Goal: Task Accomplishment & Management: Manage account settings

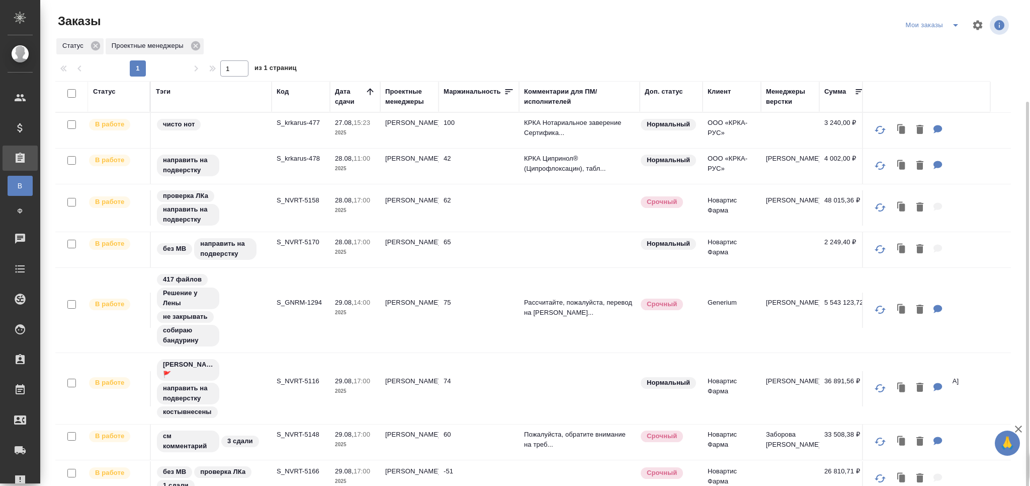
scroll to position [53, 0]
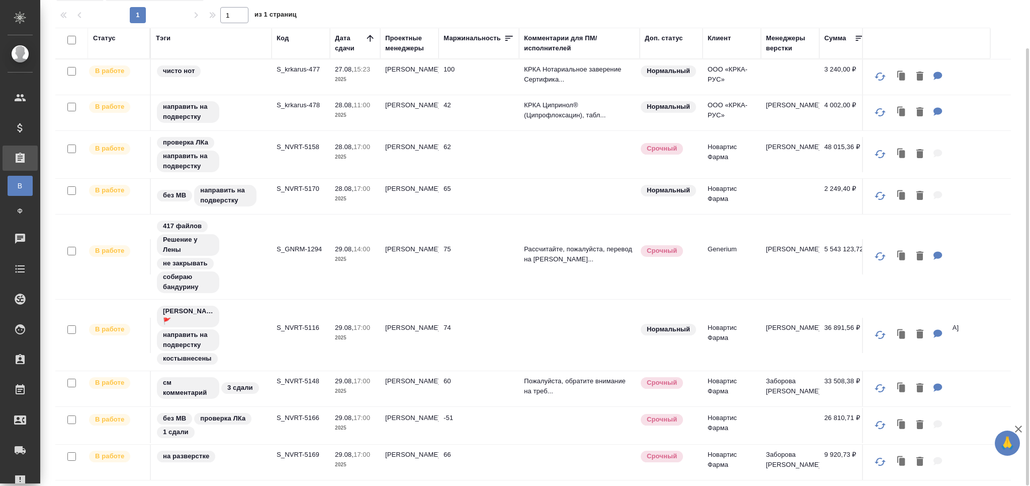
click at [294, 100] on p "S_krkarus-478" at bounding box center [301, 105] width 48 height 10
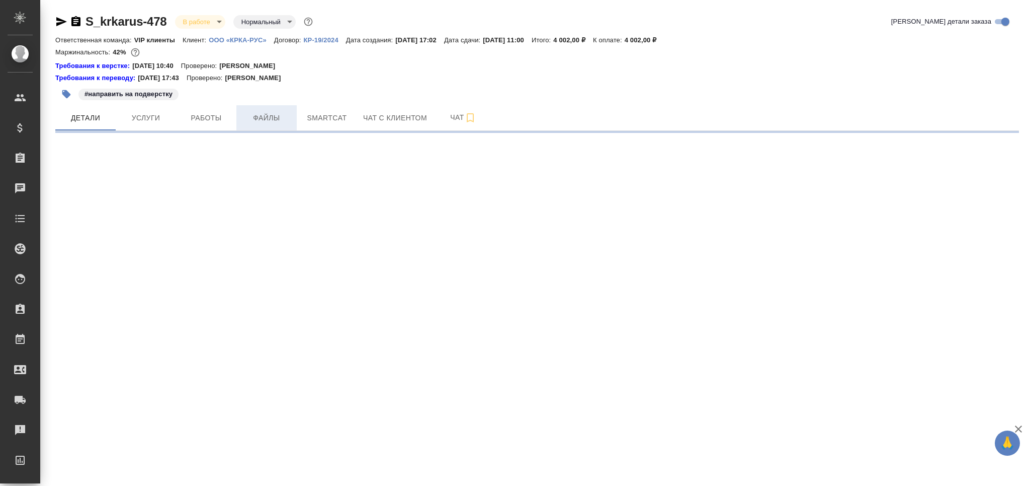
select select "RU"
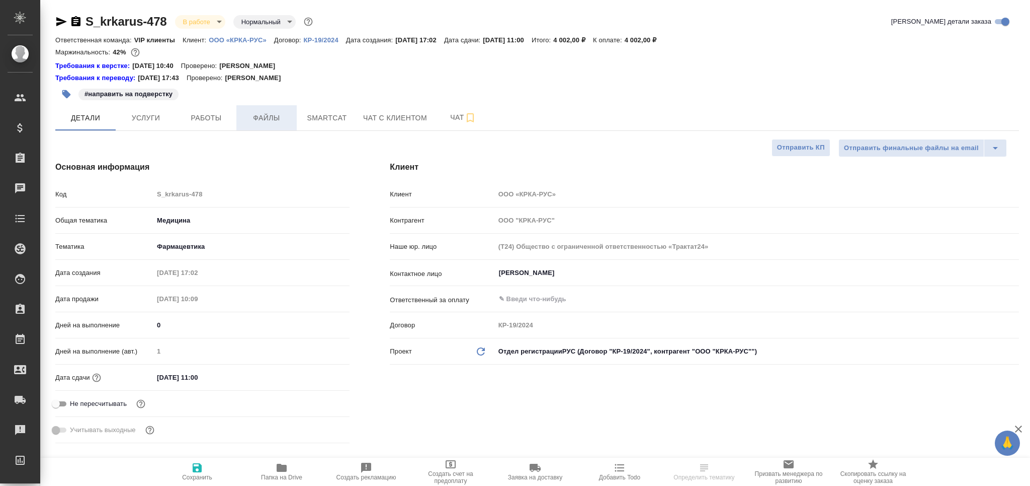
type textarea "x"
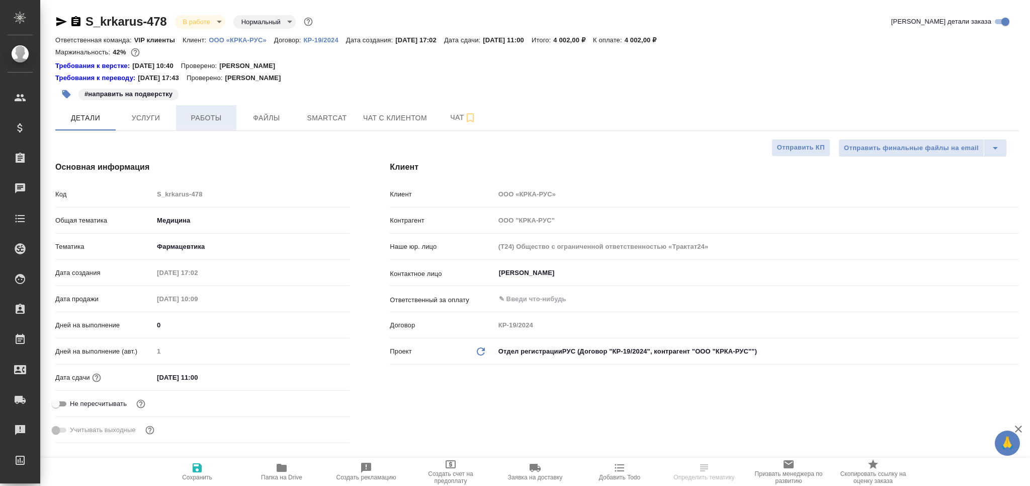
type textarea "x"
click at [210, 117] on span "Работы" at bounding box center [206, 118] width 48 height 13
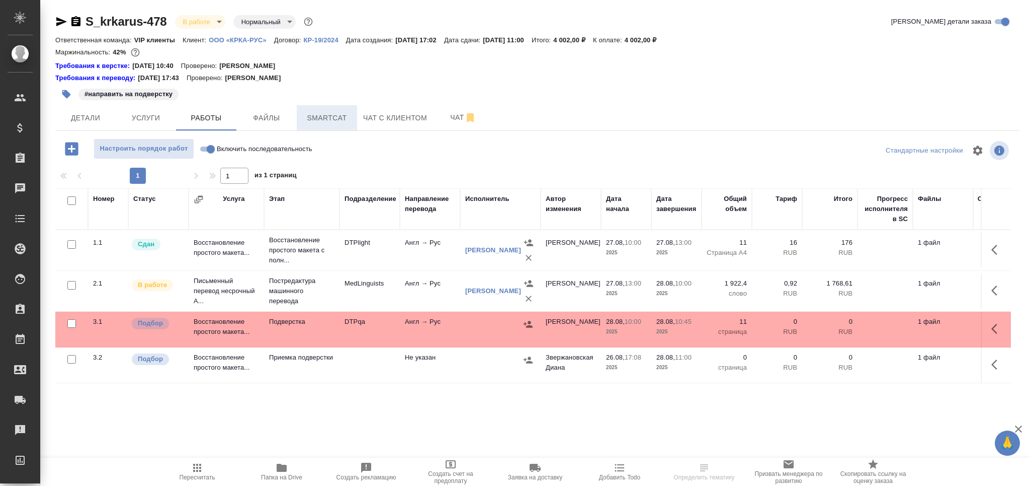
click at [321, 117] on span "Smartcat" at bounding box center [327, 118] width 48 height 13
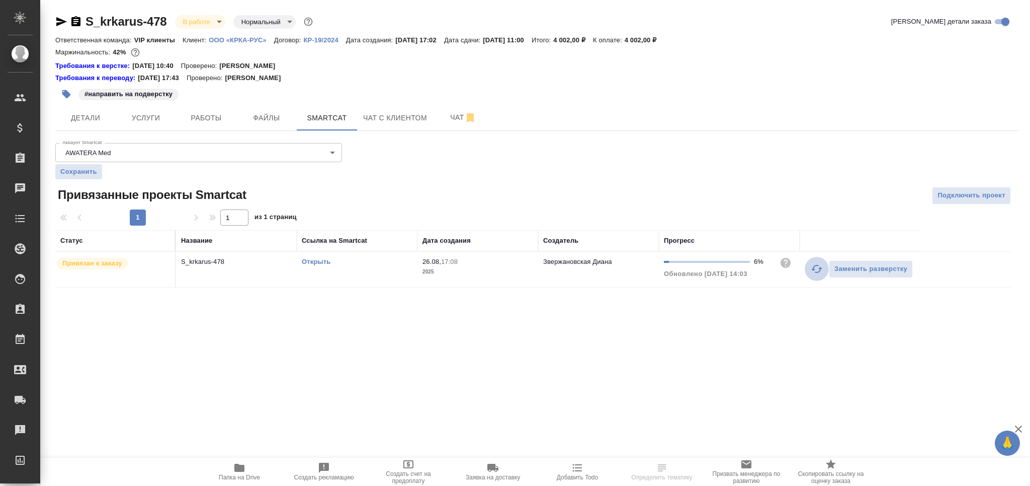
click at [818, 269] on icon "button" at bounding box center [817, 269] width 12 height 12
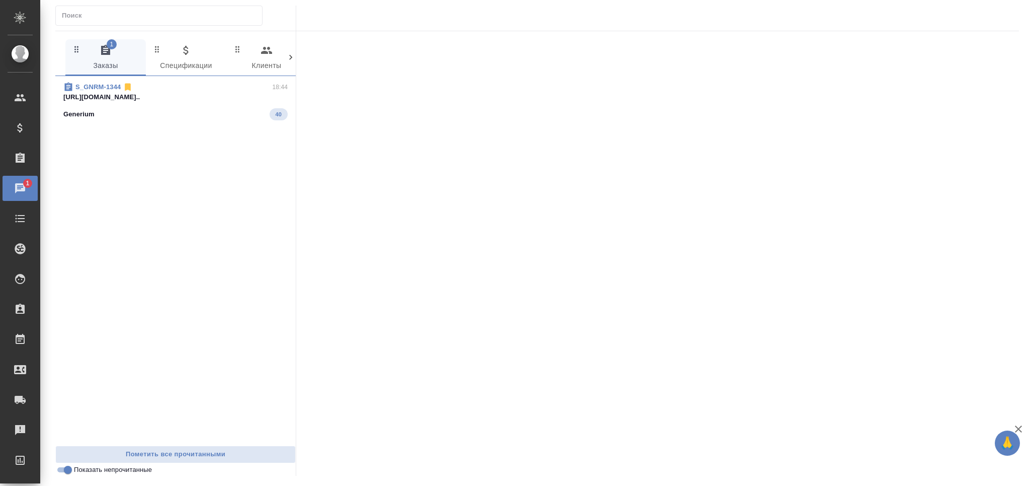
click at [165, 99] on p "https://drive.awatera.com/apps/files/?di..." at bounding box center [175, 97] width 224 height 10
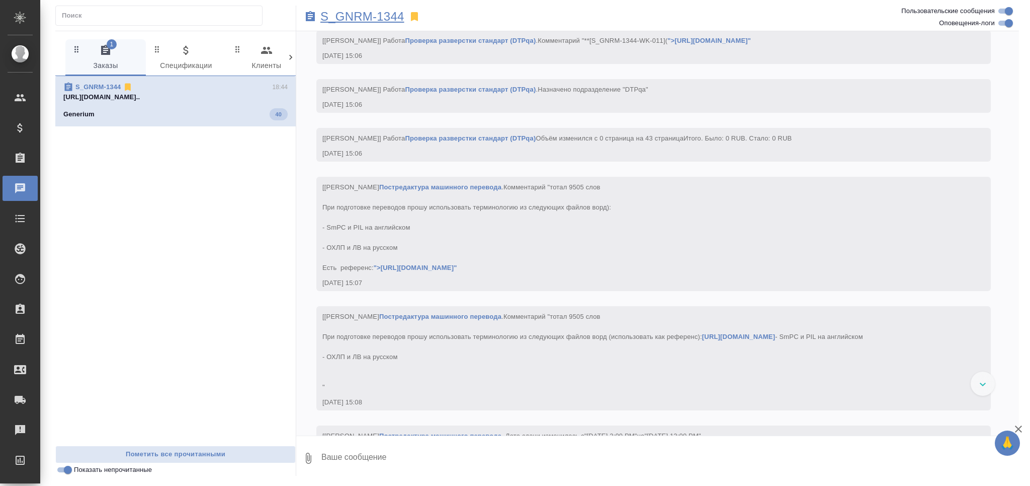
click at [372, 18] on p "S_GNRM-1344" at bounding box center [363, 17] width 84 height 10
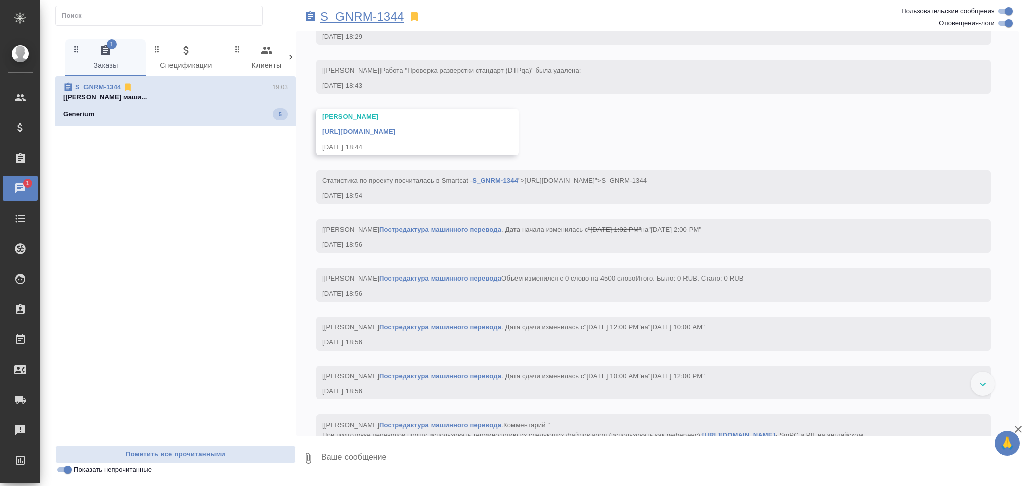
scroll to position [4652, 0]
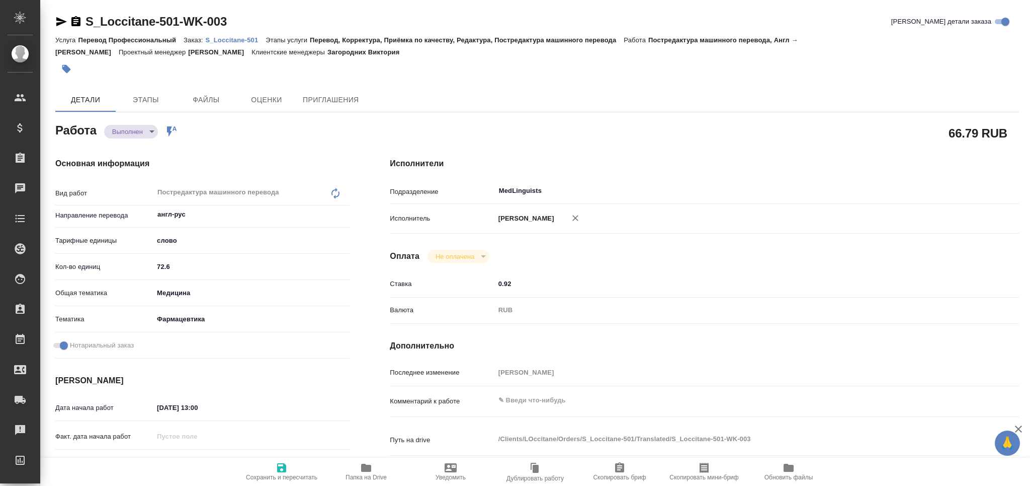
type textarea "x"
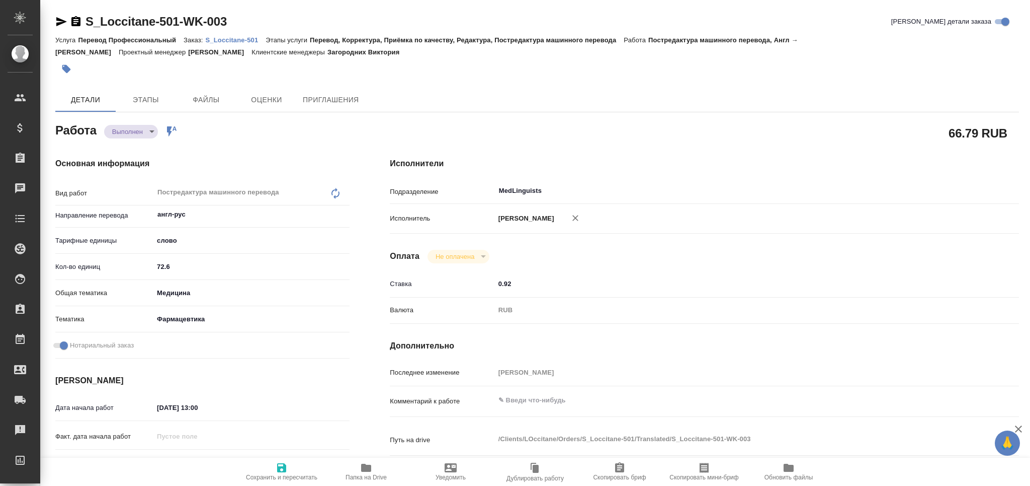
type textarea "x"
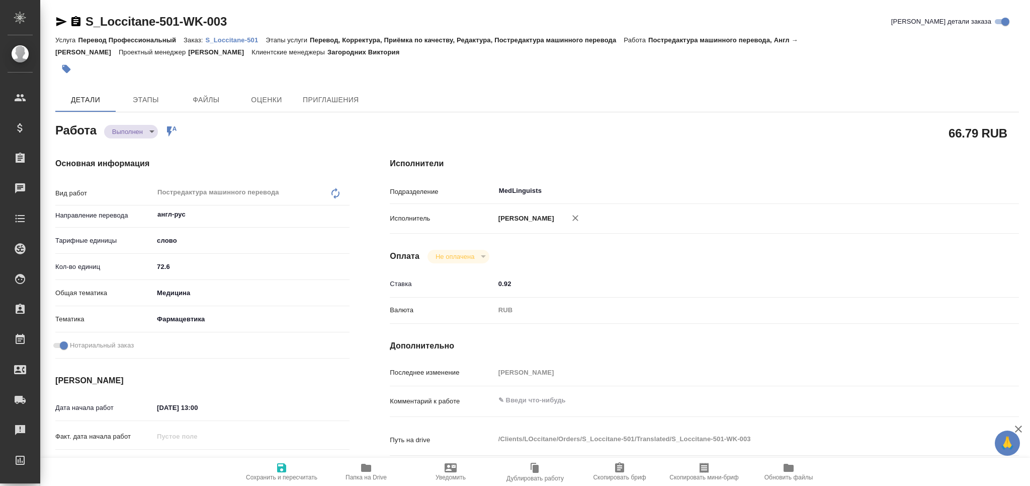
type textarea "x"
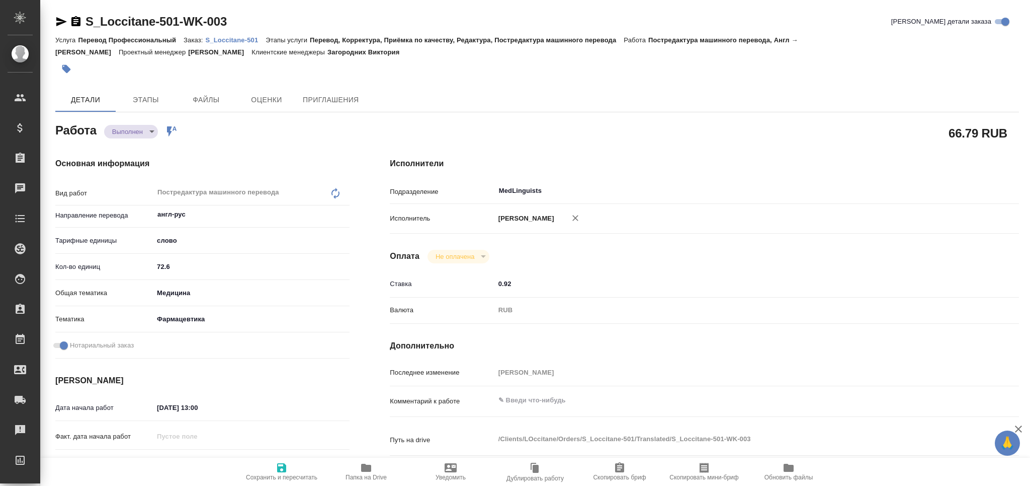
click at [227, 36] on p "S_Loccitane-501" at bounding box center [236, 40] width 60 height 8
type textarea "x"
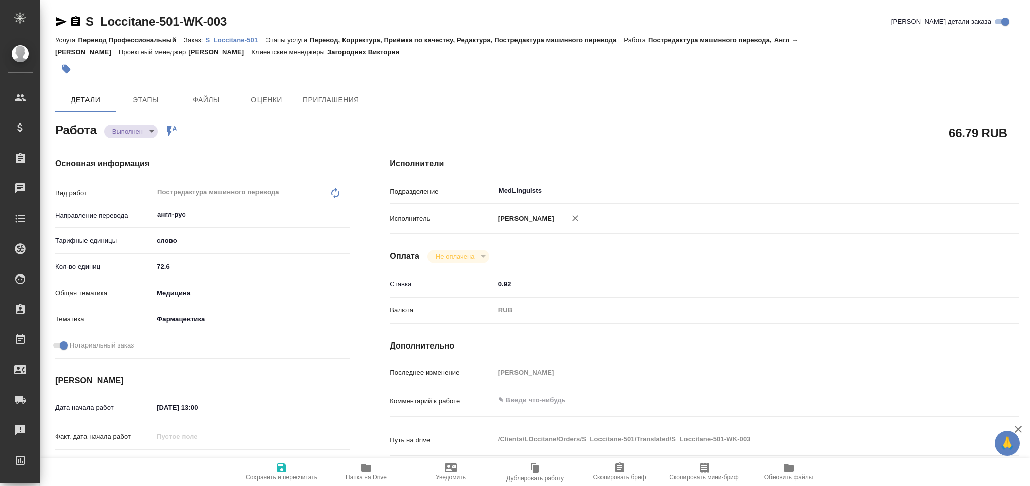
type textarea "x"
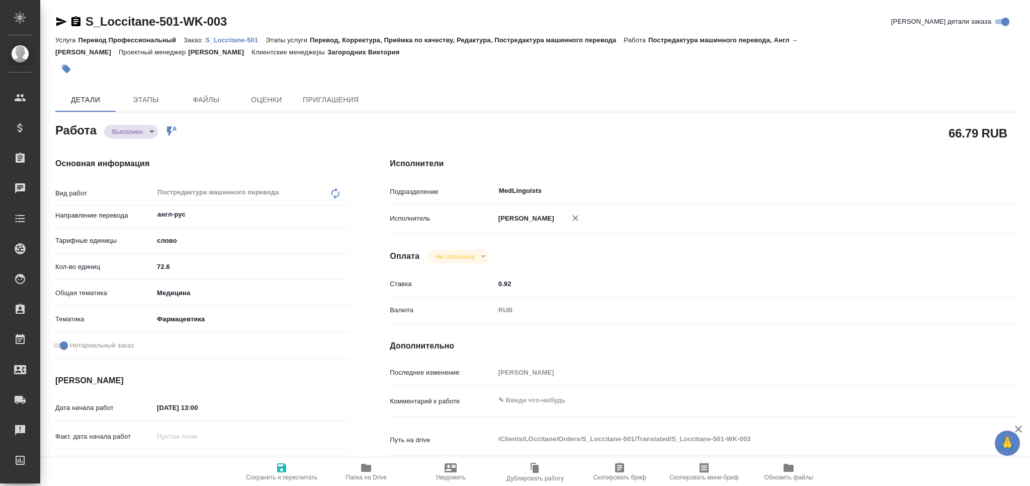
type textarea "x"
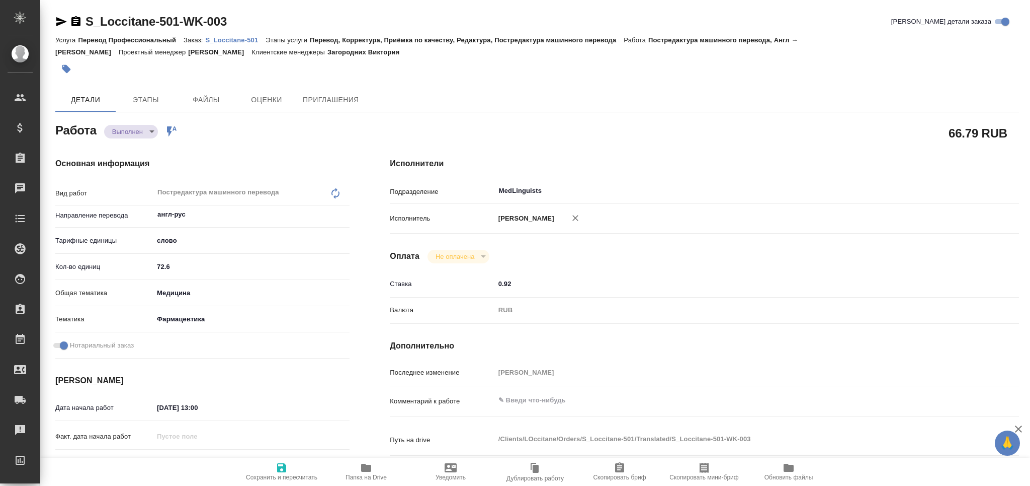
type textarea "x"
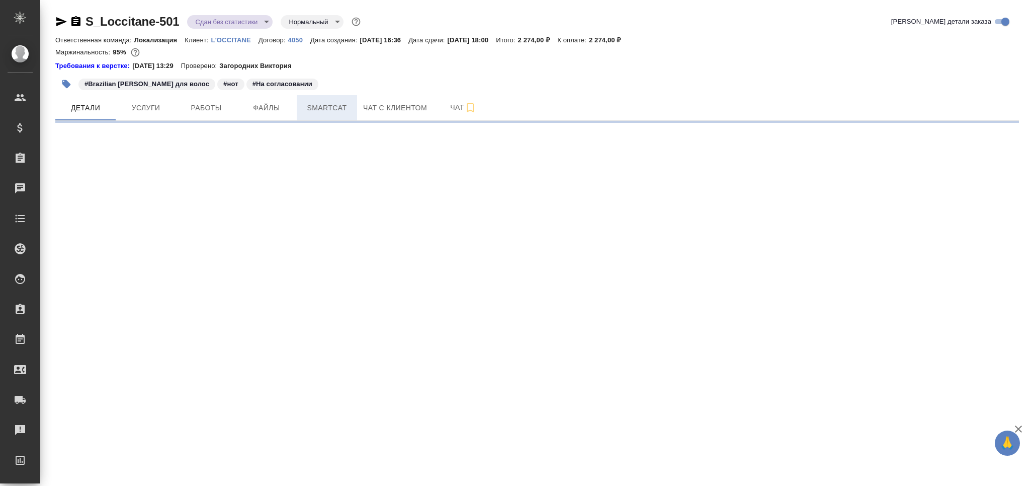
select select "RU"
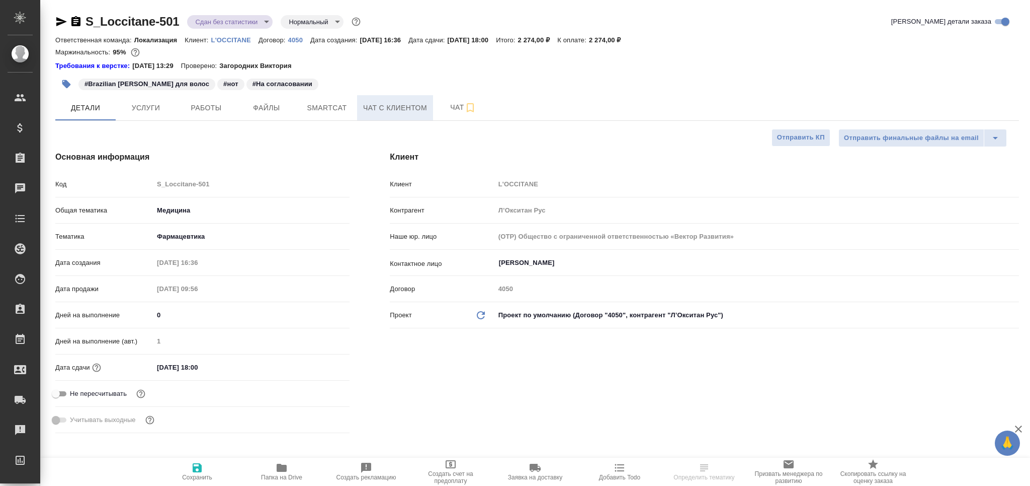
type textarea "x"
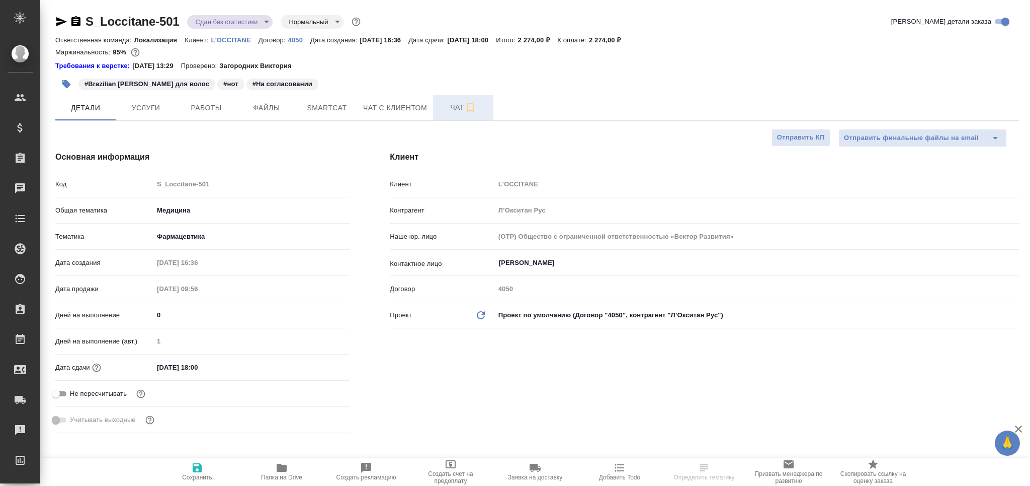
type textarea "x"
click at [440, 99] on button "Чат" at bounding box center [463, 107] width 60 height 25
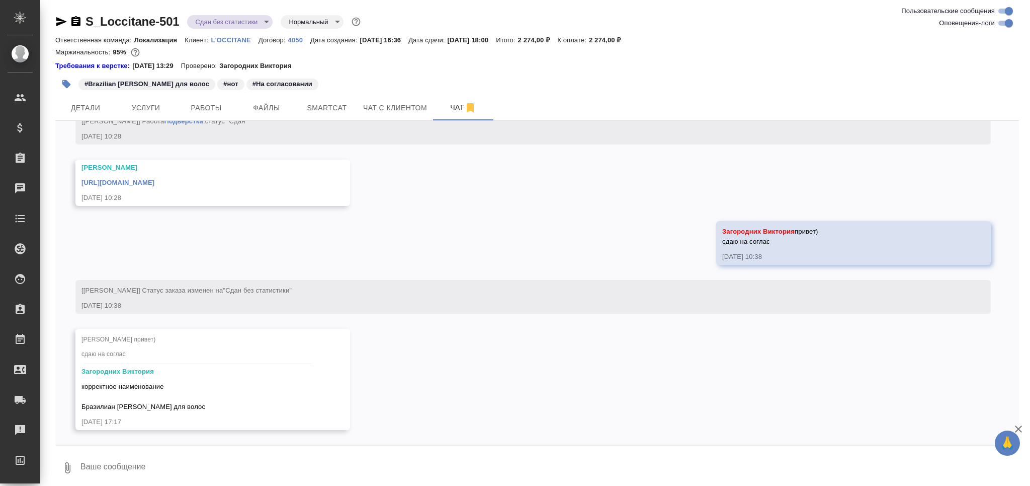
scroll to position [3375, 0]
click at [154, 179] on link "https://drive.awatera.com/apps/files/files/10195553?dir=/Shares/LOccitane/Order…" at bounding box center [118, 183] width 73 height 8
click at [138, 462] on textarea at bounding box center [550, 467] width 940 height 34
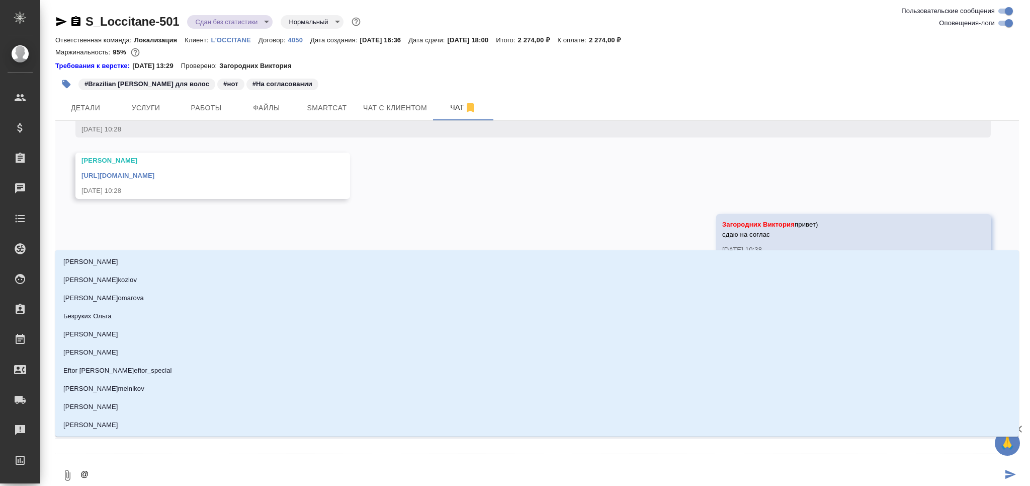
type textarea "@з"
type input "з"
type textarea "@за"
type input "за"
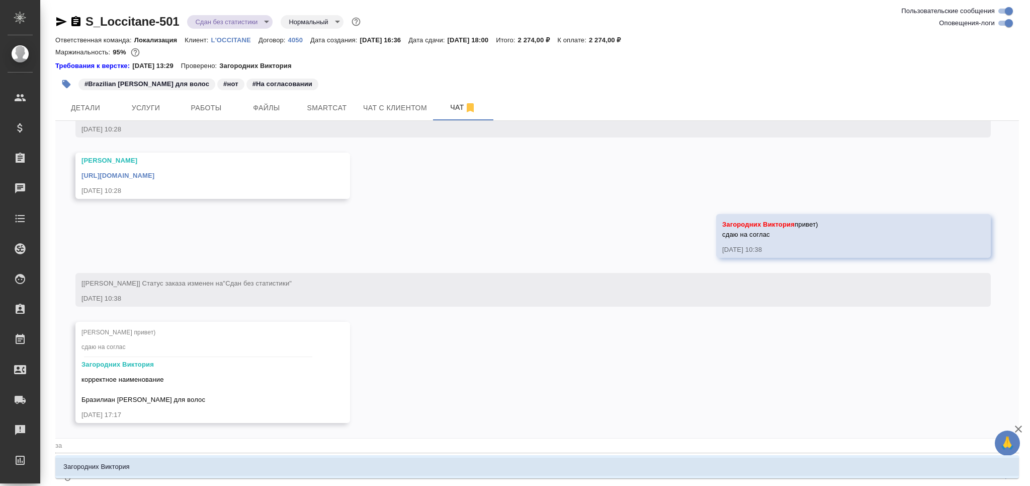
type textarea "@заг"
type input "заг"
type textarea "@заго"
type input "заго"
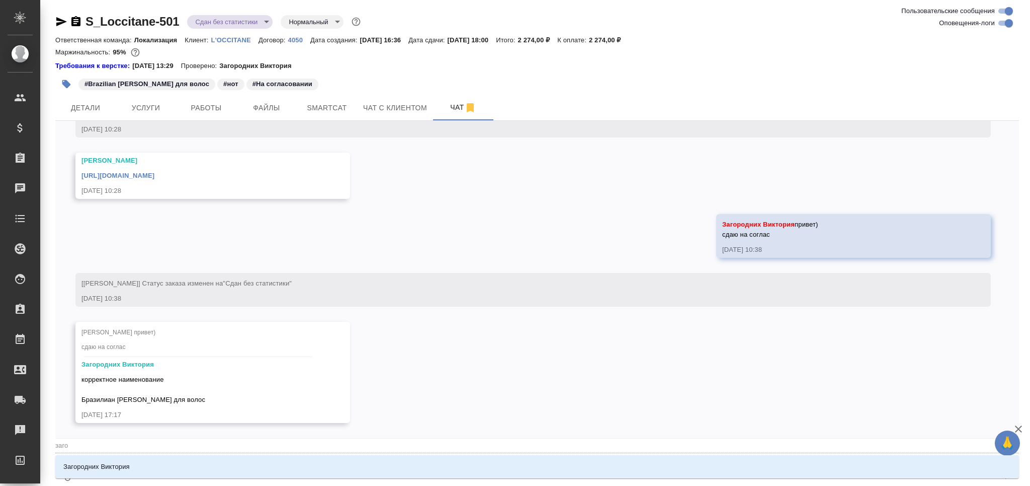
click at [139, 466] on li "Загородних Виктория" at bounding box center [537, 466] width 964 height 18
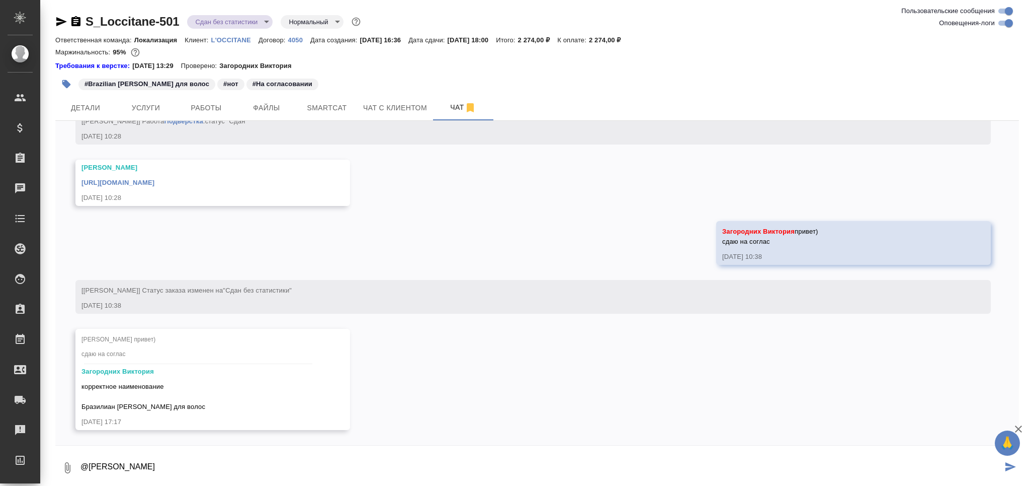
type textarea "@Загородних Виктория"
paste textarea "https://drive.awatera.com/apps/files/files/10195553?dir=/Shares/LOccitane/Order…"
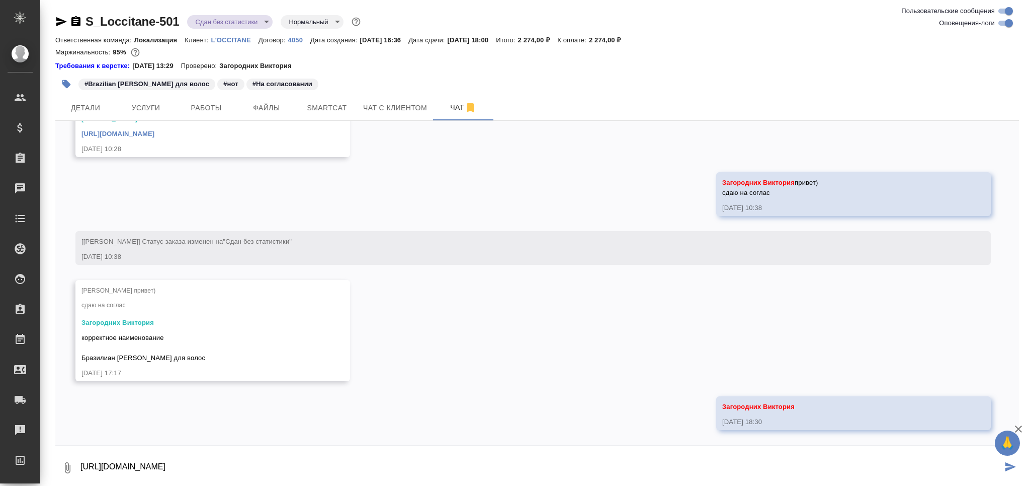
type textarea "https://drive.awatera.com/apps/files/files/10195553?dir=/Shares/LOccitane/Order…"
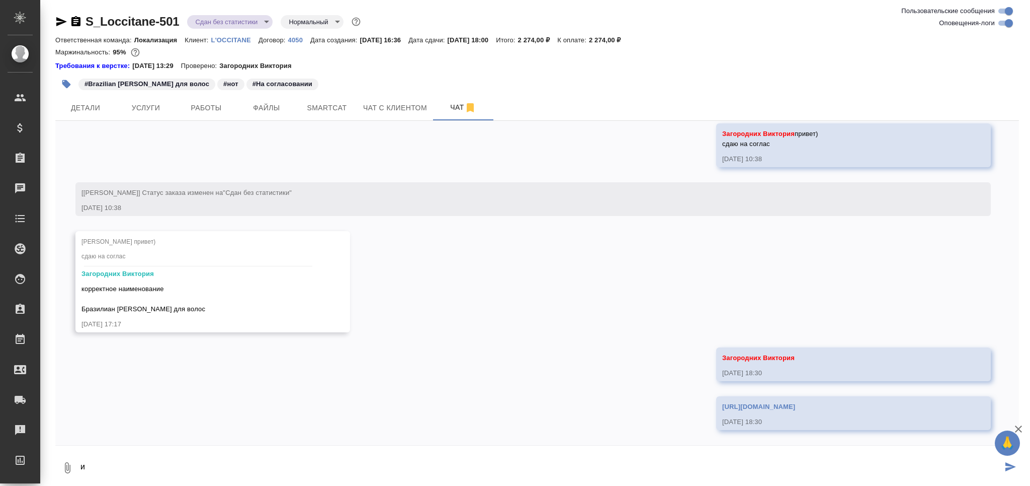
scroll to position [3473, 0]
type textarea "исправлено"
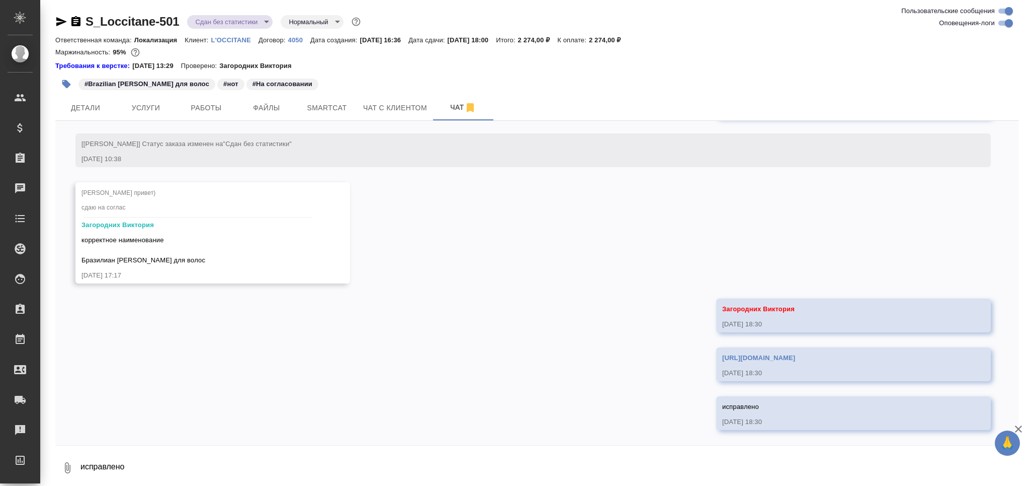
scroll to position [3522, 0]
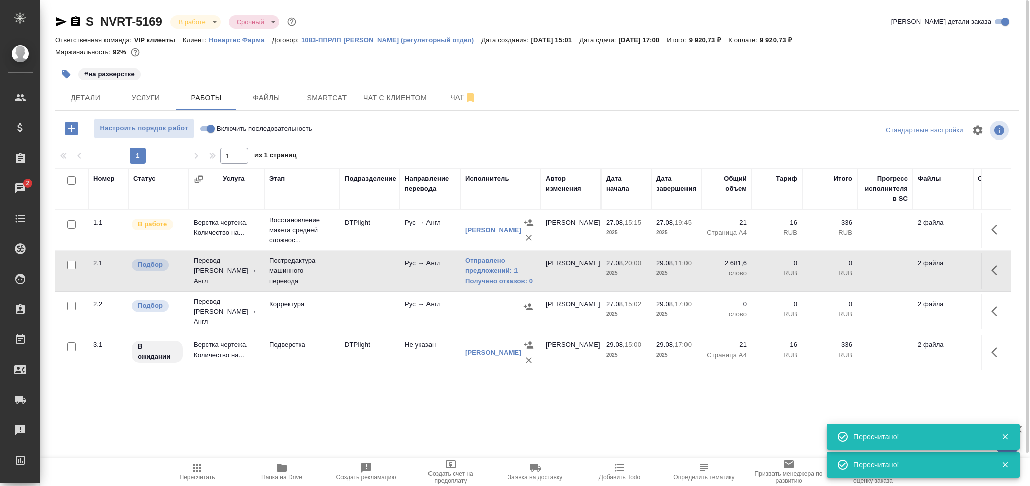
click at [200, 468] on icon "button" at bounding box center [197, 467] width 8 height 8
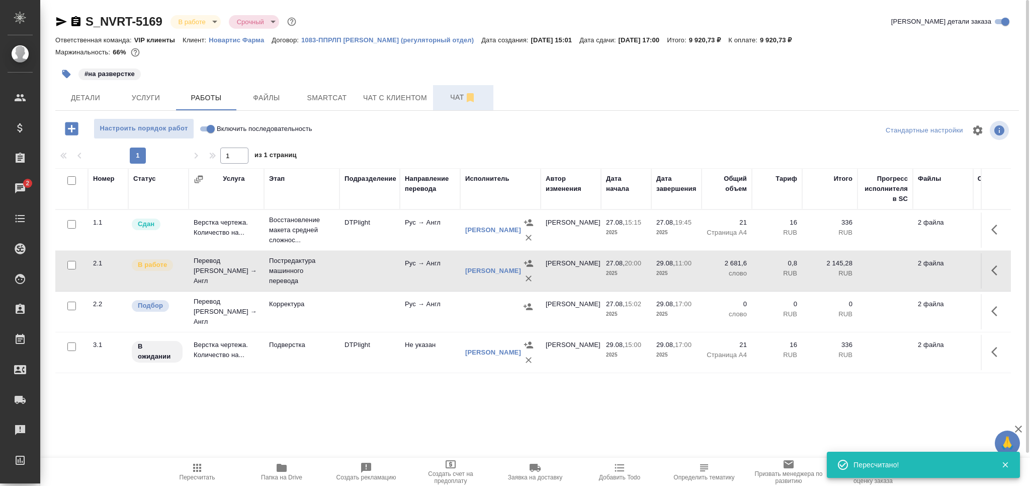
click at [449, 105] on button "Чат" at bounding box center [463, 97] width 60 height 25
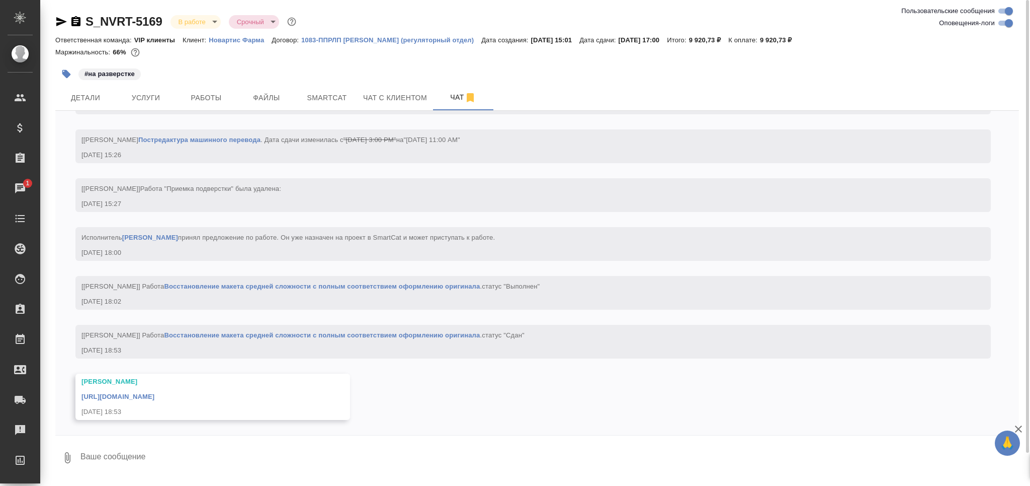
scroll to position [2863, 0]
click at [154, 396] on link "https://drive.awatera.com/apps/files/files/10219988?dir=/Shares/Novartos_Pharma…" at bounding box center [118, 396] width 73 height 8
click at [324, 106] on button "Smartcat" at bounding box center [327, 97] width 60 height 25
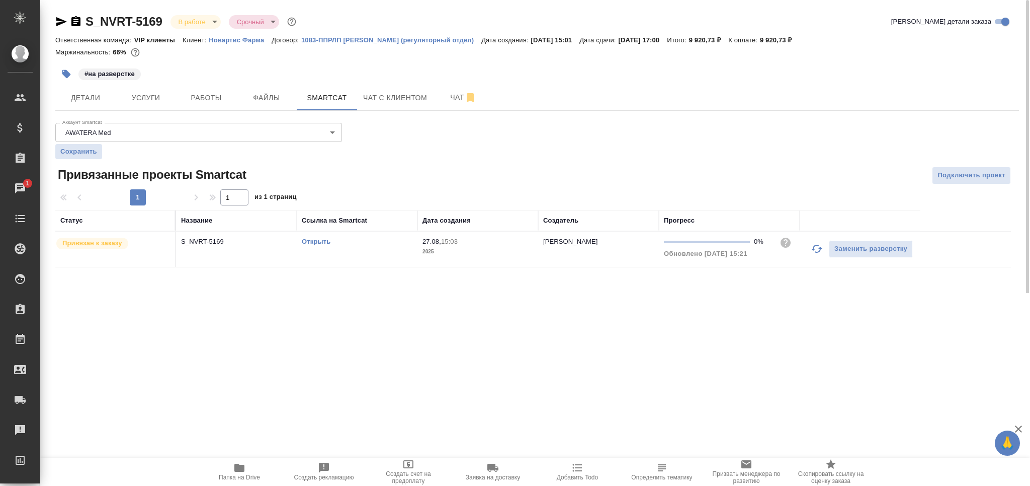
click at [321, 237] on div "Открыть" at bounding box center [357, 241] width 111 height 10
click at [319, 244] on link "Открыть" at bounding box center [316, 241] width 29 height 8
click at [210, 101] on span "Работы" at bounding box center [206, 98] width 48 height 13
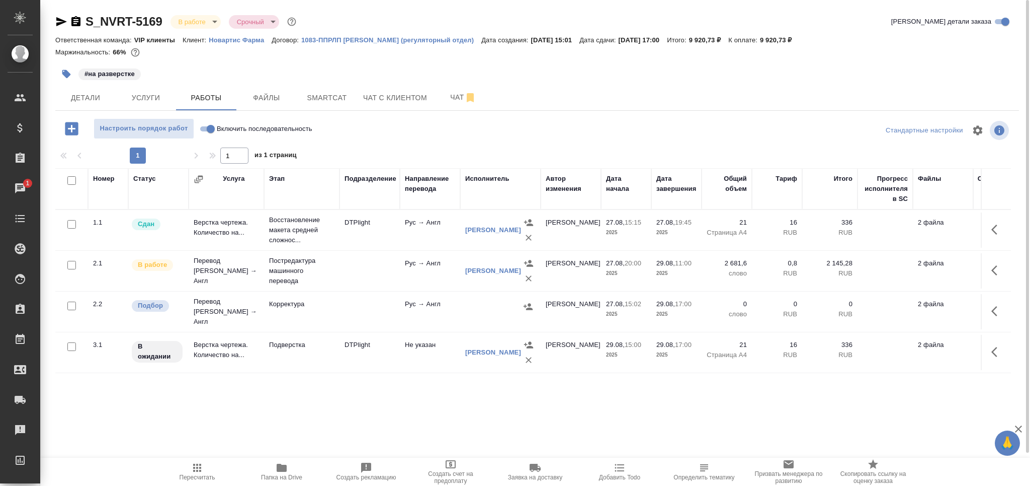
click at [63, 74] on icon "button" at bounding box center [66, 74] width 9 height 9
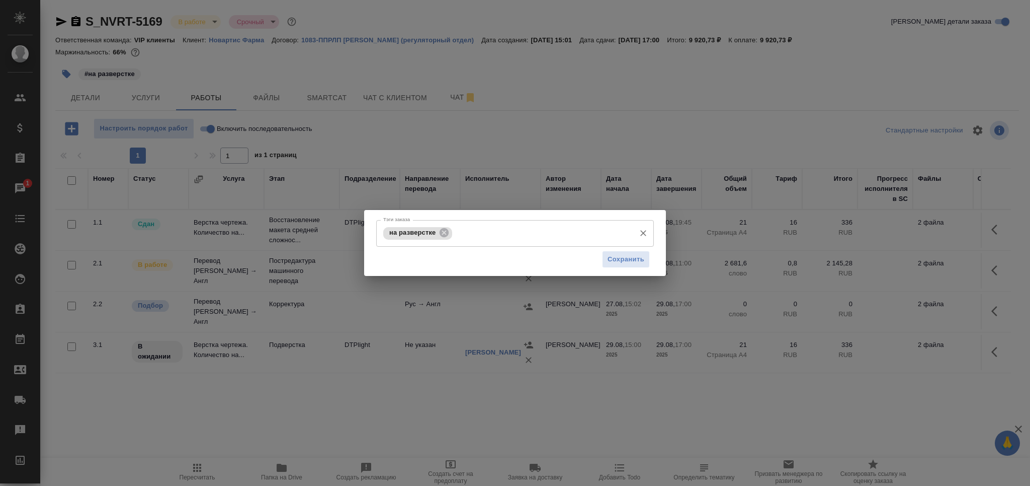
click at [451, 232] on div "на разверстке" at bounding box center [417, 233] width 69 height 13
click at [445, 235] on icon at bounding box center [444, 232] width 9 height 9
click at [446, 234] on input "Тэги заказа" at bounding box center [506, 232] width 250 height 17
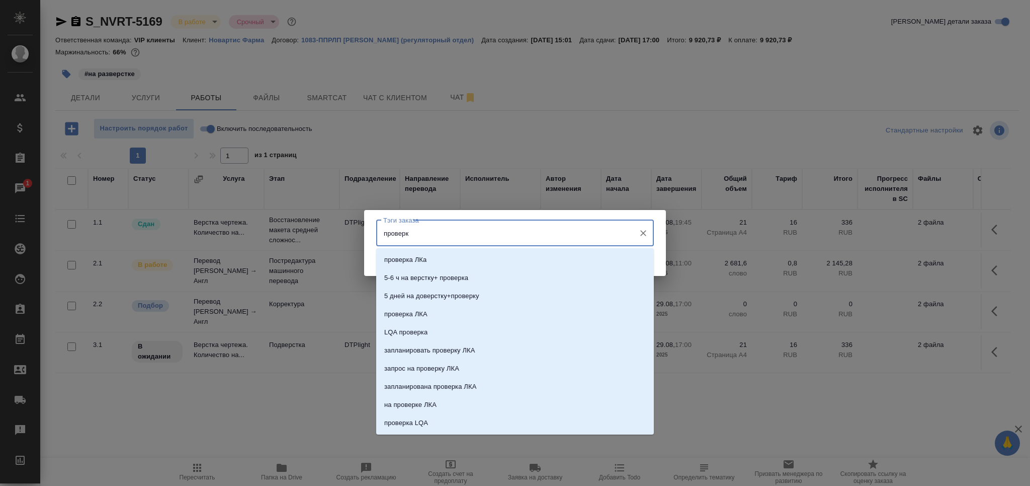
type input "проверка"
click at [430, 259] on li "проверка ЛКа" at bounding box center [515, 260] width 278 height 18
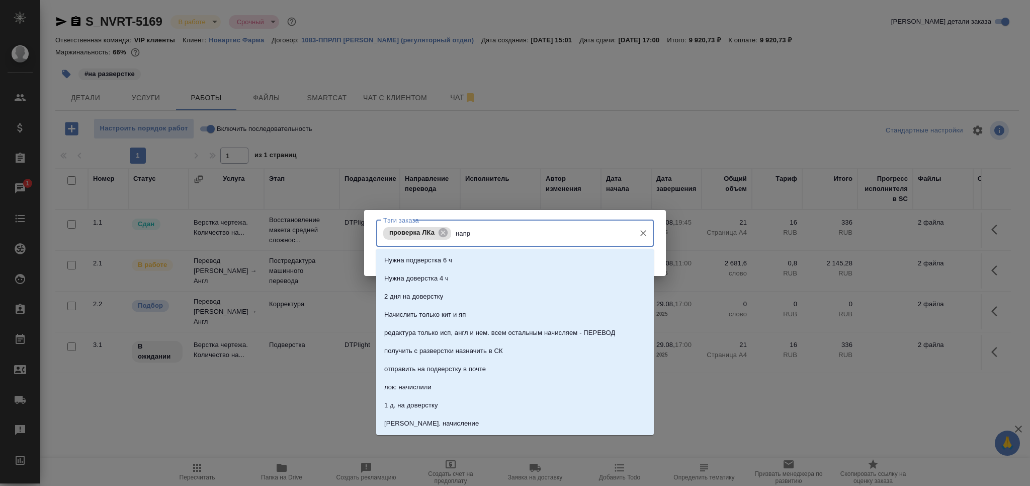
type input "напра"
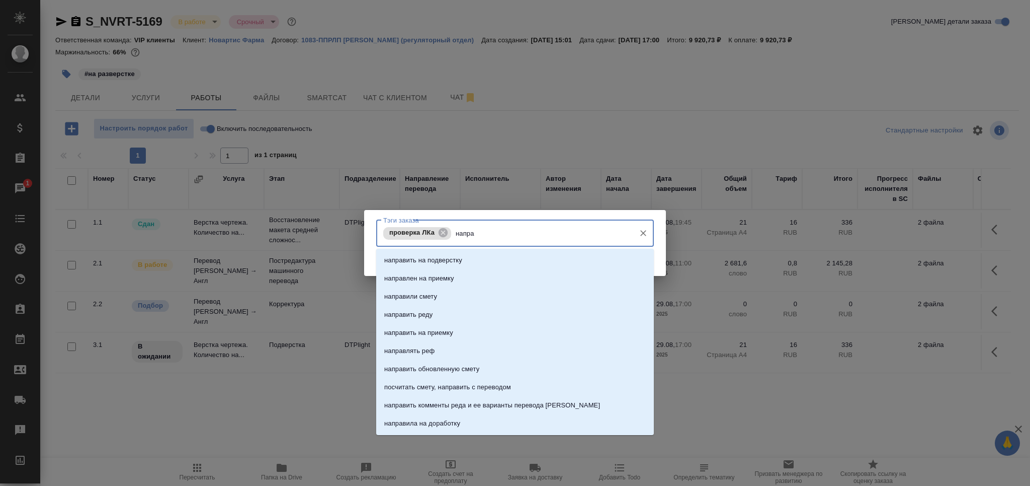
click at [430, 259] on p "направить на подверстку" at bounding box center [423, 260] width 78 height 10
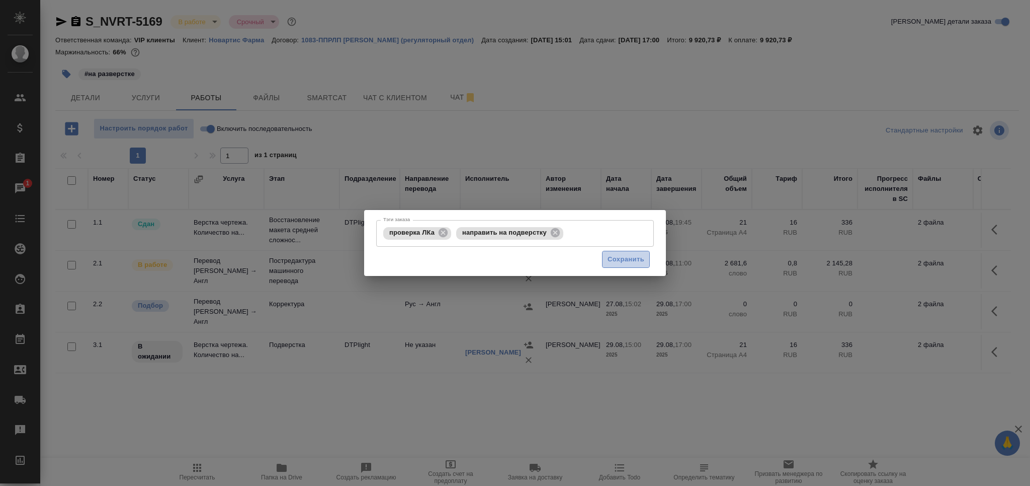
click at [630, 261] on span "Сохранить" at bounding box center [626, 260] width 37 height 12
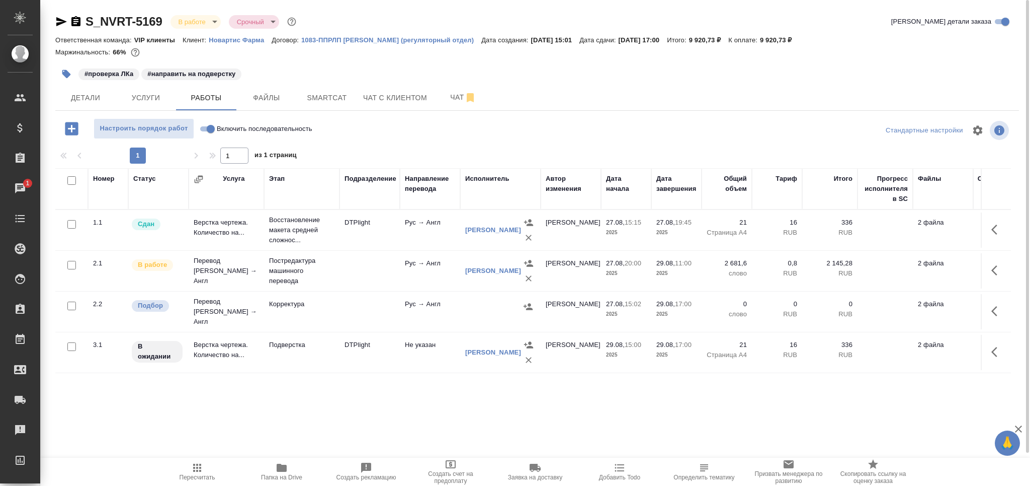
click at [69, 302] on input "checkbox" at bounding box center [71, 305] width 9 height 9
checkbox input "true"
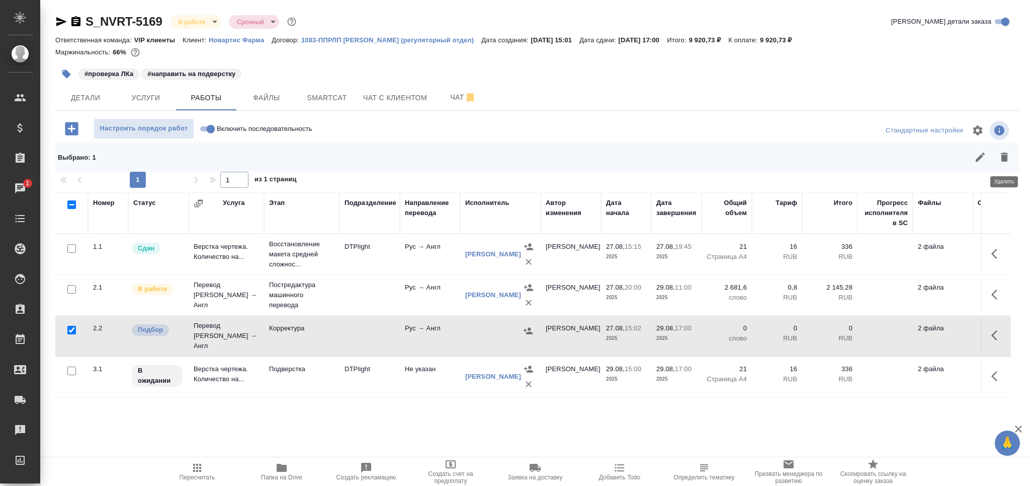
click at [1001, 156] on icon "button" at bounding box center [1005, 157] width 12 height 12
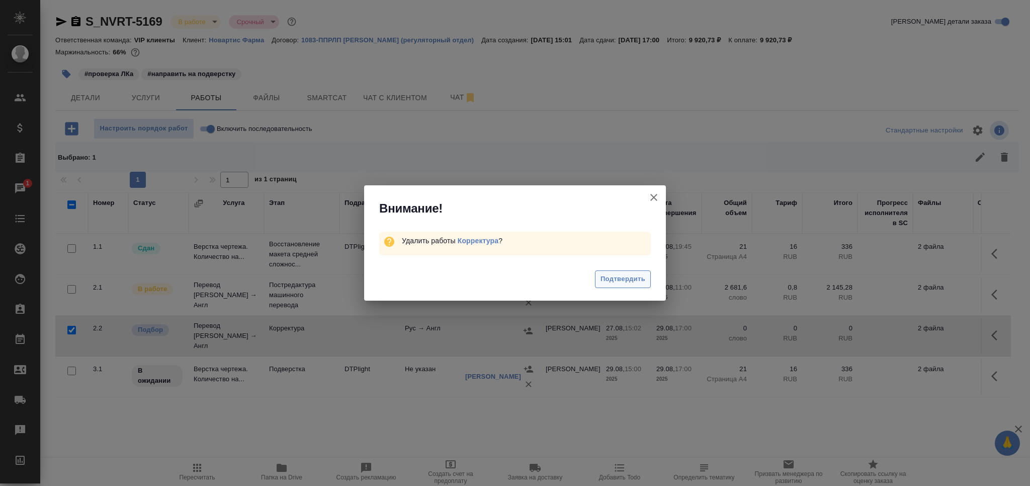
click at [605, 281] on span "Подтвердить" at bounding box center [623, 279] width 45 height 12
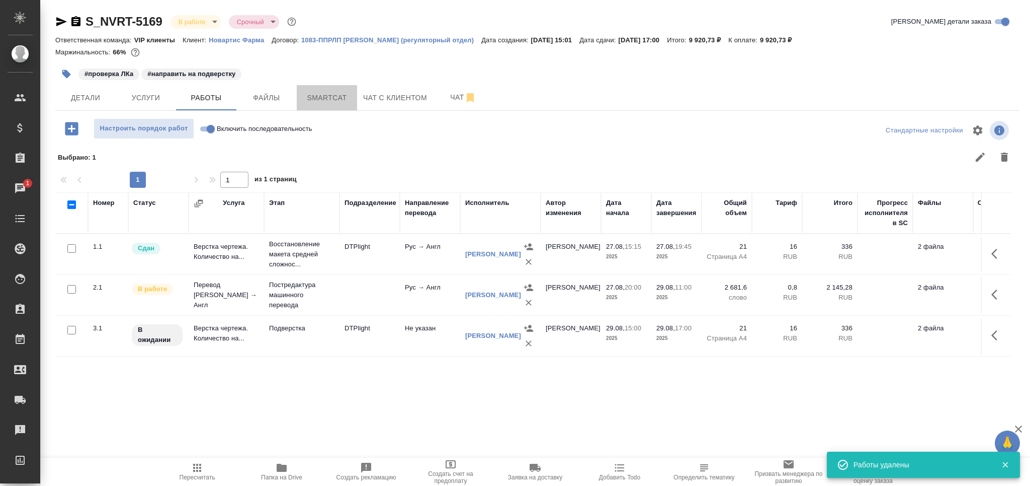
click at [337, 99] on span "Smartcat" at bounding box center [327, 98] width 48 height 13
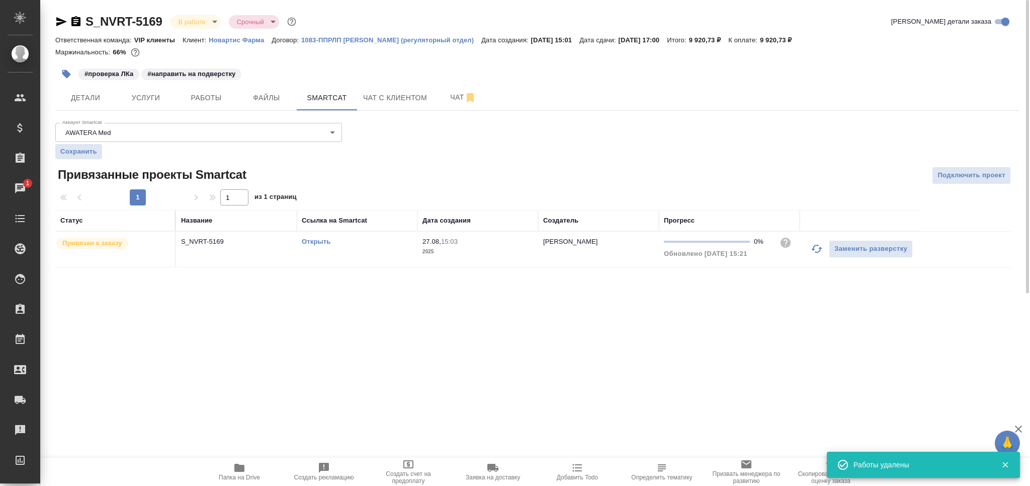
click at [399, 254] on td "Открыть" at bounding box center [357, 248] width 121 height 35
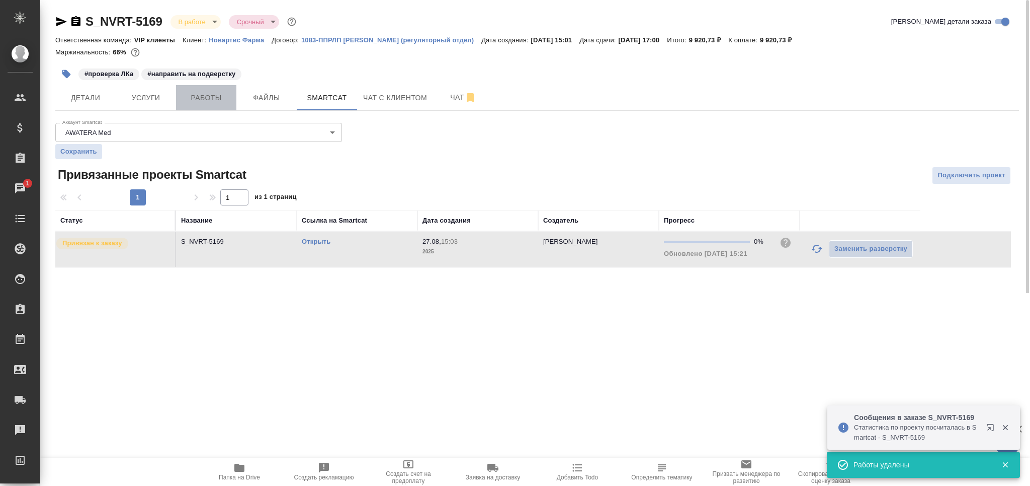
click at [198, 98] on span "Работы" at bounding box center [206, 98] width 48 height 13
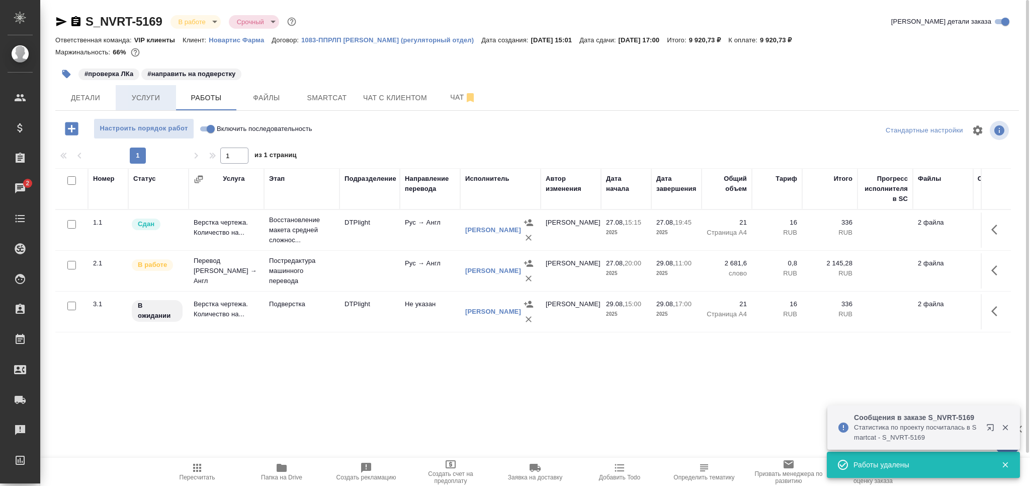
click at [162, 98] on span "Услуги" at bounding box center [146, 98] width 48 height 13
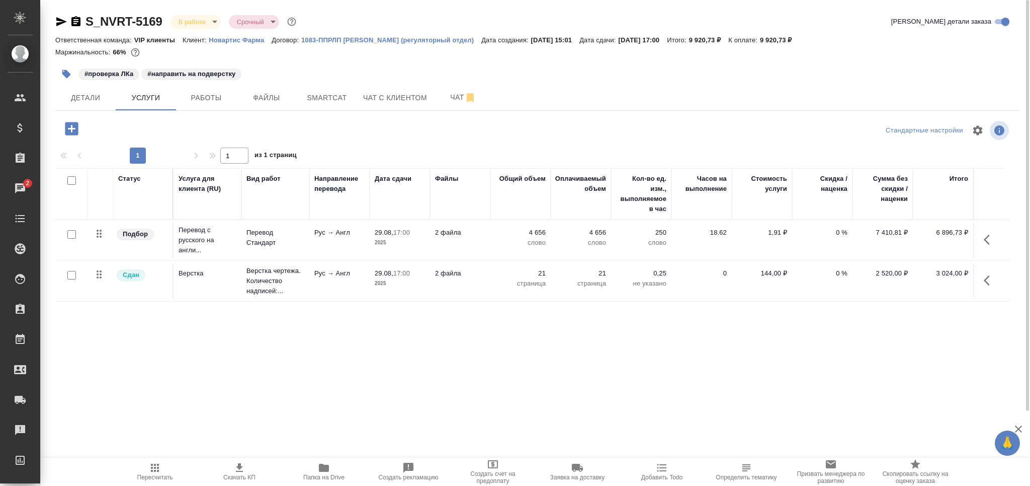
click at [57, 116] on div "S_NVRT-5169 В работе inProgress Срочный urgent Кратко детали заказа Ответственн…" at bounding box center [537, 205] width 975 height 410
click at [68, 128] on icon "button" at bounding box center [72, 129] width 18 height 18
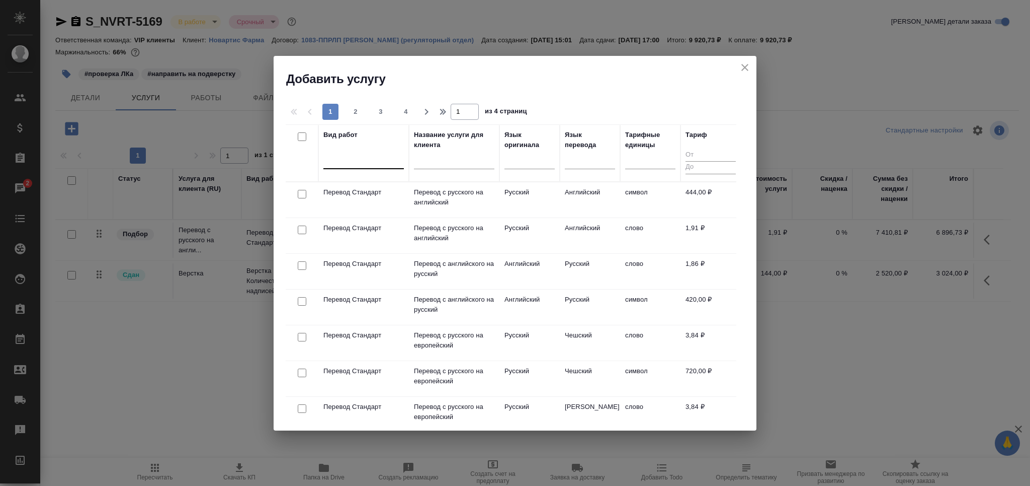
click at [355, 151] on div at bounding box center [364, 158] width 81 height 15
type input "качества пе"
click at [337, 186] on div "Проверка качества перевода (LQA)" at bounding box center [399, 191] width 151 height 18
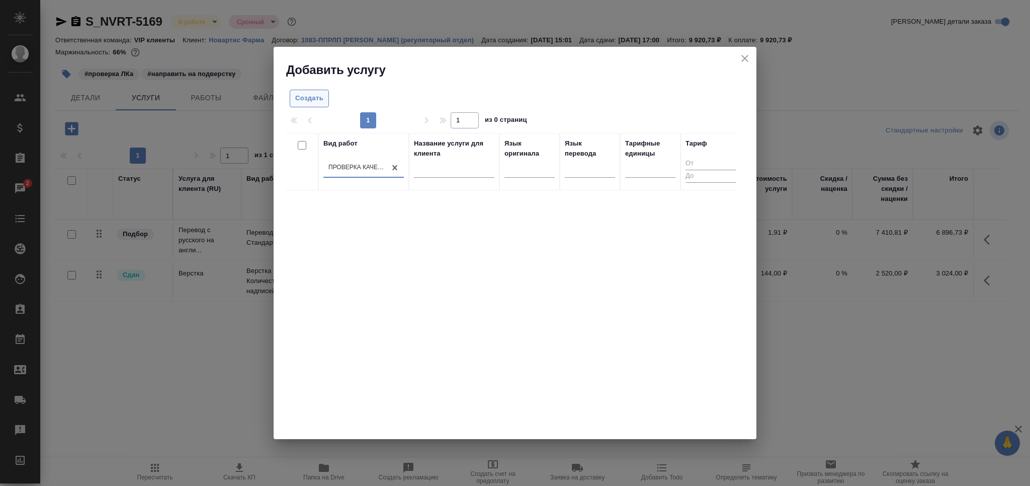
click at [314, 99] on span "Создать" at bounding box center [309, 99] width 28 height 12
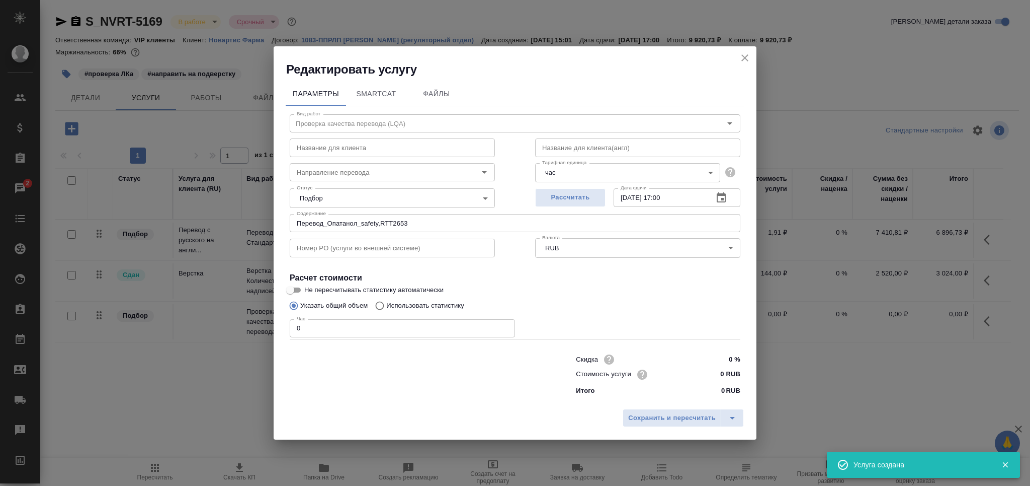
click at [747, 60] on icon "close" at bounding box center [745, 57] width 7 height 7
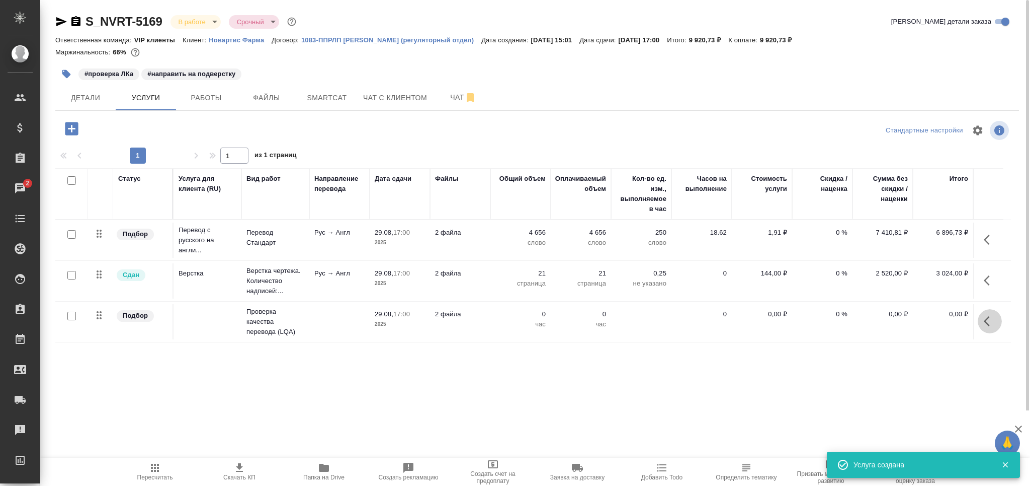
click at [991, 321] on icon "button" at bounding box center [990, 321] width 12 height 12
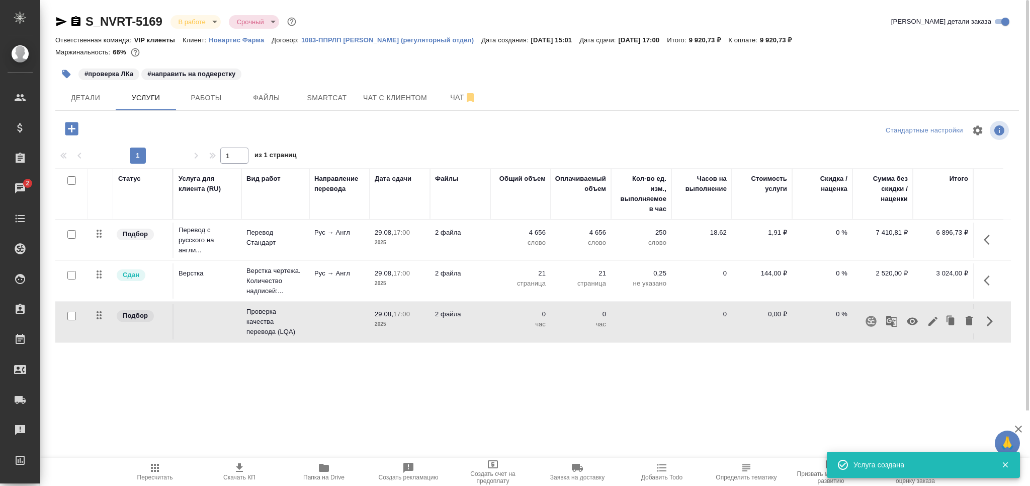
click at [913, 320] on icon "button" at bounding box center [912, 321] width 11 height 8
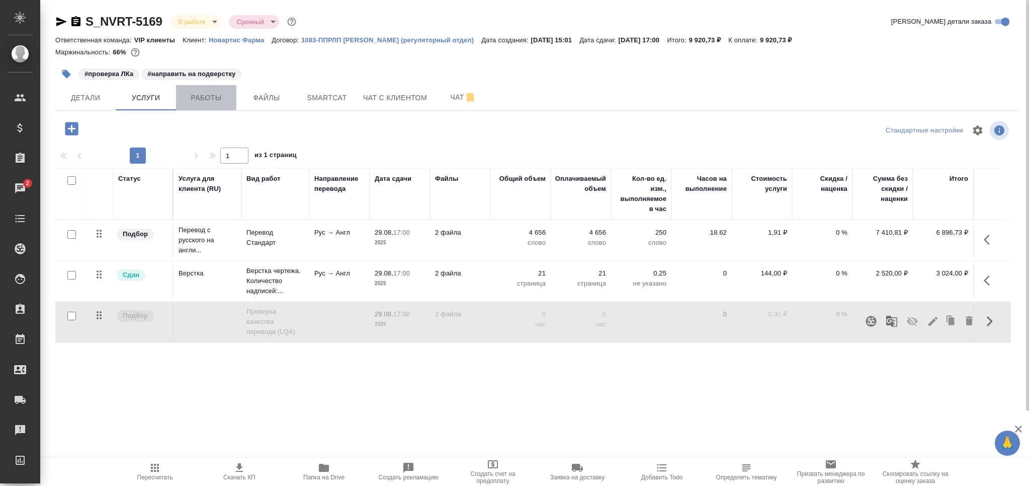
click at [222, 97] on span "Работы" at bounding box center [206, 98] width 48 height 13
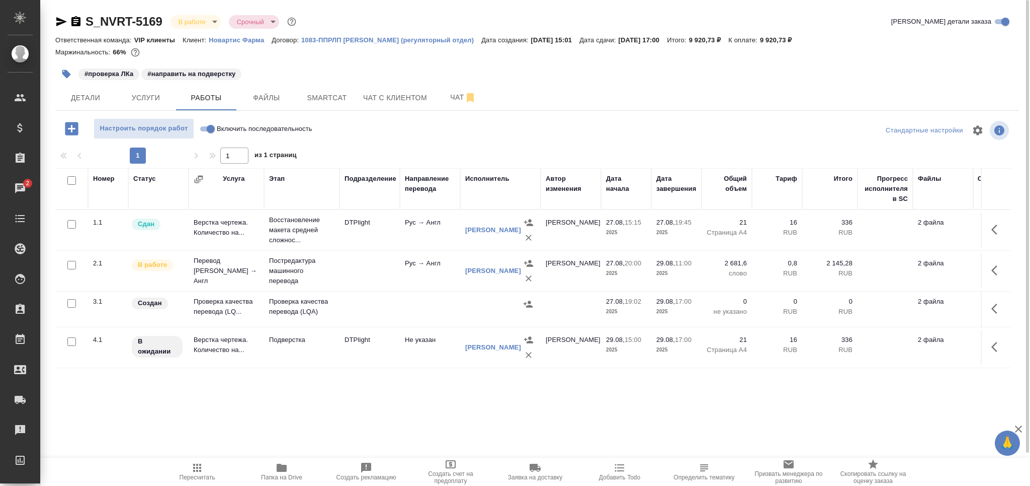
click at [345, 314] on td at bounding box center [370, 308] width 60 height 35
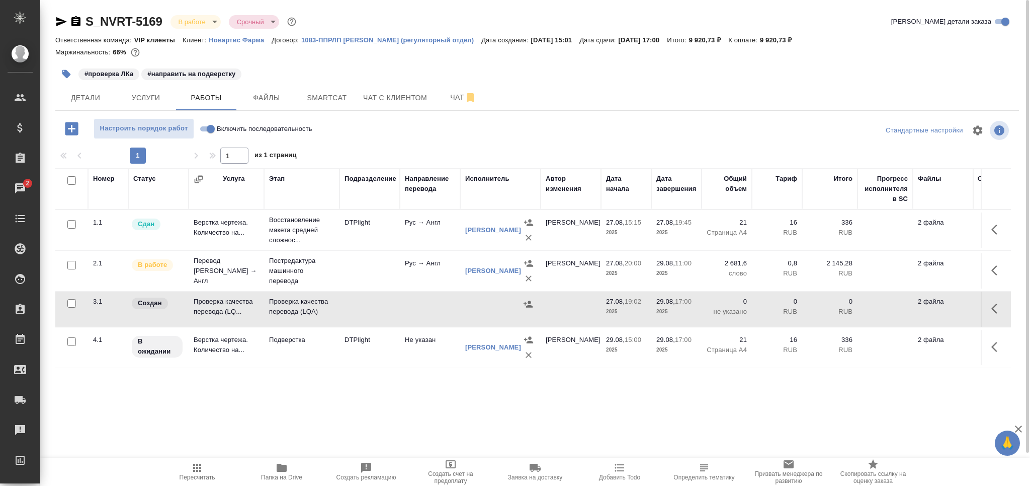
click at [345, 314] on td at bounding box center [370, 308] width 60 height 35
click at [203, 473] on span "Пересчитать" at bounding box center [198, 476] width 36 height 7
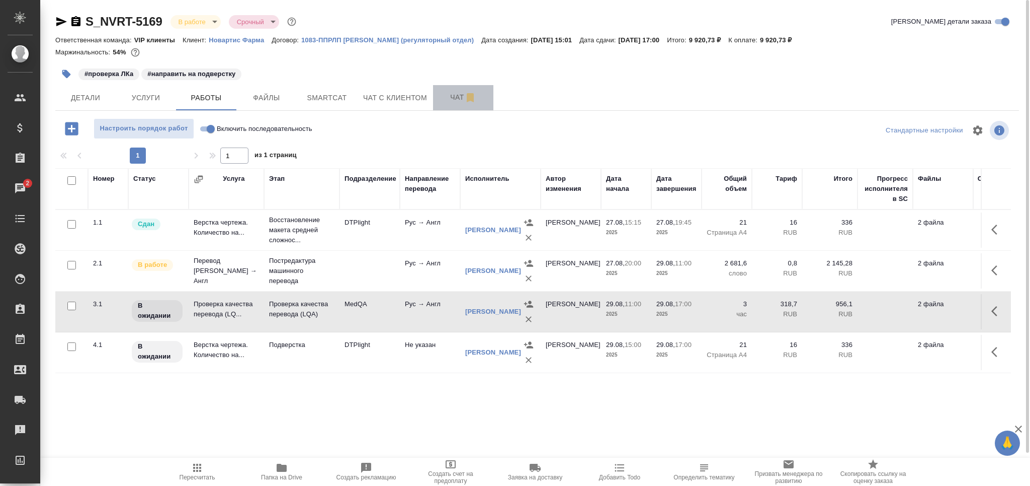
click at [454, 100] on span "Чат" at bounding box center [463, 97] width 48 height 13
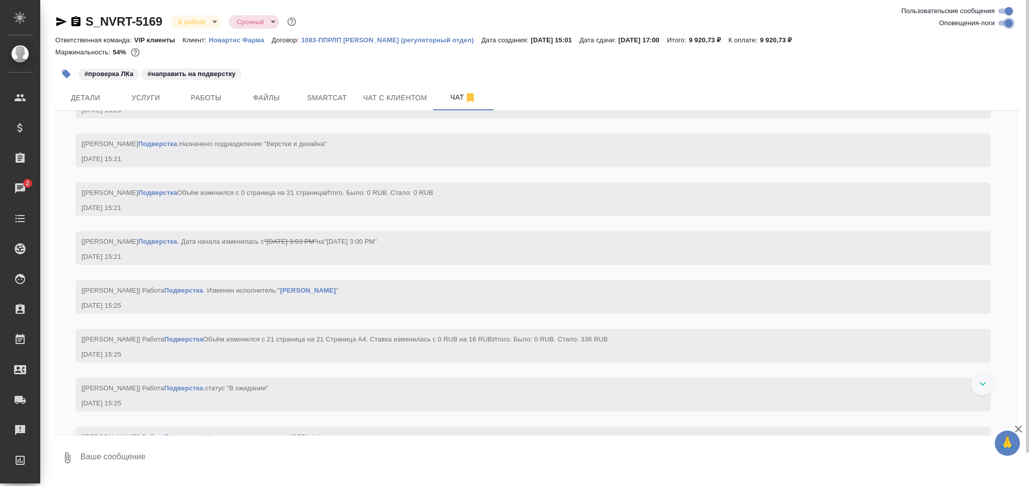
click at [1003, 27] on input "Оповещения-логи" at bounding box center [1009, 23] width 36 height 12
checkbox input "false"
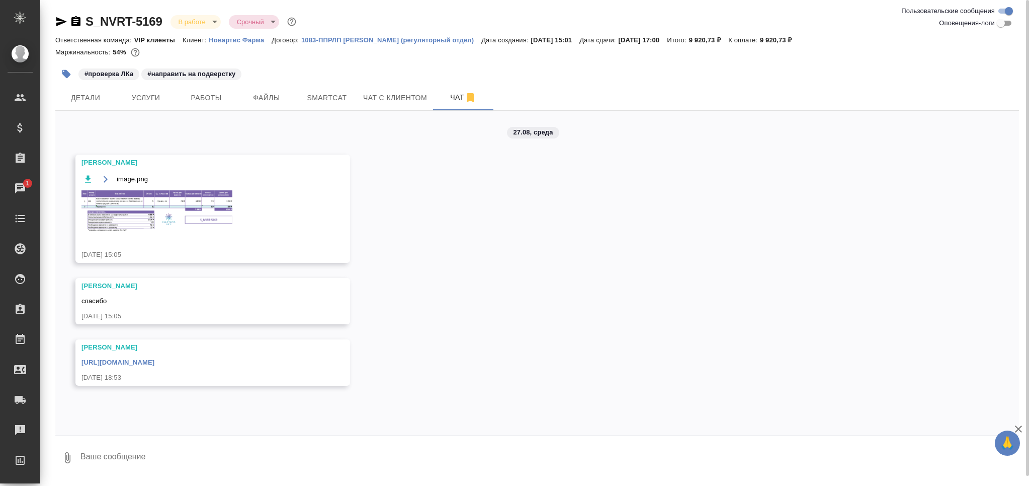
click at [165, 216] on img at bounding box center [157, 211] width 151 height 42
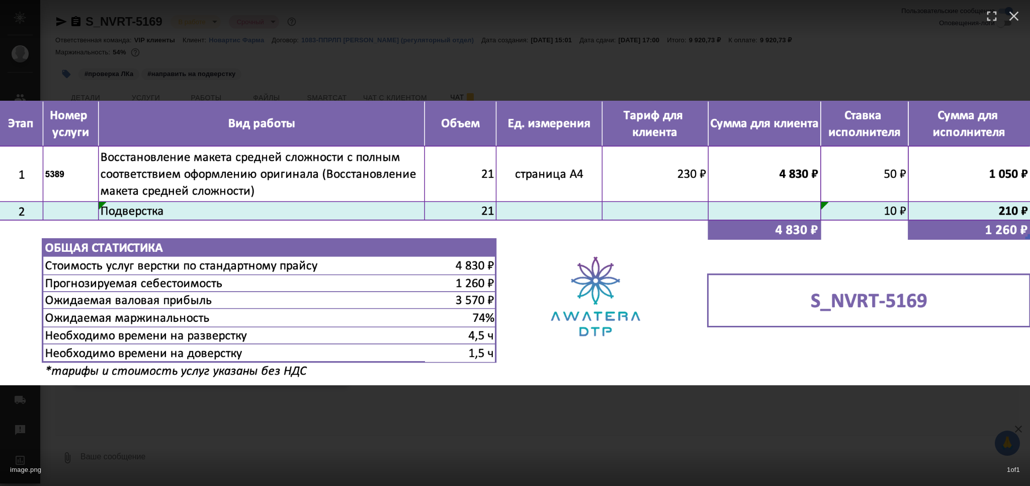
click at [345, 430] on div "image.png 1 of 1" at bounding box center [515, 243] width 1030 height 486
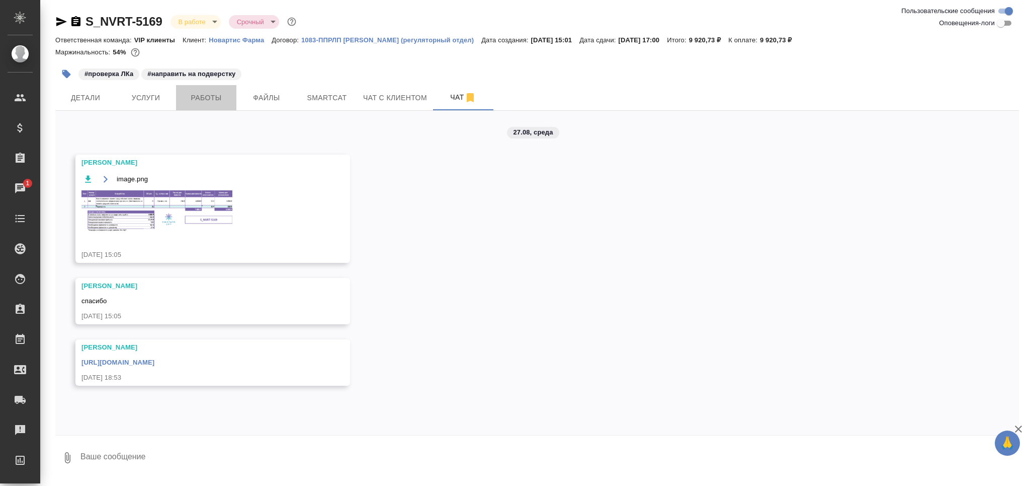
click at [196, 102] on span "Работы" at bounding box center [206, 98] width 48 height 13
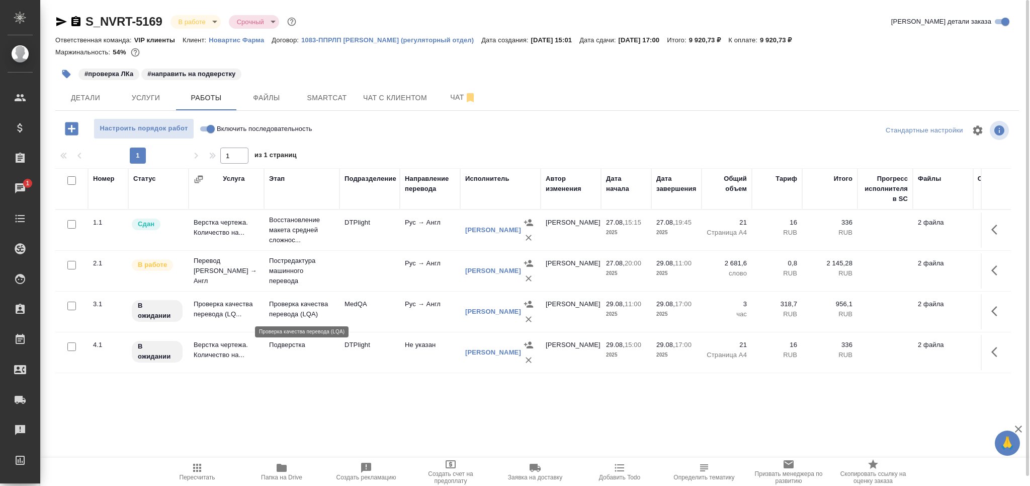
click at [284, 317] on p "Проверка качества перевода (LQA)" at bounding box center [301, 309] width 65 height 20
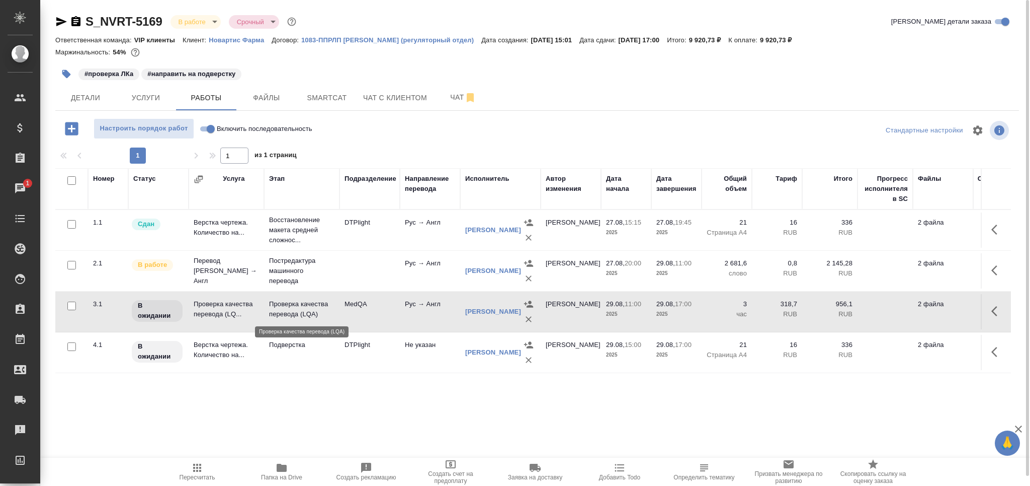
click at [284, 317] on p "Проверка качества перевода (LQA)" at bounding box center [301, 309] width 65 height 20
click at [201, 472] on icon "button" at bounding box center [197, 467] width 12 height 12
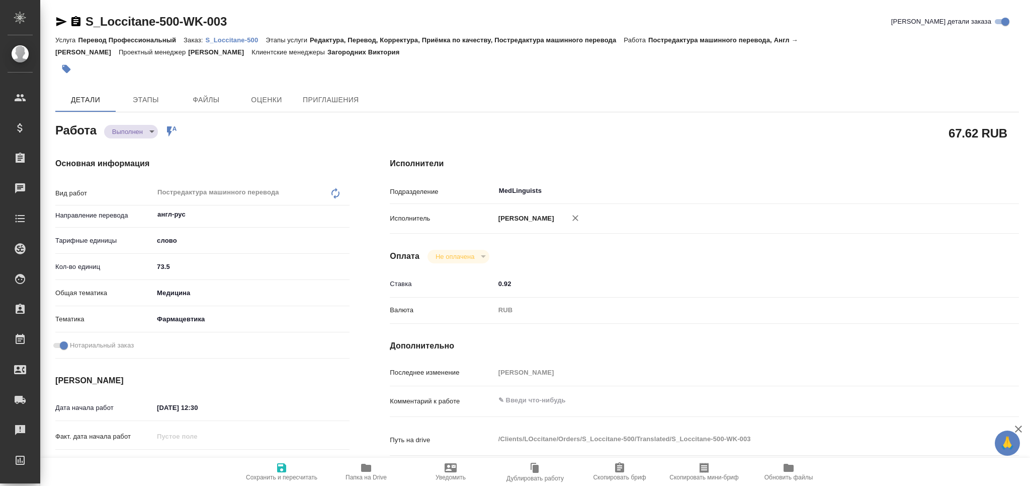
type textarea "x"
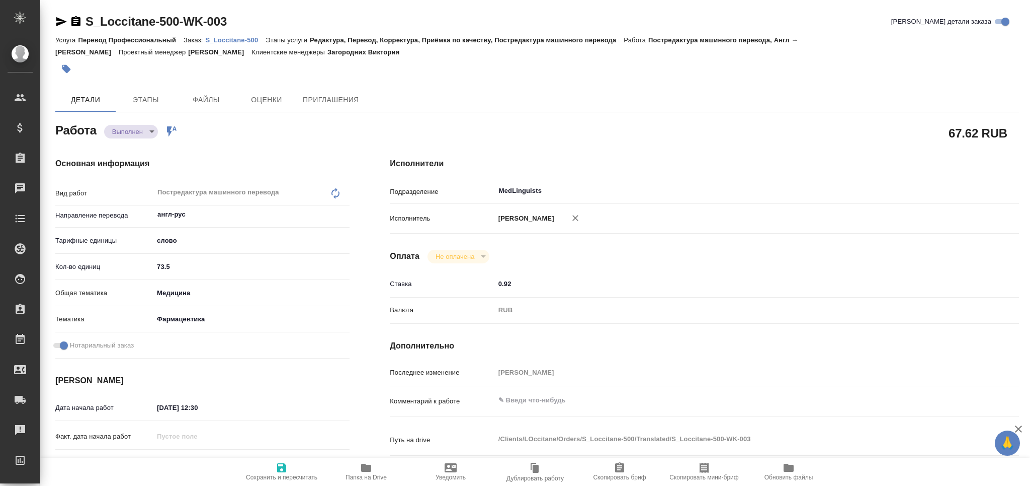
type textarea "x"
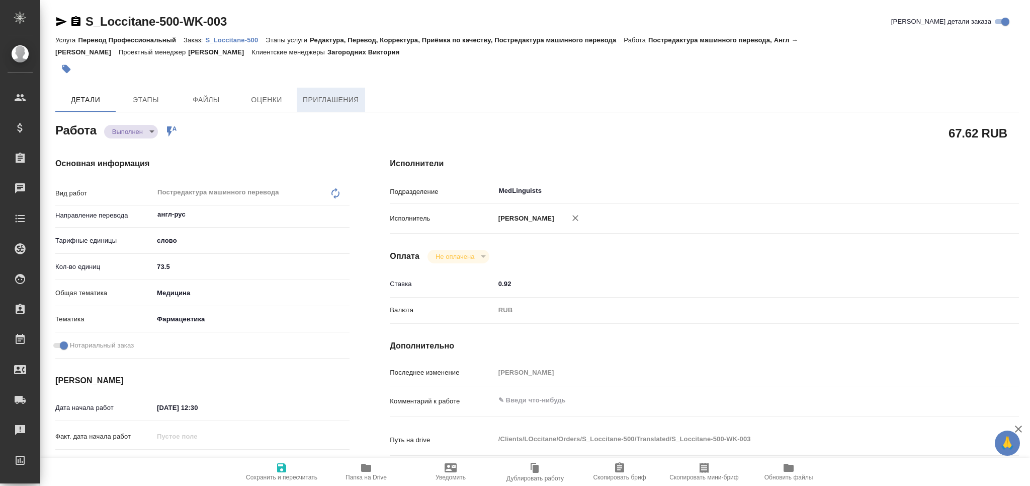
type textarea "x"
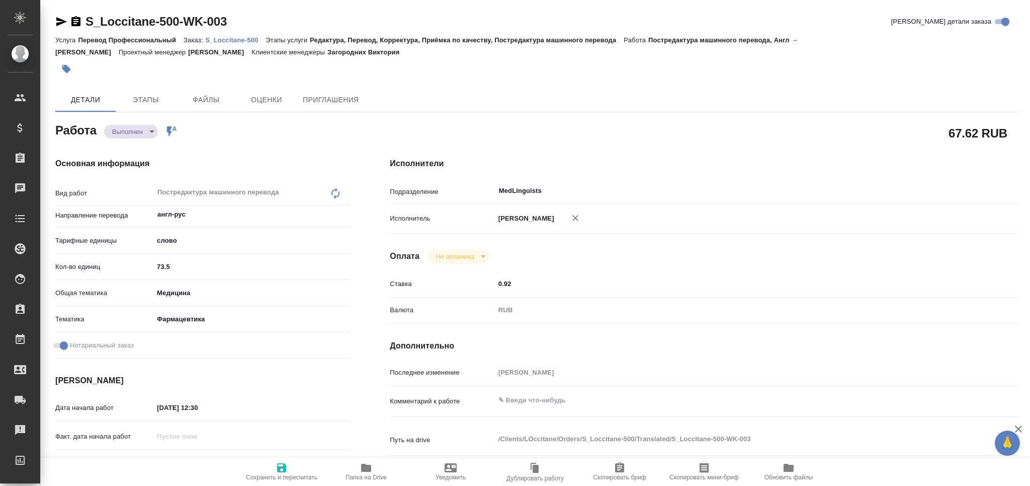
type textarea "x"
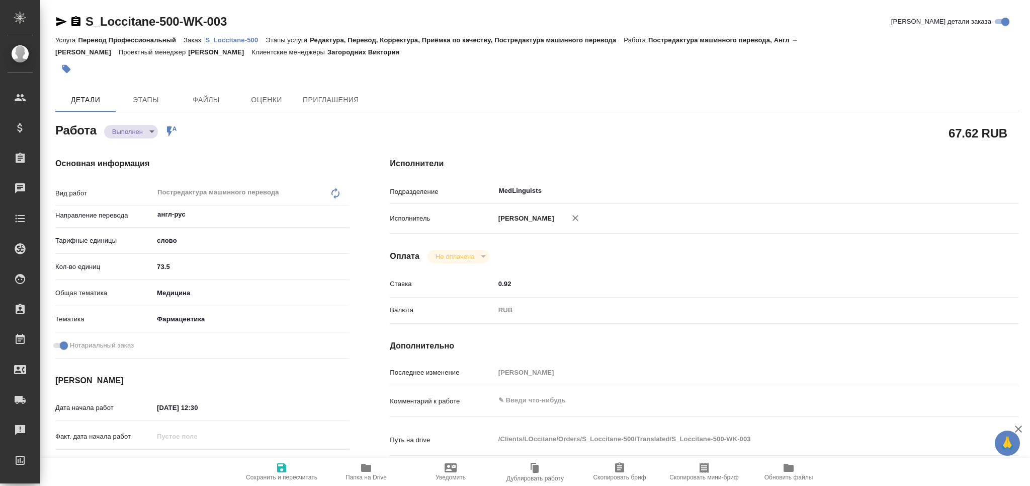
click at [246, 38] on p "S_Loccitane-500" at bounding box center [236, 40] width 60 height 8
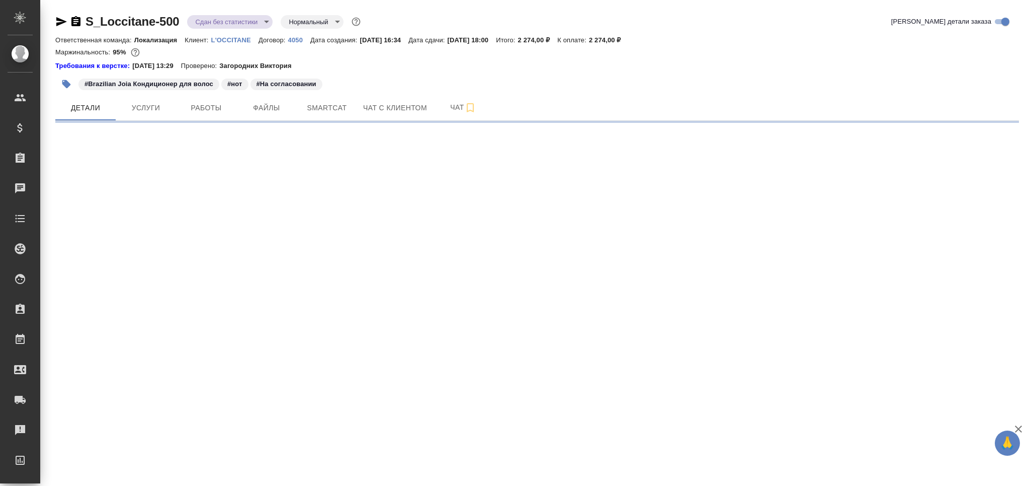
select select "RU"
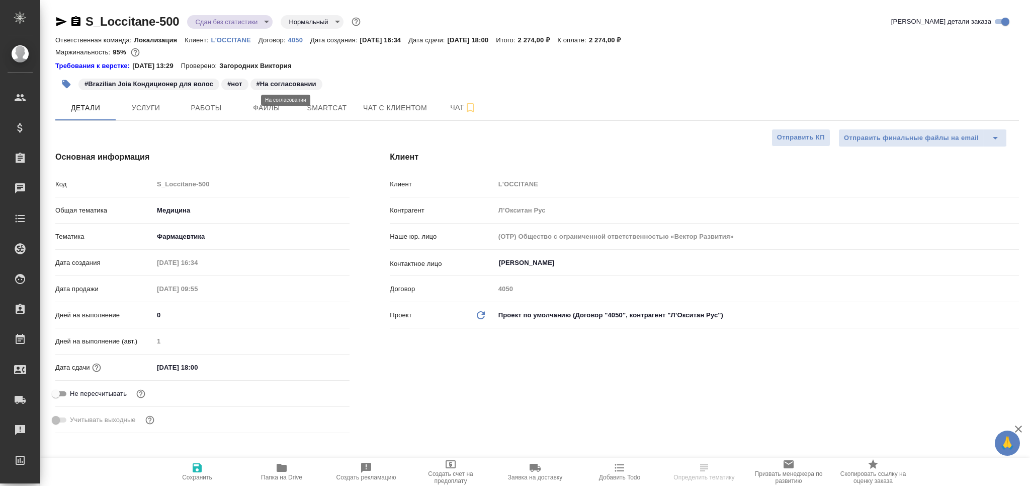
type textarea "x"
click at [445, 114] on button "Чат" at bounding box center [463, 107] width 60 height 25
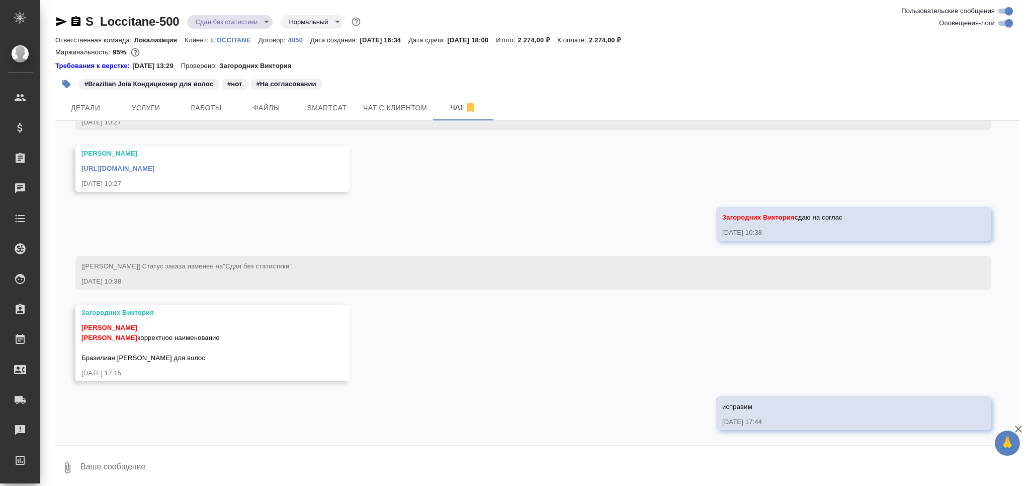
scroll to position [3597, 0]
click at [154, 170] on link "https://drive.awatera.com/apps/files/files/10195400?dir=/Shares/LOccitane/Order…" at bounding box center [118, 169] width 73 height 8
click at [140, 463] on textarea at bounding box center [550, 467] width 940 height 34
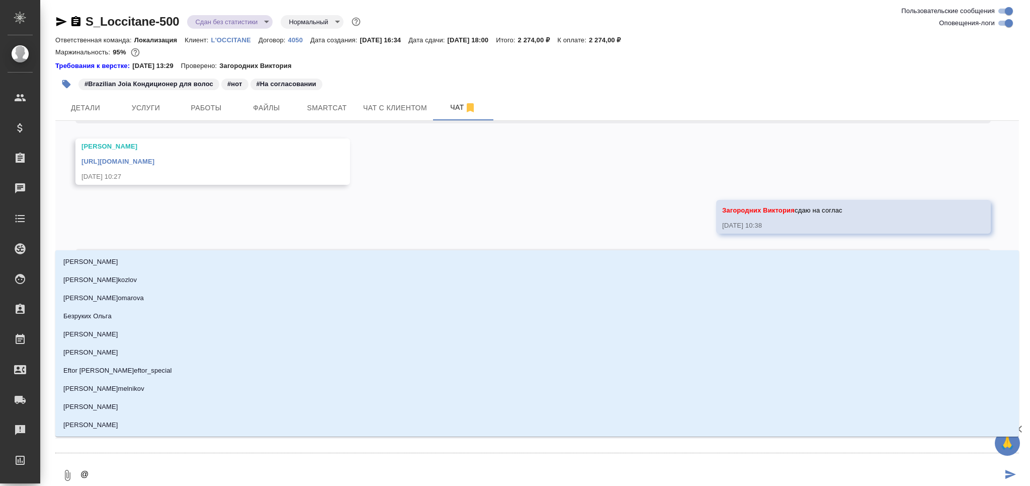
type textarea "@з"
type input "з"
type textarea "@за"
type input "за"
type textarea "@заг"
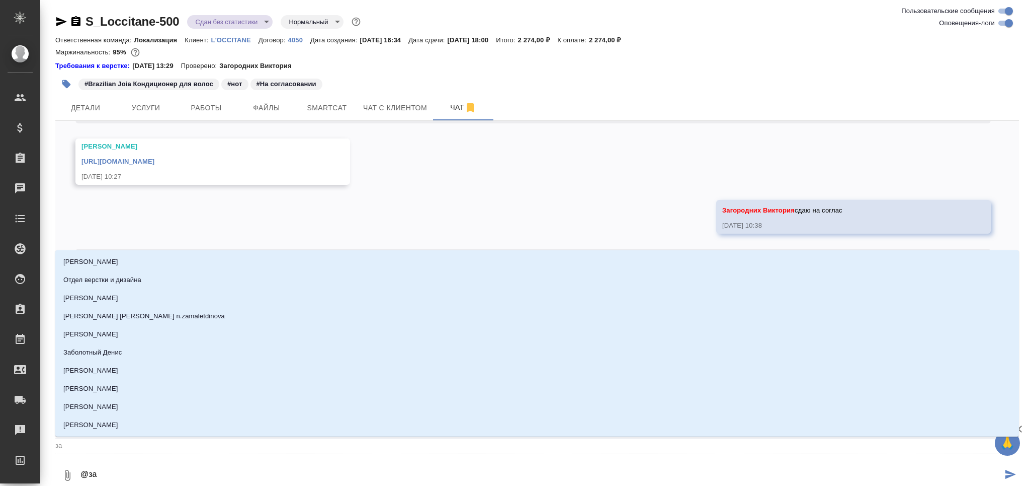
type input "заг"
type textarea "@заго"
type input "заго"
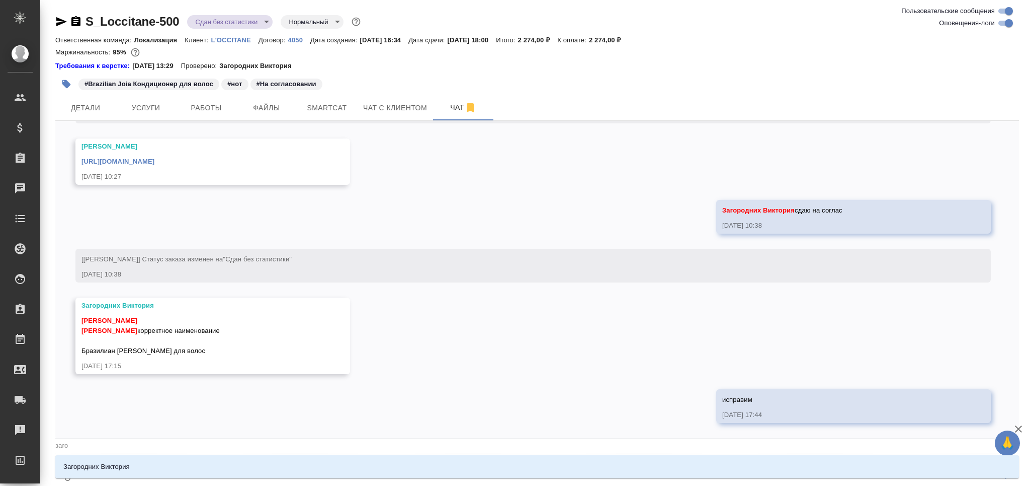
click at [140, 463] on li "Загородних Виктория" at bounding box center [537, 466] width 964 height 18
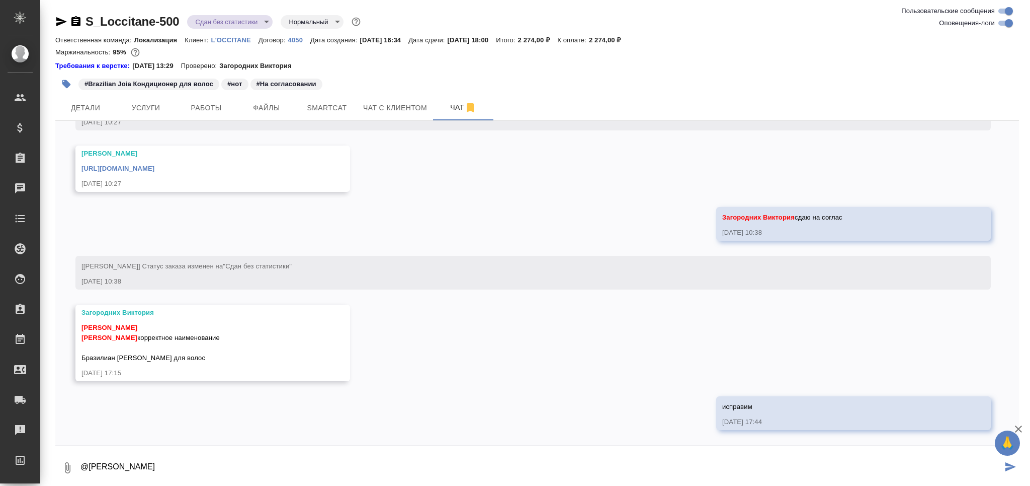
paste textarea "https://drive.awatera.com/apps/files/files/10195400?dir=/Shares/LOccitane/Order…"
type textarea "@Загородних Виктория https://drive.awatera.com/apps/files/files/10195400?dir=/S…"
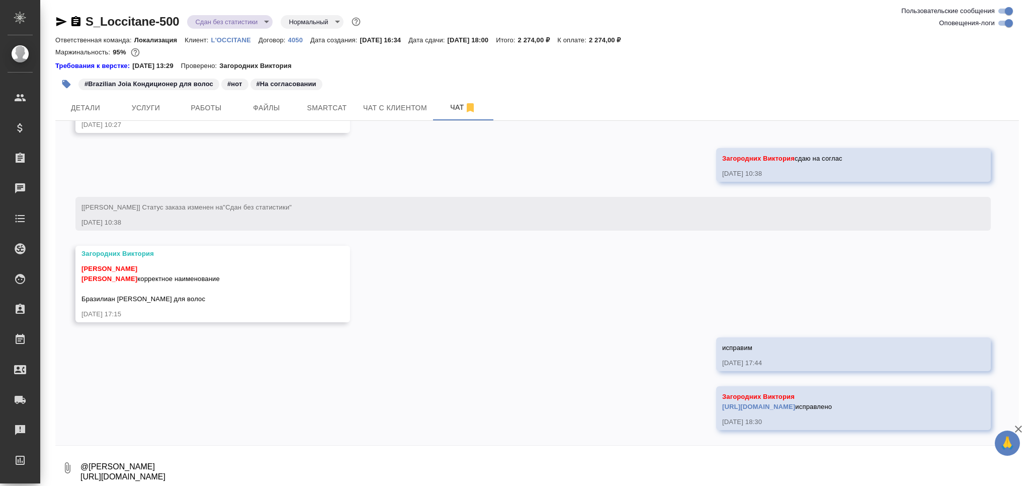
scroll to position [3666, 0]
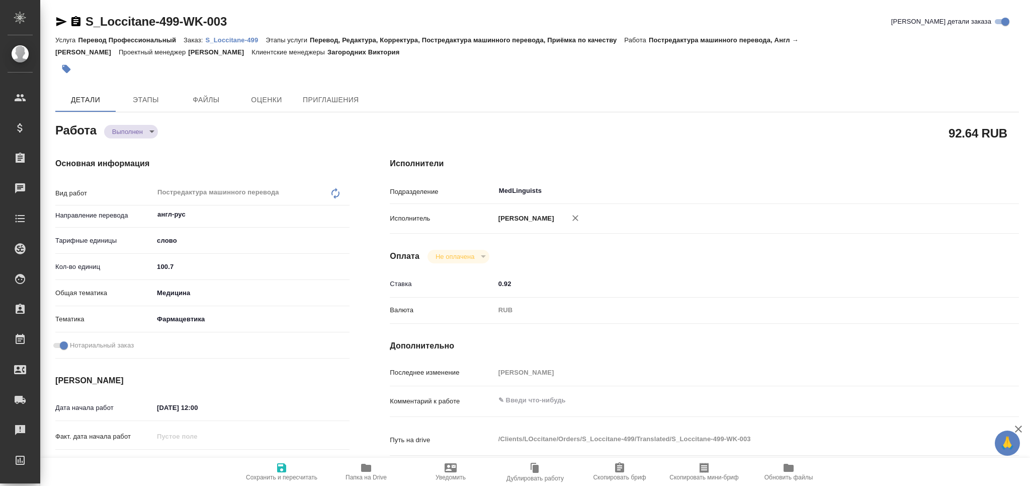
type textarea "x"
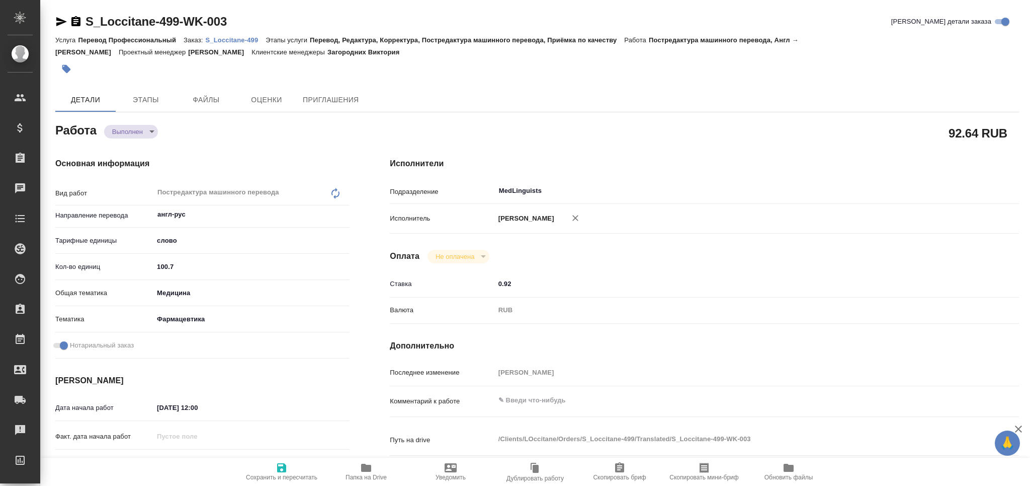
type textarea "x"
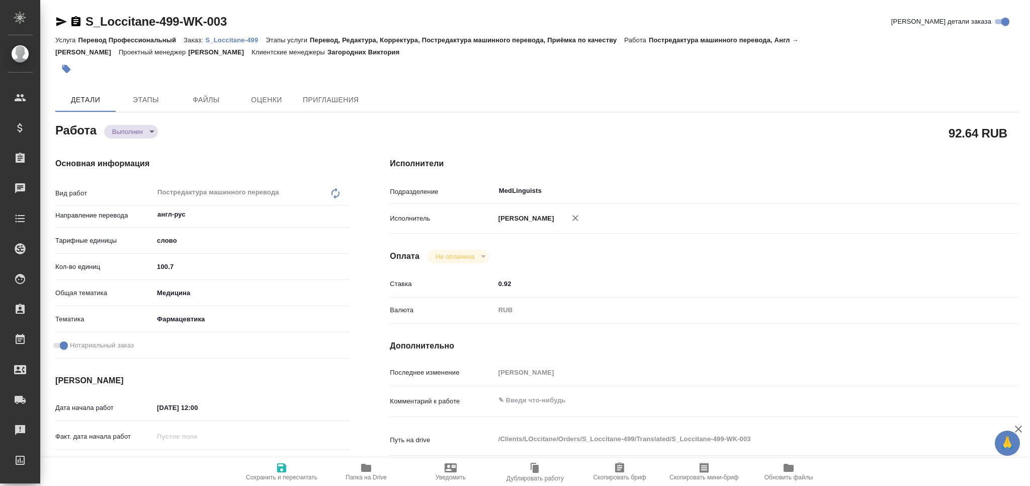
click at [237, 40] on p "S_Loccitane-499" at bounding box center [236, 40] width 60 height 8
type textarea "x"
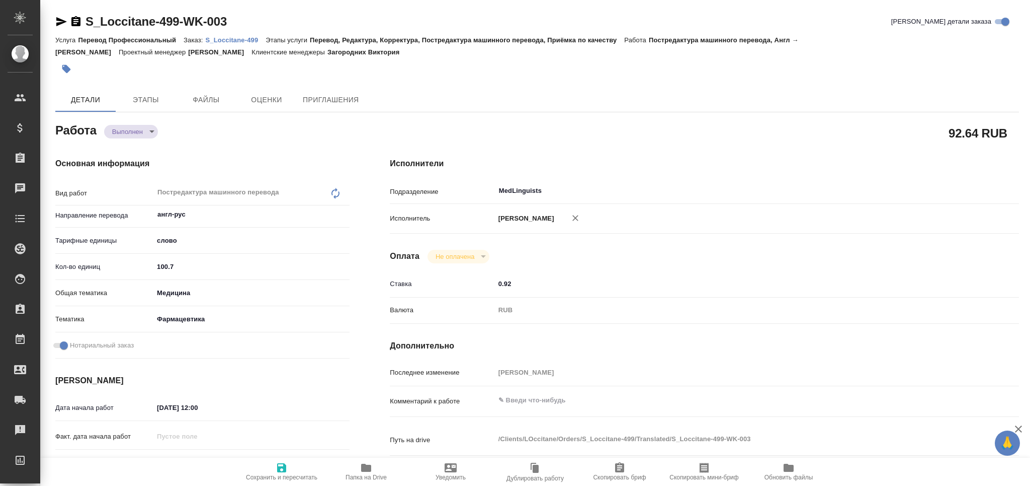
type textarea "x"
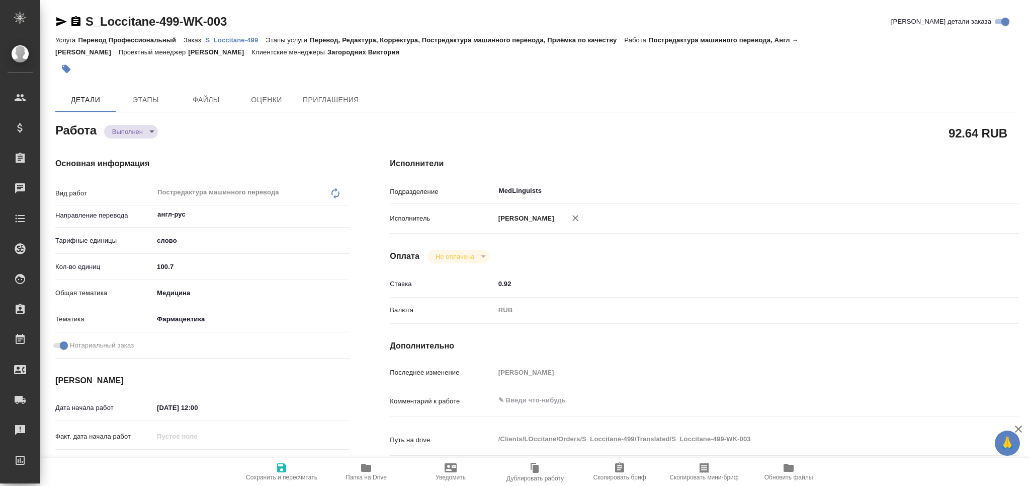
type textarea "x"
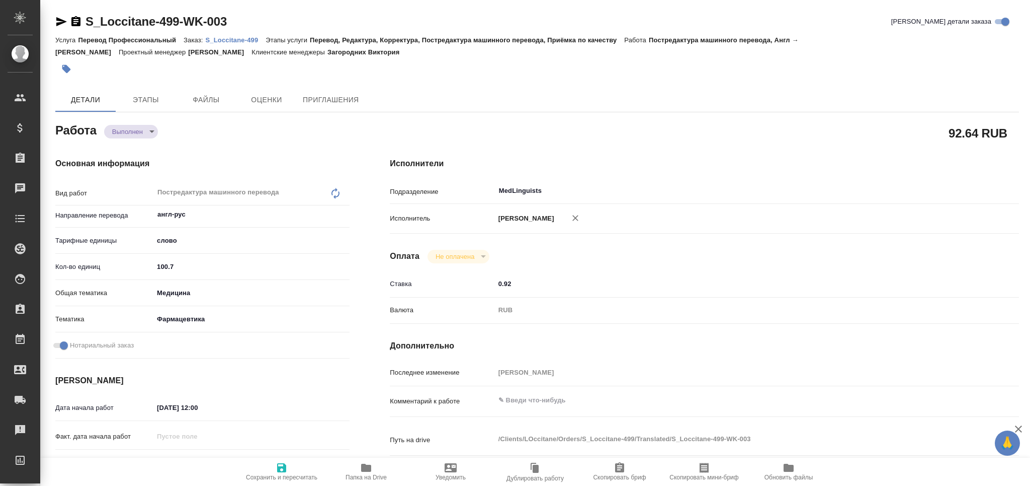
type textarea "x"
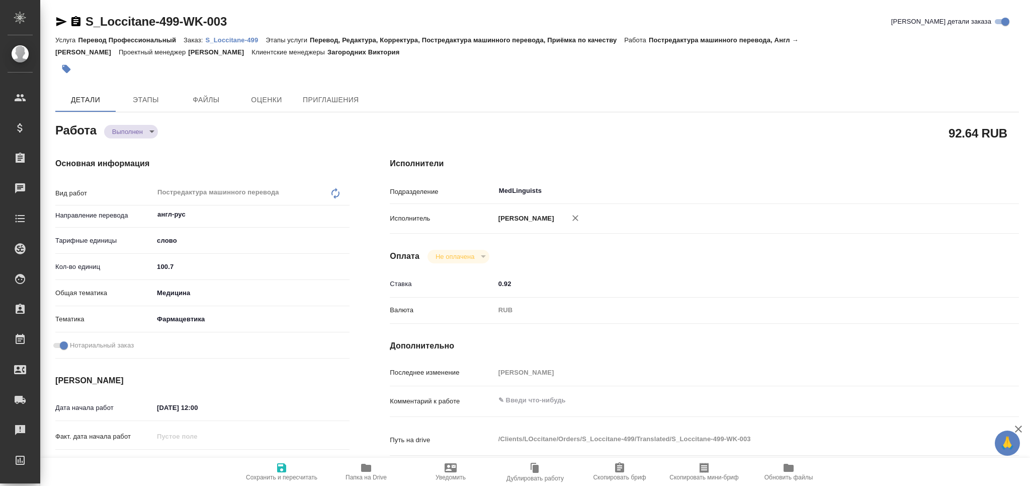
type textarea "x"
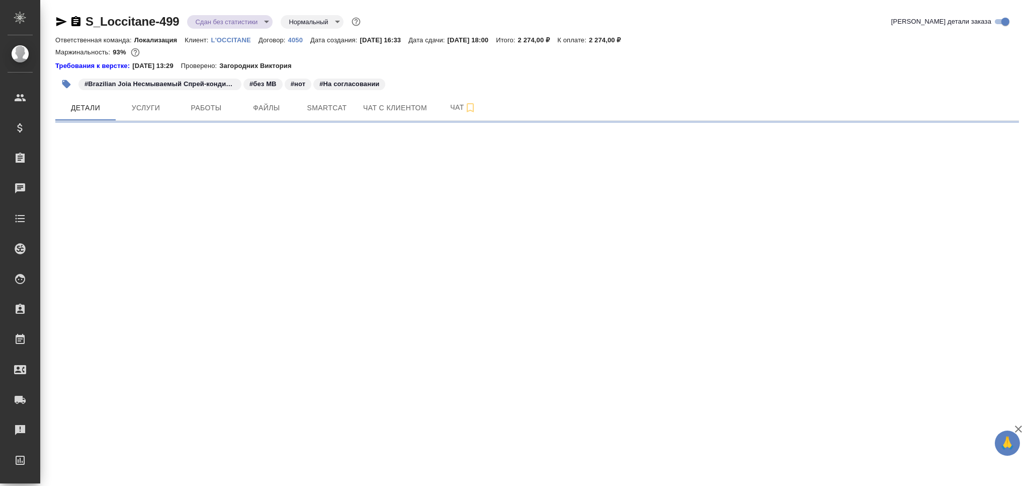
select select "RU"
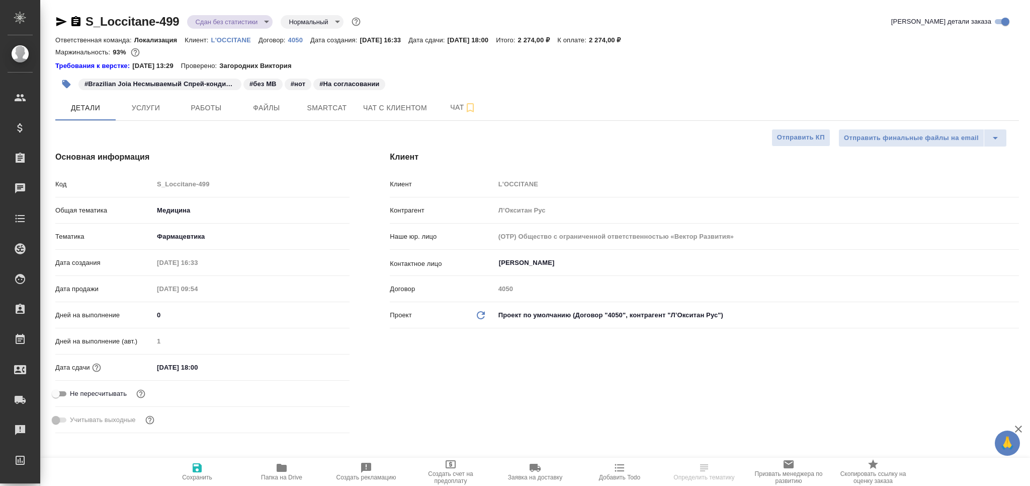
type textarea "x"
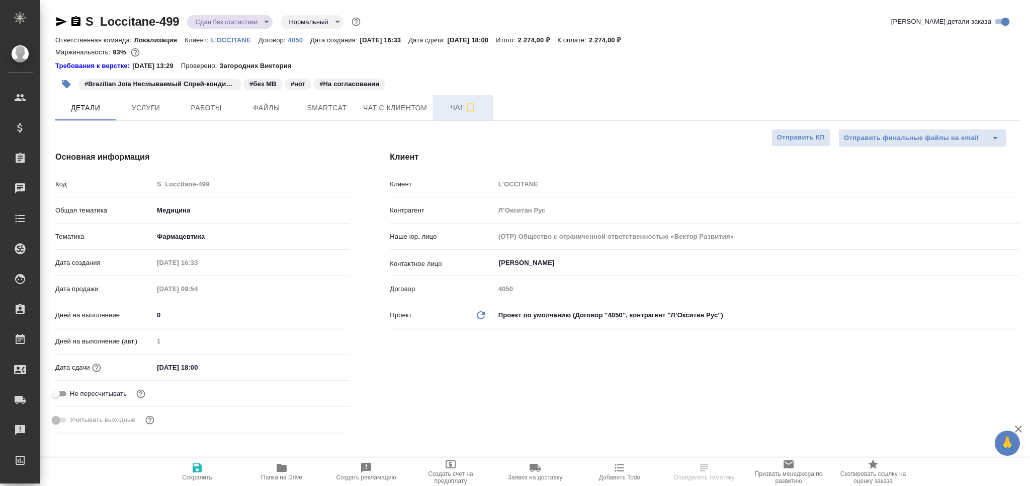
type textarea "x"
click at [438, 105] on button "Чат" at bounding box center [463, 107] width 60 height 25
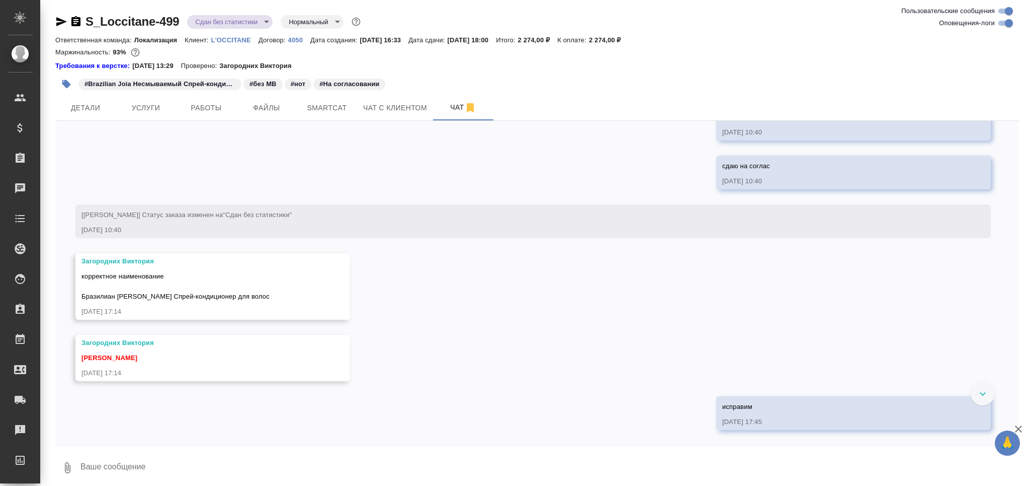
scroll to position [3097, 0]
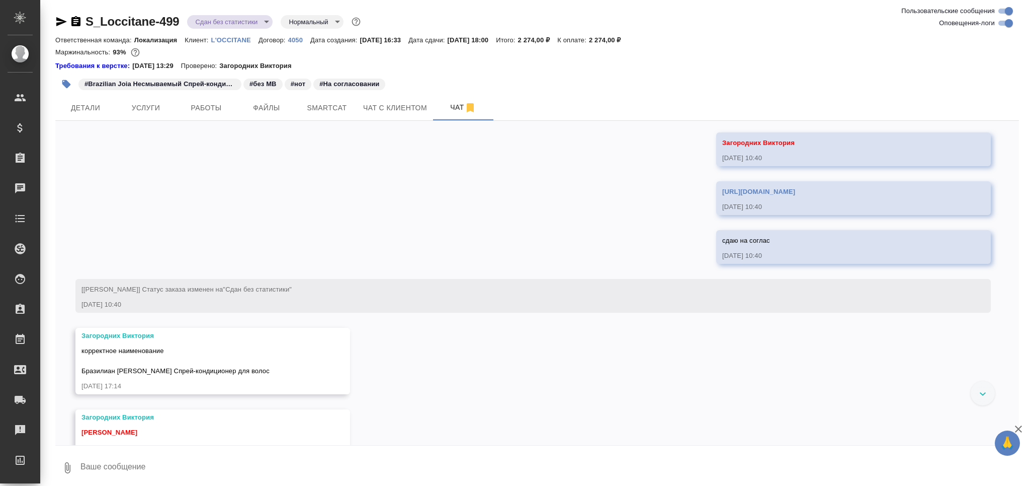
click at [723, 195] on link "[URL][DOMAIN_NAME]" at bounding box center [759, 192] width 73 height 8
click at [178, 462] on textarea at bounding box center [550, 467] width 940 height 34
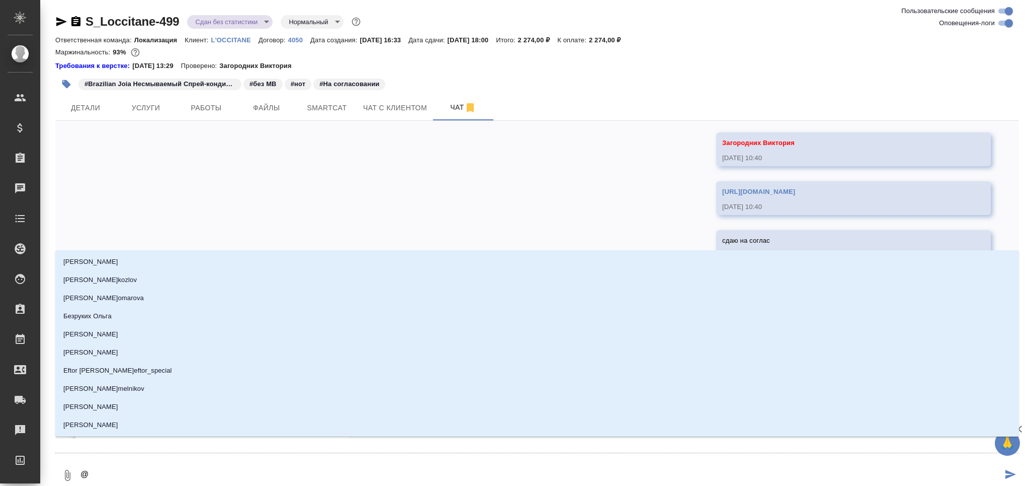
type textarea "@з"
type input "з"
type textarea "@за"
type input "за"
type textarea "@заг"
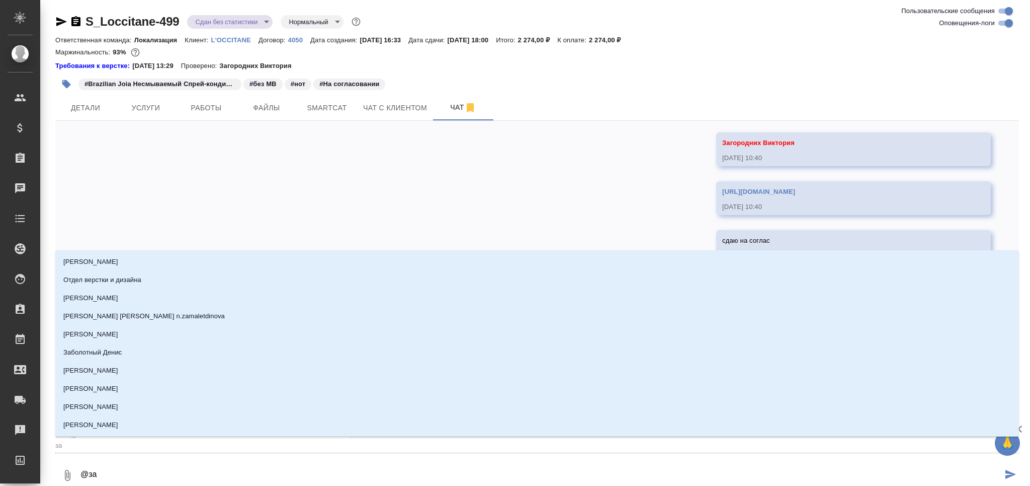
type input "заг"
type textarea "@заго"
type input "заго"
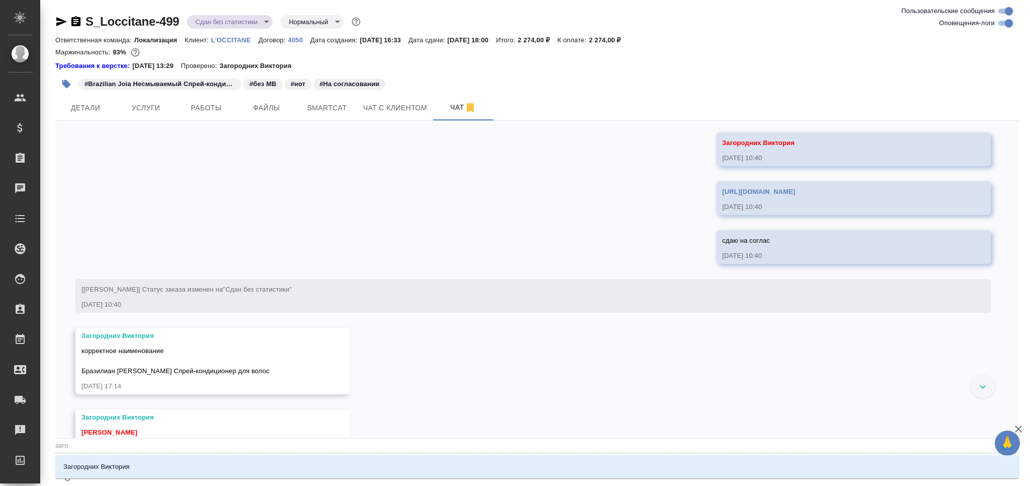
click at [178, 462] on li "Загородних Виктория" at bounding box center [537, 466] width 964 height 18
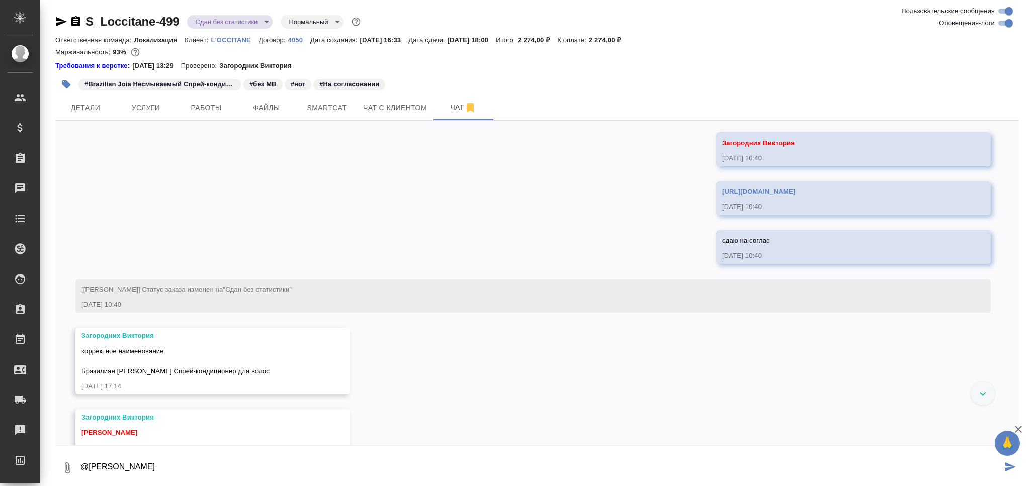
paste textarea "[URL][DOMAIN_NAME]"
paste textarea "Тут в оригинале нет «Бразилиан [PERSON_NAME]», поэтому я вставила всё остальное…"
type textarea "@[PERSON_NAME] [URL][DOMAIN_NAME] исправили Тут в оригинале нет «Бразилиан [PER…"
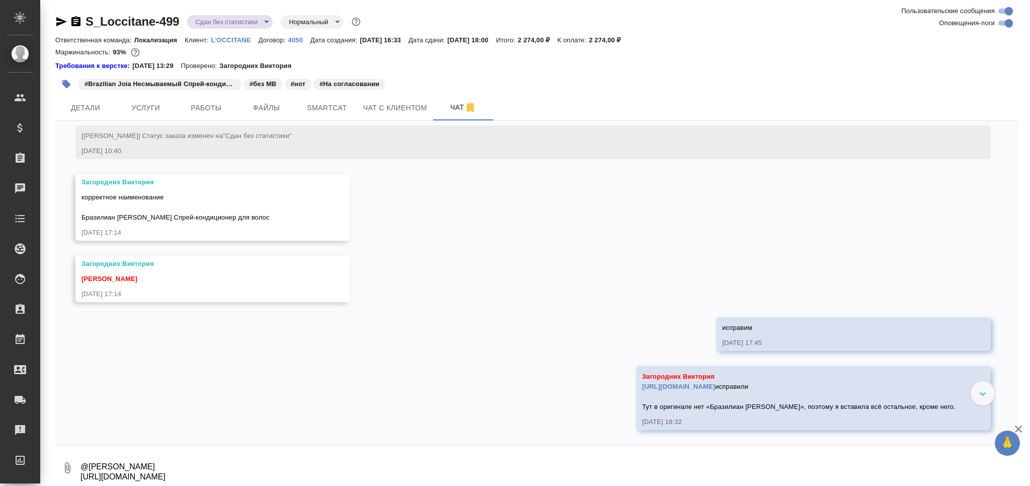
scroll to position [3320, 0]
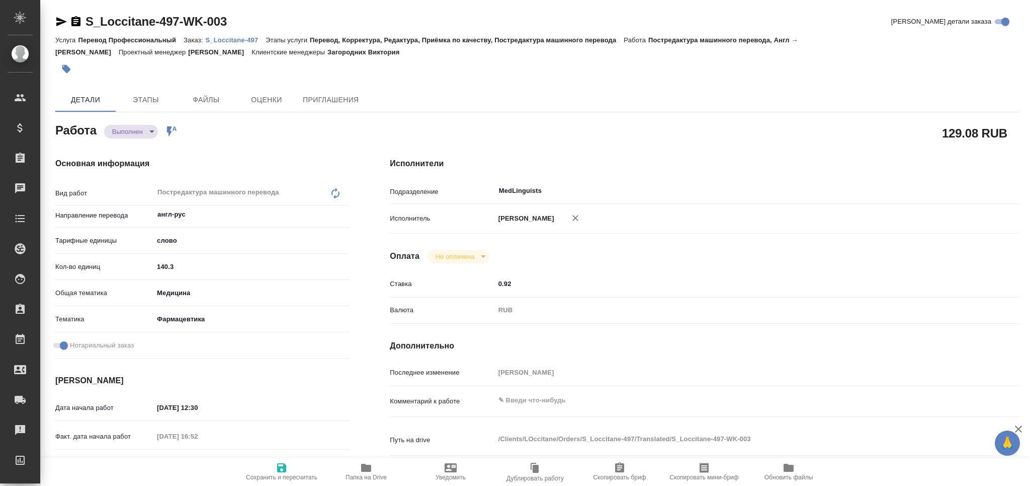
type textarea "x"
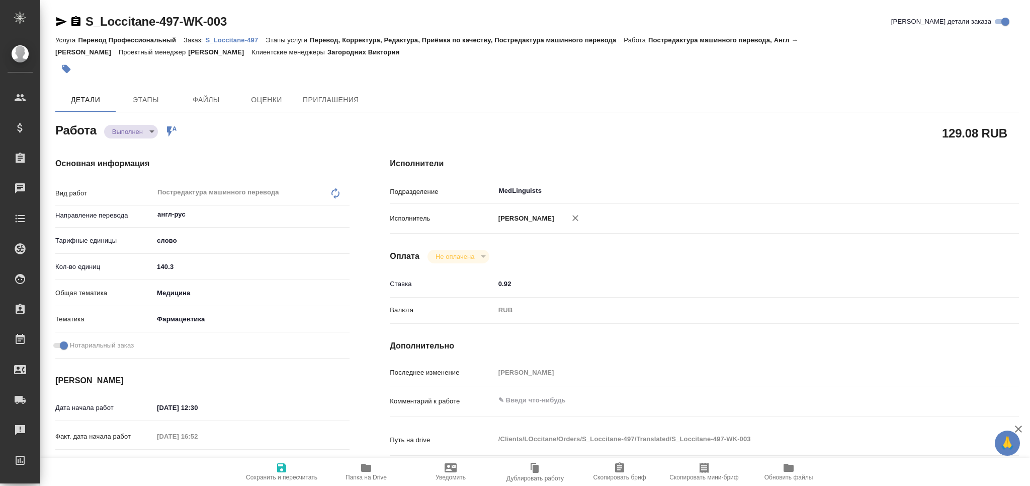
type textarea "x"
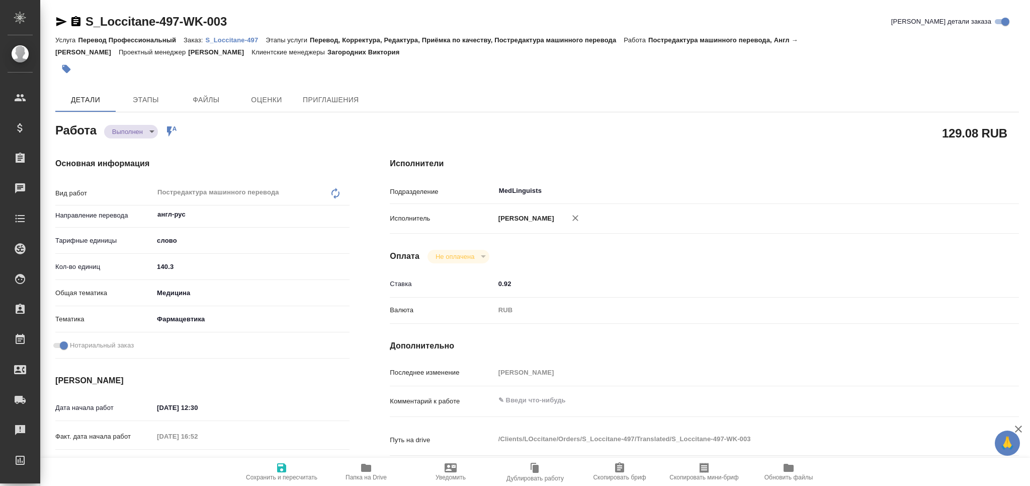
type textarea "x"
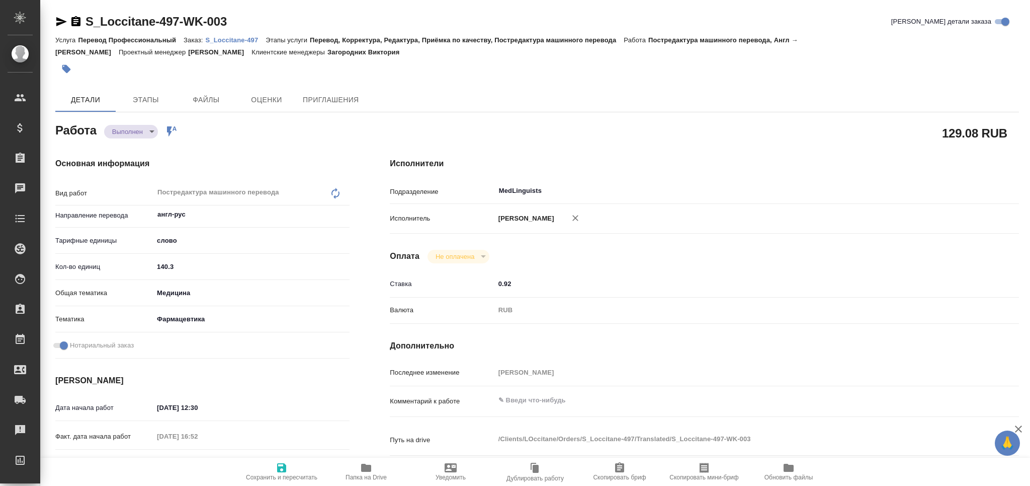
type textarea "x"
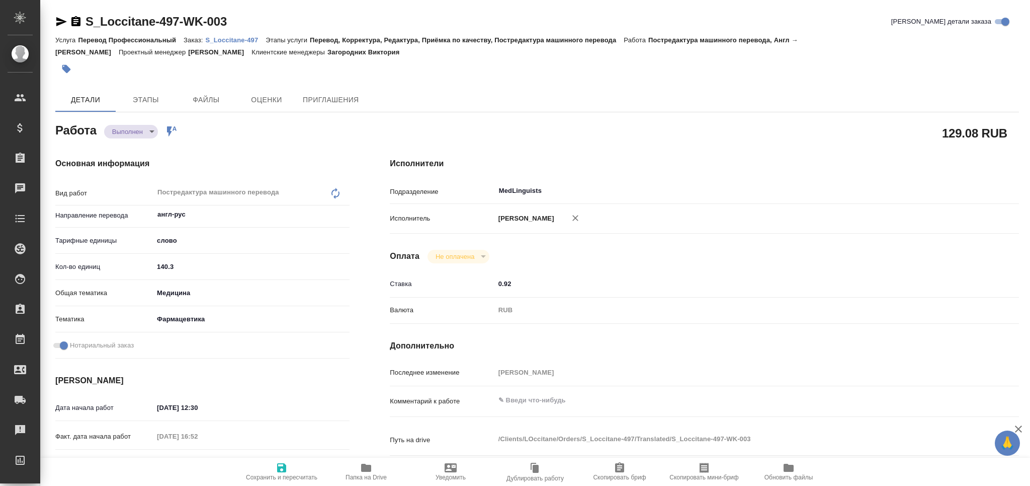
type textarea "x"
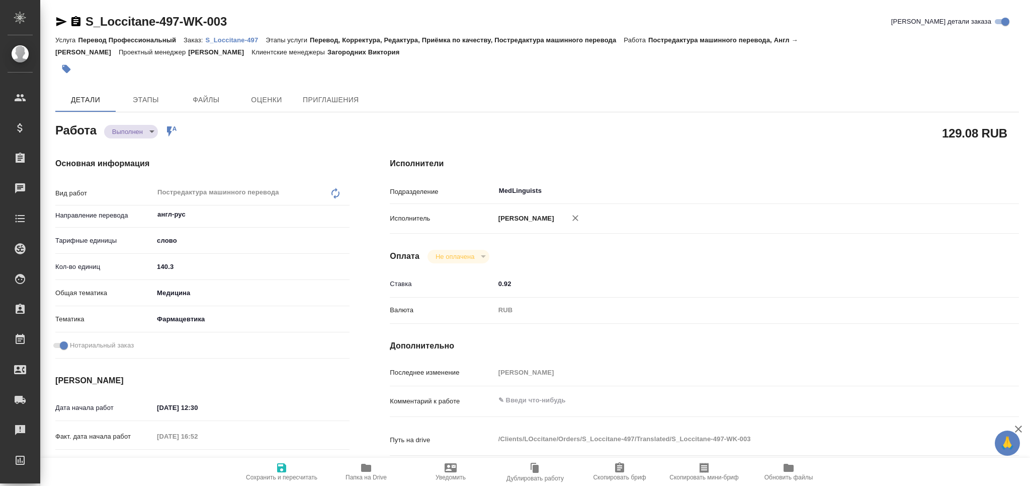
type textarea "x"
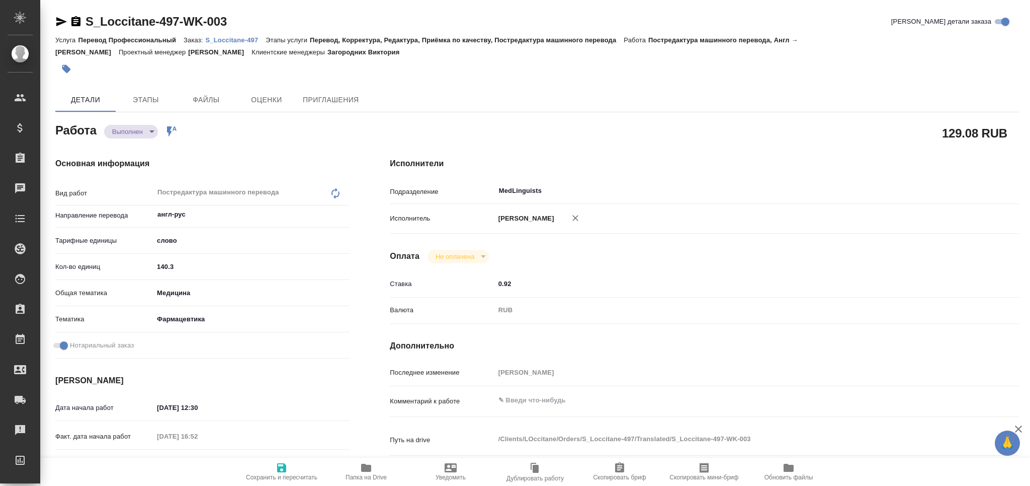
click at [222, 42] on p "S_Loccitane-497" at bounding box center [236, 40] width 60 height 8
type textarea "x"
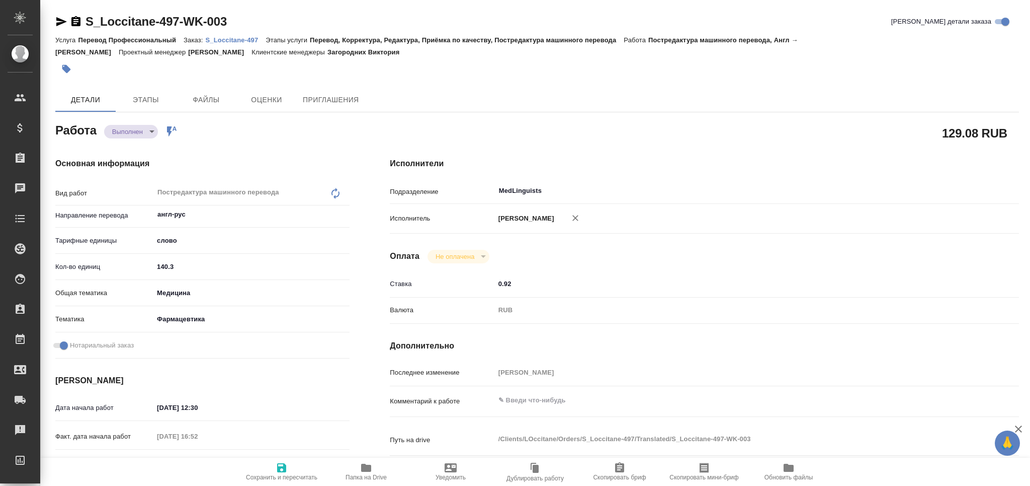
type textarea "x"
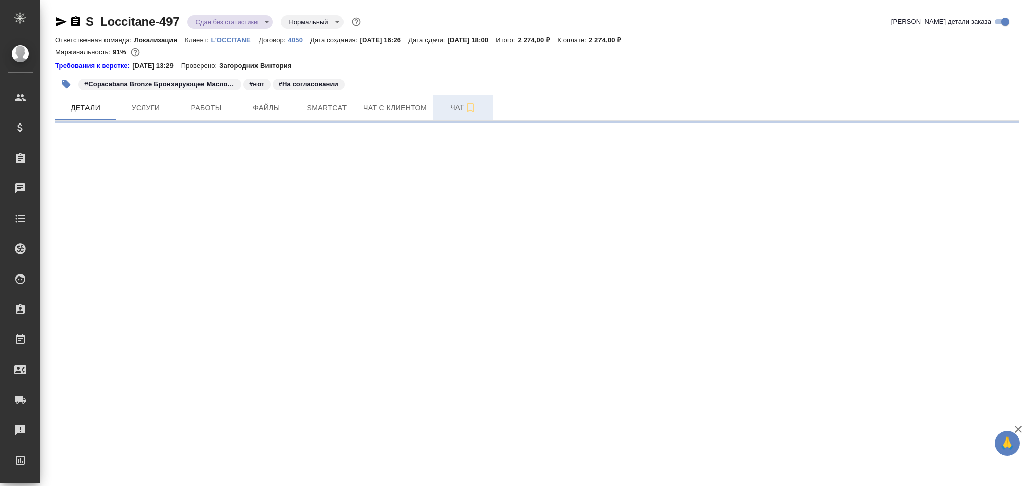
select select "RU"
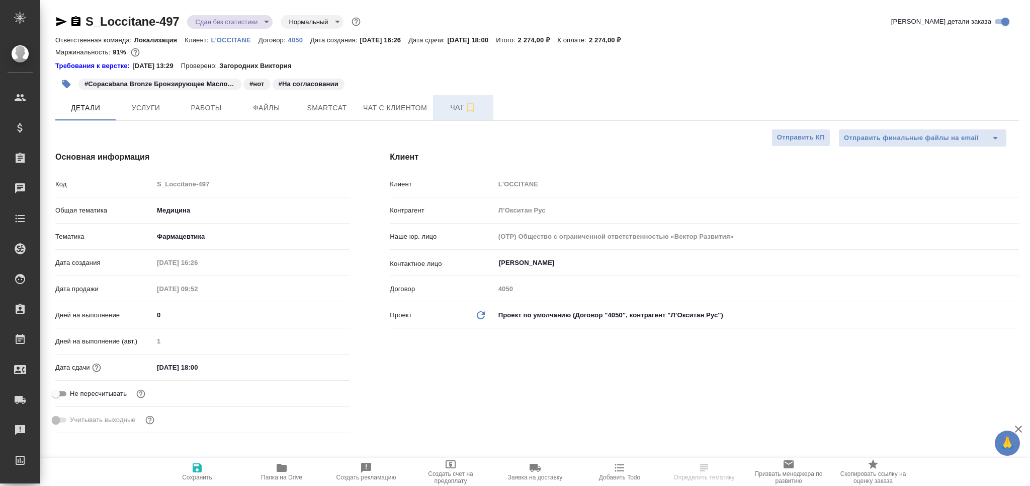
click at [445, 108] on span "Чат" at bounding box center [463, 107] width 48 height 13
type textarea "x"
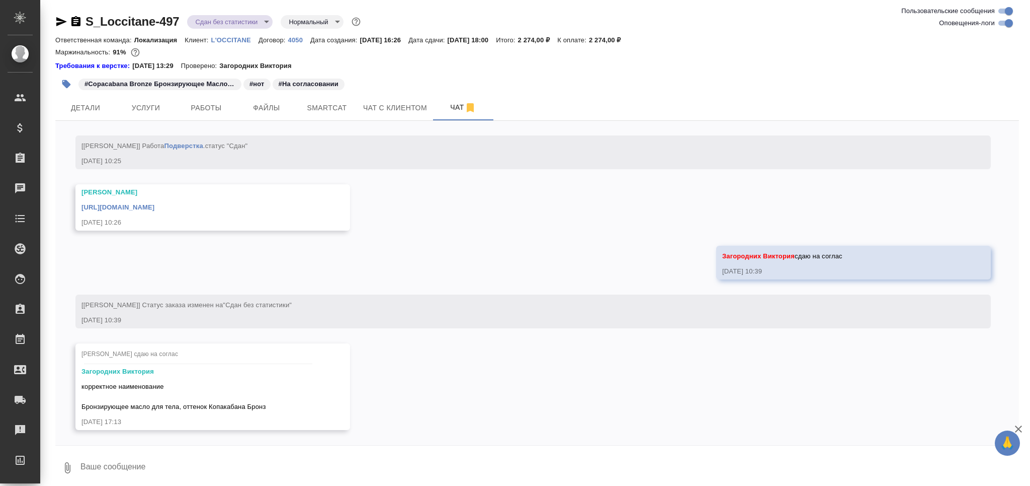
scroll to position [3604, 0]
click at [183, 464] on textarea at bounding box center [550, 467] width 940 height 34
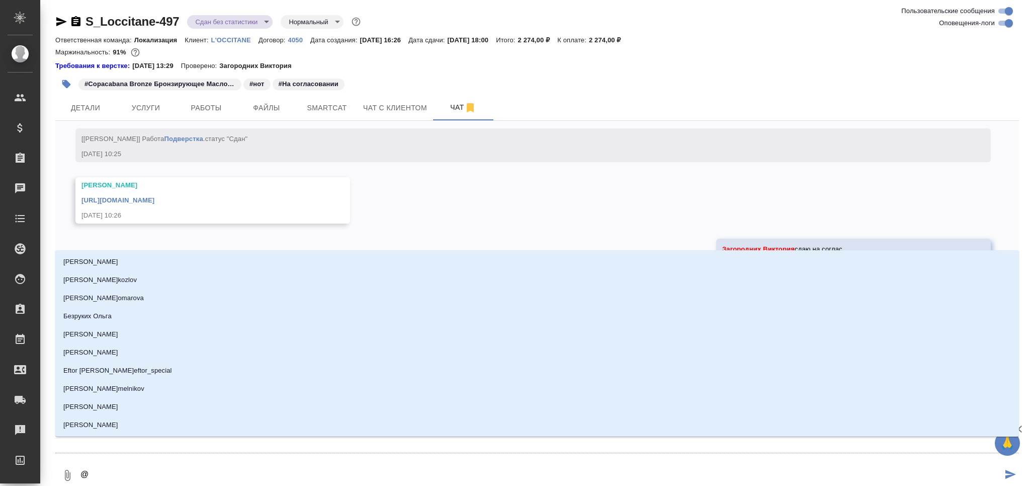
scroll to position [3605, 0]
type textarea "@з"
type input "з"
type textarea "@за"
type input "за"
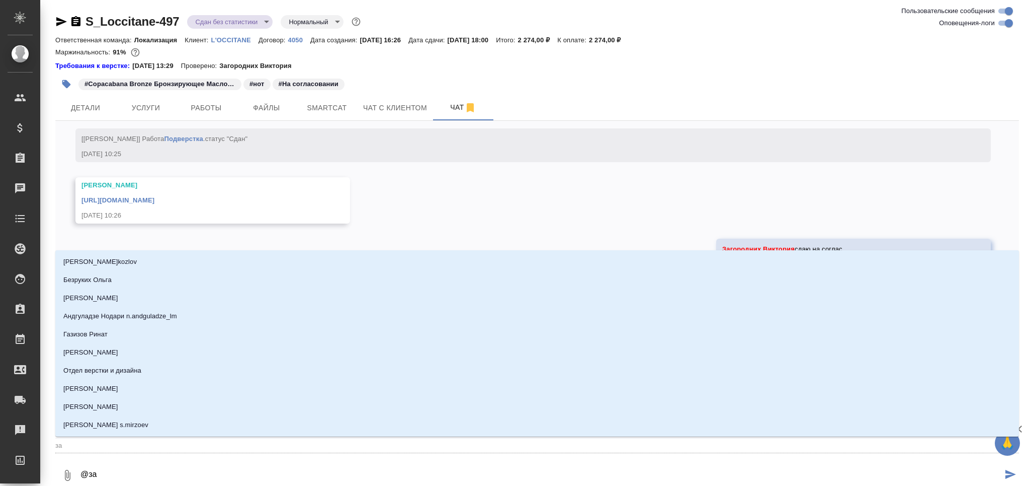
type textarea "@заг"
type input "заг"
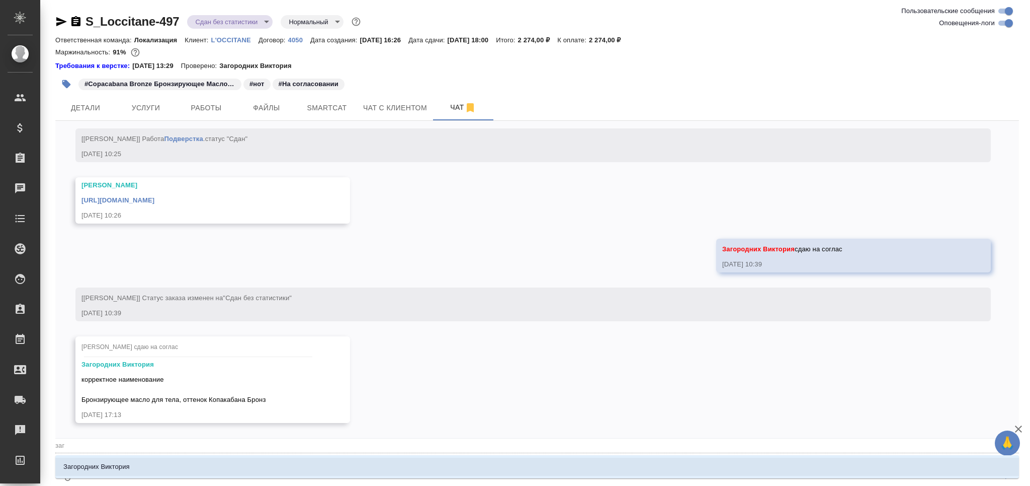
type textarea "@заго"
type input "заго"
type textarea "@загор"
type input "загор"
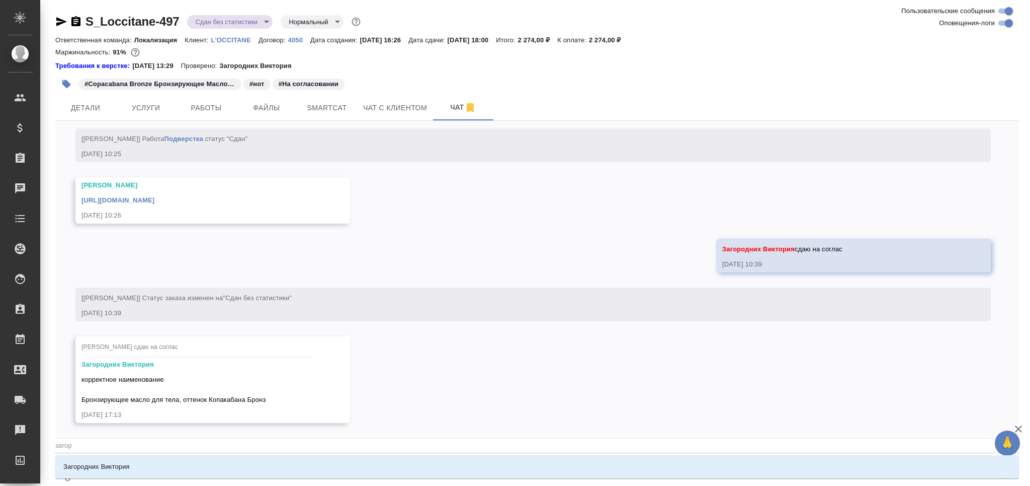
click at [181, 464] on li "Загородних Виктория" at bounding box center [537, 466] width 964 height 18
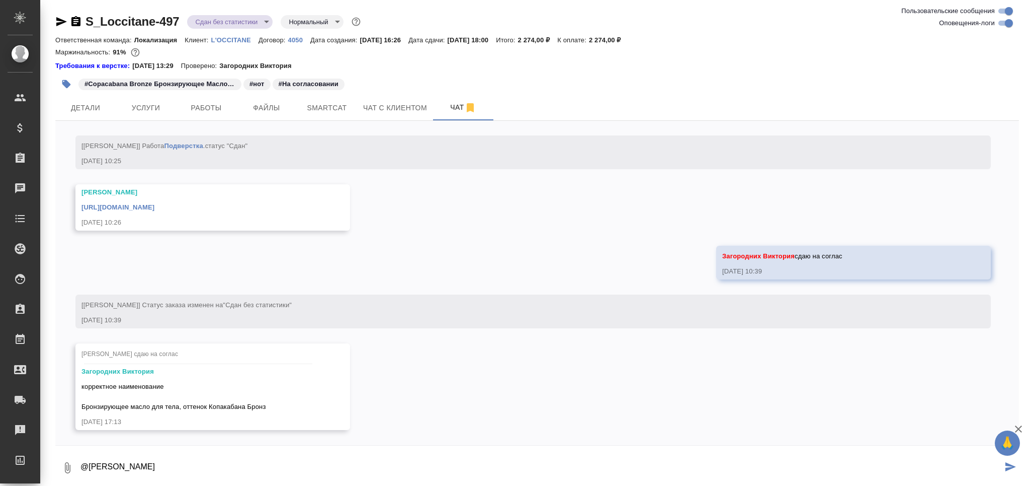
scroll to position [3604, 0]
type textarea "@Загородних Виктория"
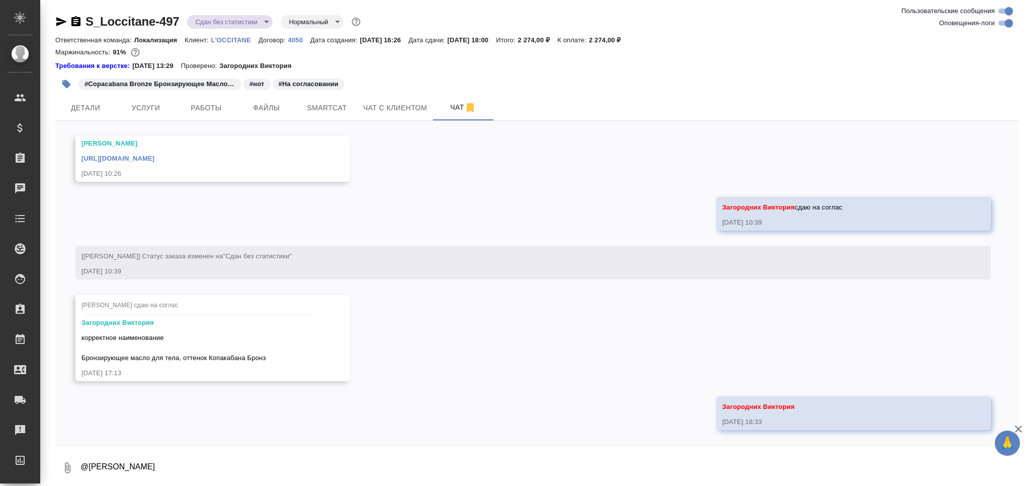
scroll to position [3653, 0]
paste textarea "https://drive.awatera.com/apps/files/files/10195133?dir=/Shares/LOccitane/Order…"
type textarea "https://drive.awatera.com/apps/files/files/10195133?dir=/Shares/LOccitane/Order…"
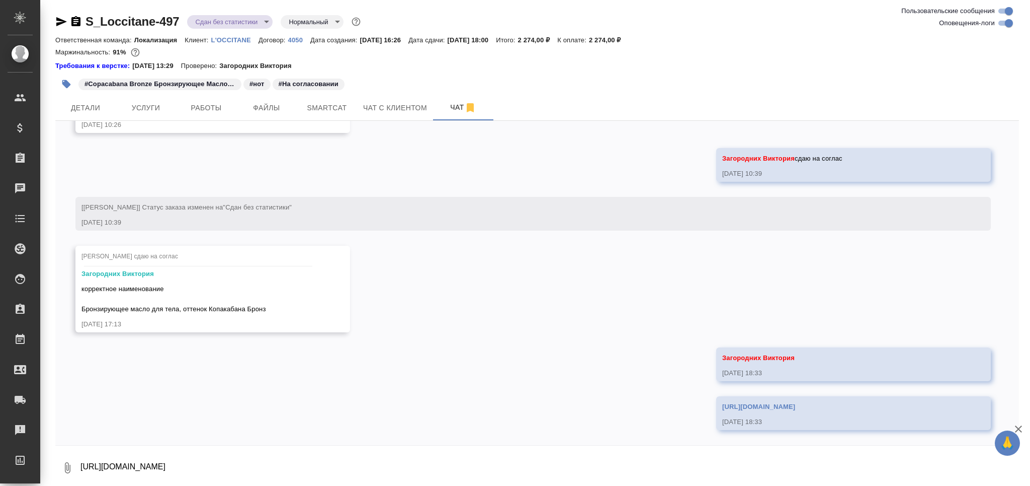
scroll to position [3702, 0]
click at [166, 462] on textarea "https://drive.awatera.com/apps/files/files/10195133?dir=/Shares/LOccitane/Order…" at bounding box center [550, 467] width 940 height 34
paste textarea "Вот тут написала "Бронзирующее масло для тела «Глоумоушнз Глоу» (Glowmotions Gl…"
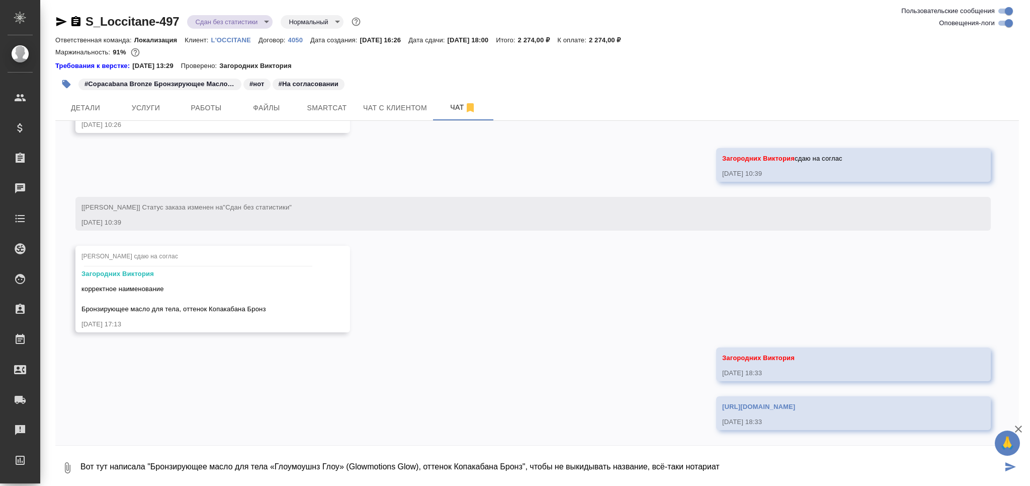
type textarea "Вот тут написала "Бронзирующее масло для тела «Глоумоушнз Глоу» (Glowmotions Gl…"
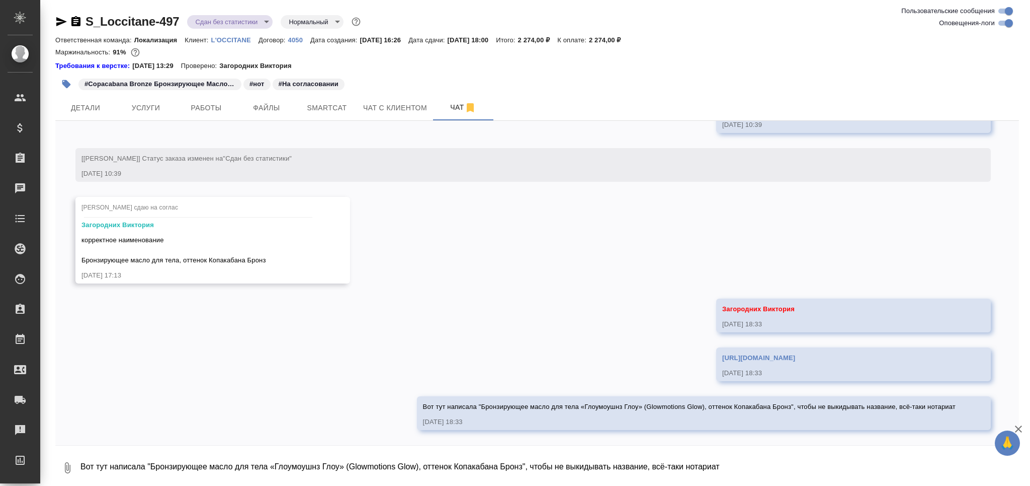
scroll to position [3751, 0]
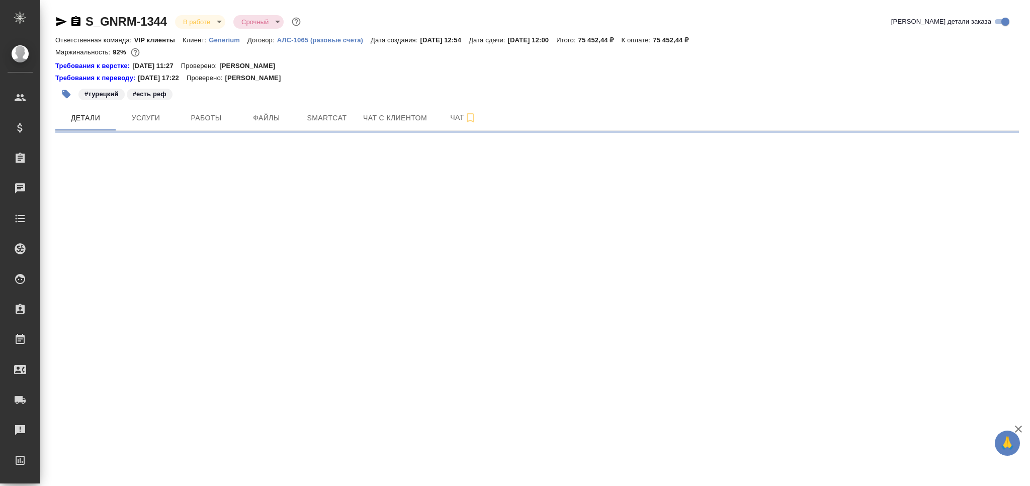
select select "RU"
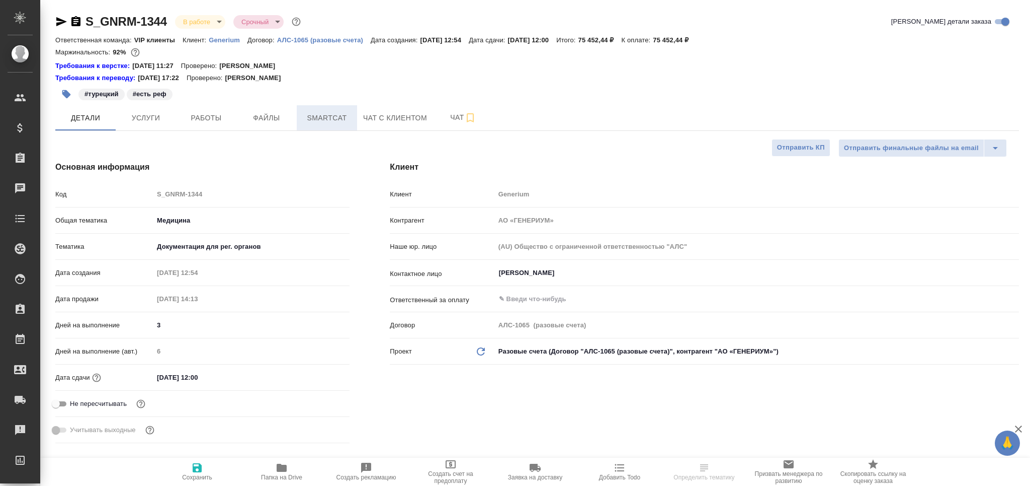
type textarea "x"
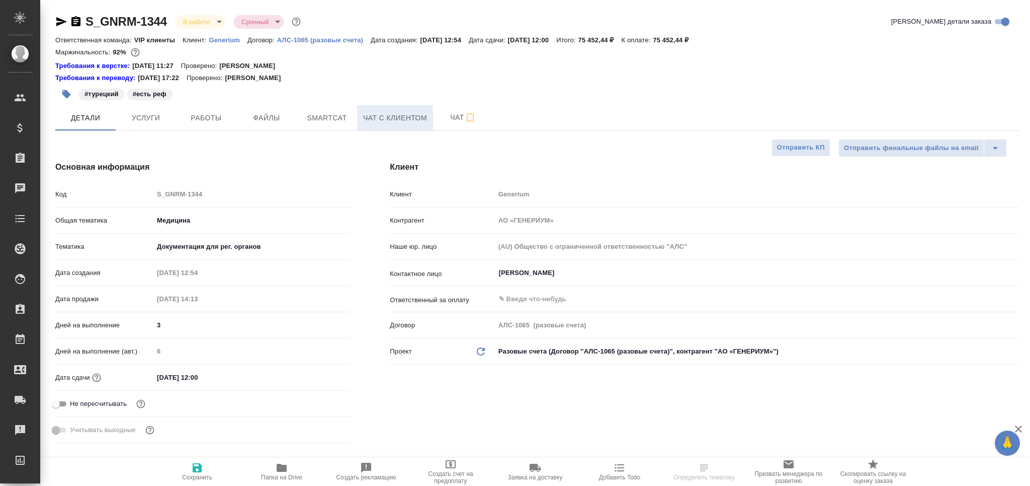
type textarea "x"
click at [446, 115] on span "Чат" at bounding box center [463, 117] width 48 height 13
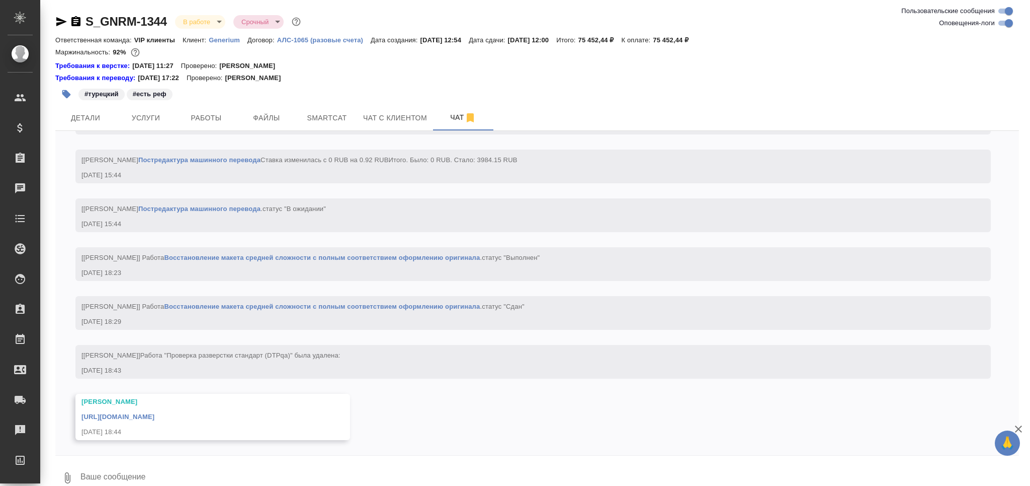
scroll to position [4250, 0]
click at [154, 419] on link "https://drive.awatera.com/apps/files/?dir=/Shares/Generium/Orders/S_GNRM-1344/D…" at bounding box center [118, 417] width 73 height 8
click at [323, 115] on span "Smartcat" at bounding box center [327, 118] width 48 height 13
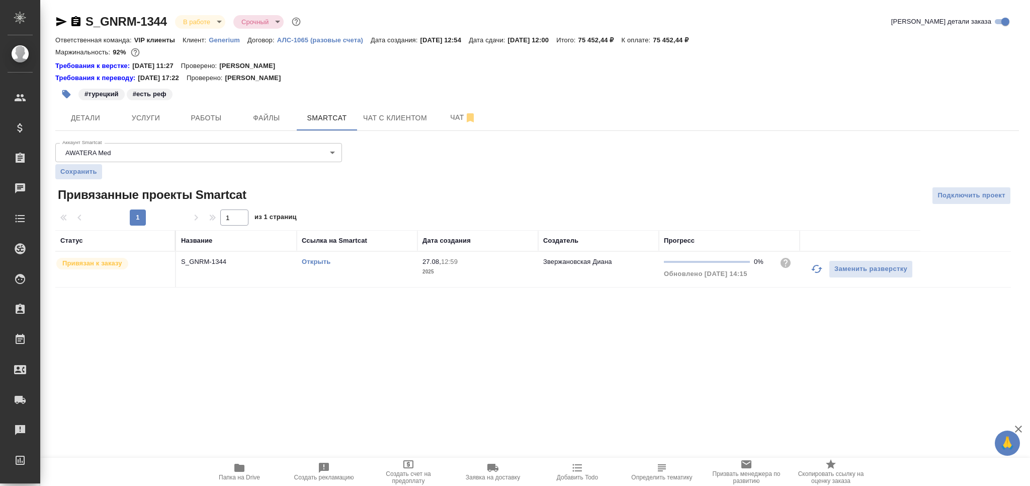
click at [321, 261] on link "Открыть" at bounding box center [316, 262] width 29 height 8
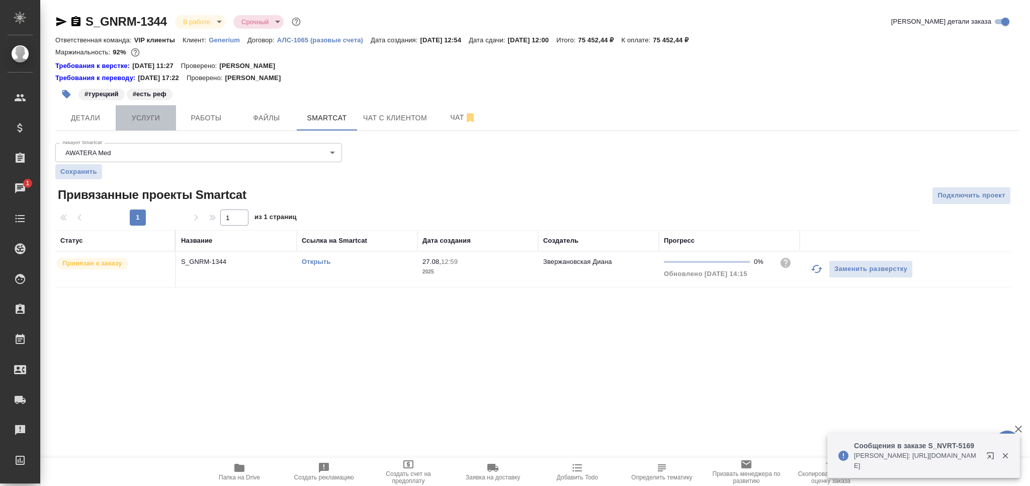
click at [140, 123] on span "Услуги" at bounding box center [146, 118] width 48 height 13
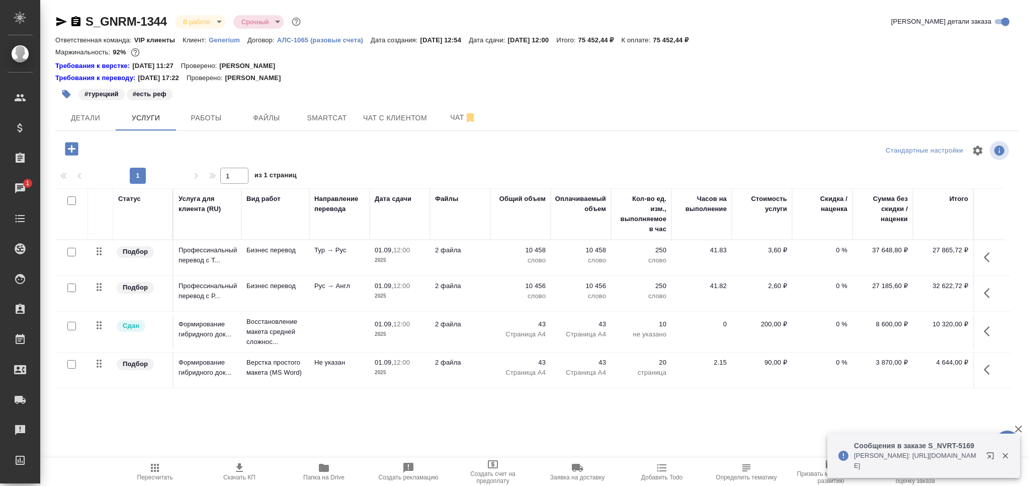
click at [990, 255] on icon "button" at bounding box center [990, 257] width 12 height 12
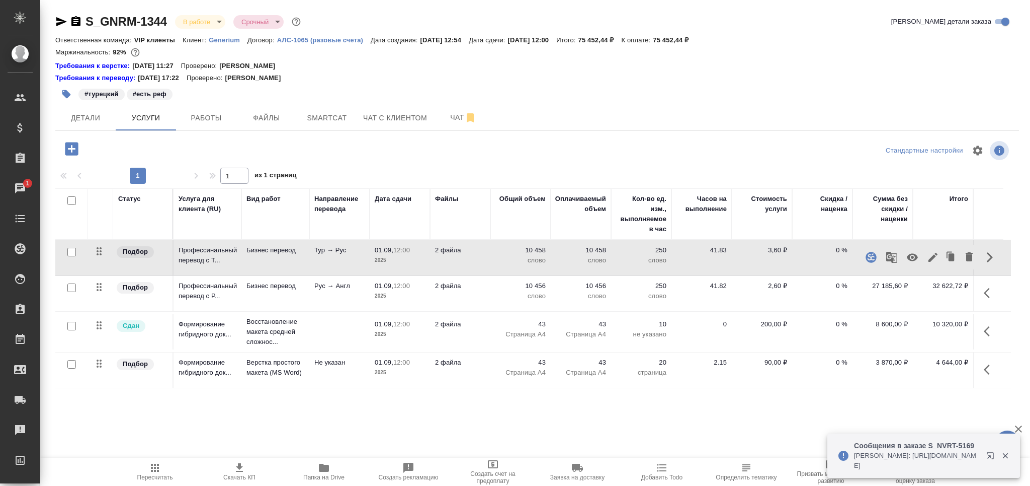
click at [893, 256] on icon "button" at bounding box center [892, 257] width 11 height 11
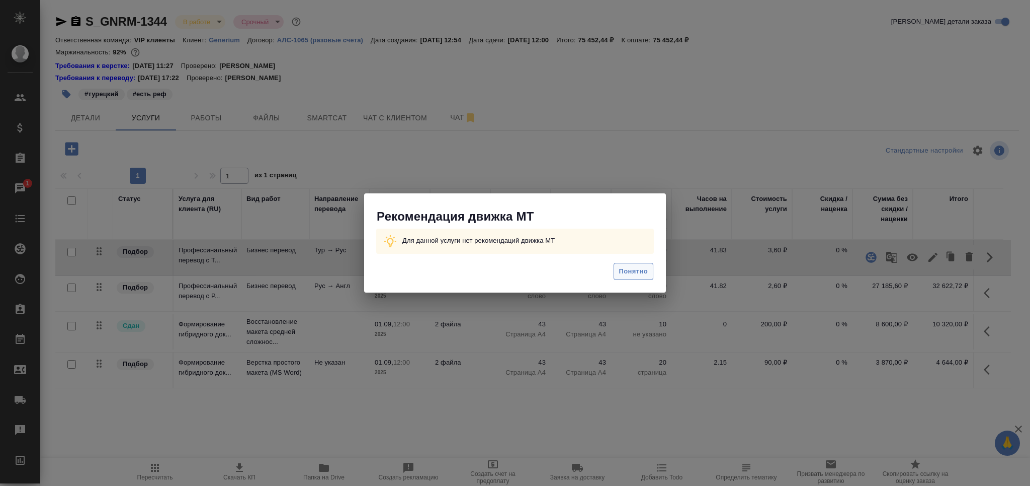
click at [626, 271] on span "Понятно" at bounding box center [633, 272] width 29 height 12
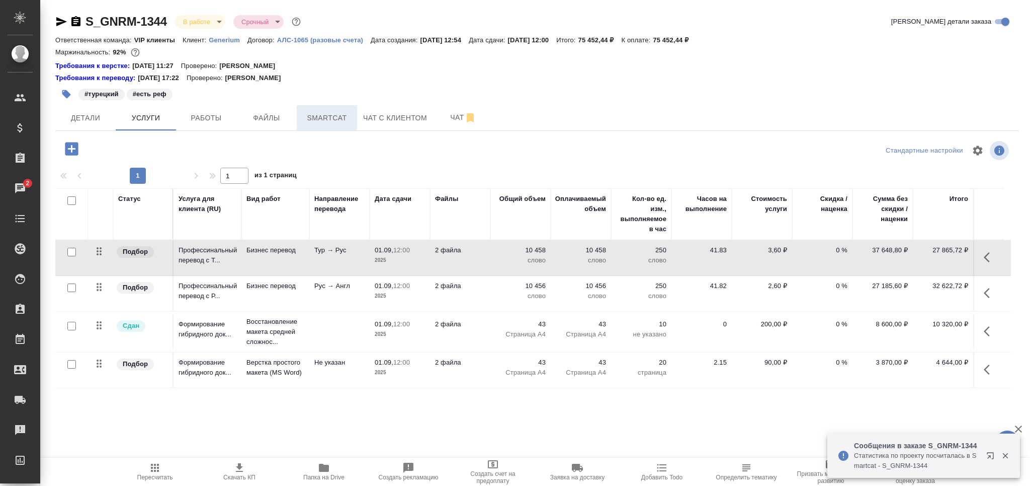
click at [333, 118] on span "Smartcat" at bounding box center [327, 118] width 48 height 13
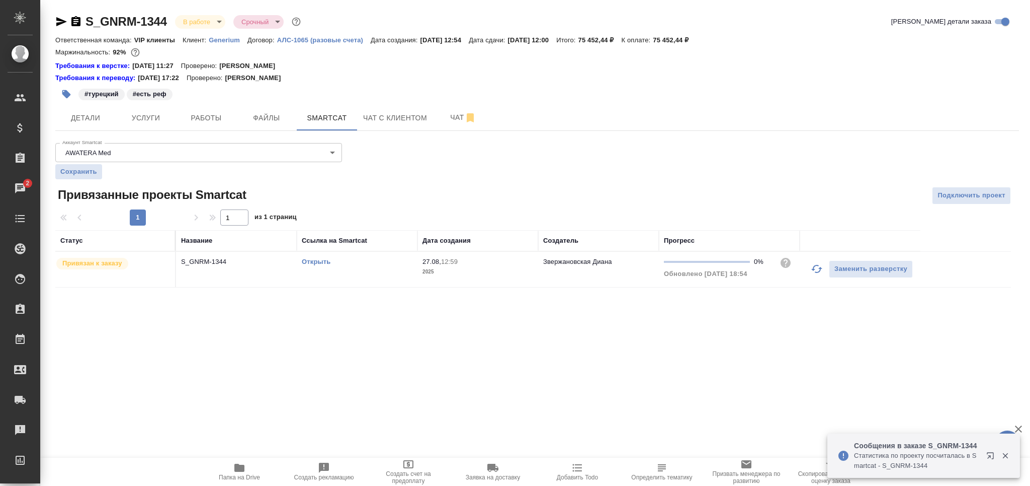
click at [372, 268] on td "Открыть" at bounding box center [357, 269] width 121 height 35
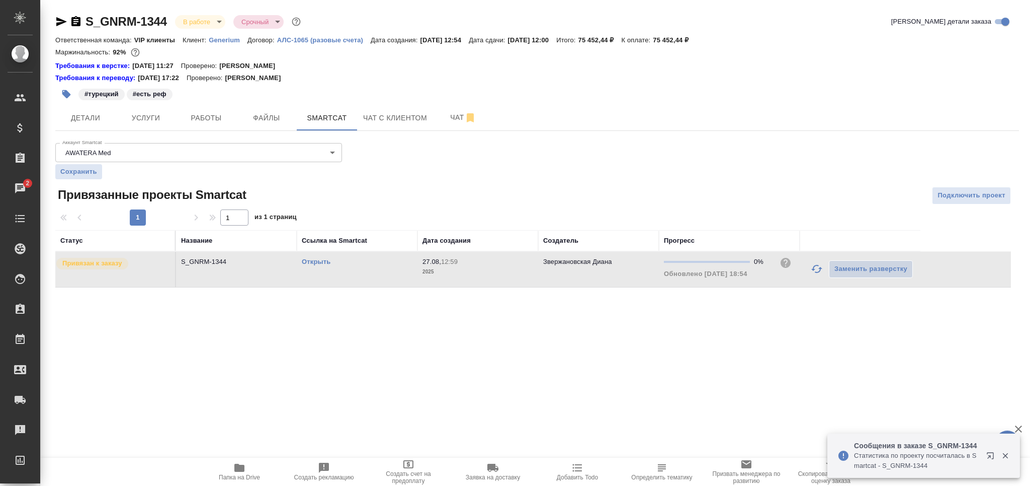
click at [372, 268] on td "Открыть" at bounding box center [357, 269] width 121 height 35
click at [203, 114] on span "Работы" at bounding box center [206, 118] width 48 height 13
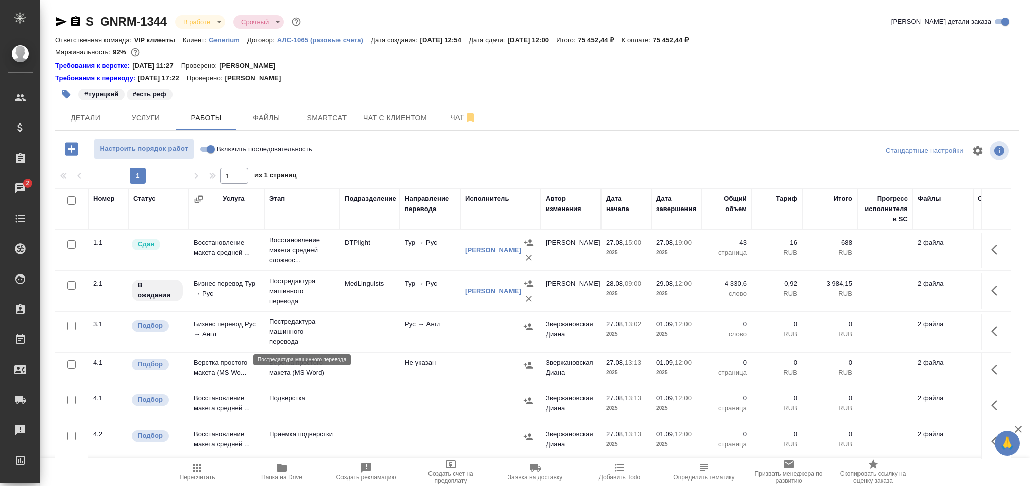
click at [327, 332] on p "Постредактура машинного перевода" at bounding box center [301, 331] width 65 height 30
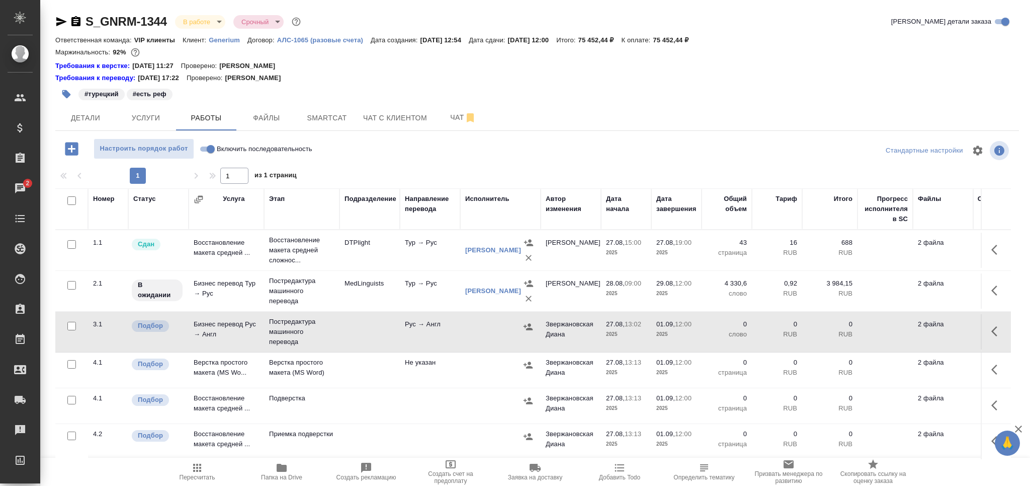
click at [72, 17] on icon "button" at bounding box center [76, 22] width 12 height 12
click at [86, 120] on span "Детали" at bounding box center [85, 118] width 48 height 13
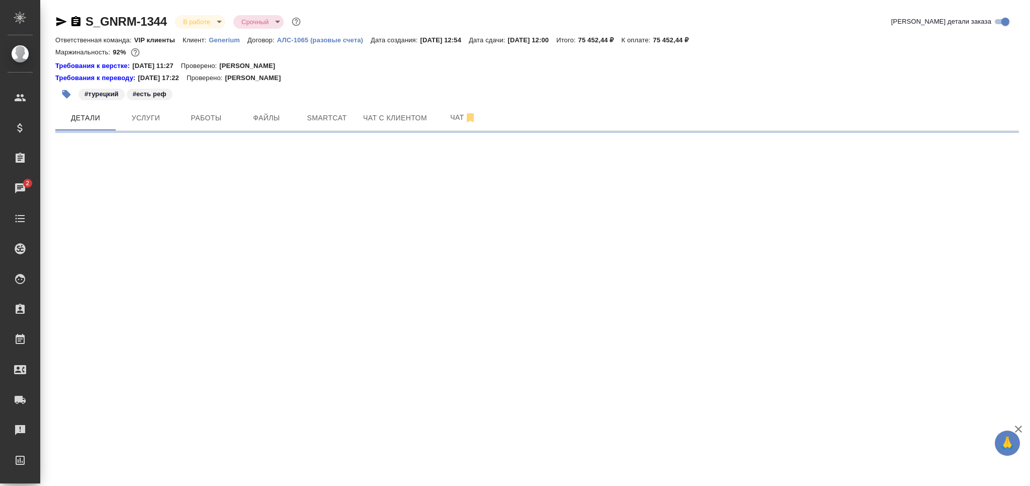
select select "RU"
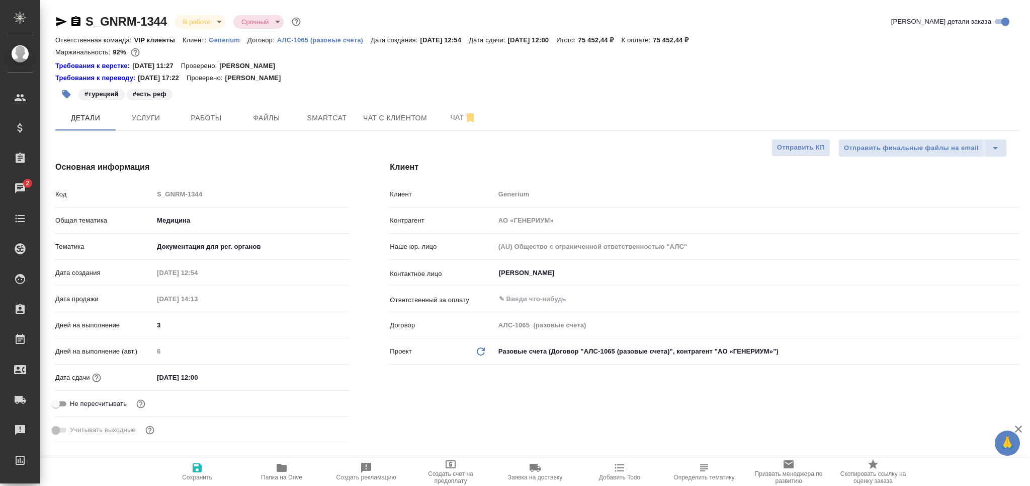
type textarea "x"
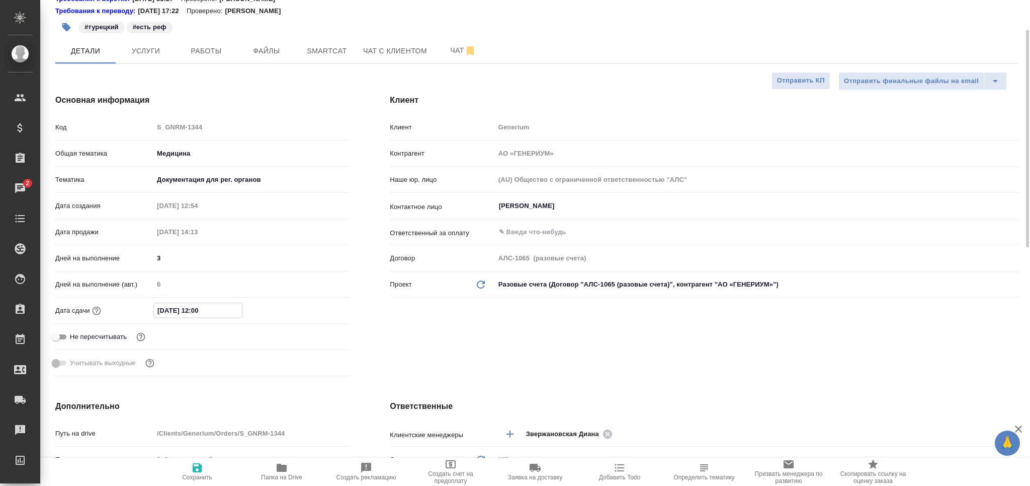
click at [199, 310] on input "[DATE] 12:00" at bounding box center [198, 310] width 88 height 15
type input "01.09.2025 15:00"
type textarea "x"
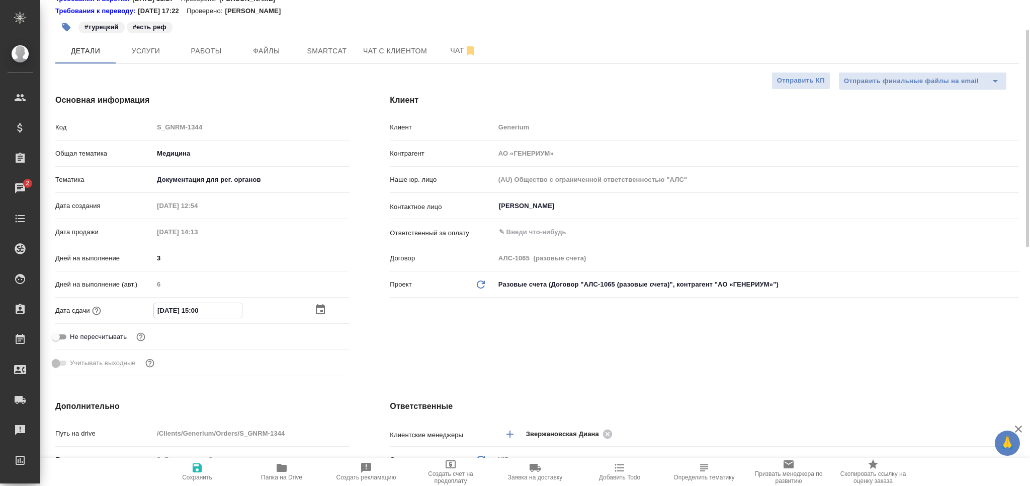
type input "01.09.2025 15:00"
click at [194, 474] on span "Сохранить" at bounding box center [197, 476] width 30 height 7
type textarea "x"
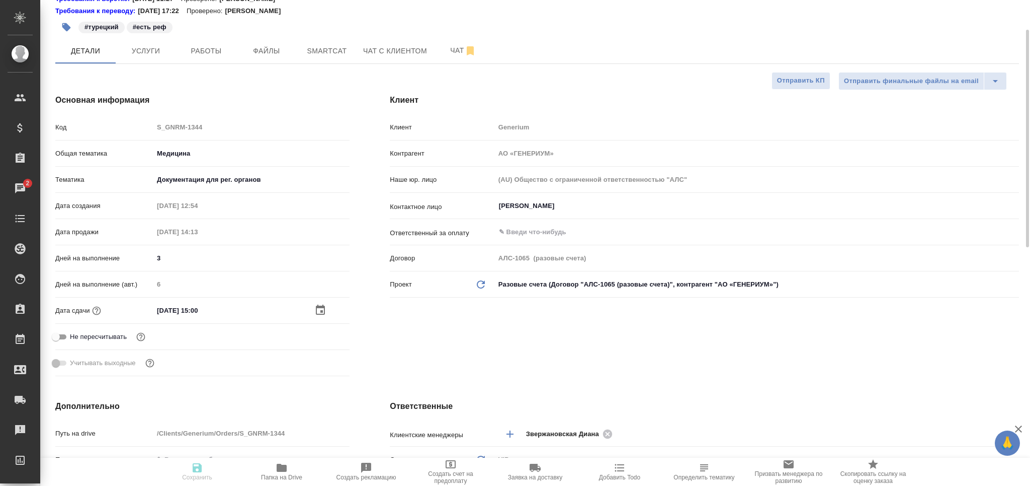
type textarea "x"
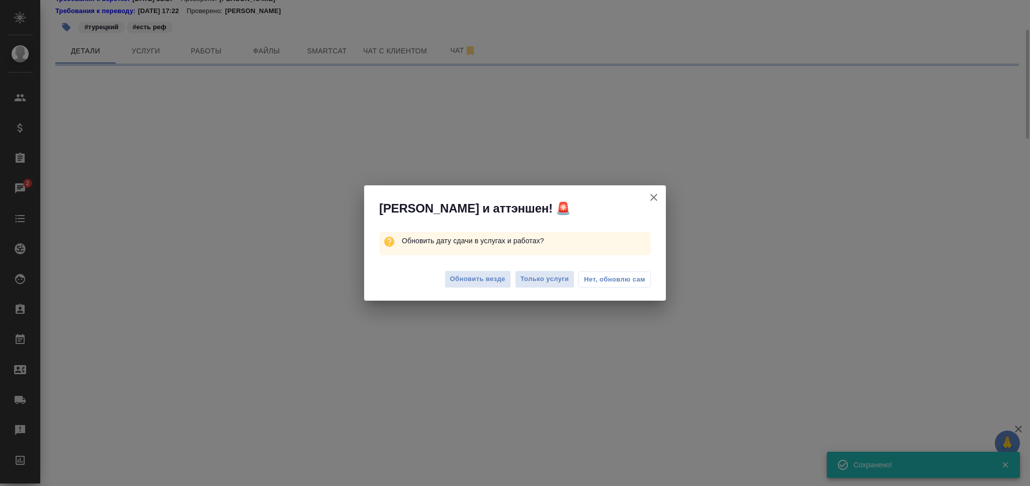
select select "RU"
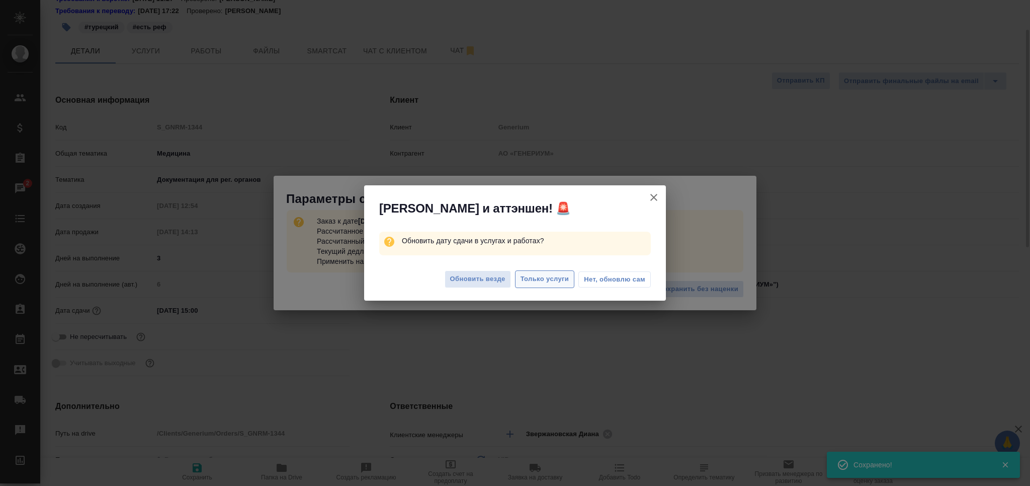
type textarea "x"
click at [620, 278] on span "Нет, обновлю сам" at bounding box center [614, 279] width 61 height 10
type textarea "x"
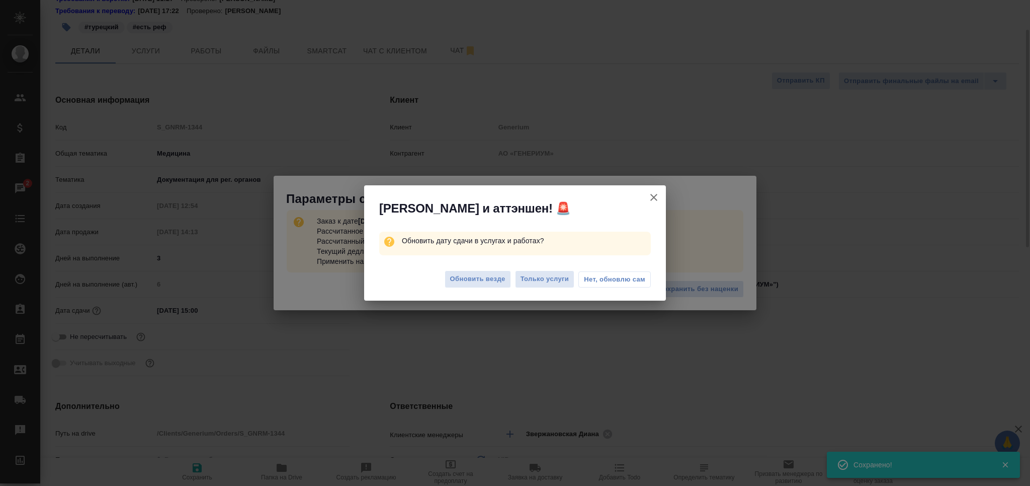
type textarea "x"
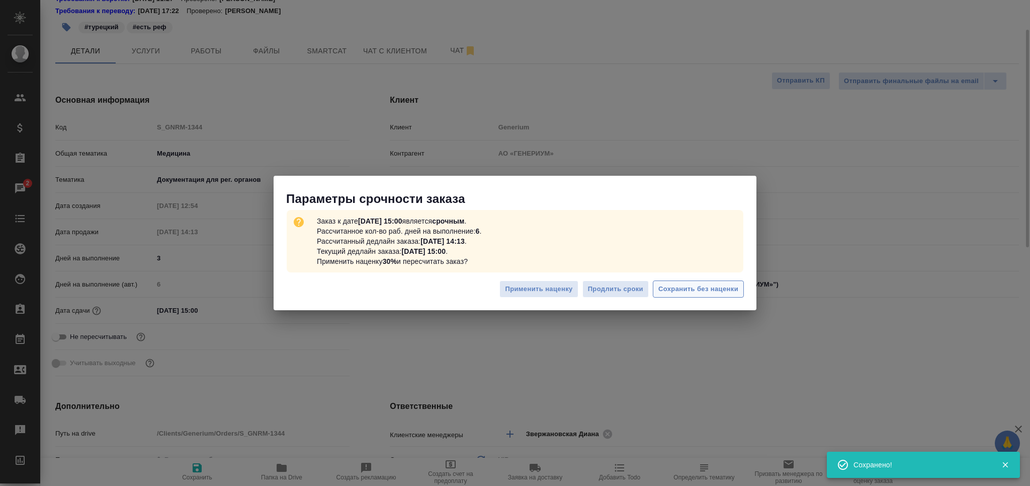
click at [679, 290] on span "Сохранить без наценки" at bounding box center [699, 289] width 80 height 12
type textarea "x"
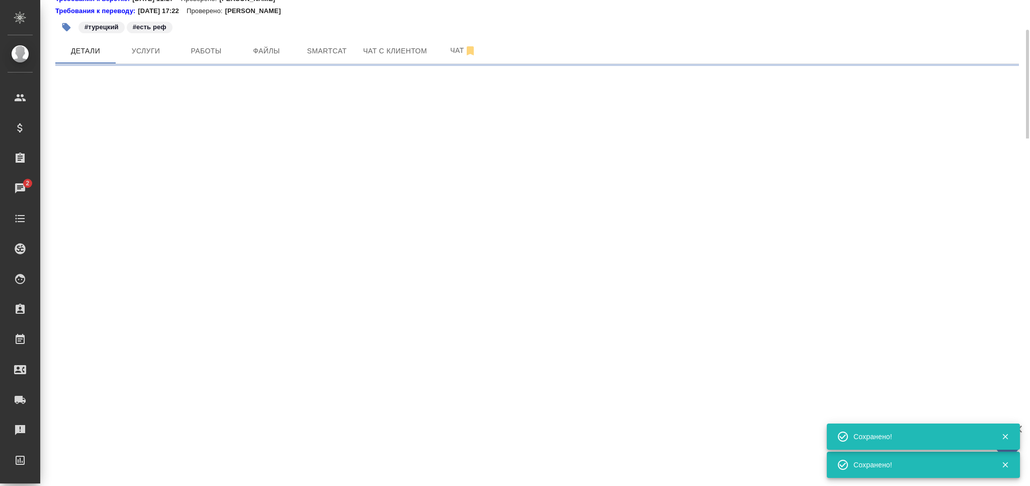
select select "RU"
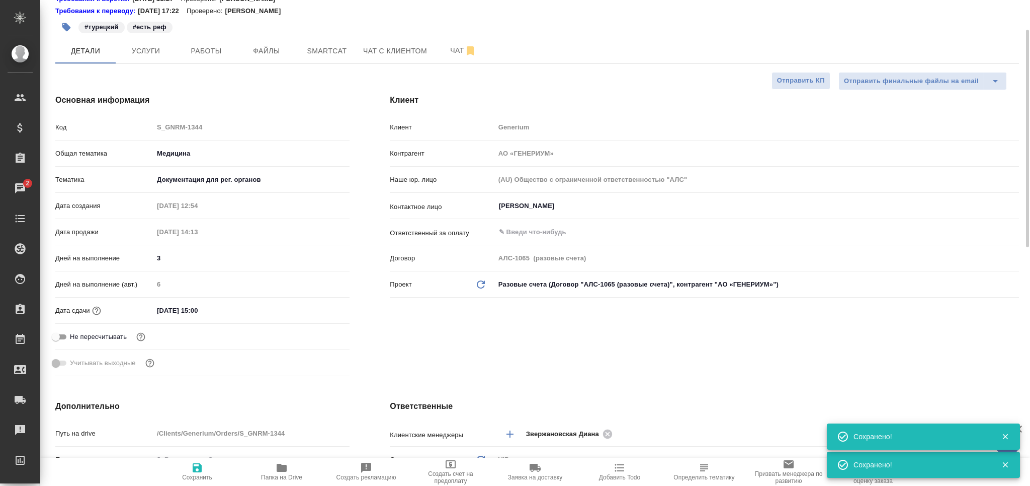
type textarea "x"
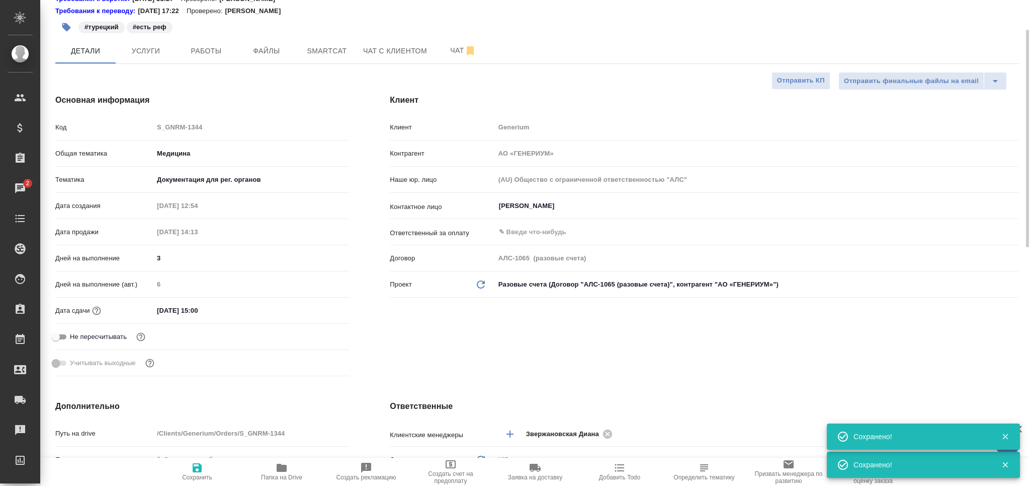
type textarea "x"
click at [206, 50] on span "Работы" at bounding box center [206, 51] width 48 height 13
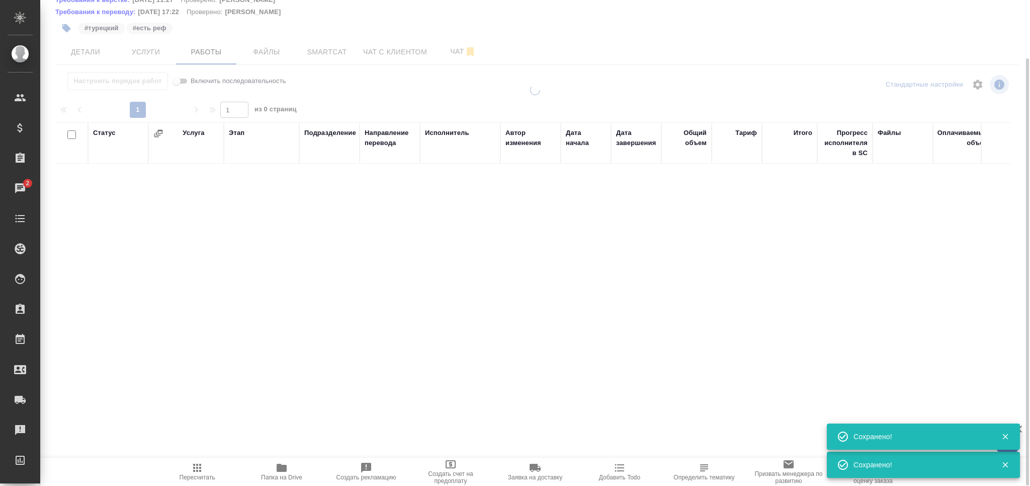
scroll to position [66, 0]
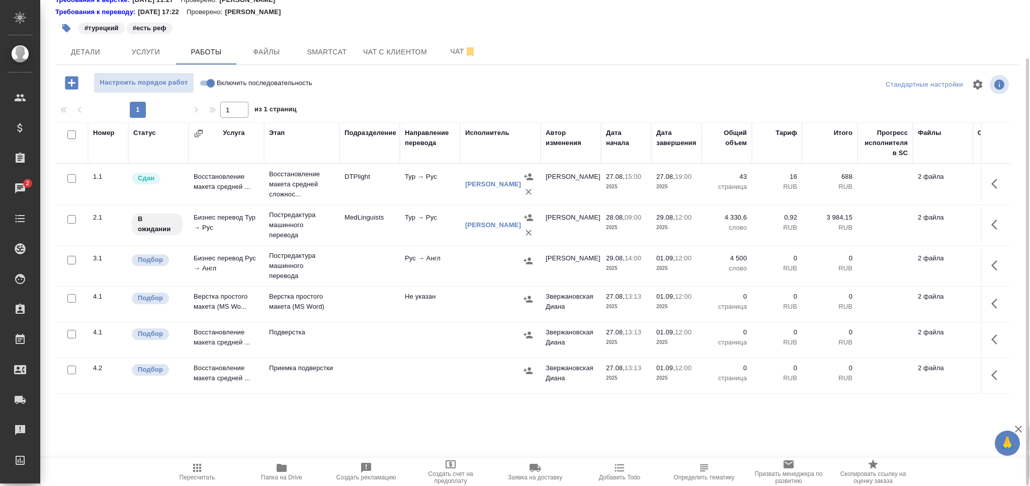
click at [307, 229] on p "Постредактура машинного перевода" at bounding box center [301, 225] width 65 height 30
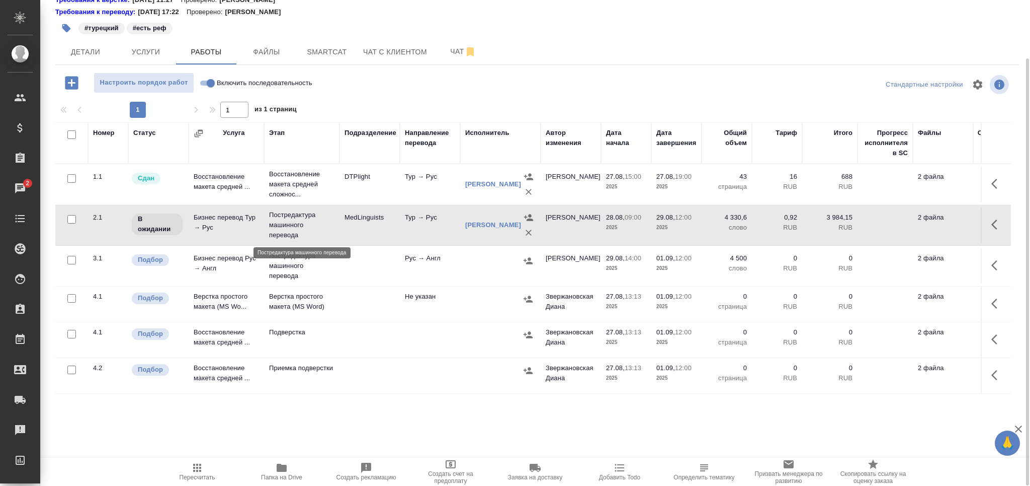
click at [307, 229] on p "Постредактура машинного перевода" at bounding box center [301, 225] width 65 height 30
click at [197, 467] on icon "button" at bounding box center [197, 467] width 8 height 8
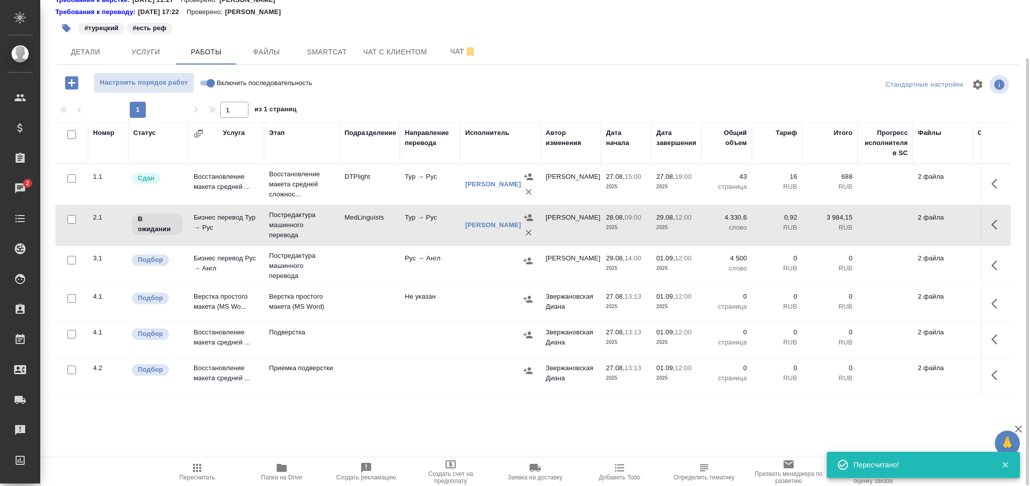
click at [67, 28] on icon "button" at bounding box center [66, 28] width 9 height 9
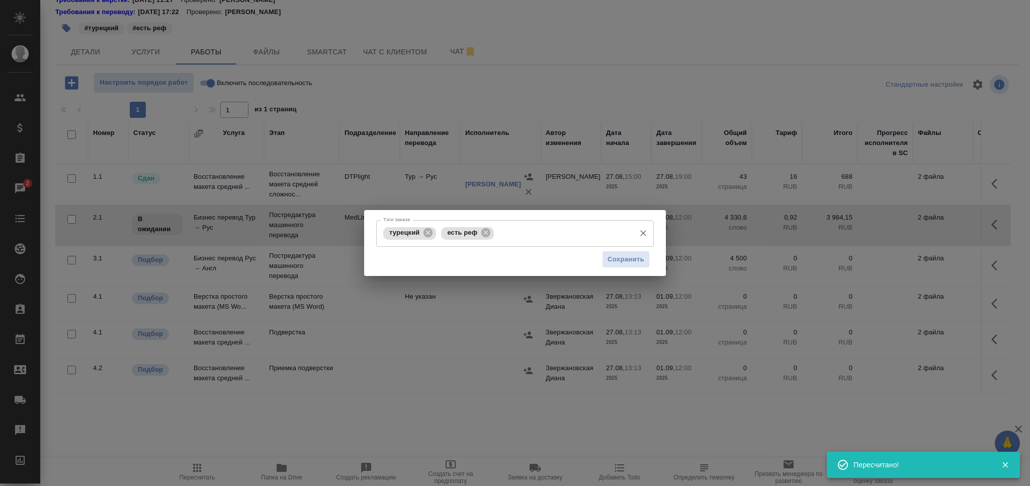
click at [529, 237] on input "Тэги заказа" at bounding box center [564, 232] width 134 height 17
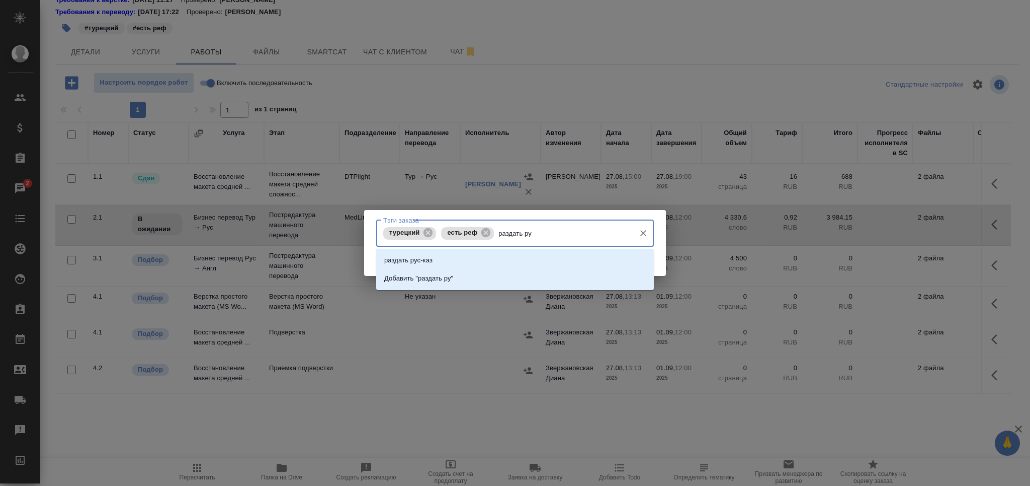
type input "раздать рус"
click at [421, 278] on p "Добавить "раздать рус"" at bounding box center [420, 278] width 72 height 10
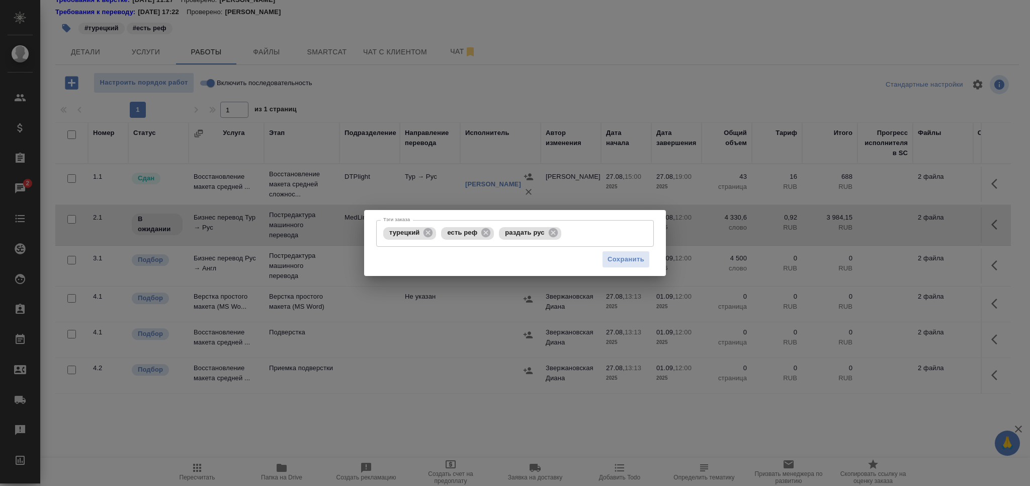
click at [616, 272] on div "Тэги заказа турецкий есть реф раздать рус Тэги заказа Сохранить" at bounding box center [515, 243] width 302 height 66
click at [614, 259] on span "Сохранить" at bounding box center [626, 260] width 37 height 12
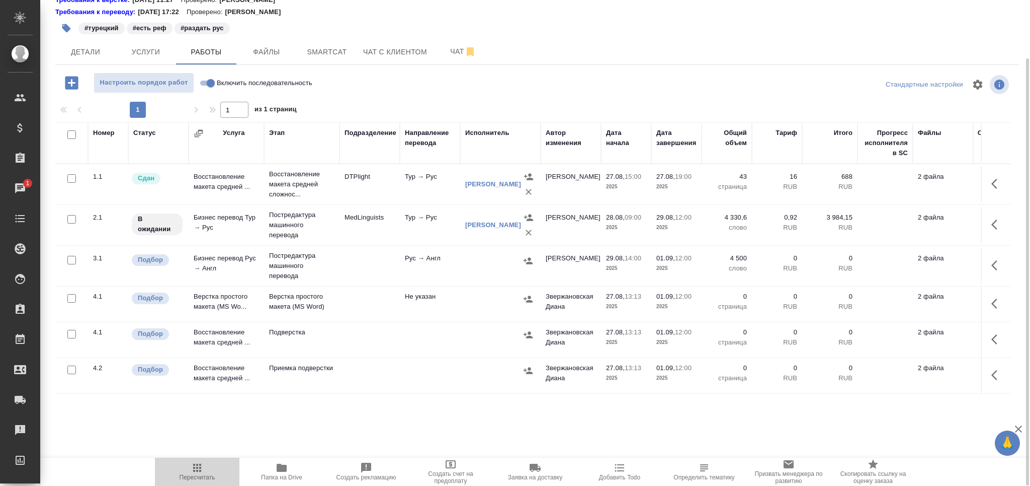
click at [197, 472] on icon "button" at bounding box center [197, 467] width 12 height 12
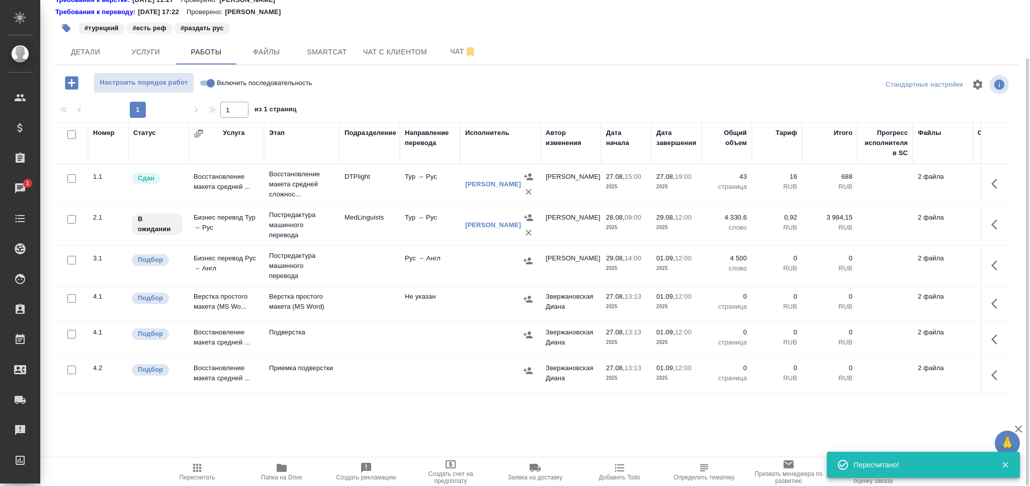
click at [346, 254] on td at bounding box center [370, 265] width 60 height 35
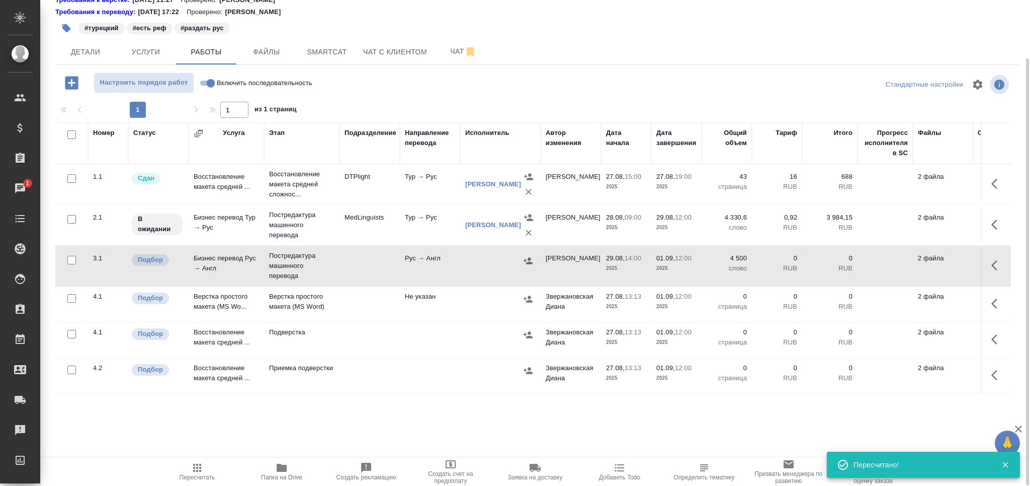
click at [346, 254] on td at bounding box center [370, 265] width 60 height 35
click at [208, 469] on span "Пересчитать" at bounding box center [197, 470] width 72 height 19
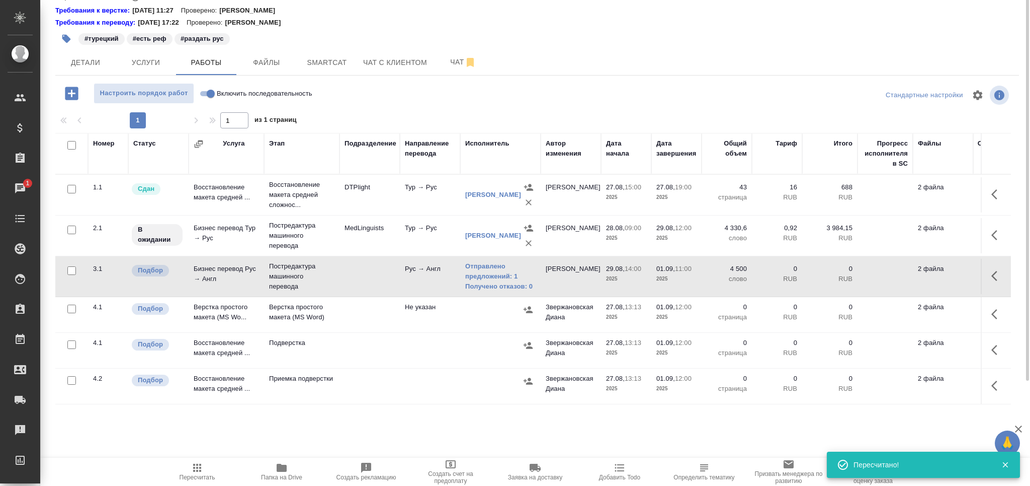
scroll to position [0, 0]
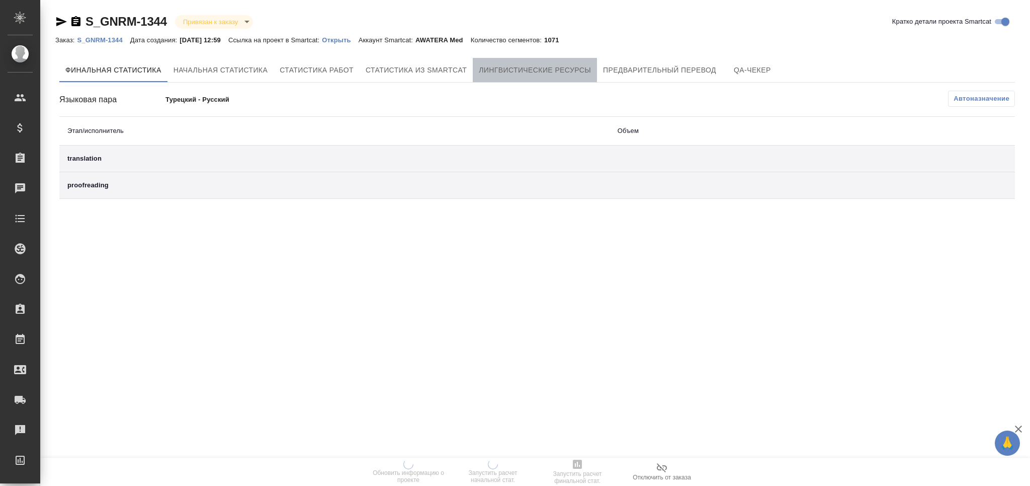
click at [540, 69] on span "Лингвистические ресурсы" at bounding box center [535, 70] width 112 height 13
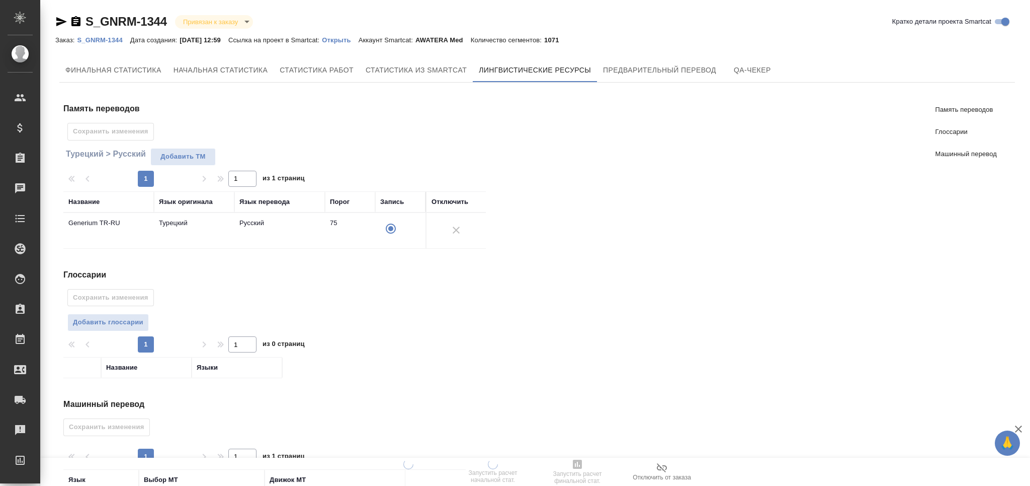
click at [127, 320] on span "Добавить глоссарии" at bounding box center [108, 322] width 70 height 12
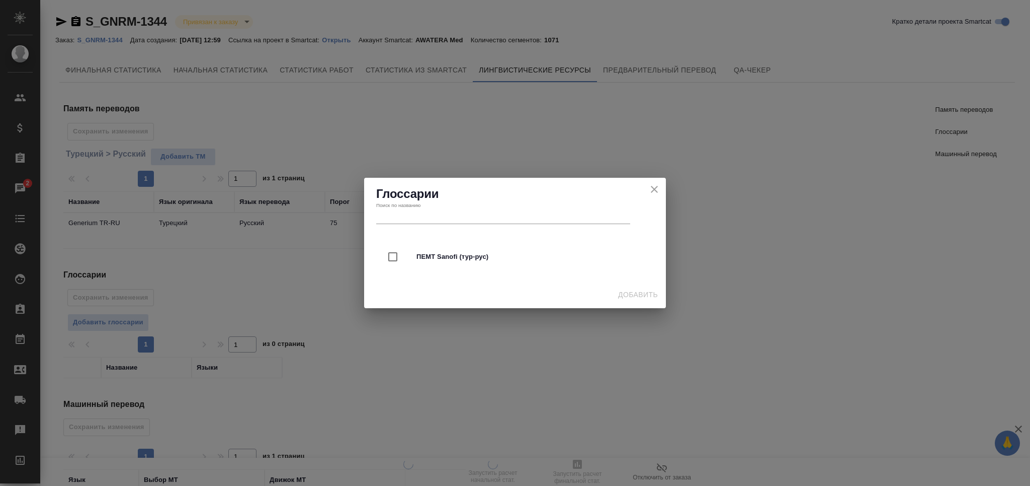
click at [658, 189] on icon "close" at bounding box center [655, 189] width 12 height 12
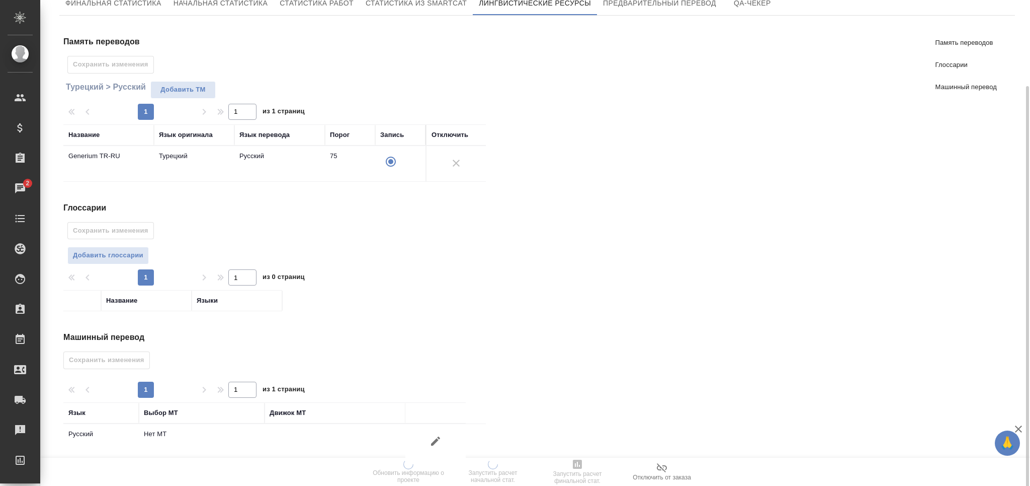
scroll to position [83, 0]
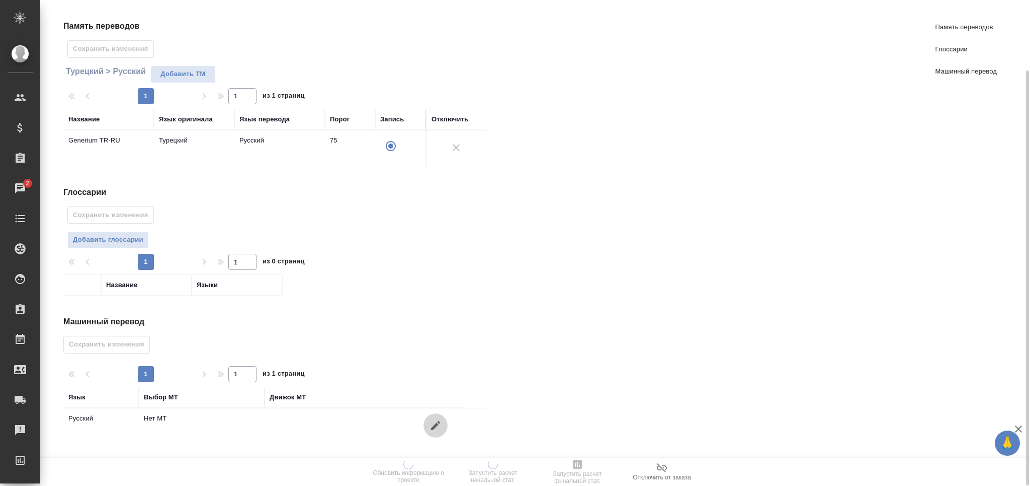
click at [444, 425] on button "button" at bounding box center [436, 425] width 24 height 24
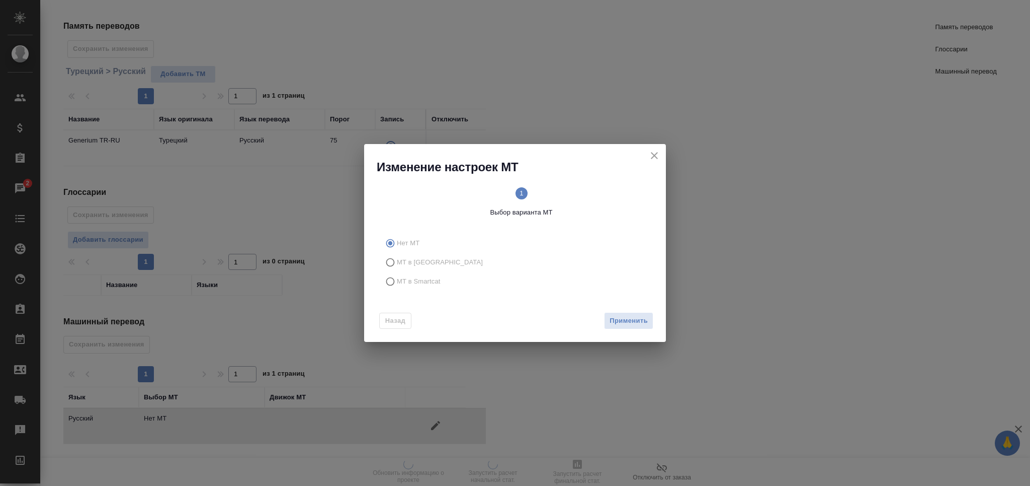
click at [440, 280] on label "МТ в Smartcat" at bounding box center [513, 281] width 265 height 19
click at [397, 280] on input "МТ в Smartcat" at bounding box center [389, 281] width 16 height 19
radio input "true"
click at [631, 320] on span "Вперед" at bounding box center [635, 321] width 25 height 12
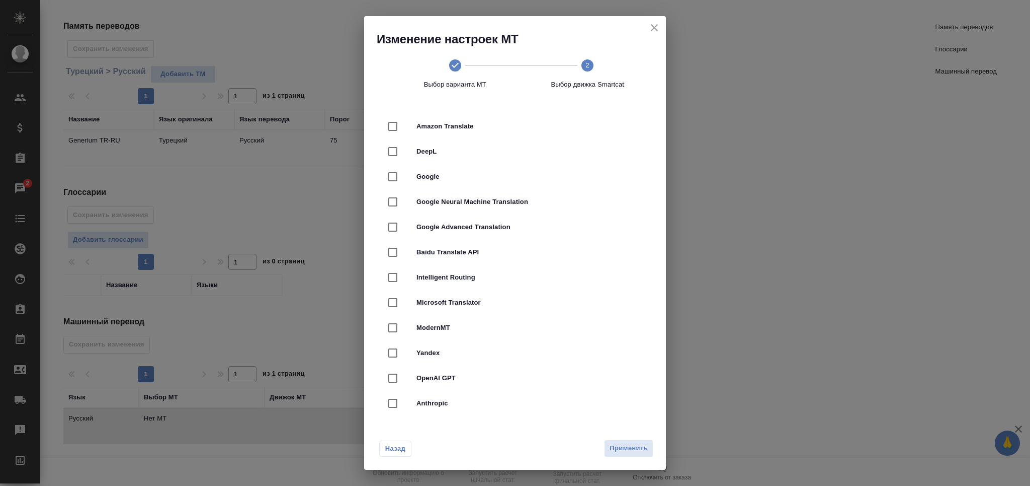
click at [513, 204] on span "Google Neural Machine Translation" at bounding box center [529, 202] width 225 height 10
checkbox input "true"
click at [631, 452] on span "Применить" at bounding box center [629, 448] width 38 height 12
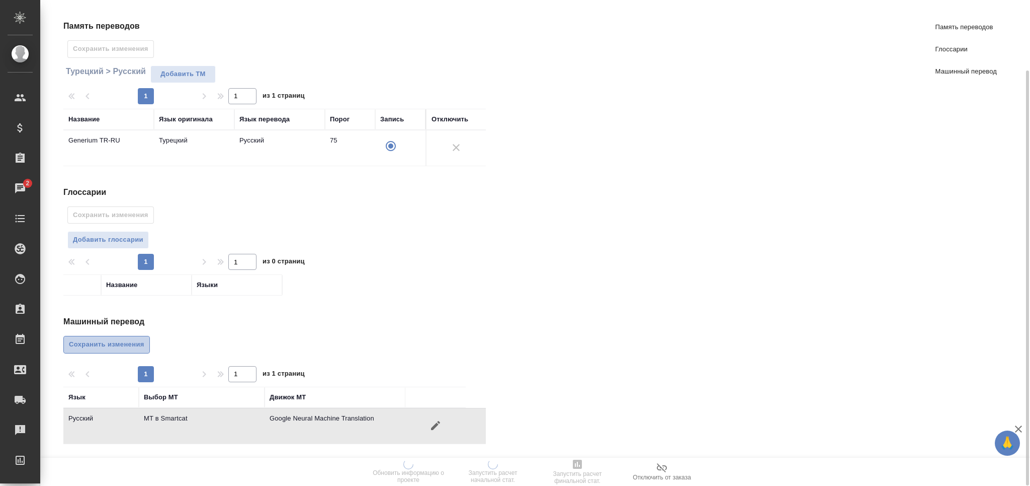
click at [126, 345] on span "Сохранить изменения" at bounding box center [106, 345] width 75 height 12
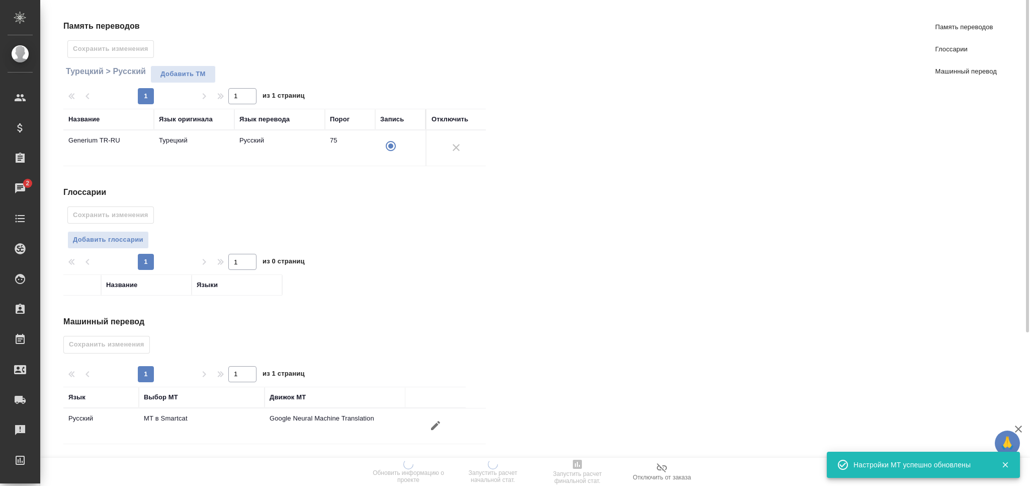
scroll to position [0, 0]
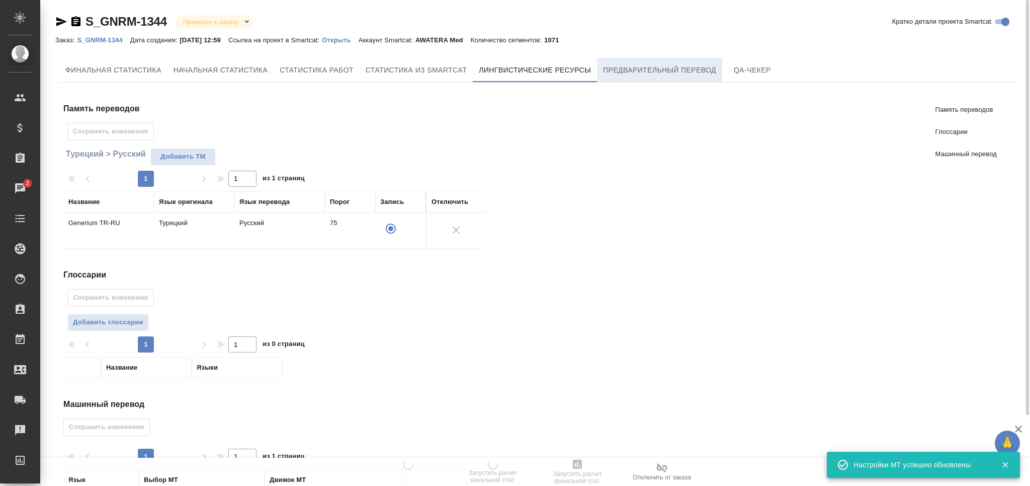
click at [623, 75] on span "Предварительный перевод" at bounding box center [659, 70] width 113 height 13
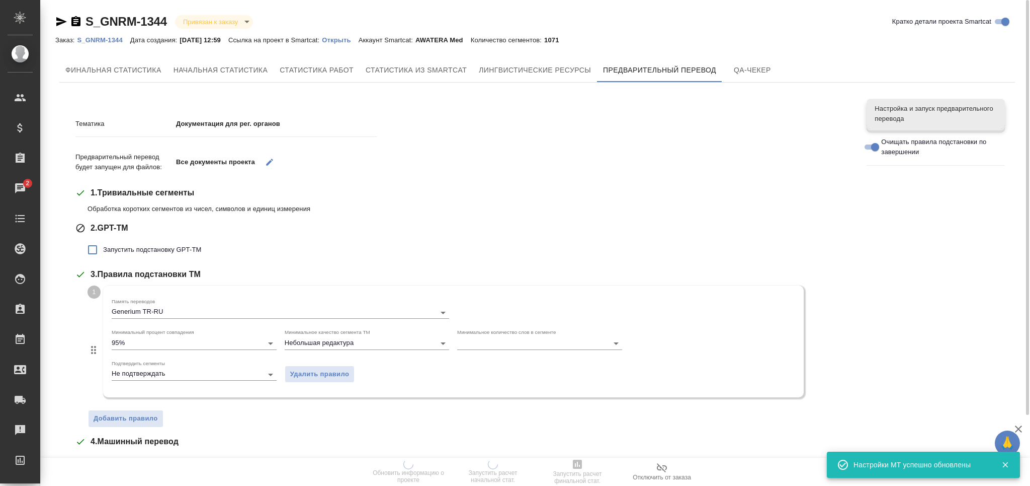
click at [178, 245] on span "Запустить подстановку GPT-TM" at bounding box center [152, 250] width 98 height 10
click at [103, 245] on input "Запустить подстановку GPT-TM" at bounding box center [92, 249] width 21 height 21
checkbox input "true"
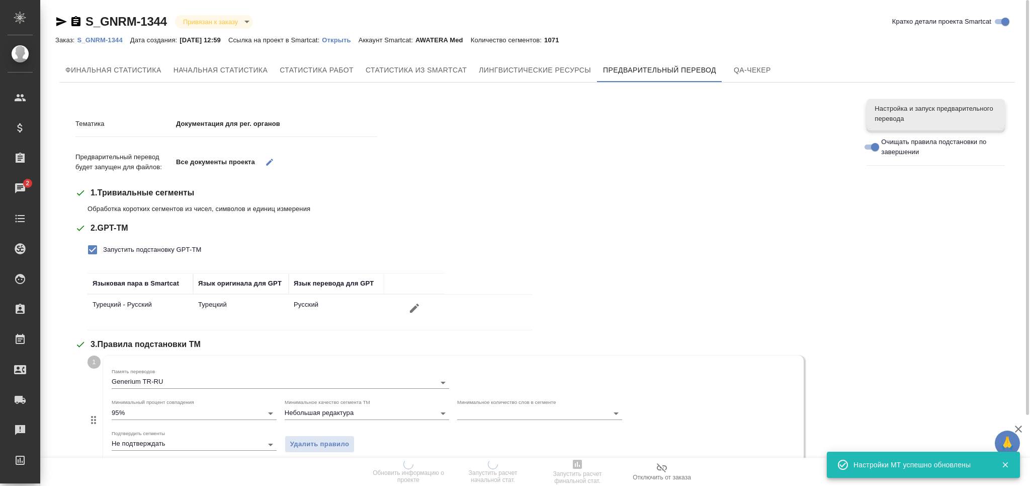
scroll to position [270, 0]
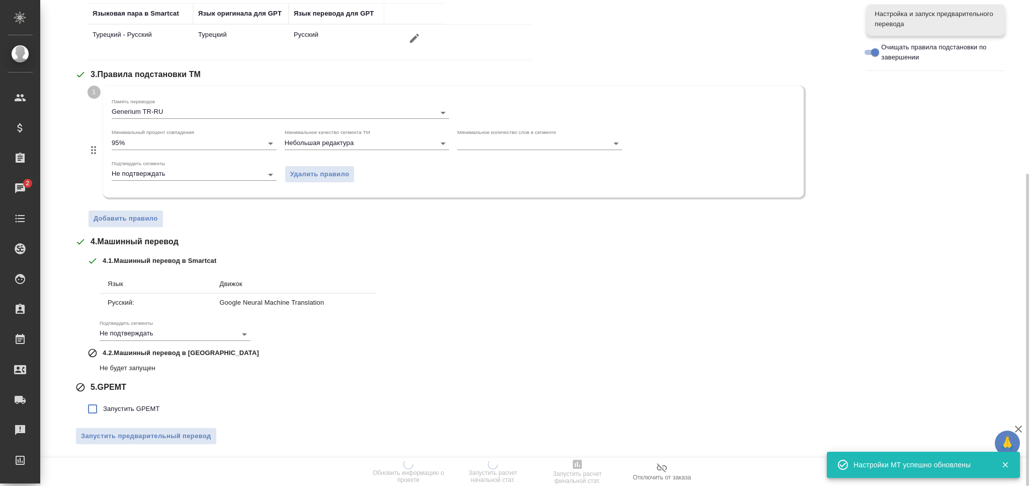
click at [137, 398] on label "Запустить GPEMT" at bounding box center [121, 408] width 78 height 21
click at [103, 398] on input "Запустить GPEMT" at bounding box center [92, 408] width 21 height 21
checkbox input "true"
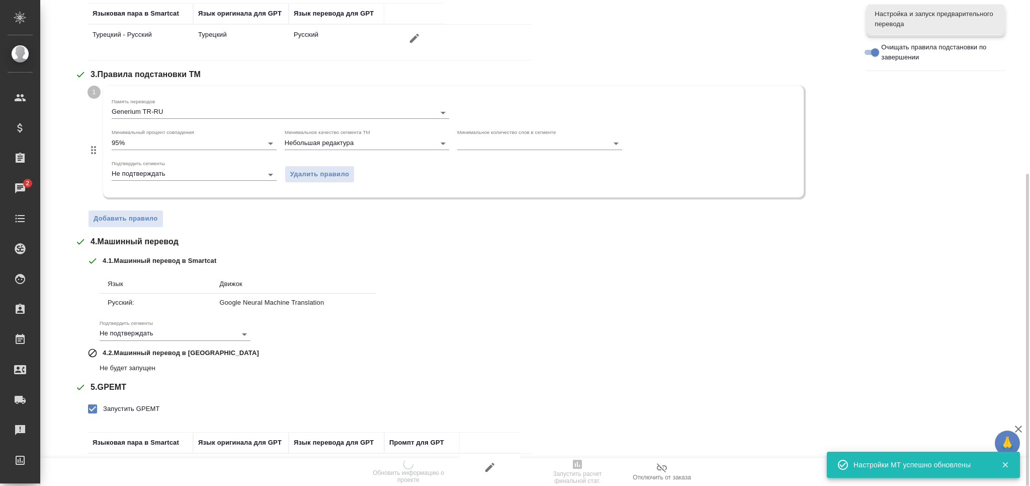
scroll to position [340, 0]
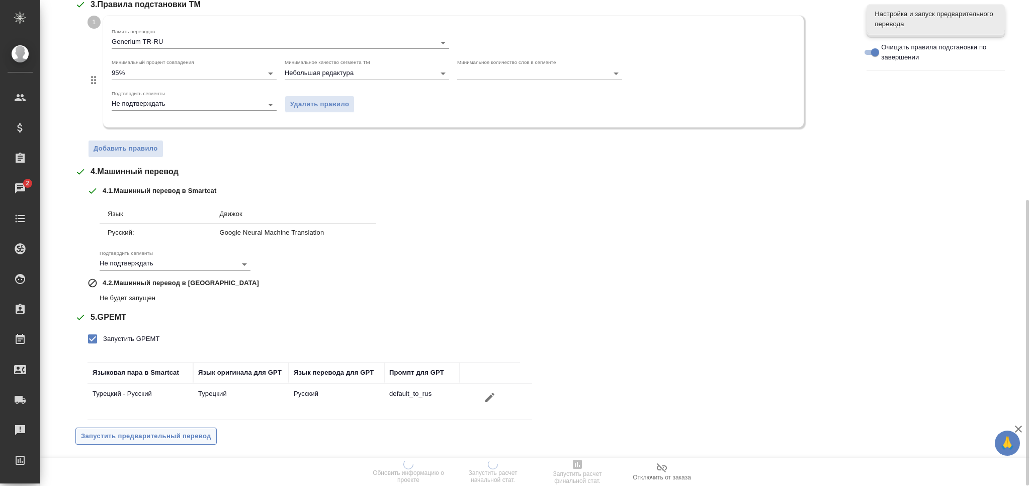
click at [191, 433] on span "Запустить предварительный перевод" at bounding box center [146, 436] width 130 height 12
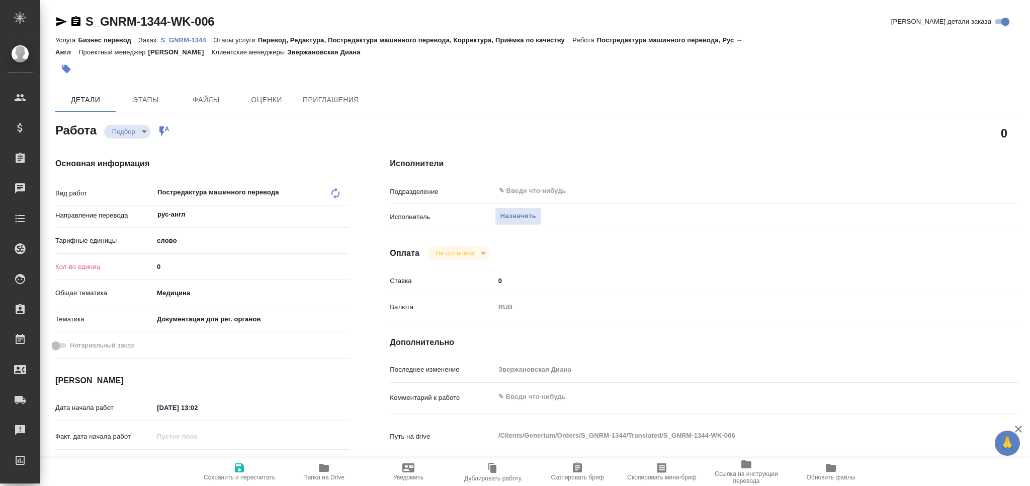
type textarea "x"
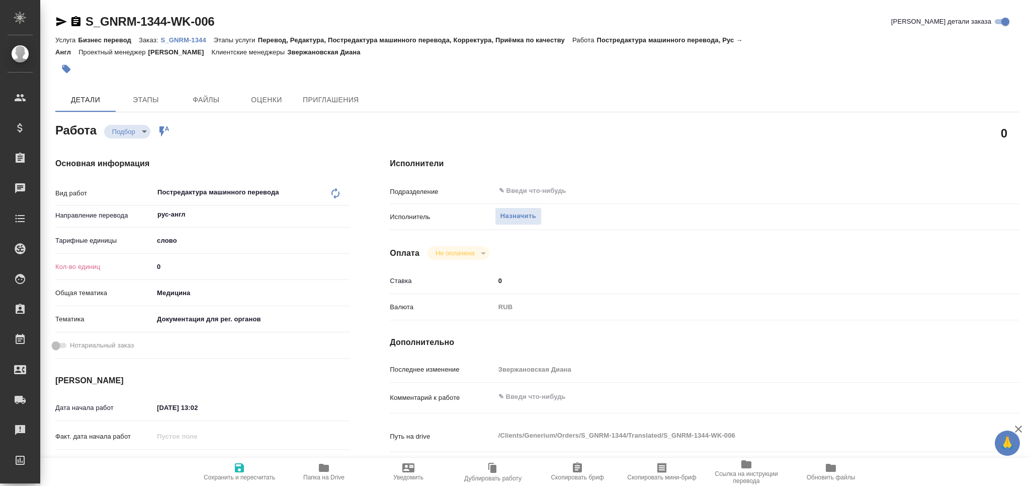
type textarea "x"
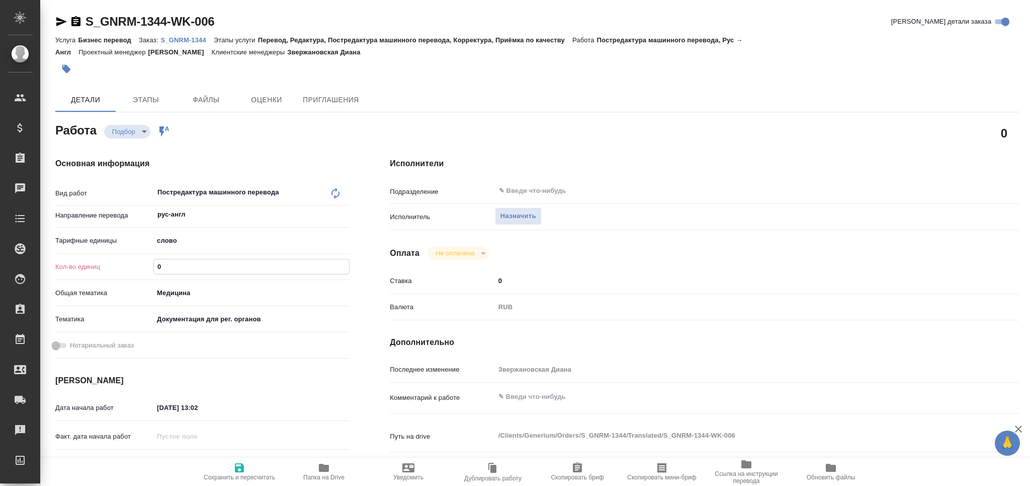
type textarea "x"
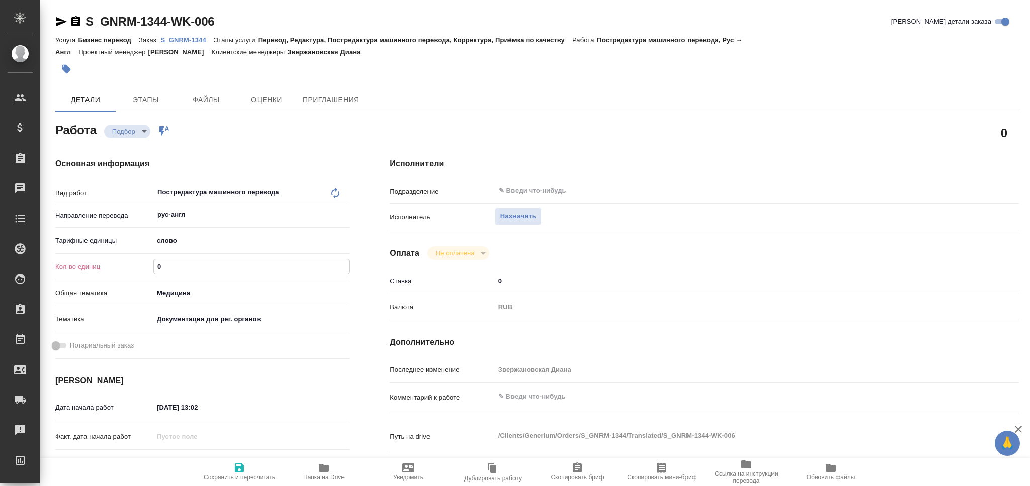
drag, startPoint x: 169, startPoint y: 267, endPoint x: 122, endPoint y: 267, distance: 47.3
click at [122, 267] on div "Кол-во единиц 0" at bounding box center [202, 267] width 294 height 18
type textarea "x"
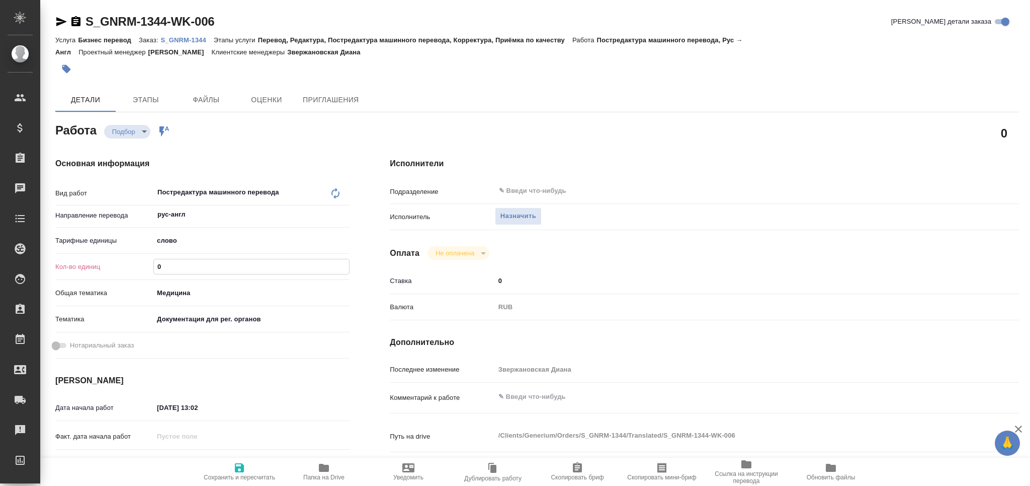
type textarea "x"
type input "4"
type textarea "x"
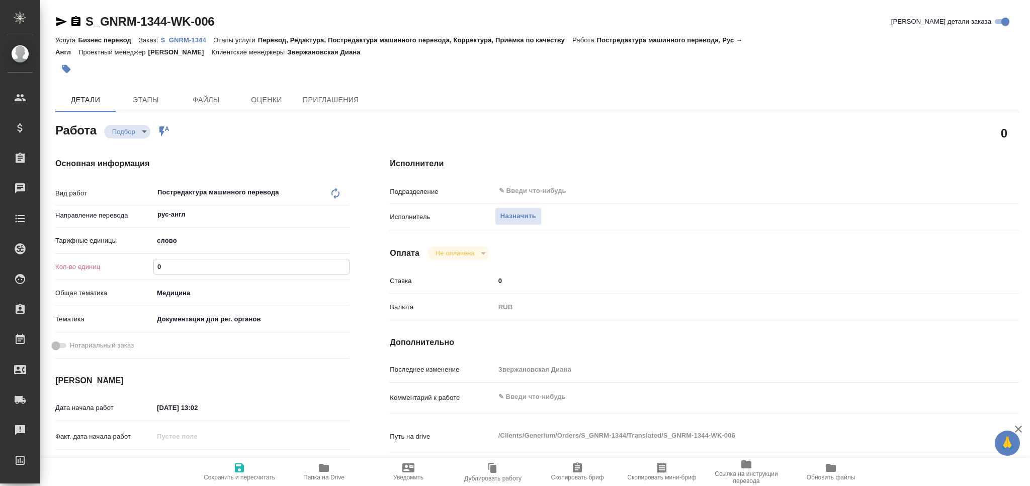
type textarea "x"
type input "45"
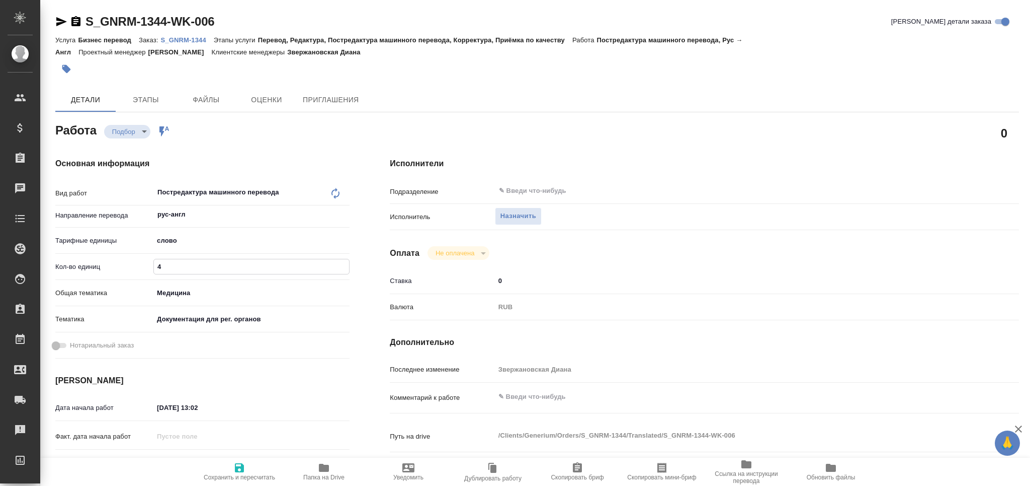
type textarea "x"
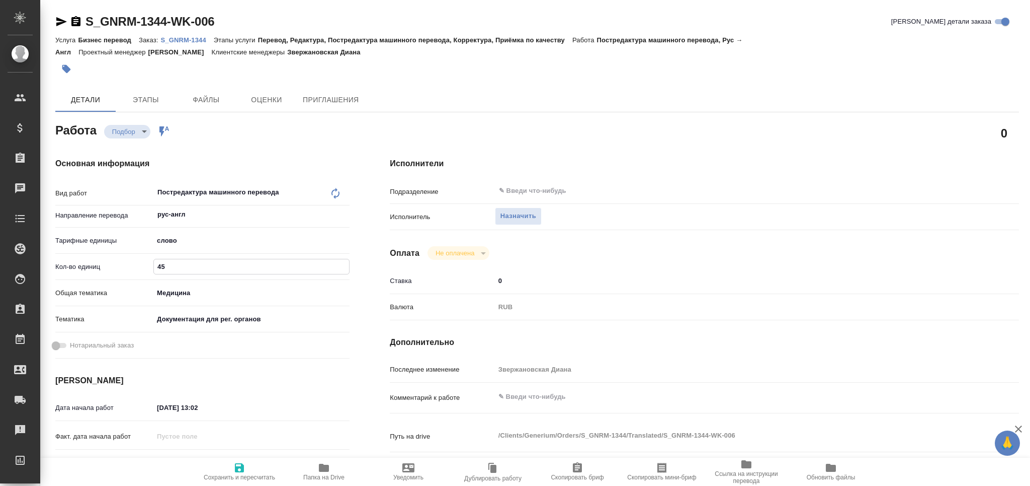
type input "450"
type textarea "x"
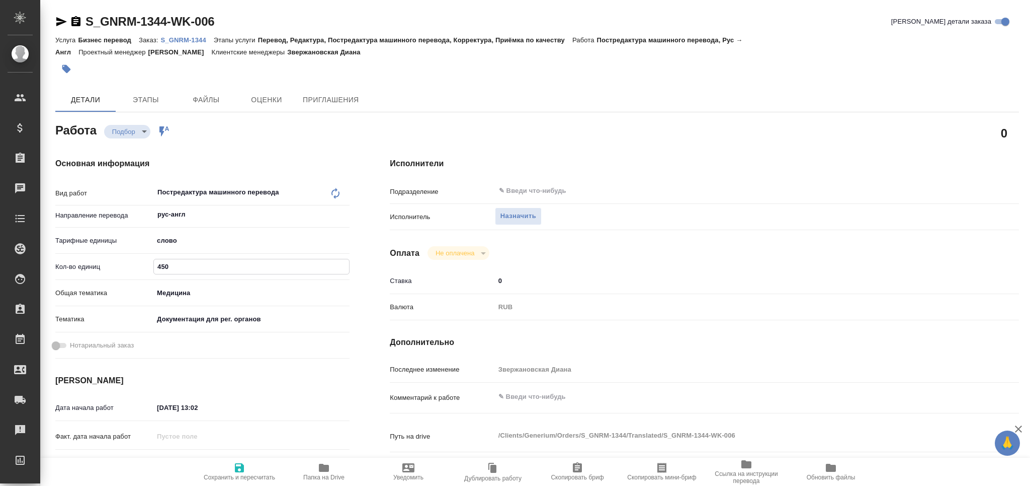
type textarea "x"
type input "4500"
type textarea "x"
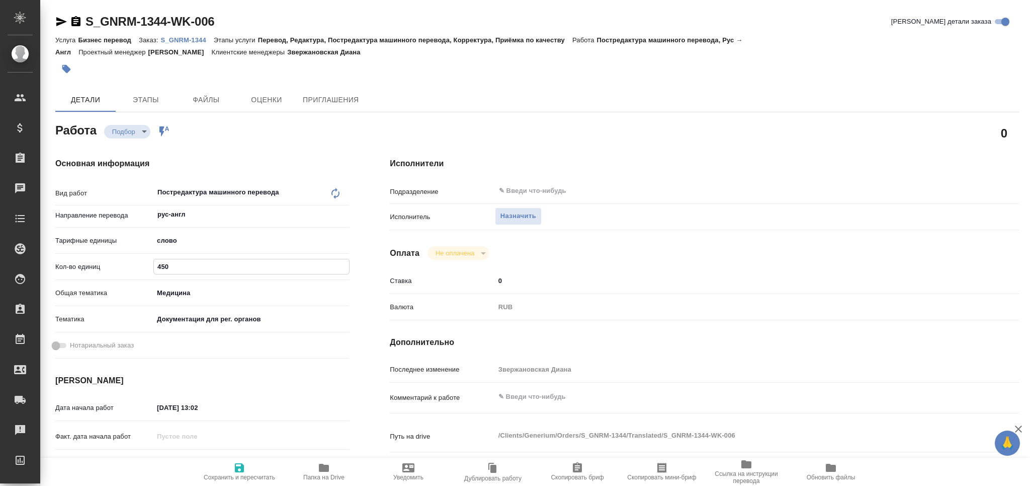
type textarea "x"
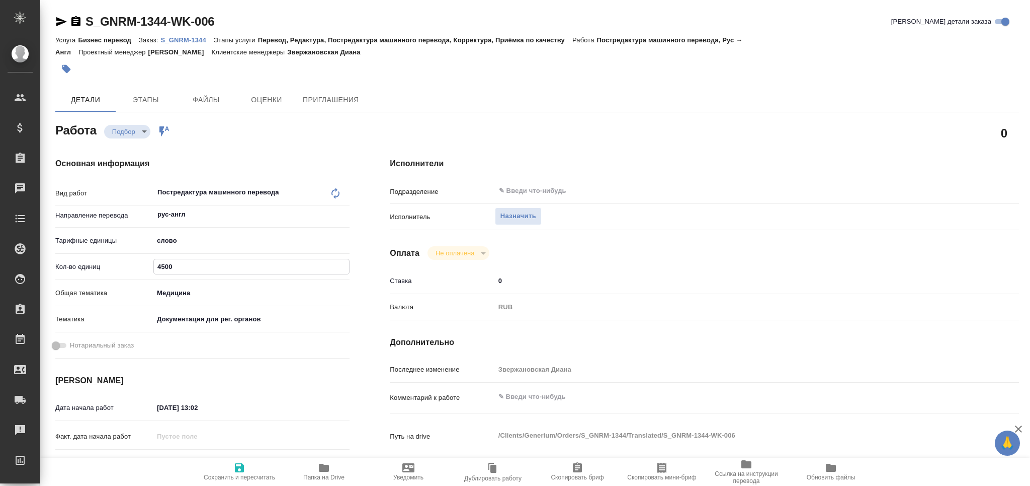
type textarea "x"
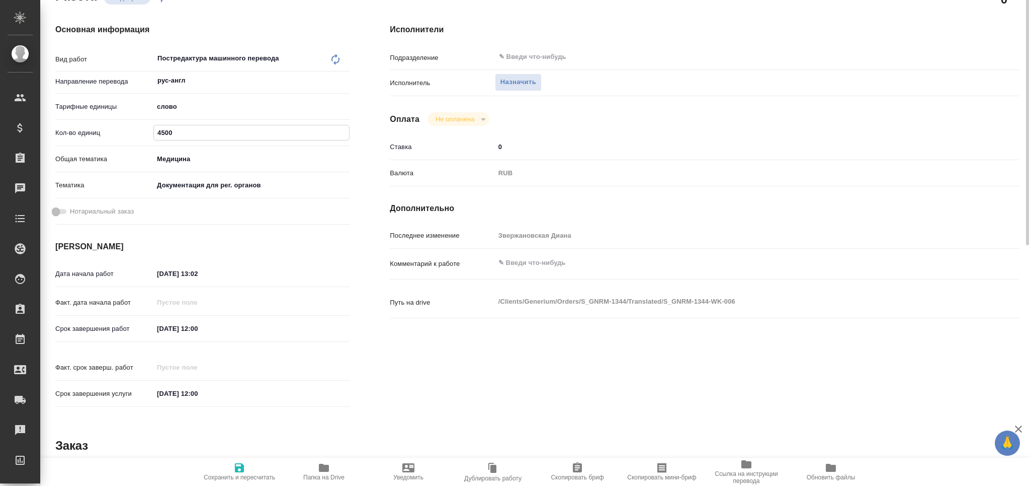
type textarea "x"
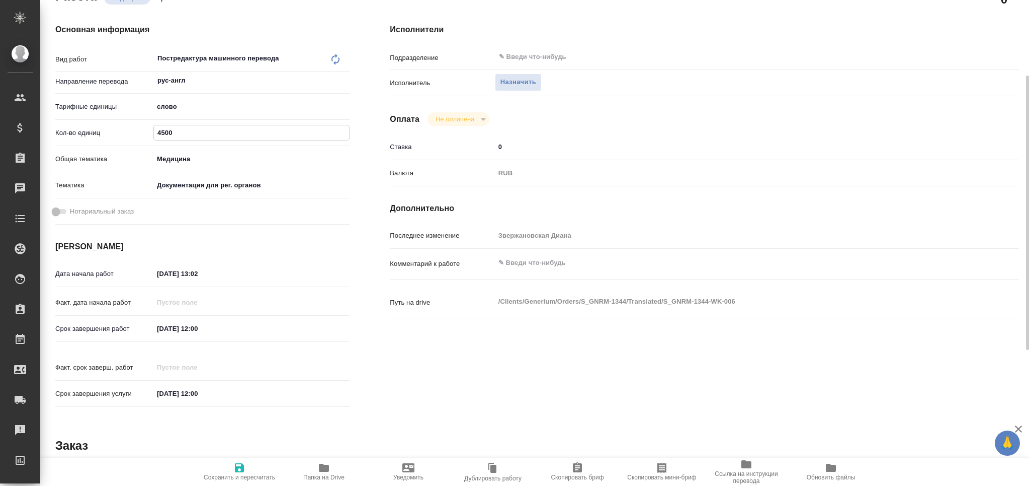
type input "4500"
click at [166, 272] on input "27.08.2025 13:02" at bounding box center [198, 273] width 88 height 15
type input "29.08.2025 13:02"
type textarea "x"
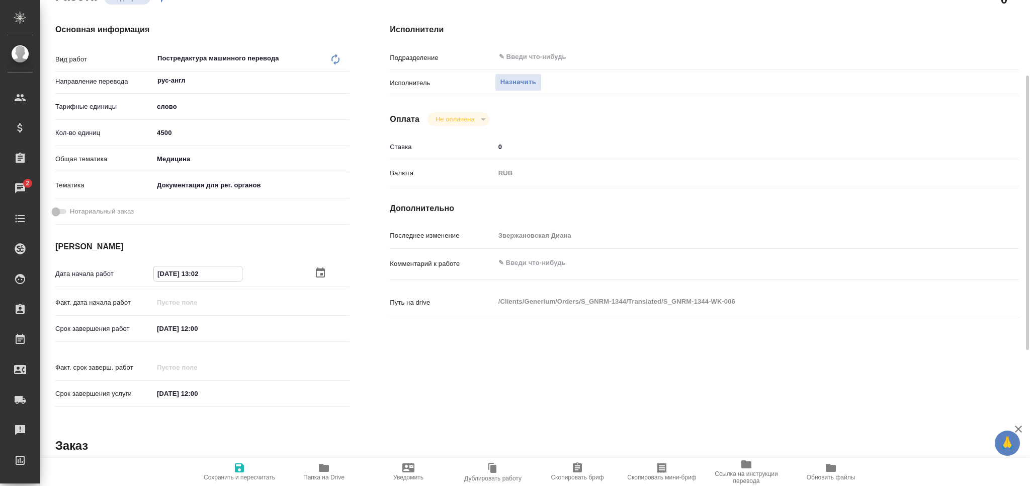
type textarea "x"
drag, startPoint x: 218, startPoint y: 276, endPoint x: 197, endPoint y: 279, distance: 21.3
click at [197, 279] on input "29.08.2025 13:02" at bounding box center [198, 273] width 88 height 15
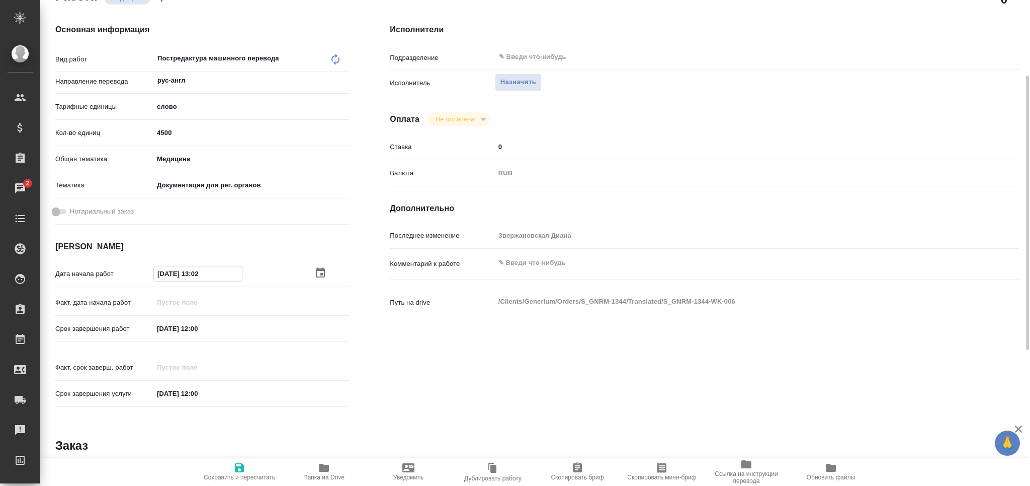
type textarea "x"
type input "29.08.2025 14:__"
type textarea "x"
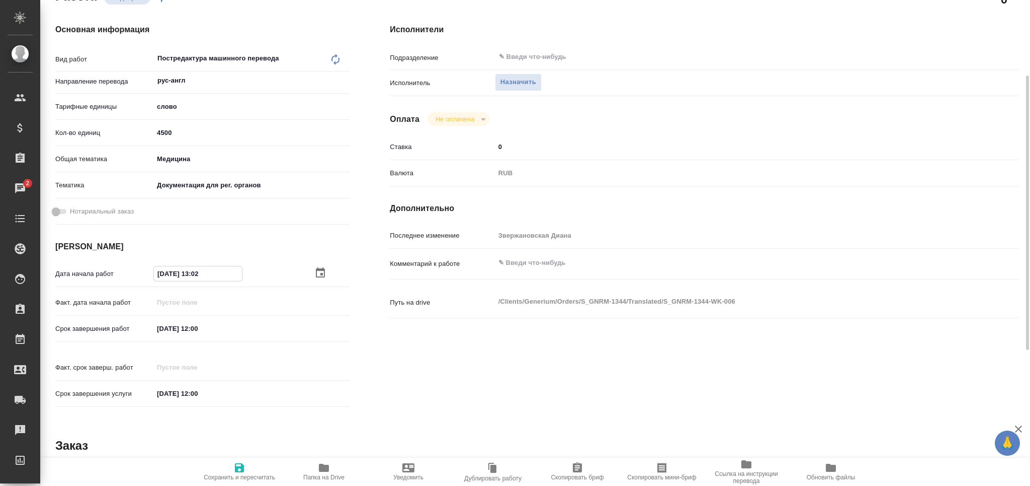
type textarea "x"
type input "29.08.2025 14:0_"
type textarea "x"
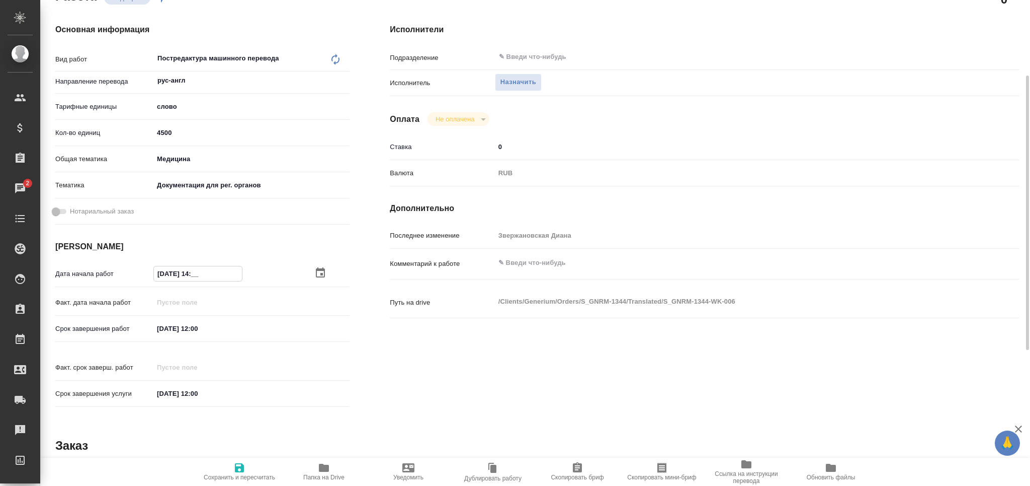
type textarea "x"
type input "[DATE] 14:00"
type textarea "x"
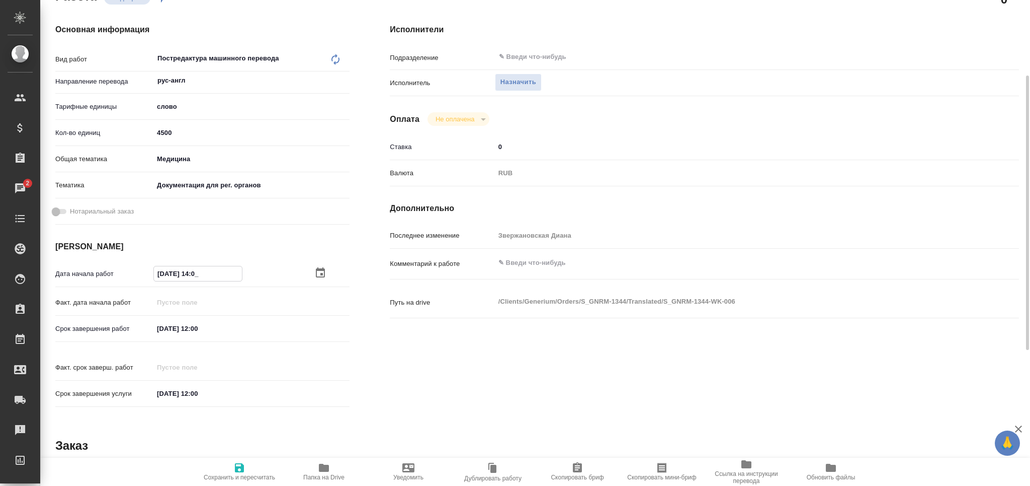
type textarea "x"
type input "[DATE] 14:00"
click at [196, 329] on input "01.09.2025 12:00" at bounding box center [198, 328] width 88 height 15
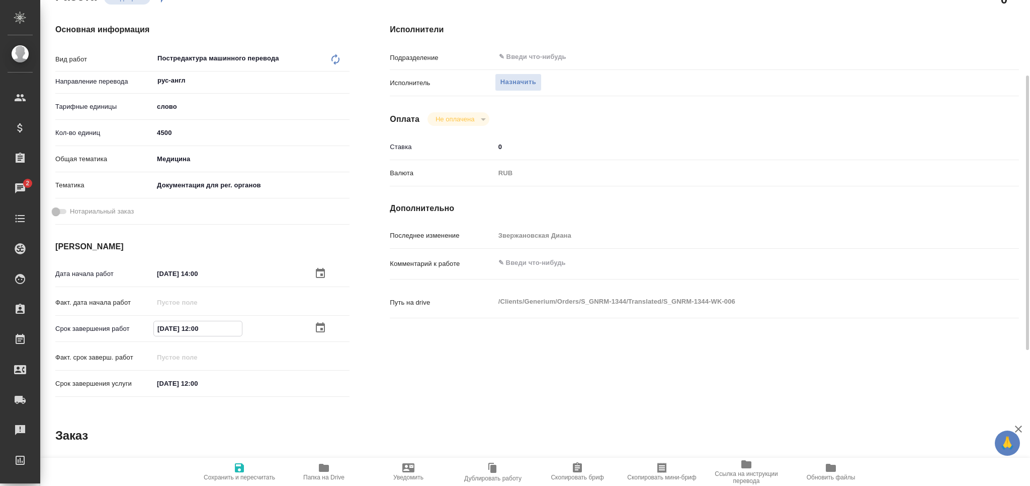
click at [199, 329] on input "01.09.2025 12:00" at bounding box center [198, 328] width 88 height 15
type input "01.09.2025 10:00"
type textarea "x"
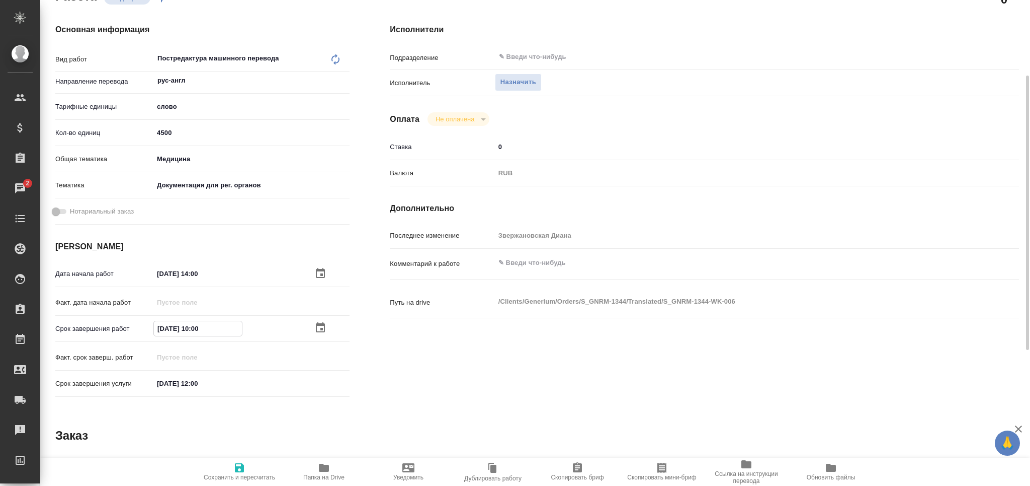
type textarea "x"
type input "01.09.2025 10:00"
click at [237, 474] on span "Сохранить и пересчитать" at bounding box center [239, 476] width 71 height 7
type textarea "x"
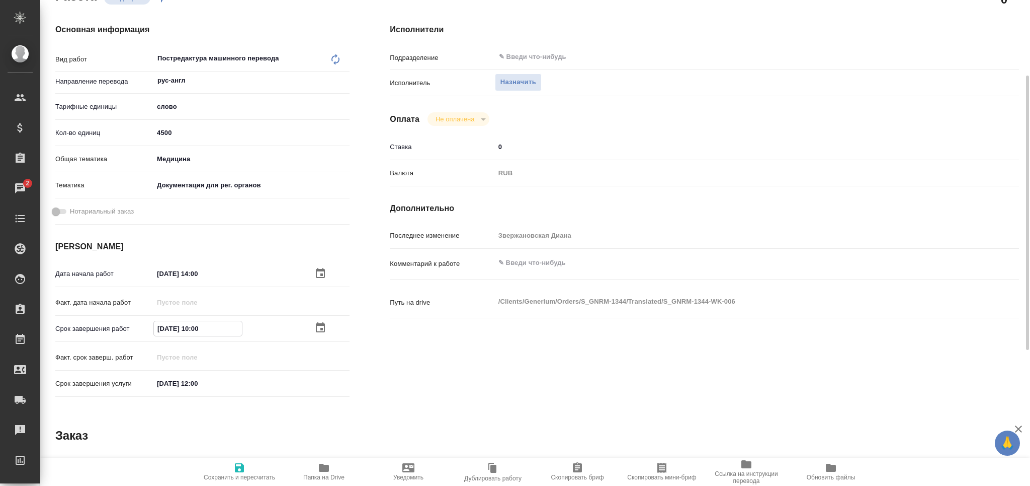
type textarea "x"
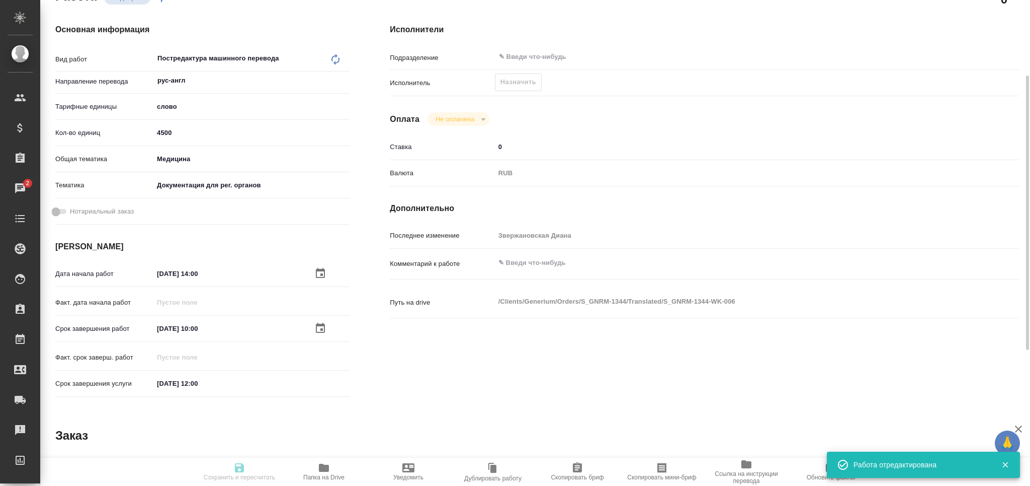
type input "recruiting"
type textarea "Постредактура машинного перевода"
type textarea "x"
type input "рус-англ"
type input "5a8b1489cc6b4906c91bfd90"
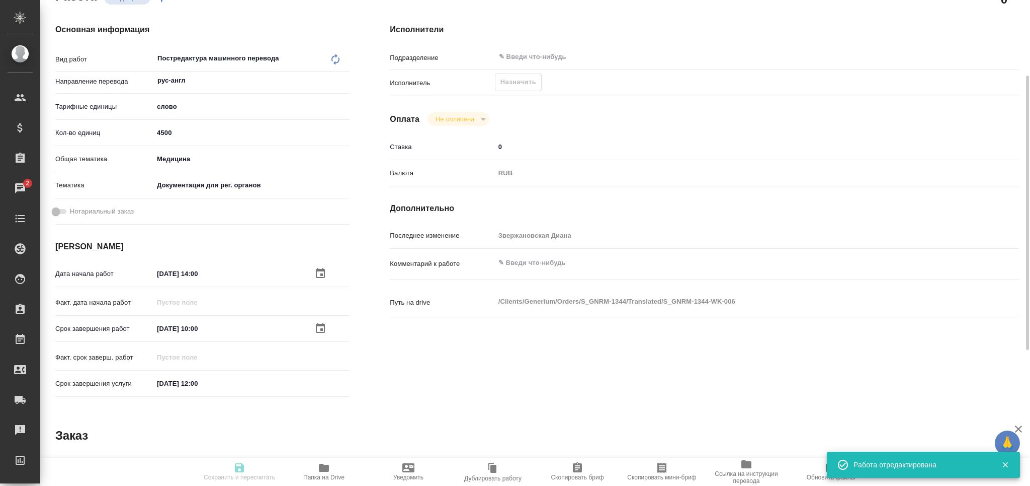
type input "4500"
type input "med"
type input "5f647205b73bc97568ca66c6"
type input "29.08.2025 14:00"
type input "01.09.2025 10:00"
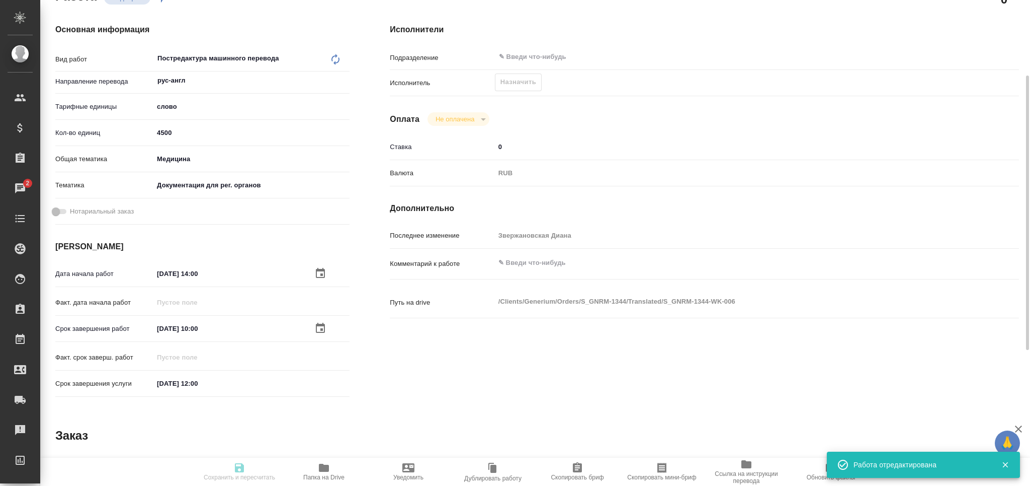
type input "01.09.2025 12:00"
type input "notPayed"
type input "0"
type input "RUB"
type input "[PERSON_NAME]"
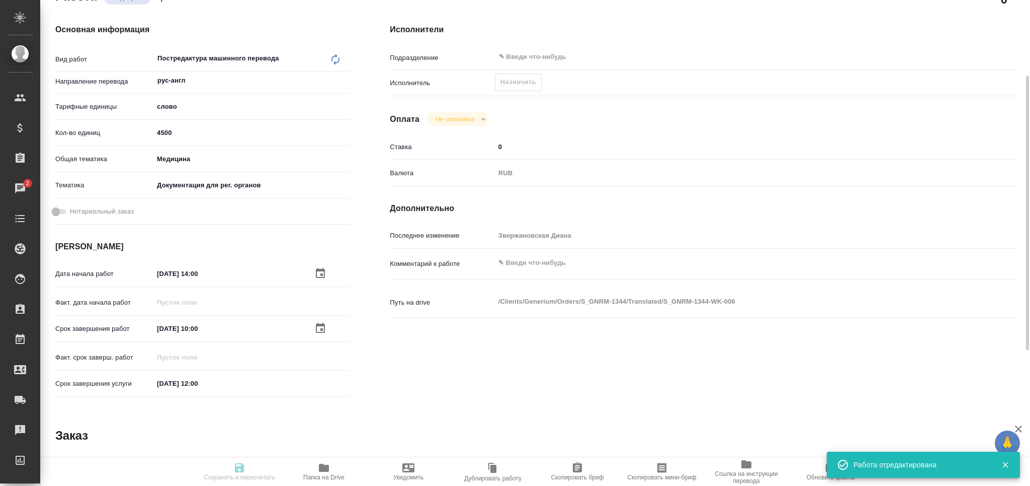
type textarea "x"
type textarea "/Clients/Generium/Orders/S_GNRM-1344/Translated/S_GNRM-1344-WK-006"
type textarea "x"
type input "S_GNRM-1344"
type input "Бизнес перевод"
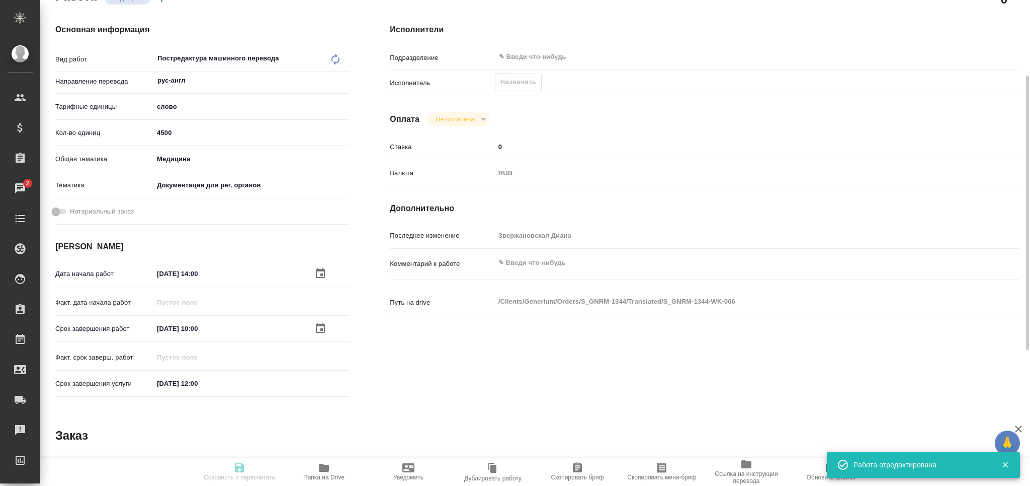
type input "Перевод, Редактура, Постредактура машинного перевода, Корректура, Приёмка по ка…"
type input "Звержановская Диана"
type input "[PERSON_NAME]"
type input "/Clients/Generium/Orders/S_GNRM-1344"
type textarea "x"
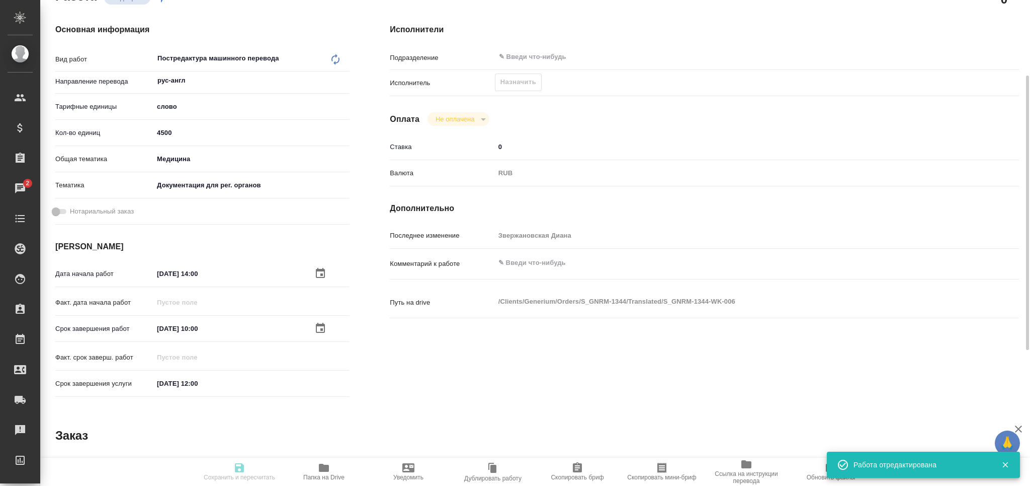
type textarea "Документы пдф («KT_onaylı» и «KUB_Onaylı») в перевод c турецкого на английский …"
type textarea "x"
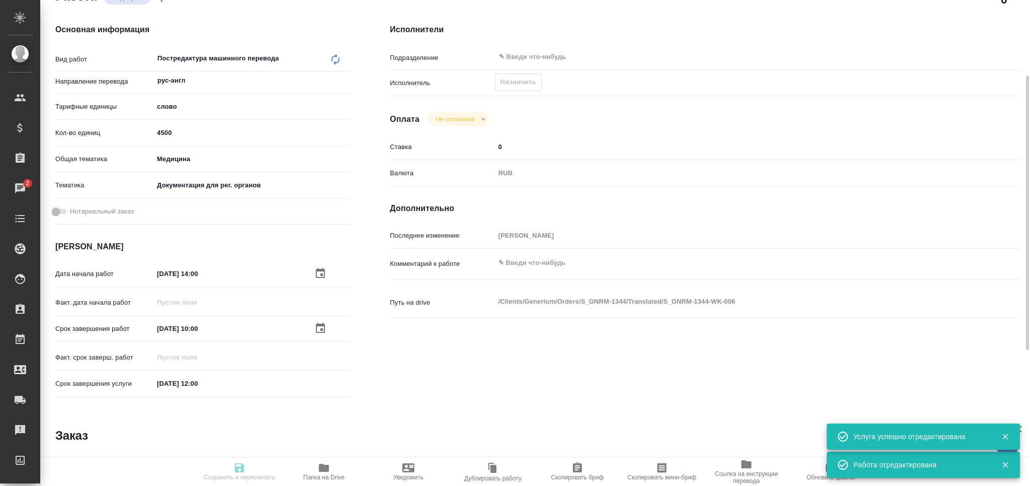
type textarea "x"
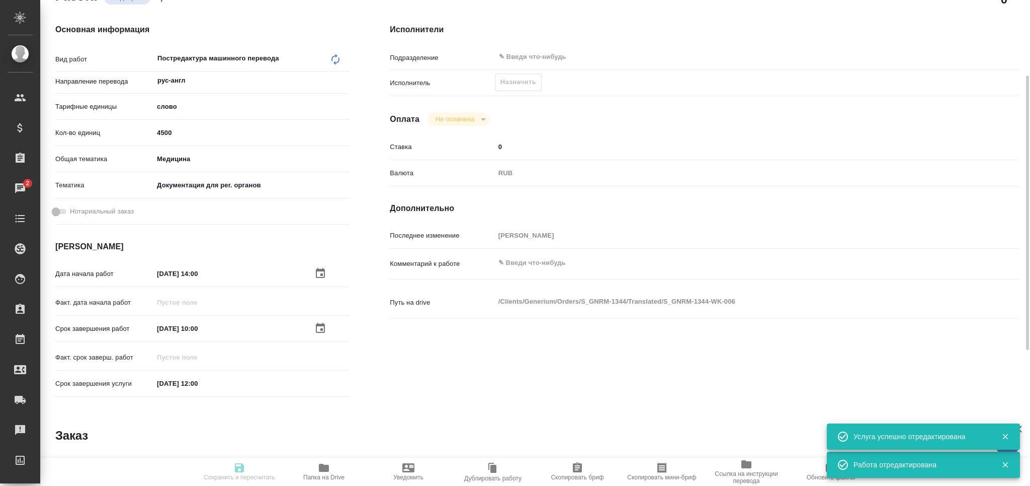
type textarea "x"
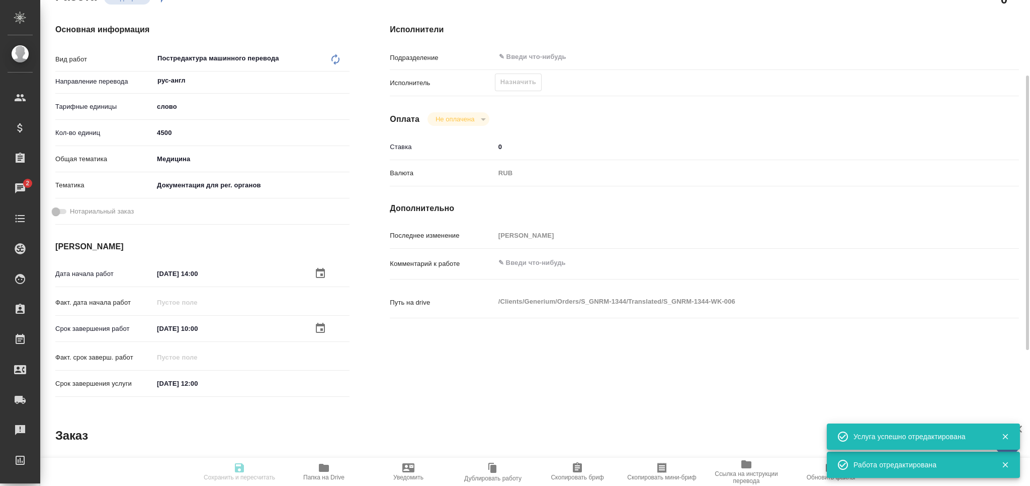
type textarea "x"
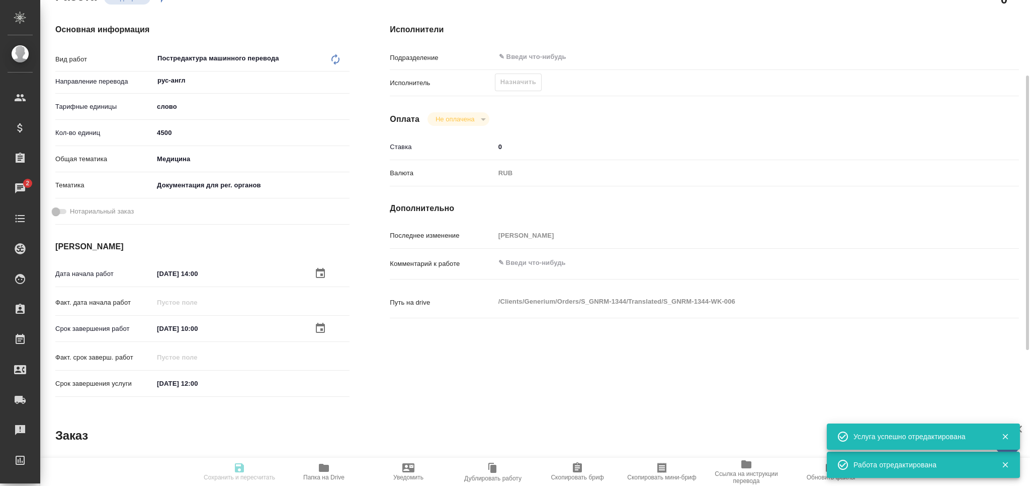
type input "recruiting"
type textarea "Постредактура машинного перевода"
type textarea "x"
type input "рус-англ"
type input "5a8b1489cc6b4906c91bfd90"
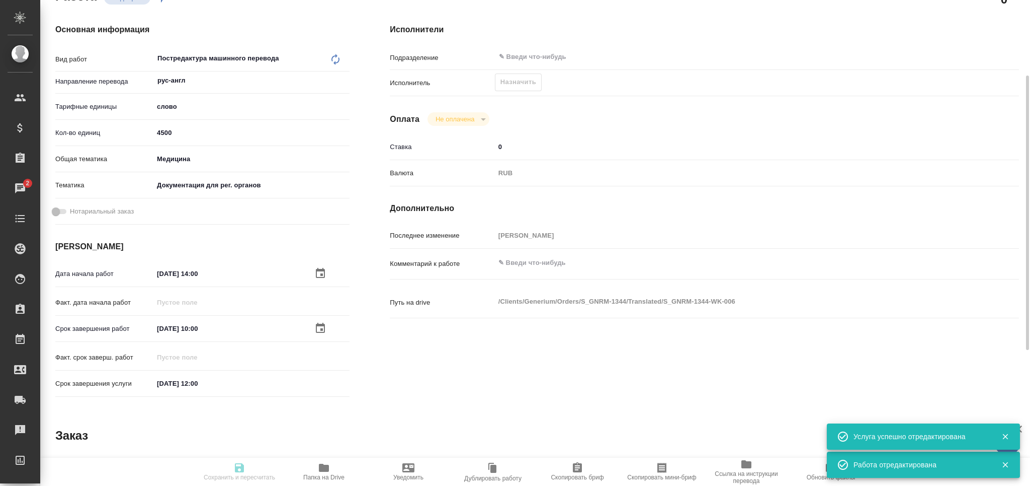
type input "4500"
type input "med"
type input "5f647205b73bc97568ca66c6"
type input "29.08.2025 14:00"
type input "01.09.2025 10:00"
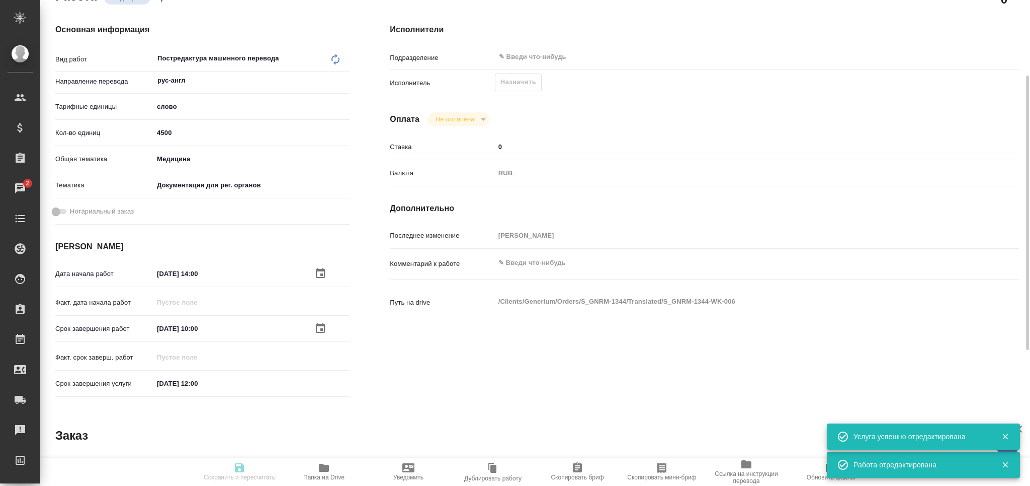
type input "01.09.2025 12:00"
type input "notPayed"
type input "0"
type input "RUB"
type input "[PERSON_NAME]"
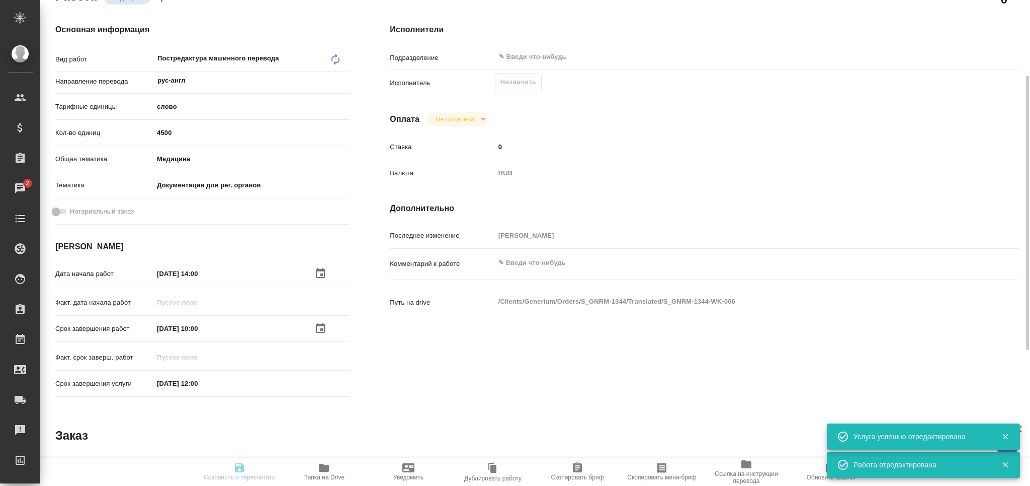
type textarea "x"
type textarea "/Clients/Generium/Orders/S_GNRM-1344/Translated/S_GNRM-1344-WK-006"
type textarea "x"
type input "S_GNRM-1344"
type input "Бизнес перевод"
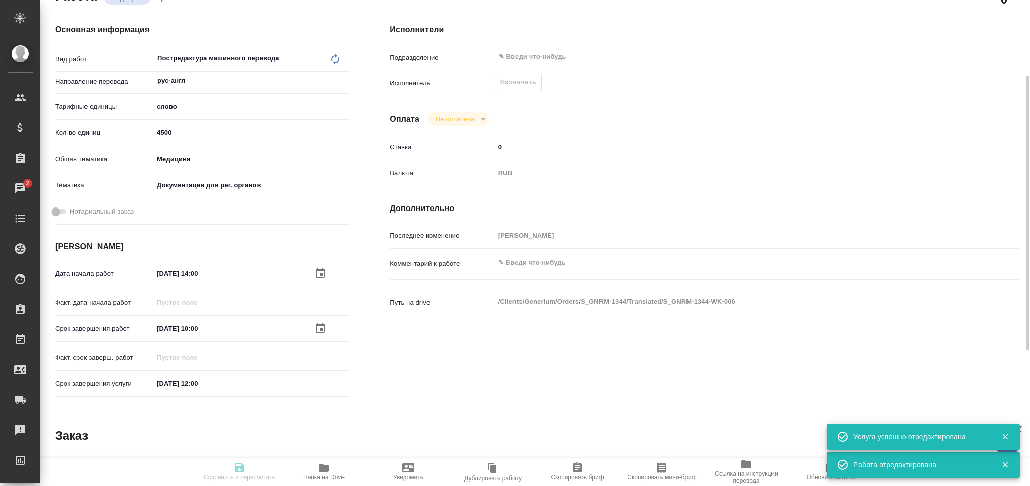
type input "Перевод, Редактура, Постредактура машинного перевода, Корректура, Приёмка по ка…"
type input "Звержановская Диана"
type input "[PERSON_NAME]"
type input "/Clients/Generium/Orders/S_GNRM-1344"
type textarea "x"
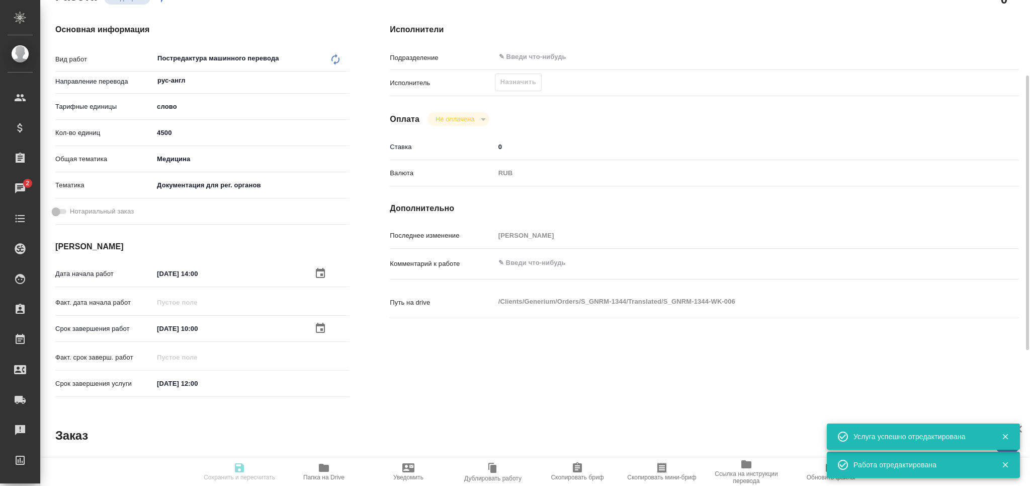
type textarea "Документы пдф («KT_onaylı» и «KUB_Onaylı») в перевод c турецкого на английский …"
type textarea "x"
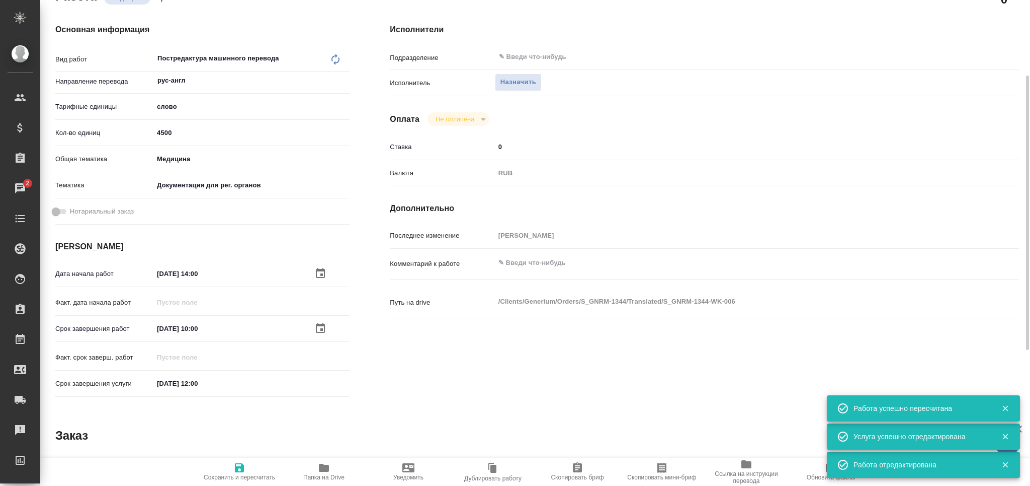
type textarea "x"
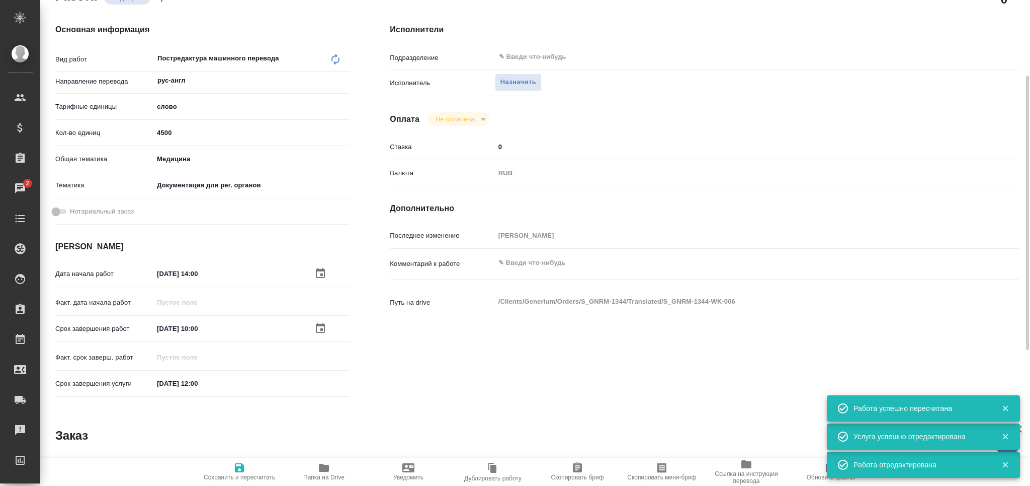
type textarea "x"
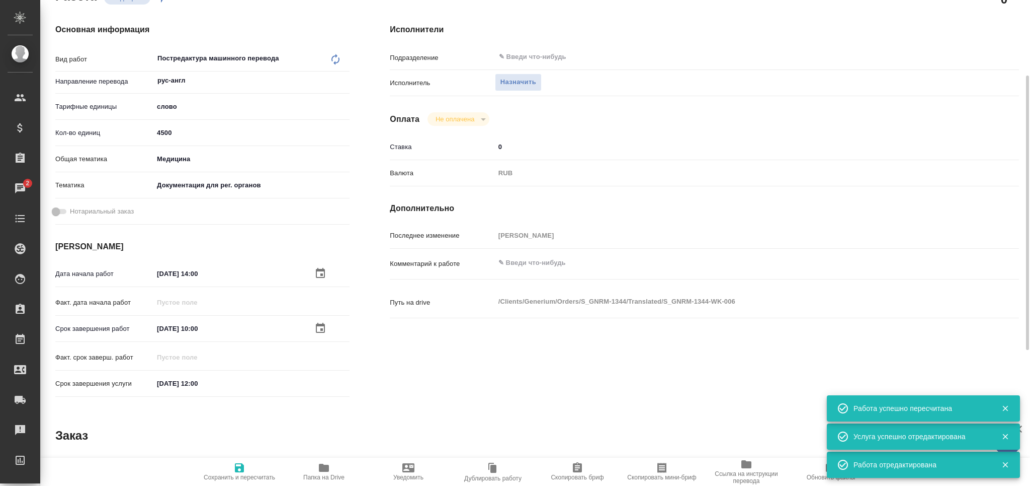
type textarea "x"
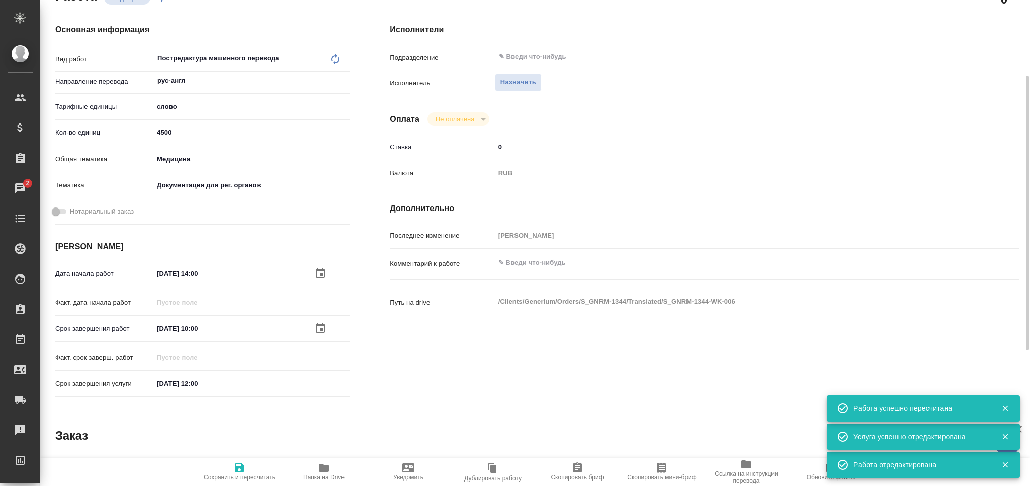
type textarea "x"
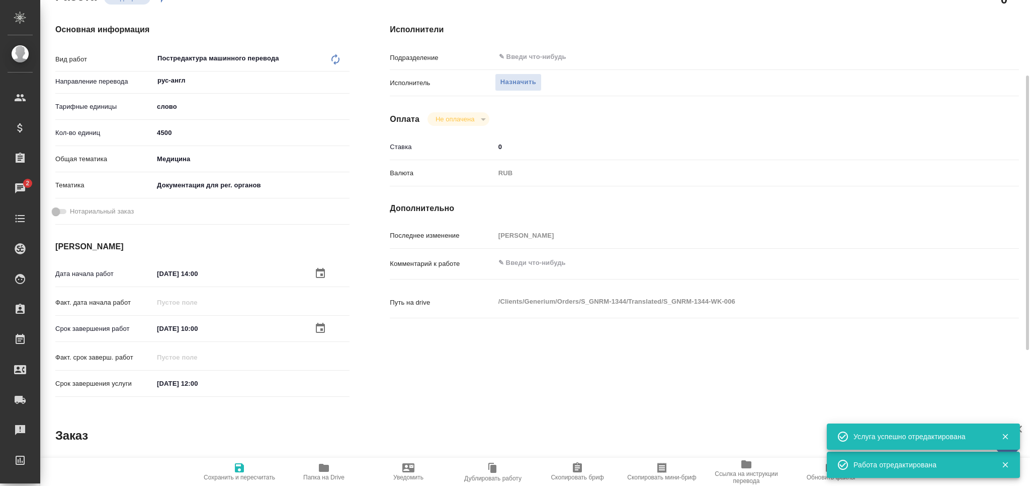
click at [244, 469] on icon "button" at bounding box center [239, 467] width 9 height 9
type textarea "x"
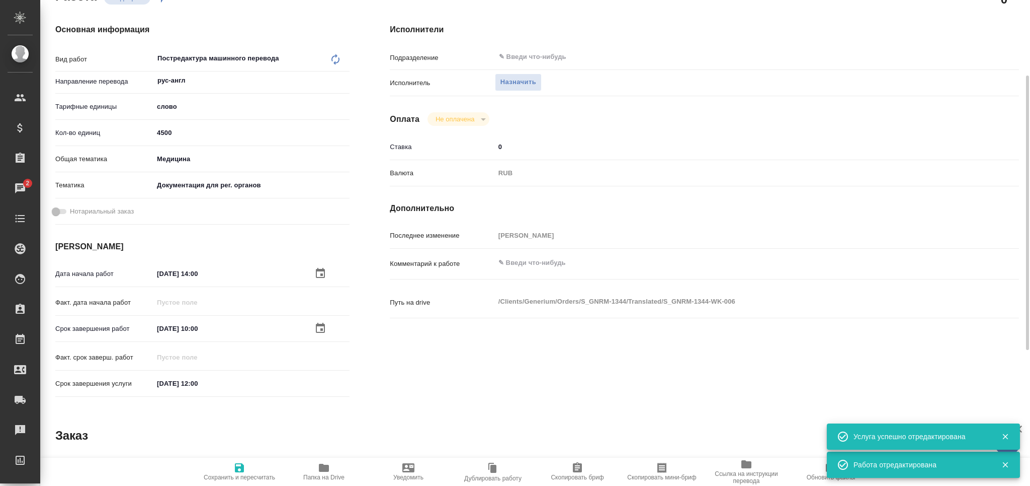
type textarea "x"
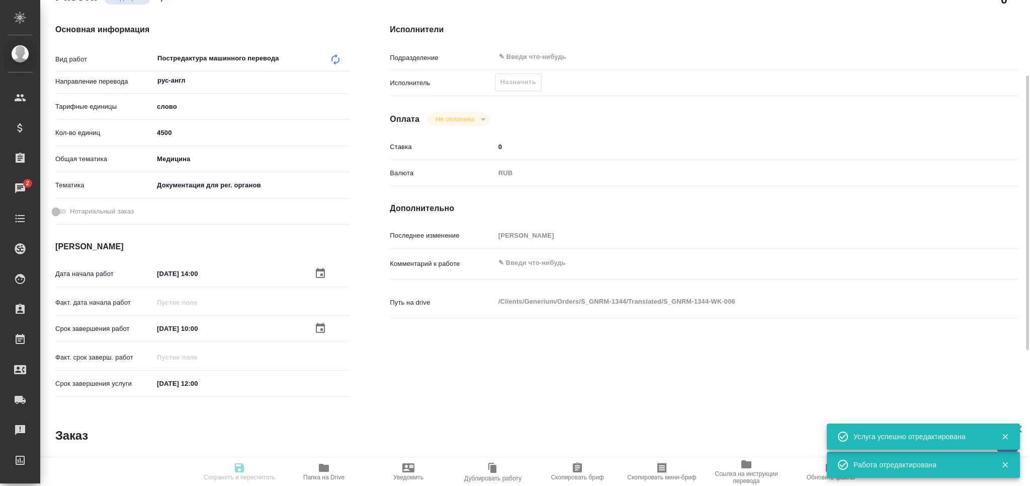
type textarea "x"
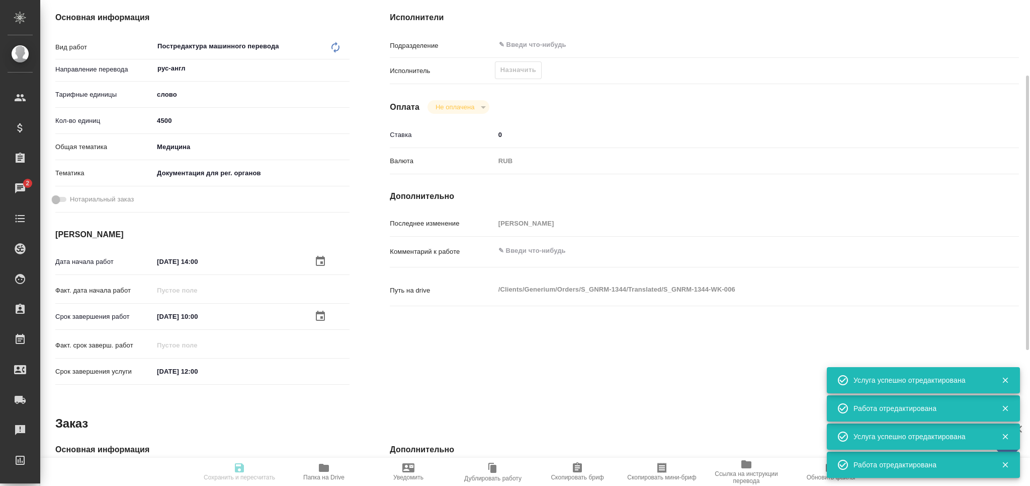
type input "recruiting"
type textarea "Постредактура машинного перевода"
type textarea "x"
type input "рус-англ"
type input "5a8b1489cc6b4906c91bfd90"
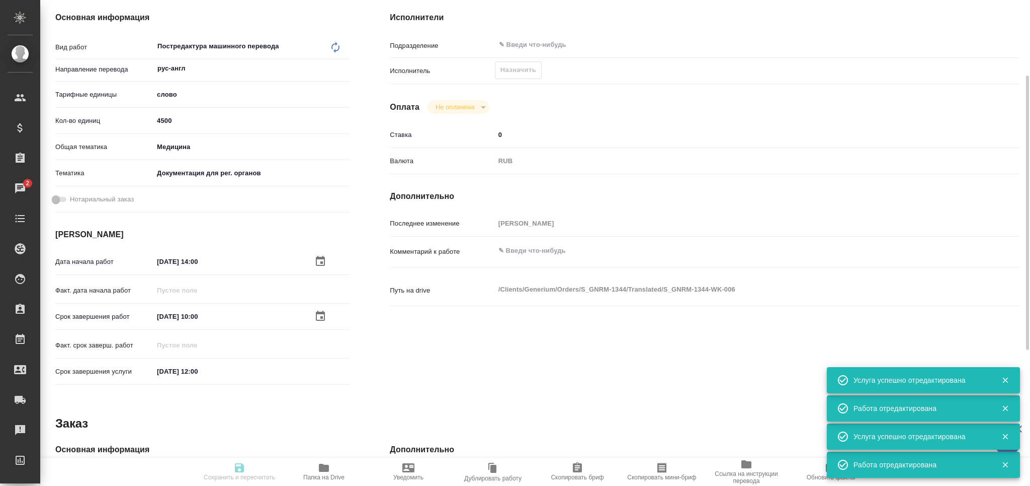
type input "4500"
type input "med"
type input "5f647205b73bc97568ca66c6"
type input "29.08.2025 14:00"
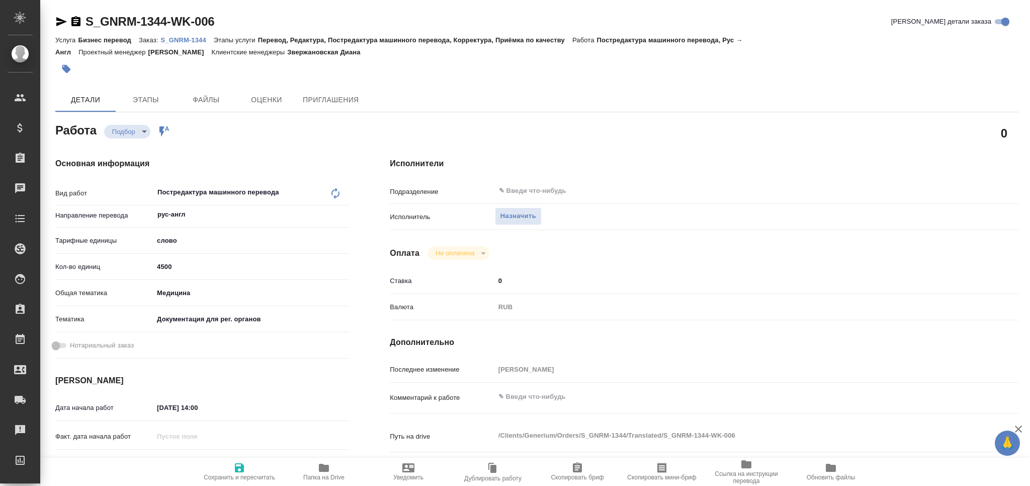
type textarea "x"
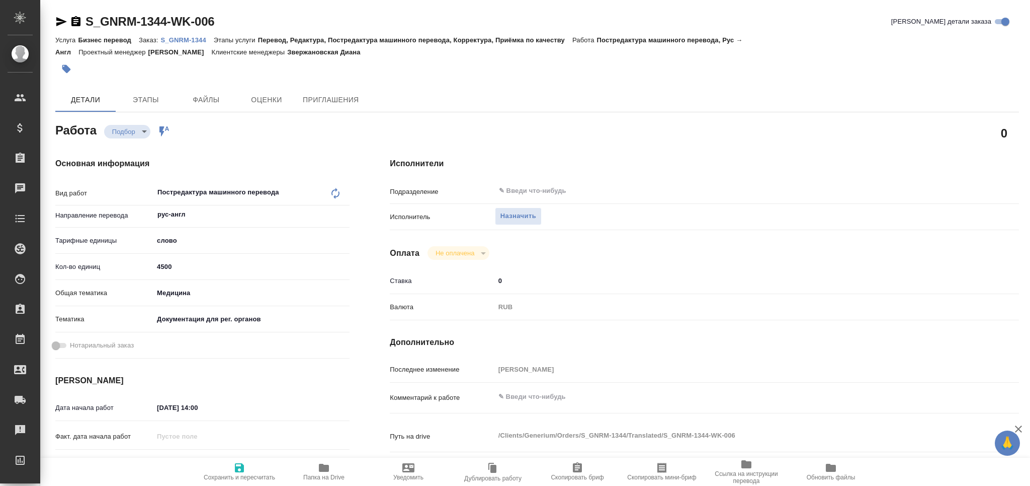
type textarea "x"
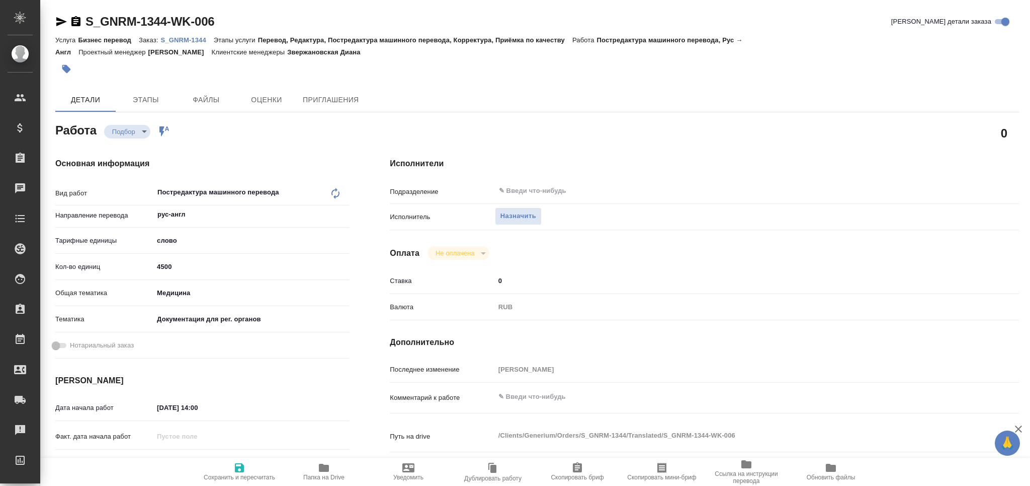
type textarea "x"
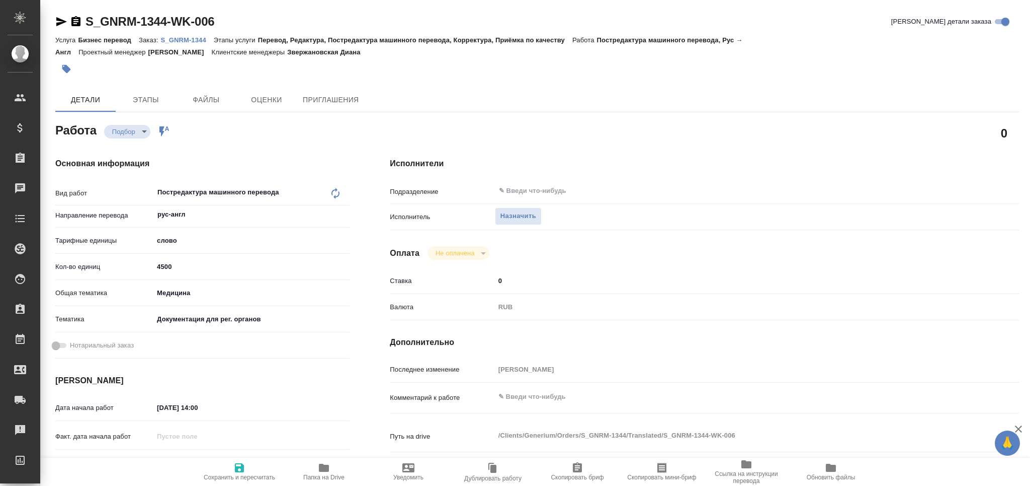
type textarea "x"
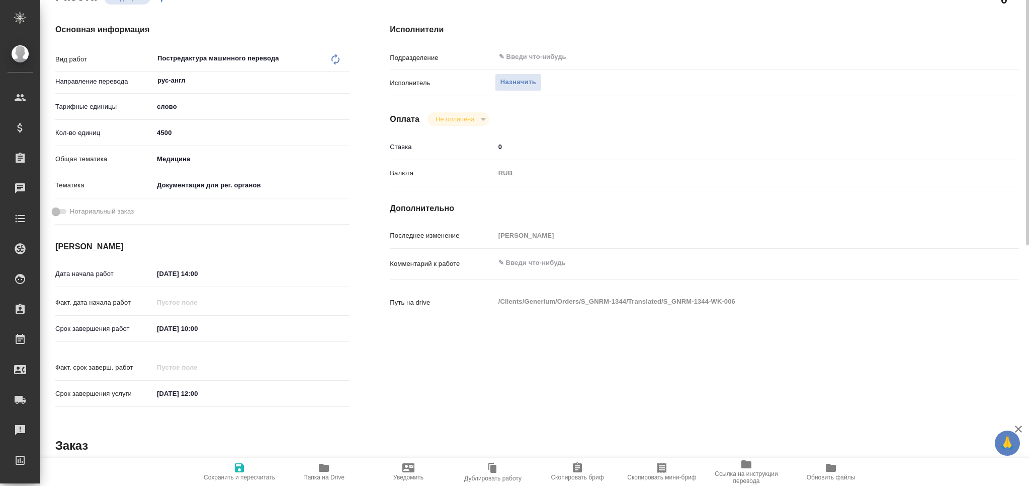
type textarea "x"
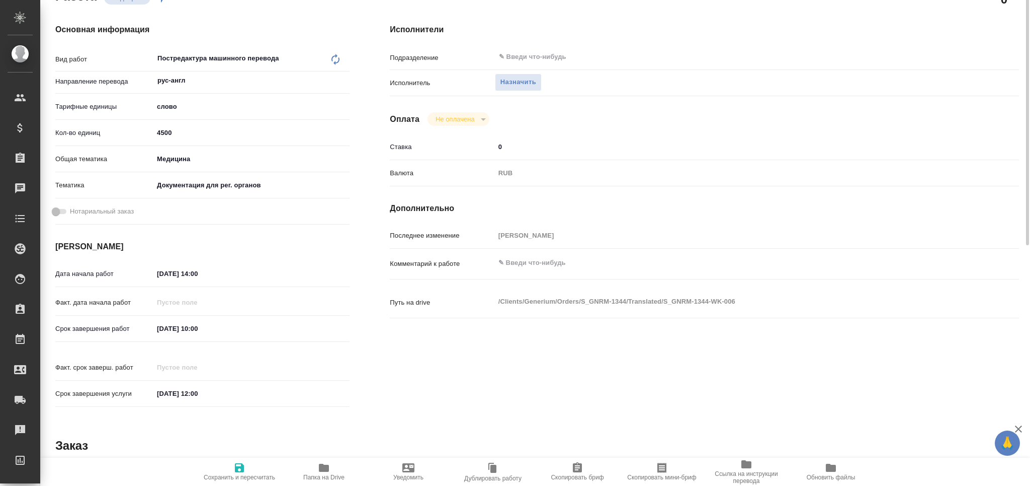
scroll to position [201, 0]
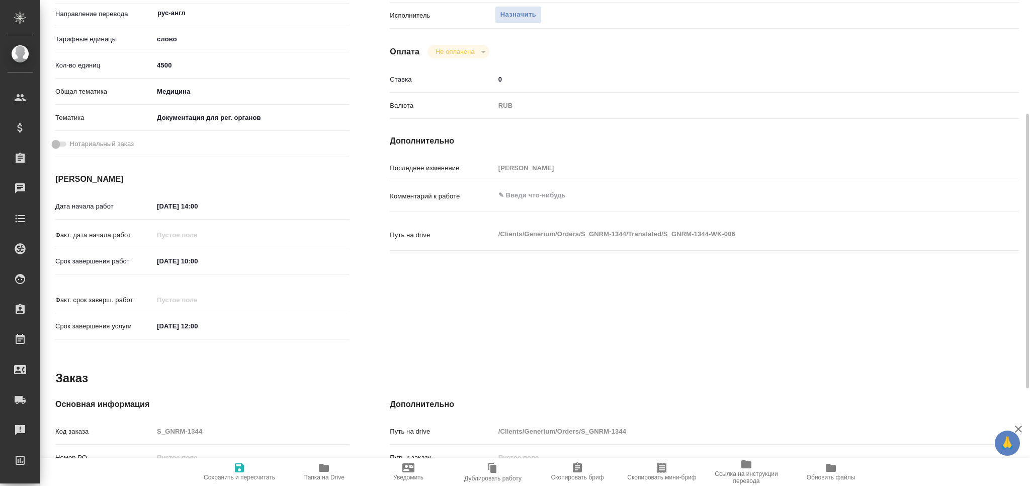
type textarea "x"
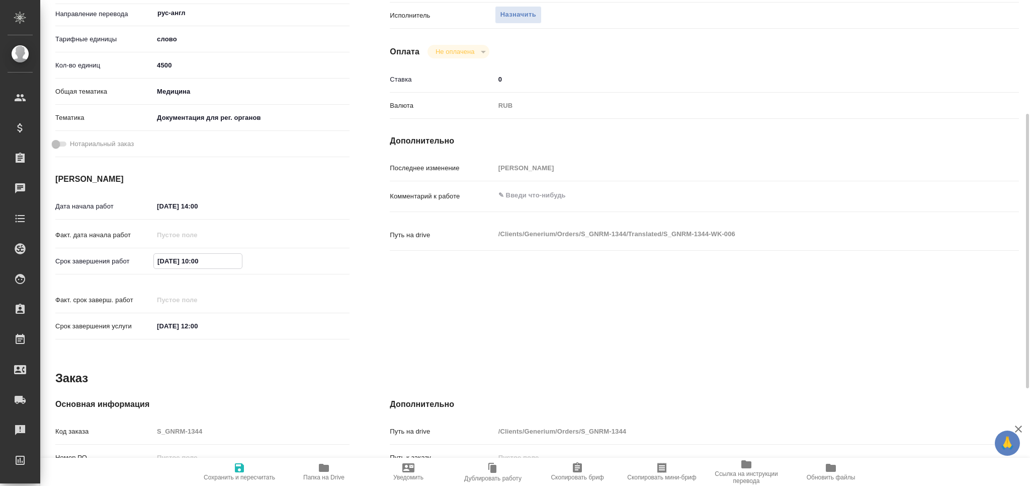
click at [199, 263] on input "[DATE] 10:00" at bounding box center [198, 261] width 88 height 15
type textarea "x"
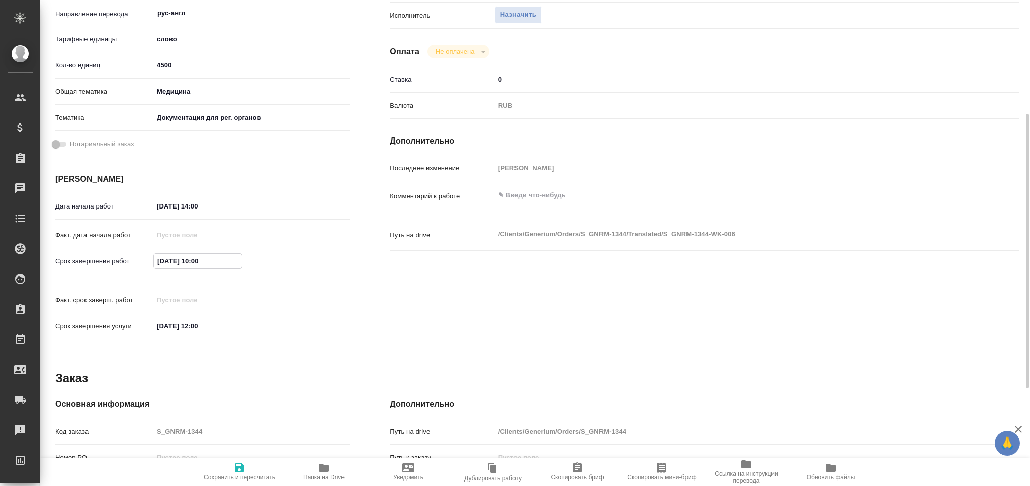
type textarea "x"
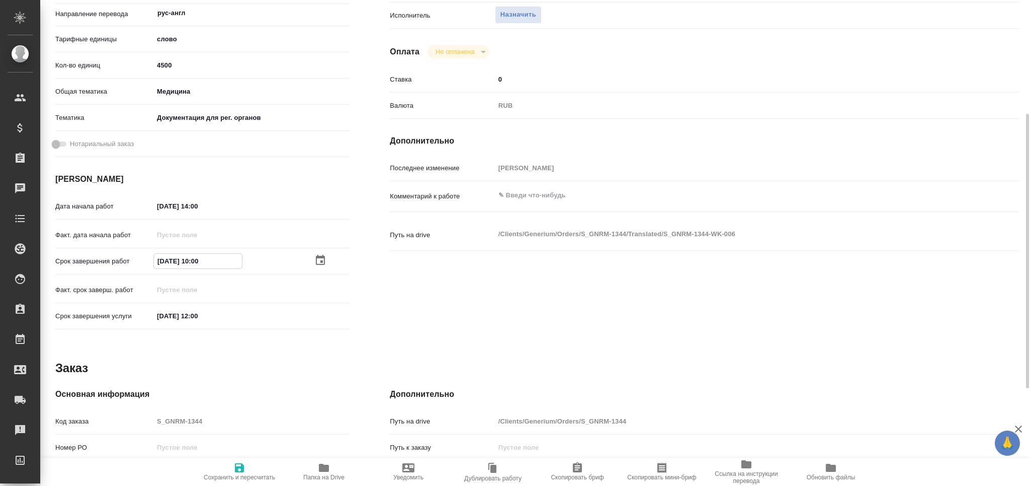
type textarea "x"
type input "[DATE] 12:00"
type textarea "x"
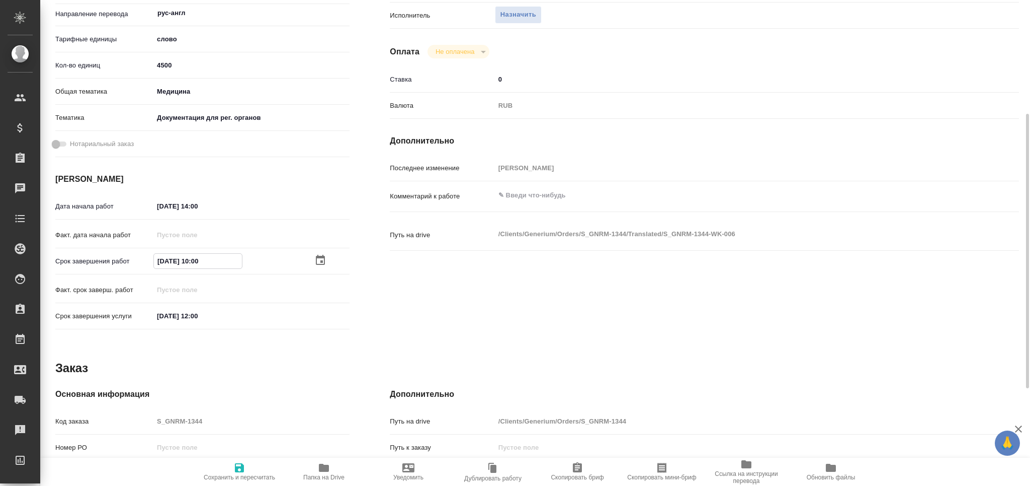
type textarea "x"
type input "[DATE] 12:00"
click at [237, 468] on icon "button" at bounding box center [239, 467] width 9 height 9
type textarea "x"
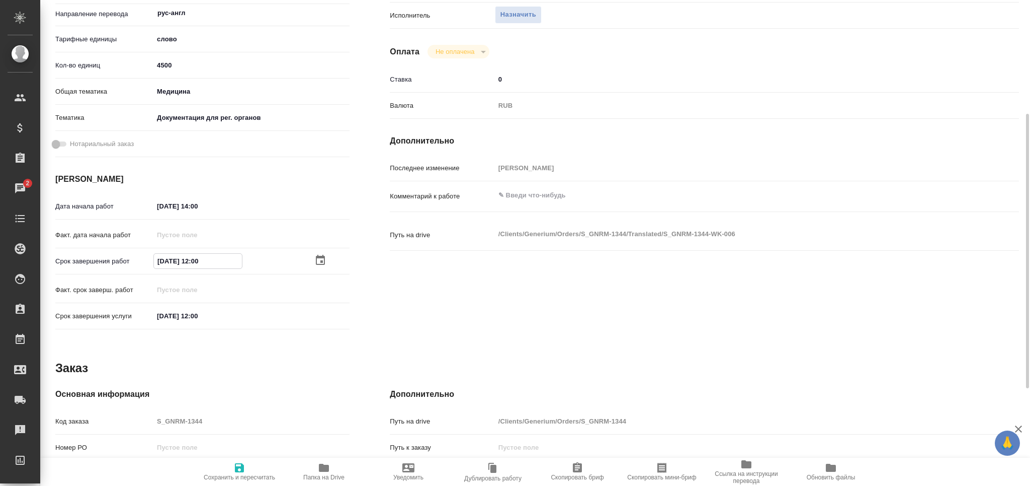
type textarea "x"
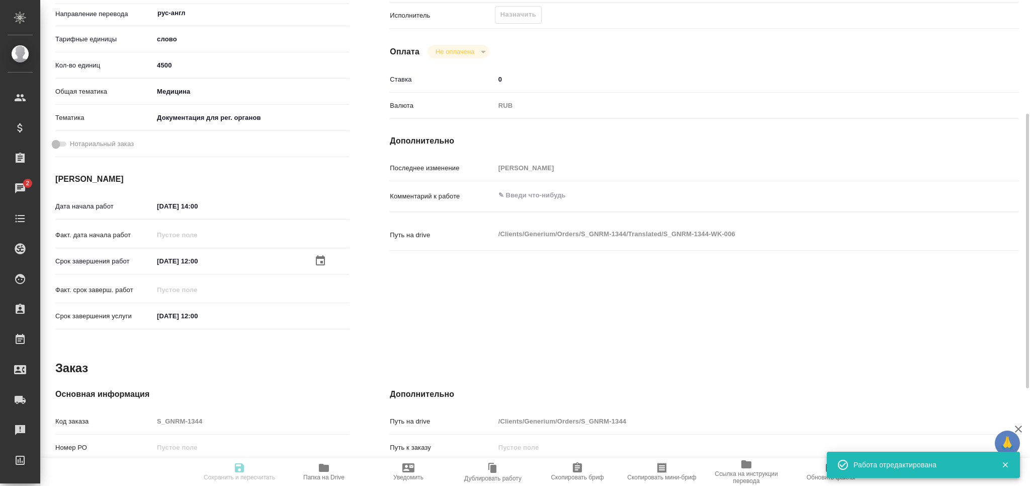
type textarea "x"
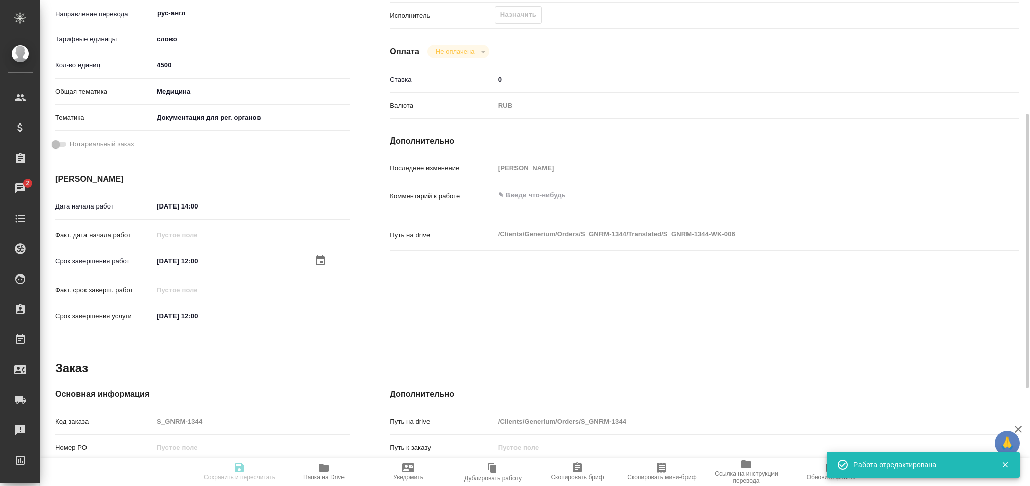
type input "recruiting"
type textarea "Постредактура машинного перевода"
type textarea "x"
type input "рус-англ"
type input "5a8b1489cc6b4906c91bfd90"
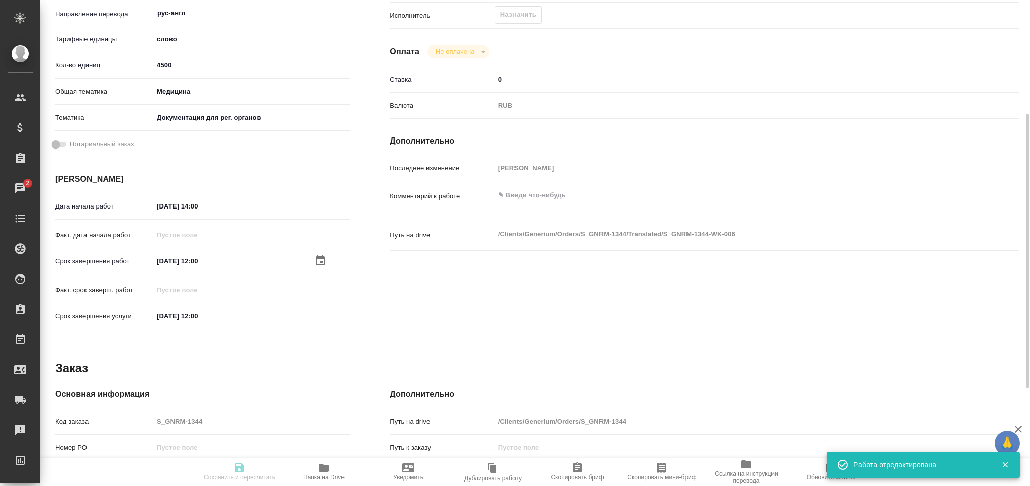
type input "4500"
type input "med"
type input "5f647205b73bc97568ca66c6"
type input "[DATE] 14:00"
type input "[DATE] 12:00"
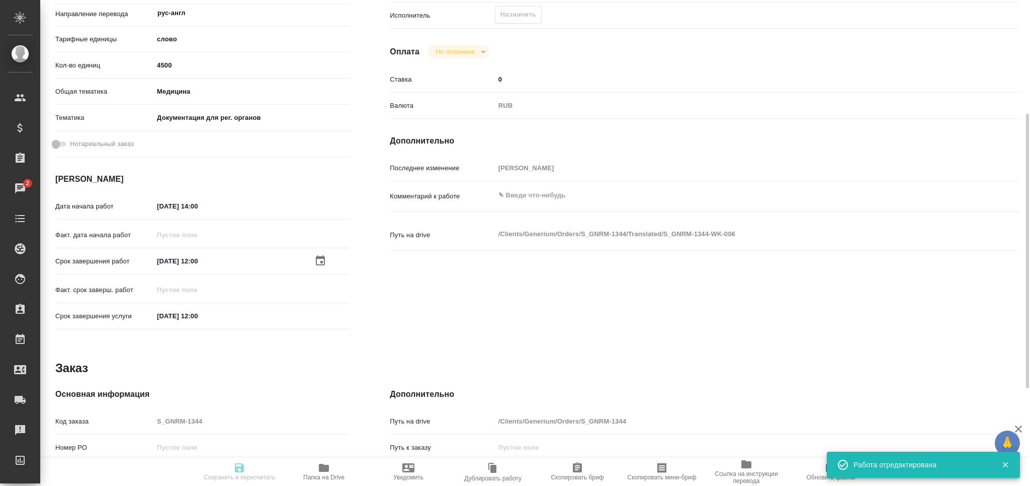
type input "[DATE] 12:00"
type input "notPayed"
type input "0"
type input "RUB"
type input "[PERSON_NAME]"
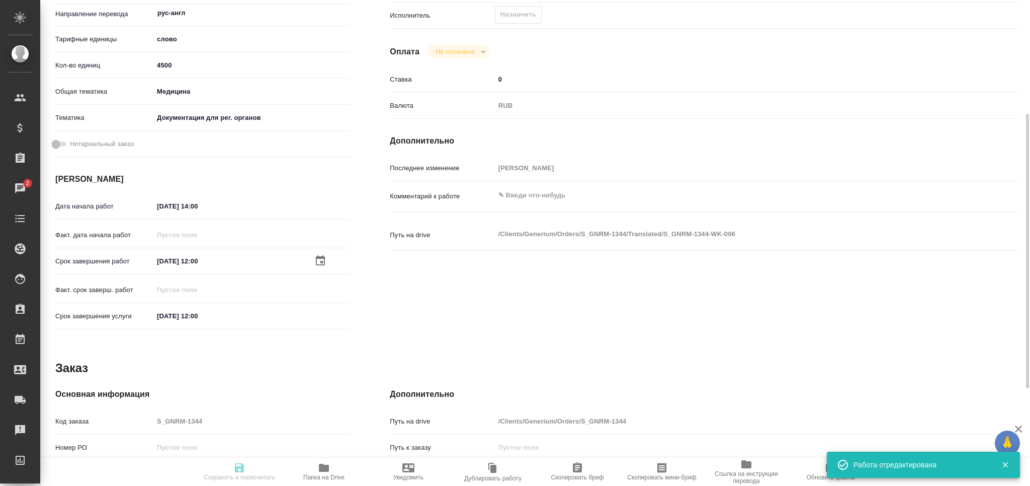
type textarea "x"
type textarea "/Clients/Generium/Orders/S_GNRM-1344/Translated/S_GNRM-1344-WK-006"
type textarea "x"
type input "S_GNRM-1344"
type input "Бизнес перевод"
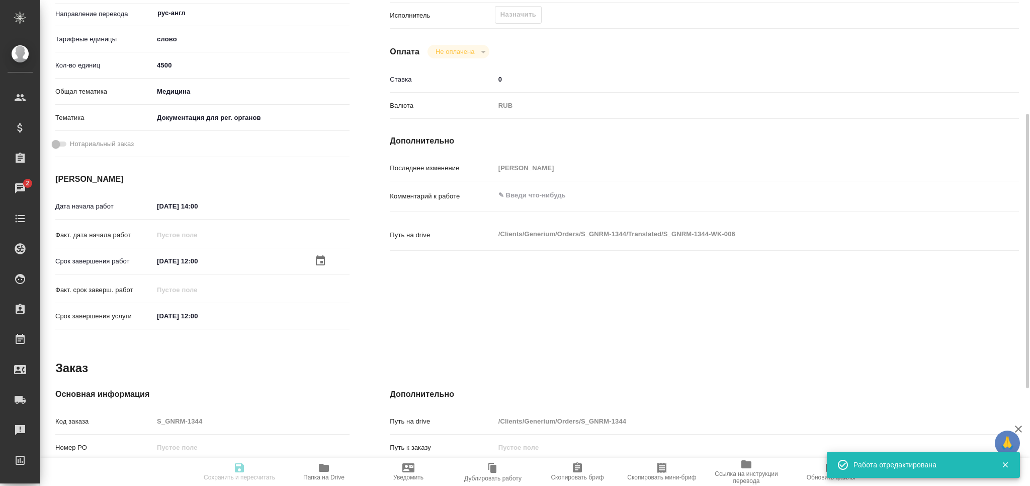
type input "Перевод, Редактура, Постредактура машинного перевода, Корректура, Приёмка по ка…"
type input "Звержановская Диана"
type input "[PERSON_NAME]"
type input "/Clients/Generium/Orders/S_GNRM-1344"
type textarea "x"
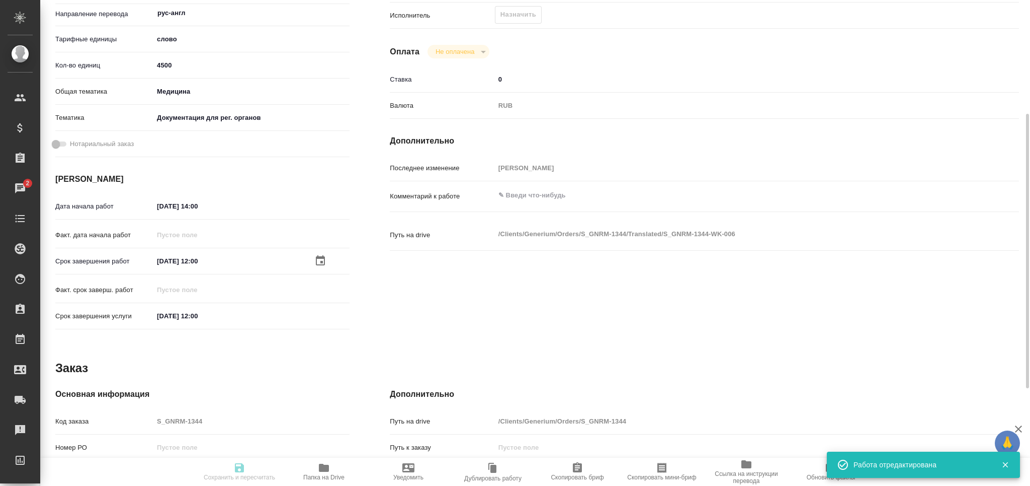
type textarea "Документы пдф («KT_onaylı» и «KUB_Onaylı») в перевод c турецкого на английский …"
type textarea "x"
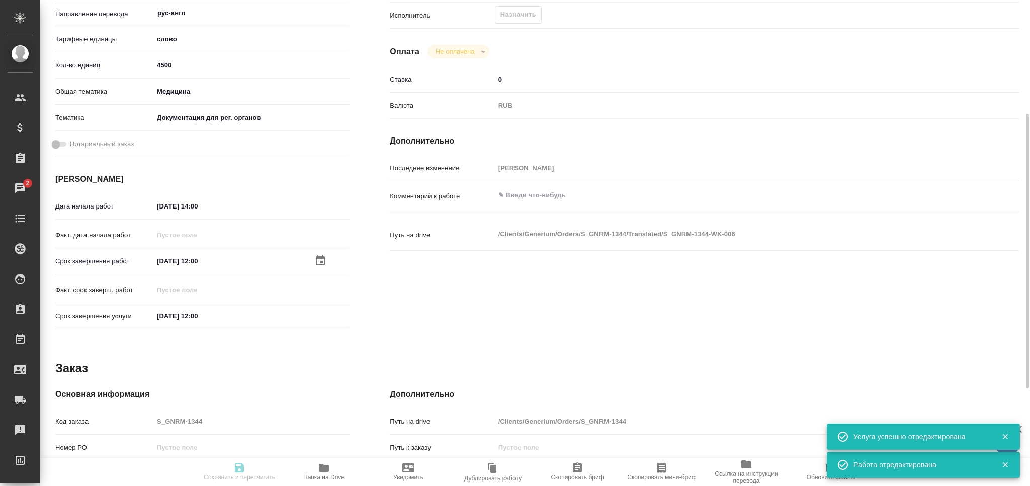
type textarea "x"
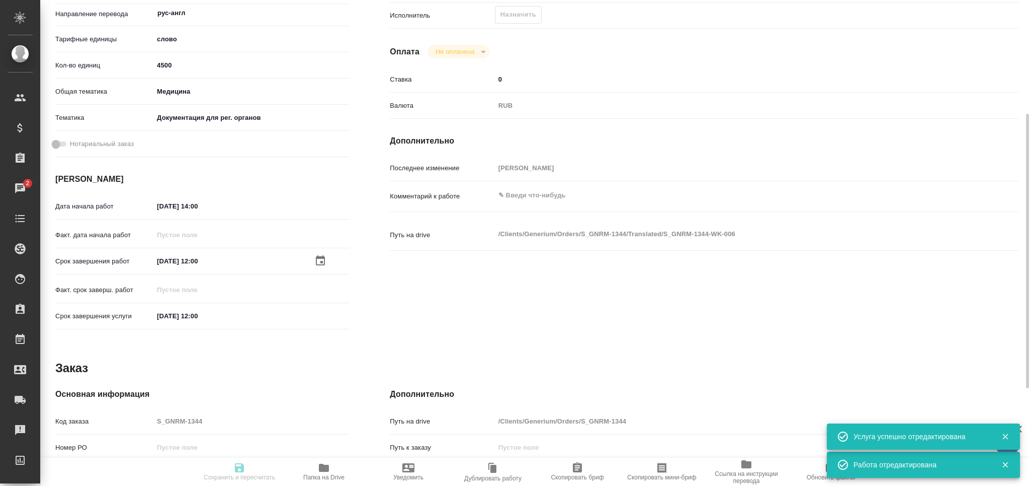
type textarea "x"
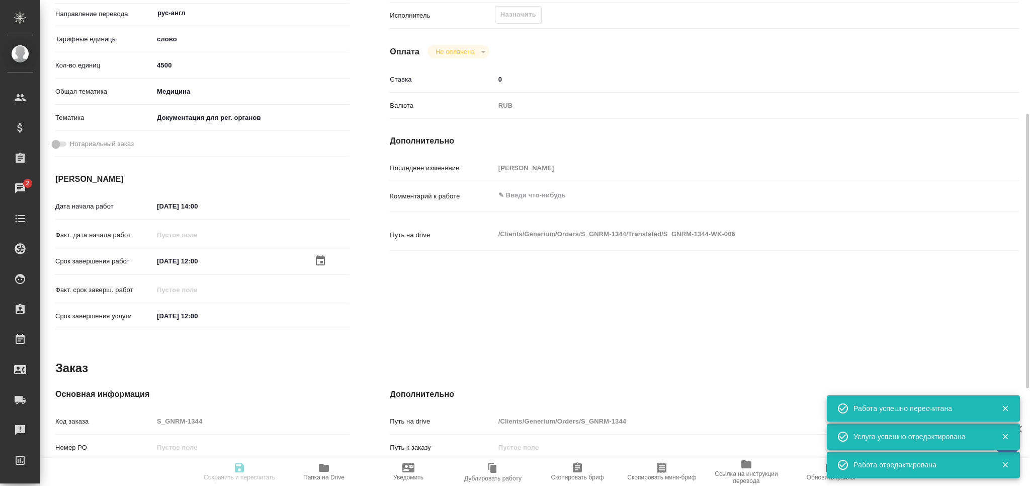
type input "recruiting"
type textarea "Постредактура машинного перевода"
type textarea "x"
type input "рус-англ"
type input "5a8b1489cc6b4906c91bfd90"
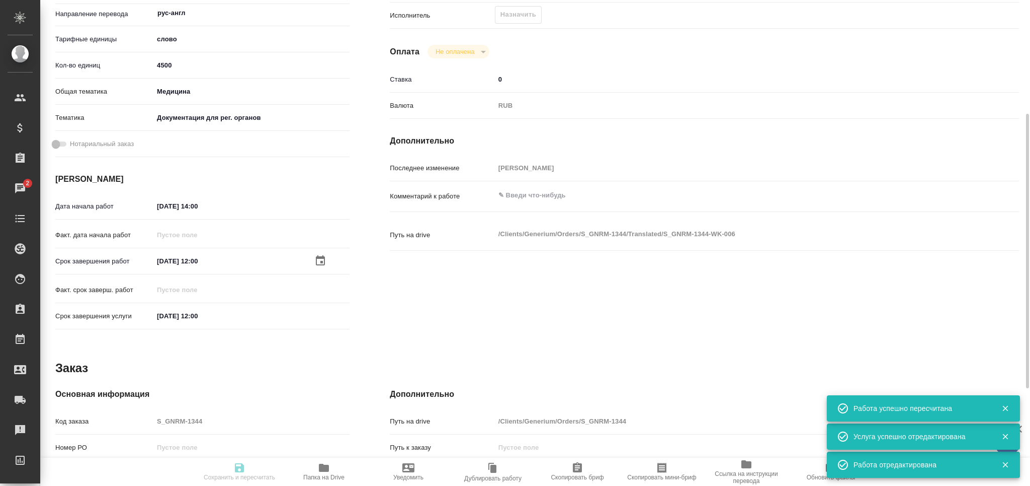
type input "4500"
type input "med"
type input "5f647205b73bc97568ca66c6"
type input "29.08.2025 14:00"
type input "01.09.2025 12:00"
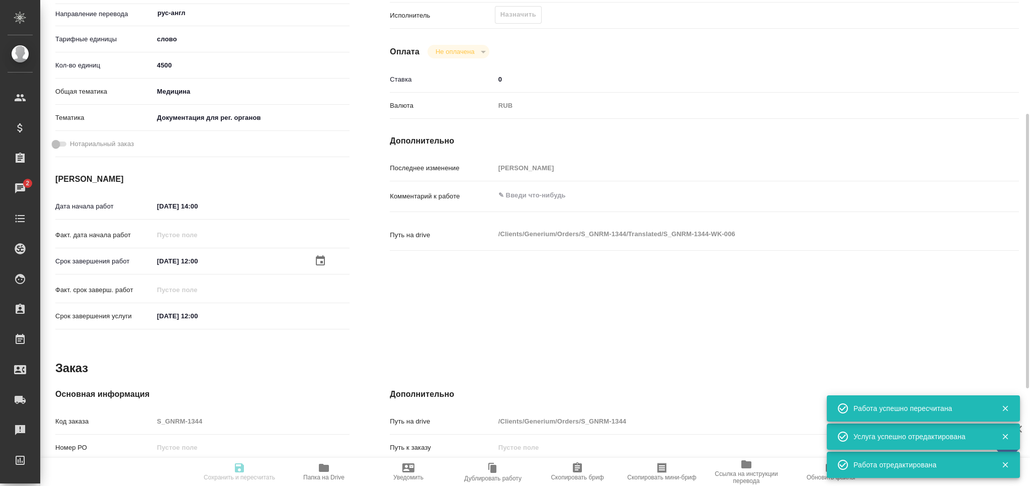
type input "01.09.2025 12:00"
type input "notPayed"
type input "0"
type input "RUB"
type input "Грабко Мария"
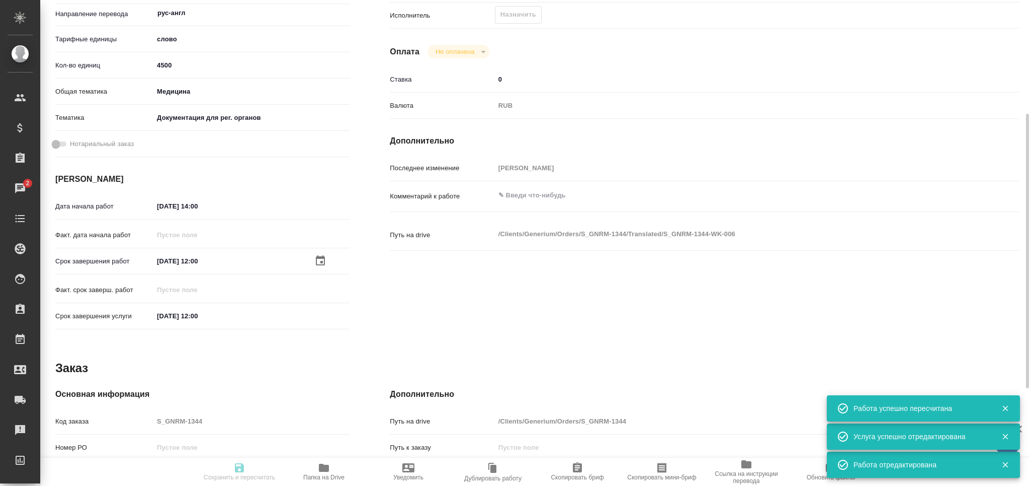
type textarea "x"
type textarea "/Clients/Generium/Orders/S_GNRM-1344/Translated/S_GNRM-1344-WK-006"
type textarea "x"
type input "S_GNRM-1344"
type input "Бизнес перевод"
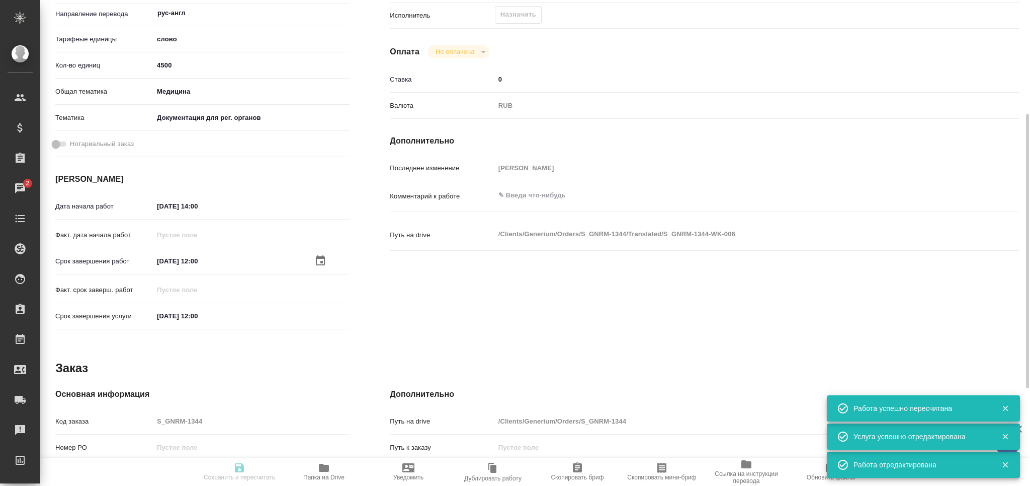
type input "Перевод, Редактура, Постредактура машинного перевода, Корректура, Приёмка по ка…"
type input "Звержановская Диана"
type input "Петрова Валерия"
type input "/Clients/Generium/Orders/S_GNRM-1344"
type textarea "x"
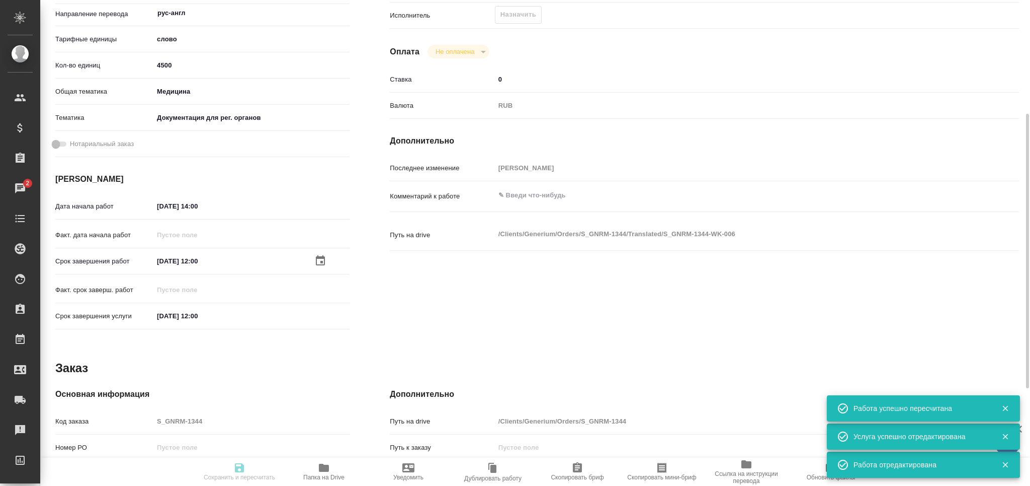
type textarea "Документы пдф («KT_onaylı» и «KUB_Onaylı») в перевод c турецкого на английский …"
type textarea "x"
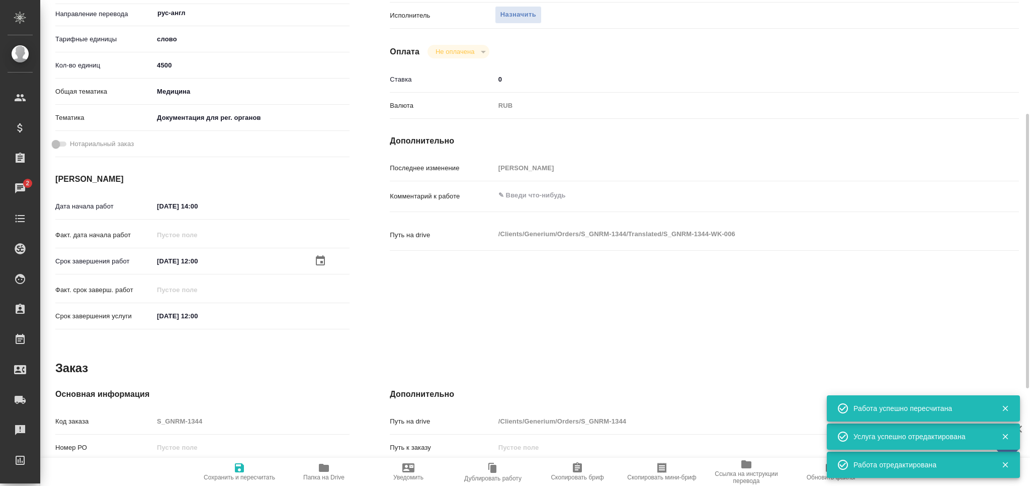
type textarea "x"
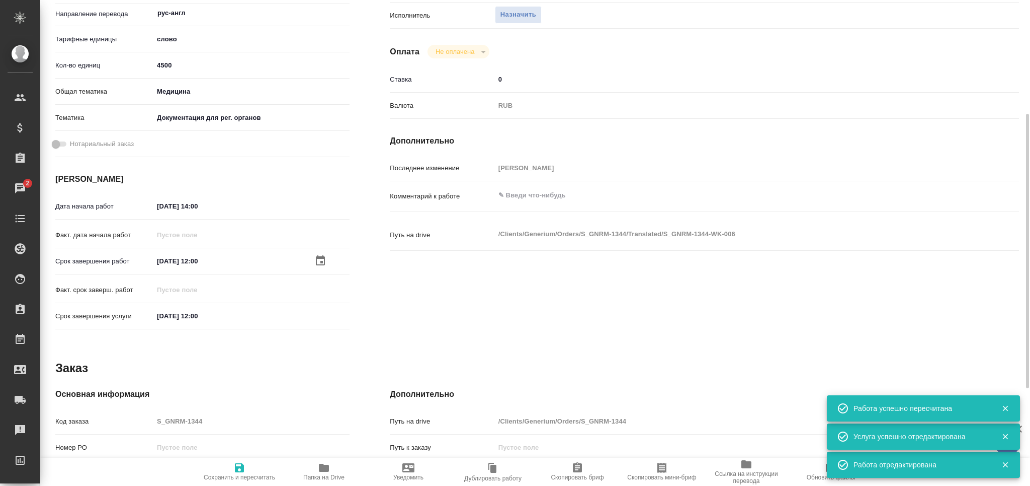
type textarea "x"
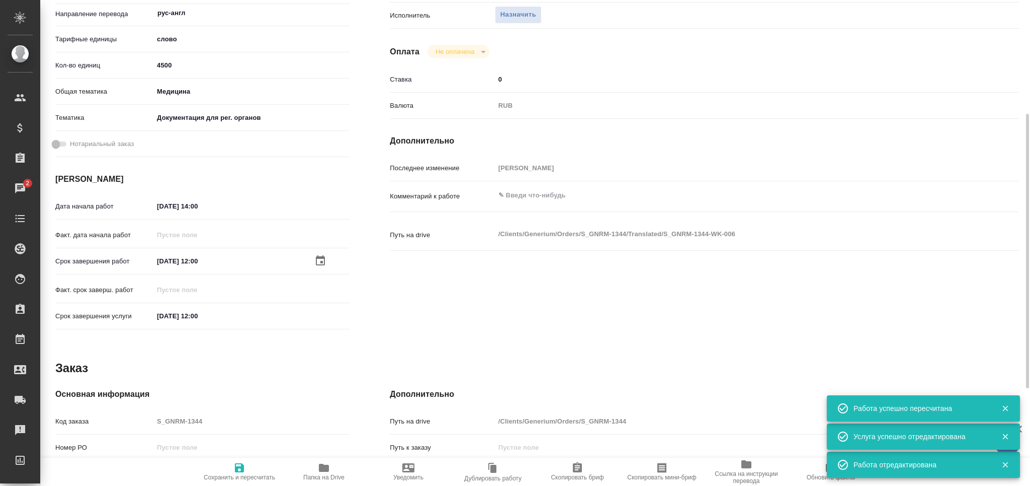
type textarea "x"
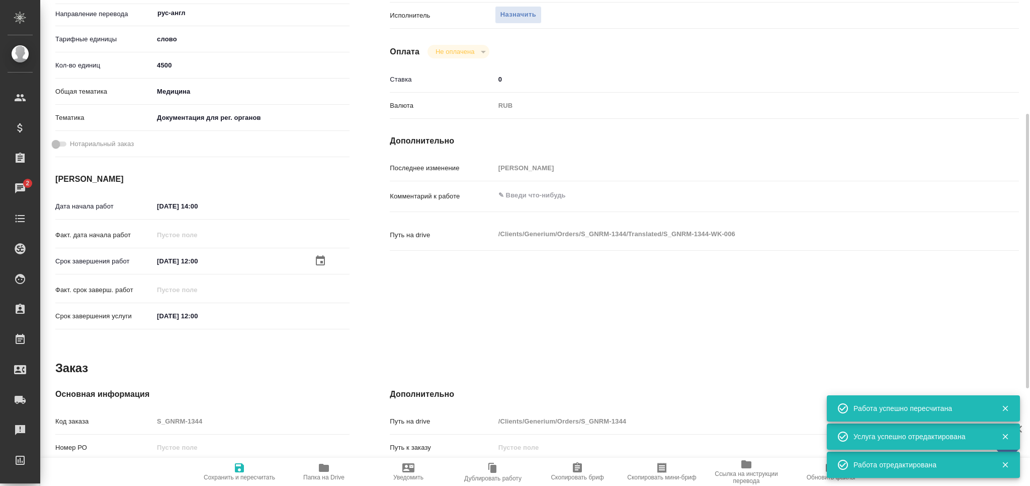
type textarea "x"
click at [520, 203] on textarea at bounding box center [731, 195] width 472 height 17
paste textarea "При подготовке переводов прошу использовать терминологию из следующих файлов во…"
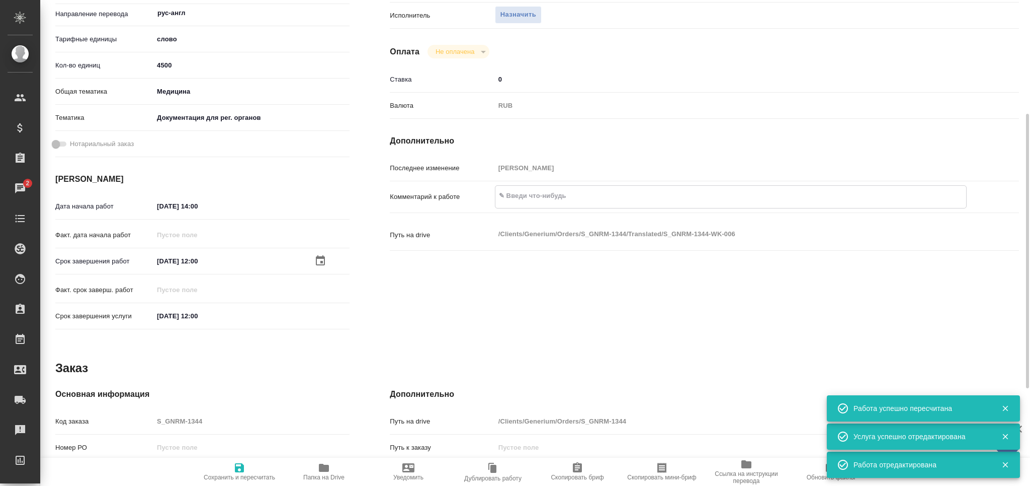
type textarea "При подготовке переводов прошу использовать терминологию из следующих файлов во…"
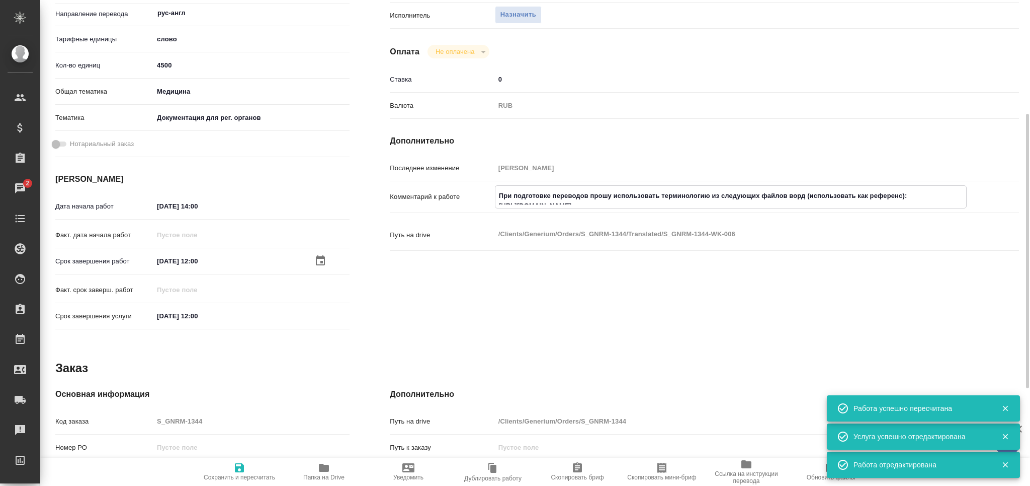
type textarea "x"
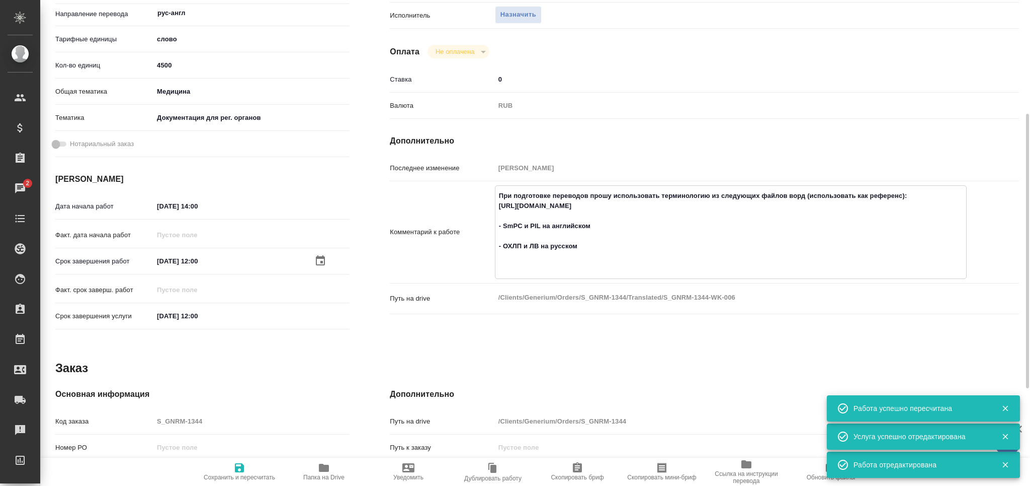
type textarea "При подготовке переводов прошу использовать терминологию из следующих файлов во…"
type textarea "x"
click at [238, 470] on icon "button" at bounding box center [239, 467] width 12 height 12
type textarea "x"
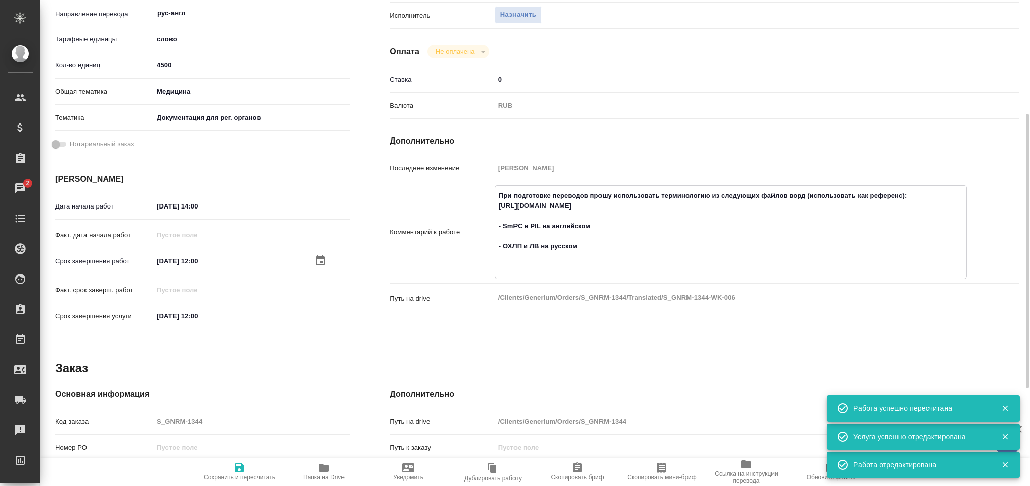
type textarea "x"
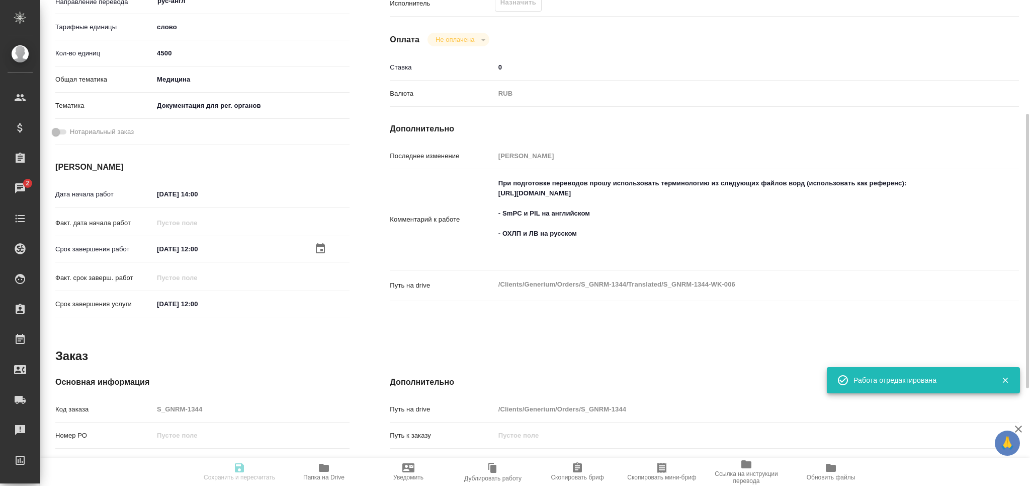
type textarea "x"
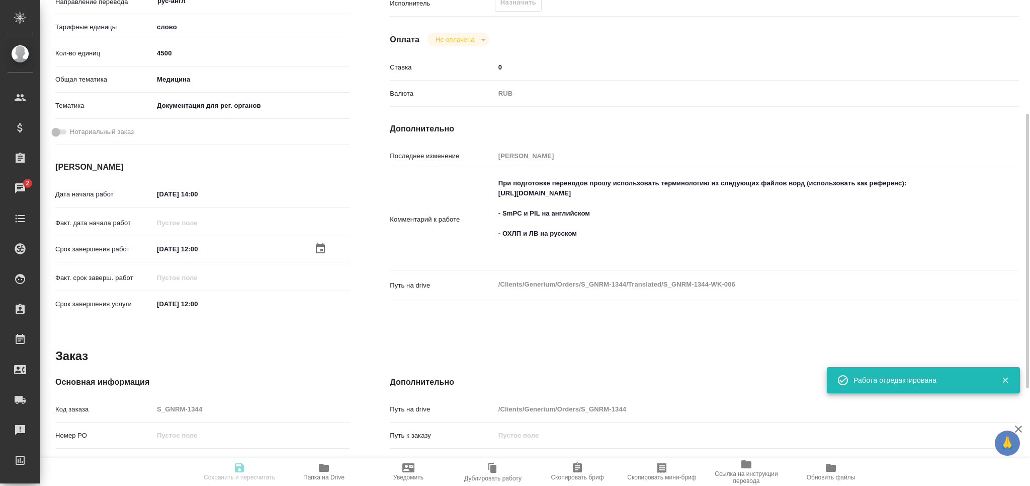
type input "recruiting"
type textarea "Постредактура машинного перевода"
type textarea "x"
type input "рус-англ"
type input "5a8b1489cc6b4906c91bfd90"
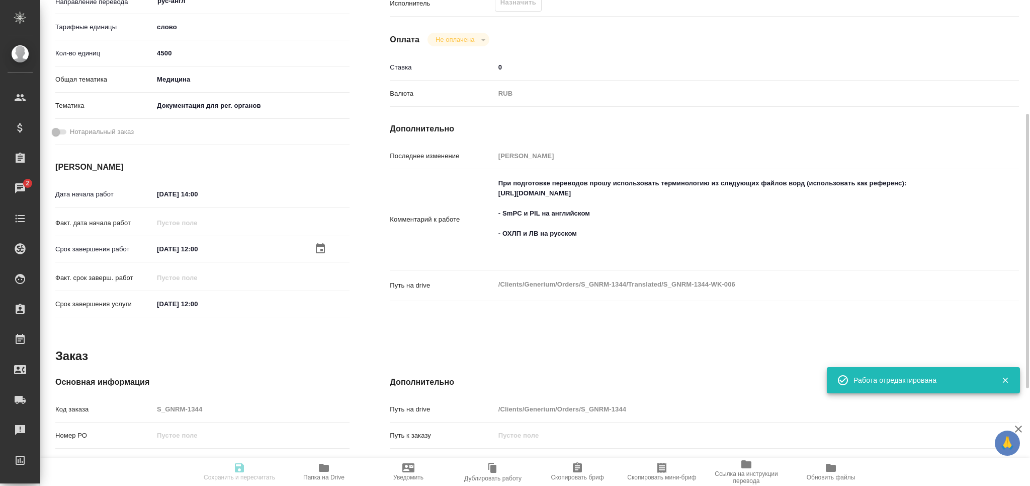
type input "4500"
type input "med"
type input "5f647205b73bc97568ca66c6"
type input "29.08.2025 14:00"
type input "01.09.2025 12:00"
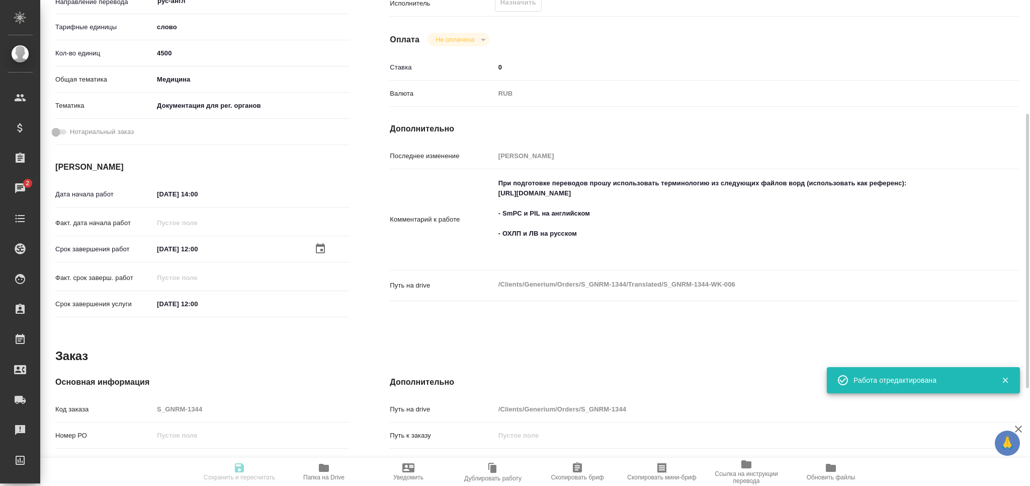
type input "01.09.2025 12:00"
type input "notPayed"
type input "0"
type input "RUB"
type input "[PERSON_NAME]"
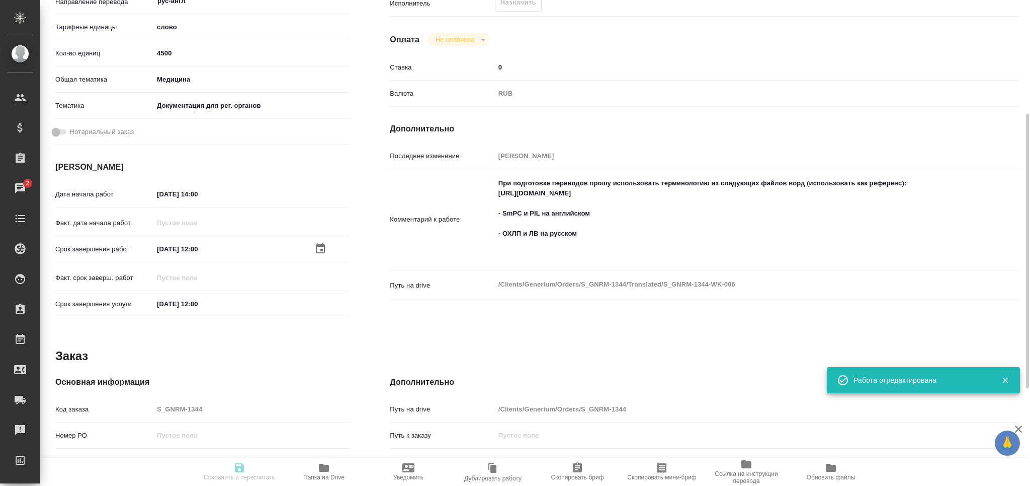
type textarea "При подготовке переводов прошу использовать терминологию из следующих файлов во…"
type textarea "x"
type textarea "/Clients/Generium/Orders/S_GNRM-1344/Translated/S_GNRM-1344-WK-006"
type textarea "x"
type input "S_GNRM-1344"
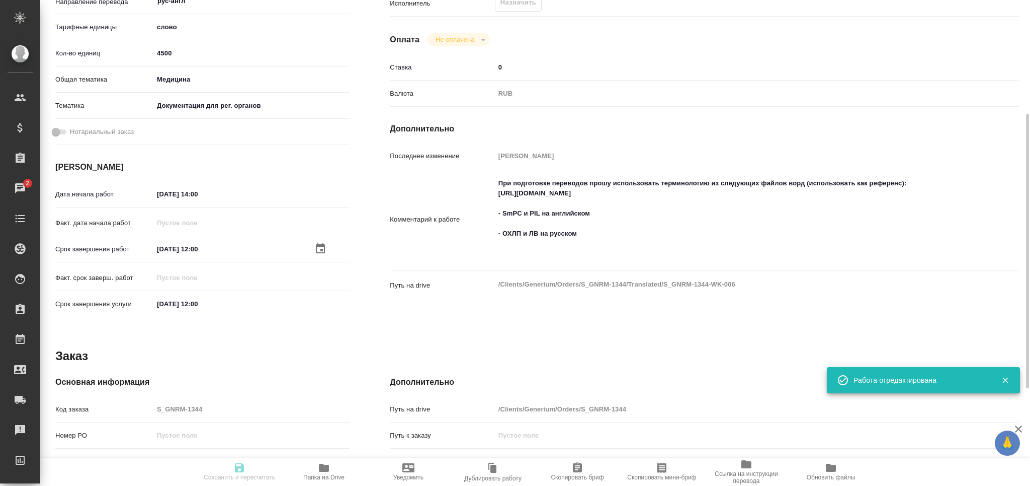
type input "Бизнес перевод"
type input "Перевод, Редактура, Постредактура машинного перевода, Корректура, Приёмка по ка…"
type input "Звержановская Диана"
type input "Петрова Валерия"
type input "/Clients/Generium/Orders/S_GNRM-1344"
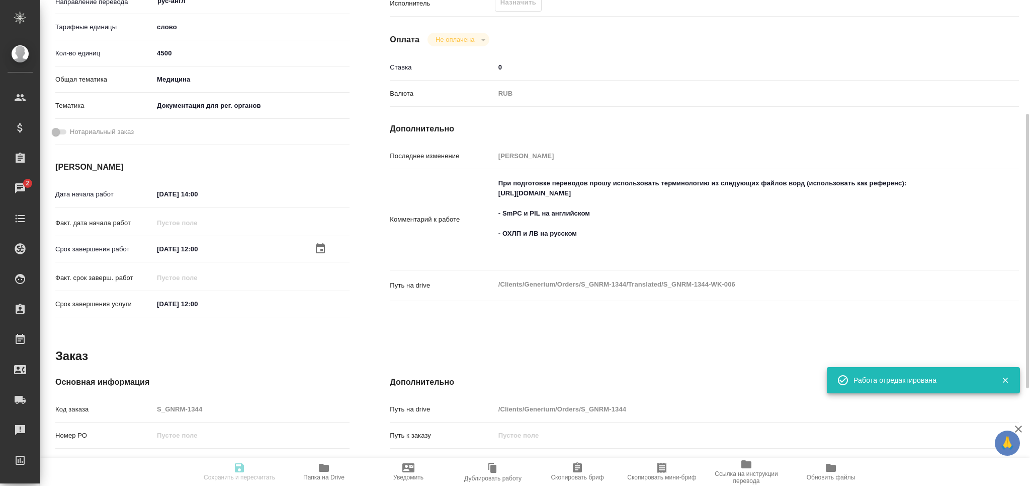
type textarea "x"
type textarea "Документы пдф («KT_onaylı» и «KUB_Onaylı») в перевод c турецкого на английский …"
type textarea "x"
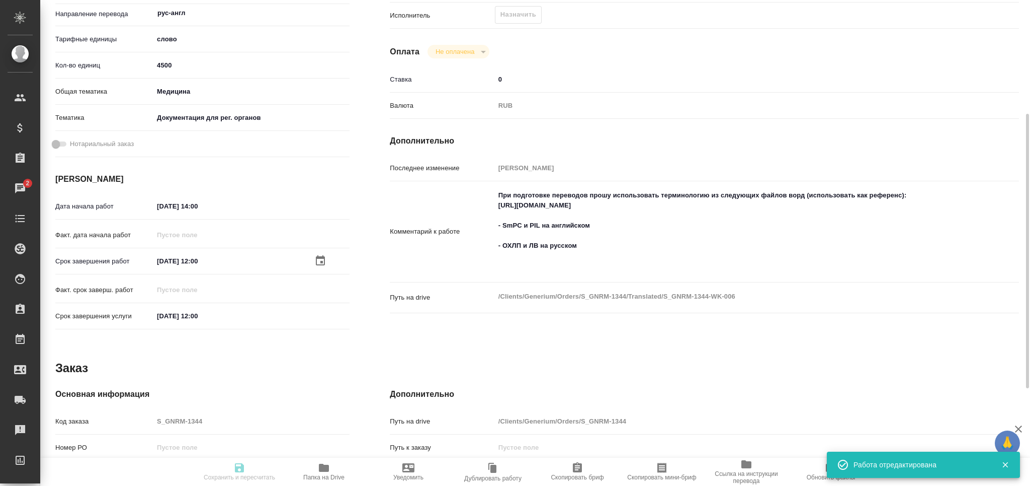
type textarea "x"
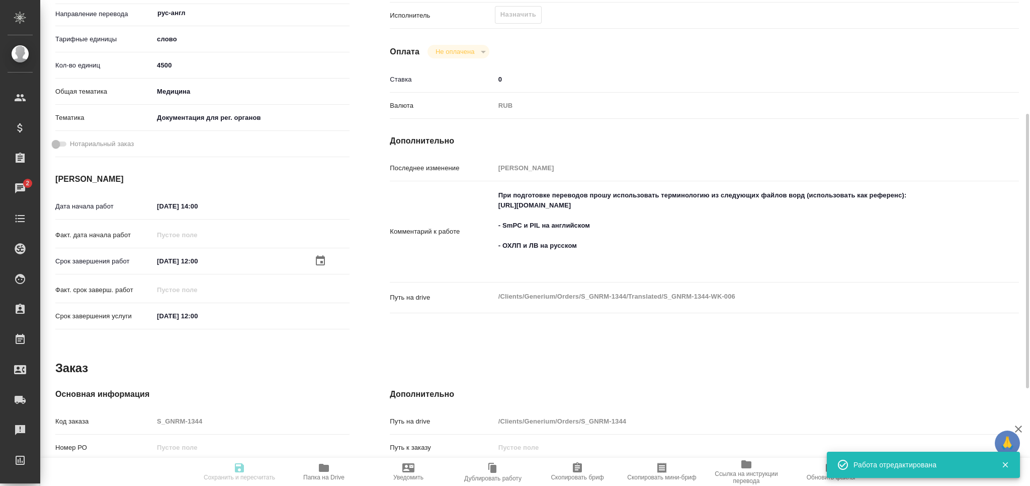
type textarea "x"
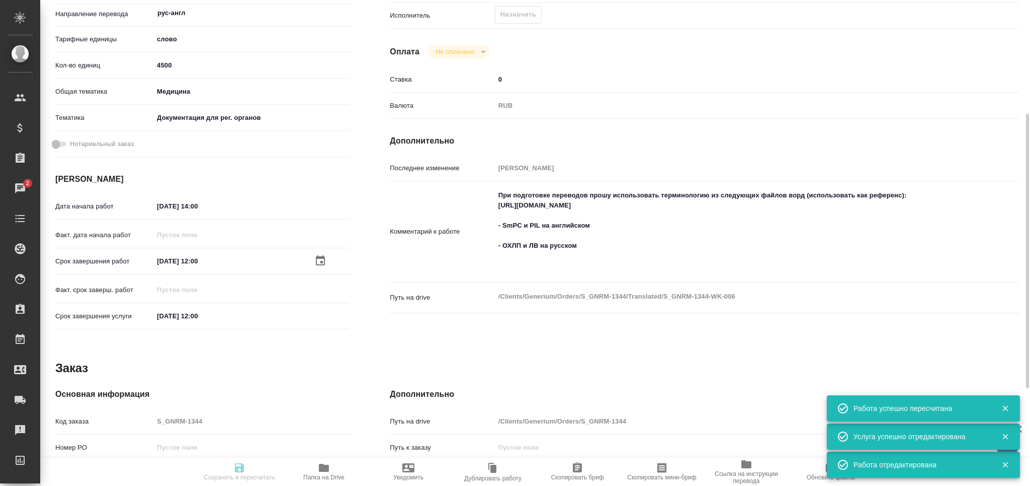
type input "recruiting"
type textarea "Постредактура машинного перевода"
type textarea "x"
type input "рус-англ"
type input "5a8b1489cc6b4906c91bfd90"
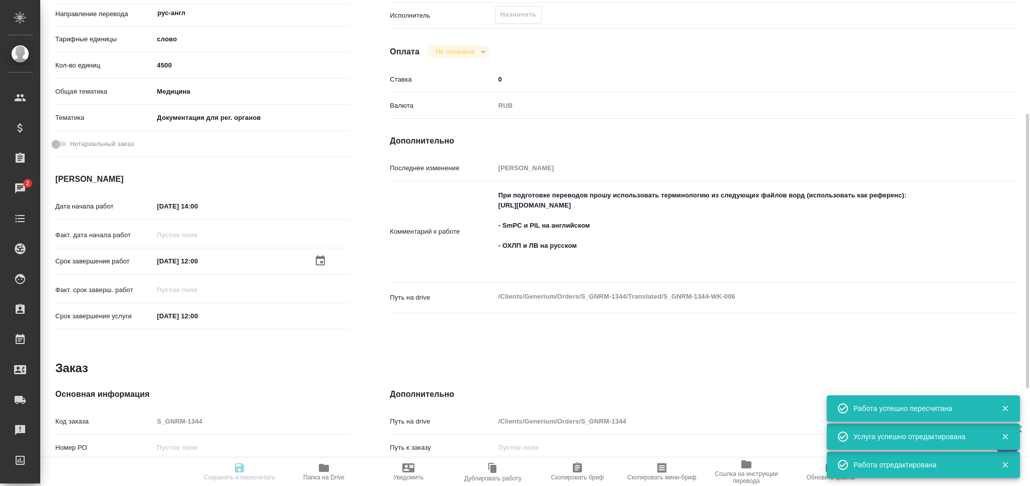
type input "4500"
type input "med"
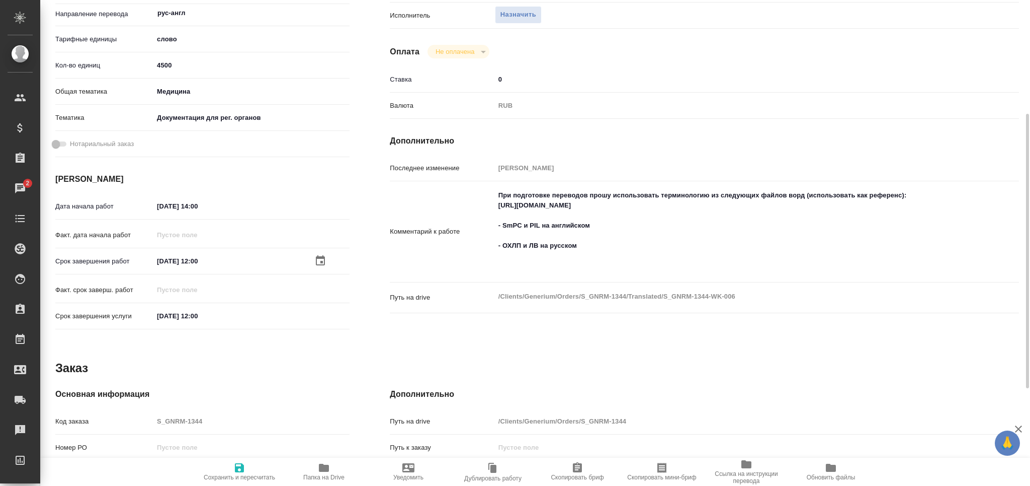
click at [247, 476] on span "Сохранить и пересчитать" at bounding box center [239, 476] width 71 height 7
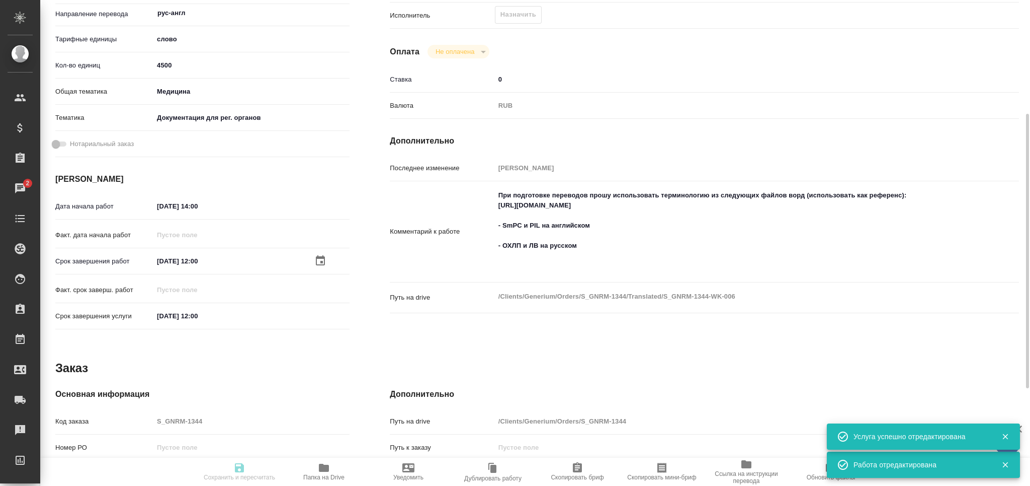
click at [665, 469] on icon "button" at bounding box center [662, 467] width 12 height 12
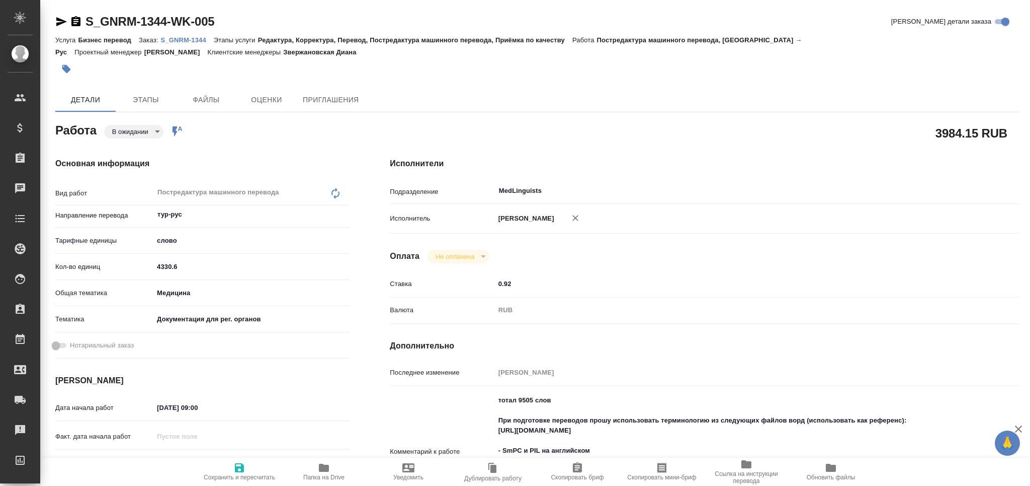
type textarea "x"
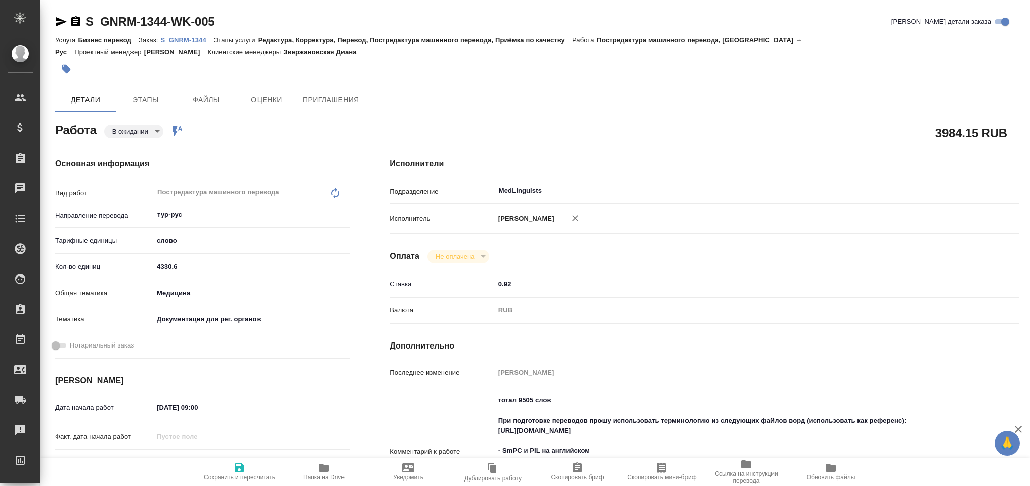
type textarea "x"
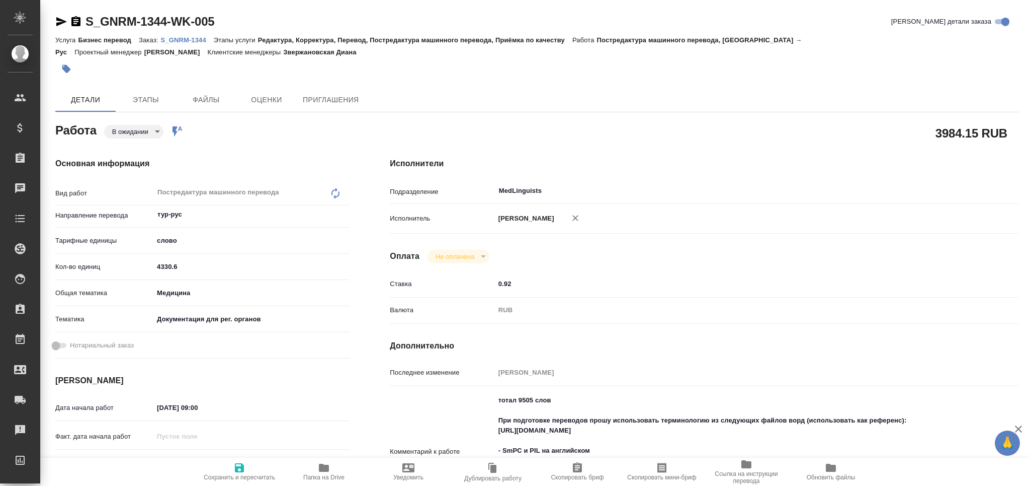
type textarea "x"
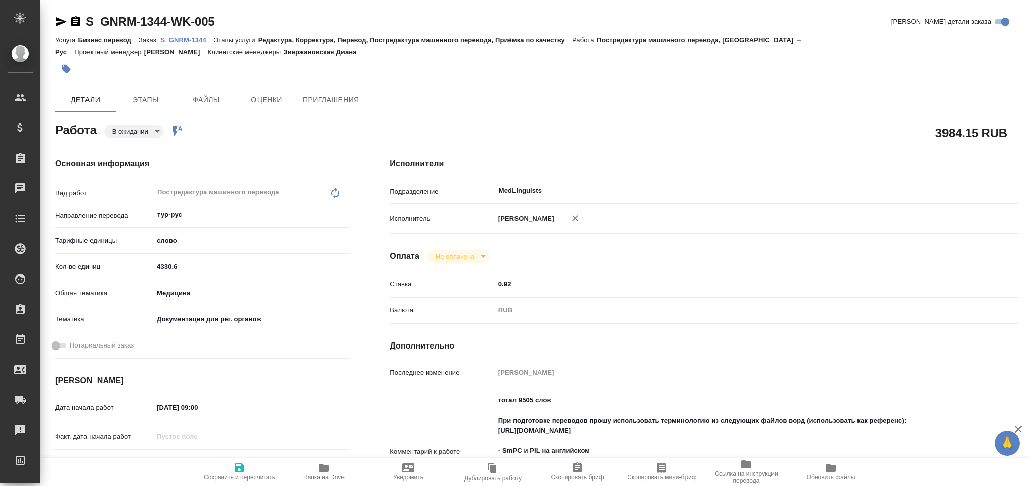
type textarea "x"
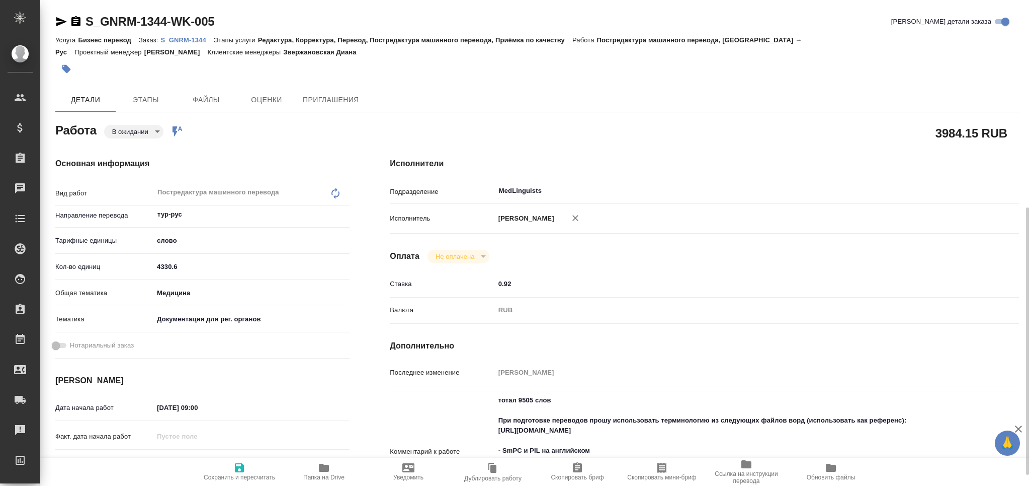
scroll to position [134, 0]
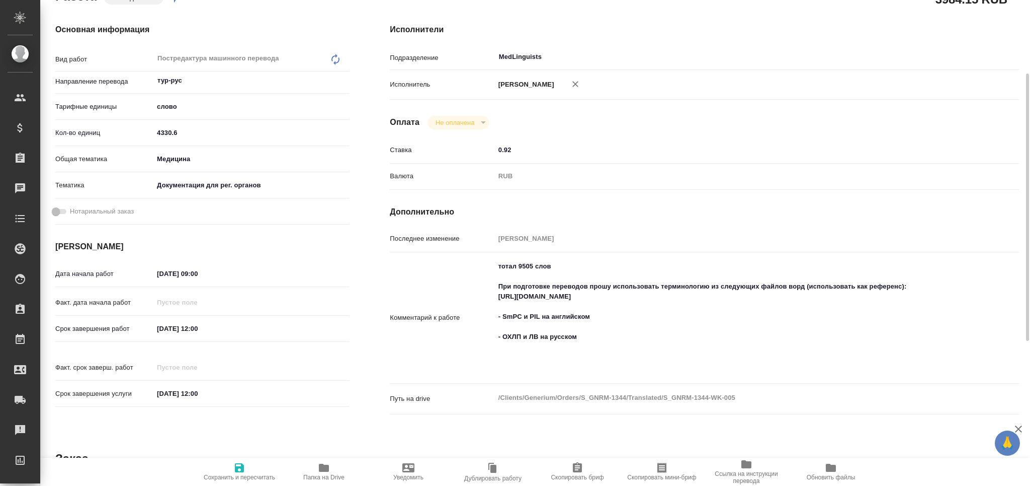
type textarea "x"
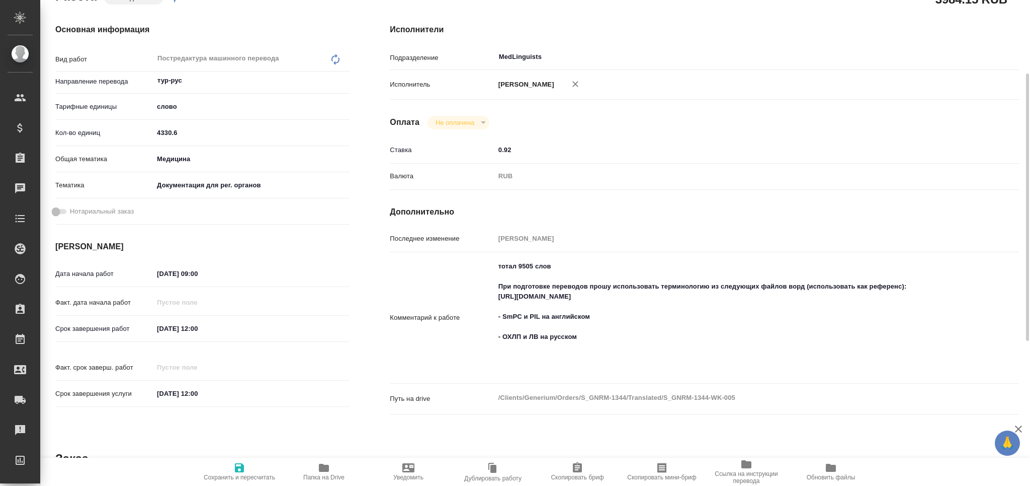
type textarea "x"
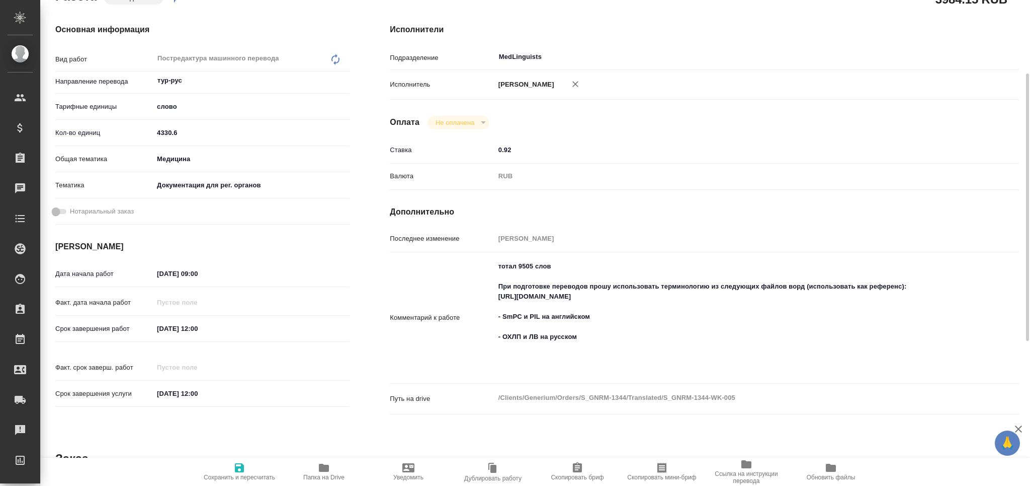
type textarea "x"
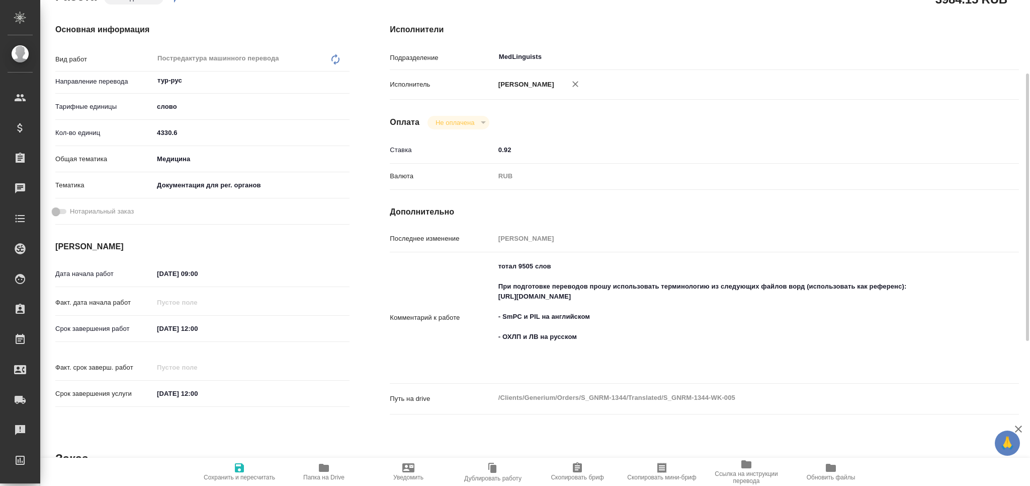
type textarea "x"
drag, startPoint x: 498, startPoint y: 280, endPoint x: 599, endPoint y: 349, distance: 122.1
click at [599, 349] on textarea "тотал 9505 слов При подготовке переводов прошу использовать терминологию из сле…" at bounding box center [731, 317] width 471 height 118
type textarea "x"
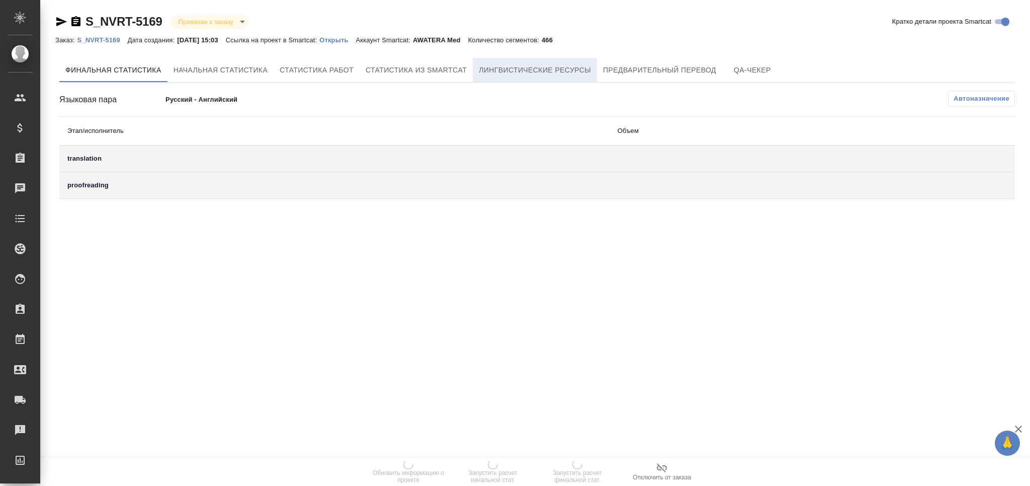
click at [530, 73] on span "Лингвистические ресурсы" at bounding box center [535, 70] width 112 height 13
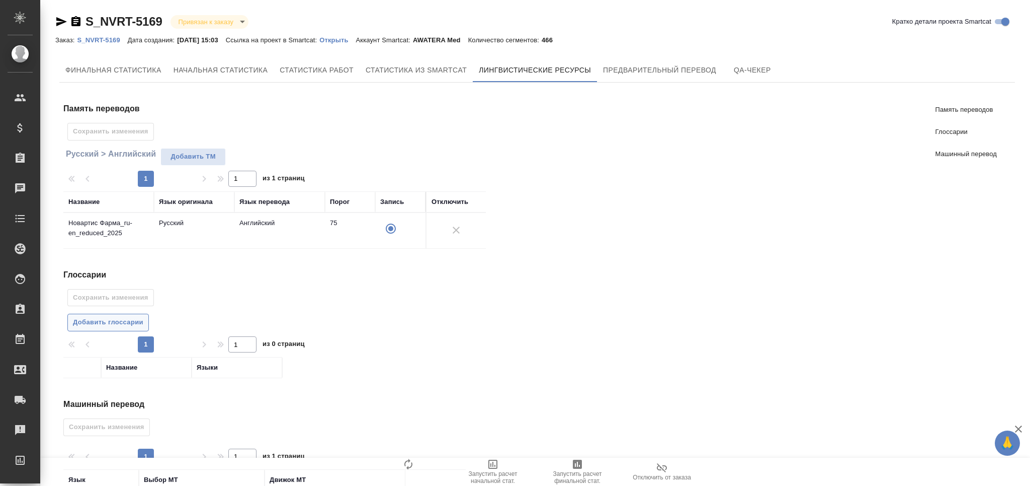
click at [131, 321] on span "Добавить глоссарии" at bounding box center [108, 322] width 70 height 12
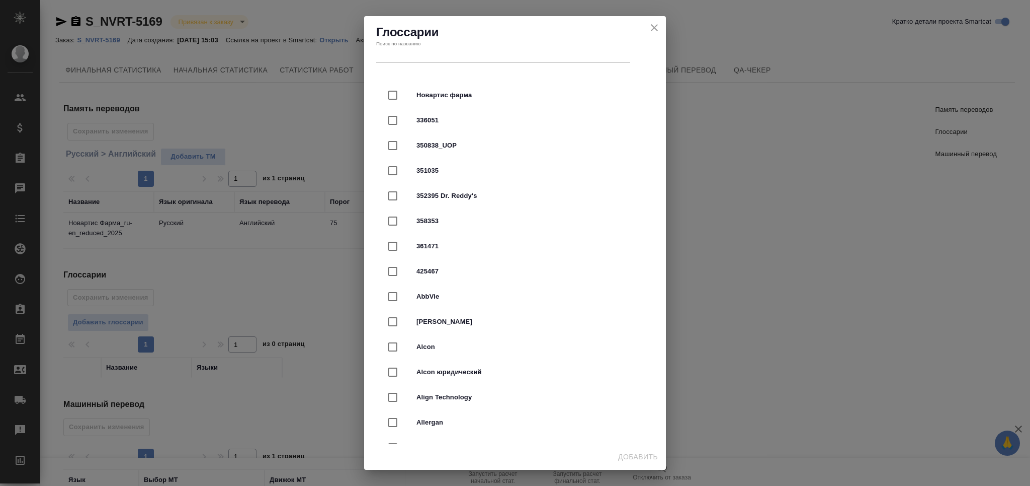
click at [468, 90] on div "Новартис фарма" at bounding box center [515, 95] width 270 height 25
checkbox input "true"
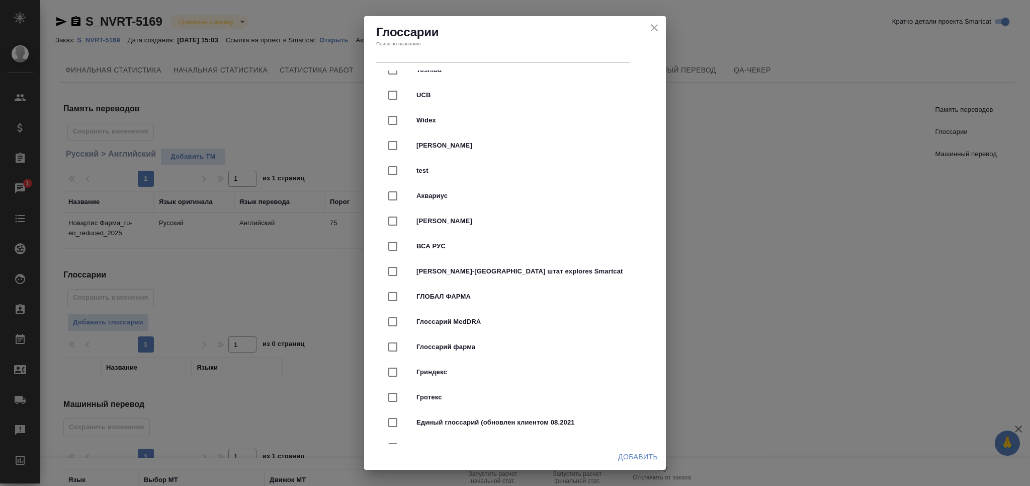
scroll to position [2683, 0]
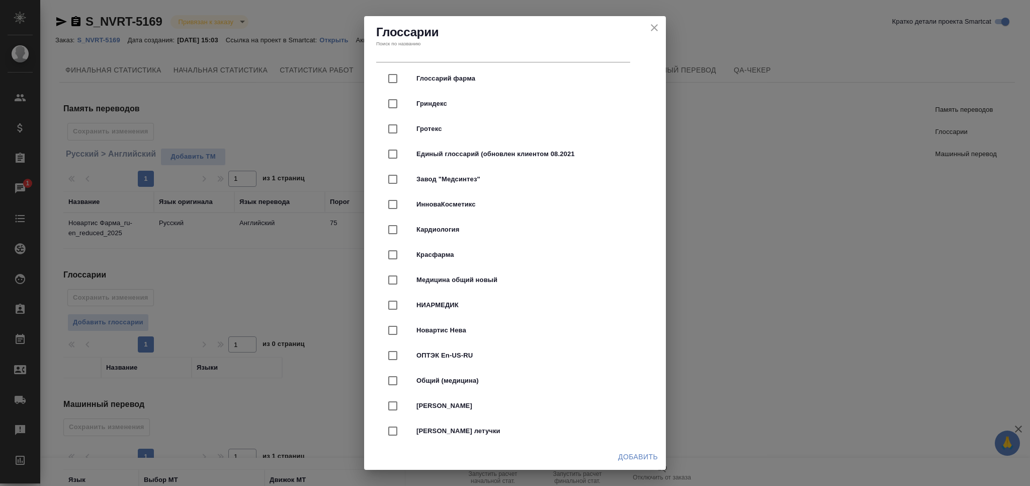
click at [492, 275] on span "Медицина общий новый" at bounding box center [529, 280] width 225 height 10
checkbox input "true"
click at [640, 456] on span "Добавить" at bounding box center [638, 456] width 40 height 13
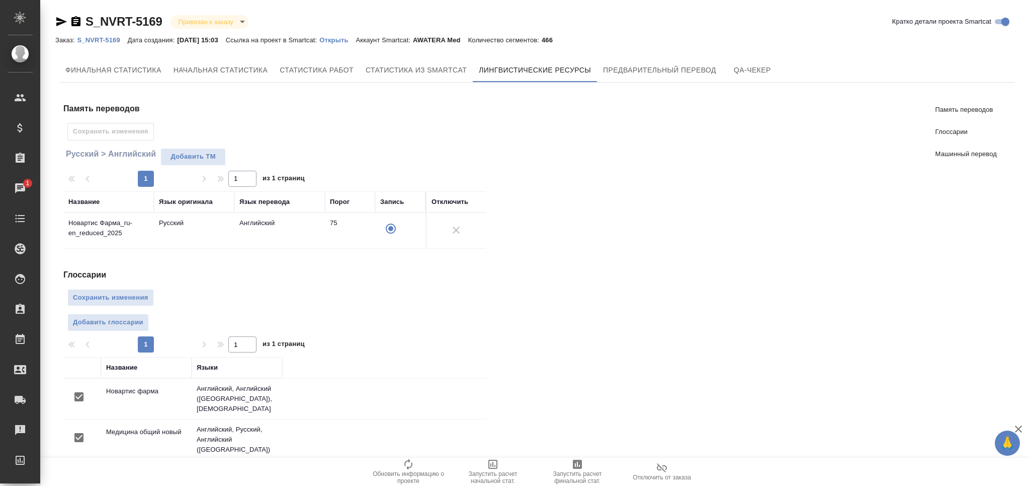
scroll to position [0, 0]
click at [118, 292] on span "Сохранить изменения" at bounding box center [110, 298] width 75 height 12
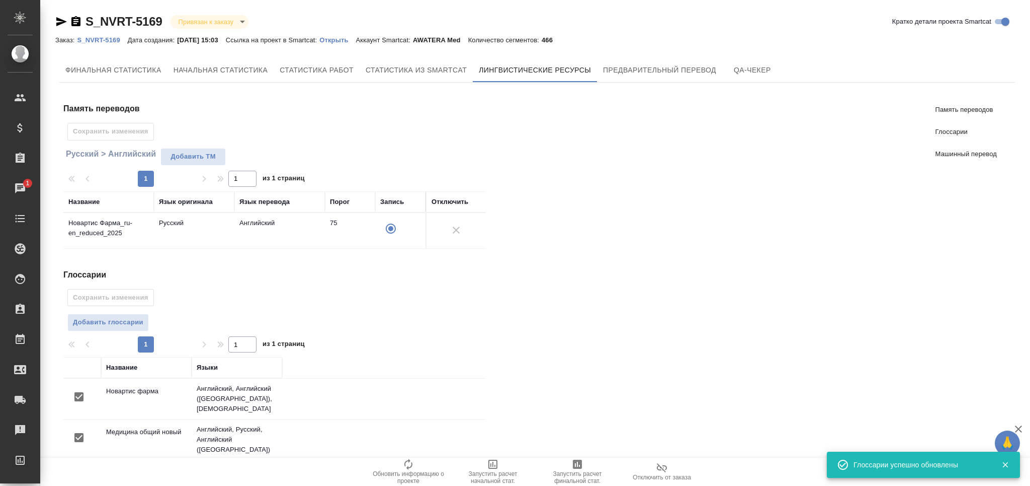
scroll to position [155, 0]
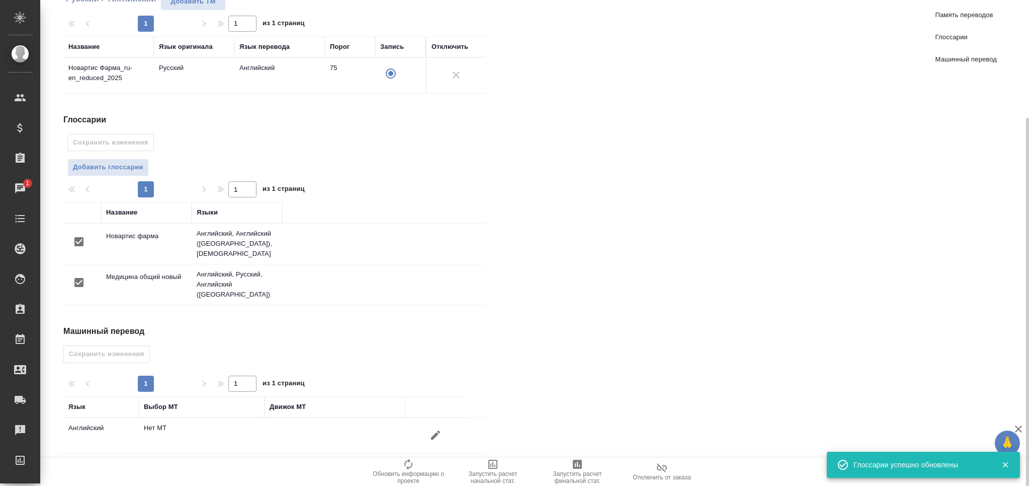
click at [440, 429] on icon "button" at bounding box center [436, 435] width 12 height 12
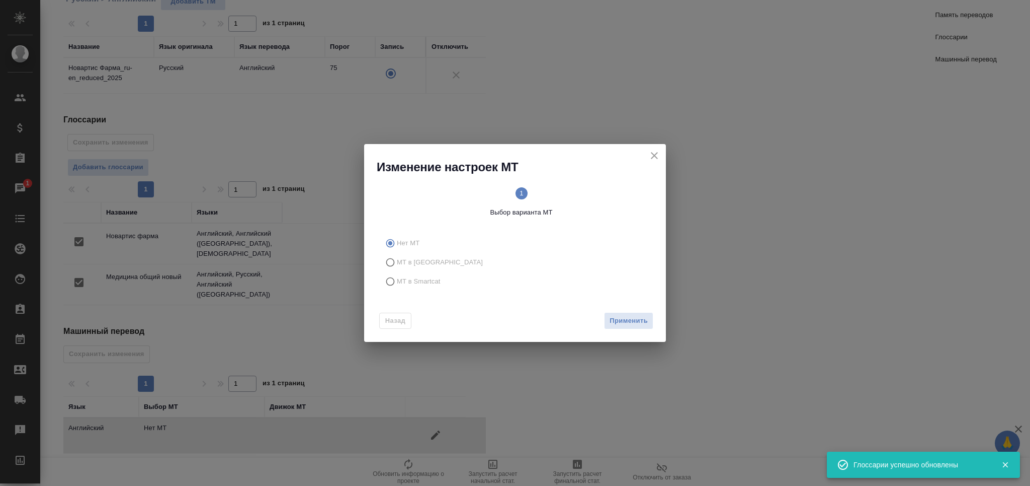
click at [417, 290] on label "МТ в Smartcat" at bounding box center [513, 281] width 265 height 19
click at [397, 290] on input "МТ в Smartcat" at bounding box center [389, 281] width 16 height 19
radio input "true"
drag, startPoint x: 626, startPoint y: 321, endPoint x: 619, endPoint y: 325, distance: 8.3
click at [627, 321] on span "Вперед" at bounding box center [635, 321] width 25 height 12
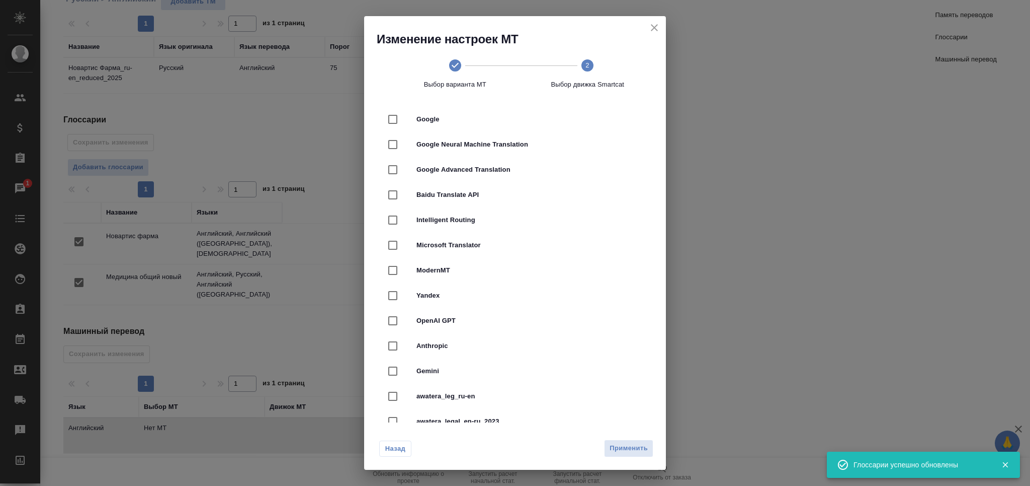
scroll to position [134, 0]
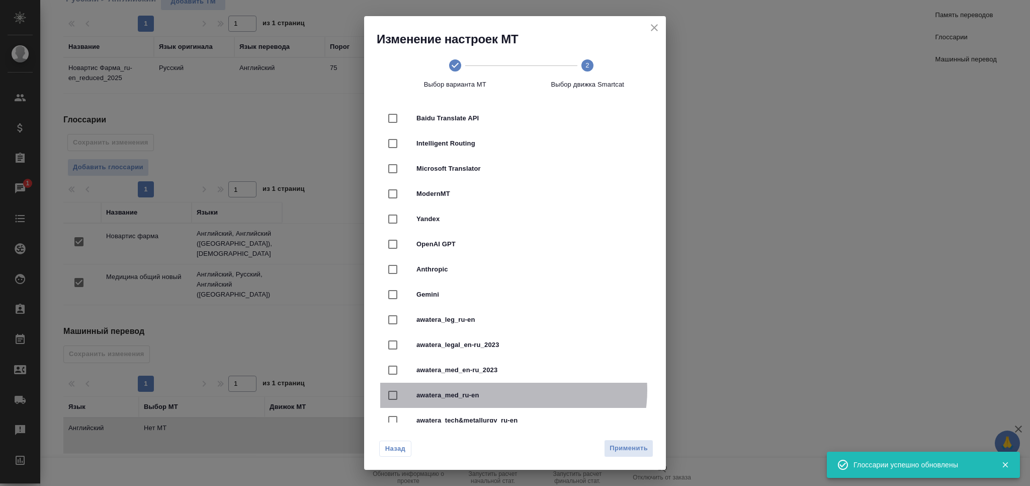
click at [513, 390] on span "awatera_med_ru-en" at bounding box center [529, 395] width 225 height 10
checkbox input "true"
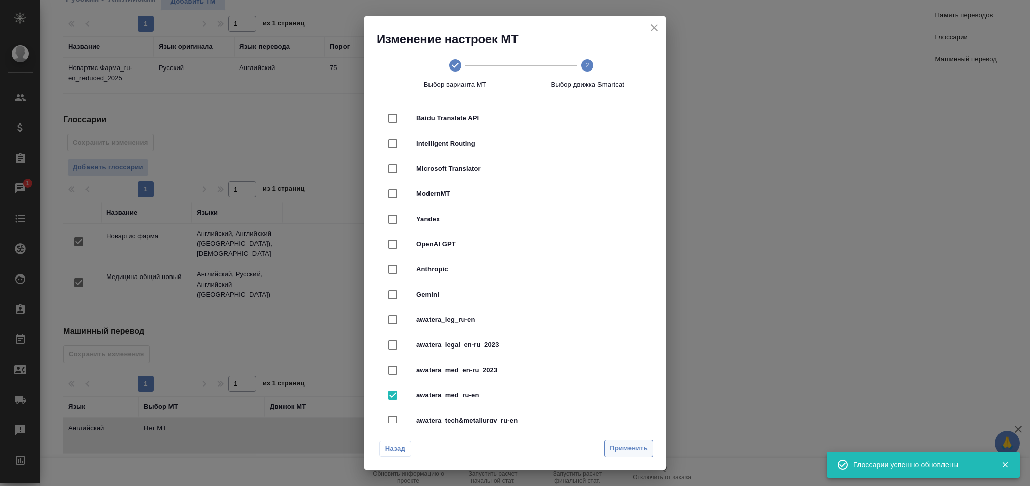
click at [640, 448] on span "Применить" at bounding box center [629, 448] width 38 height 12
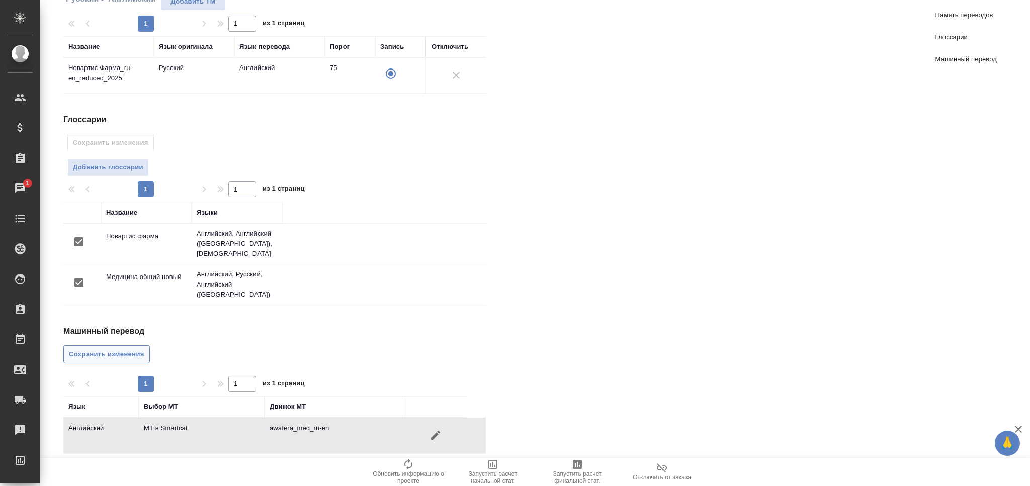
click at [111, 348] on span "Сохранить изменения" at bounding box center [106, 354] width 75 height 12
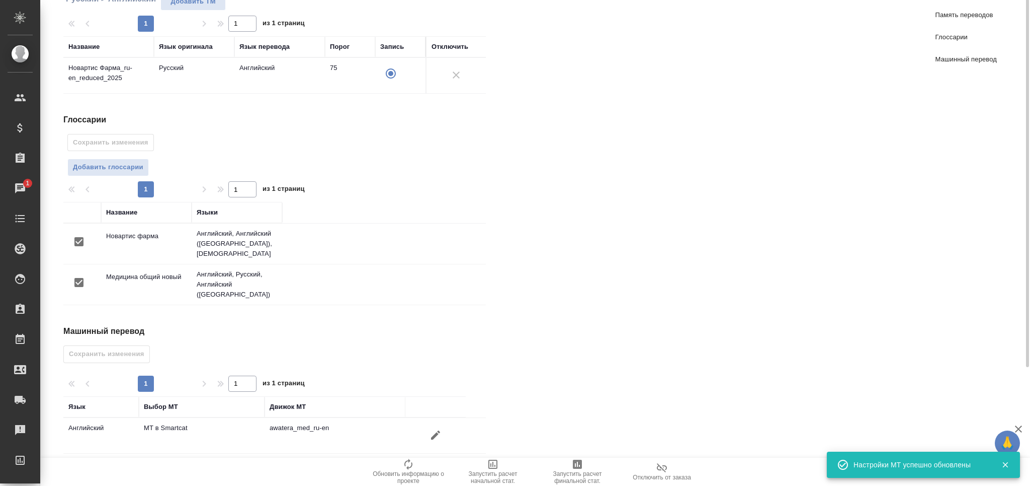
scroll to position [0, 0]
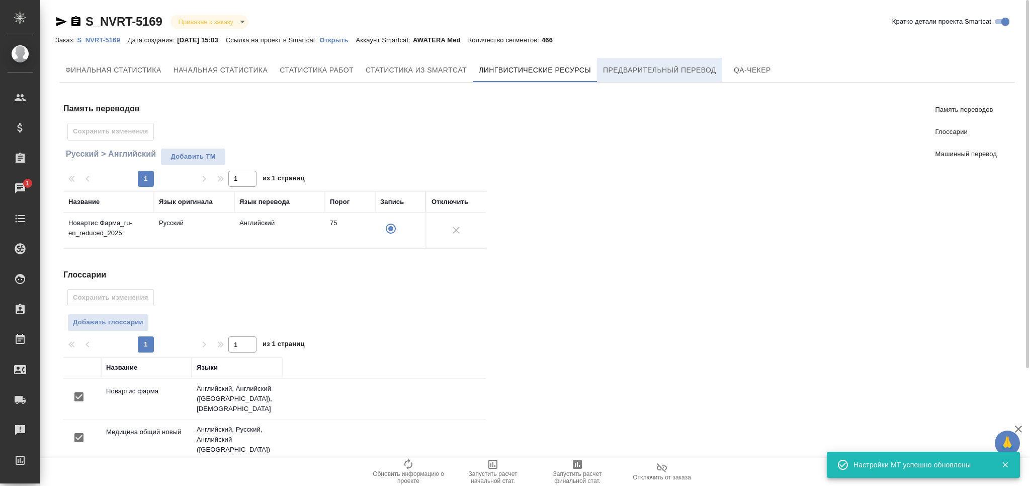
click at [631, 69] on span "Предварительный перевод" at bounding box center [659, 70] width 113 height 13
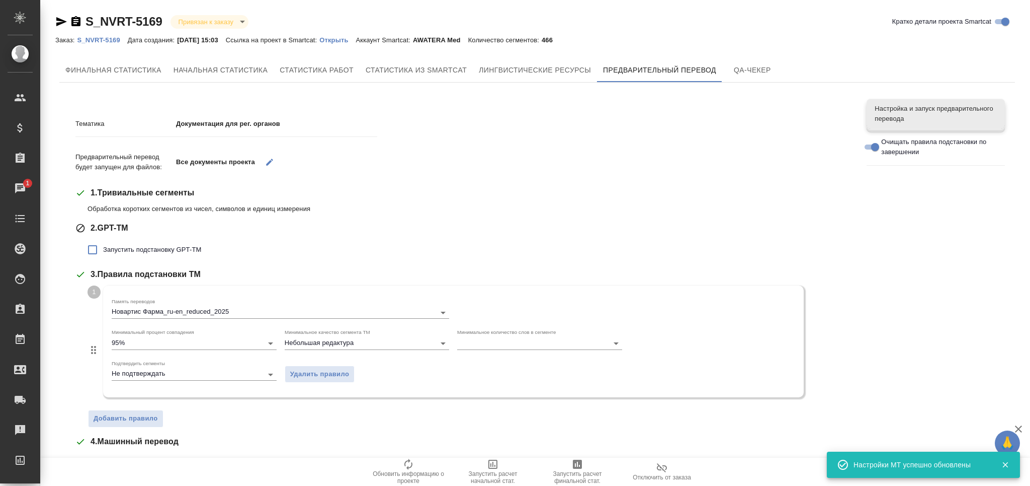
scroll to position [199, 0]
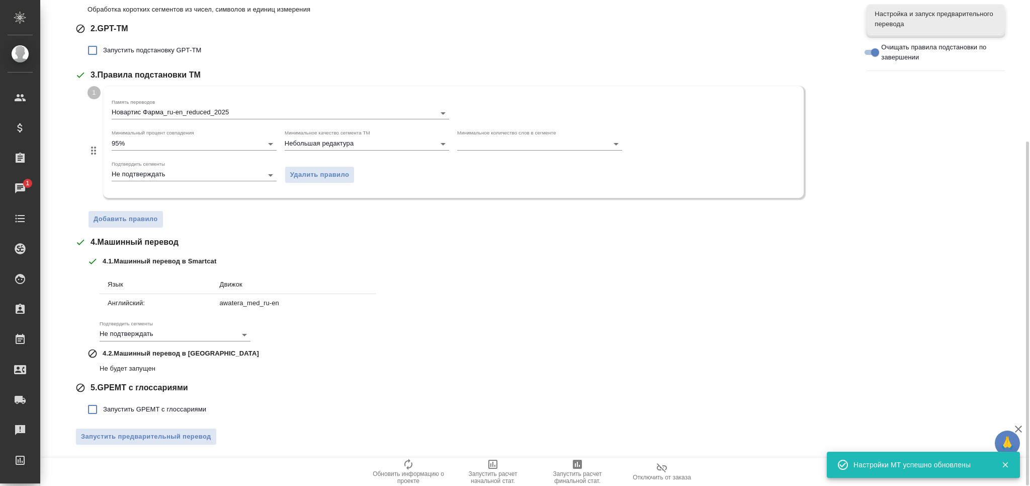
click at [202, 438] on span "Запустить предварительный перевод" at bounding box center [146, 437] width 130 height 12
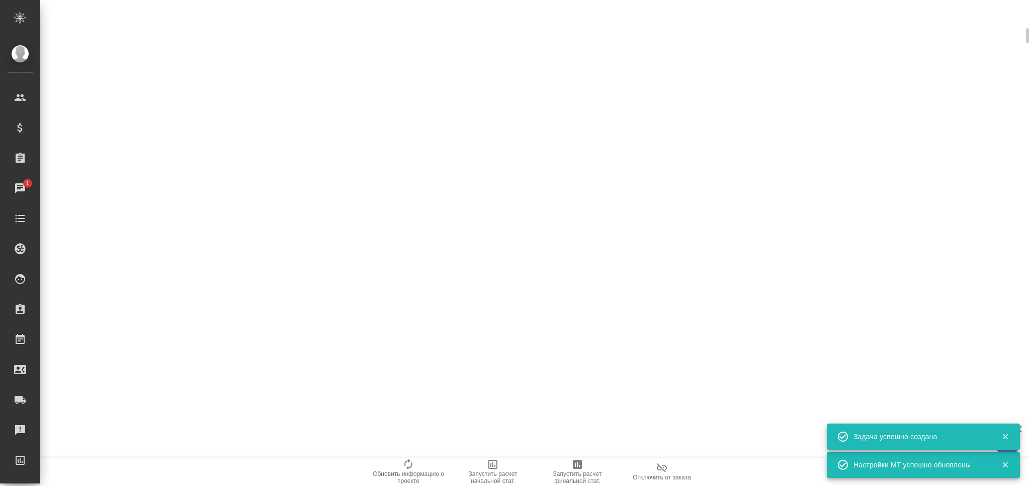
scroll to position [76, 0]
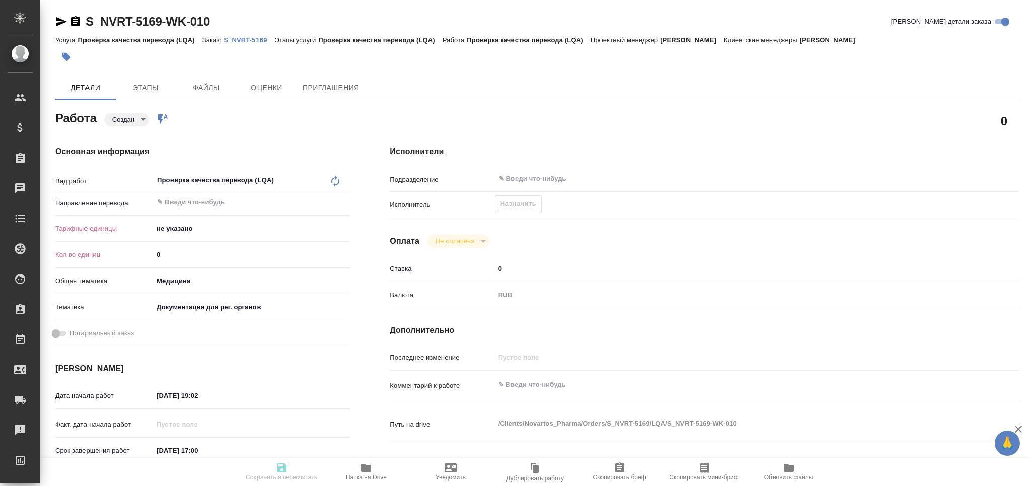
type textarea "x"
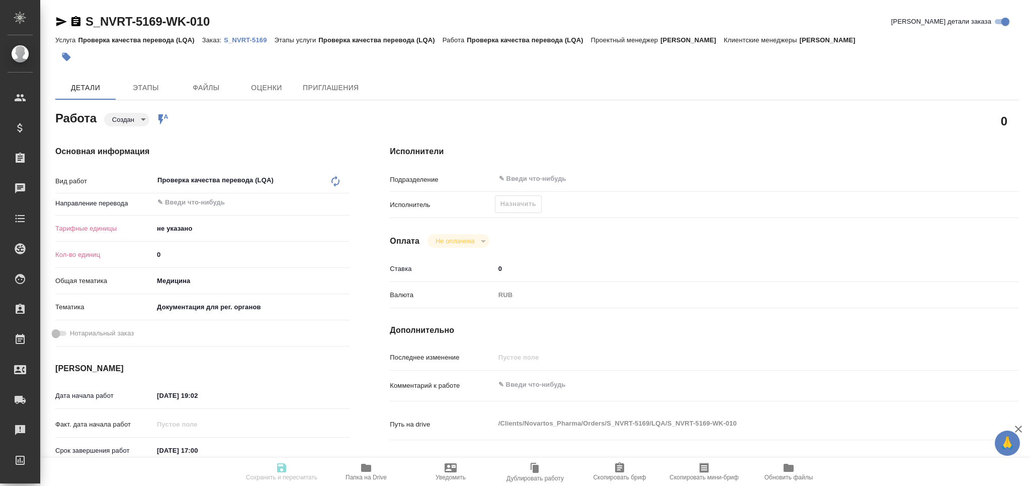
type textarea "x"
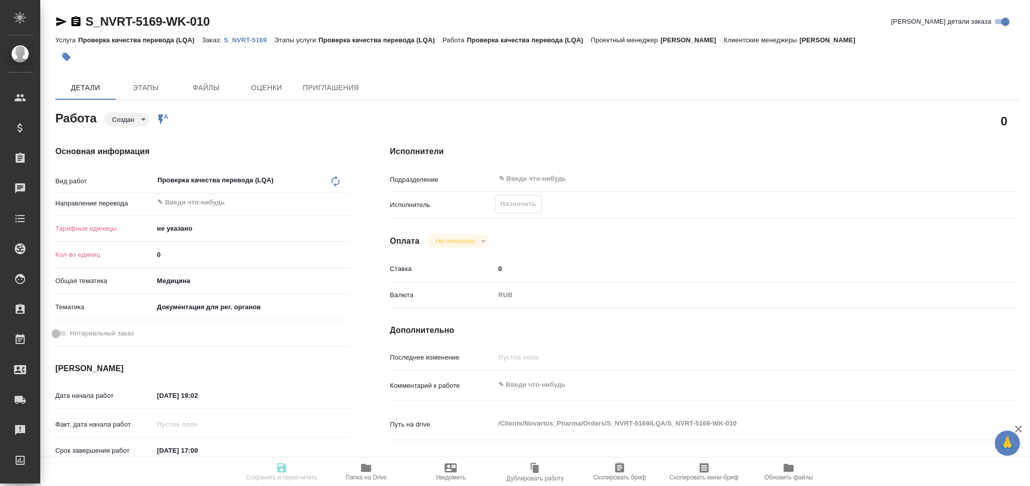
type textarea "x"
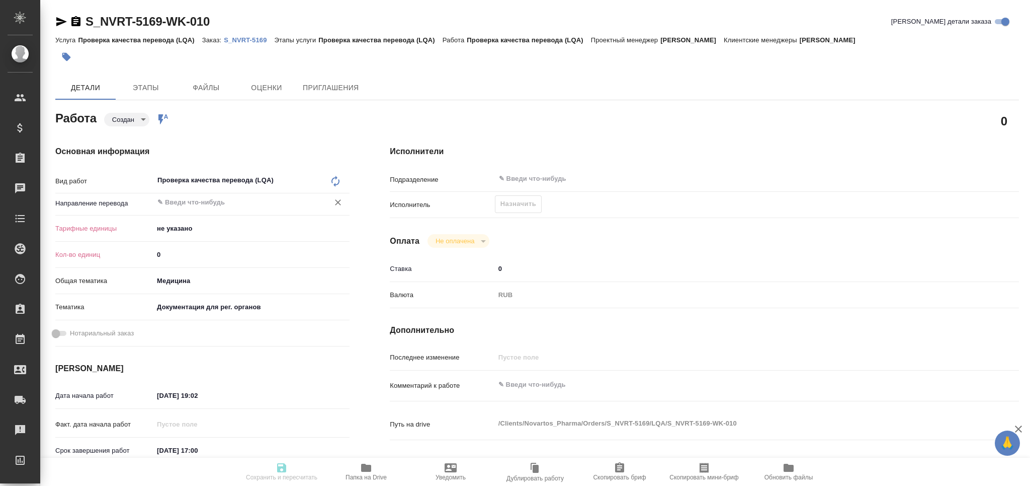
type textarea "x"
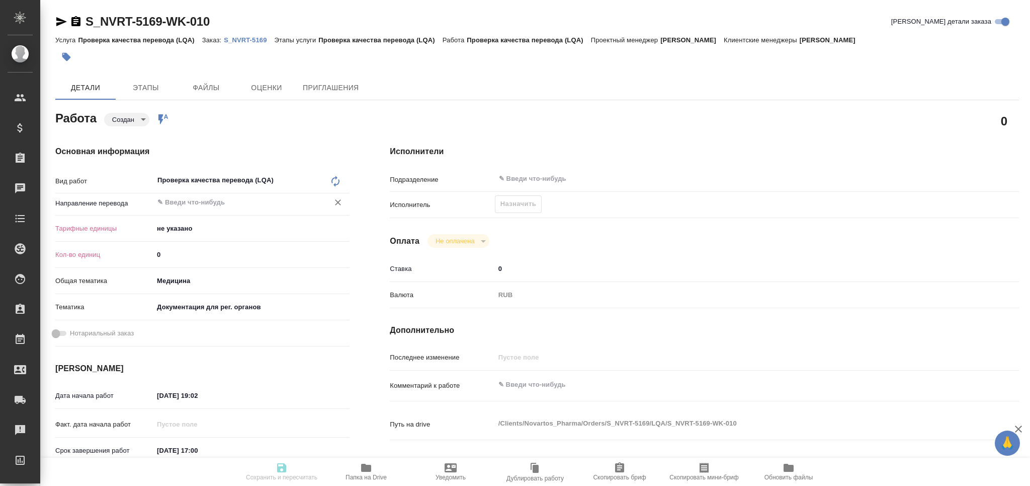
click at [192, 200] on input "text" at bounding box center [234, 202] width 156 height 12
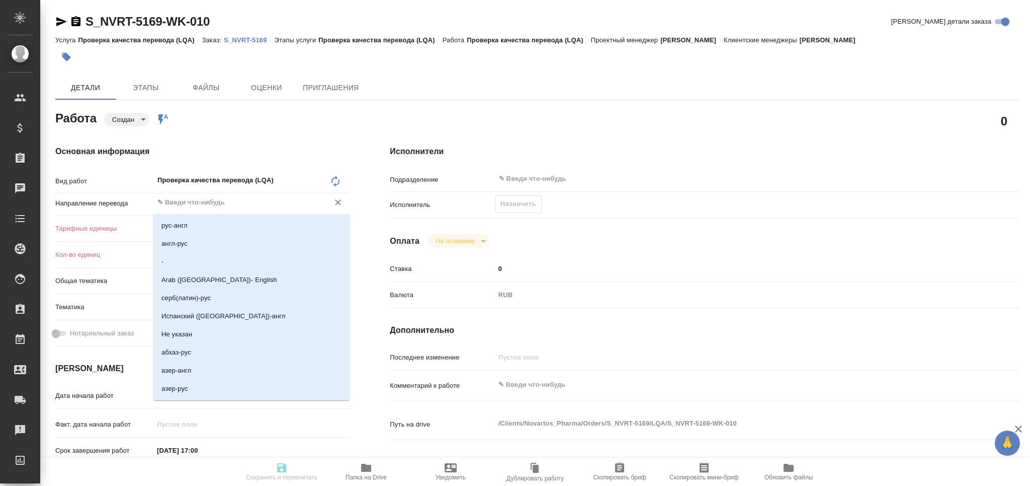
type textarea "x"
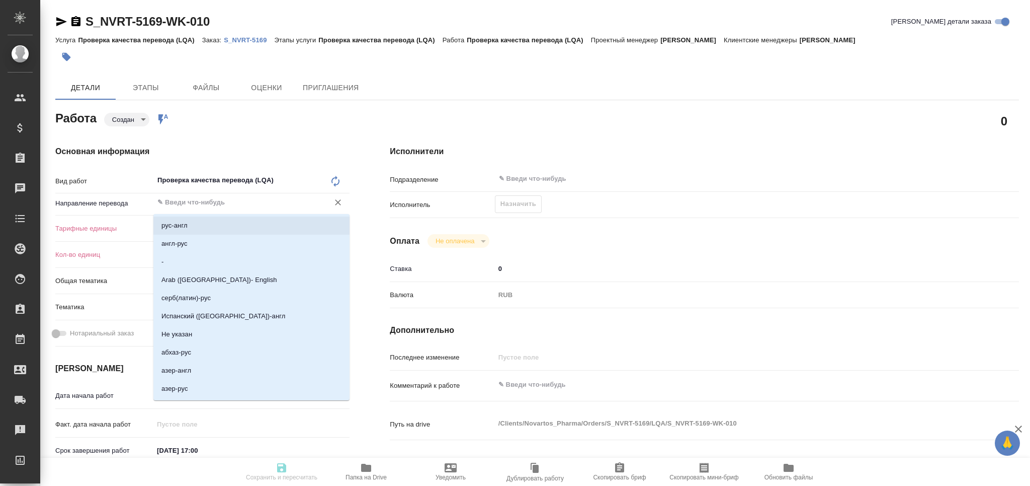
click at [194, 223] on li "рус-англ" at bounding box center [251, 225] width 196 height 18
type textarea "x"
type input "рус-англ"
type textarea "x"
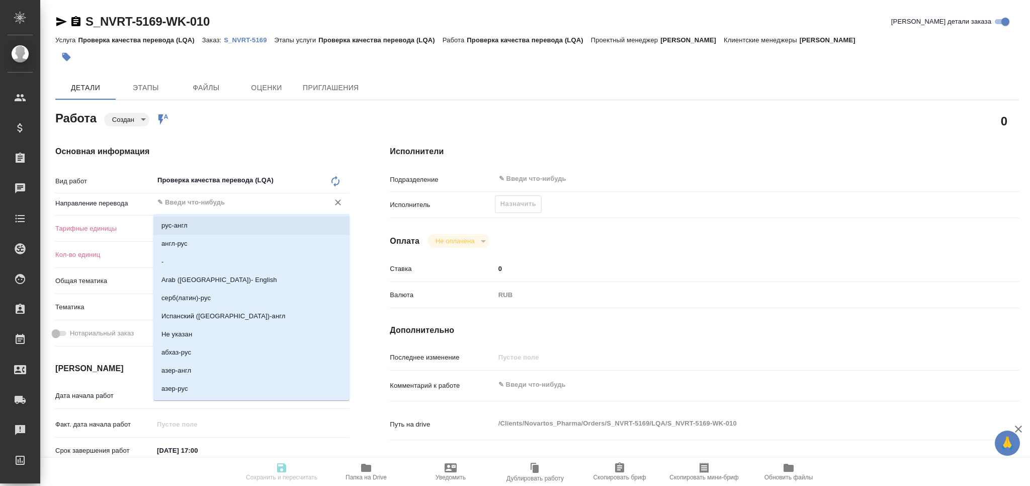
type textarea "x"
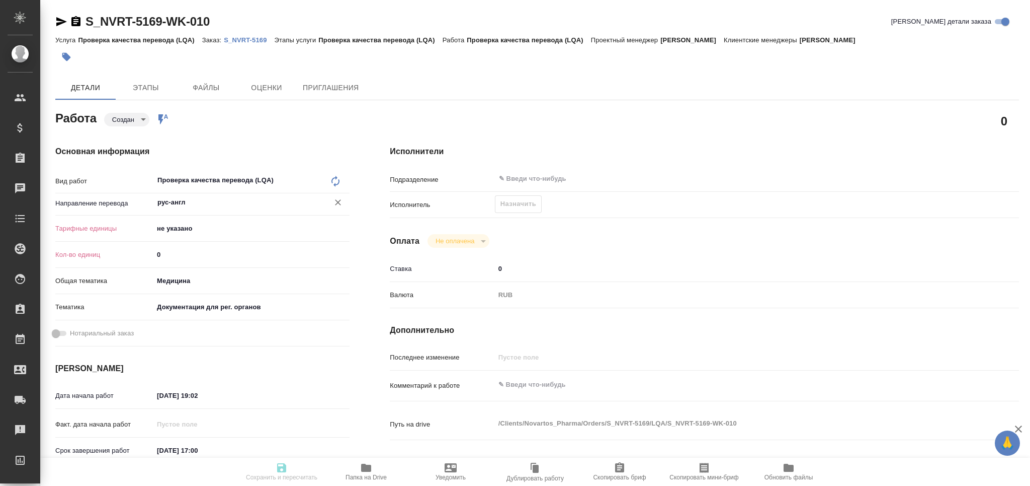
click at [182, 231] on body "🙏 .cls-1 fill:#fff; AWATERA Grabko Mariya Клиенты Спецификации Заказы Чаты Todo…" at bounding box center [515, 243] width 1030 height 486
type textarea "x"
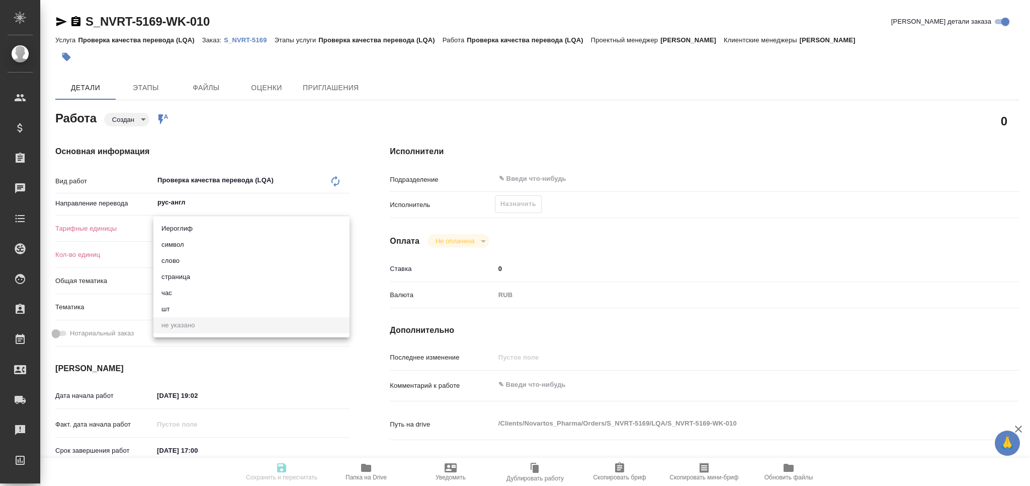
type textarea "x"
click at [180, 290] on li "час" at bounding box center [251, 293] width 196 height 16
type textarea "x"
type input "5a8b1489cc6b4906c91bfd93"
type textarea "x"
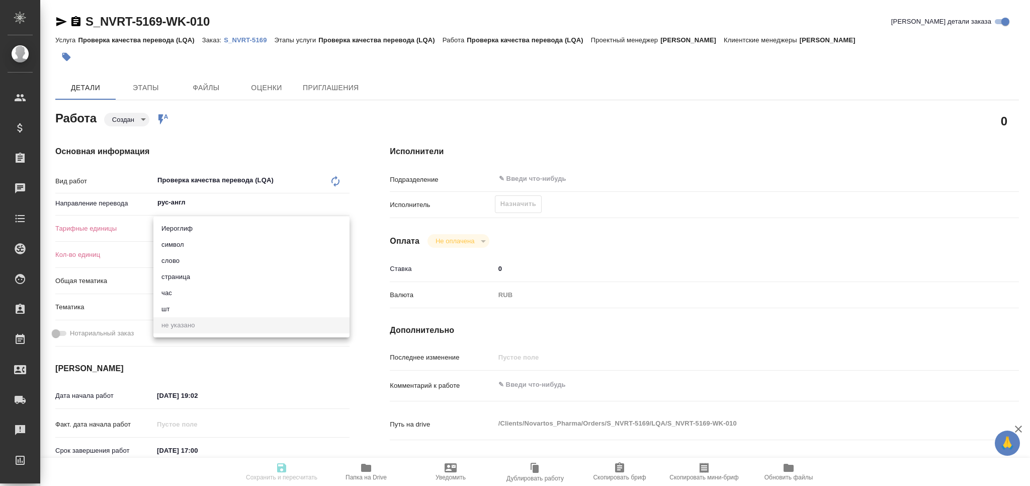
type textarea "x"
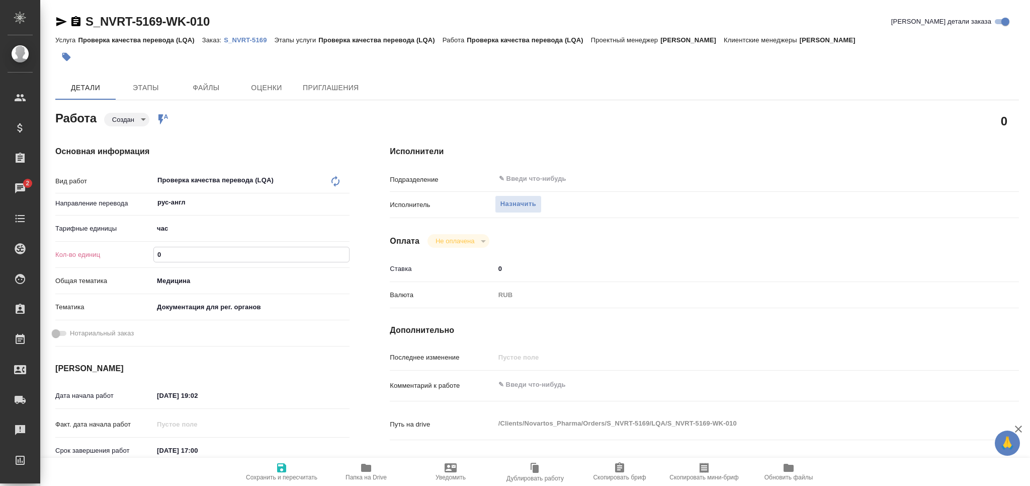
drag, startPoint x: 172, startPoint y: 255, endPoint x: 135, endPoint y: 257, distance: 36.8
click at [135, 257] on div "Кол-во единиц 0" at bounding box center [202, 255] width 294 height 18
type textarea "x"
type input "3"
type textarea "x"
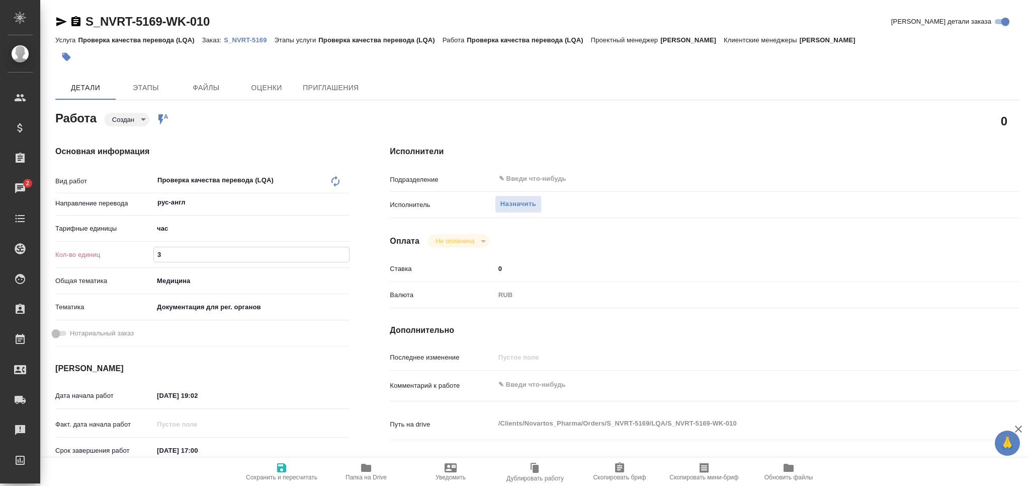
type textarea "x"
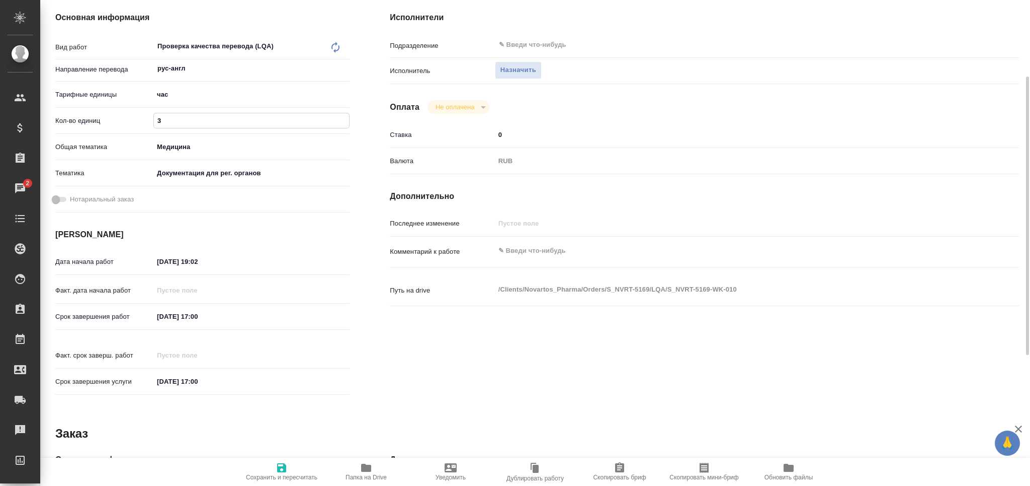
type input "3"
drag, startPoint x: 147, startPoint y: 323, endPoint x: 121, endPoint y: 323, distance: 26.2
click at [121, 323] on div "Срок завершения работ 29.08.2025 17:00" at bounding box center [202, 316] width 294 height 18
drag, startPoint x: 223, startPoint y: 260, endPoint x: 126, endPoint y: 260, distance: 96.6
click at [126, 260] on div "Дата начала работ 27.08.2025 19:02" at bounding box center [202, 262] width 294 height 18
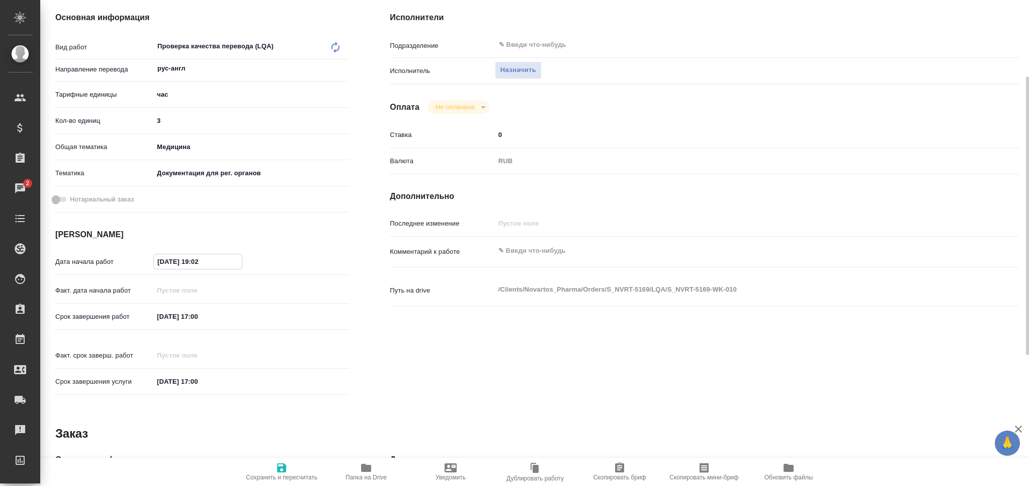
paste input "9.08.2025 17:00"
type input "[DATE] 17:00"
type textarea "x"
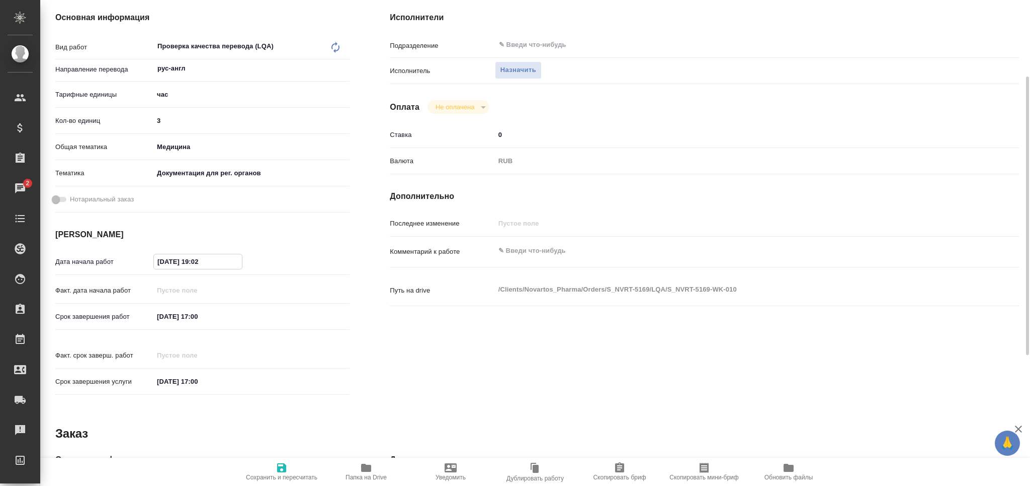
type textarea "x"
click at [198, 266] on input "[DATE] 17:00" at bounding box center [198, 261] width 88 height 15
type textarea "x"
type input "[DATE] 11:00"
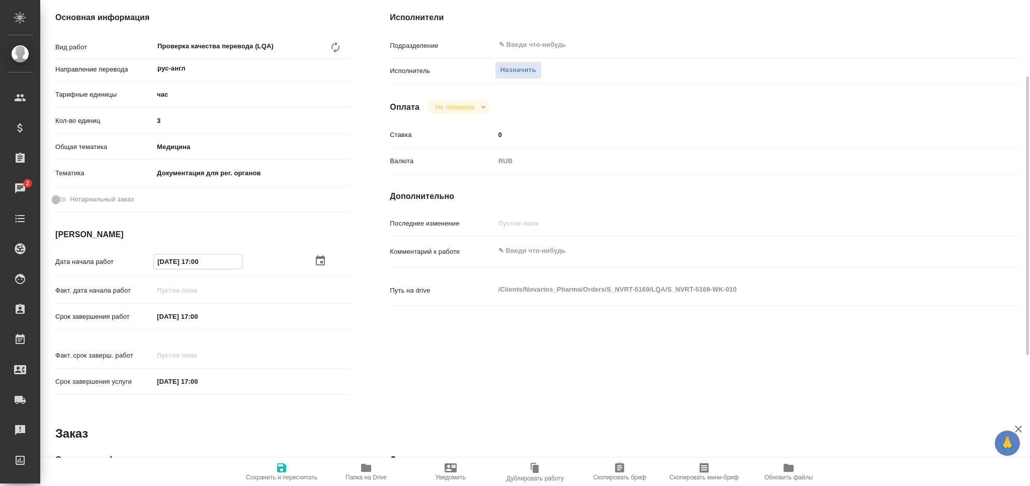
type textarea "x"
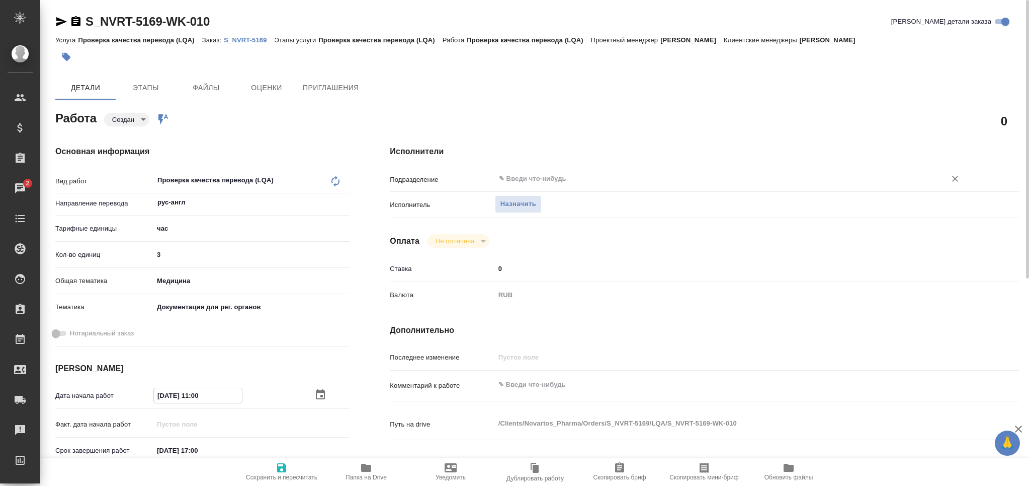
type input "29.08.2025 11:00"
click at [525, 180] on input "text" at bounding box center [714, 179] width 432 height 12
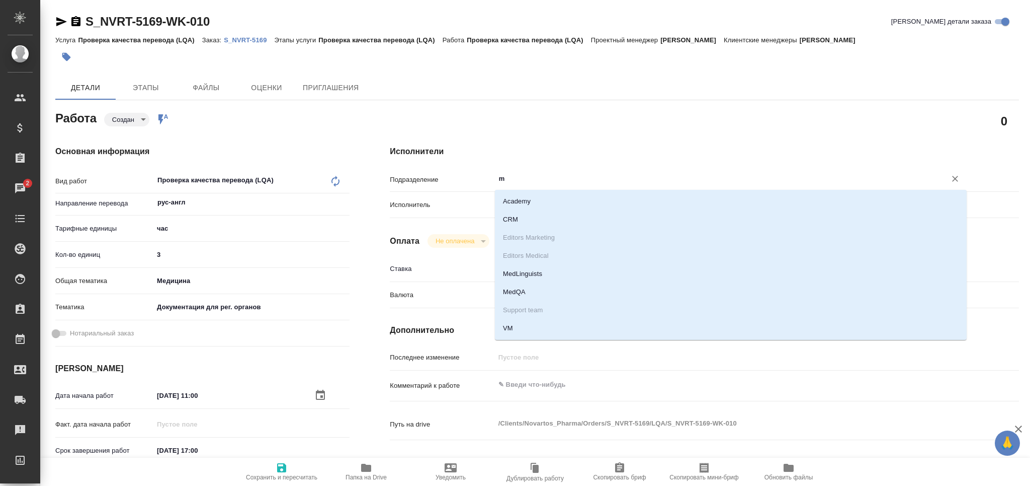
type input "me"
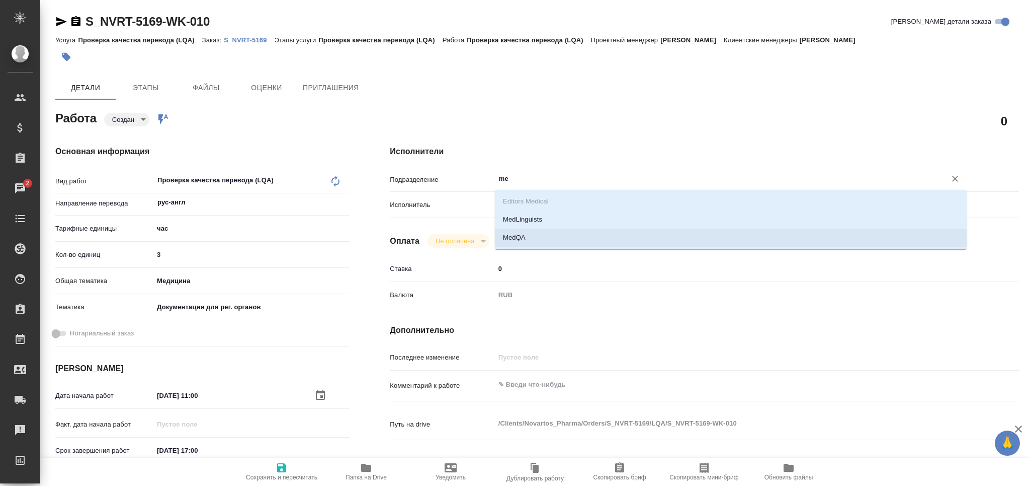
click at [529, 232] on li "MedQA" at bounding box center [731, 237] width 472 height 18
type textarea "x"
type input "MedQA"
type textarea "x"
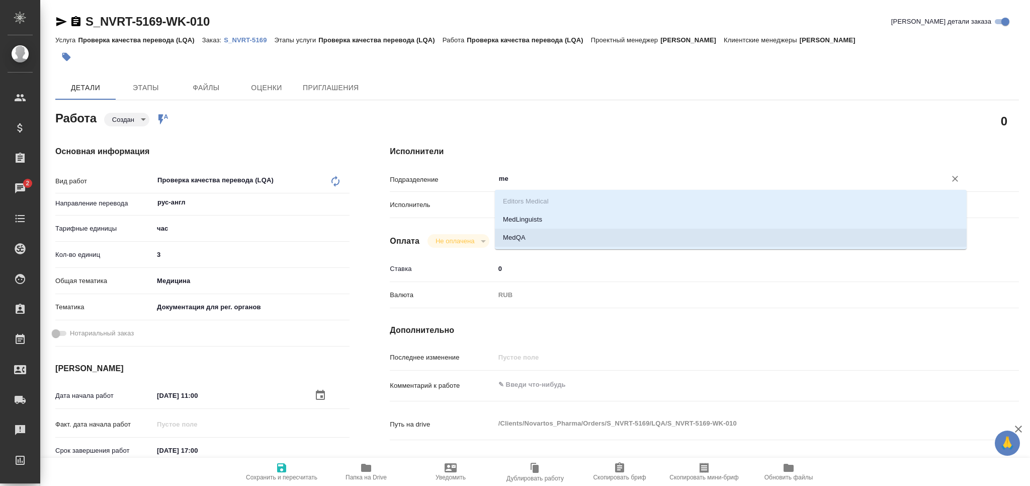
type textarea "x"
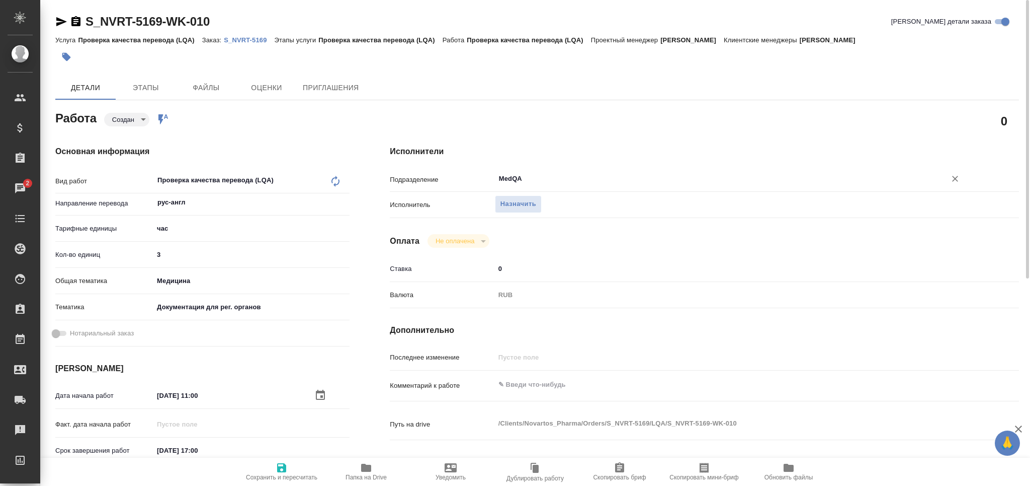
type input "MedQA"
click at [272, 473] on span "Сохранить и пересчитать" at bounding box center [281, 476] width 71 height 7
type textarea "x"
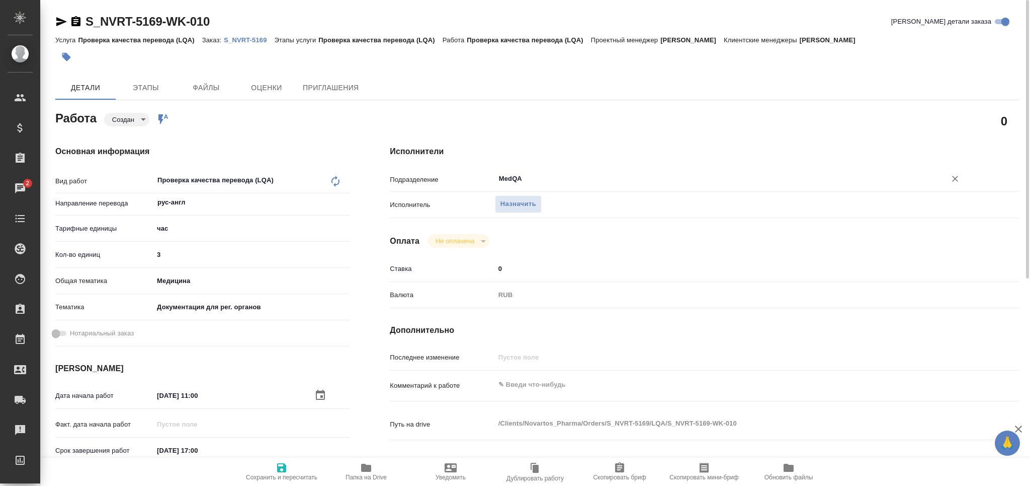
type textarea "x"
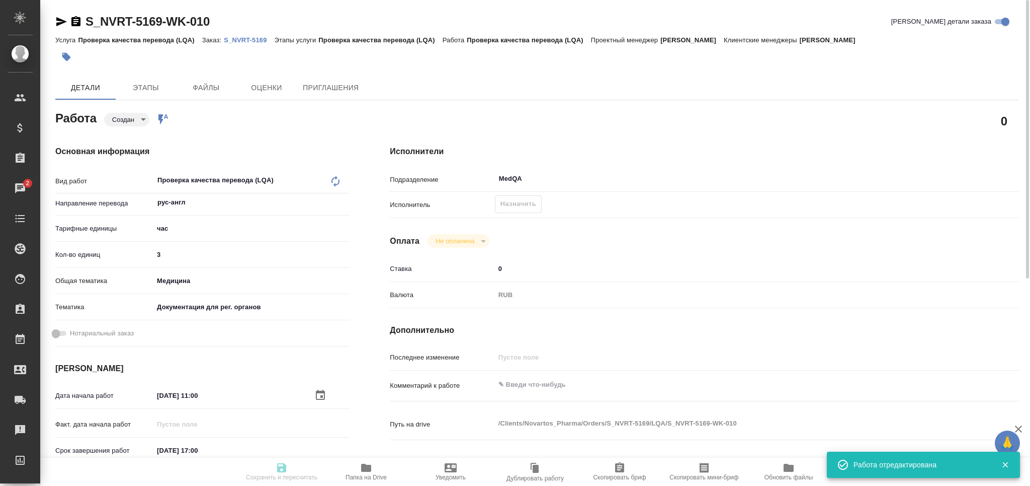
type input "created"
type textarea "Проверка качества перевода (LQA)"
type textarea "x"
type input "рус-англ"
type input "5a8b1489cc6b4906c91bfd93"
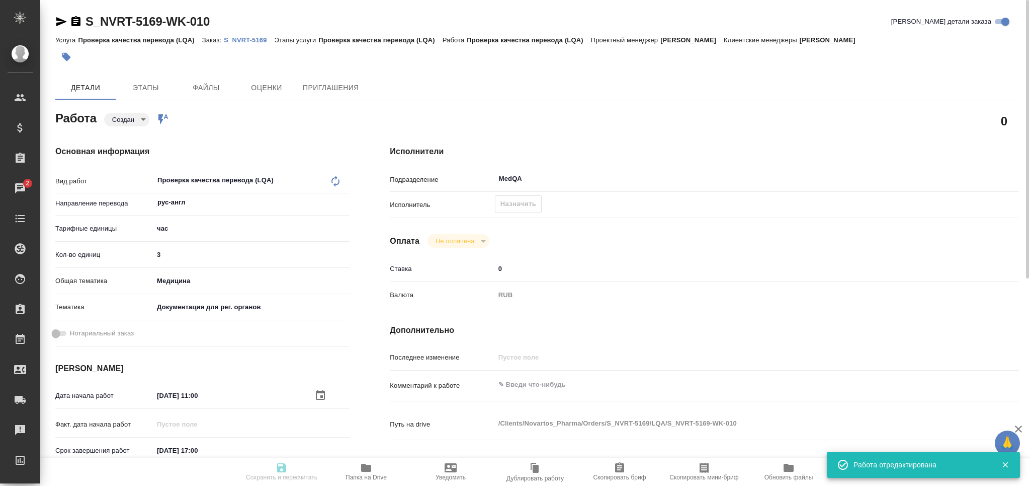
type input "3"
type input "med"
type input "5f647205b73bc97568ca66c6"
type input "29.08.2025 11:00"
type input "29.08.2025 17:00"
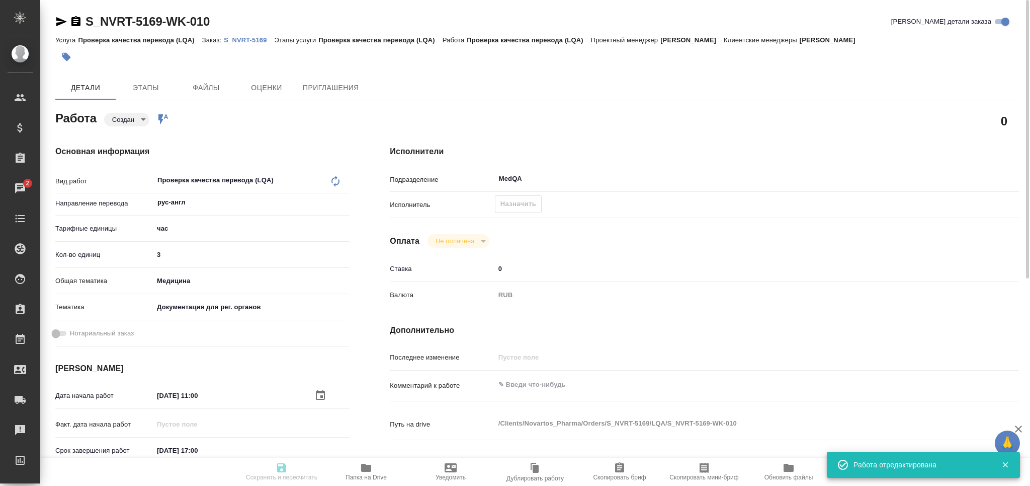
type input "29.08.2025 17:00"
type input "MedQA"
type input "notPayed"
type input "0"
type input "RUB"
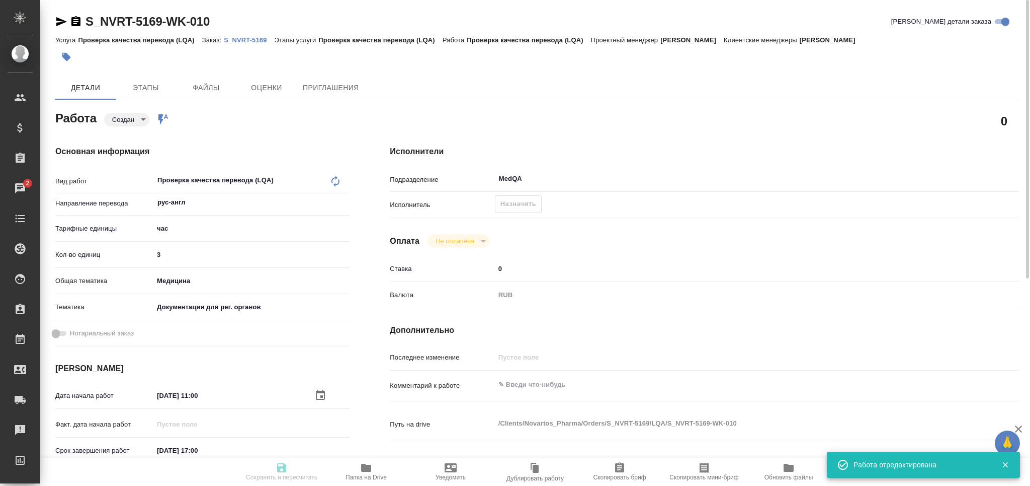
type input "[PERSON_NAME]"
type textarea "x"
type textarea "/Clients/Novartos_Pharma/Orders/S_NVRT-5169/LQA/S_NVRT-5169-WK-010"
type textarea "x"
type input "S_NVRT-5169"
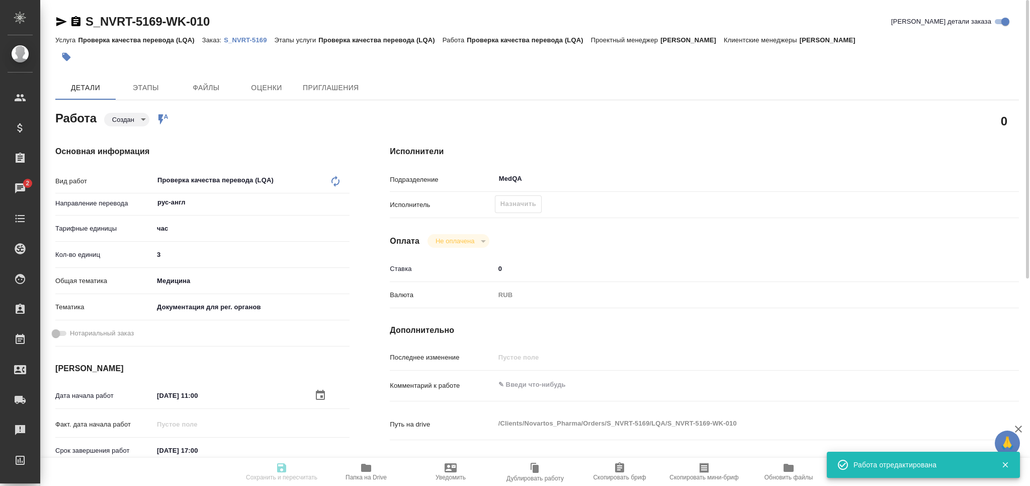
type input "Проверка качества перевода (LQA)"
type input "Сайдашева Диляра"
type input "Заборова Александра"
type input "/Clients/Novartos_Pharma/Orders/S_NVRT-5169"
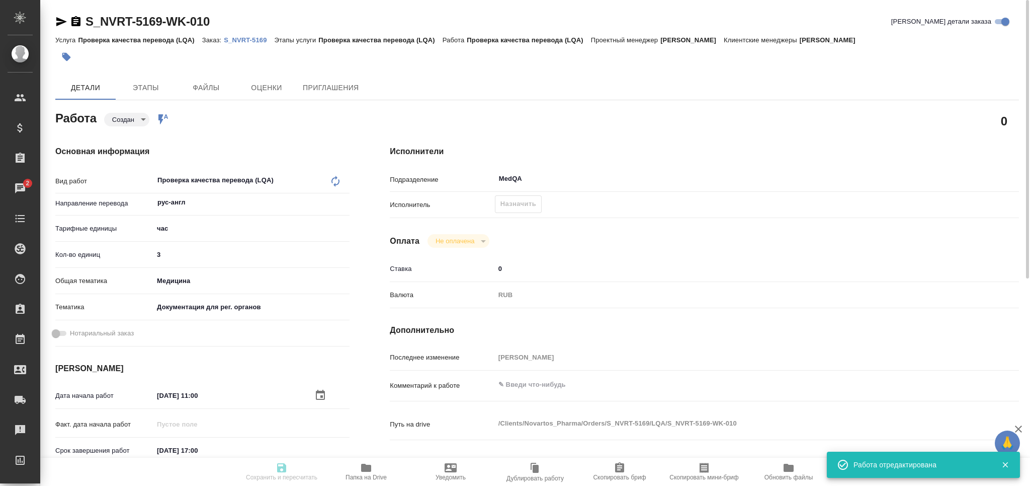
type textarea "x"
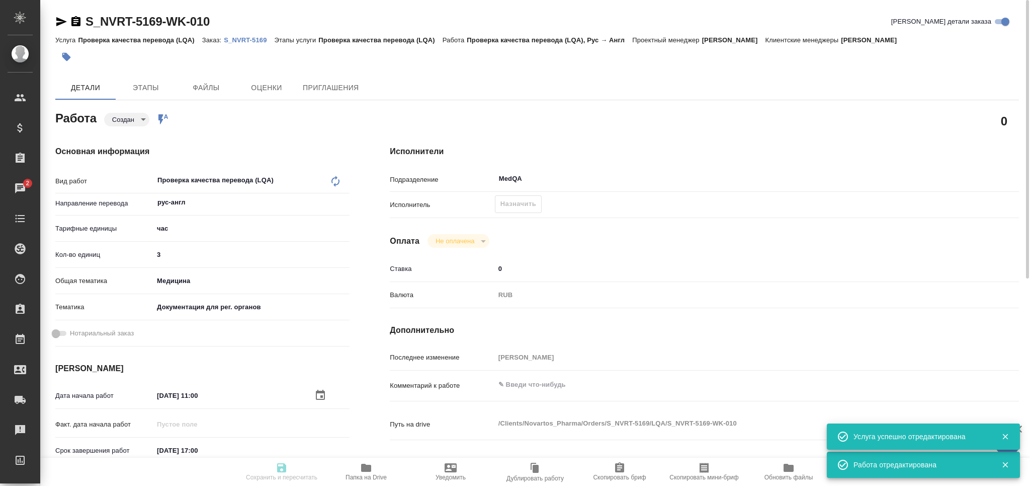
type textarea "x"
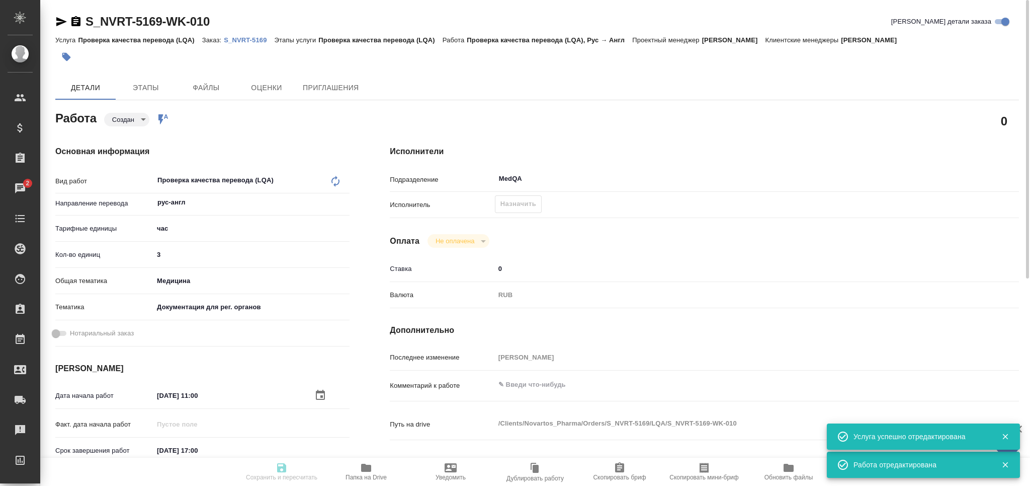
type textarea "x"
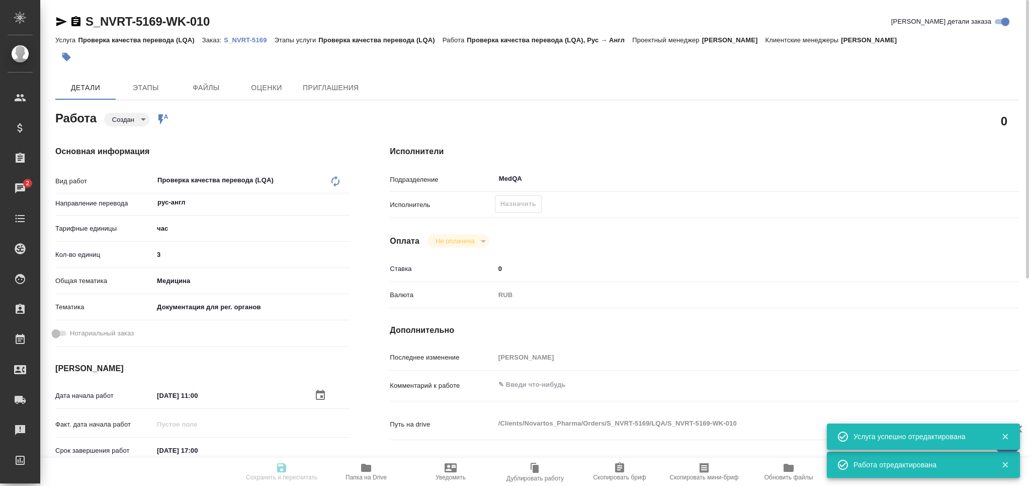
type textarea "x"
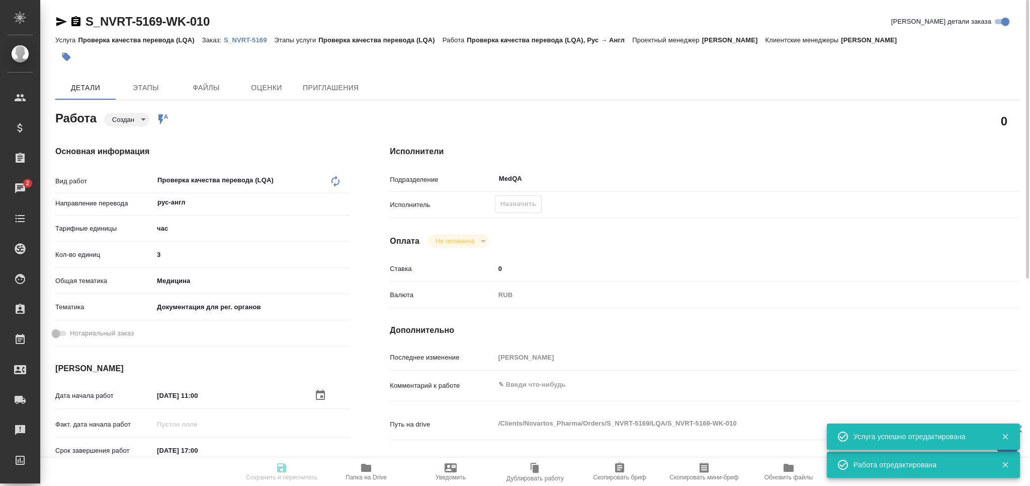
type textarea "x"
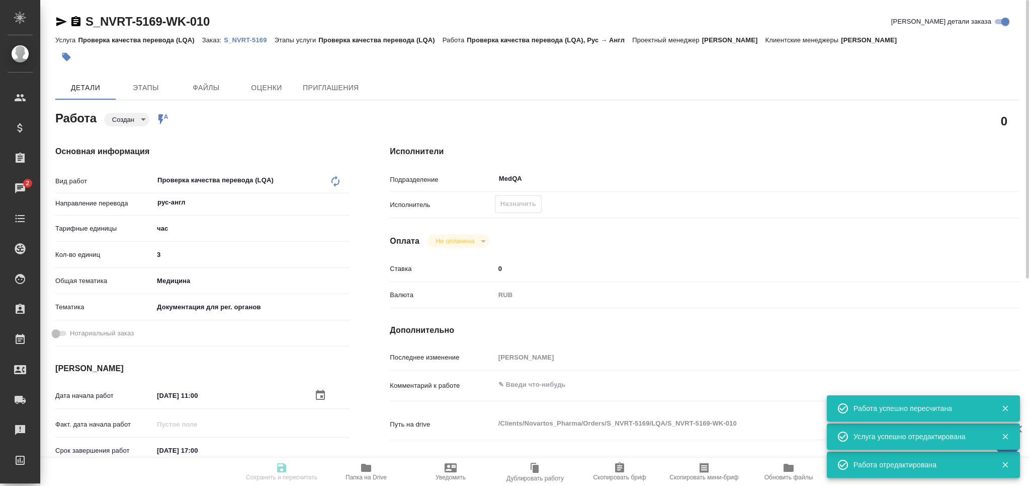
type input "created"
type textarea "Проверка качества перевода (LQA)"
type textarea "x"
type input "рус-англ"
type input "5a8b1489cc6b4906c91bfd93"
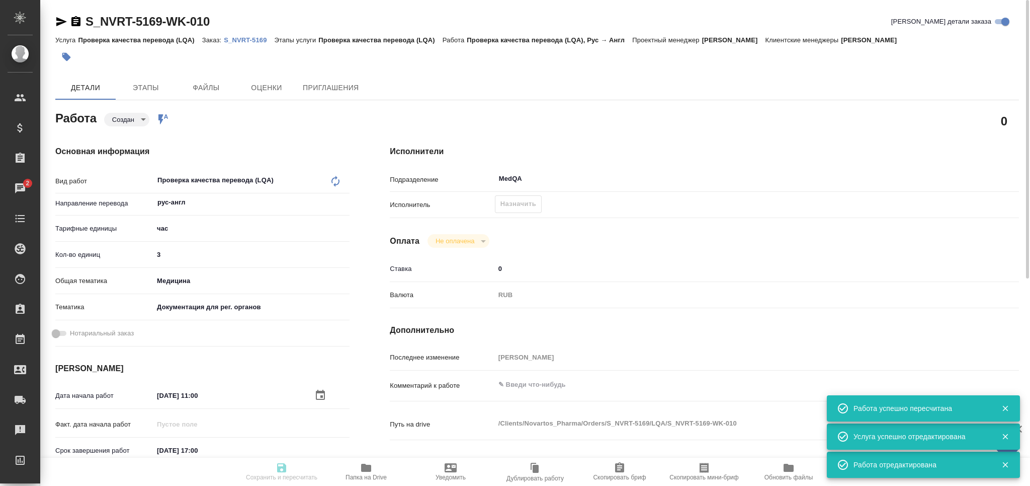
type input "3"
type input "med"
type input "5f647205b73bc97568ca66c6"
type input "29.08.2025 11:00"
type input "29.08.2025 17:00"
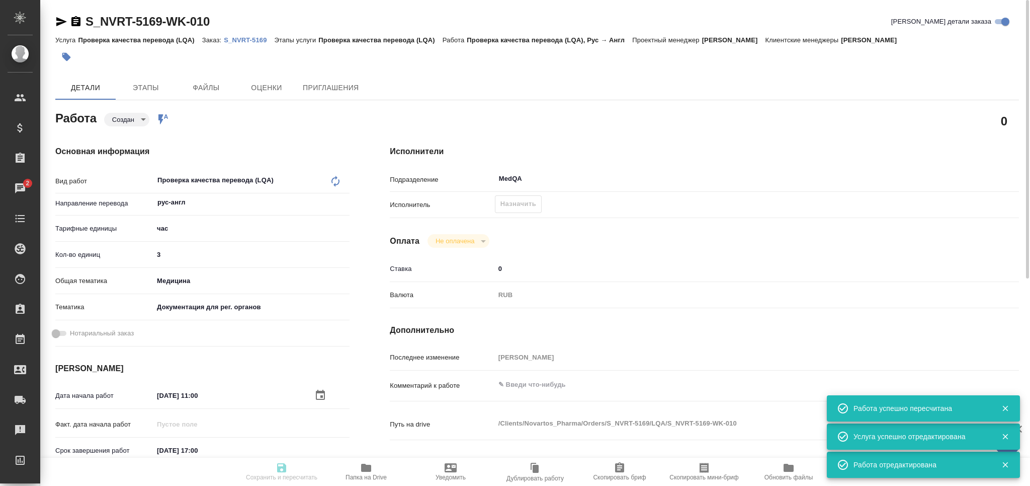
type input "29.08.2025 17:00"
type input "MedQA"
type input "notPayed"
type input "0"
type input "RUB"
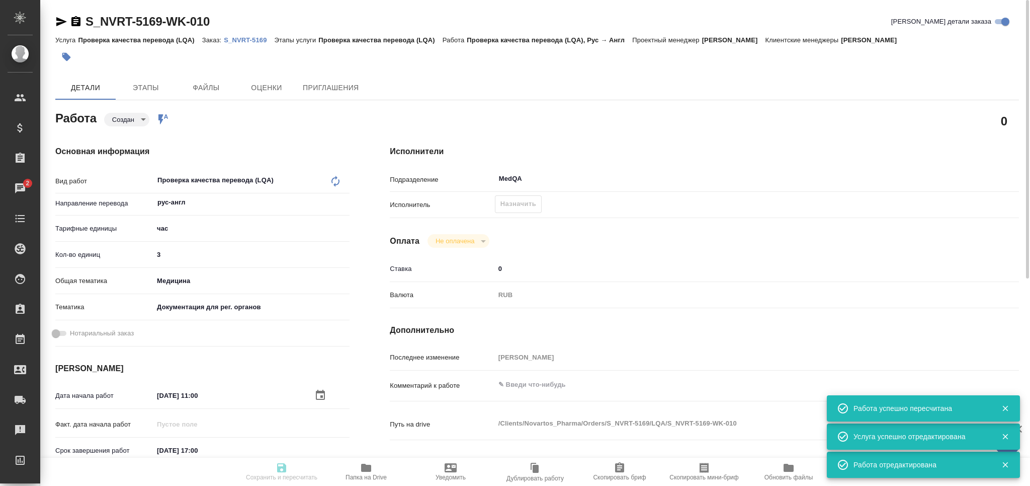
type input "[PERSON_NAME]"
type textarea "x"
type textarea "/Clients/Novartos_Pharma/Orders/S_NVRT-5169/LQA/S_NVRT-5169-WK-010"
type textarea "x"
type input "S_NVRT-5169"
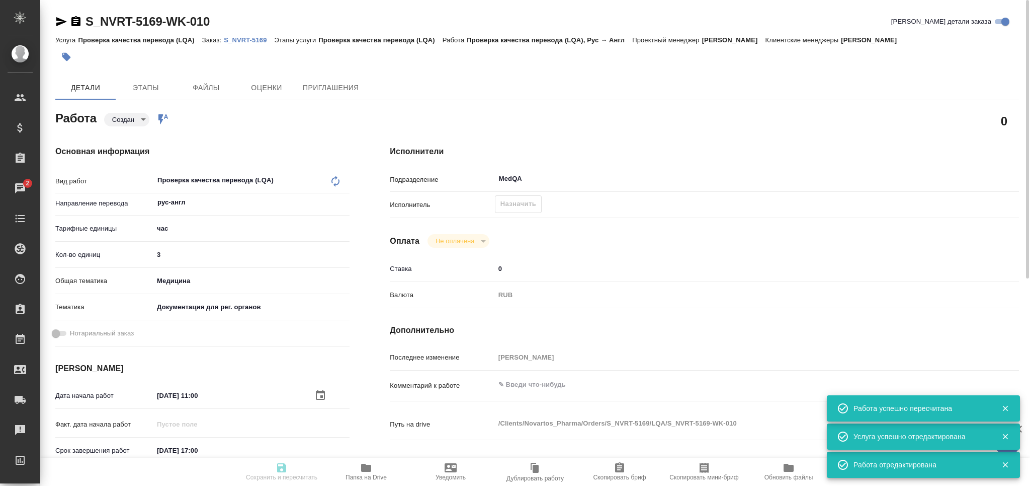
type input "Проверка качества перевода (LQA)"
type input "[PERSON_NAME]"
type input "Заборова Александра"
type input "/Clients/Novartos_Pharma/Orders/S_NVRT-5169"
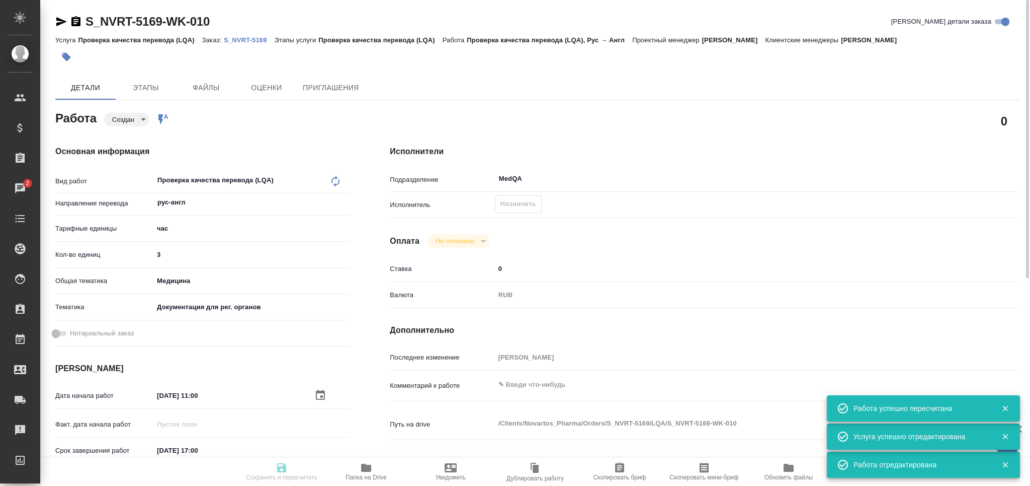
type textarea "x"
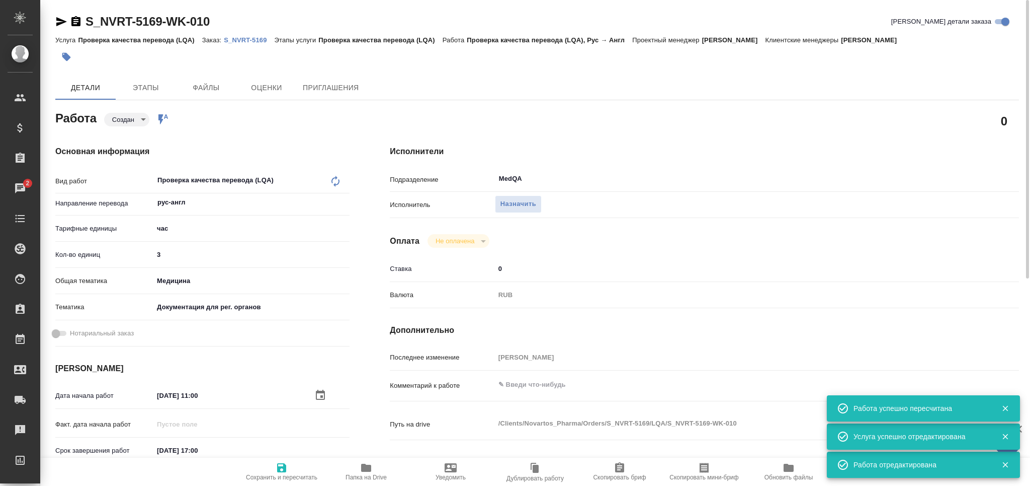
type textarea "x"
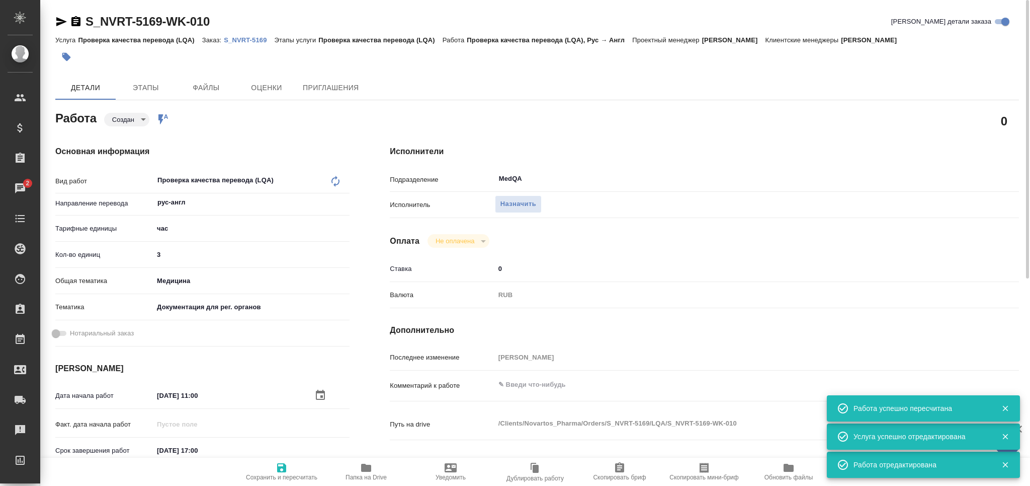
type textarea "x"
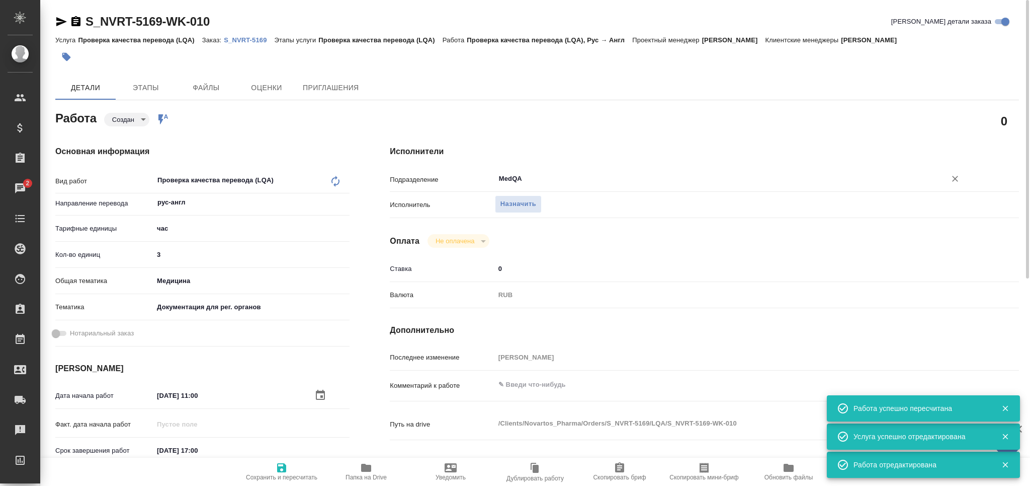
type textarea "x"
click at [507, 202] on span "Назначить" at bounding box center [519, 204] width 36 height 12
type textarea "x"
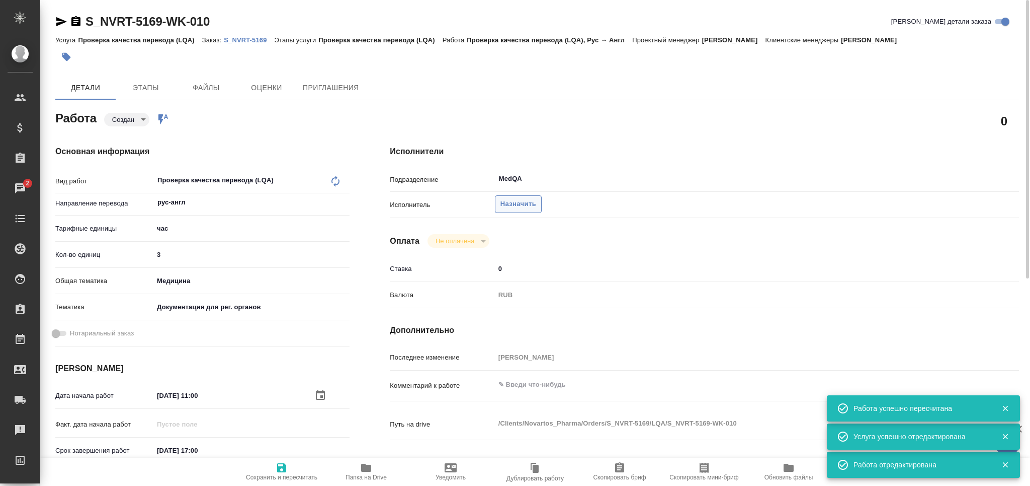
type textarea "x"
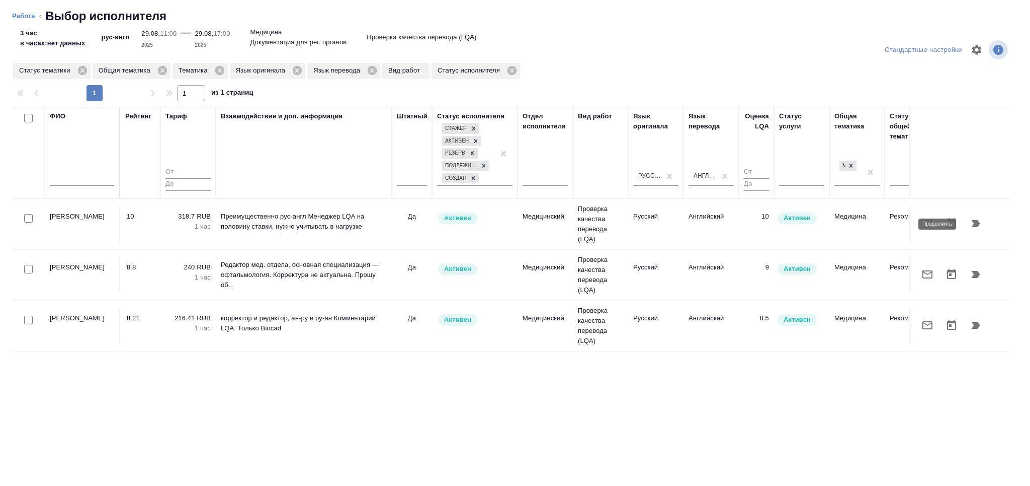
click at [979, 223] on icon "button" at bounding box center [976, 223] width 9 height 7
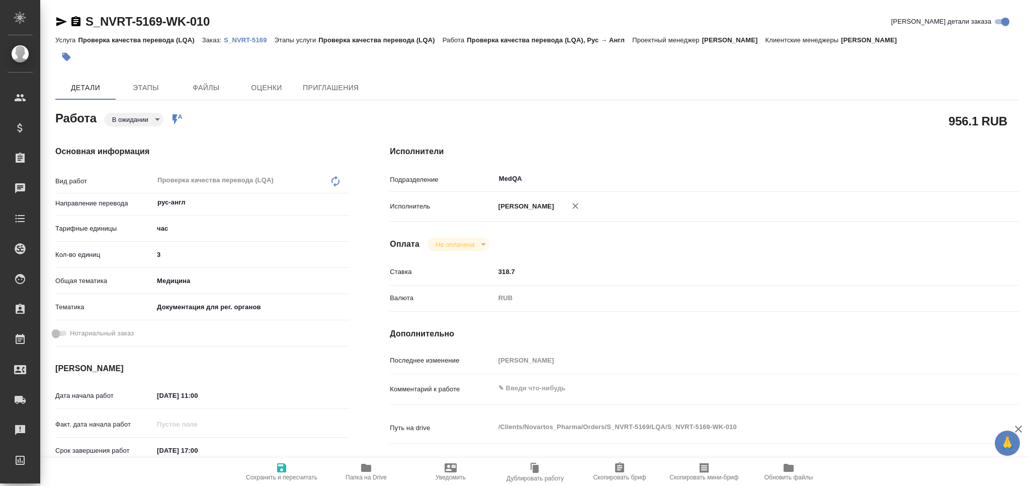
type textarea "x"
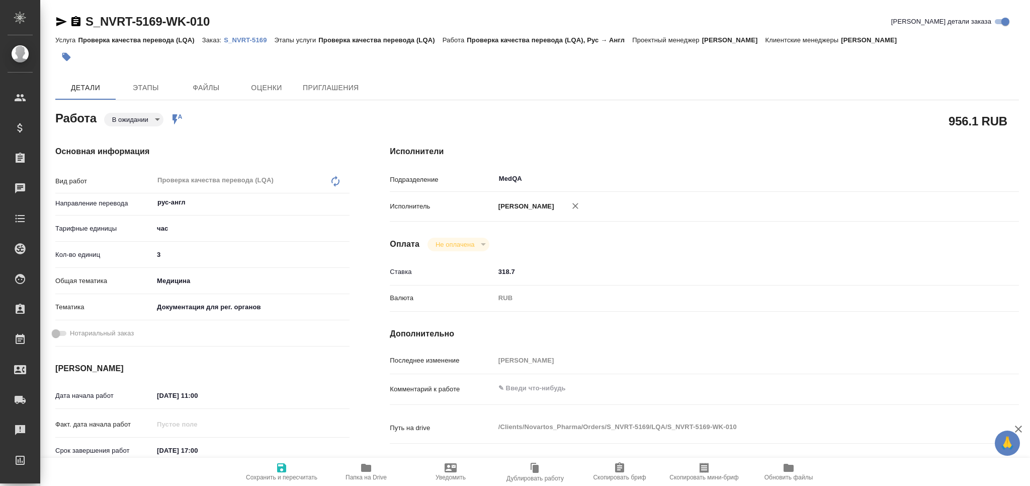
type textarea "x"
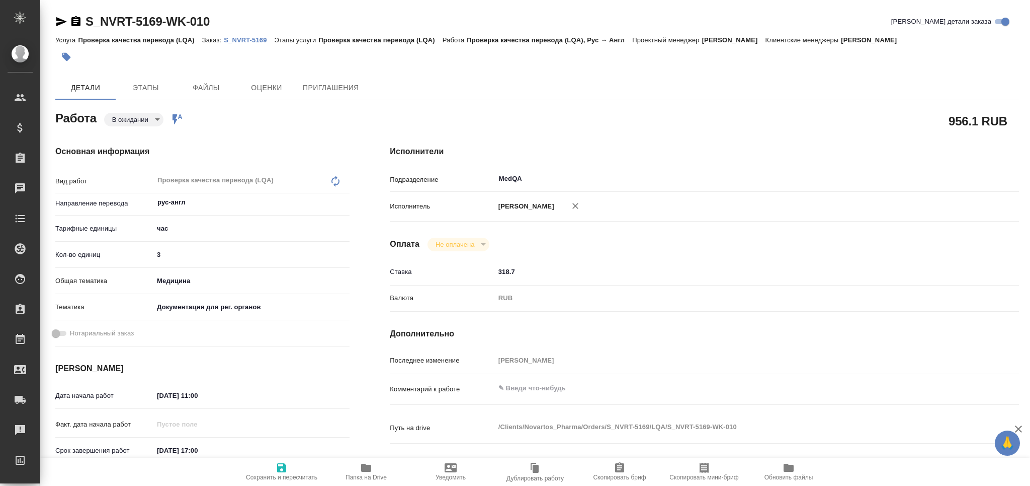
type textarea "x"
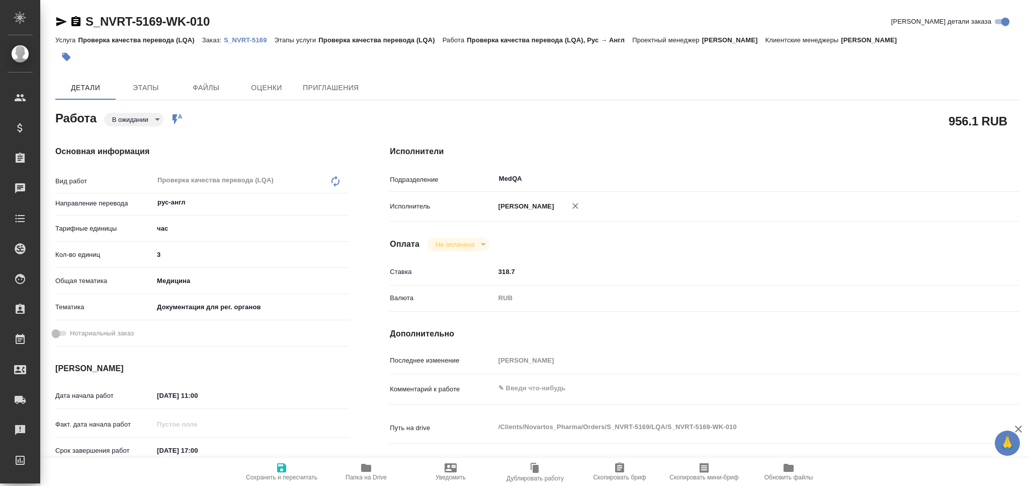
type textarea "x"
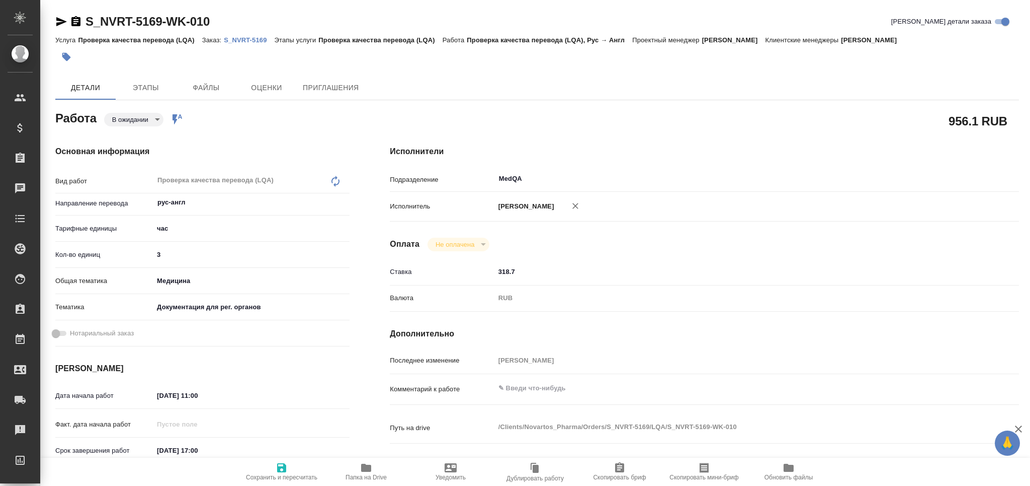
type textarea "x"
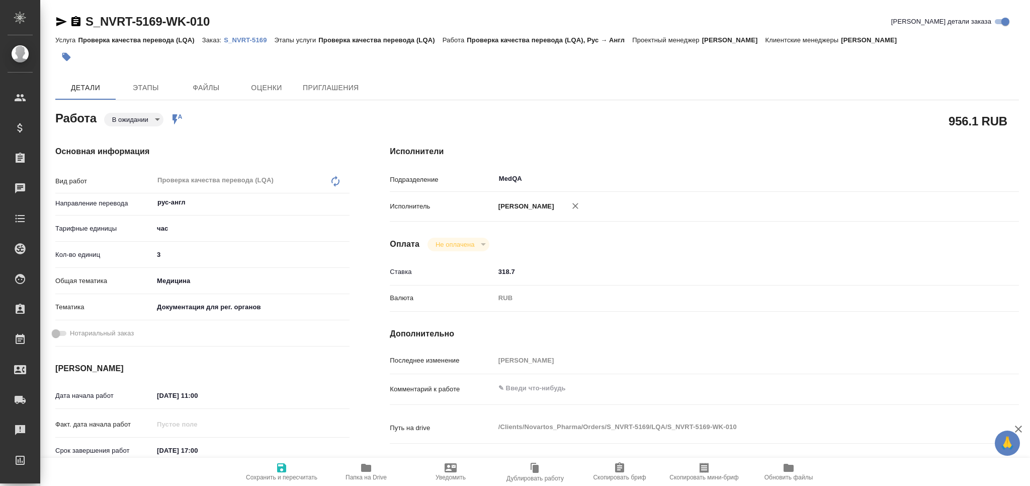
type textarea "x"
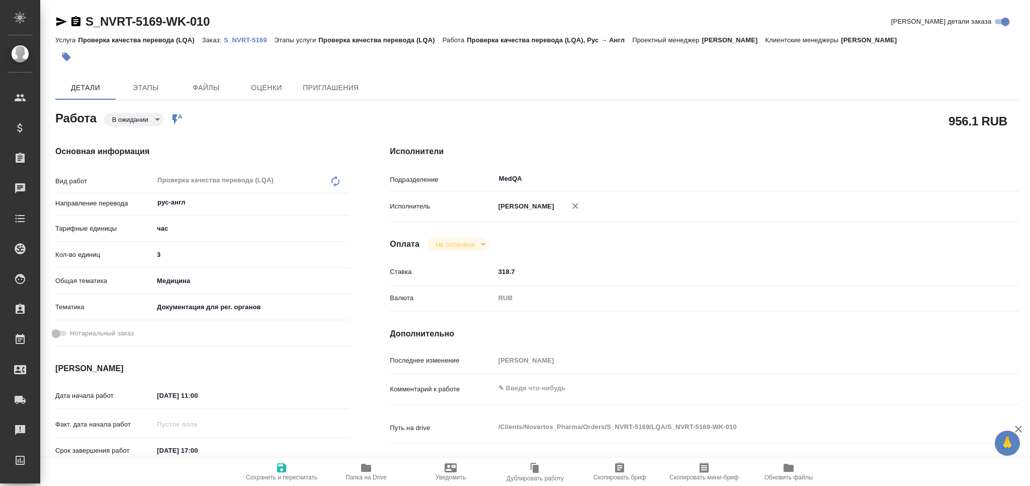
type textarea "x"
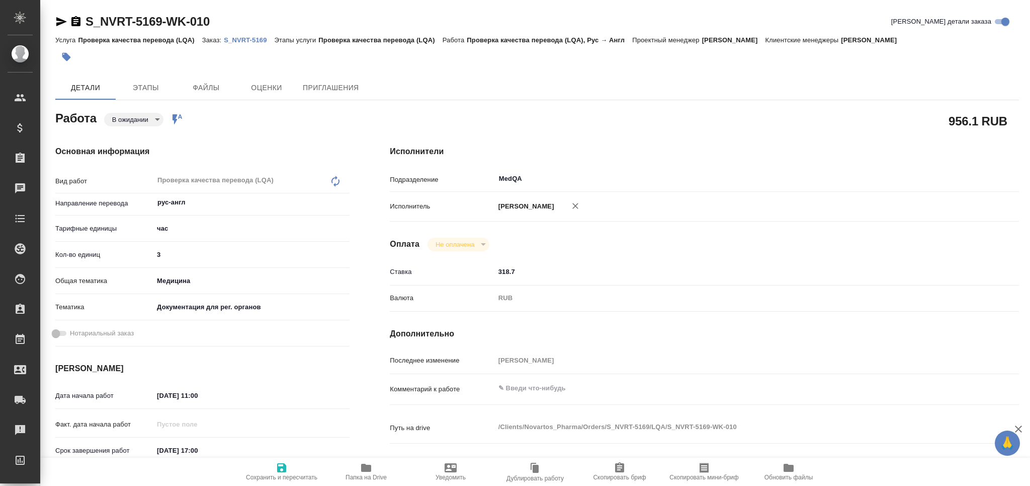
type textarea "x"
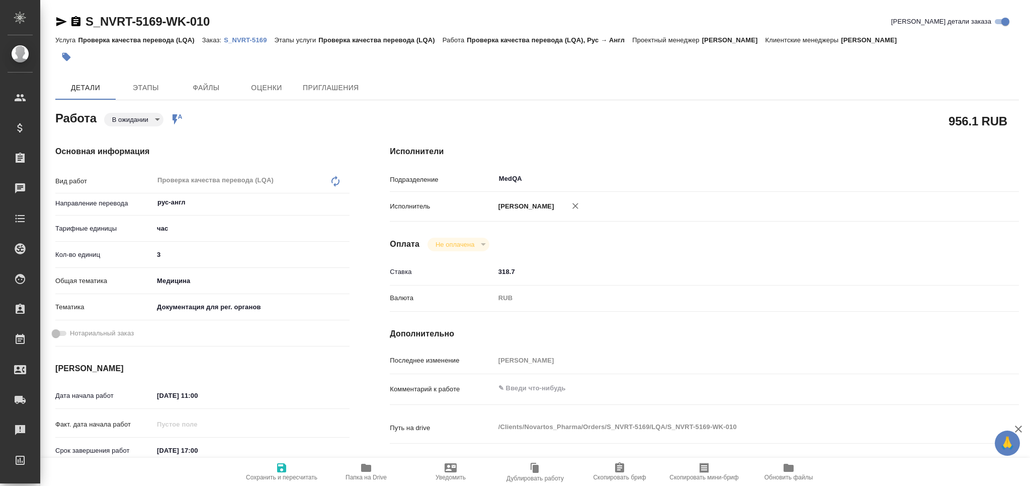
scroll to position [67, 0]
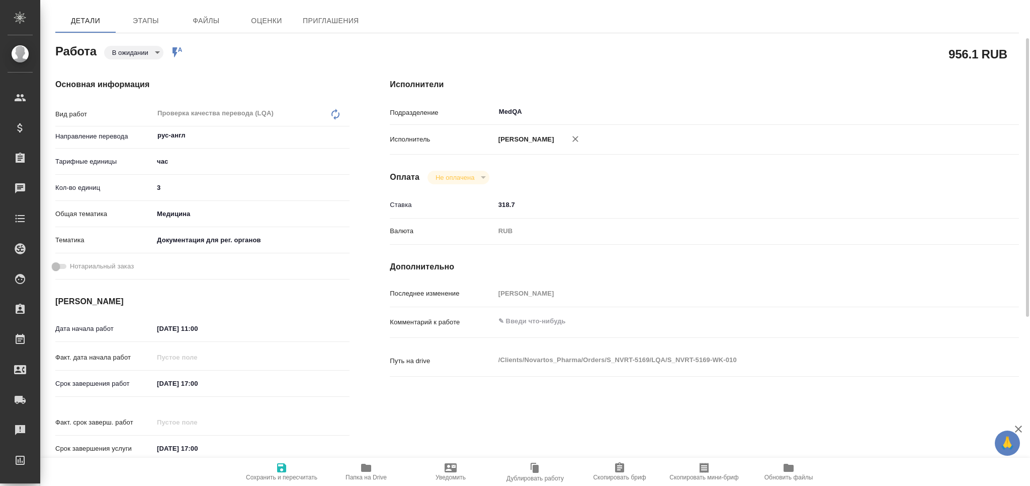
type textarea "x"
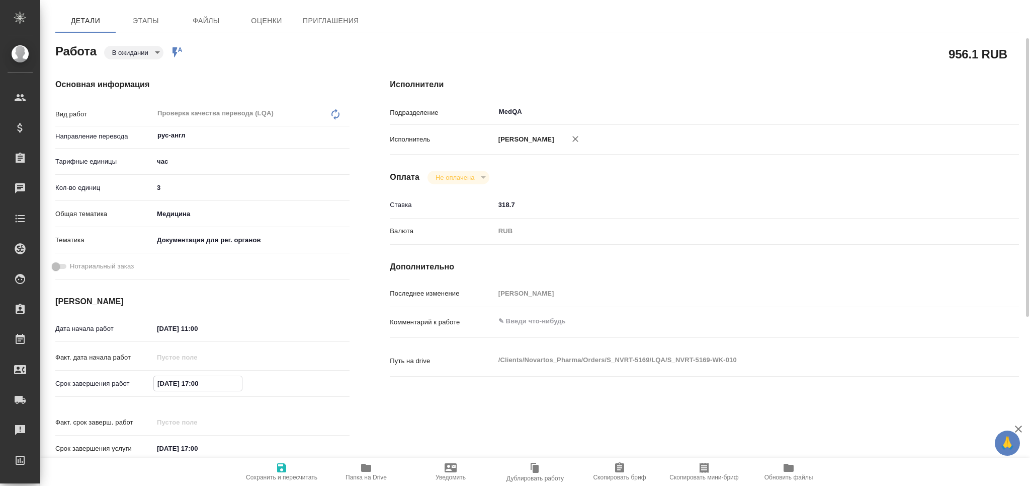
type textarea "x"
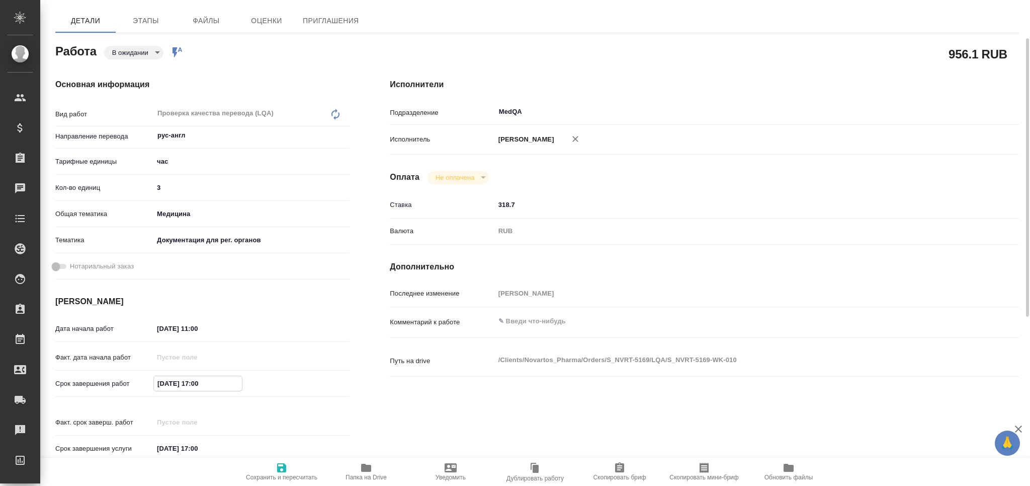
click at [198, 385] on input "[DATE] 17:00" at bounding box center [198, 383] width 88 height 15
type textarea "x"
type input "[DATE] 15:00"
type textarea "x"
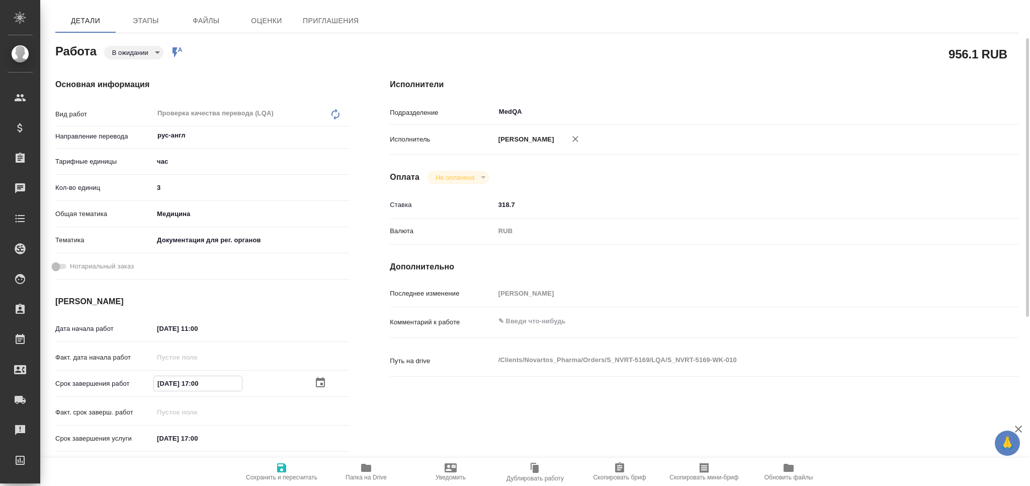
type textarea "x"
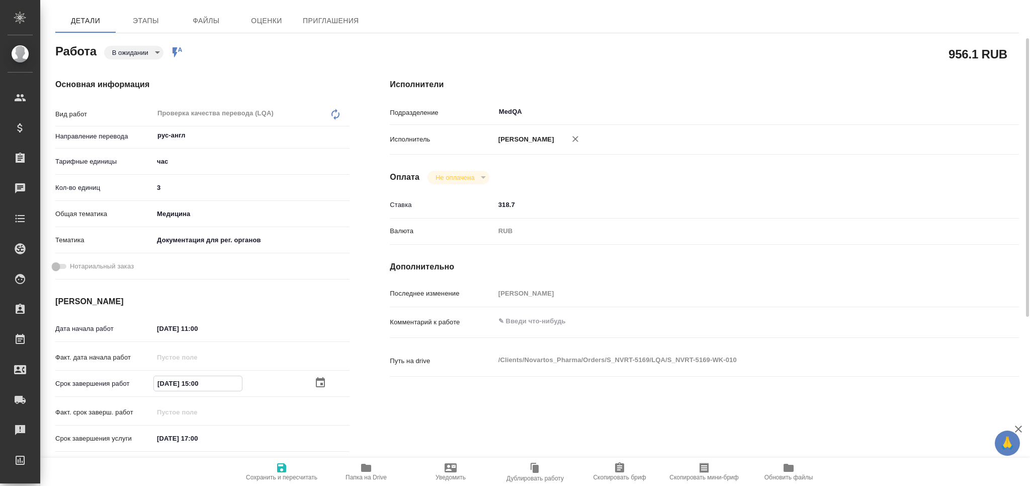
type textarea "x"
type input "[DATE] 15:00"
click at [278, 468] on icon "button" at bounding box center [281, 467] width 9 height 9
type textarea "x"
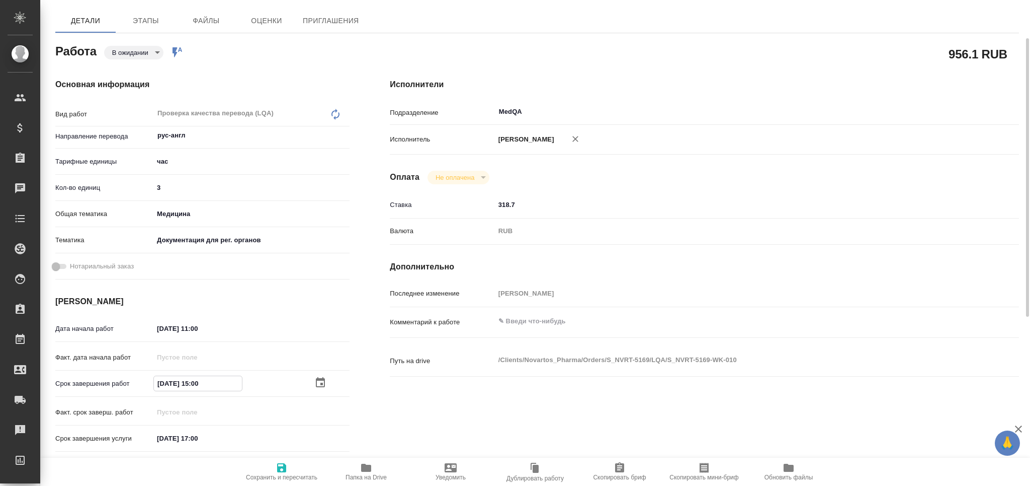
type textarea "x"
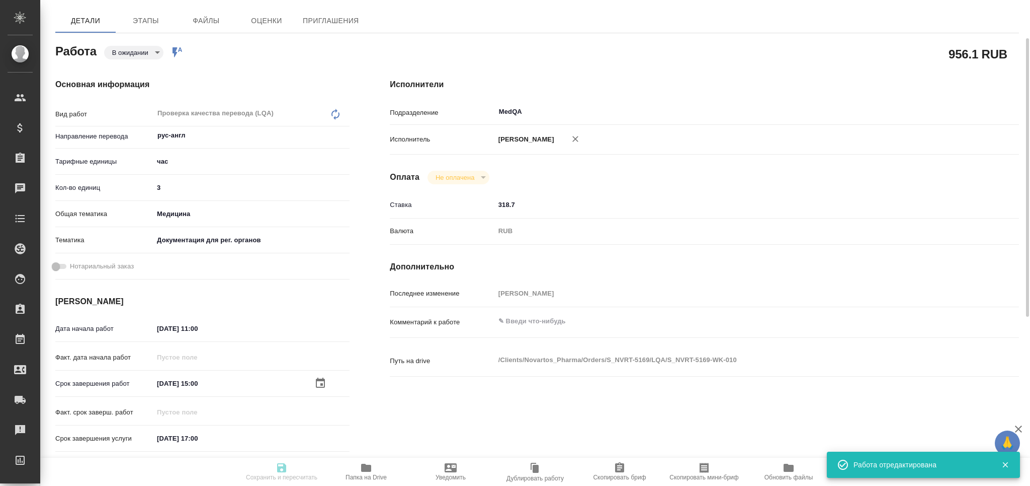
type textarea "x"
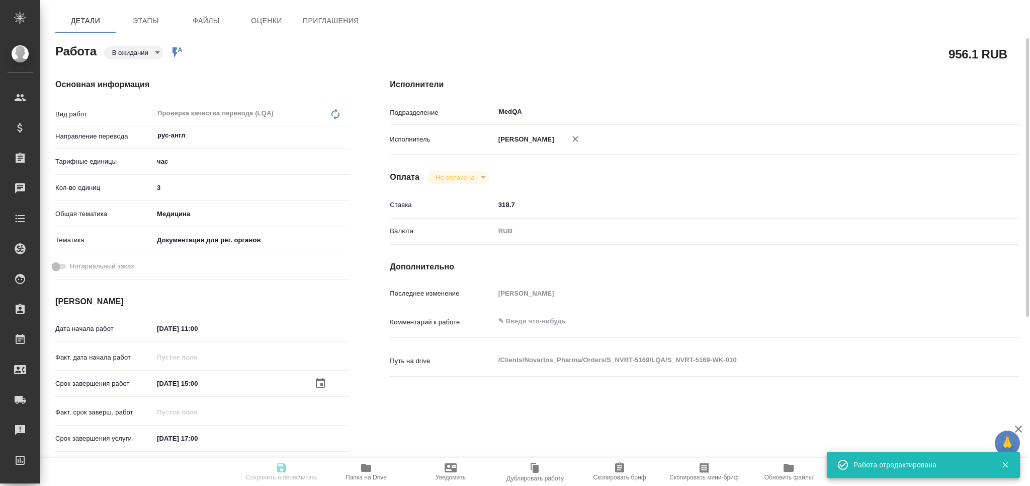
type input "pending"
type textarea "Проверка качества перевода (LQA)"
type textarea "x"
type input "рус-англ"
type input "5a8b1489cc6b4906c91bfd93"
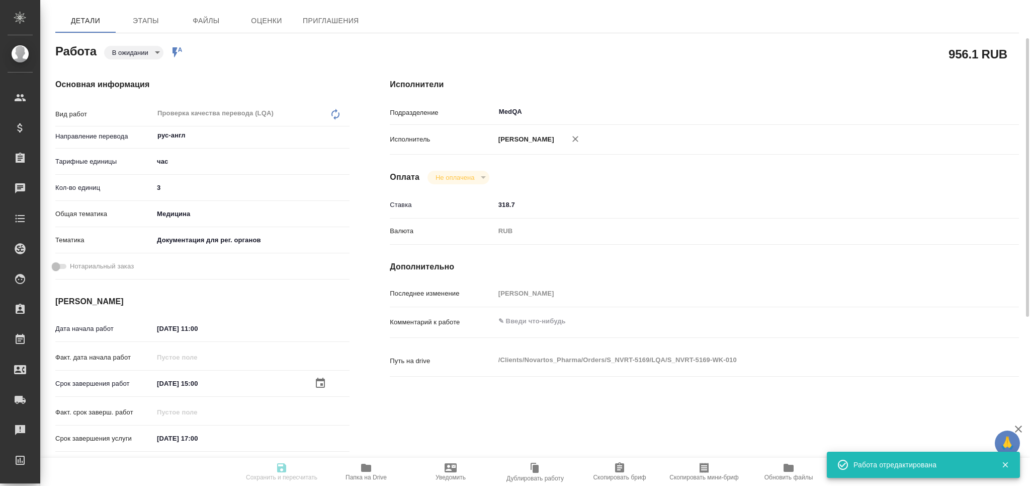
type input "3"
type input "med"
type input "5f647205b73bc97568ca66c6"
type input "29.08.2025 11:00"
type input "29.08.2025 15:00"
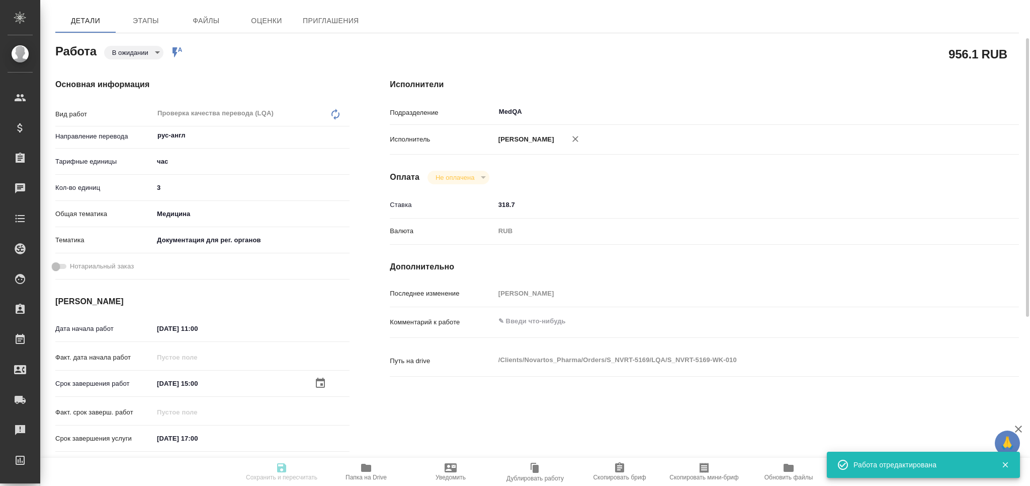
type input "29.08.2025 17:00"
type input "MedQA"
type input "notPayed"
type input "318.7"
type input "RUB"
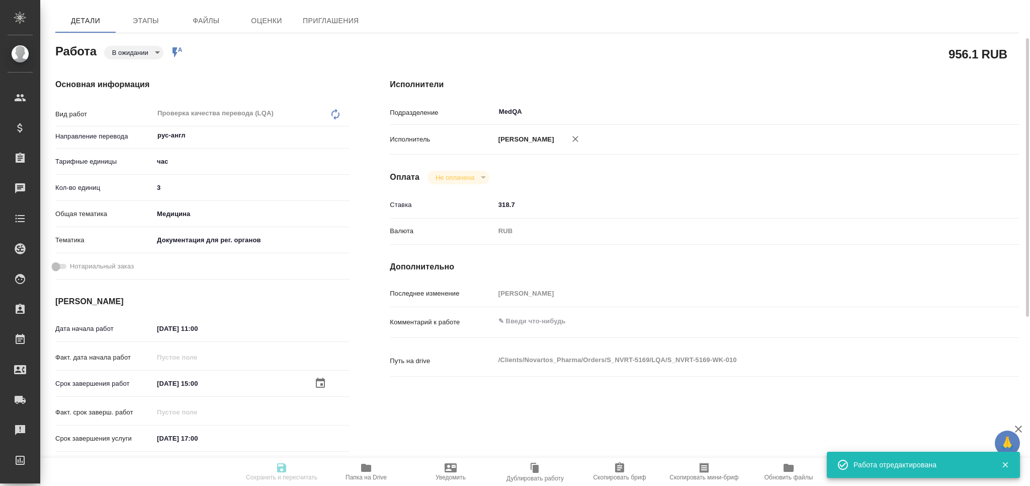
type input "[PERSON_NAME]"
type textarea "x"
type textarea "/Clients/Novartos_Pharma/Orders/S_NVRT-5169/LQA/S_NVRT-5169-WK-010"
type textarea "x"
type input "S_NVRT-5169"
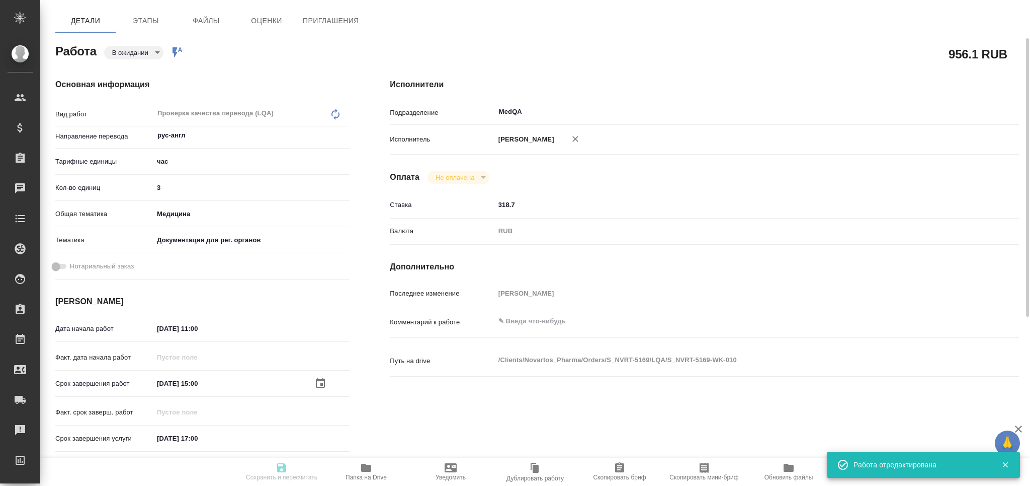
type input "Проверка качества перевода (LQA)"
type input "Сайдашева Диляра"
type input "Заборова Александра"
type input "/Clients/Novartos_Pharma/Orders/S_NVRT-5169"
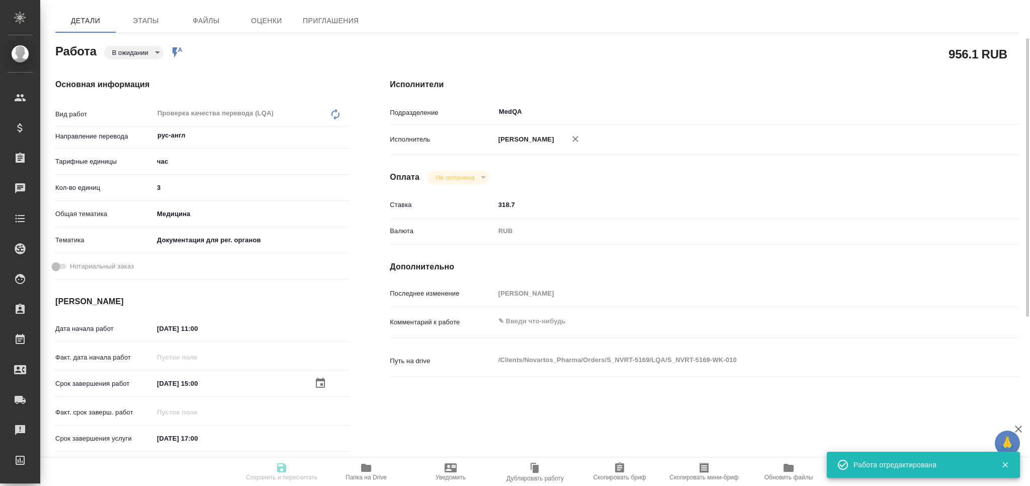
type textarea "x"
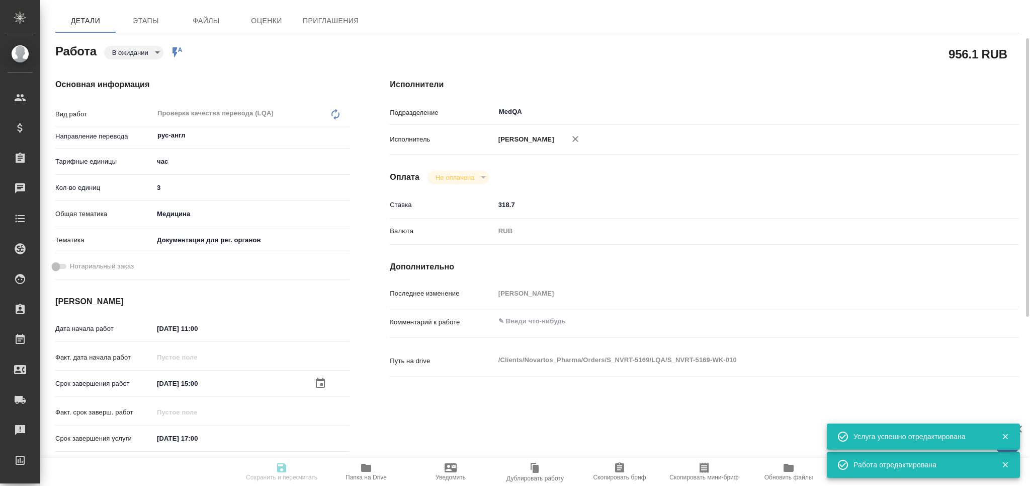
type textarea "x"
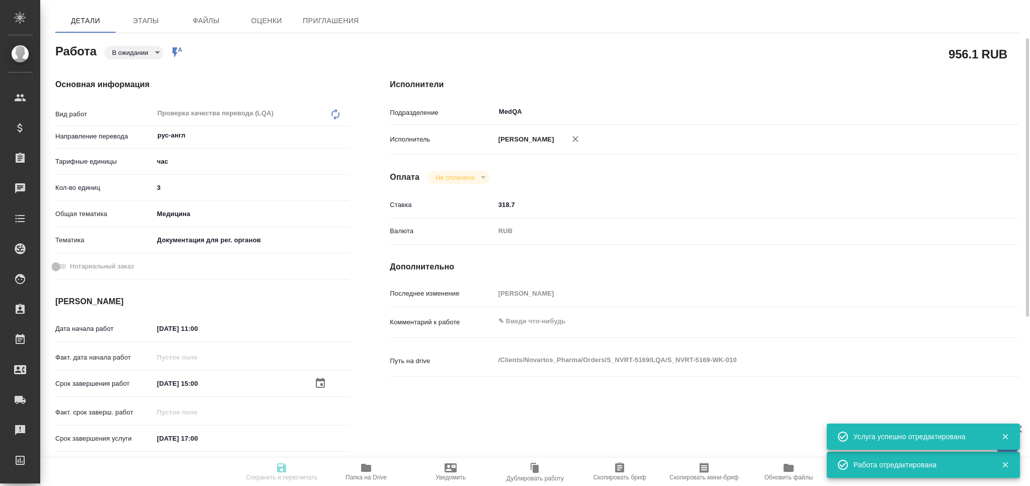
type textarea "x"
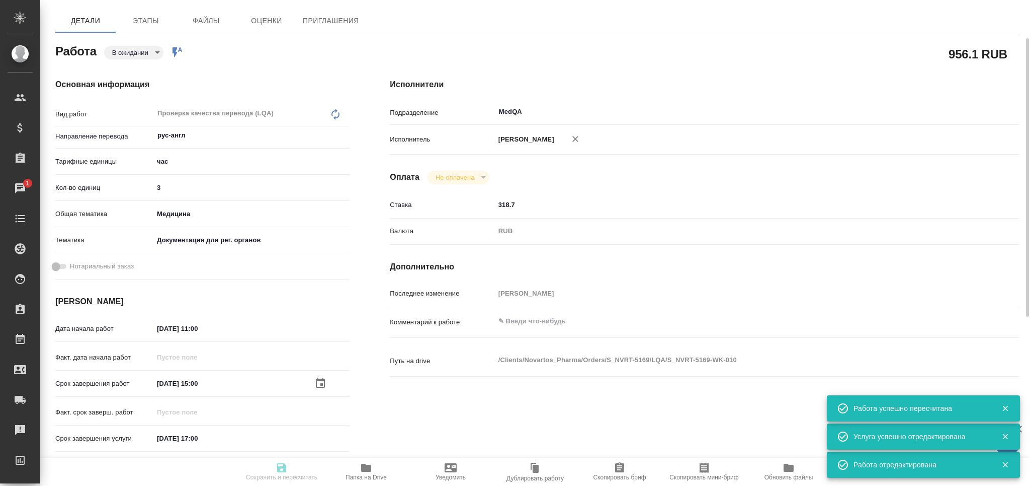
type input "pending"
type textarea "Проверка качества перевода (LQA)"
type textarea "x"
type input "рус-англ"
type input "5a8b1489cc6b4906c91bfd93"
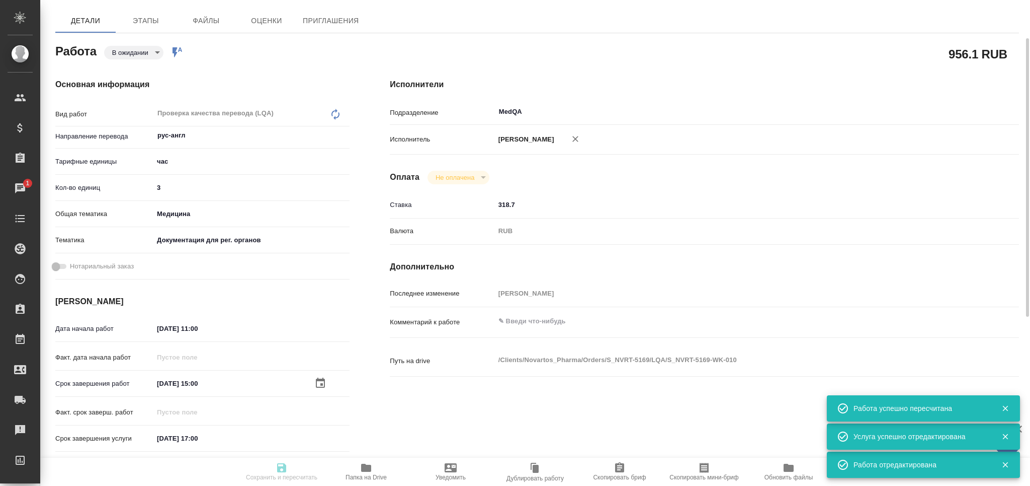
type input "3"
type input "med"
type input "5f647205b73bc97568ca66c6"
type input "29.08.2025 11:00"
type input "29.08.2025 15:00"
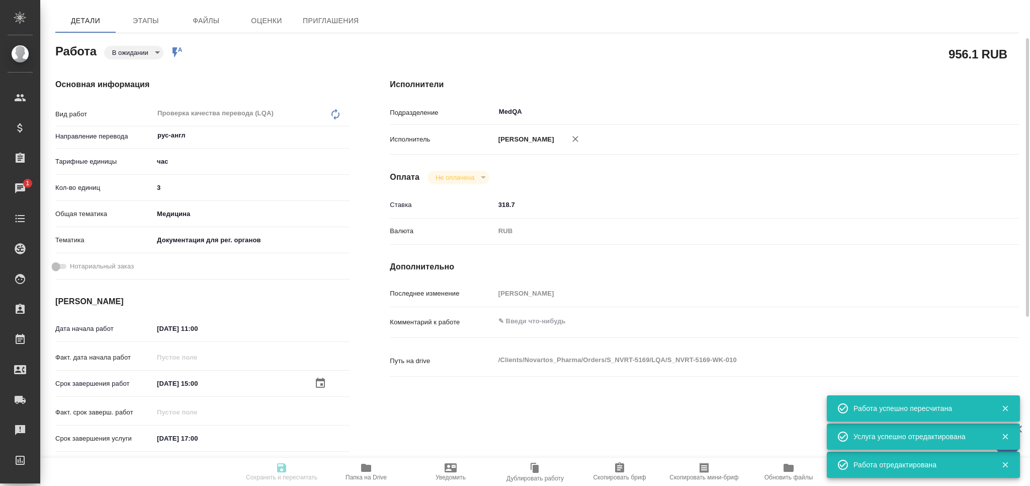
type input "29.08.2025 17:00"
type input "MedQA"
type input "notPayed"
type input "318.7"
type input "RUB"
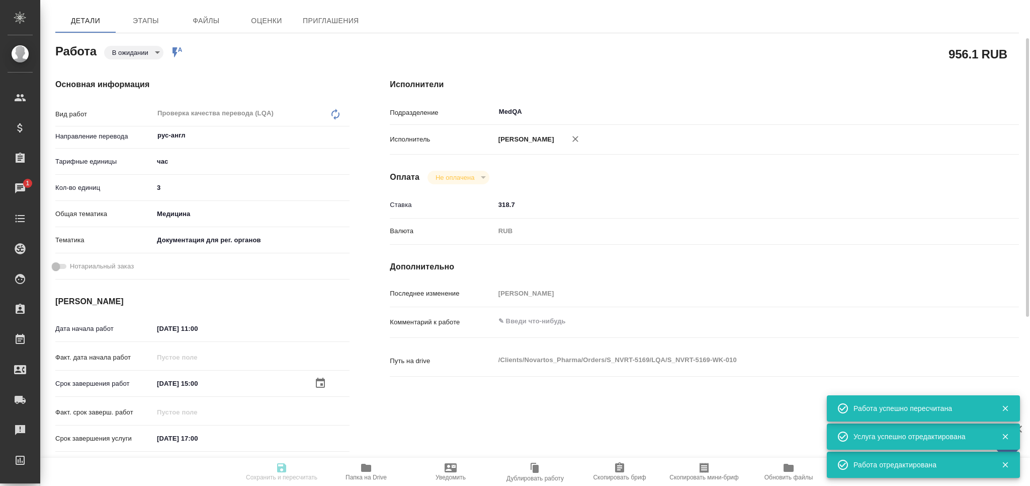
type input "[PERSON_NAME]"
type textarea "x"
type textarea "/Clients/Novartos_Pharma/Orders/S_NVRT-5169/LQA/S_NVRT-5169-WK-010"
type textarea "x"
type input "S_NVRT-5169"
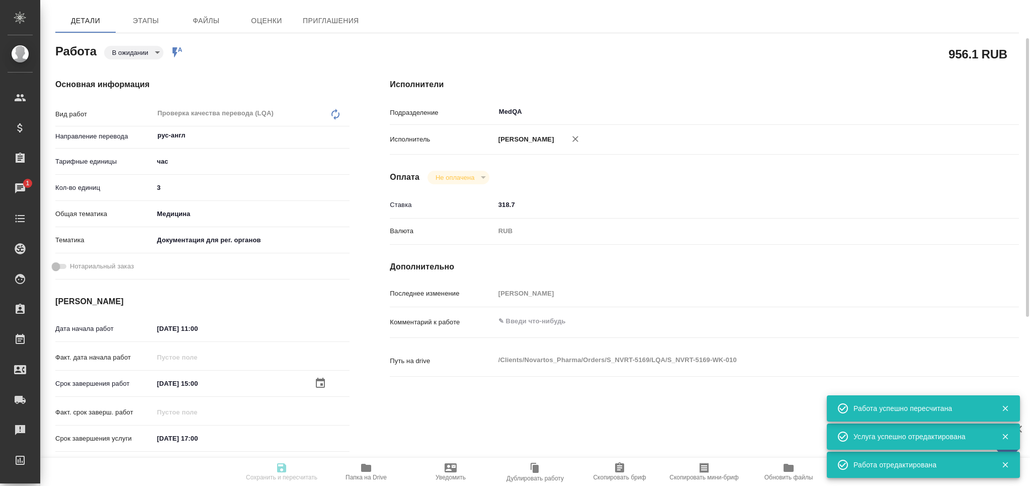
type input "Проверка качества перевода (LQA)"
type input "Сайдашева Диляра"
type input "Заборова Александра"
type input "/Clients/Novartos_Pharma/Orders/S_NVRT-5169"
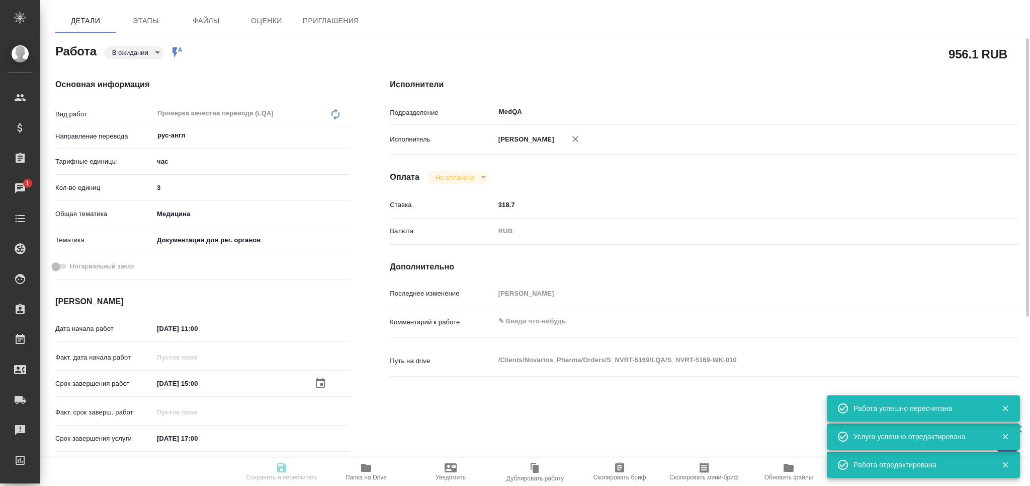
type textarea "x"
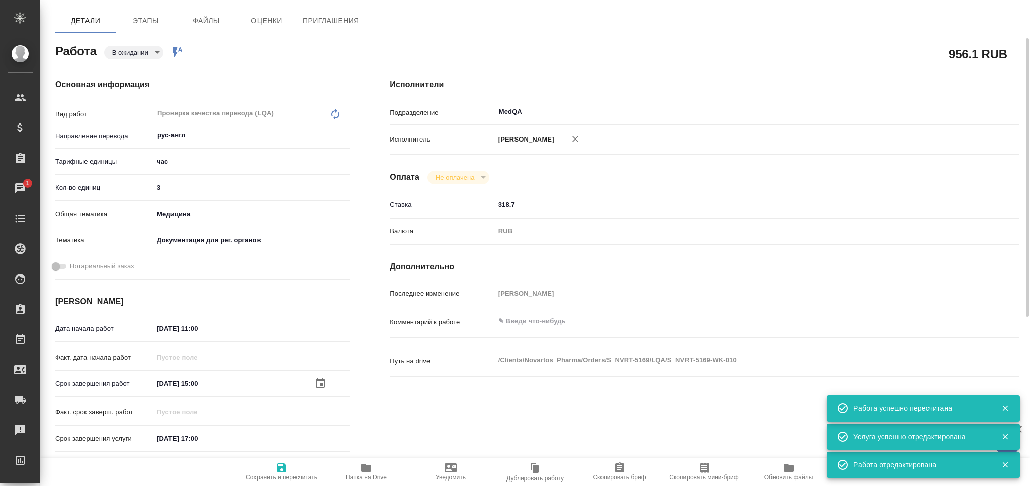
type textarea "x"
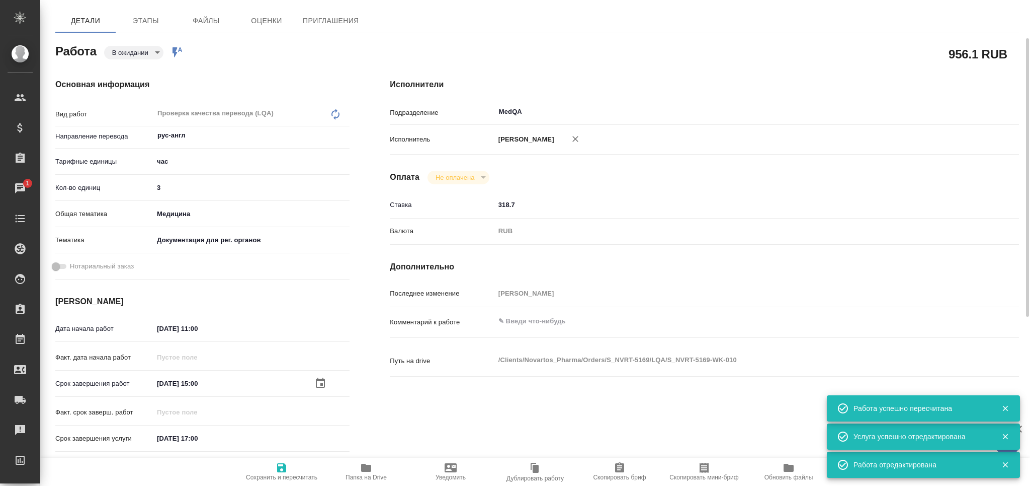
type textarea "x"
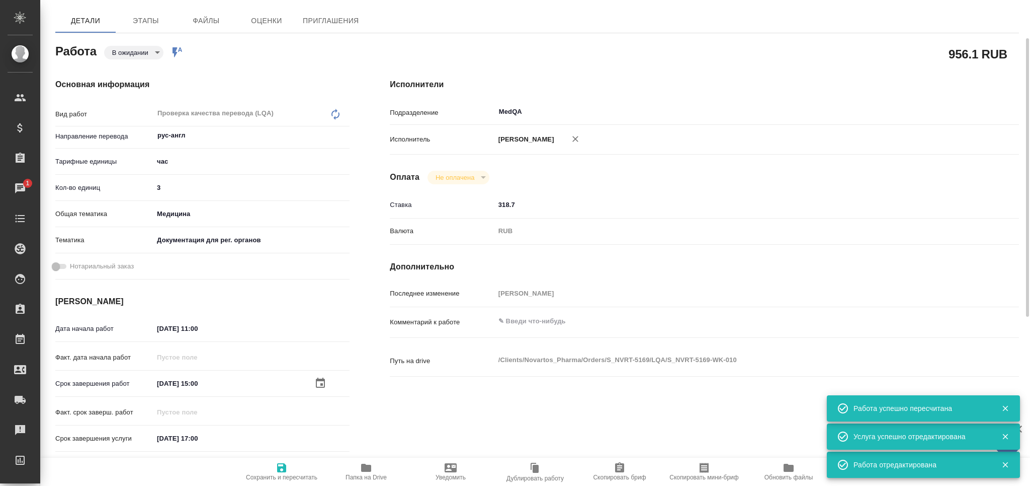
type textarea "x"
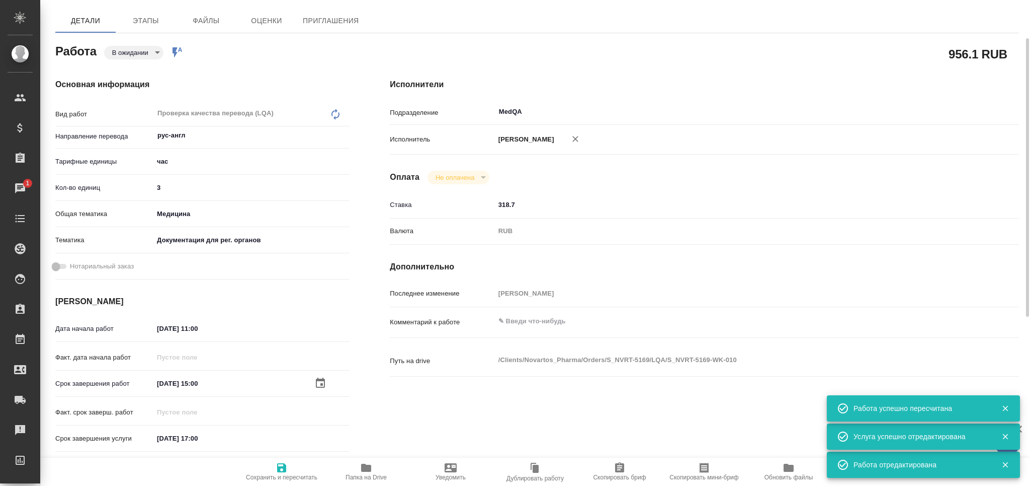
type textarea "x"
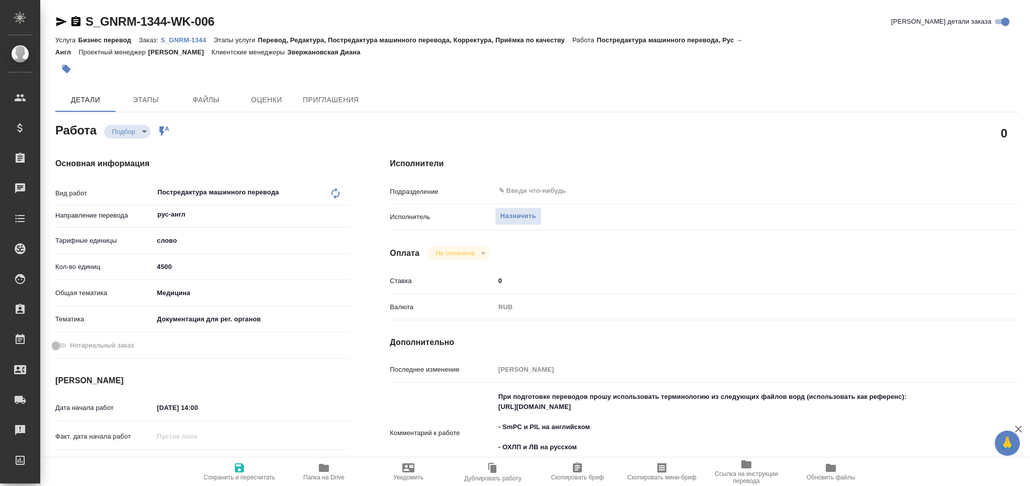
type textarea "x"
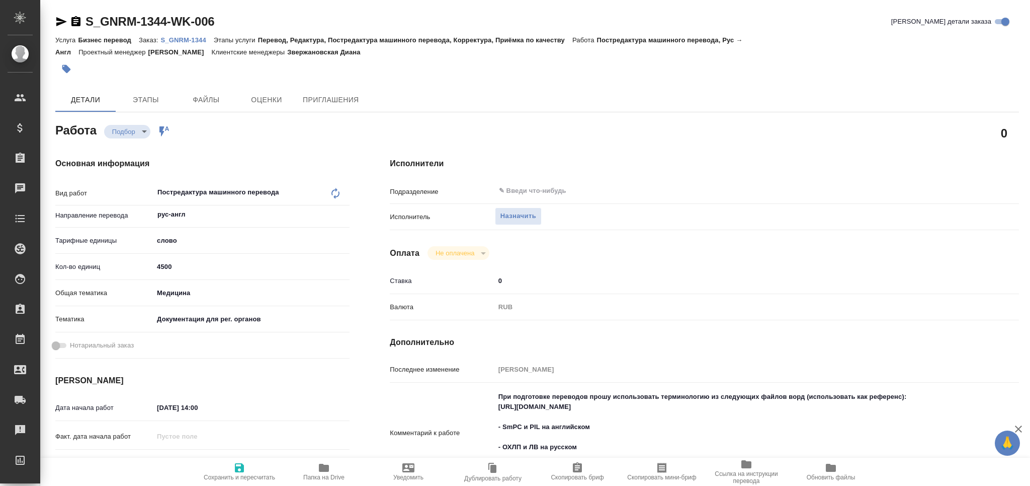
type textarea "x"
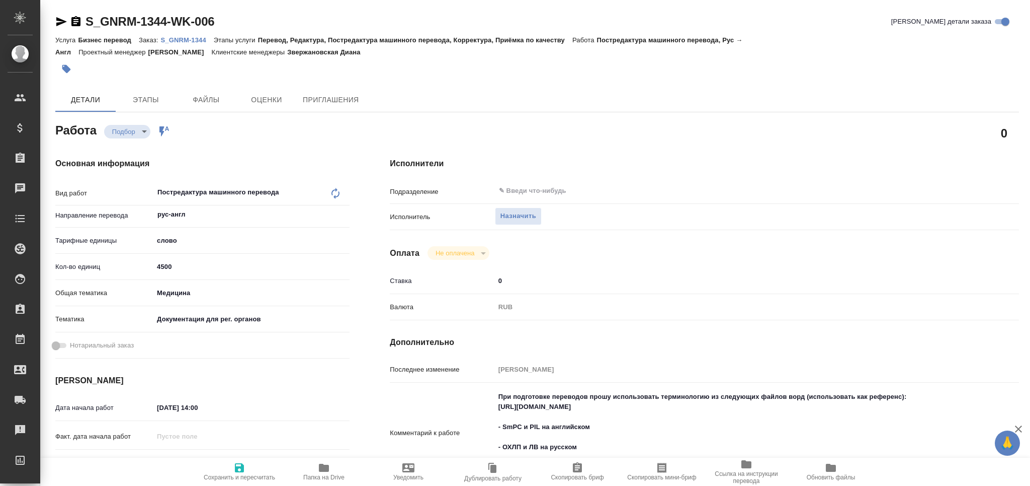
type textarea "x"
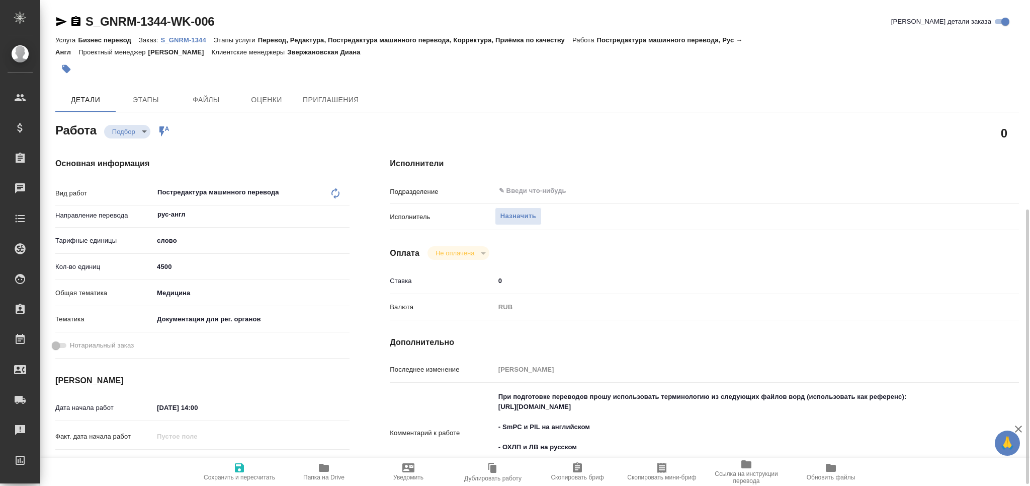
scroll to position [134, 0]
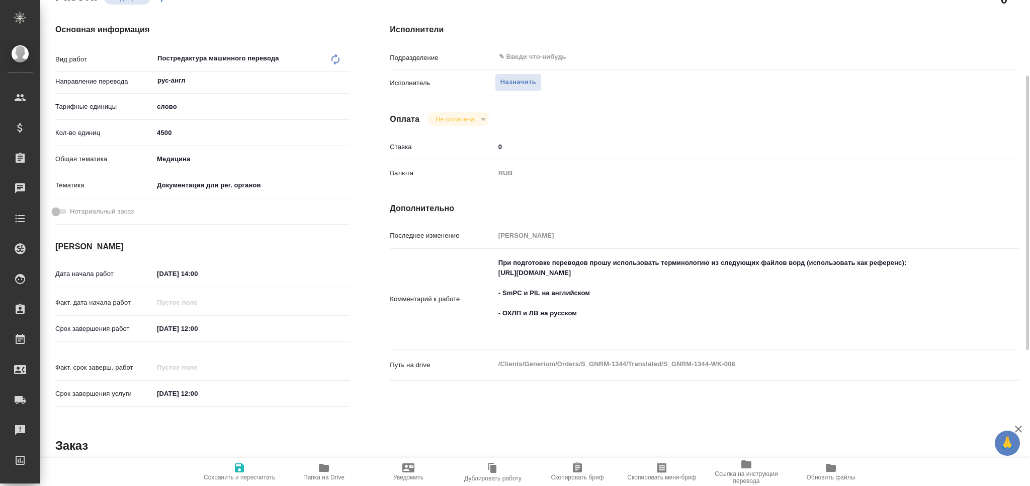
type textarea "x"
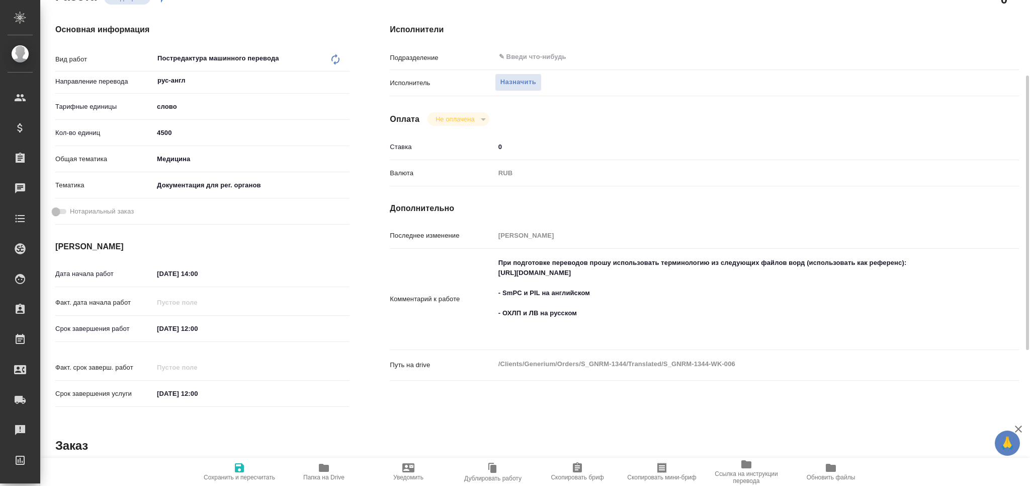
type textarea "x"
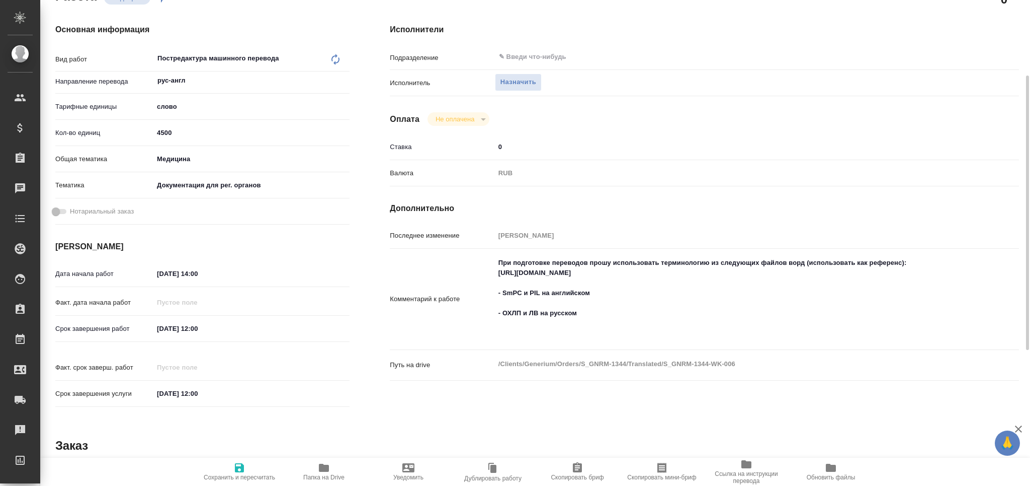
click at [199, 331] on div "Срок завершения работ [DATE] 12:00" at bounding box center [202, 329] width 294 height 18
click at [197, 331] on input "[DATE] 12:00" at bounding box center [198, 328] width 88 height 15
type textarea "x"
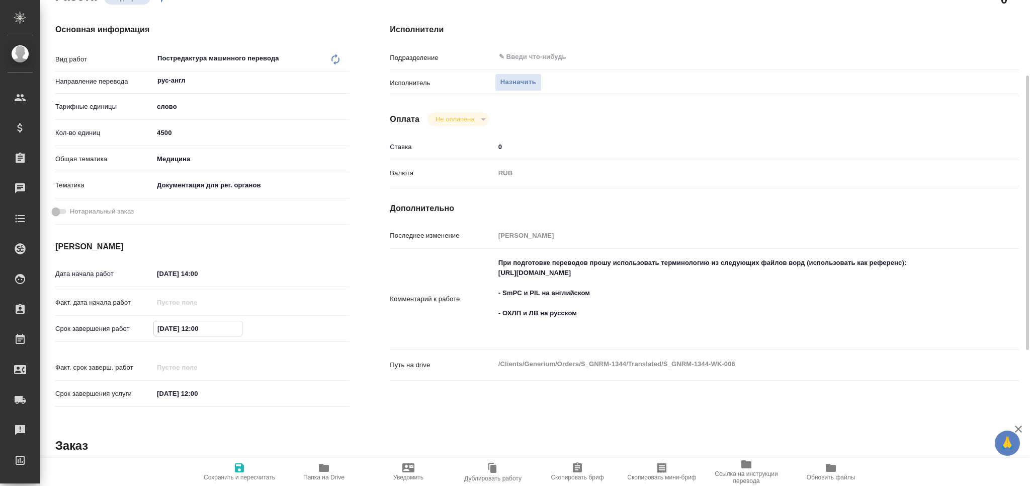
type textarea "x"
type input "[DATE] 11:00"
type textarea "x"
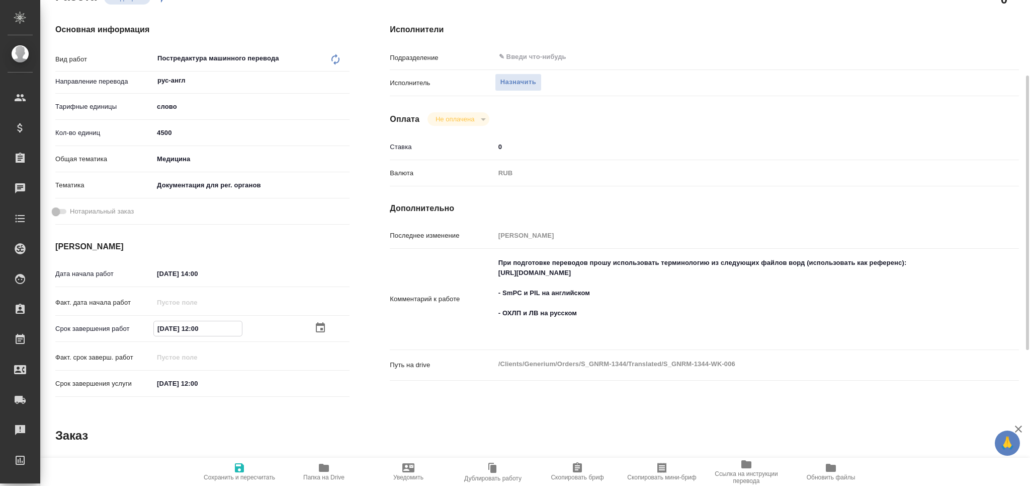
type textarea "x"
type input "[DATE] 11:00"
click at [248, 468] on span "Сохранить и пересчитать" at bounding box center [239, 470] width 72 height 19
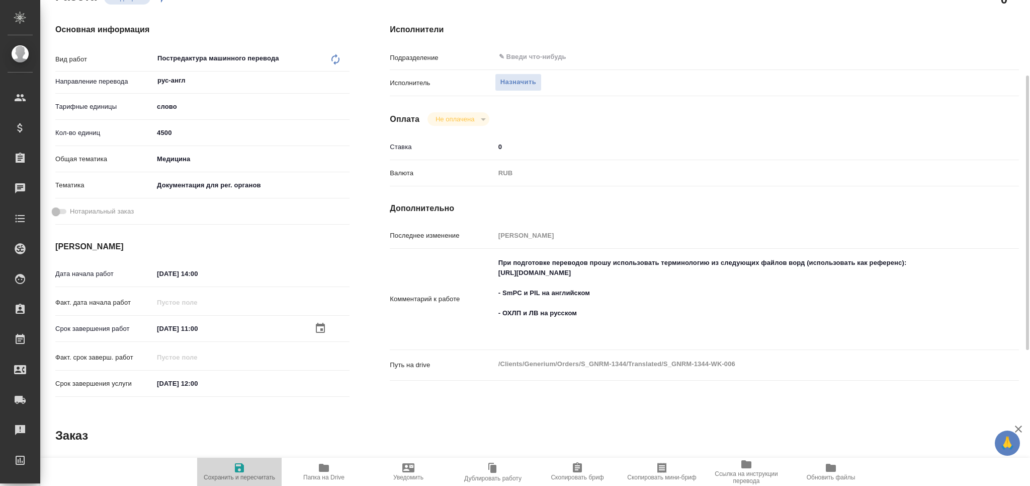
type textarea "x"
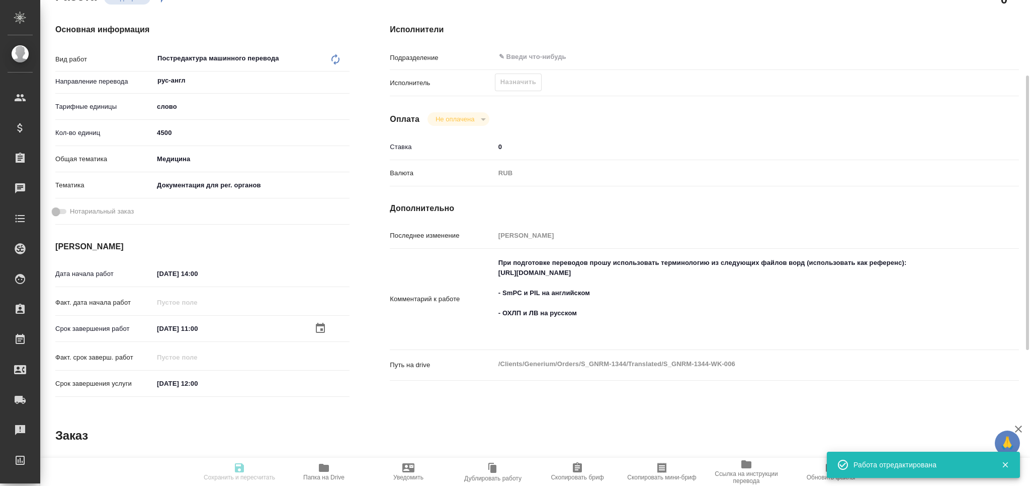
type textarea "x"
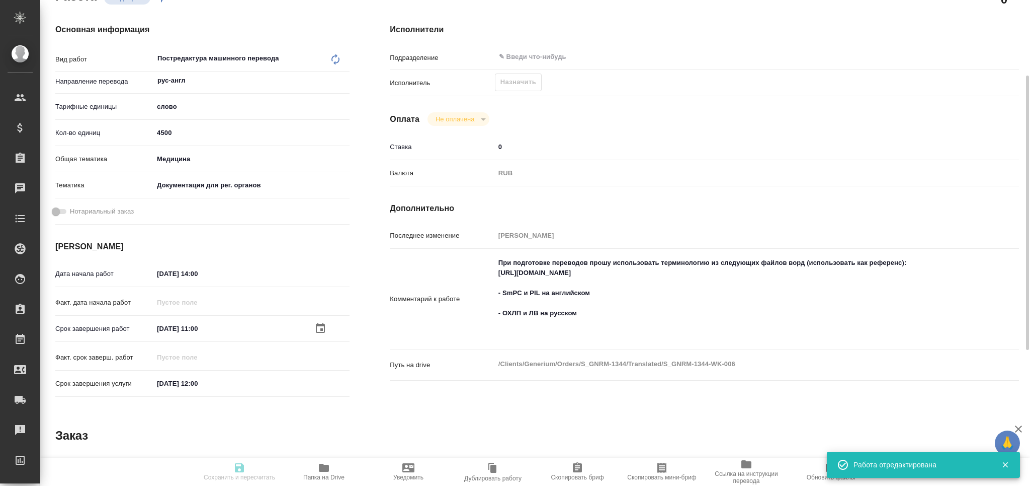
type textarea "x"
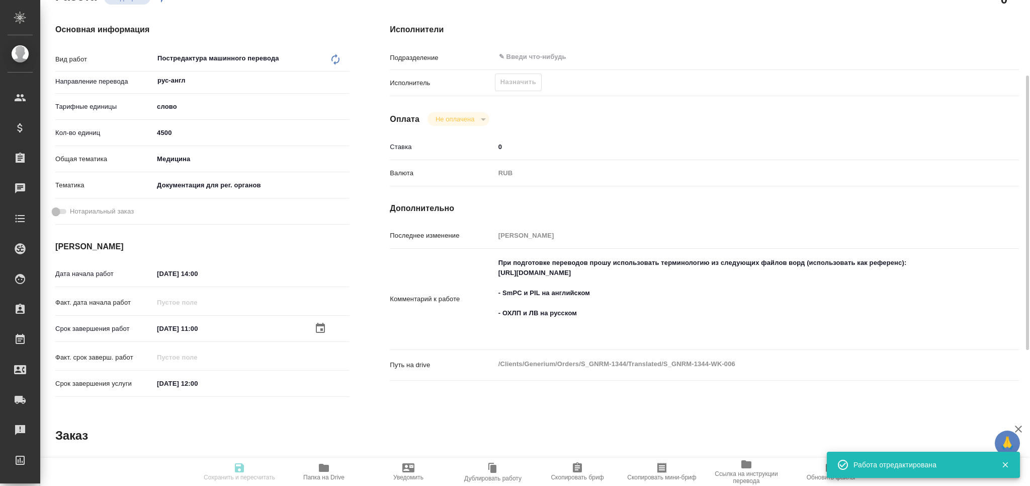
type input "recruiting"
type textarea "Постредактура машинного перевода"
type textarea "x"
type input "рус-англ"
type input "5a8b1489cc6b4906c91bfd90"
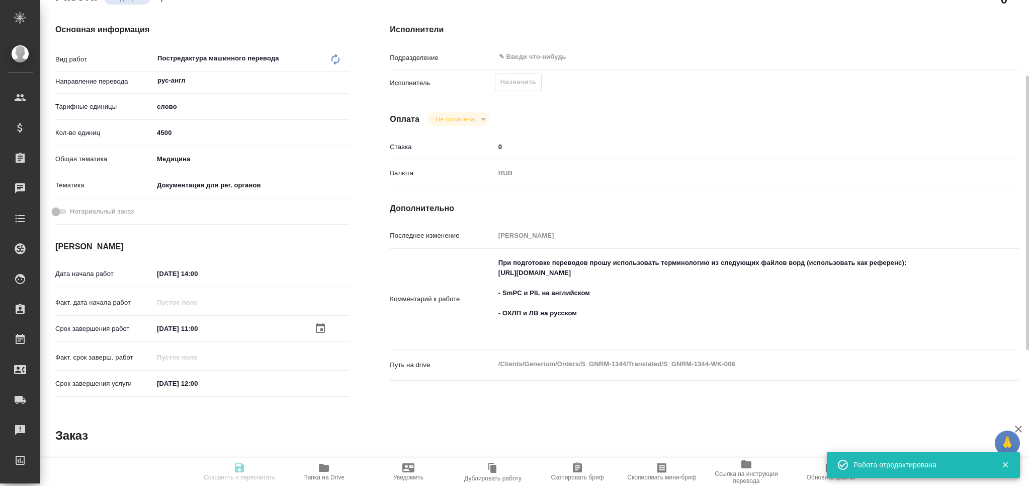
type input "4500"
type input "med"
type input "5f647205b73bc97568ca66c6"
type input "[DATE] 14:00"
type input "[DATE] 11:00"
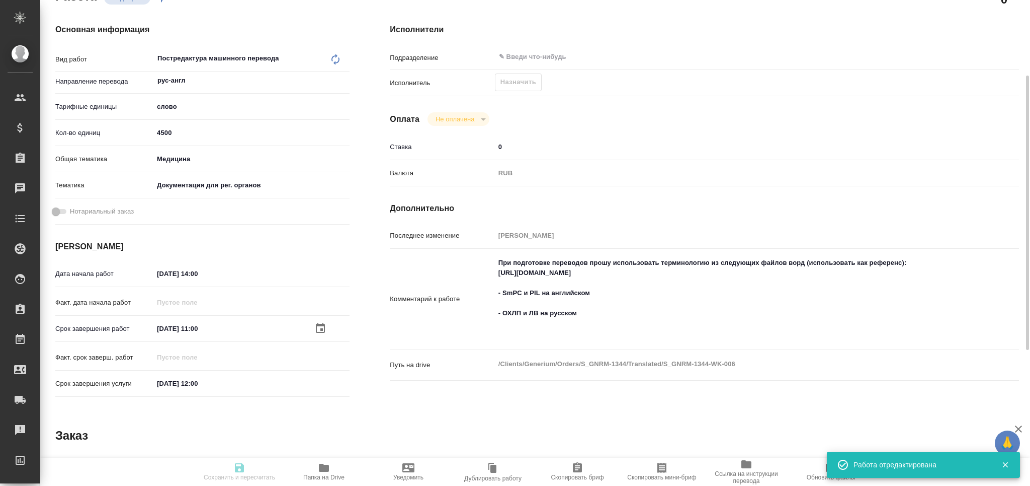
type input "[DATE] 12:00"
type input "notPayed"
type input "0"
type input "RUB"
type input "[PERSON_NAME]"
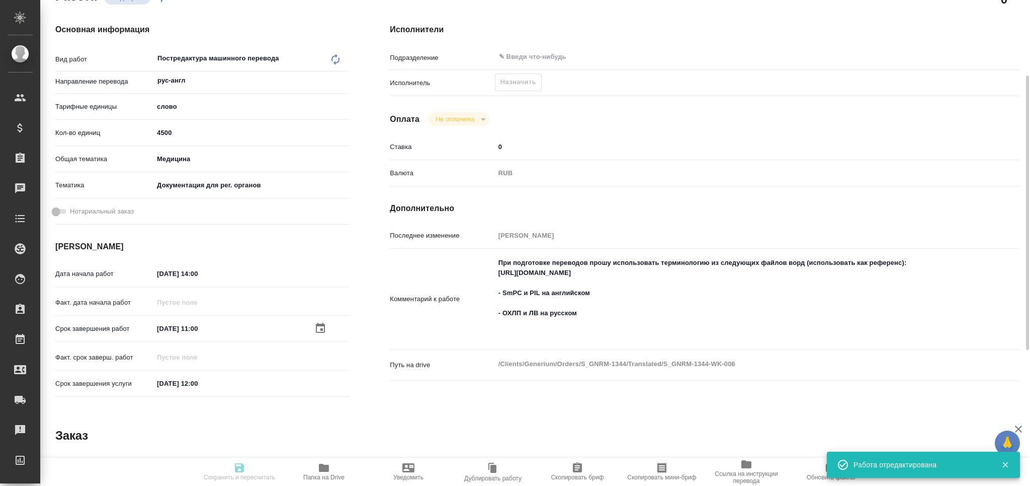
type textarea "При подготовке переводов прошу использовать терминологию из следующих файлов во…"
type textarea "x"
type textarea "/Clients/Generium/Orders/S_GNRM-1344/Translated/S_GNRM-1344-WK-006"
type textarea "x"
type input "S_GNRM-1344"
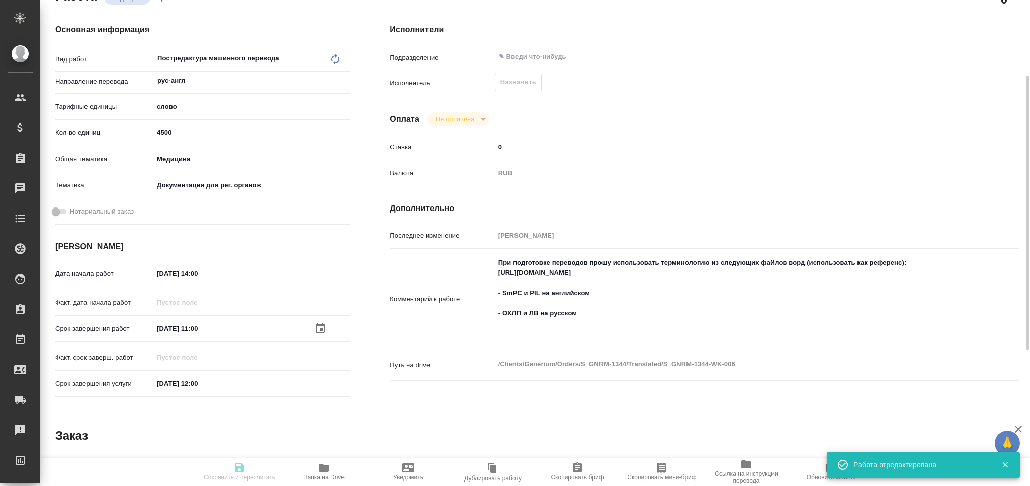
type input "Бизнес перевод"
type input "Перевод, Редактура, Постредактура машинного перевода, Корректура, Приёмка по ка…"
type input "Звержановская Диана"
type input "[PERSON_NAME]"
type input "/Clients/Generium/Orders/S_GNRM-1344"
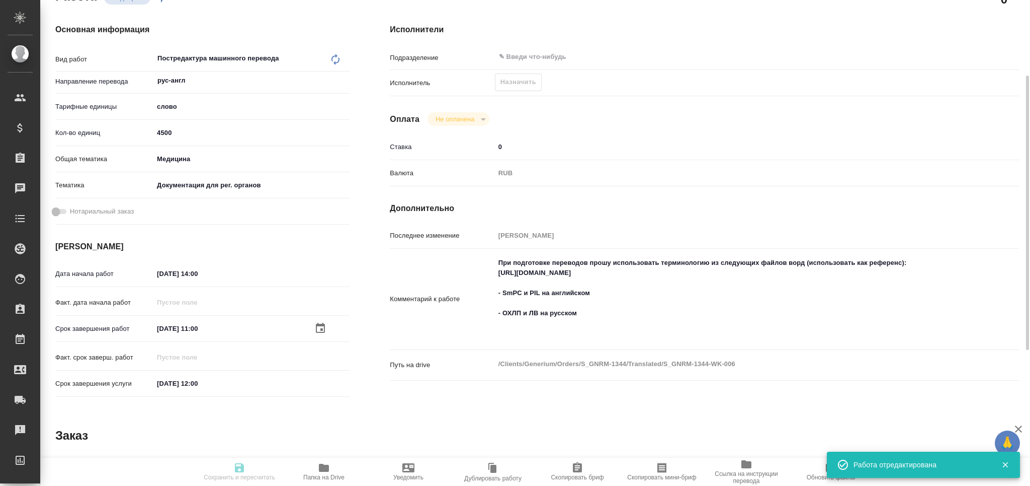
type textarea "x"
type textarea "Документы пдф («KT_onaylı» и «KUB_Onaylı») в перевод c турецкого на английский …"
type textarea "x"
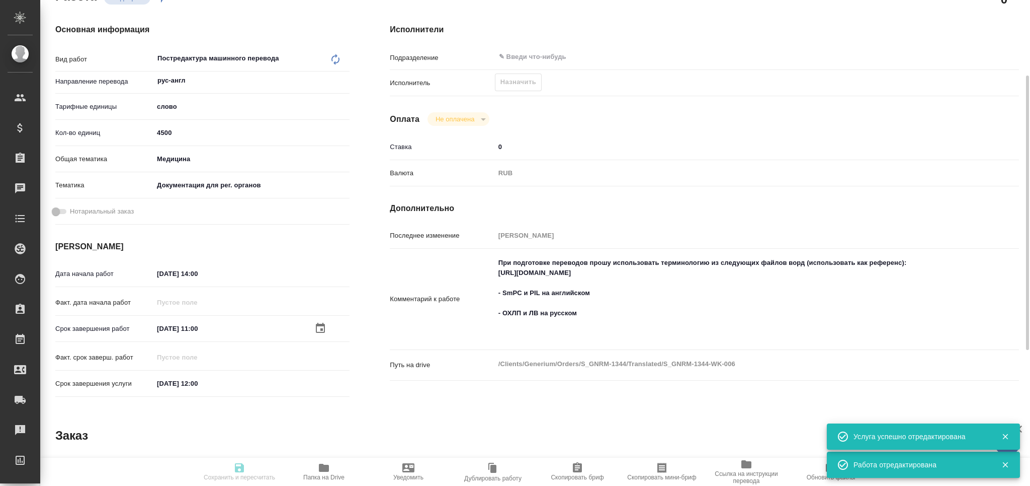
type textarea "x"
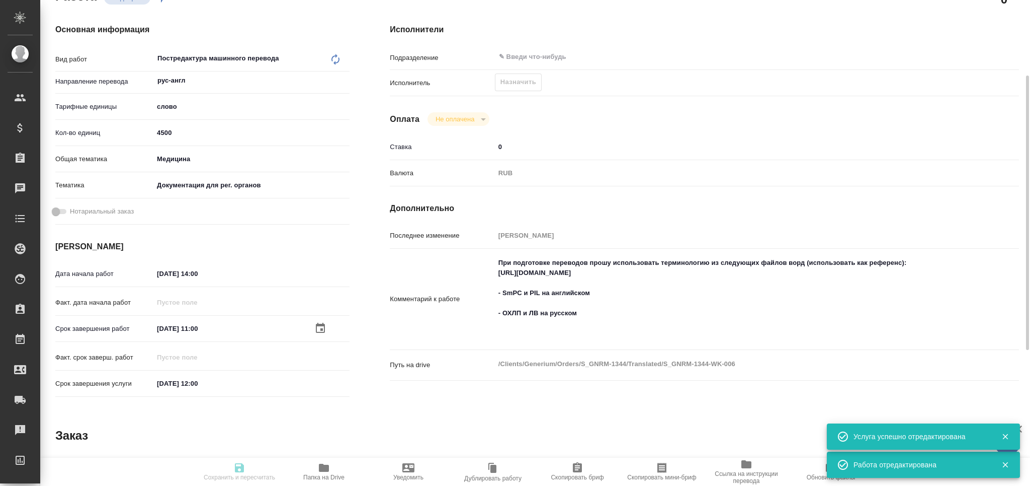
type textarea "x"
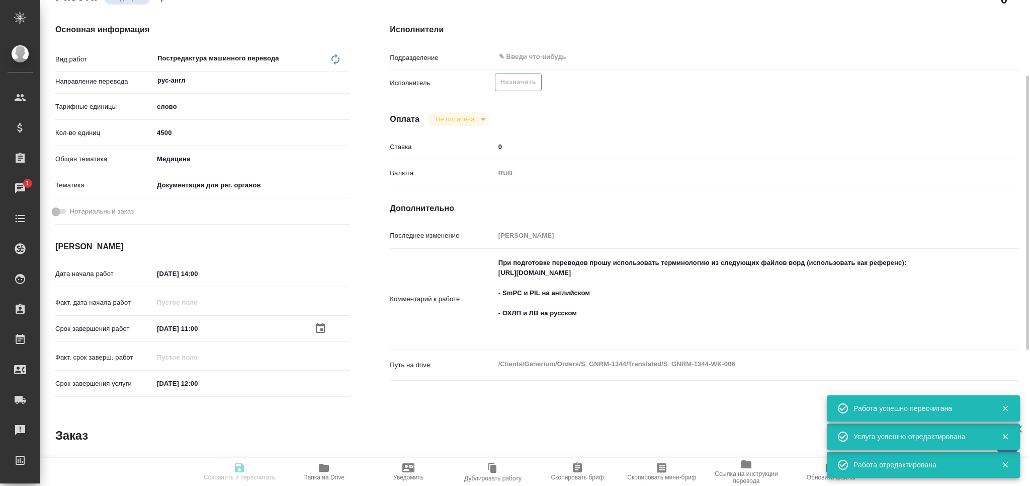
type input "recruiting"
type textarea "Постредактура машинного перевода"
type textarea "x"
type input "рус-англ"
type input "5a8b1489cc6b4906c91bfd90"
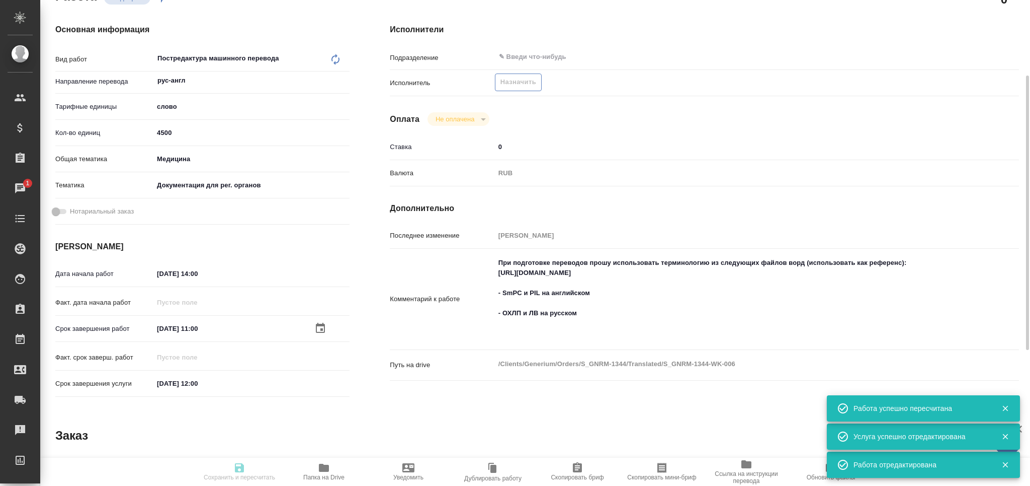
type input "4500"
type input "med"
type input "5f647205b73bc97568ca66c6"
type input "[DATE] 14:00"
type input "[DATE] 11:00"
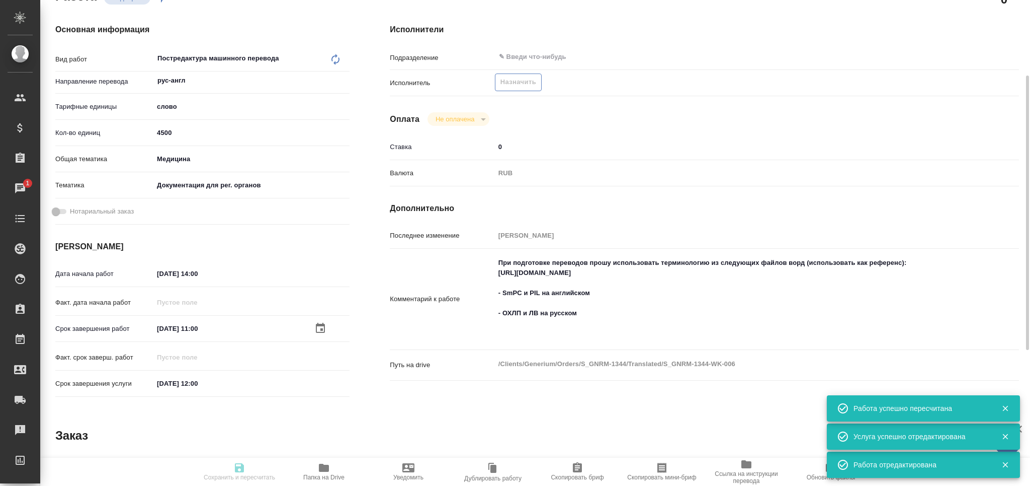
type input "[DATE] 12:00"
type input "notPayed"
type input "0"
type input "RUB"
type input "[PERSON_NAME]"
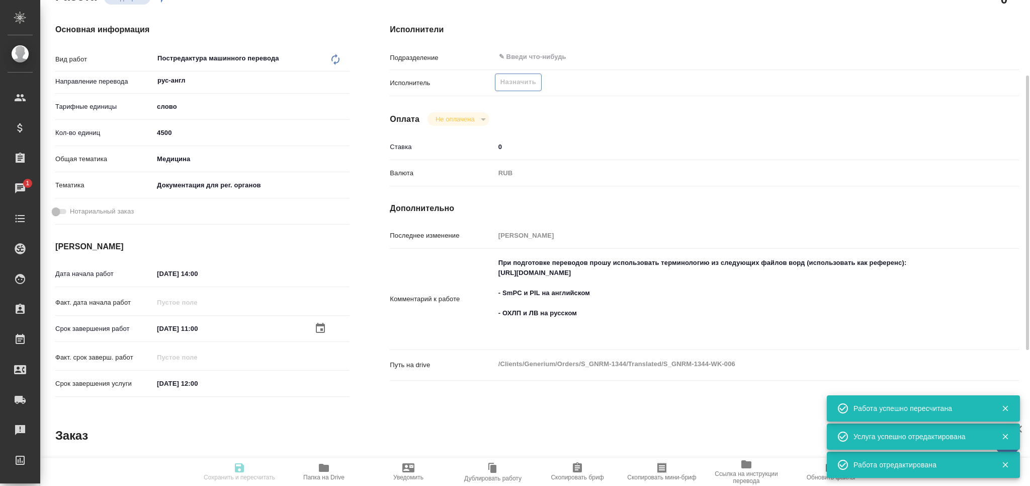
type textarea "При подготовке переводов прошу использовать терминологию из следующих файлов во…"
type textarea "x"
type textarea "/Clients/Generium/Orders/S_GNRM-1344/Translated/S_GNRM-1344-WK-006"
type textarea "x"
type input "S_GNRM-1344"
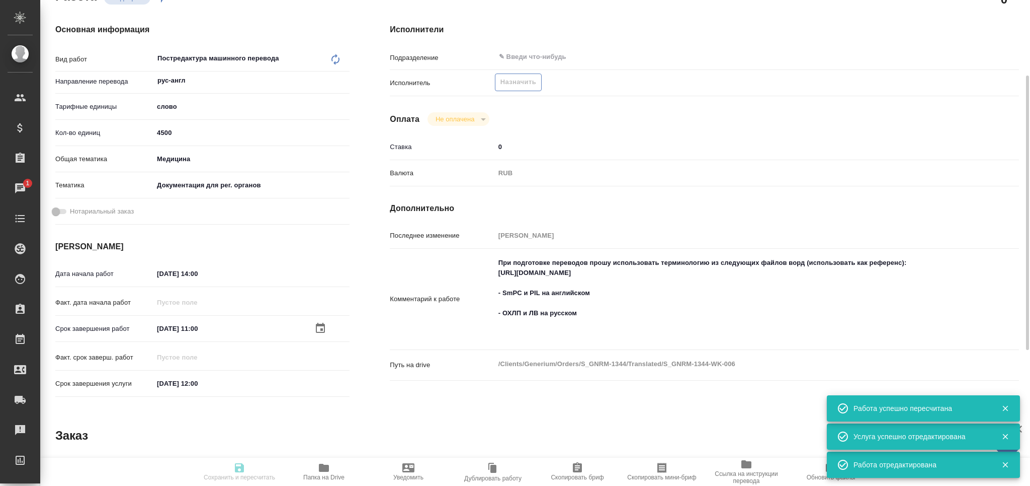
type input "Бизнес перевод"
type input "Перевод, Редактура, Постредактура машинного перевода, Корректура, Приёмка по ка…"
type input "Звержановская Диана"
type input "[PERSON_NAME]"
type input "/Clients/Generium/Orders/S_GNRM-1344"
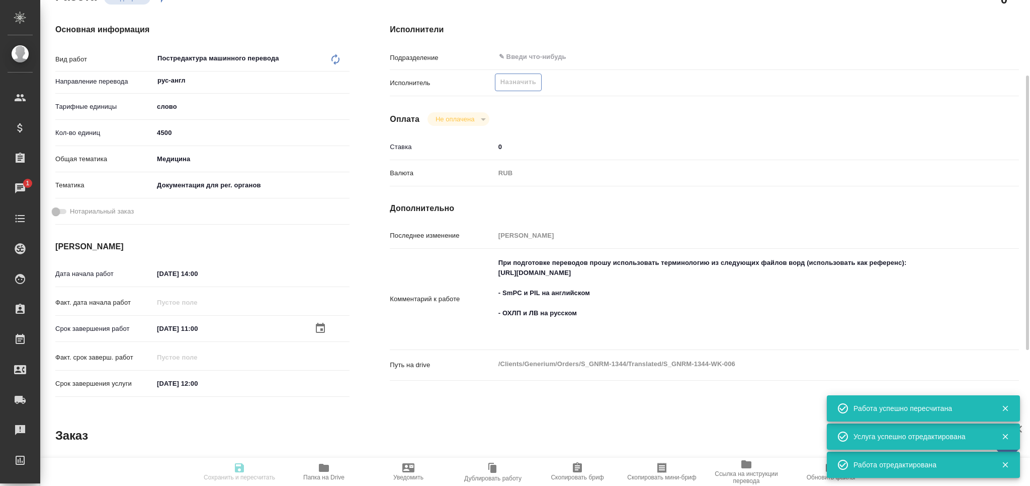
type textarea "x"
type textarea "Документы пдф («KT_onaylı» и «KUB_Onaylı») в перевод c турецкого на английский …"
type textarea "x"
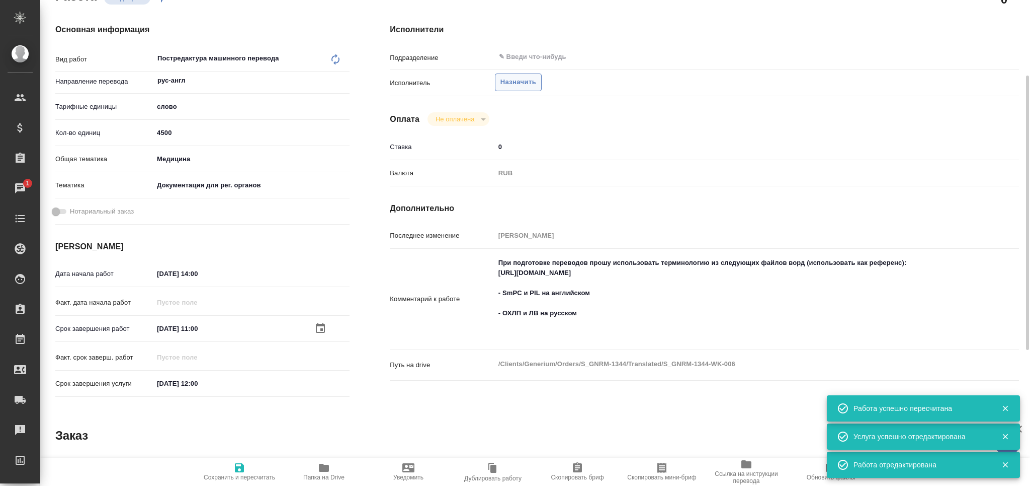
type textarea "x"
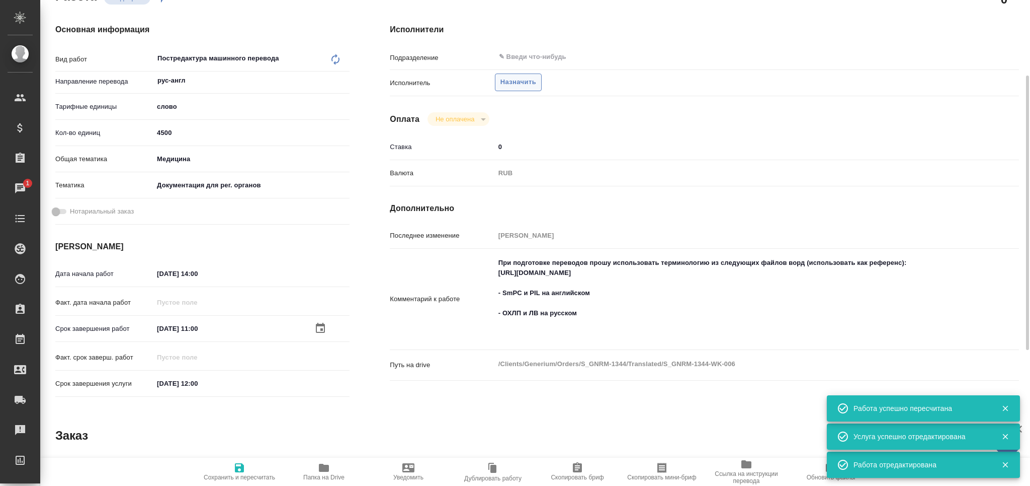
type textarea "x"
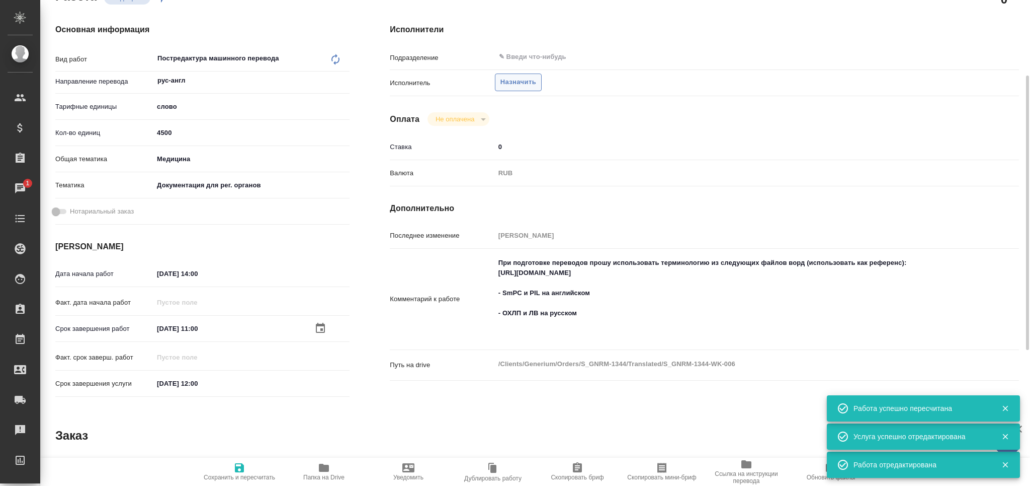
type textarea "x"
click at [519, 78] on span "Назначить" at bounding box center [519, 82] width 36 height 12
type textarea "x"
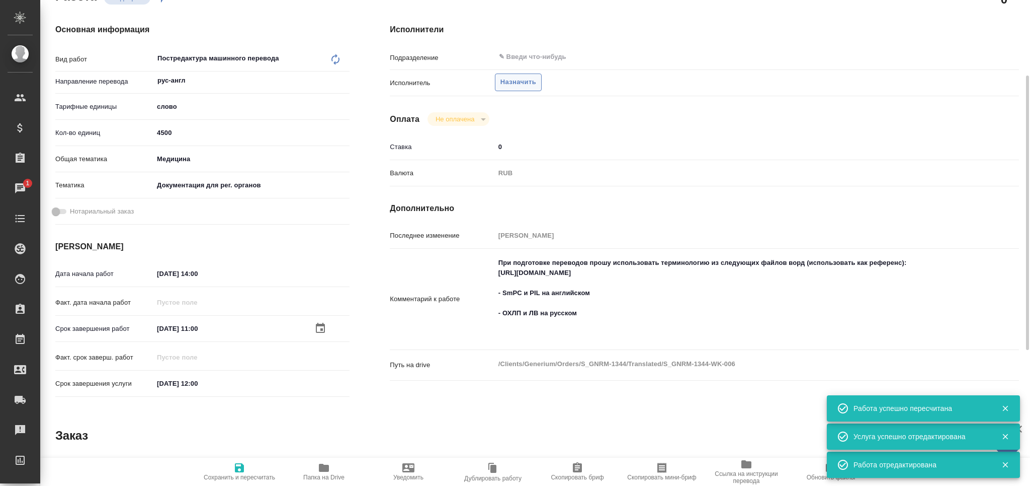
type textarea "x"
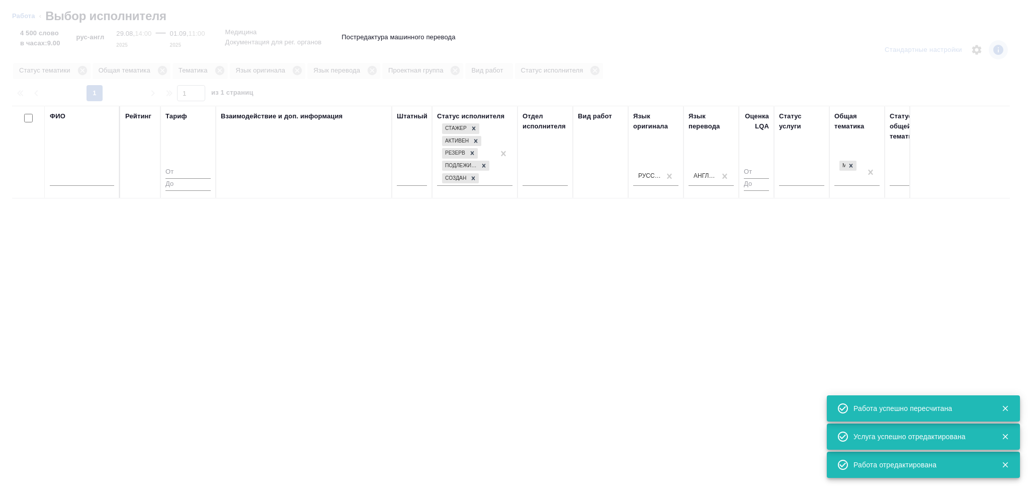
type textarea "x"
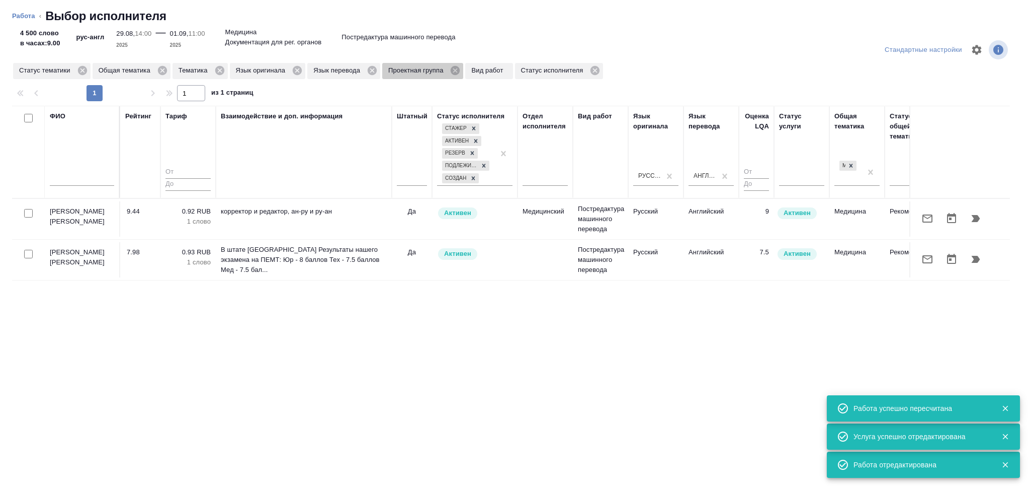
drag, startPoint x: 456, startPoint y: 74, endPoint x: 47, endPoint y: 275, distance: 455.5
click at [456, 73] on icon at bounding box center [455, 70] width 9 height 9
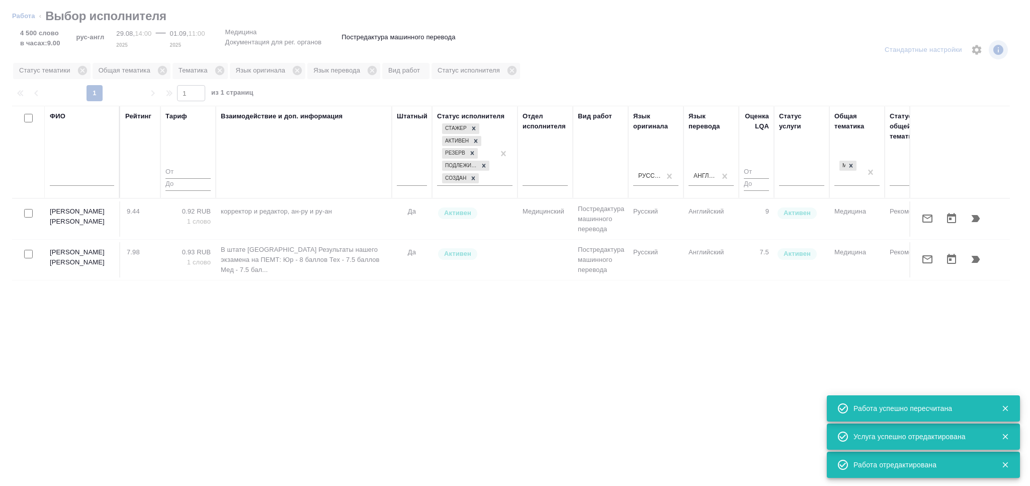
click at [97, 178] on input "text" at bounding box center [82, 179] width 64 height 13
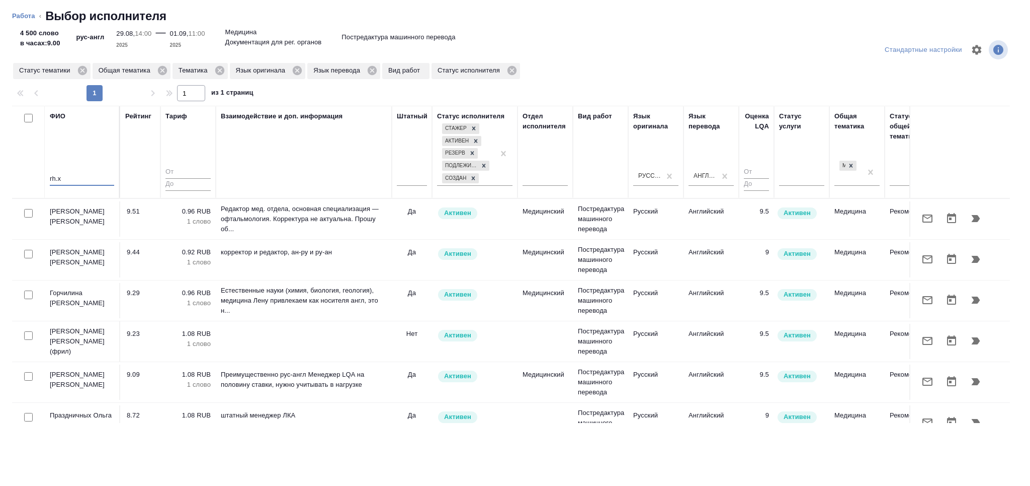
click at [97, 178] on input "rh.x" at bounding box center [82, 179] width 64 height 13
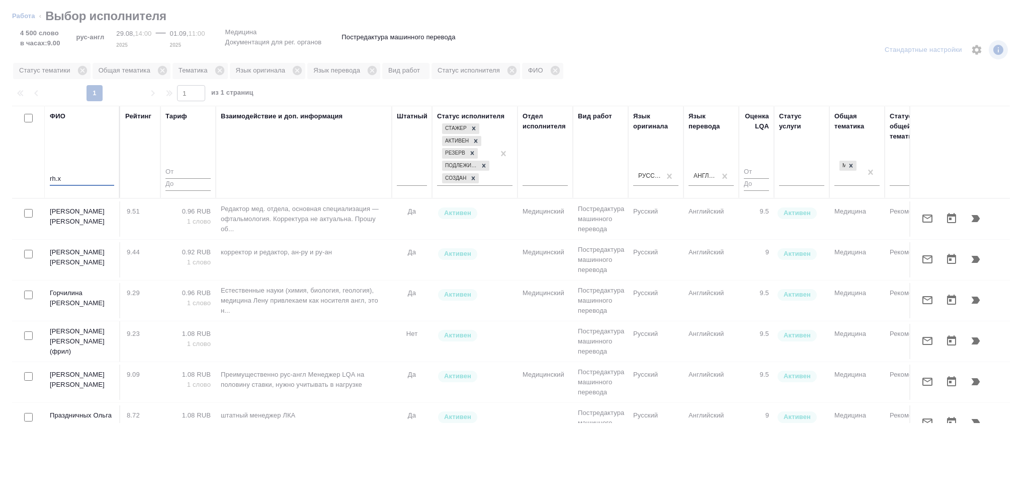
click at [97, 178] on input "rh.x" at bounding box center [82, 179] width 64 height 13
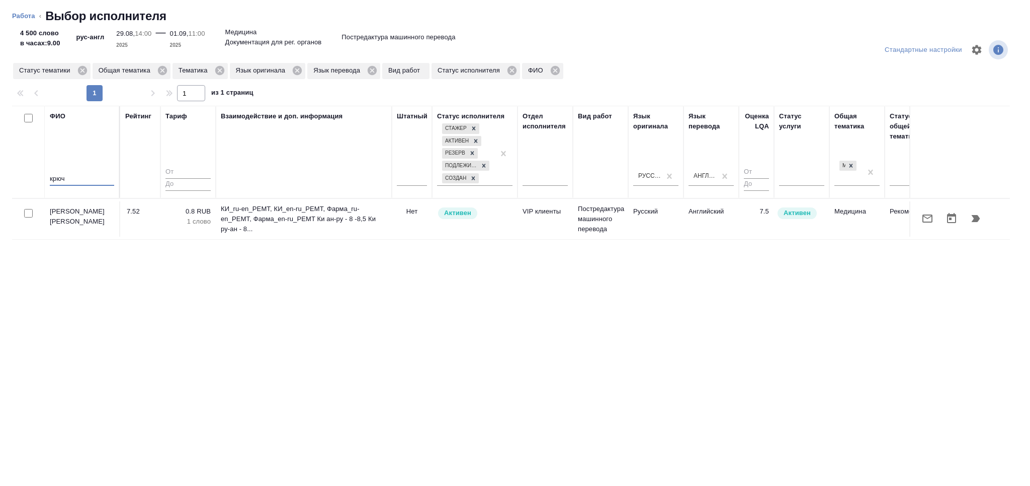
type input "крюч"
click at [931, 219] on icon "button" at bounding box center [928, 218] width 10 height 8
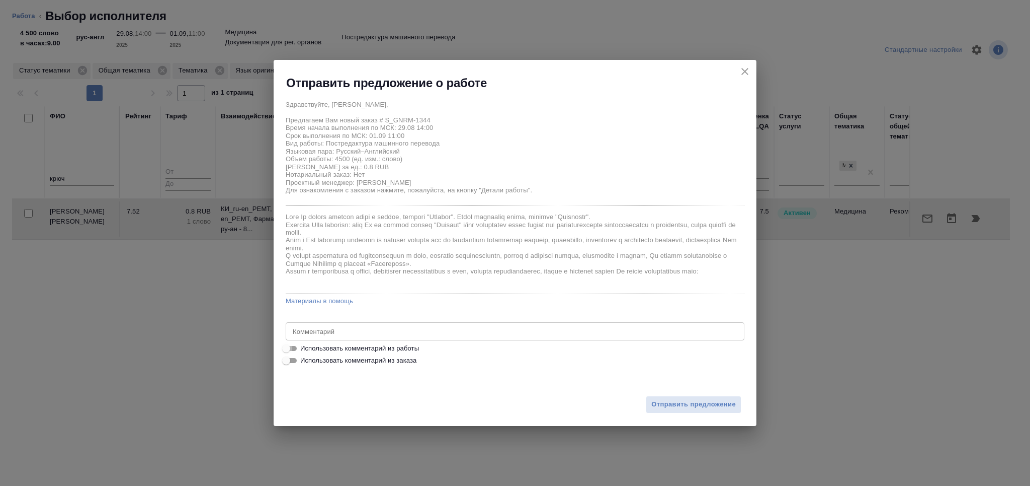
click at [287, 346] on input "Использовать комментарий из работы" at bounding box center [286, 348] width 36 height 12
checkbox input "true"
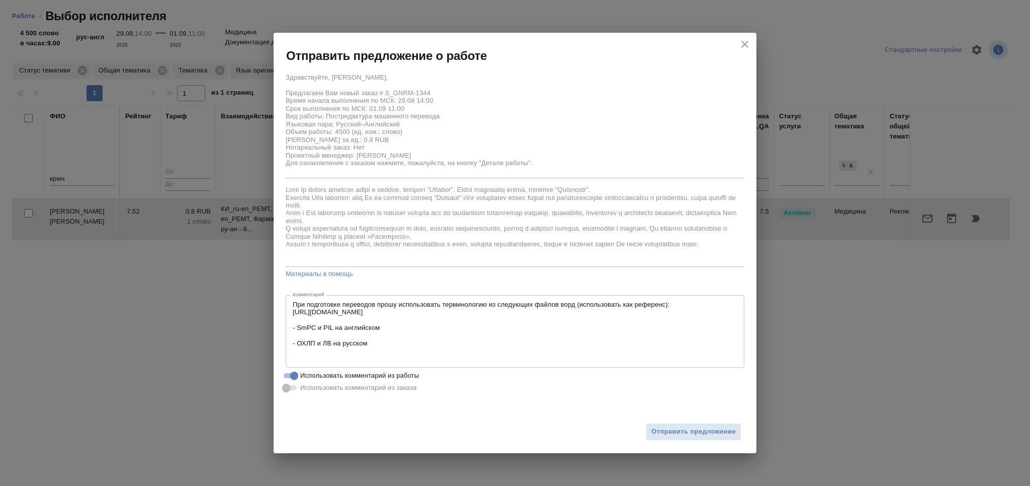
click at [295, 311] on textarea "При подготовке переводов прошу использовать терминологию из следующих файлов во…" at bounding box center [515, 331] width 445 height 62
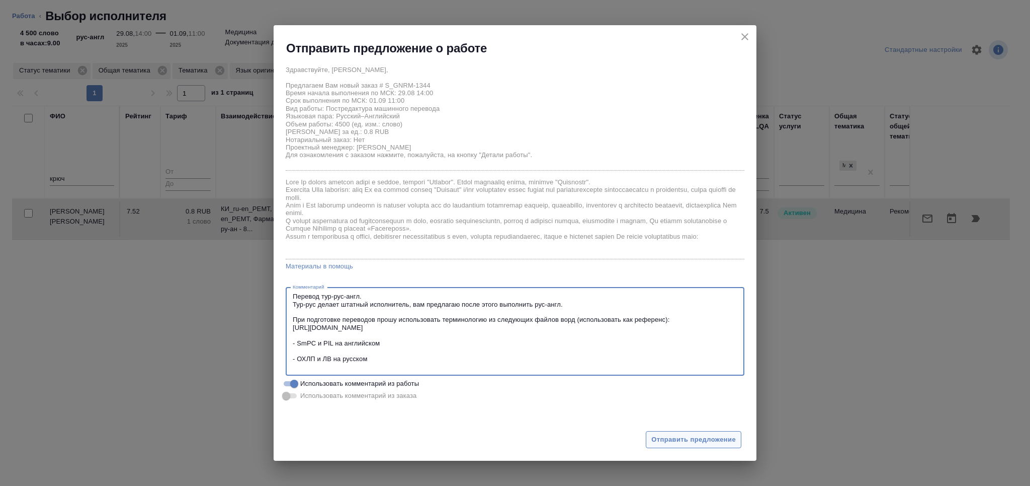
type textarea "Перевод тур-рус-англ. Тур-рус делает штатный исполнитель, вам предлагаю после э…"
click at [670, 435] on span "Отправить предложение" at bounding box center [694, 440] width 85 height 12
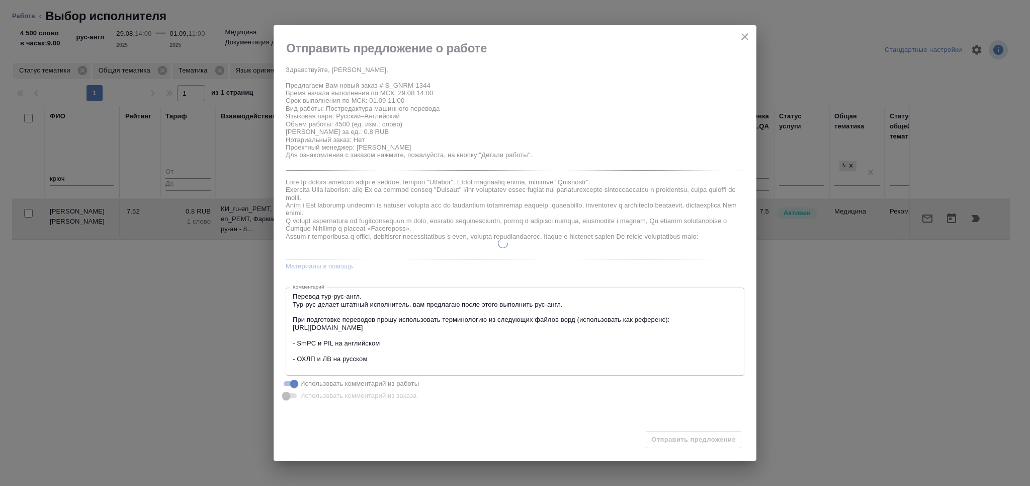
type textarea "x"
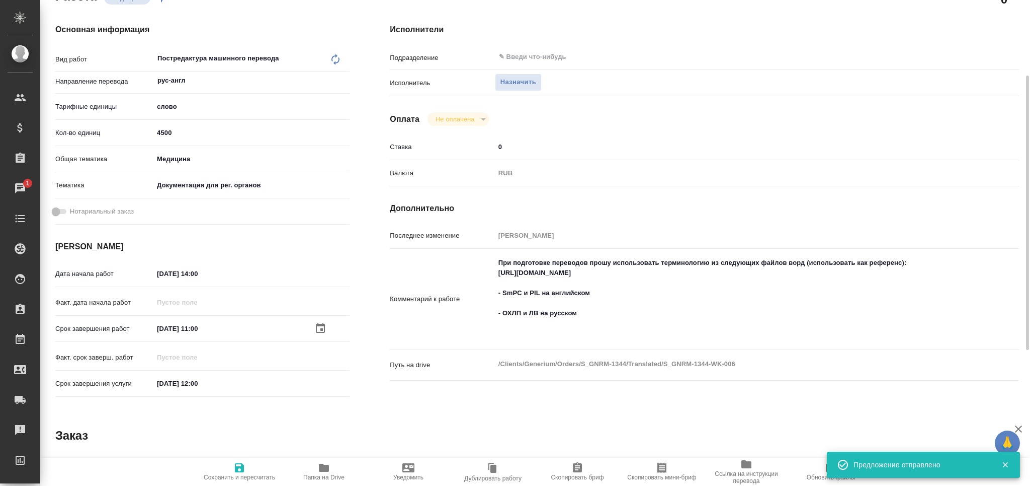
type input "recruiting"
type textarea "Постредактура машинного перевода"
type textarea "x"
type input "рус-англ"
type input "5a8b1489cc6b4906c91bfd90"
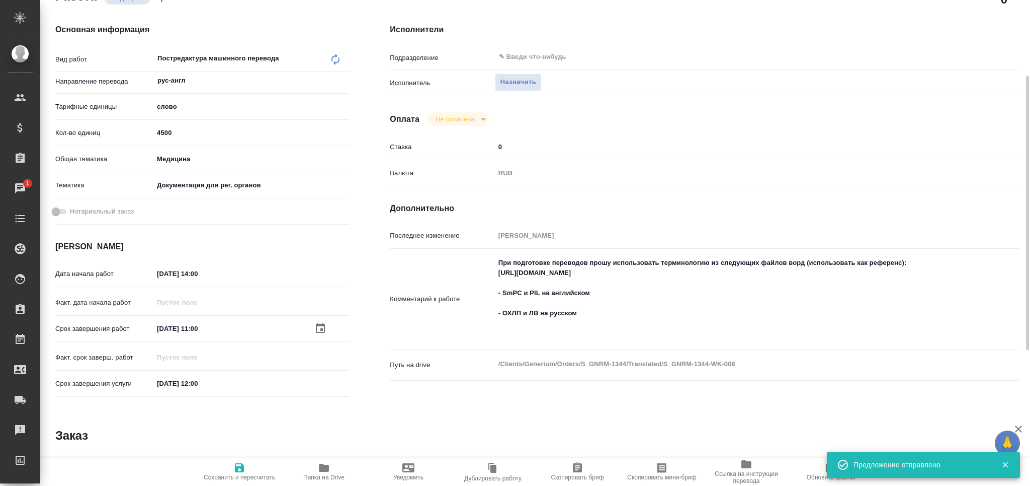
type input "4500"
type input "med"
type input "5f647205b73bc97568ca66c6"
type input "29.08.2025 14:00"
type input "01.09.2025 11:00"
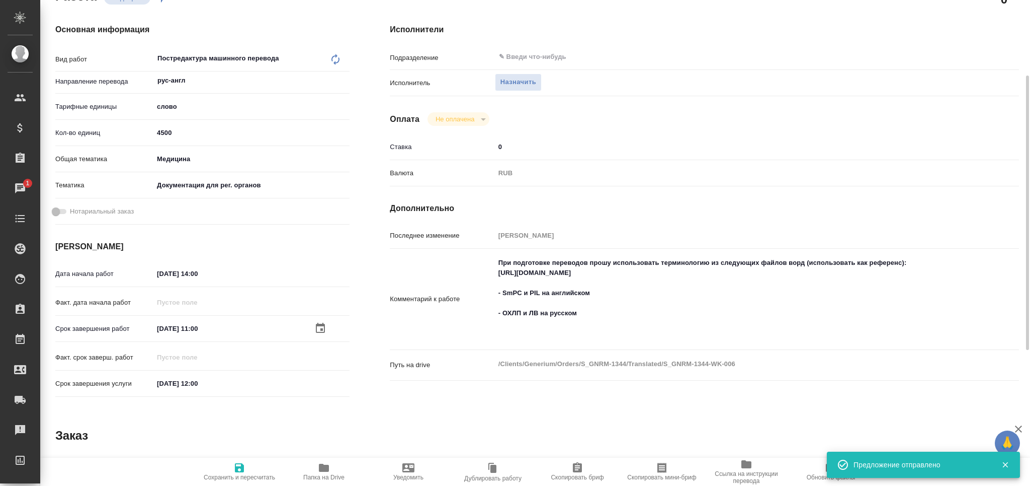
type input "01.09.2025 12:00"
type input "notPayed"
type input "0"
type input "RUB"
type input "[PERSON_NAME]"
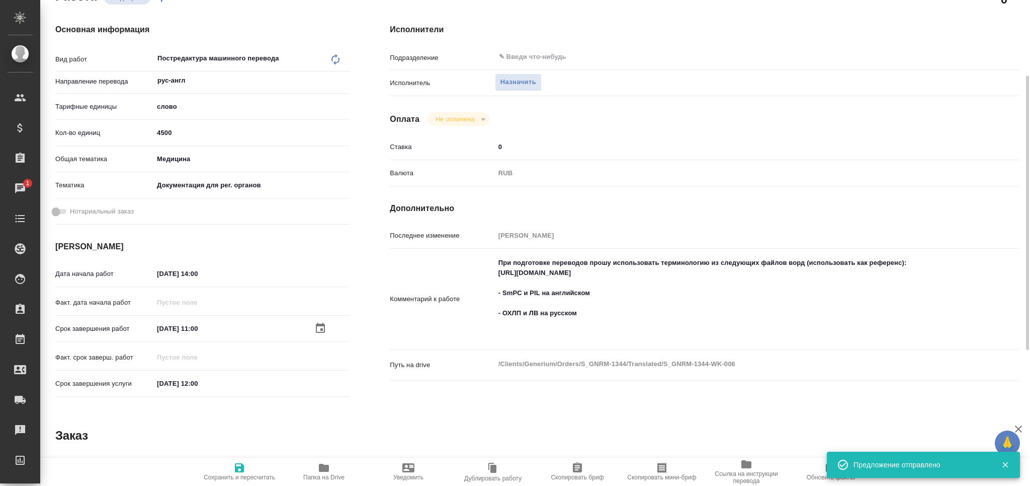
type textarea "При подготовке переводов прошу использовать терминологию из следующих файлов во…"
type textarea "x"
type textarea "/Clients/Generium/Orders/S_GNRM-1344/Translated/S_GNRM-1344-WK-006"
type textarea "x"
type input "S_GNRM-1344"
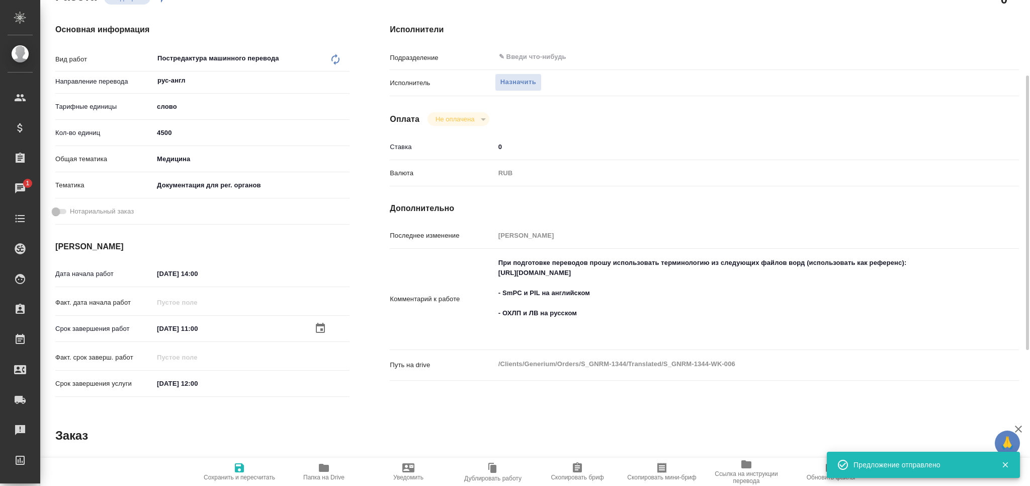
type input "Бизнес перевод"
type input "Перевод, Редактура, Постредактура машинного перевода, Корректура, Приёмка по ка…"
type input "Звержановская Диана"
type input "Петрова Валерия"
type input "/Clients/Generium/Orders/S_GNRM-1344"
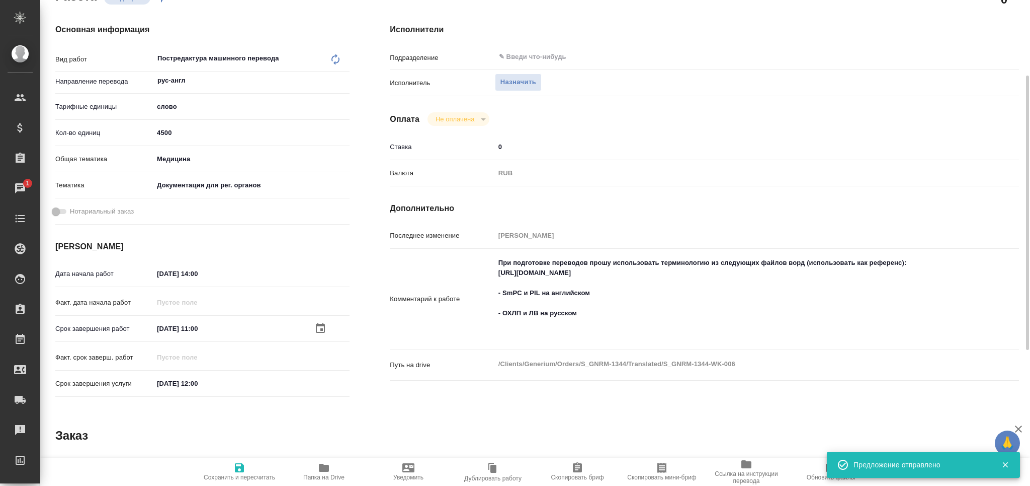
type textarea "x"
type textarea "Документы пдф («KT_onaylı» и «KUB_Onaylı») в перевод c турецкого на английский …"
type textarea "x"
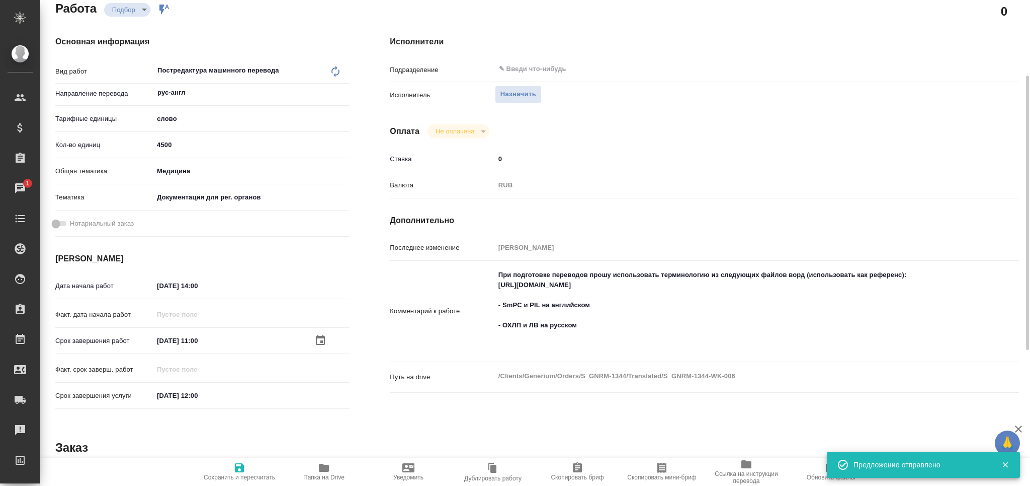
type textarea "x"
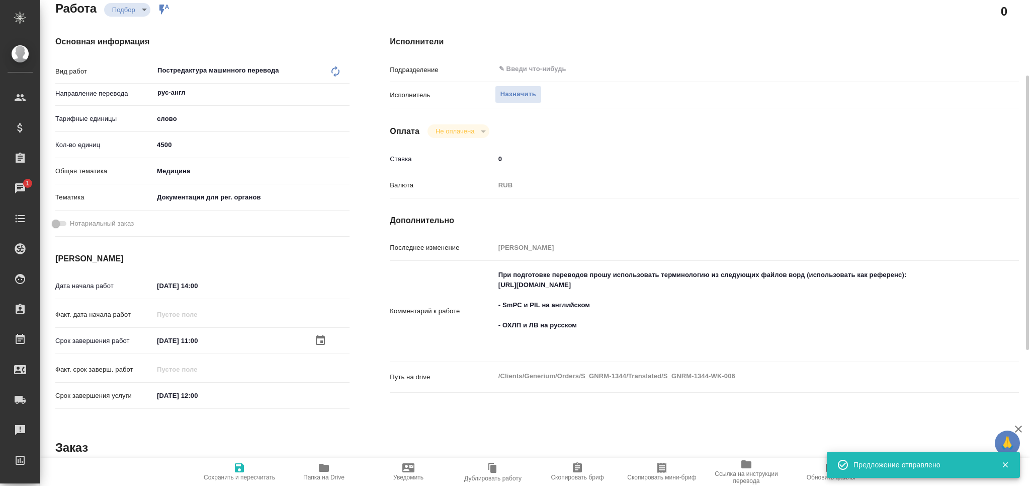
type textarea "x"
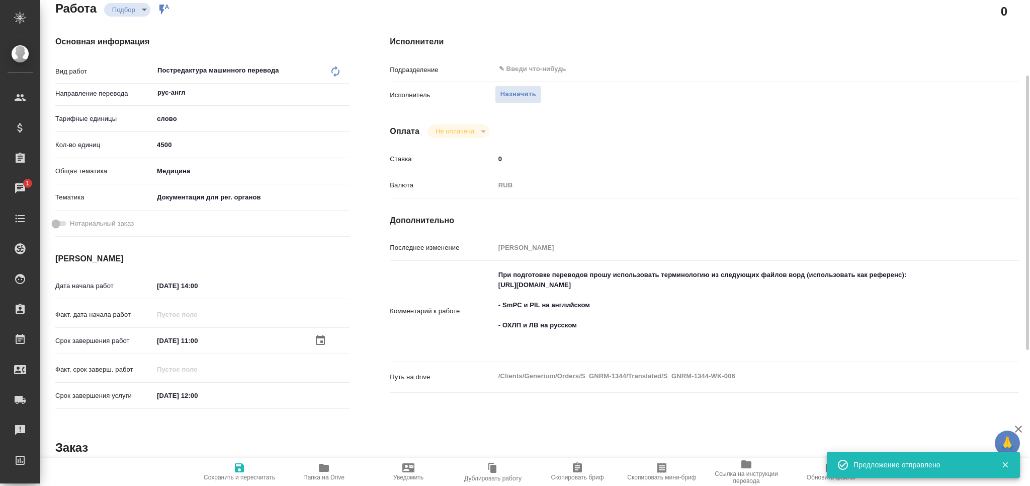
type textarea "x"
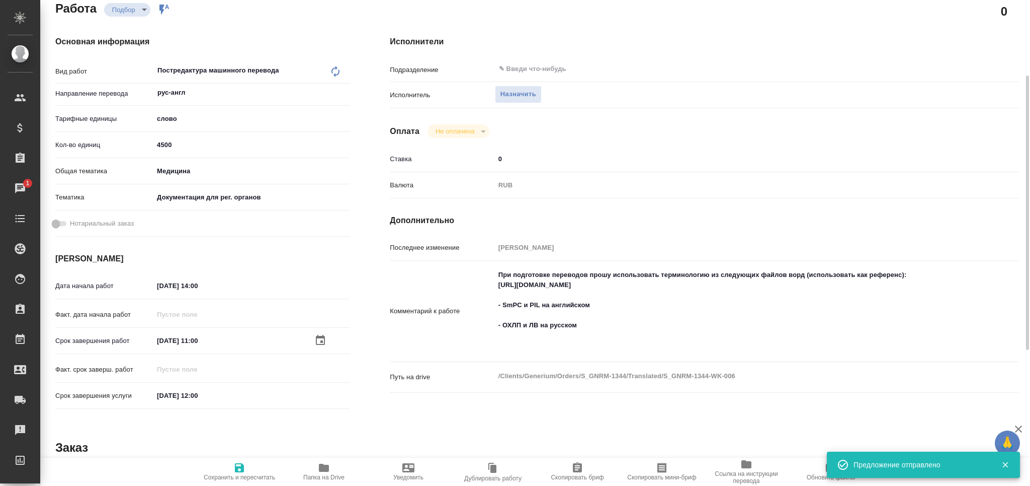
type textarea "x"
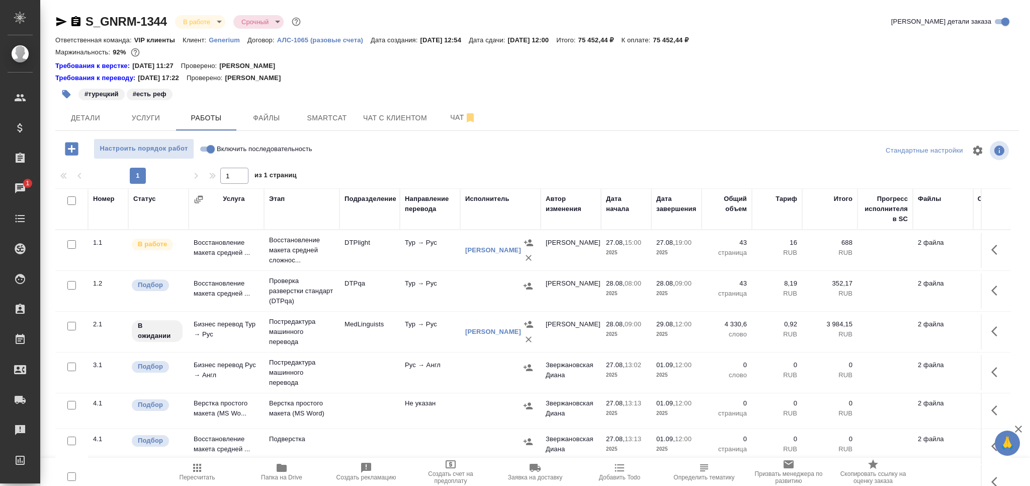
click at [207, 477] on span "Пересчитать" at bounding box center [198, 476] width 36 height 7
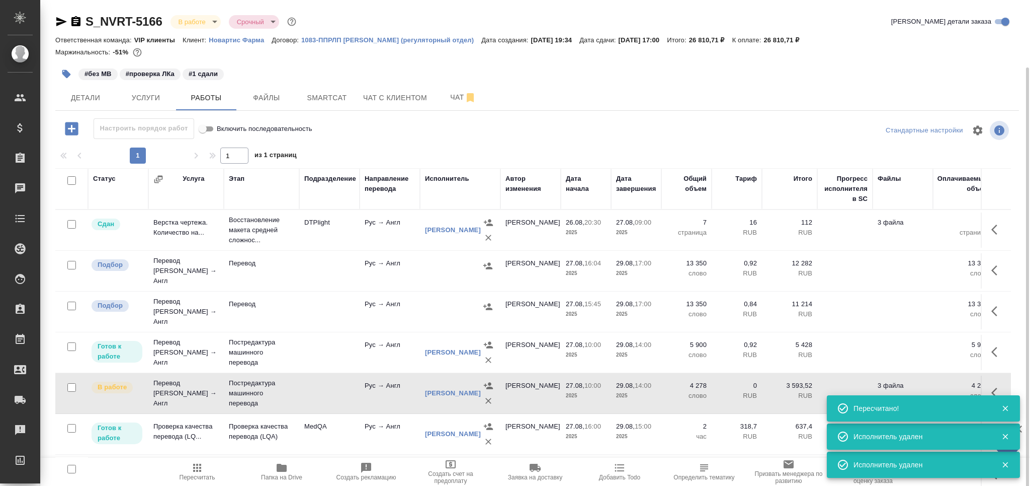
scroll to position [35, 0]
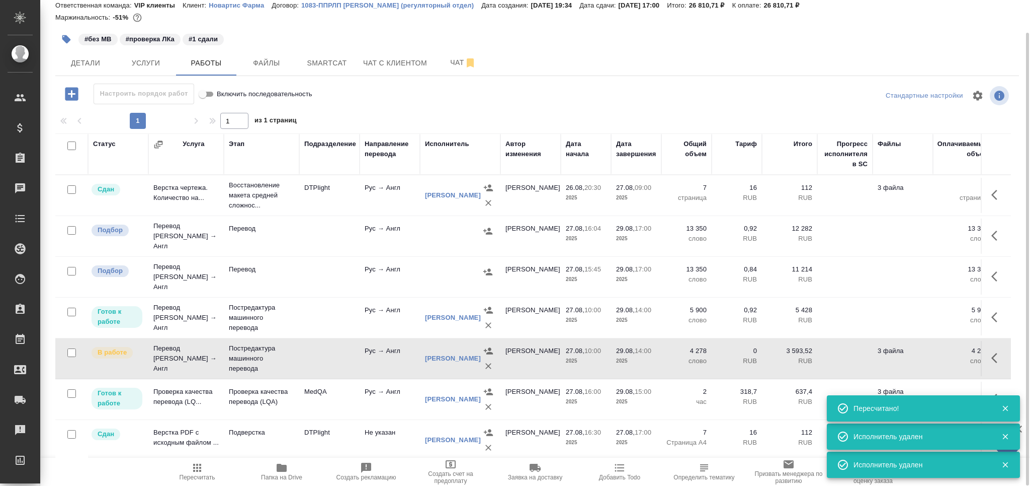
click at [194, 472] on icon "button" at bounding box center [197, 467] width 12 height 12
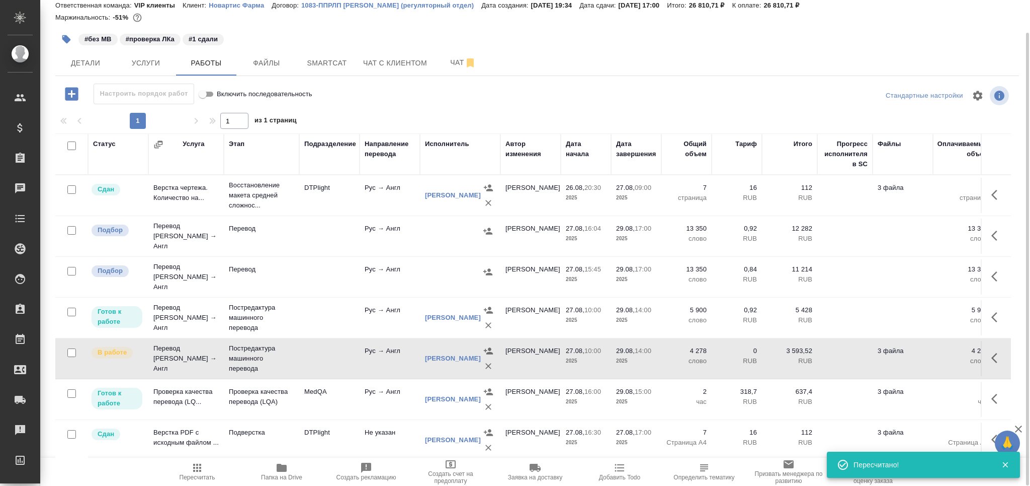
click at [73, 230] on input "checkbox" at bounding box center [71, 230] width 9 height 9
checkbox input "true"
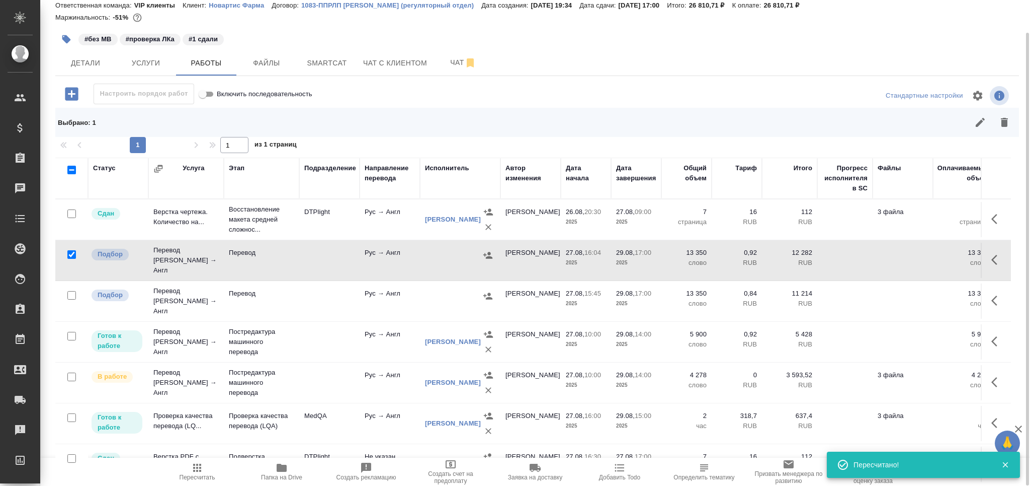
click at [73, 291] on input "checkbox" at bounding box center [71, 295] width 9 height 9
checkbox input "true"
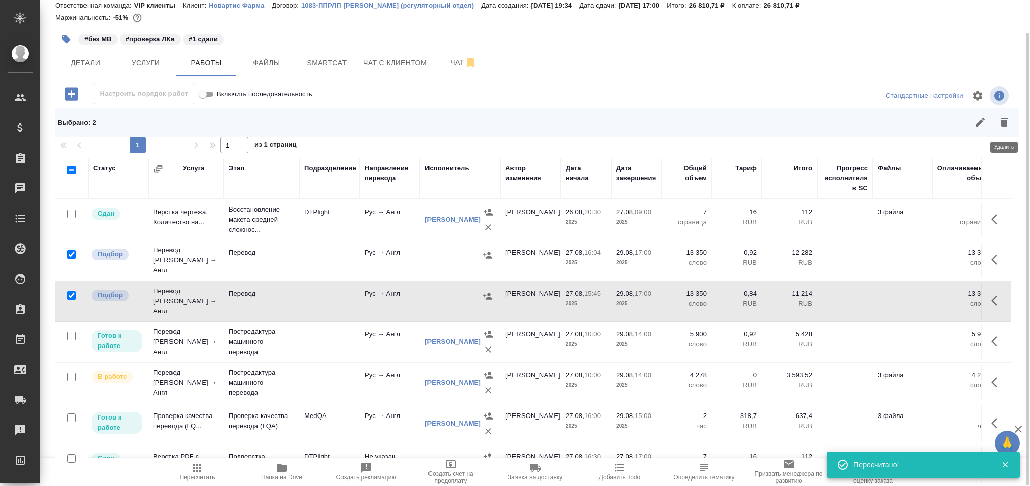
click at [1010, 119] on icon "button" at bounding box center [1005, 122] width 12 height 12
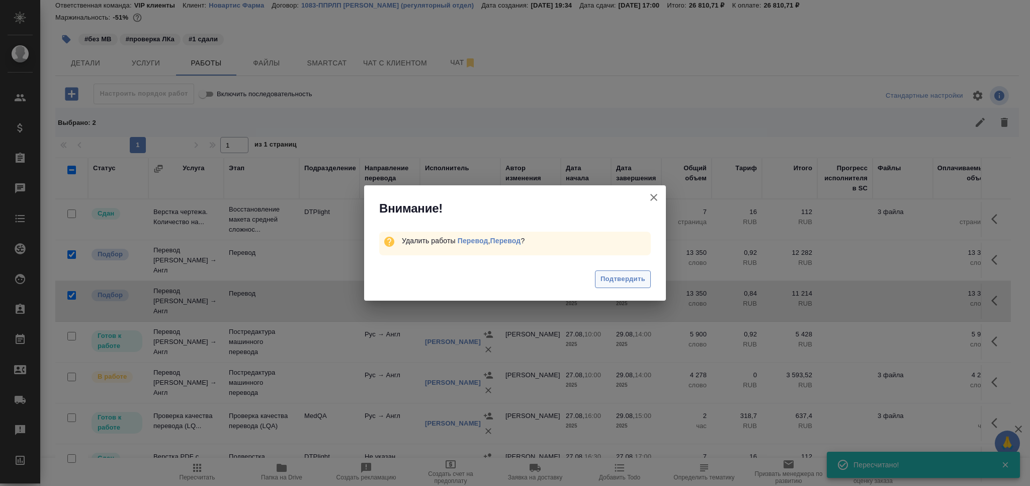
click at [627, 285] on button "Подтвердить" at bounding box center [623, 279] width 56 height 18
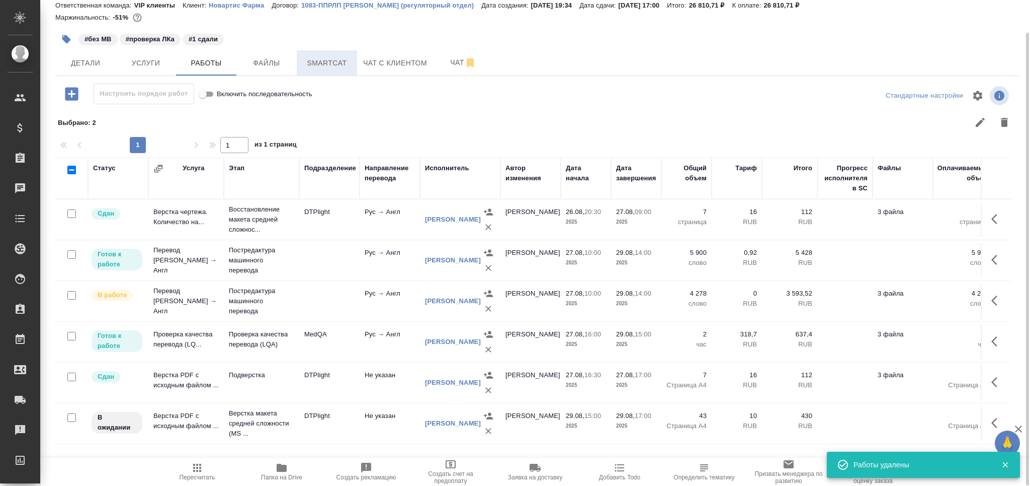
click at [325, 61] on span "Smartcat" at bounding box center [327, 63] width 48 height 13
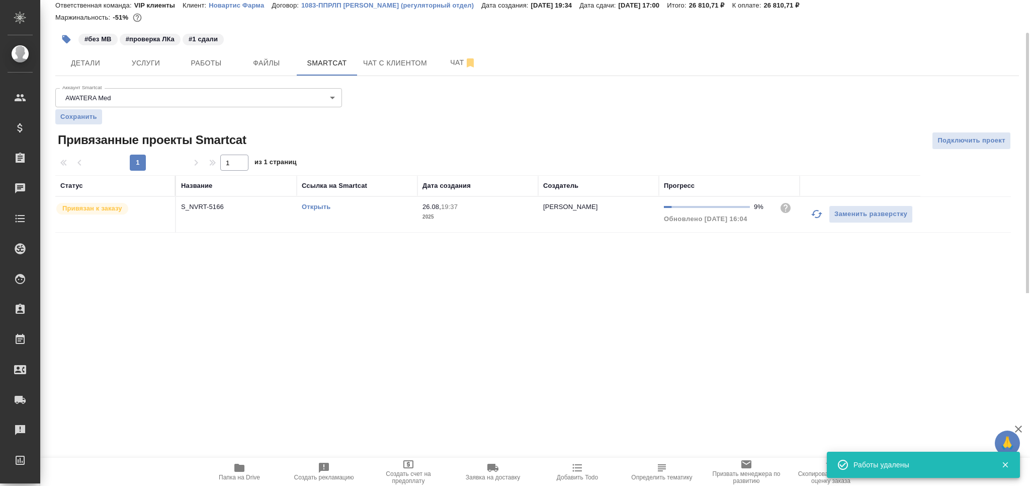
click at [326, 210] on link "Открыть" at bounding box center [316, 207] width 29 height 8
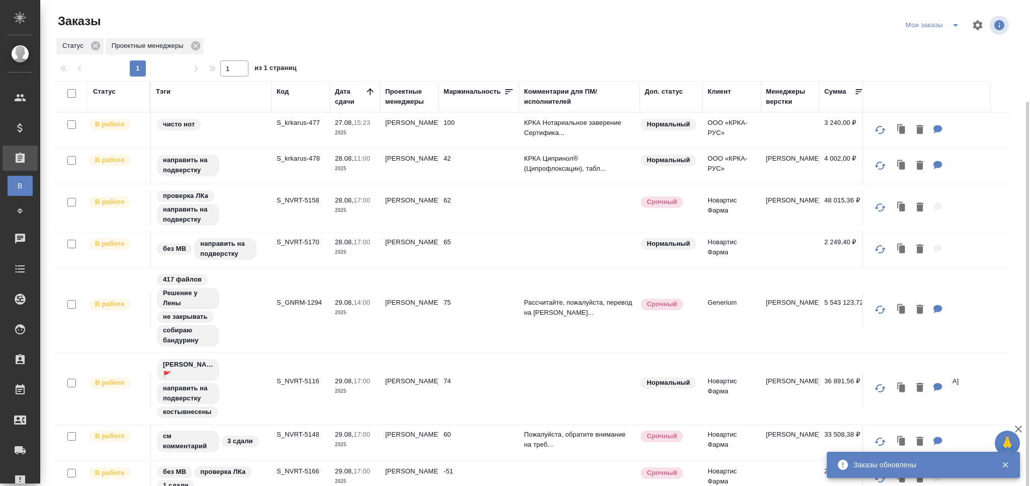
scroll to position [53, 0]
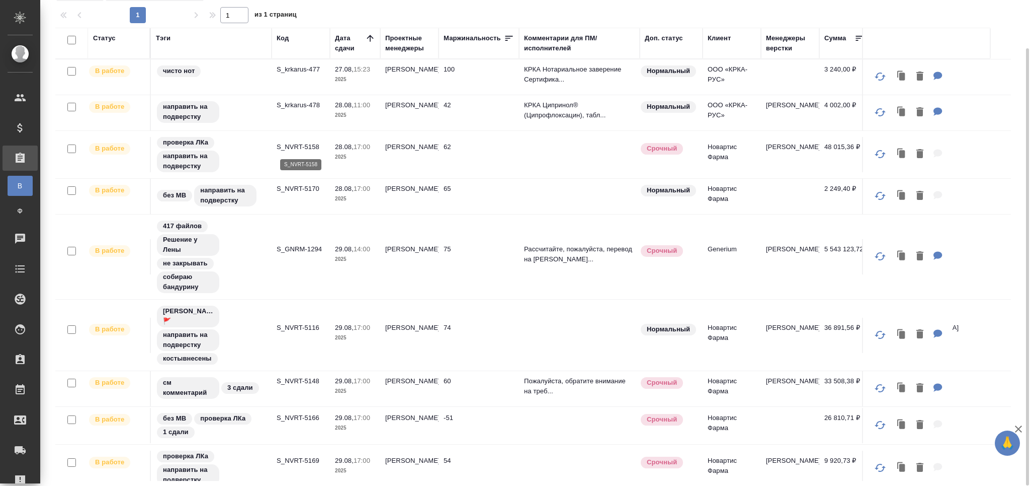
click at [304, 145] on p "S_NVRT-5158" at bounding box center [301, 147] width 48 height 10
click at [307, 192] on p "S_NVRT-5170" at bounding box center [301, 189] width 48 height 10
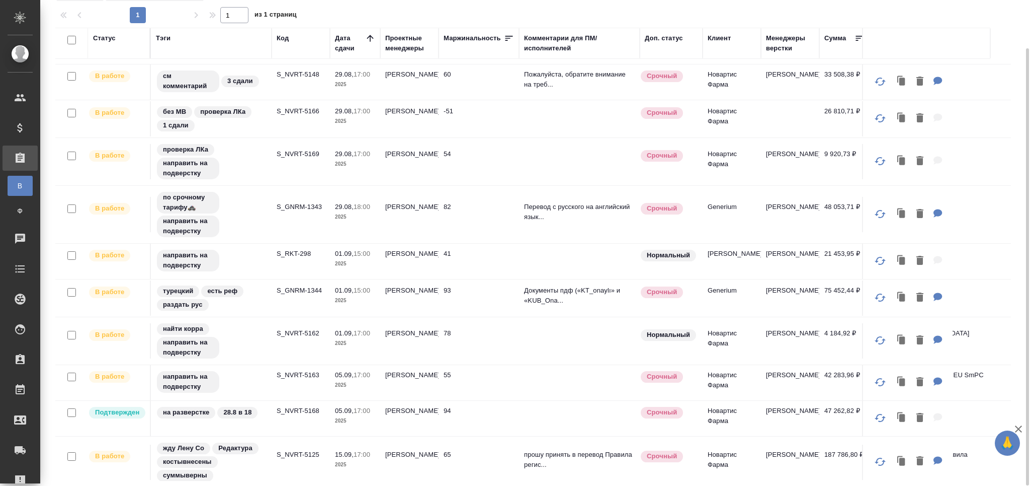
scroll to position [329, 0]
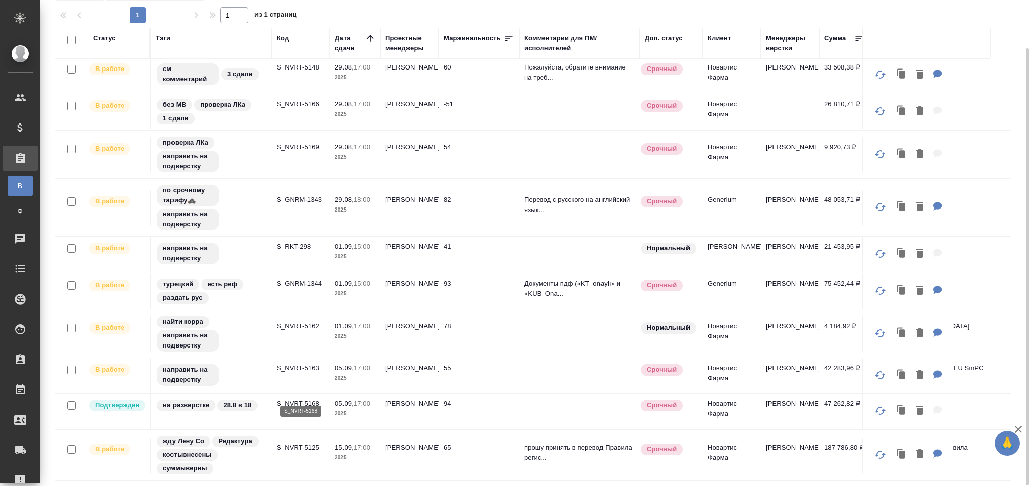
click at [293, 399] on p "S_NVRT-5168" at bounding box center [301, 404] width 48 height 10
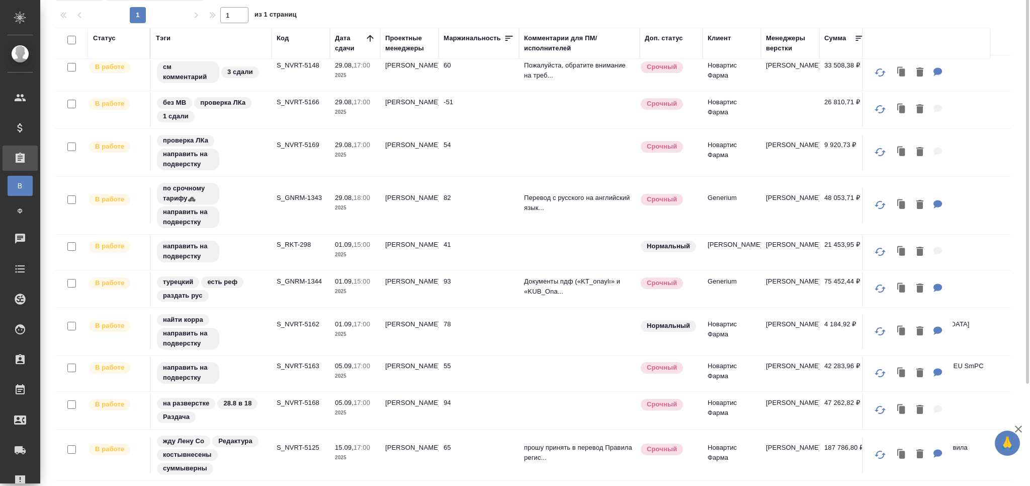
scroll to position [0, 0]
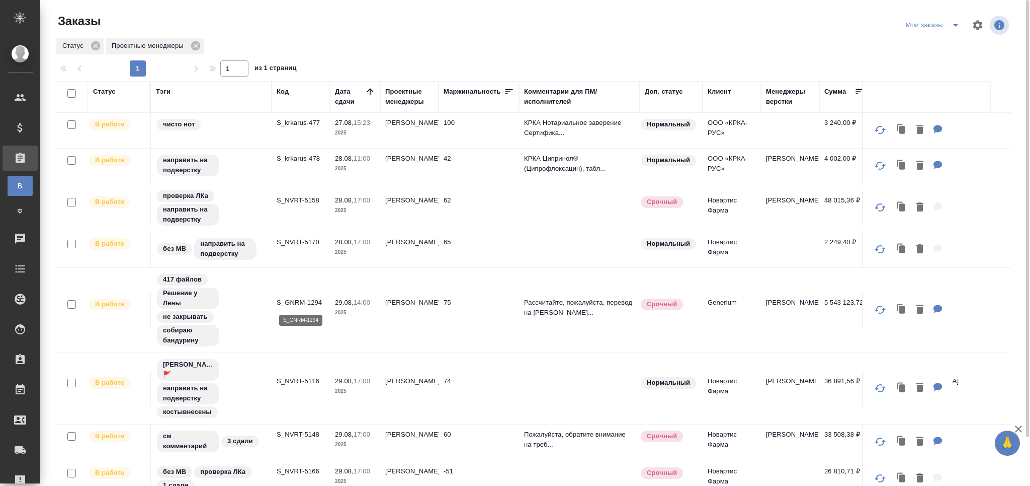
click at [310, 301] on p "S_GNRM-1294" at bounding box center [301, 302] width 48 height 10
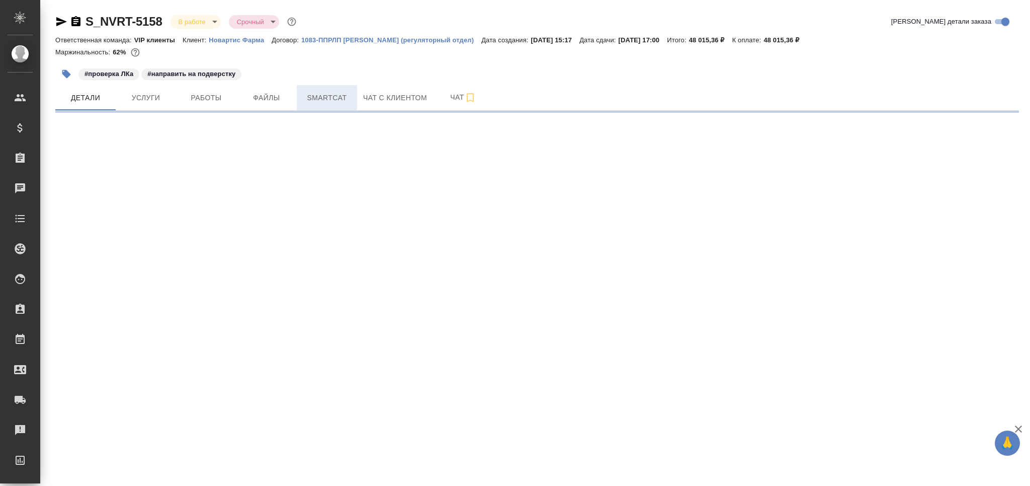
click at [315, 100] on span "Smartcat" at bounding box center [327, 98] width 48 height 13
select select "RU"
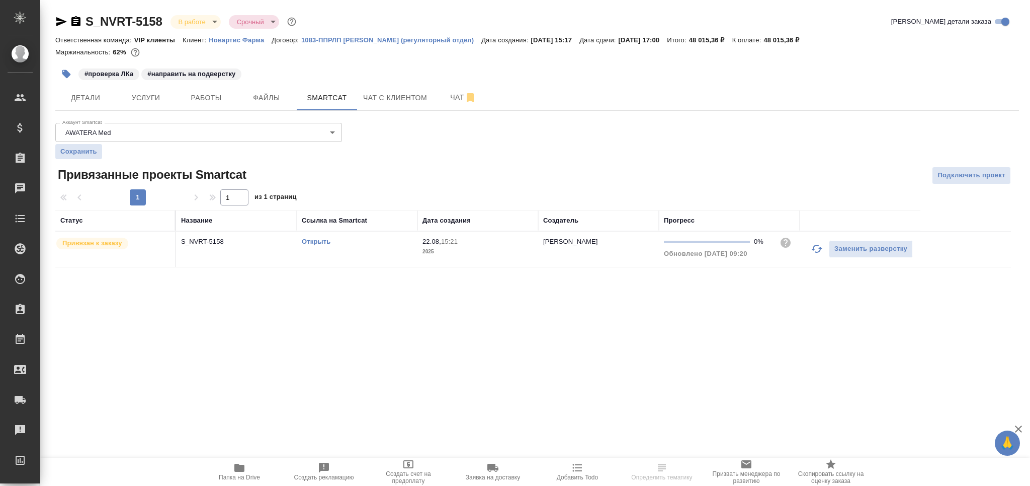
click at [810, 248] on button "button" at bounding box center [817, 248] width 24 height 24
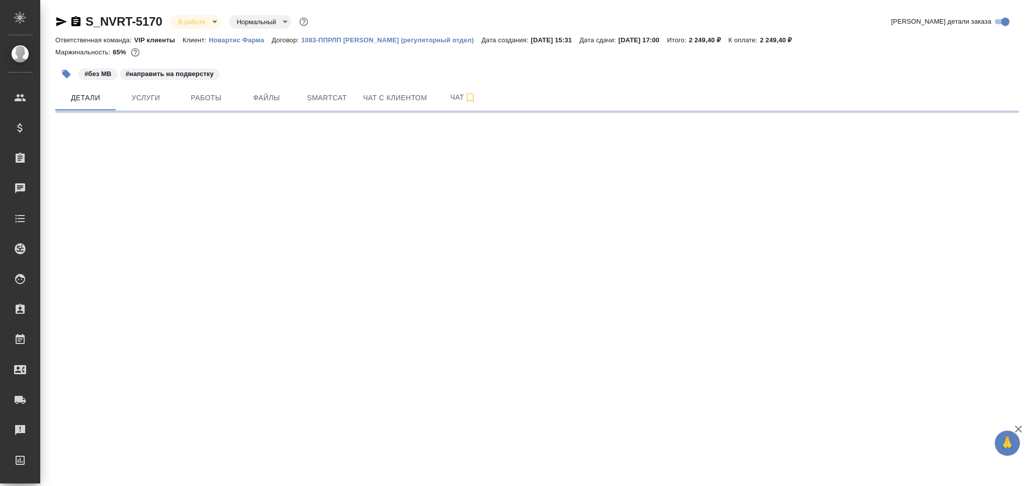
click at [204, 109] on button "Работы" at bounding box center [206, 97] width 60 height 25
select select "RU"
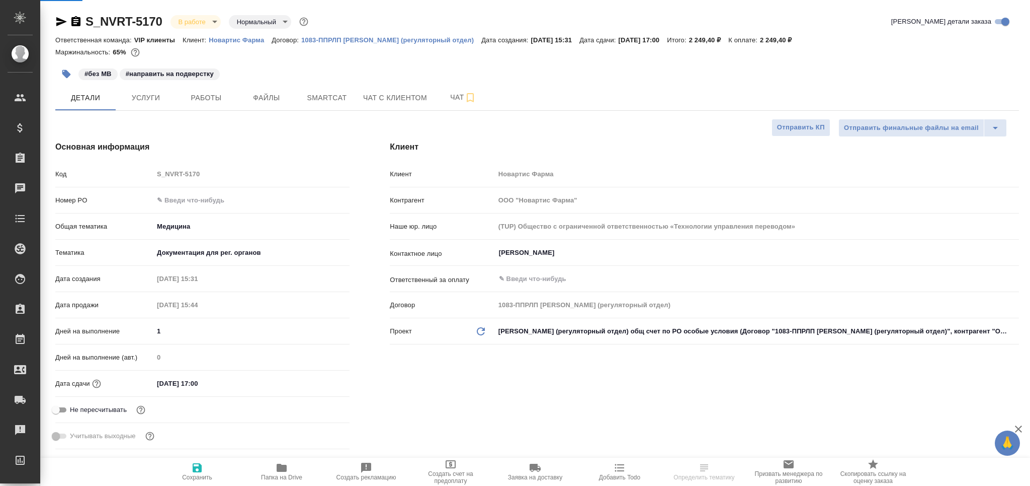
type textarea "x"
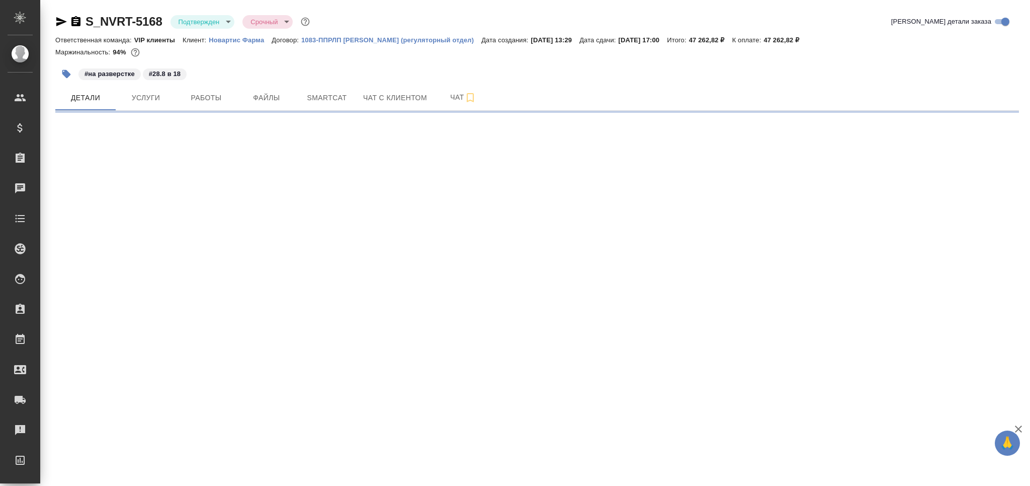
select select "RU"
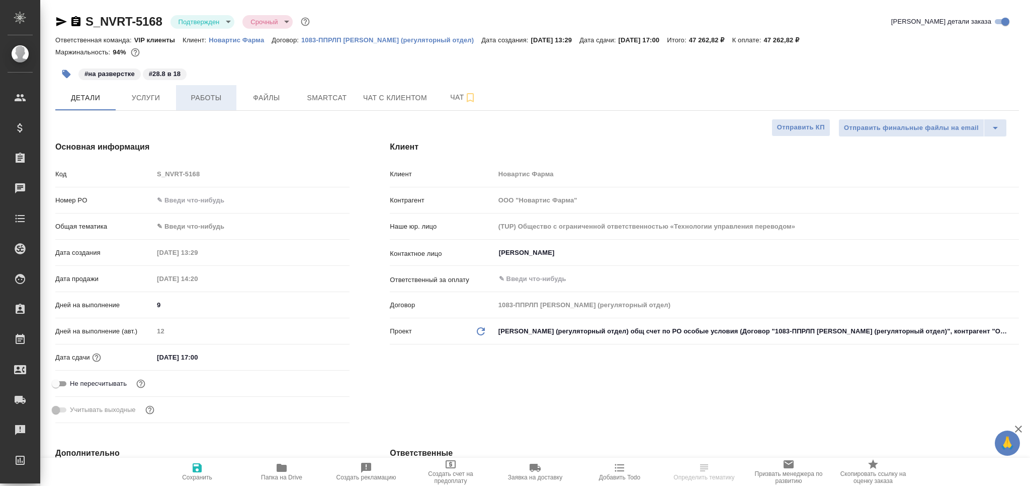
type textarea "x"
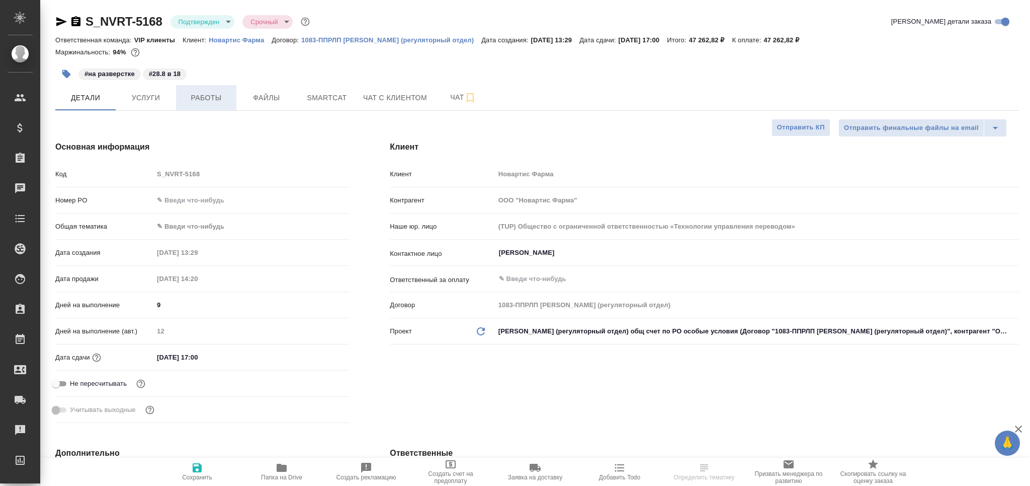
type textarea "x"
click at [208, 21] on body "🙏 .cls-1 fill:#fff; AWATERA Grabko [PERSON_NAME] Спецификации Заказы Чаты Todo …" at bounding box center [515, 243] width 1030 height 486
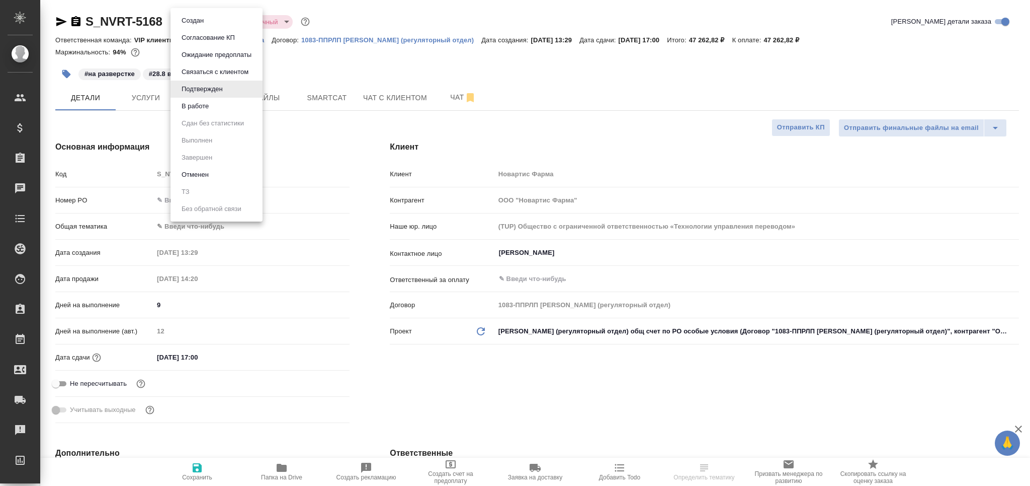
click at [228, 108] on li "В работе" at bounding box center [217, 106] width 92 height 17
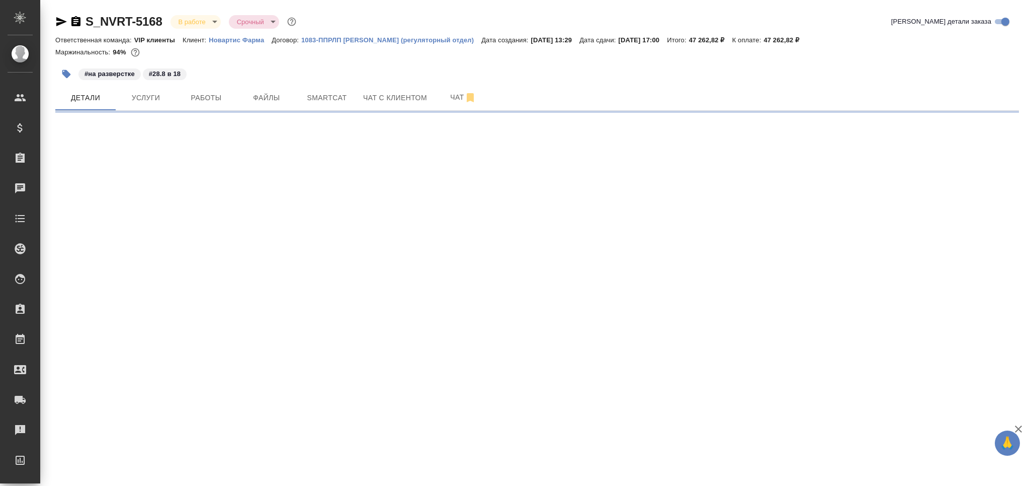
select select "RU"
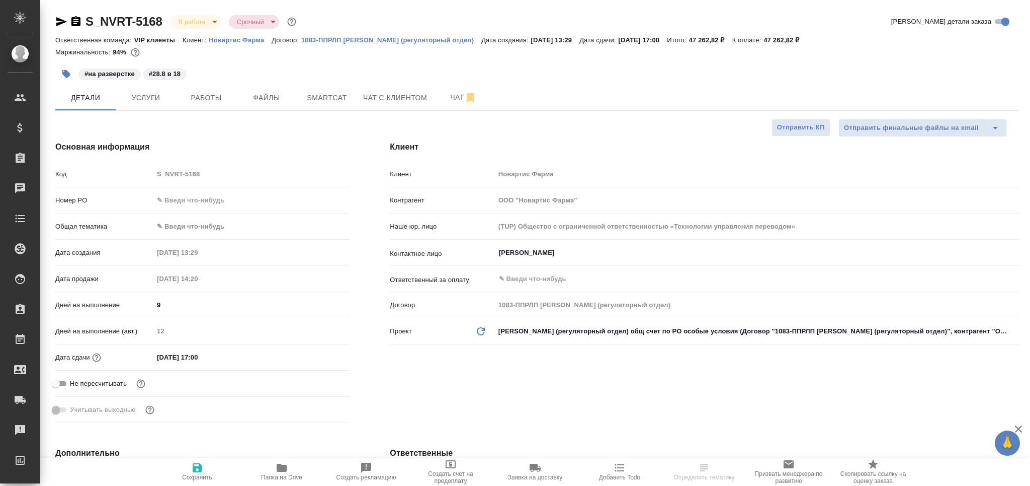
type textarea "x"
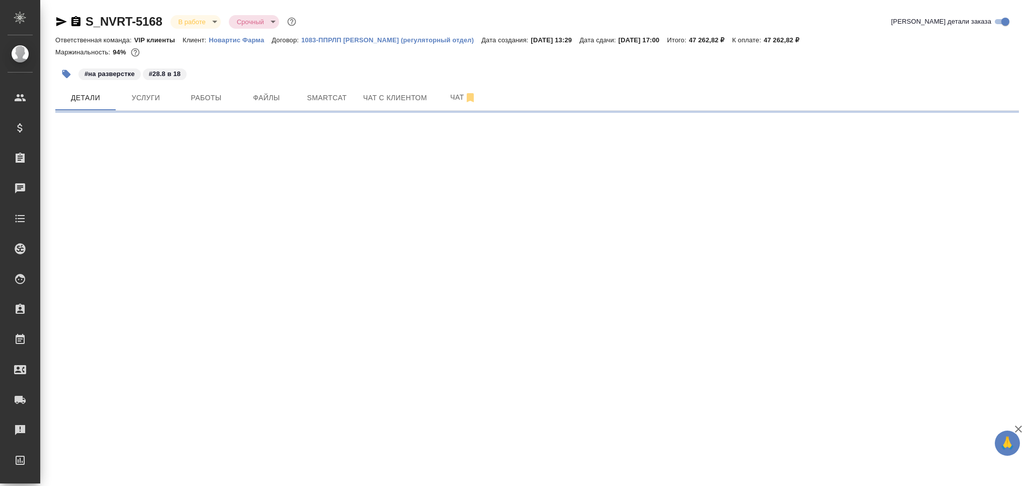
select select "RU"
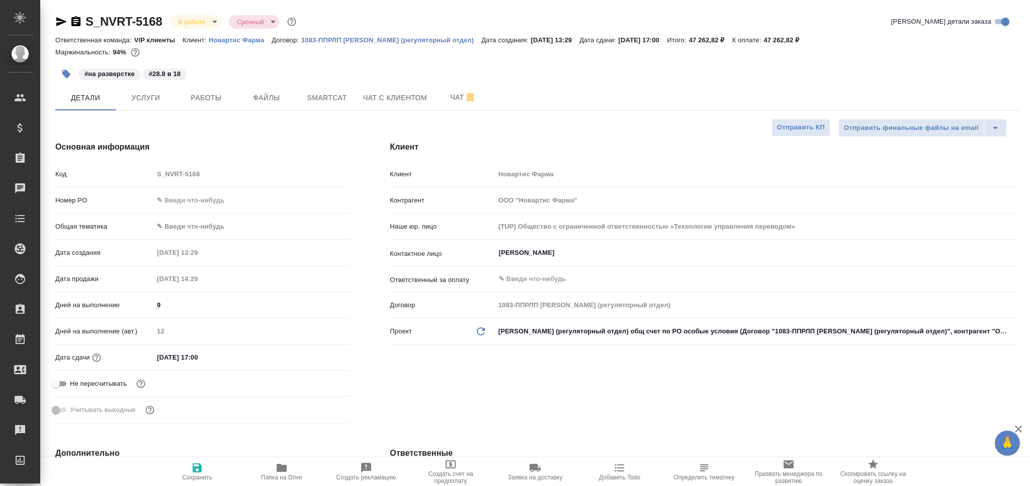
type textarea "x"
click at [692, 478] on span "Определить тематику" at bounding box center [704, 476] width 61 height 7
type textarea "x"
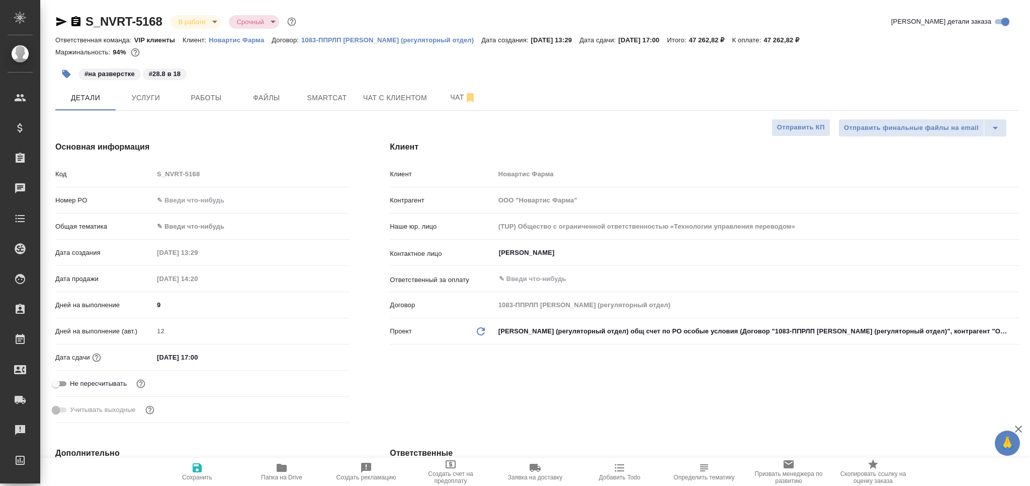
type textarea "x"
click at [162, 108] on button "Услуги" at bounding box center [146, 97] width 60 height 25
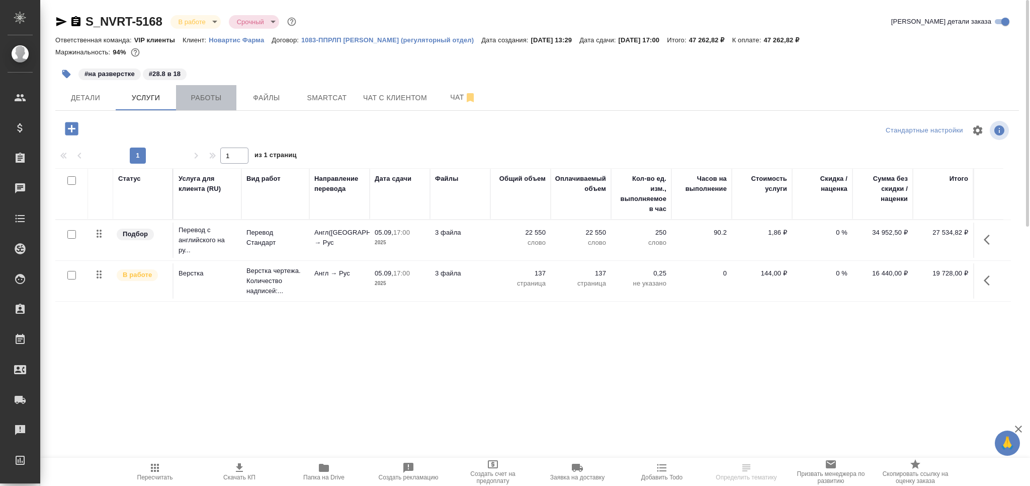
click at [203, 103] on span "Работы" at bounding box center [206, 98] width 48 height 13
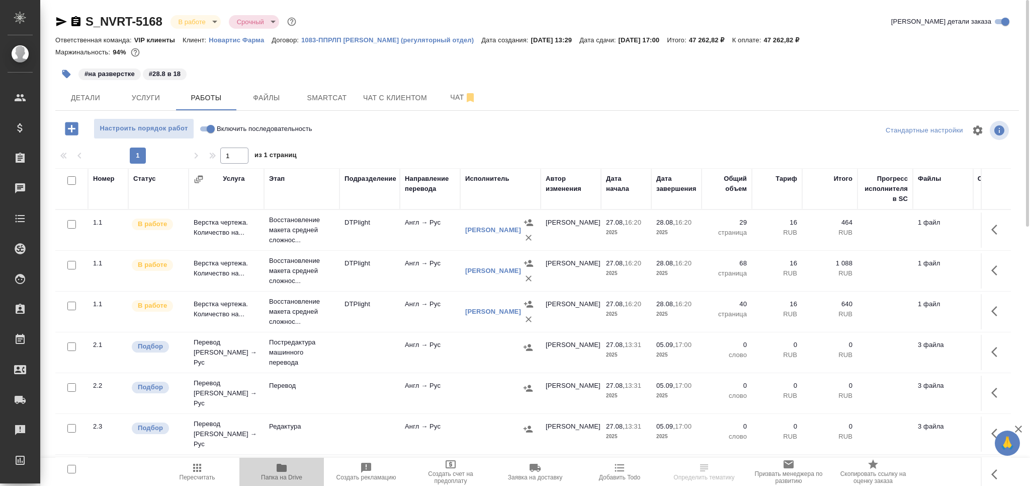
click at [276, 472] on icon "button" at bounding box center [282, 467] width 12 height 12
click at [71, 386] on input "checkbox" at bounding box center [71, 387] width 9 height 9
checkbox input "true"
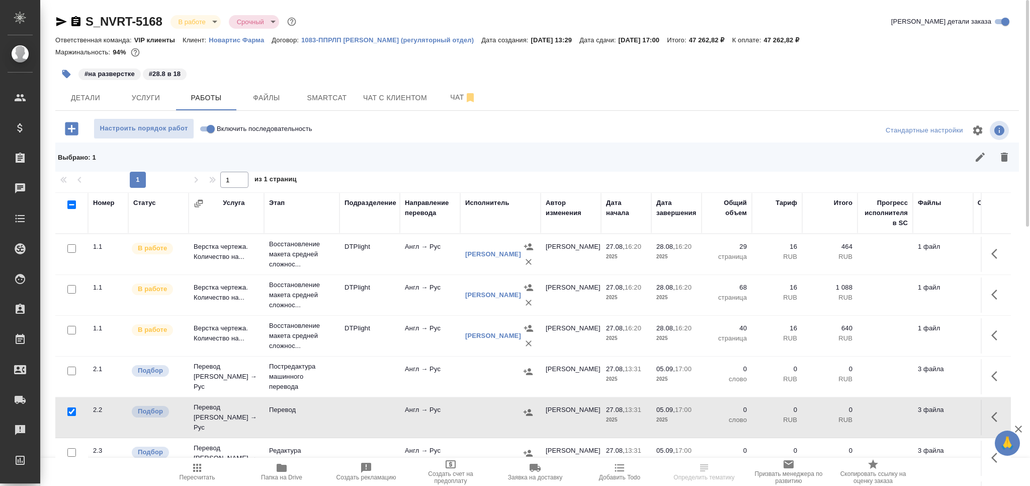
click at [73, 448] on input "checkbox" at bounding box center [71, 452] width 9 height 9
checkbox input "true"
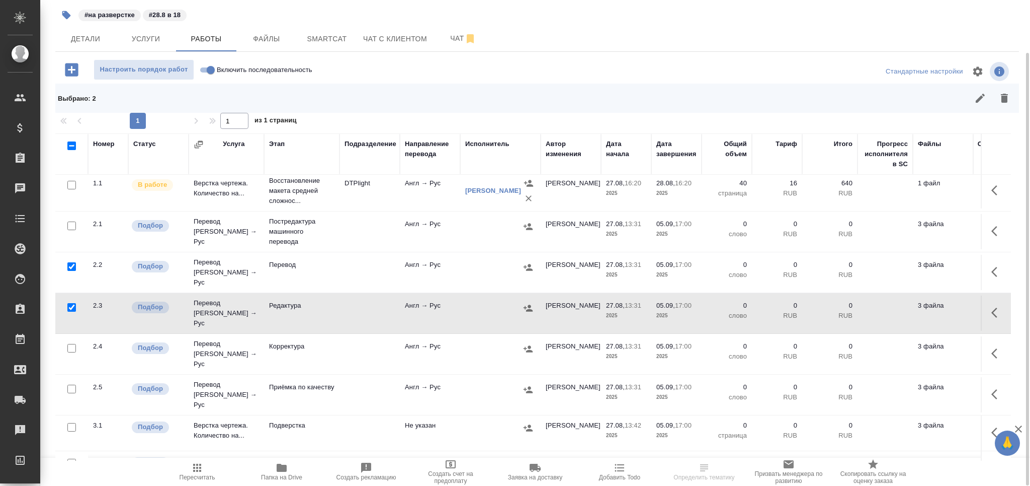
scroll to position [94, 0]
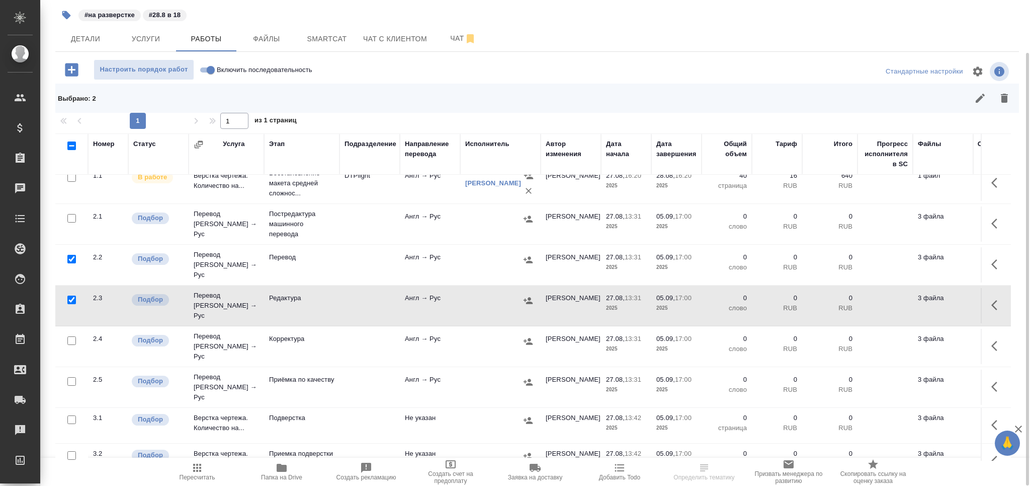
click at [71, 377] on input "checkbox" at bounding box center [71, 381] width 9 height 9
checkbox input "true"
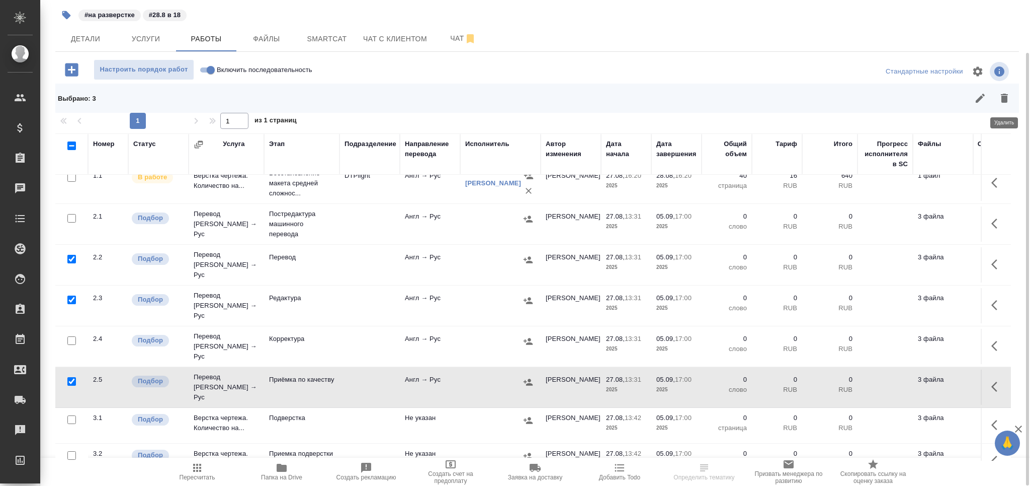
click at [997, 99] on button "button" at bounding box center [1005, 98] width 24 height 24
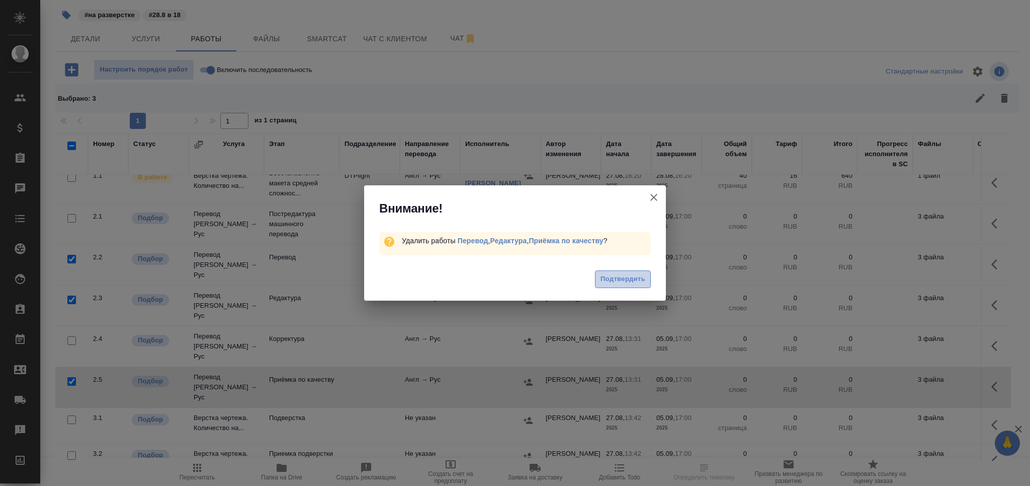
click at [631, 272] on button "Подтвердить" at bounding box center [623, 279] width 56 height 18
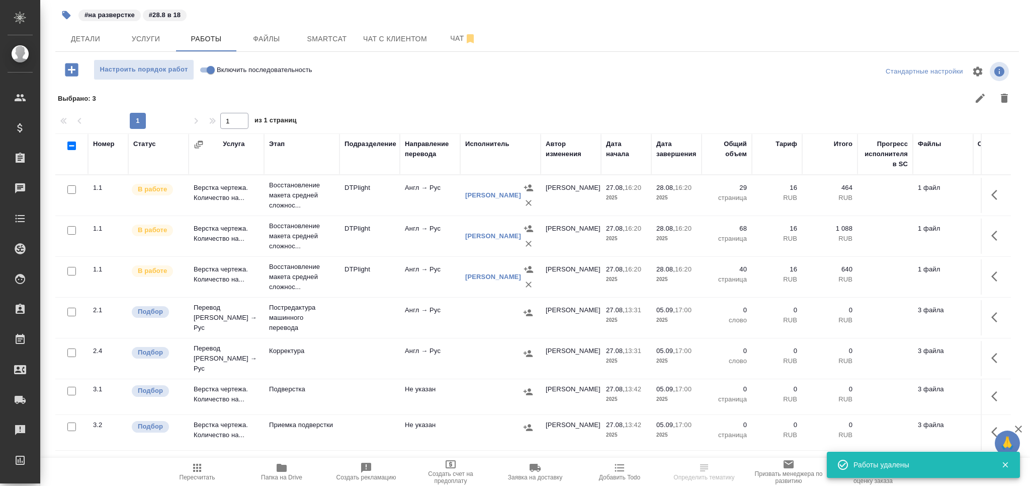
scroll to position [0, 0]
click at [329, 37] on span "Smartcat" at bounding box center [327, 39] width 48 height 13
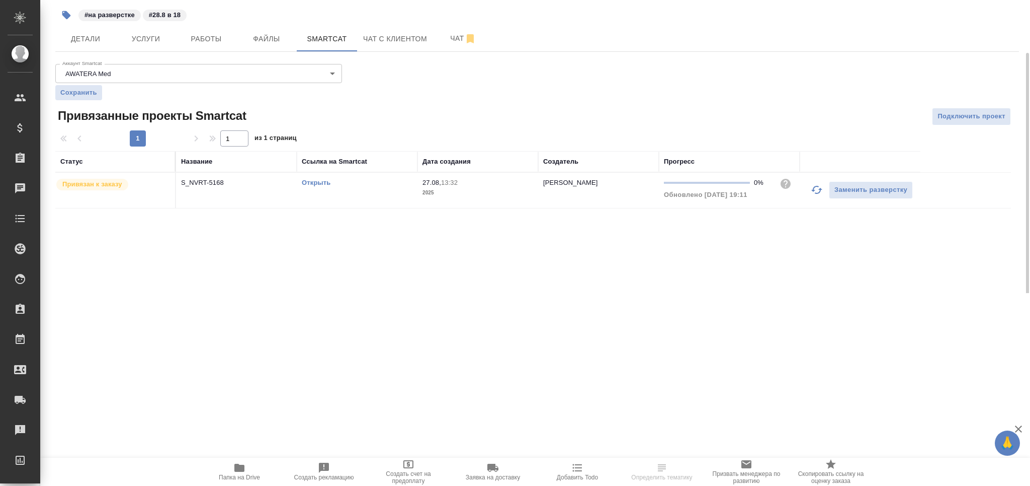
click at [319, 184] on link "Открыть" at bounding box center [316, 183] width 29 height 8
click at [199, 49] on button "Работы" at bounding box center [206, 38] width 60 height 25
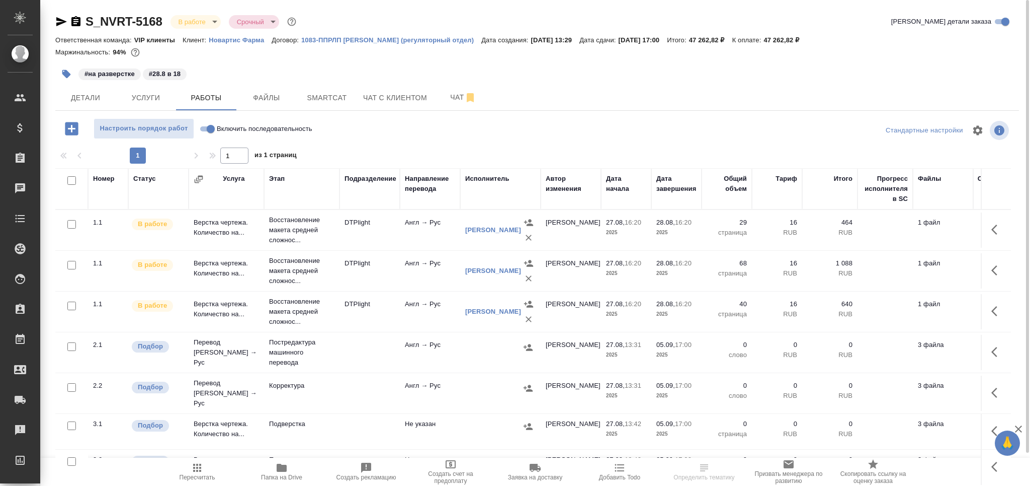
click at [338, 344] on td "Постредактура машинного перевода" at bounding box center [301, 352] width 75 height 40
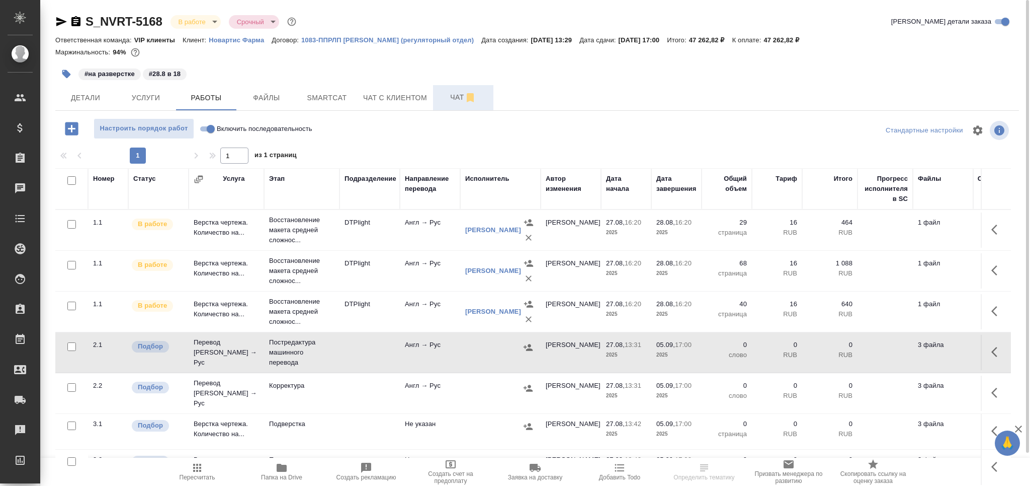
click at [445, 92] on span "Чат" at bounding box center [463, 97] width 48 height 13
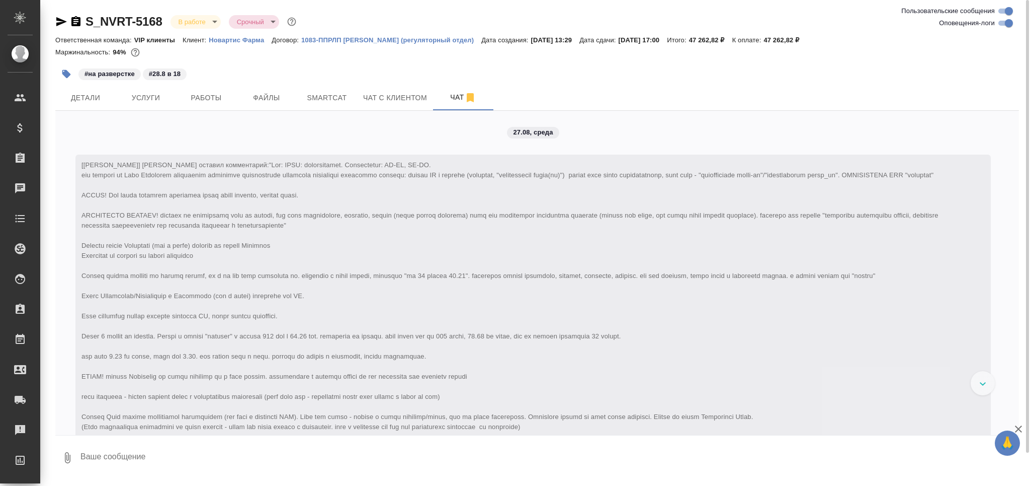
click at [1003, 22] on input "Оповещения-логи" at bounding box center [1009, 23] width 36 height 12
checkbox input "false"
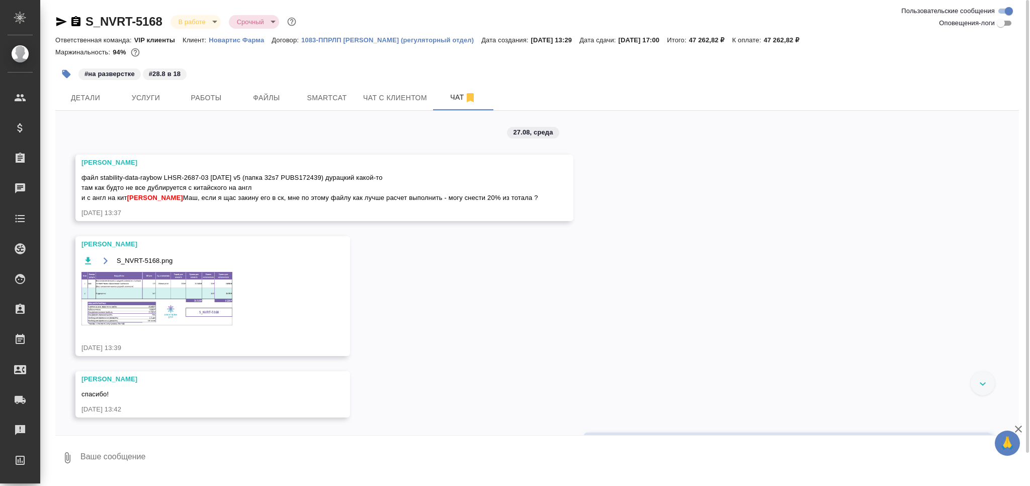
click at [166, 313] on img at bounding box center [157, 298] width 151 height 53
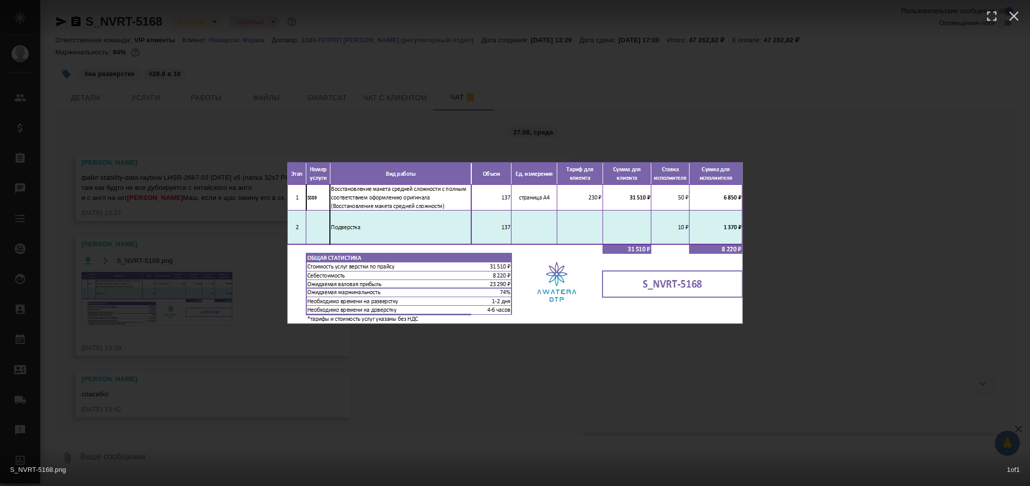
click at [154, 318] on div "S_NVRT-5168.png 1 of 1" at bounding box center [515, 243] width 1030 height 486
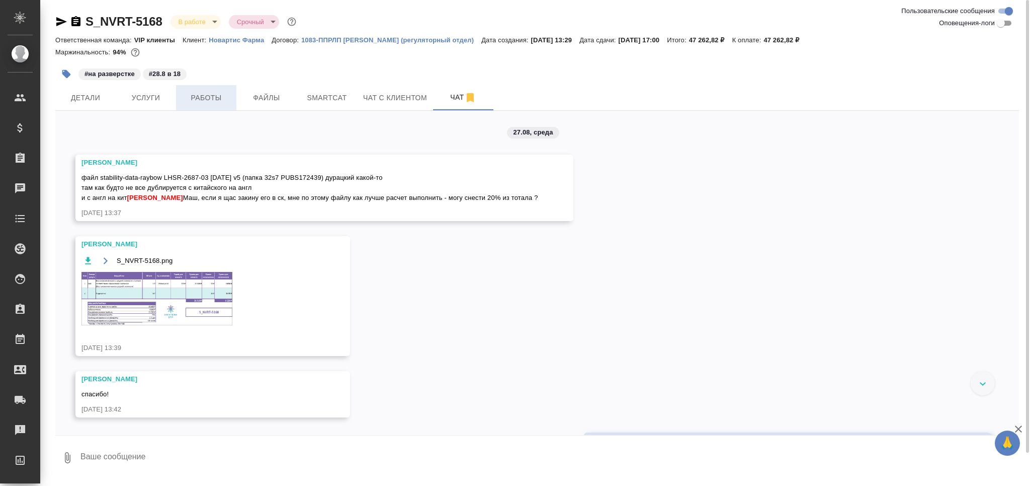
click at [220, 85] on button "Работы" at bounding box center [206, 97] width 60 height 25
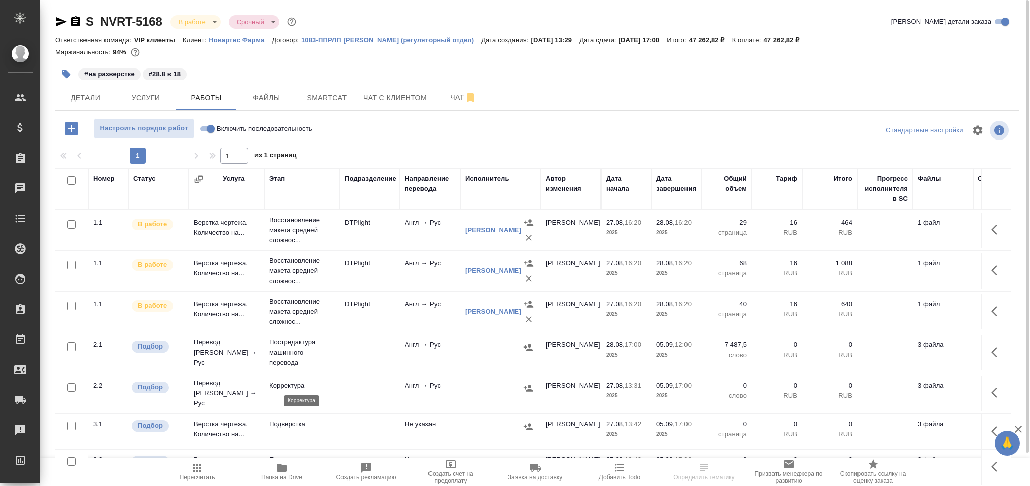
click at [309, 384] on p "Корректура" at bounding box center [301, 385] width 65 height 10
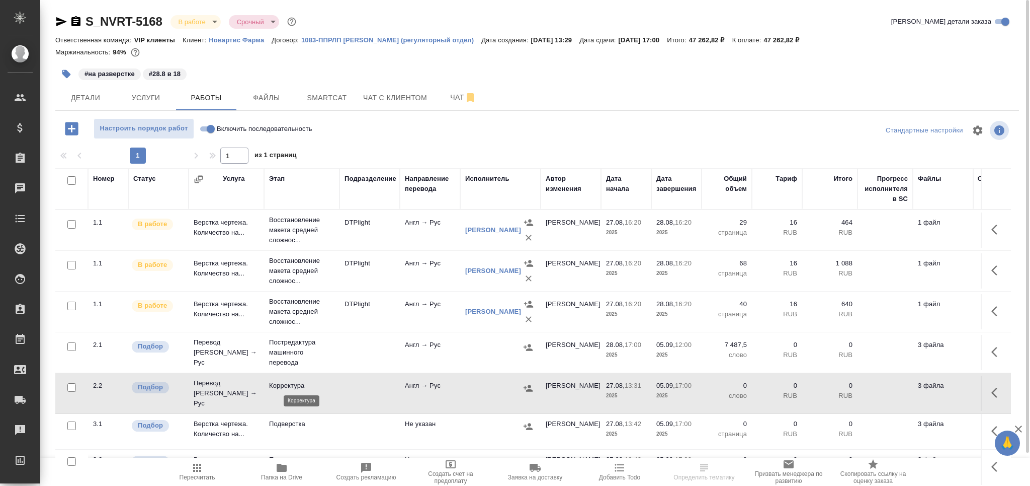
click at [309, 384] on p "Корректура" at bounding box center [301, 385] width 65 height 10
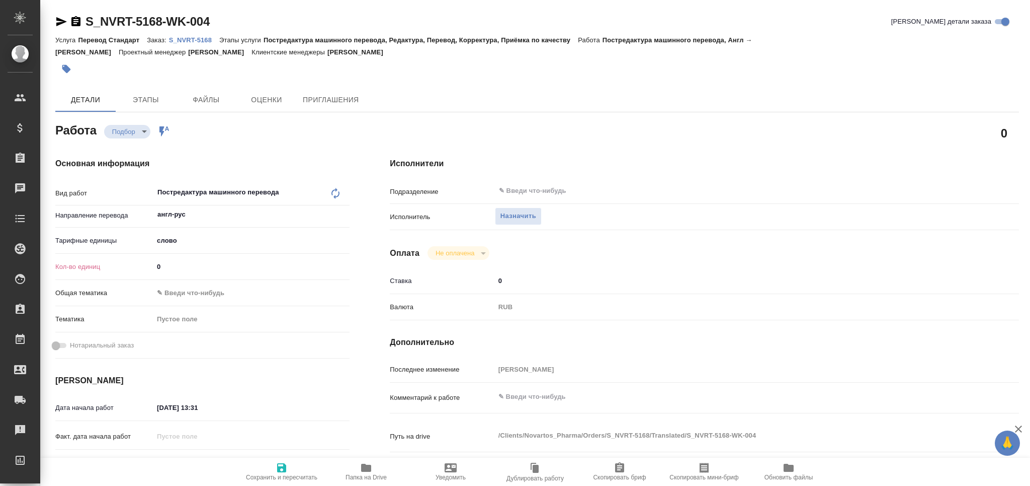
type textarea "x"
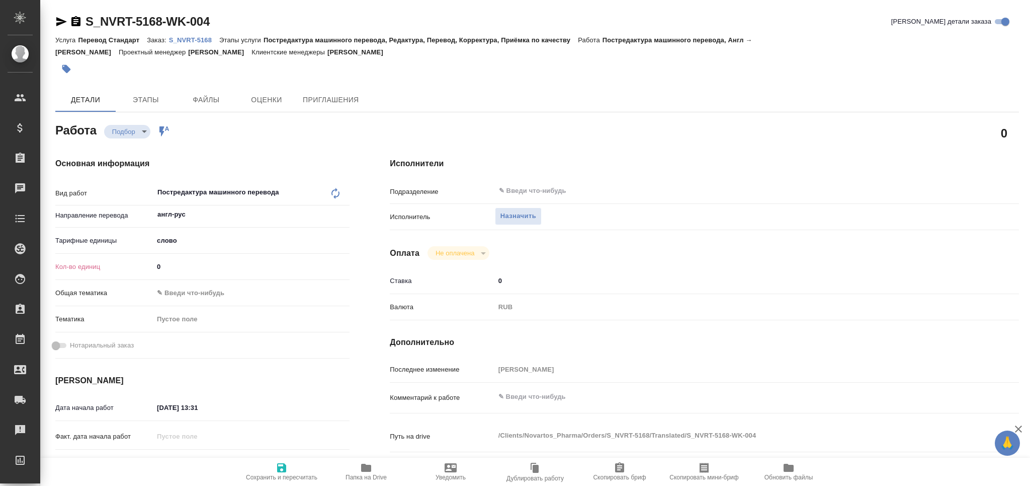
type textarea "x"
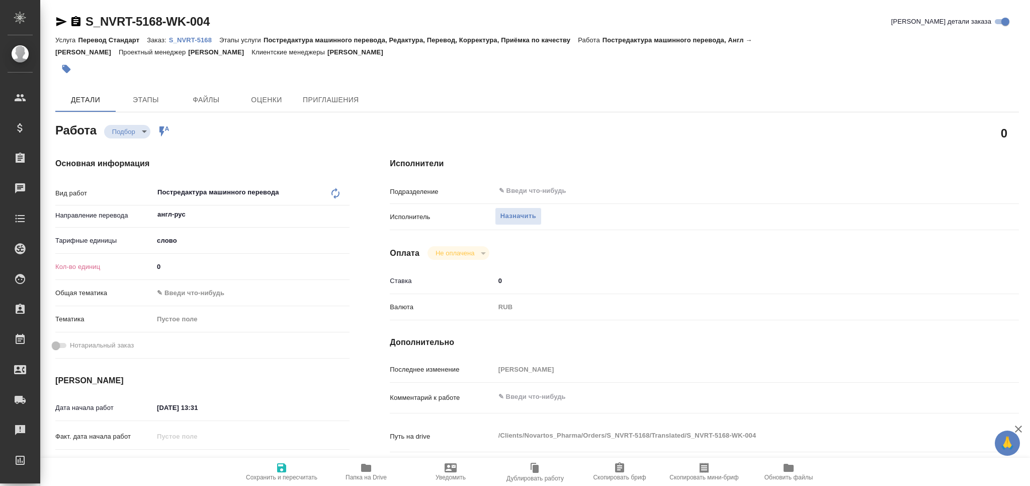
type textarea "x"
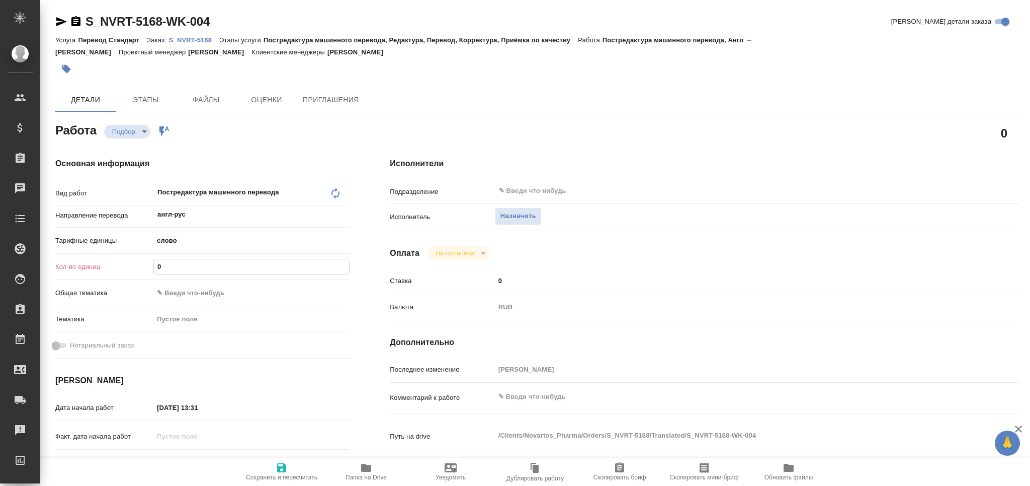
drag, startPoint x: 176, startPoint y: 270, endPoint x: 144, endPoint y: 266, distance: 32.5
click at [144, 266] on div "Кол-во единиц 0" at bounding box center [202, 267] width 294 height 18
paste input "7487.5"
type input "7487.5"
type textarea "x"
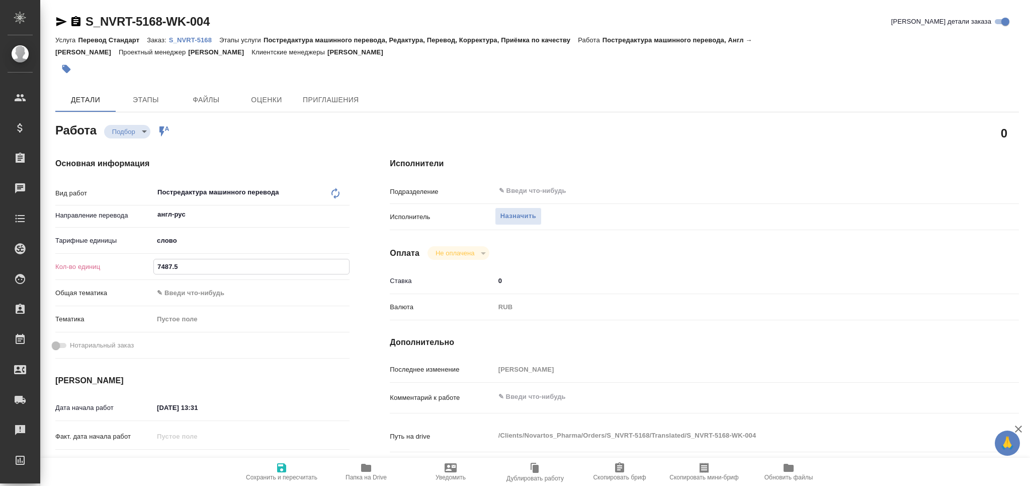
type textarea "x"
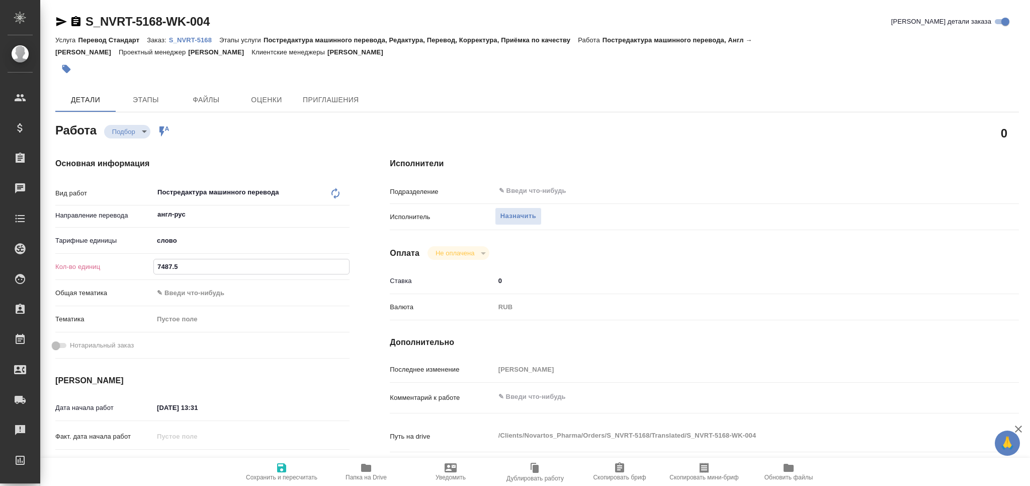
type textarea "x"
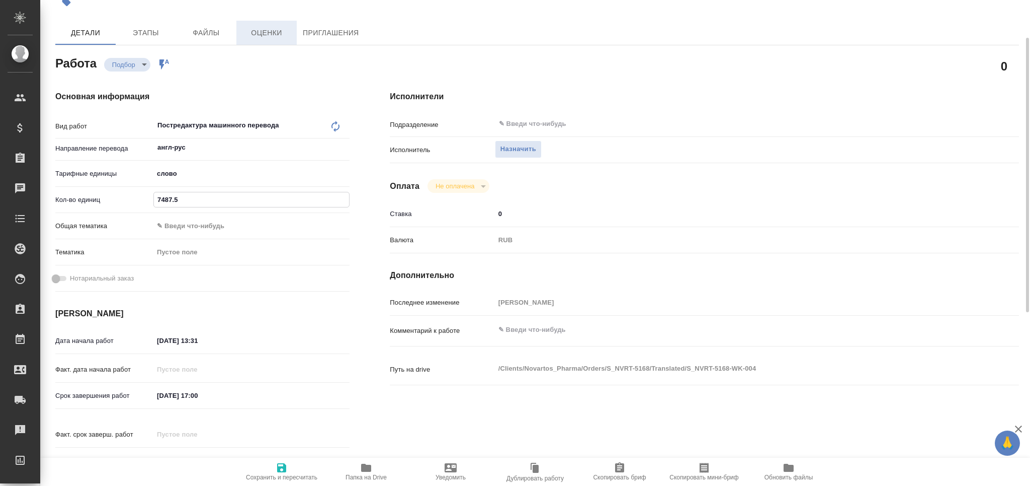
type textarea "x"
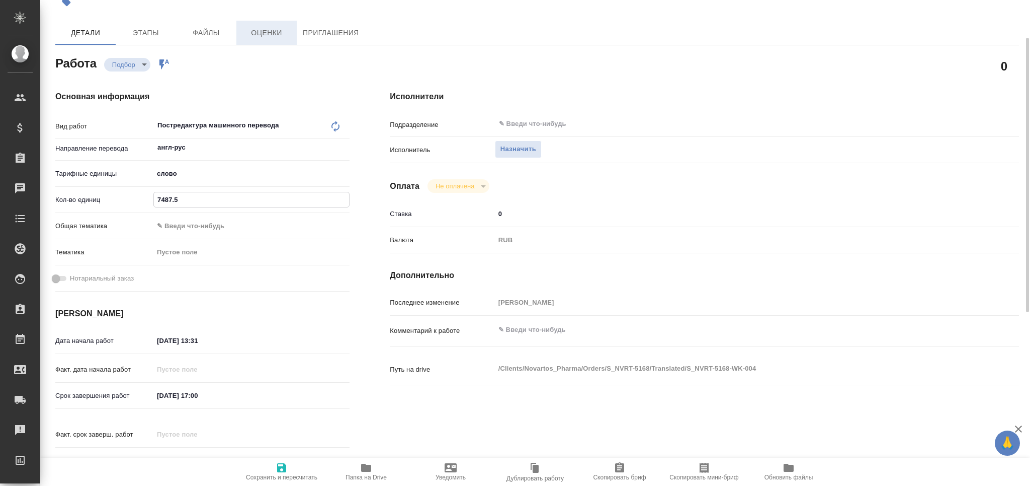
type input "7487.5"
click at [162, 344] on input "27.08.2025 13:31" at bounding box center [198, 340] width 88 height 15
type textarea "x"
type input "28.08.2025 13:31"
type textarea "x"
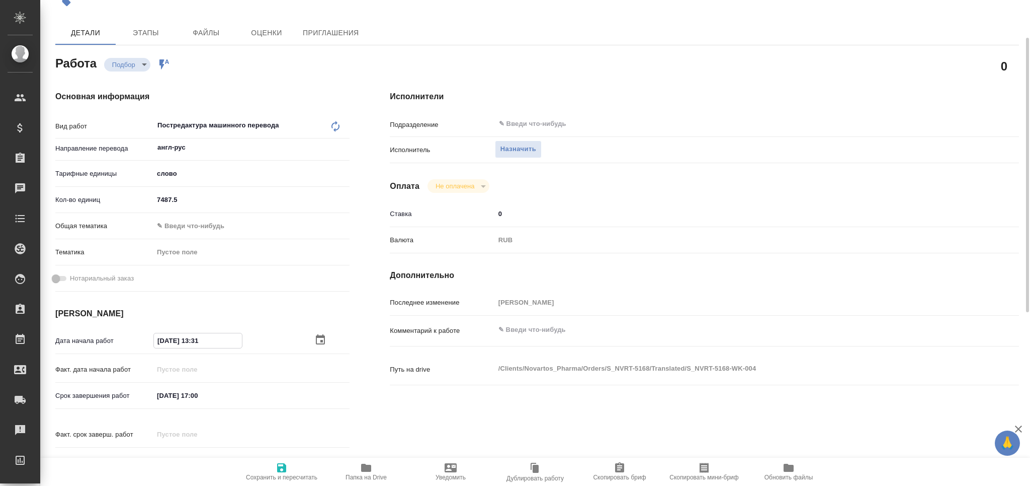
type textarea "x"
type input "28.08.2025 13:31"
drag, startPoint x: 215, startPoint y: 341, endPoint x: 195, endPoint y: 347, distance: 21.2
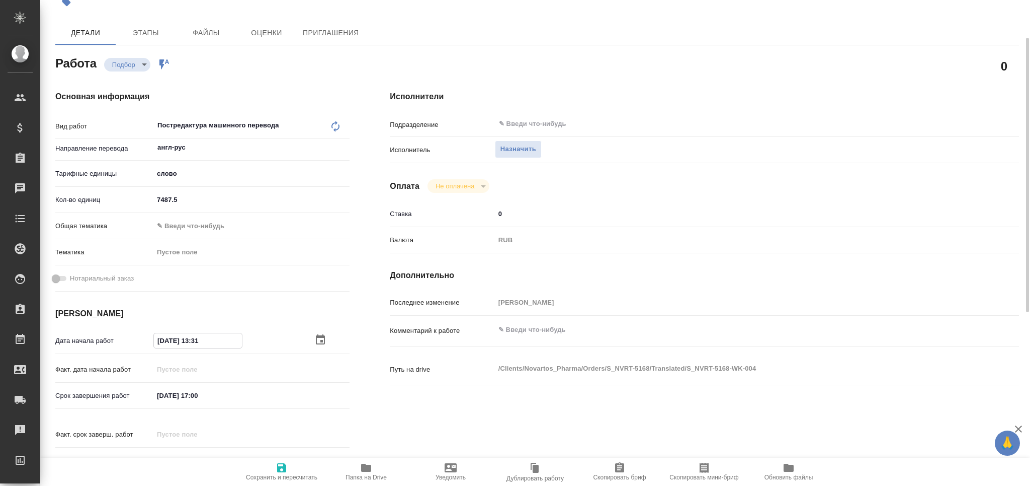
click at [195, 347] on input "28.08.2025 13:31" at bounding box center [198, 340] width 88 height 15
type textarea "x"
type input "28.08.2025 17:__"
type textarea "x"
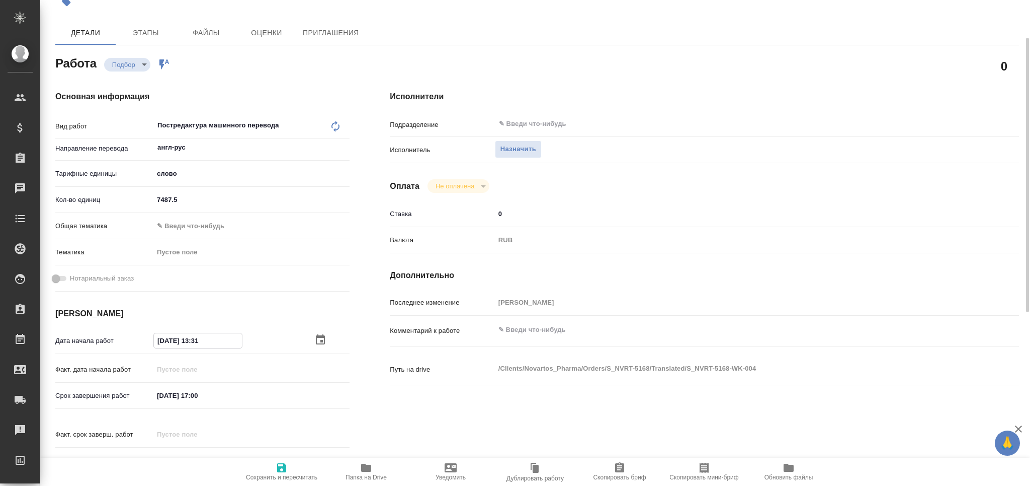
type textarea "x"
type input "28.08.2025 17:0_"
type textarea "x"
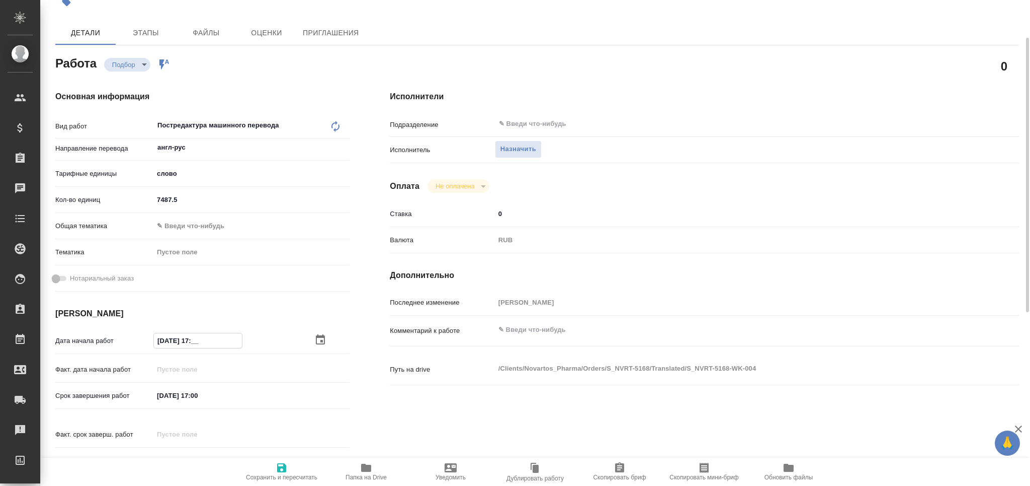
type textarea "x"
type input "[DATE] 17:00"
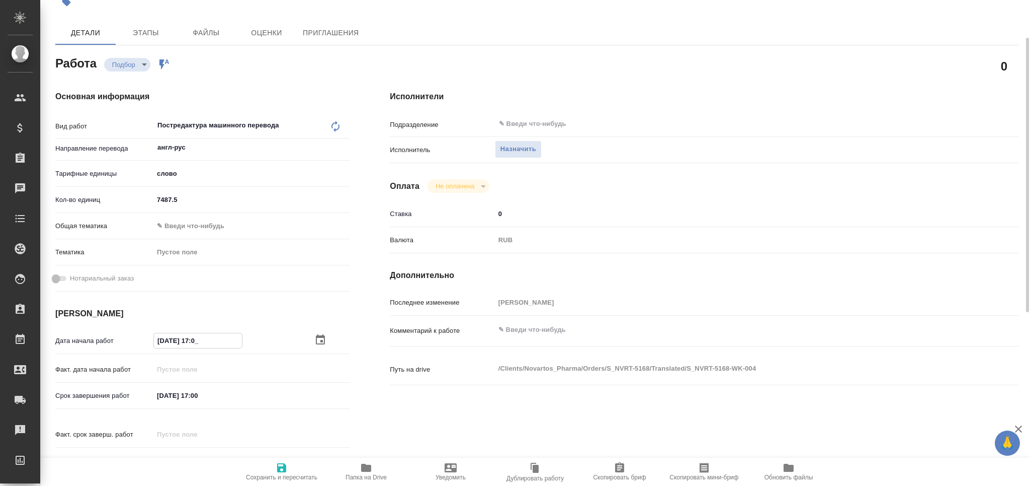
type textarea "x"
type input "28.08.2025 17:00"
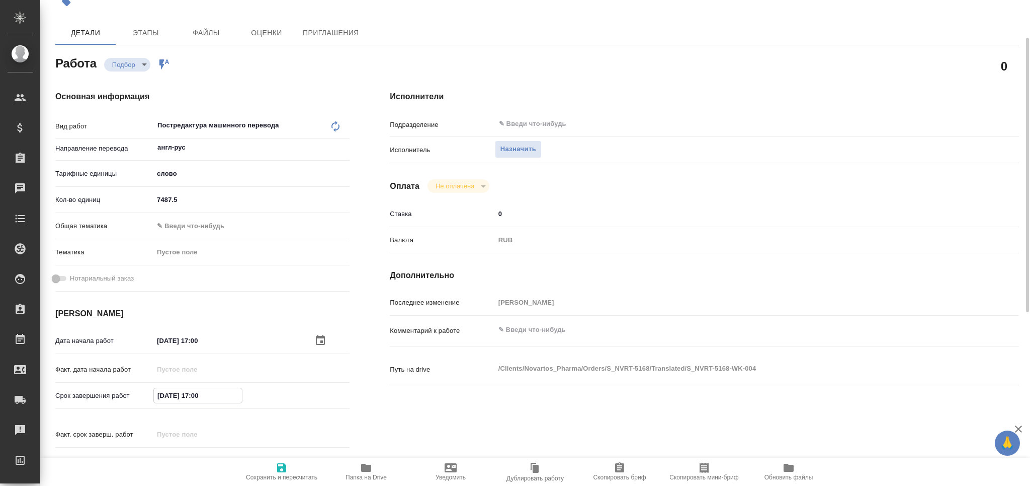
drag, startPoint x: 202, startPoint y: 400, endPoint x: 197, endPoint y: 402, distance: 5.3
click at [197, 402] on input "[DATE] 17:00" at bounding box center [198, 395] width 88 height 15
type textarea "x"
type input "[DATE] 12:00"
type textarea "x"
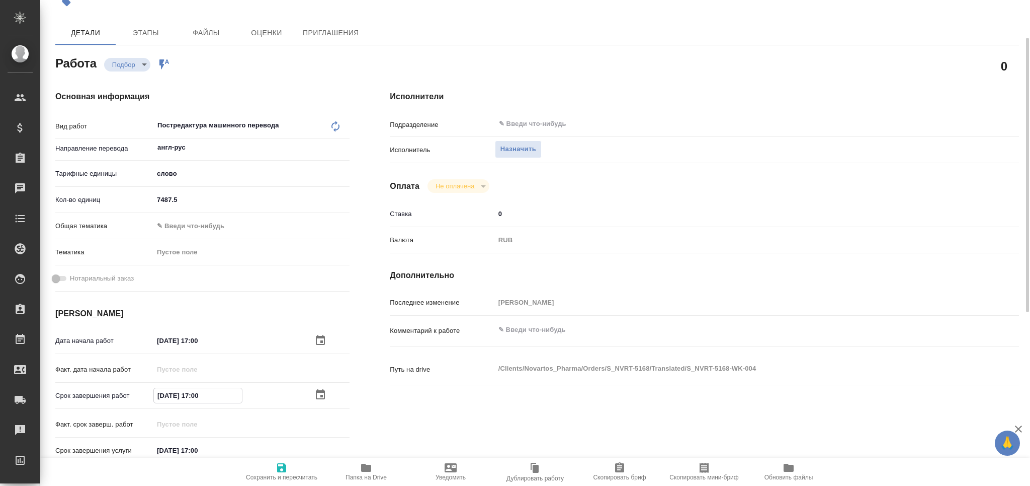
type textarea "x"
type input "[DATE] 12:00"
click at [288, 472] on span "Сохранить и пересчитать" at bounding box center [282, 470] width 72 height 19
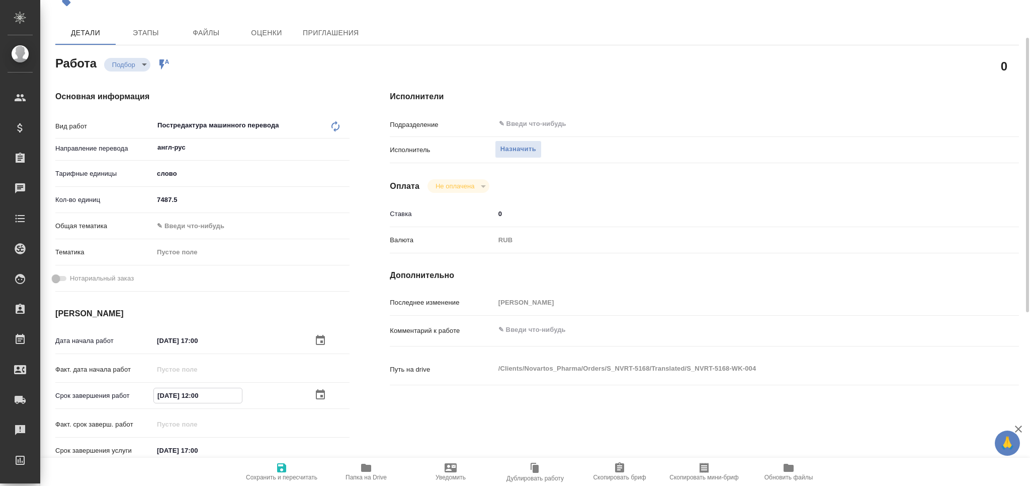
type textarea "x"
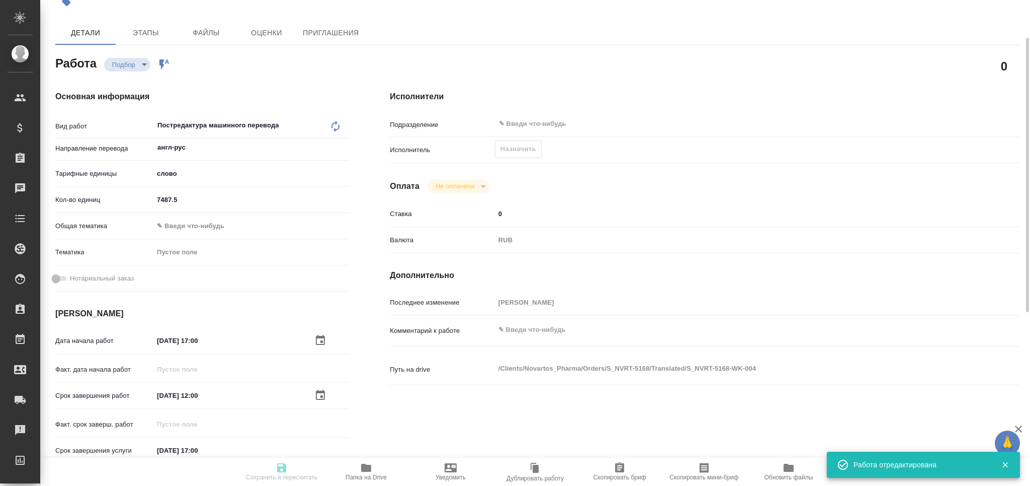
type input "recruiting"
type textarea "Постредактура машинного перевода"
type textarea "x"
type input "англ-рус"
type input "5a8b1489cc6b4906c91bfd90"
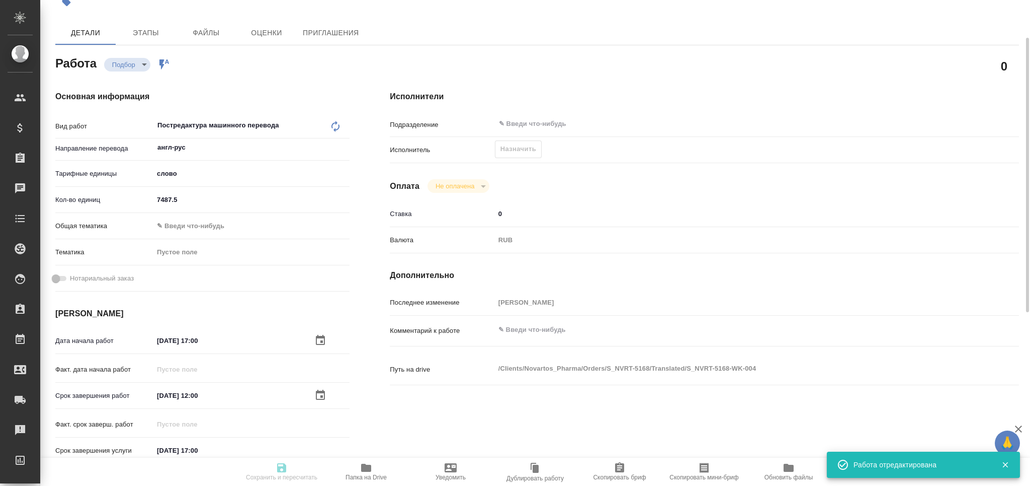
type input "7487.5"
type input "28.08.2025 17:00"
type input "[DATE] 12:00"
type input "[DATE] 17:00"
type input "notPayed"
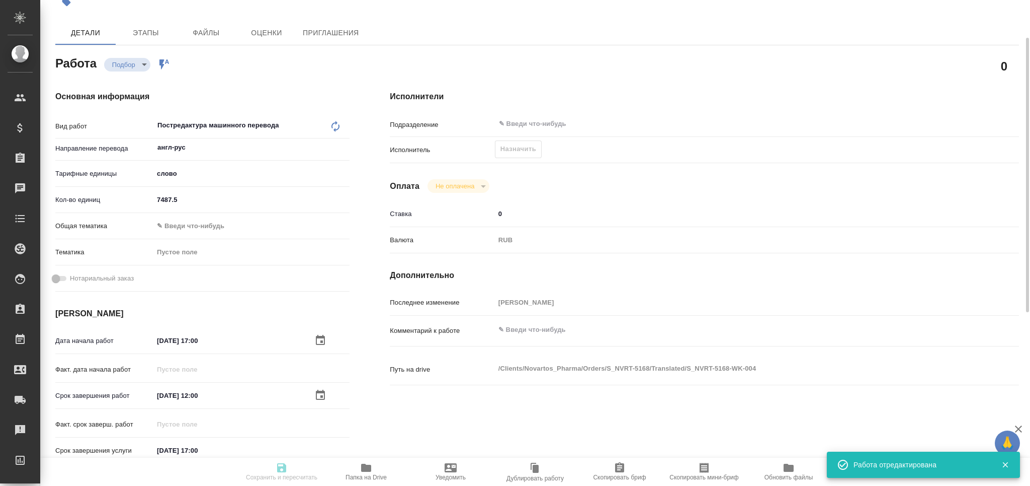
type input "0"
type input "RUB"
type input "[PERSON_NAME]"
type textarea "x"
type textarea "/Clients/Novartos_Pharma/Orders/S_NVRT-5168/Translated/S_NVRT-5168-WK-004"
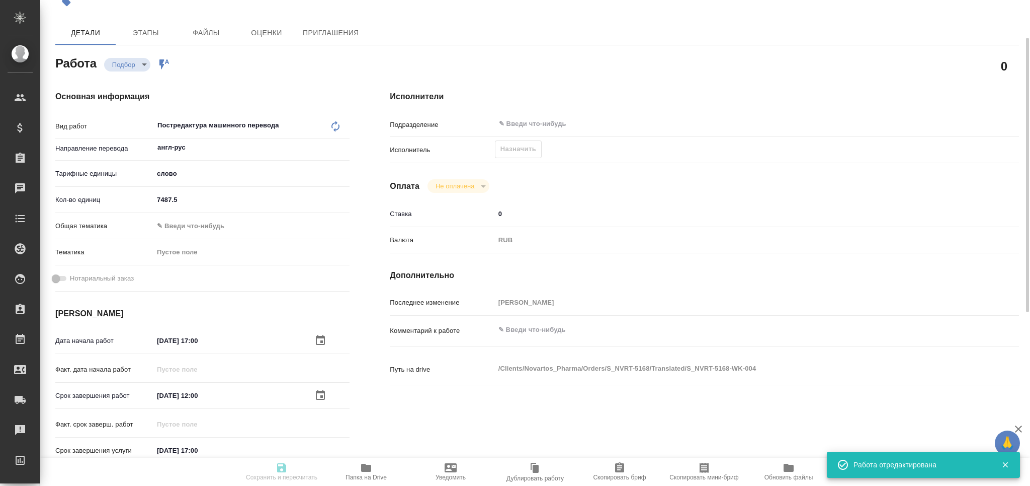
type textarea "x"
type input "S_NVRT-5168"
type input "Перевод Стандарт"
type input "Постредактура машинного перевода, Редактура, Перевод, Корректура, Приёмка по ка…"
type input "[PERSON_NAME]"
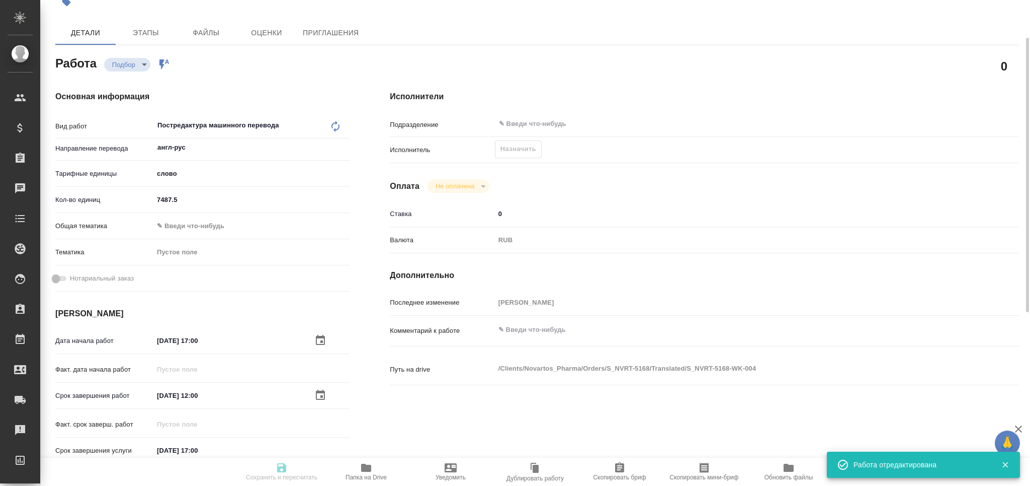
type input "[PERSON_NAME]"
type input "/Clients/Novartos_Pharma/Orders/S_NVRT-5168"
type textarea "x"
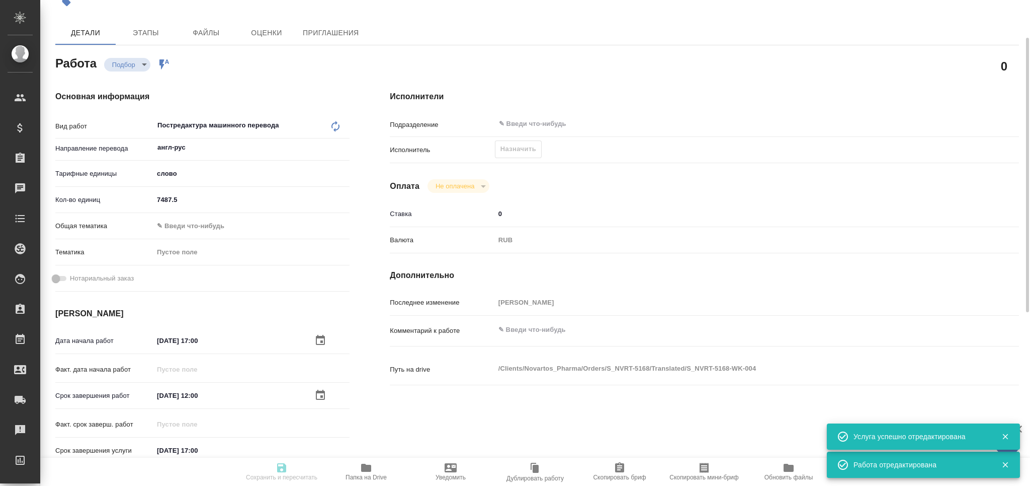
type textarea "x"
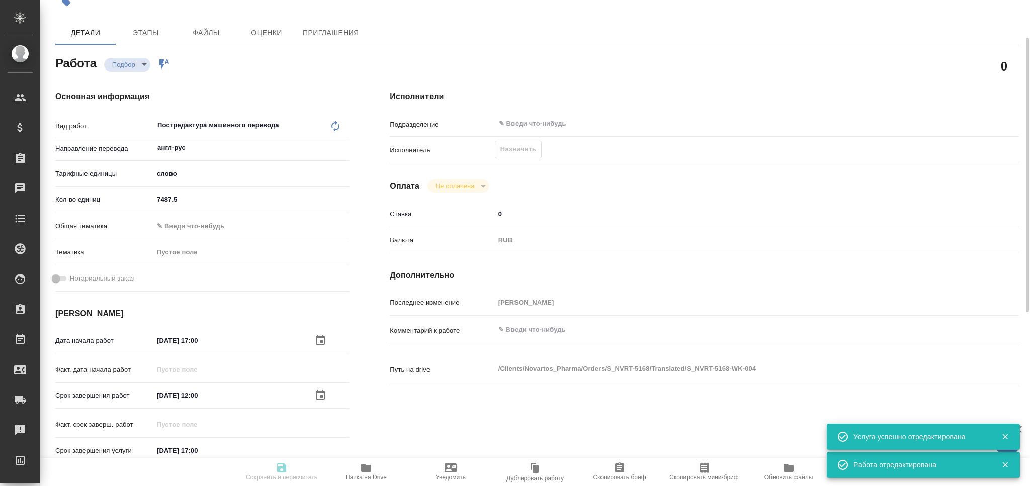
type textarea "x"
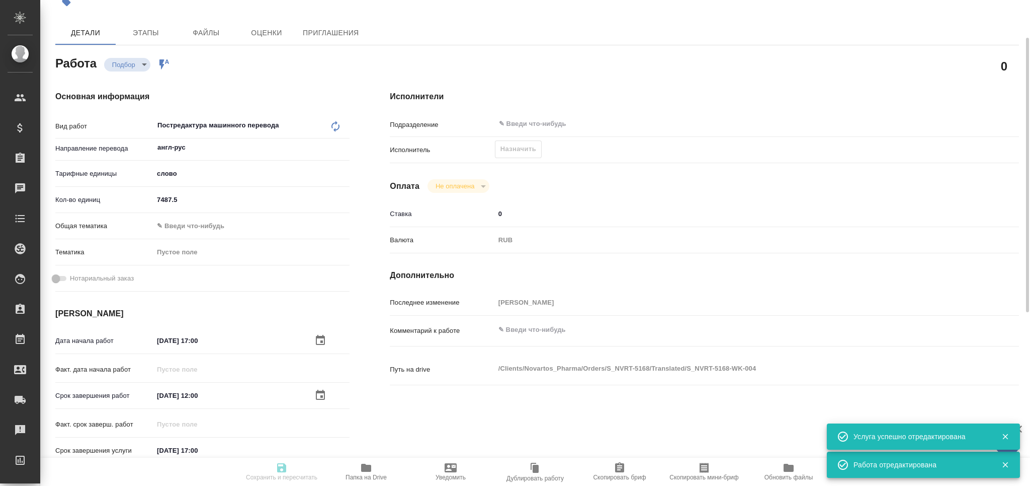
type textarea "x"
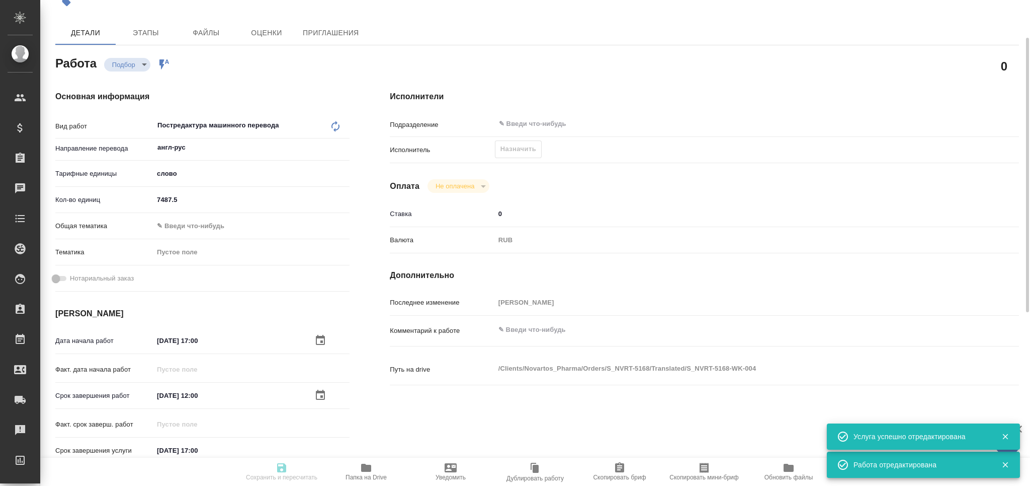
type input "recruiting"
type textarea "Постредактура машинного перевода"
type textarea "x"
type input "англ-рус"
type input "5a8b1489cc6b4906c91bfd90"
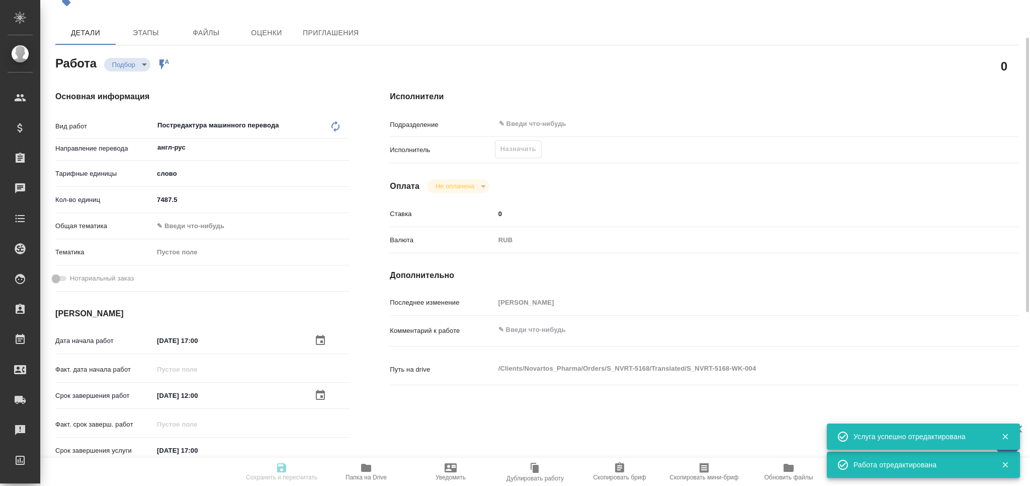
type input "7487.5"
type input "28.08.2025 17:00"
type input "[DATE] 12:00"
type input "[DATE] 17:00"
type input "notPayed"
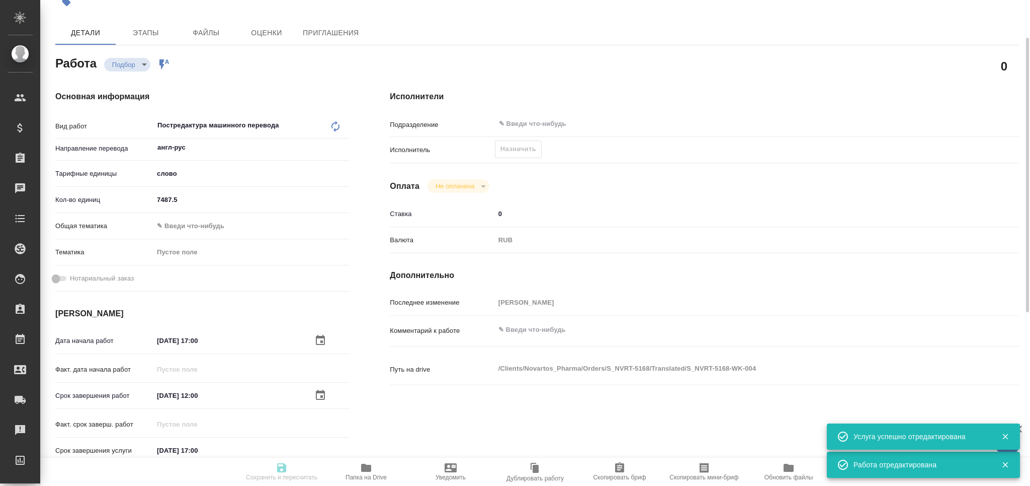
type input "0"
type input "RUB"
type input "[PERSON_NAME]"
type textarea "x"
type textarea "/Clients/Novartos_Pharma/Orders/S_NVRT-5168/Translated/S_NVRT-5168-WK-004"
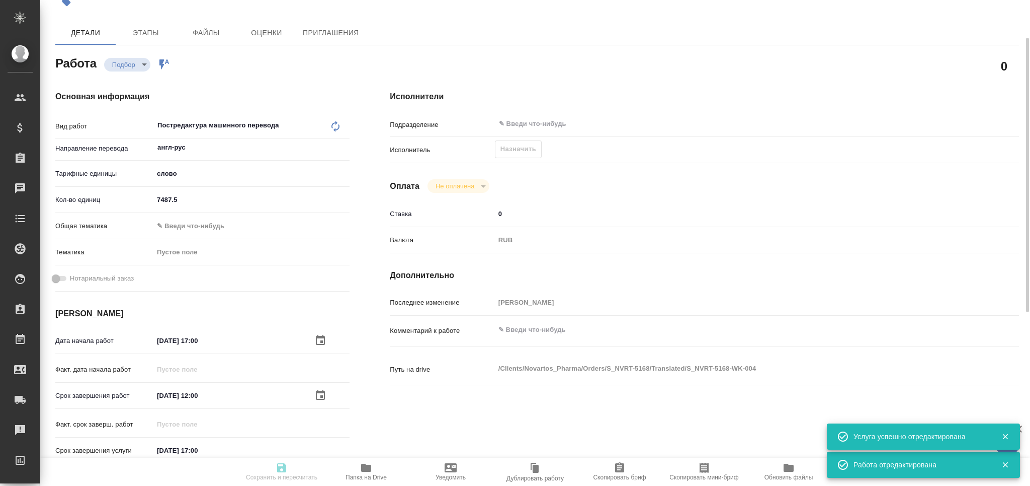
type textarea "x"
type input "S_NVRT-5168"
type input "Перевод Стандарт"
type input "Постредактура машинного перевода, Редактура, Перевод, Корректура, Приёмка по ка…"
type input "[PERSON_NAME]"
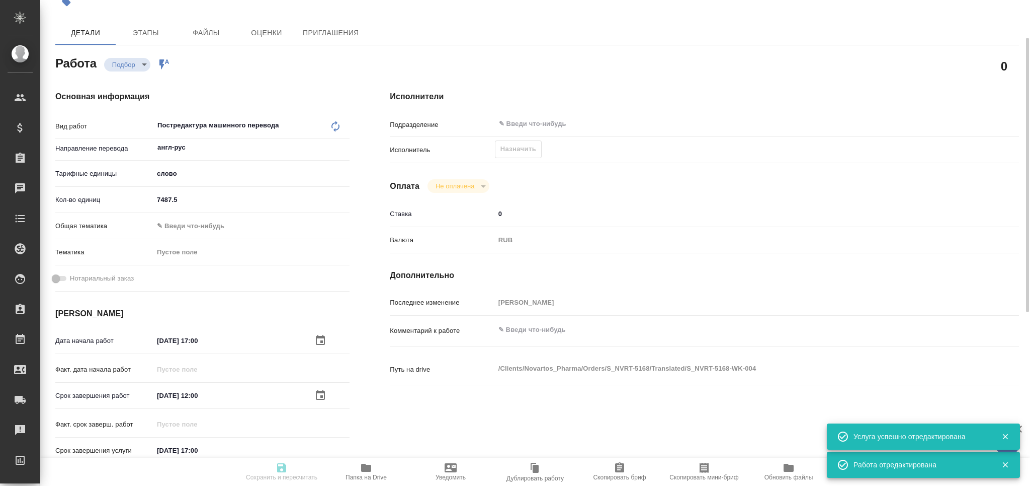
type input "[PERSON_NAME]"
type input "/Clients/Novartos_Pharma/Orders/S_NVRT-5168"
type textarea "x"
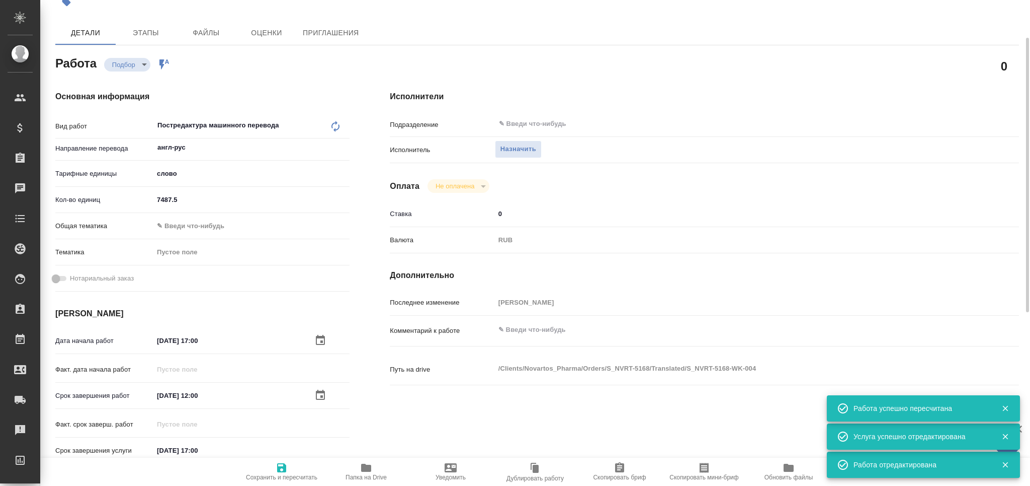
type textarea "x"
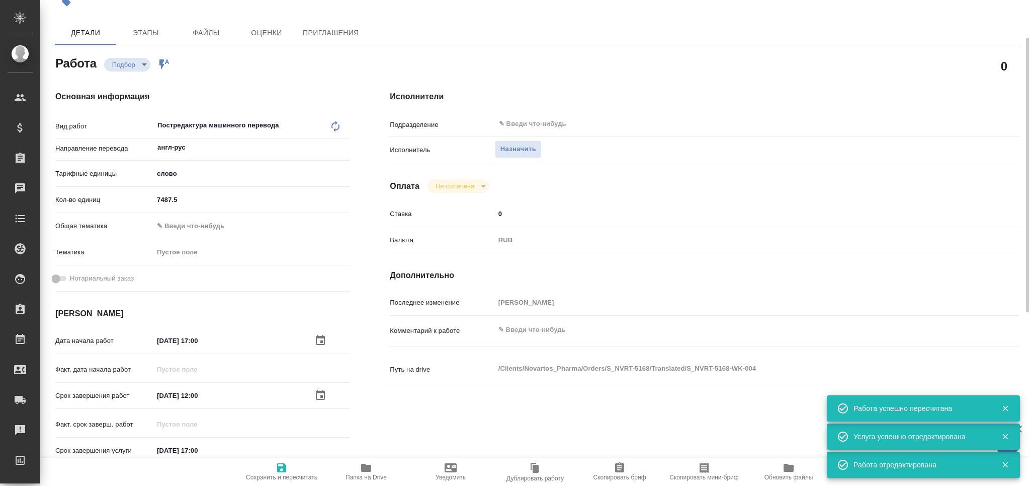
type textarea "x"
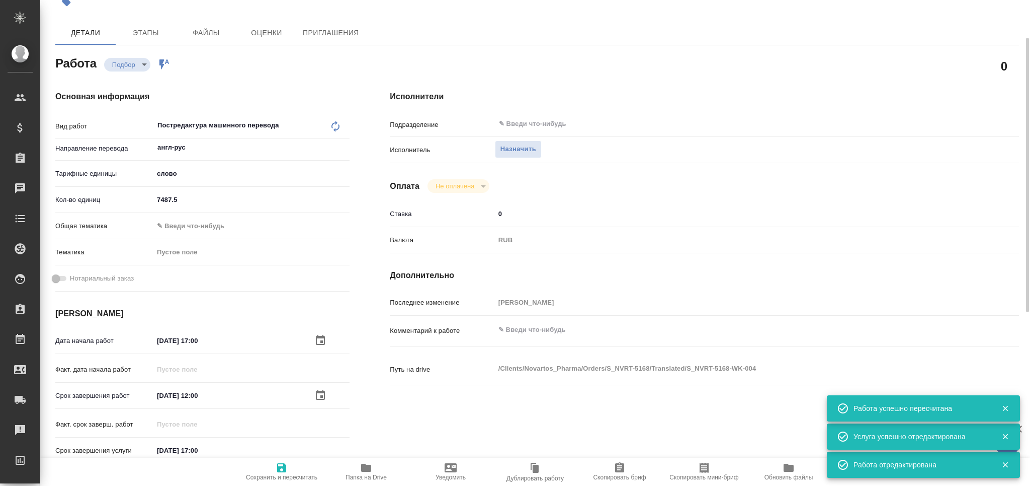
type textarea "x"
click at [514, 331] on textarea at bounding box center [731, 329] width 472 height 17
type textarea "т"
type textarea "x"
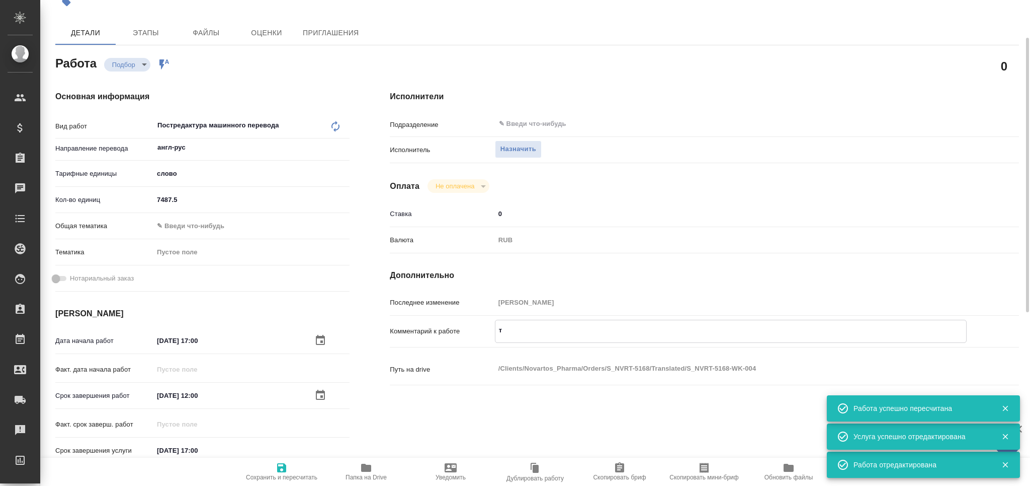
type textarea "x"
type textarea "то"
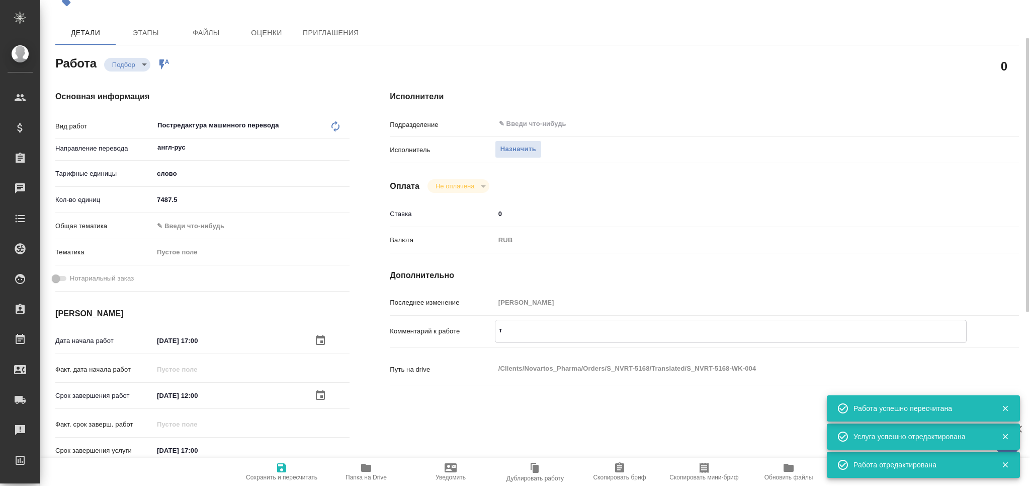
type textarea "x"
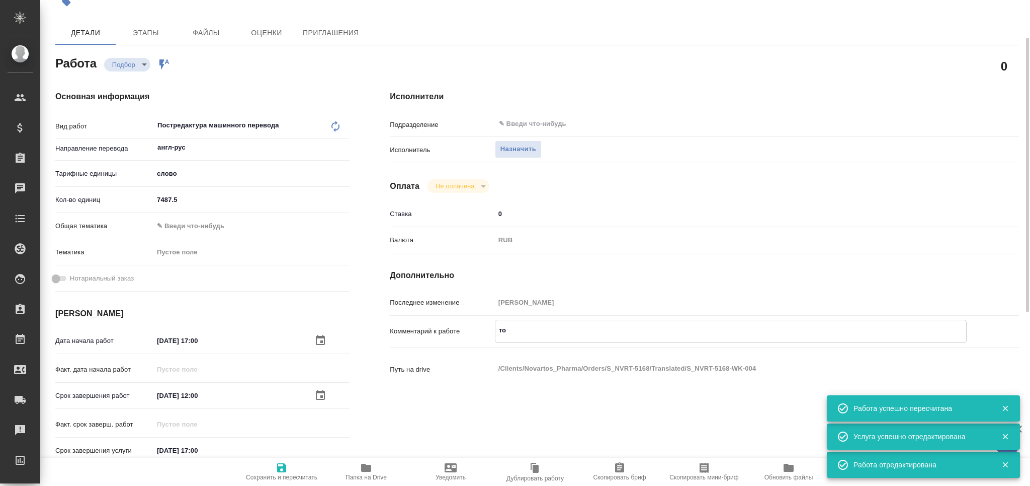
type textarea "тот"
type textarea "x"
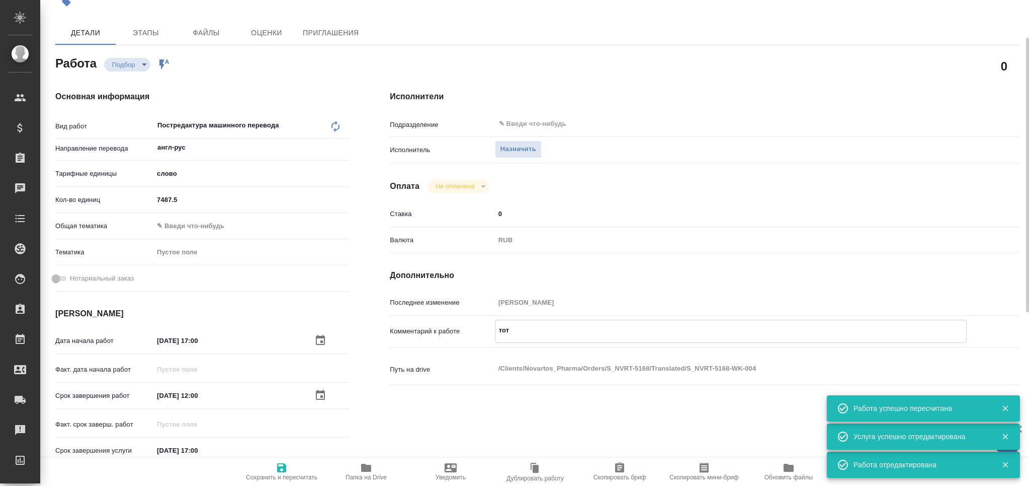
type textarea "x"
type textarea "тота"
type textarea "x"
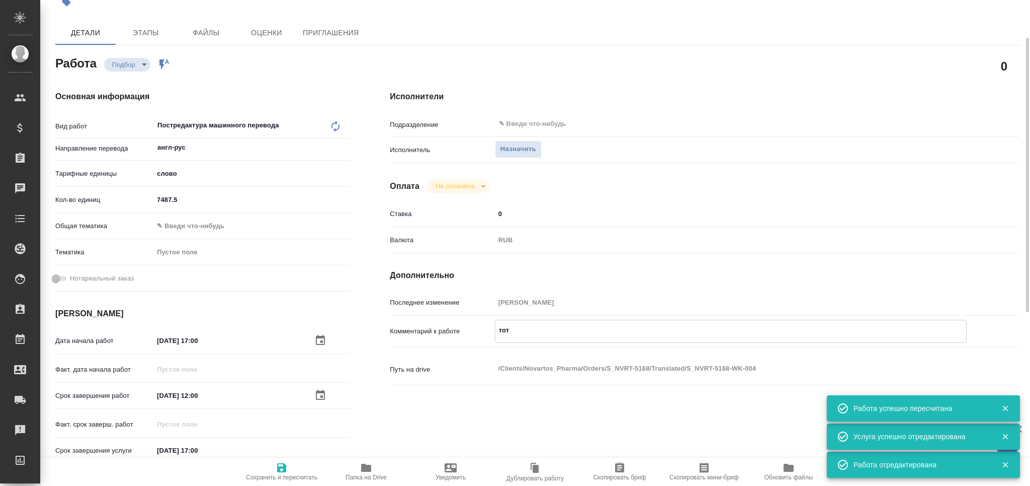
type textarea "x"
type textarea "тотал"
type textarea "x"
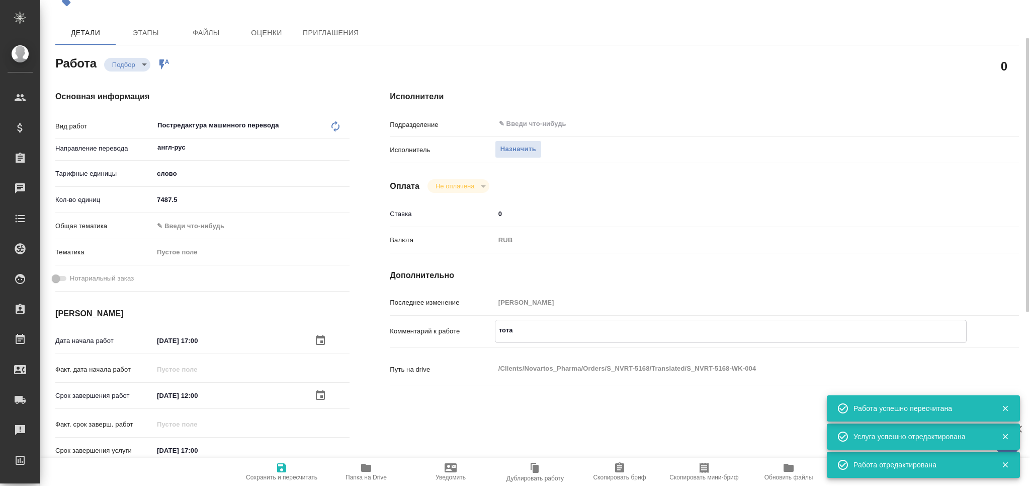
type textarea "x"
type textarea "тотал"
type textarea "x"
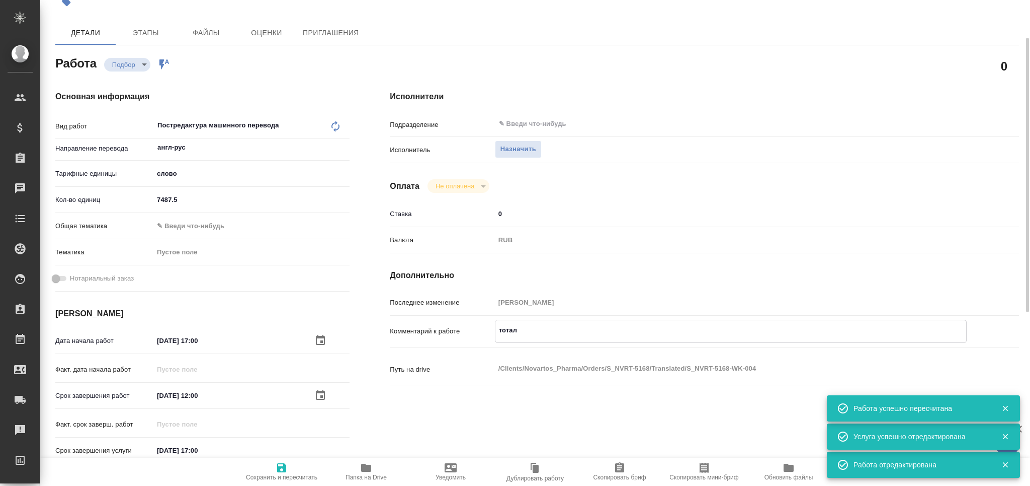
type textarea "x"
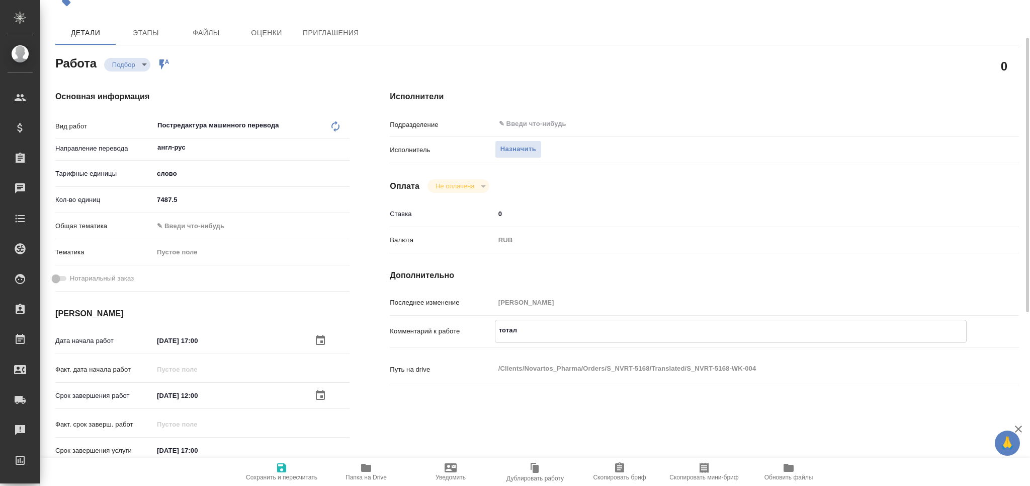
type textarea "x"
type textarea "тотал м"
type textarea "x"
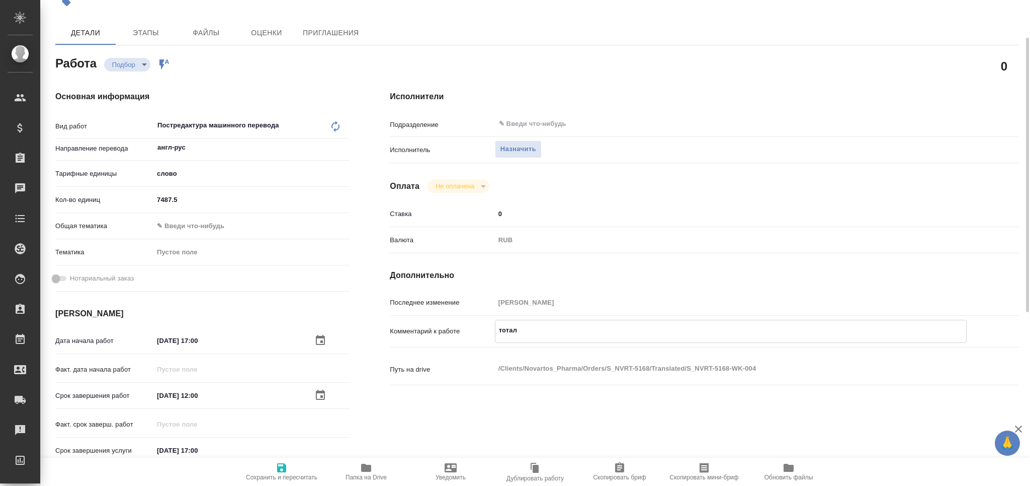
type textarea "x"
type textarea "тотал"
type textarea "x"
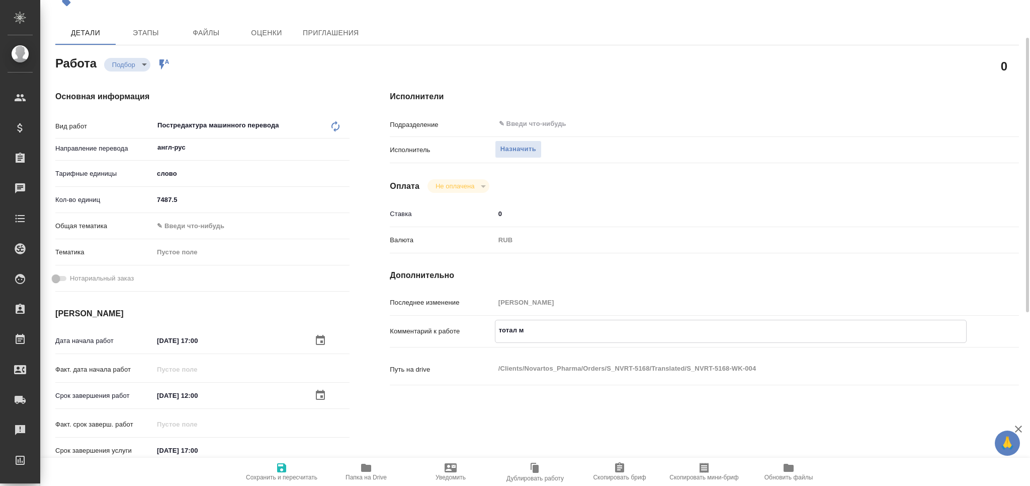
type textarea "x"
paste textarea "24050"
type textarea "x"
type textarea "тотал 24050"
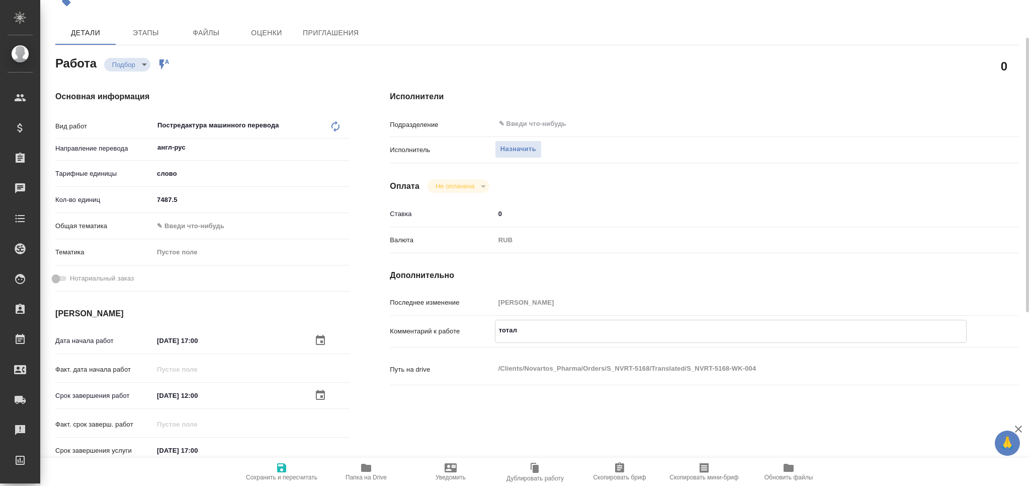
type textarea "x"
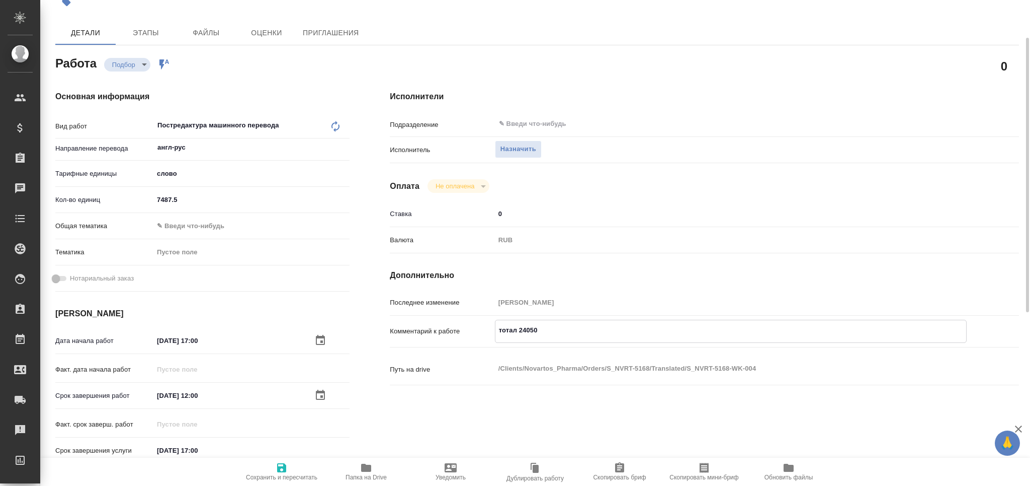
type textarea "тотал 24050"
click at [298, 476] on span "Сохранить и пересчитать" at bounding box center [281, 476] width 71 height 7
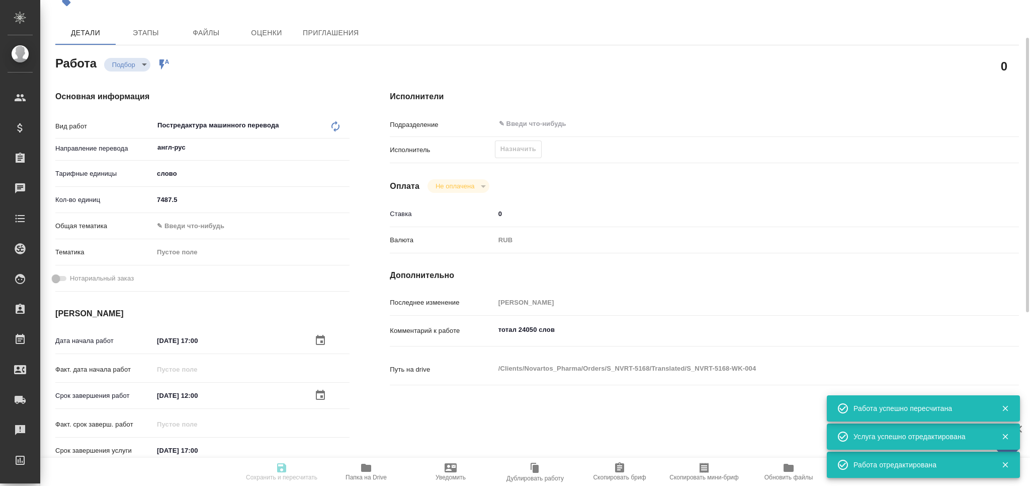
click at [705, 472] on icon "button" at bounding box center [704, 467] width 9 height 10
drag, startPoint x: 583, startPoint y: 327, endPoint x: 484, endPoint y: 328, distance: 98.6
click at [484, 328] on div "Комментарий к работе тотал 24050 слов x" at bounding box center [704, 331] width 629 height 23
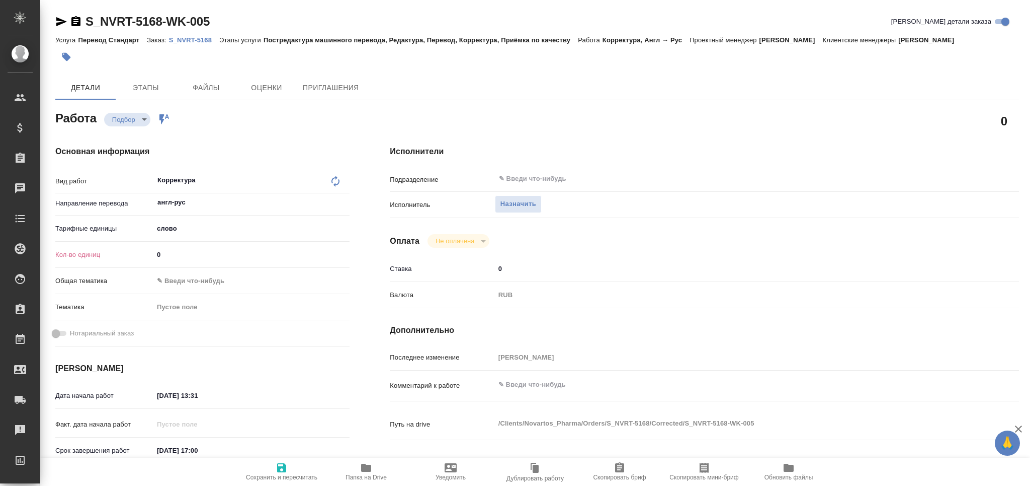
type textarea "x"
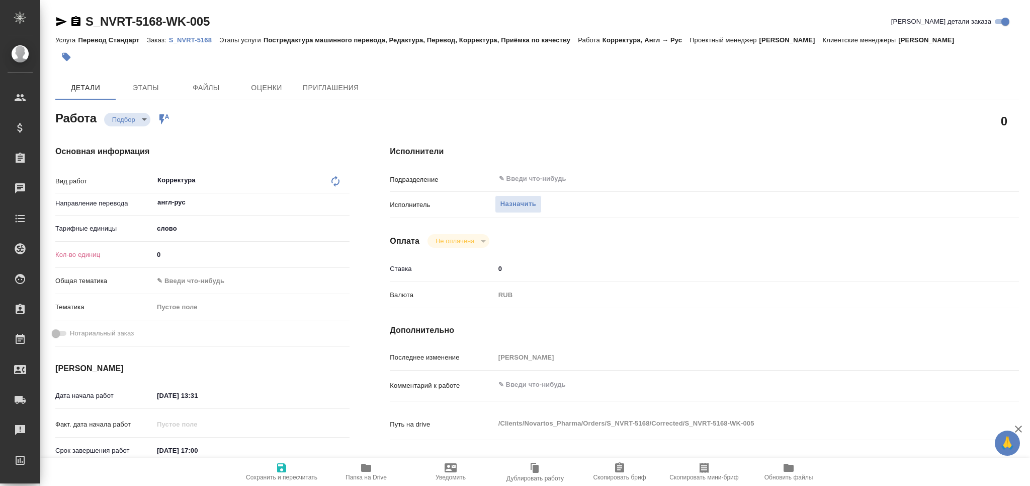
type textarea "x"
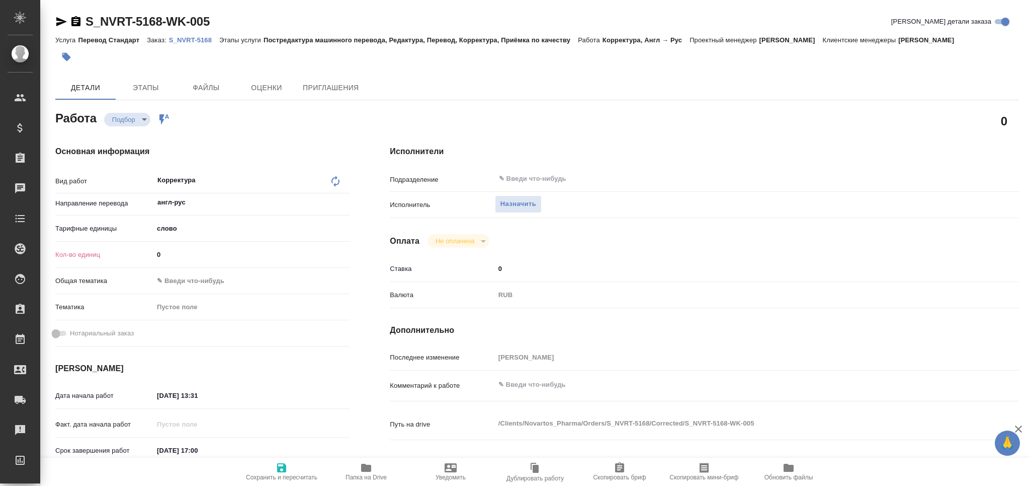
type textarea "x"
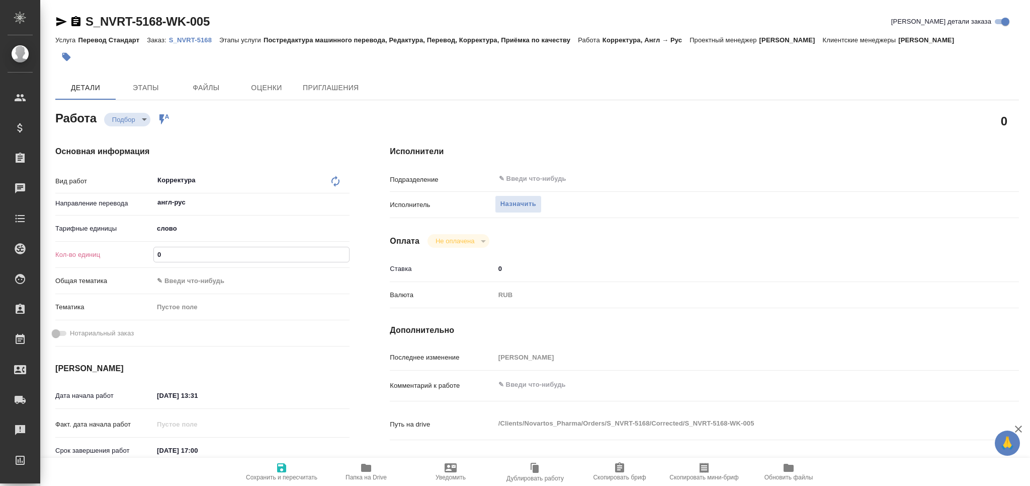
click at [137, 250] on div "Кол-во единиц 0" at bounding box center [202, 255] width 294 height 18
type textarea "x"
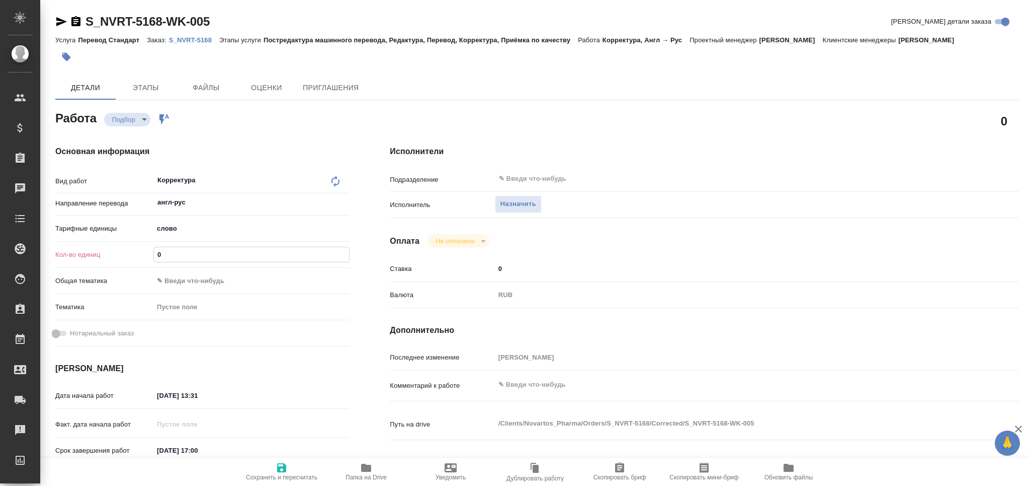
type textarea "x"
paste input "18146"
type input "18146"
type textarea "x"
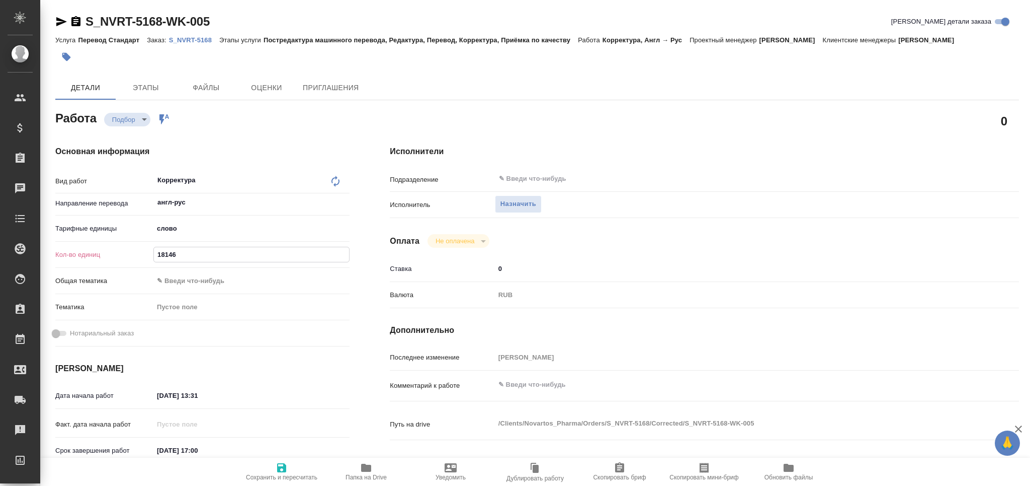
type textarea "x"
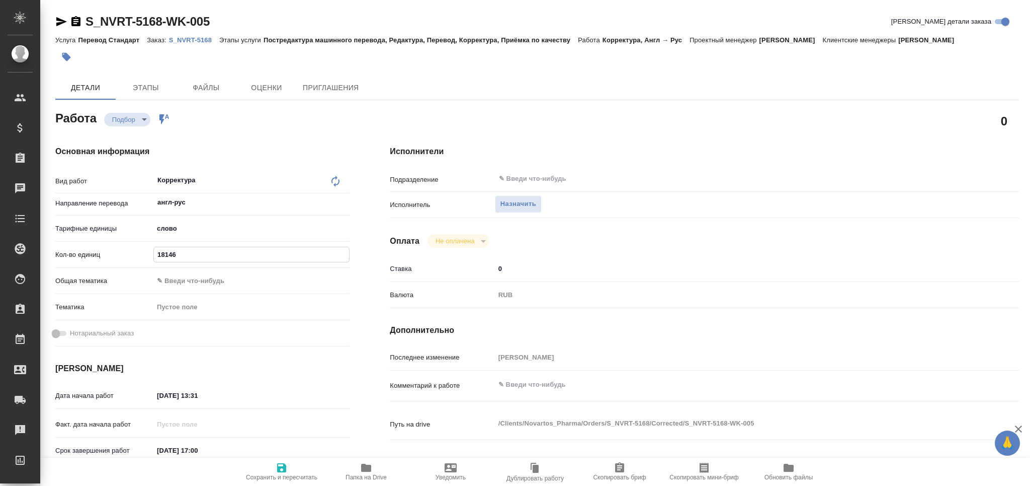
type textarea "x"
type input "18146"
click at [278, 461] on icon "button" at bounding box center [282, 467] width 12 height 12
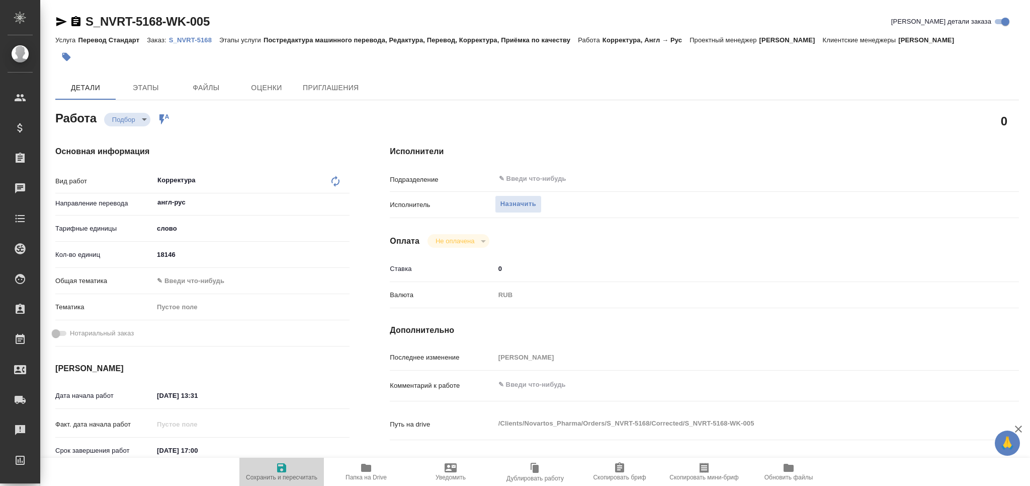
type textarea "x"
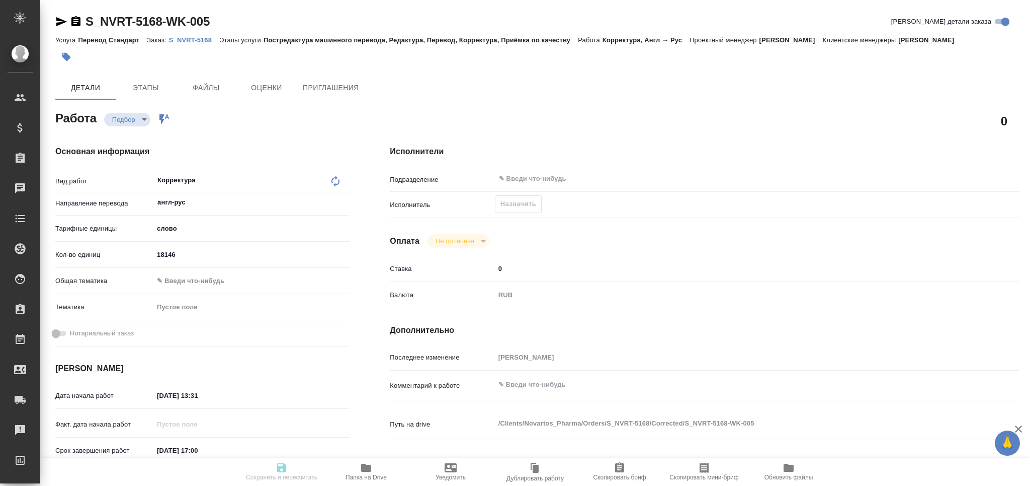
type textarea "x"
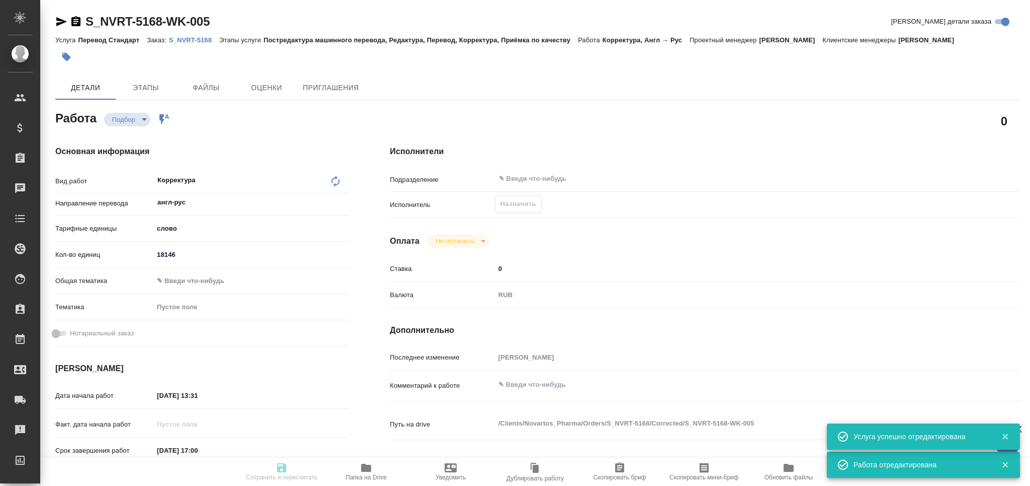
type input "recruiting"
type textarea "Корректура"
type textarea "x"
type input "англ-рус"
type input "5a8b1489cc6b4906c91bfd90"
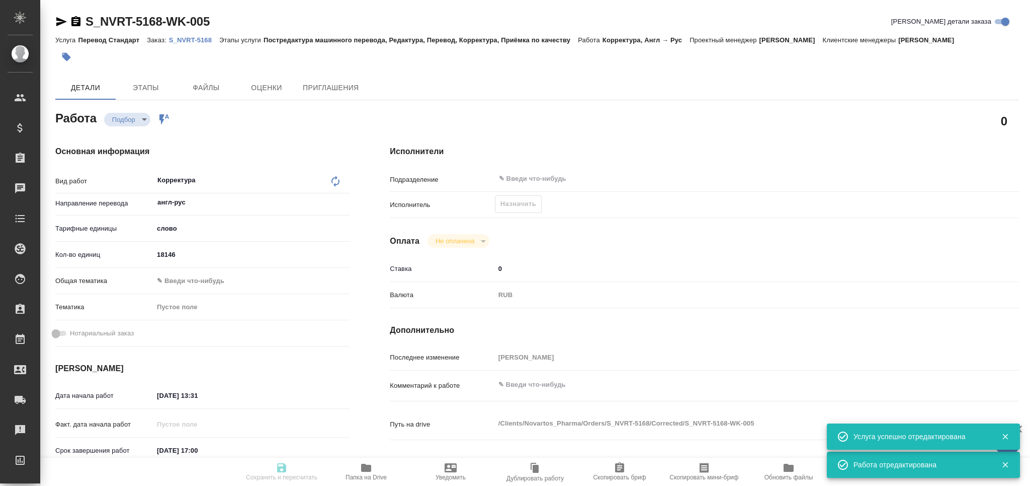
type input "18146"
type input "[DATE] 13:31"
type input "[DATE] 17:00"
type input "notPayed"
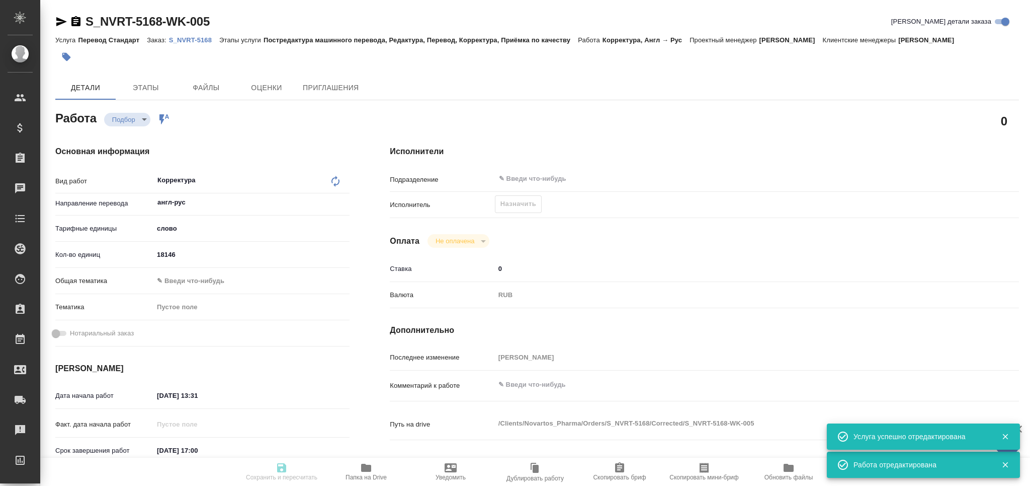
type input "0"
type input "RUB"
type input "[PERSON_NAME]"
type textarea "x"
type textarea "/Clients/Novartos_Pharma/Orders/S_NVRT-5168/Corrected/S_NVRT-5168-WK-005"
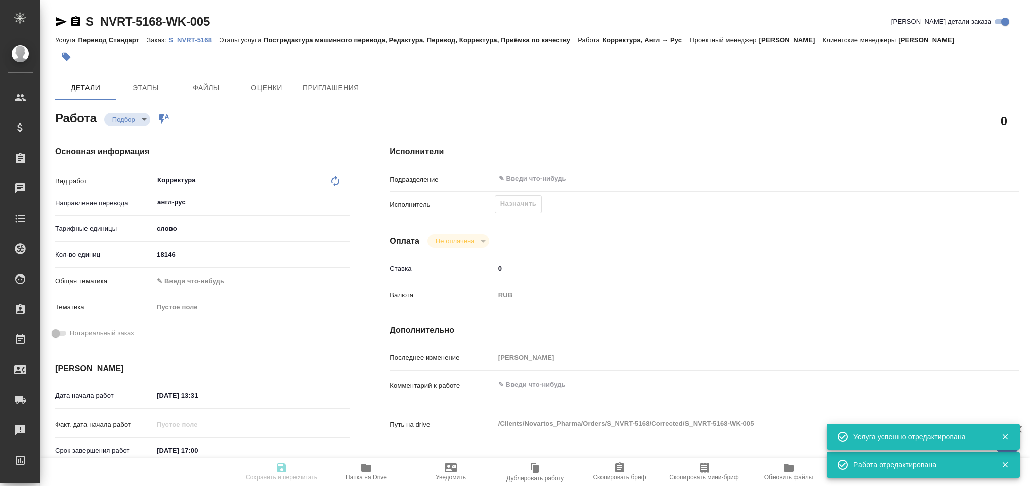
type textarea "x"
type input "S_NVRT-5168"
type input "Перевод Стандарт"
type input "Постредактура машинного перевода, Редактура, Перевод, Корректура, Приёмка по ка…"
type input "[PERSON_NAME]"
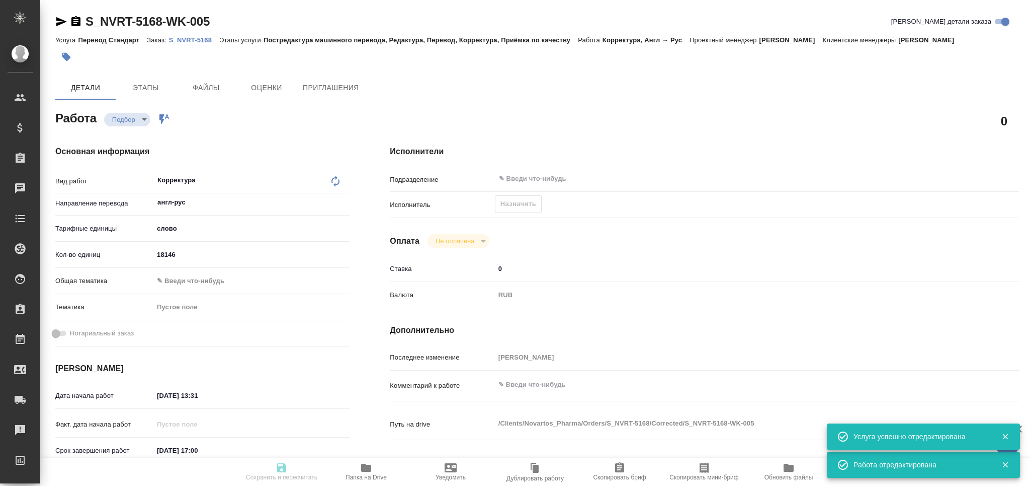
type input "[PERSON_NAME]"
type input "/Clients/Novartos_Pharma/Orders/S_NVRT-5168"
type textarea "x"
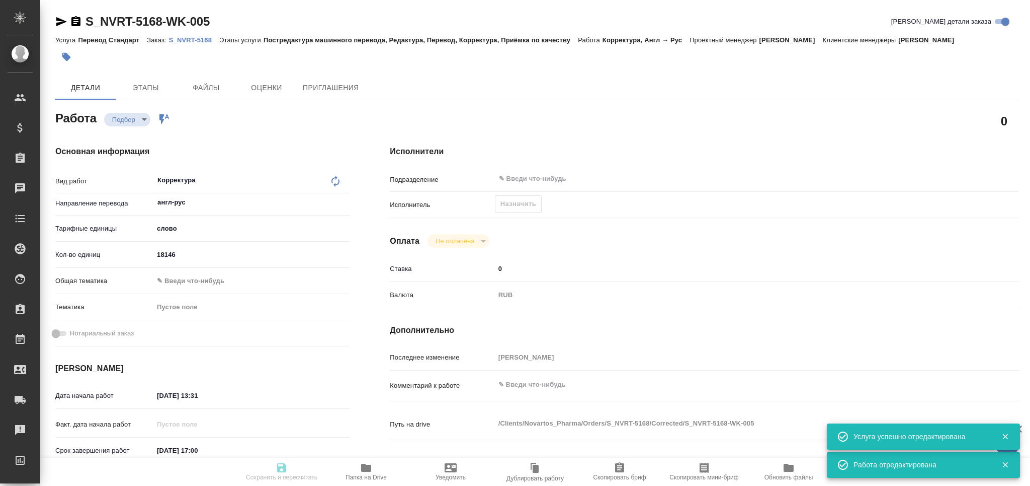
type textarea "x"
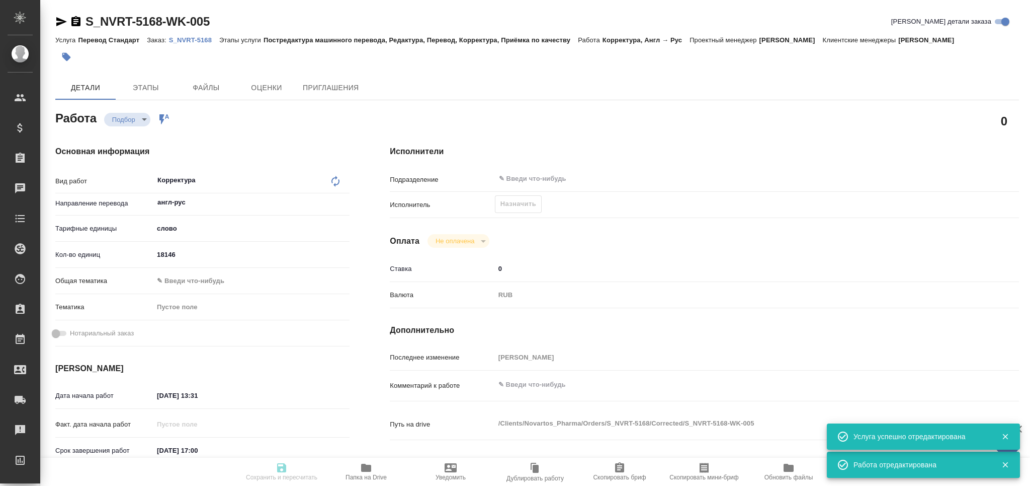
type textarea "x"
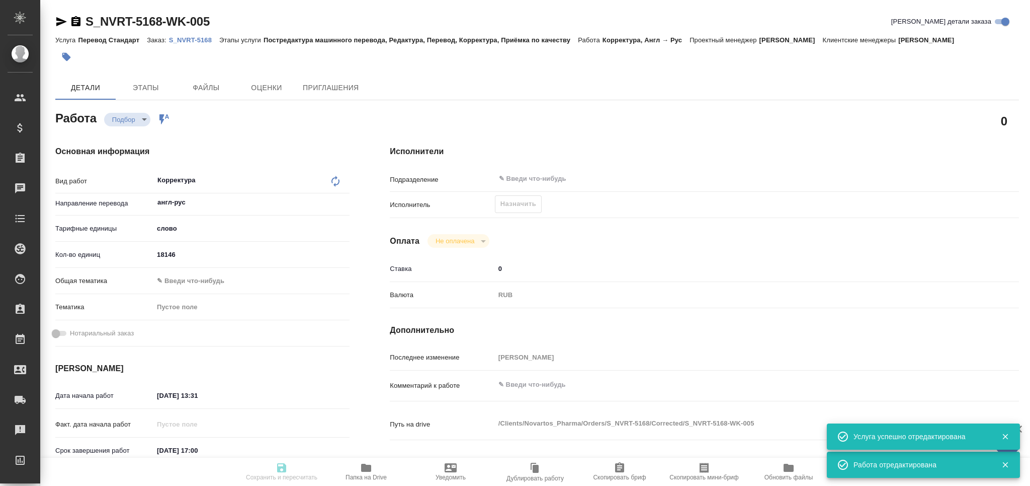
type textarea "x"
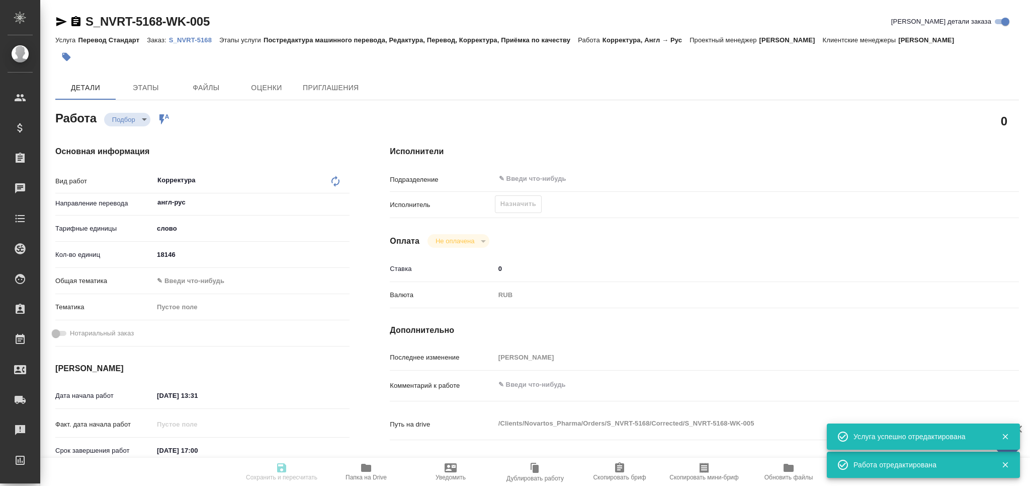
type textarea "x"
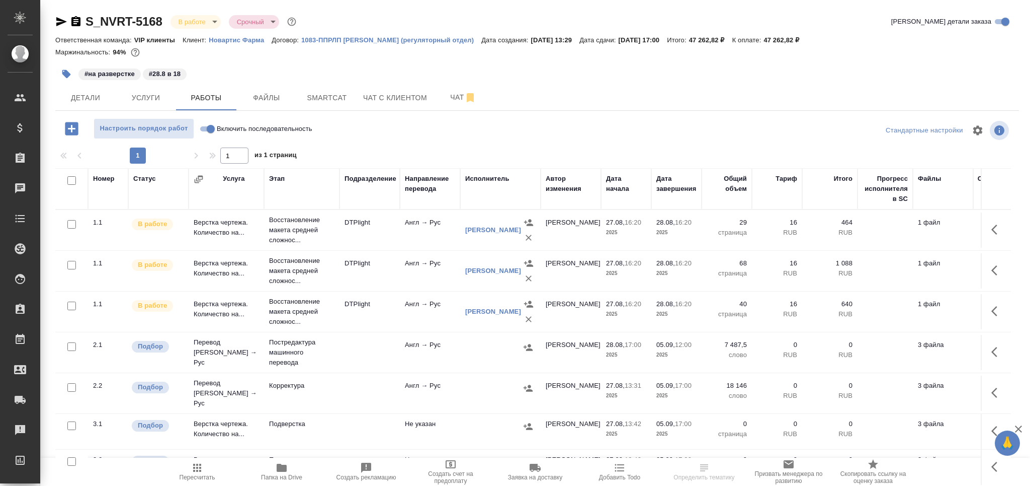
click at [59, 71] on button "button" at bounding box center [66, 74] width 22 height 22
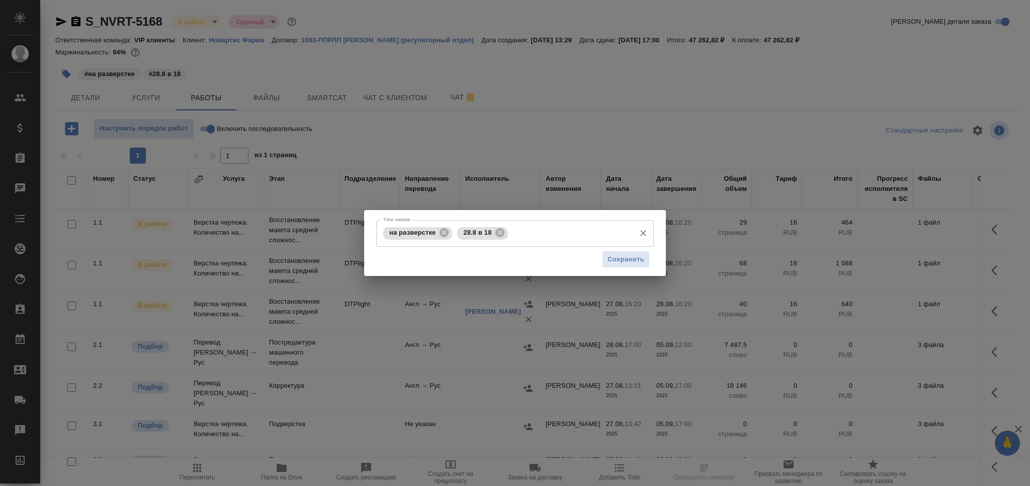
click at [522, 228] on input "Тэги заказа" at bounding box center [571, 232] width 120 height 17
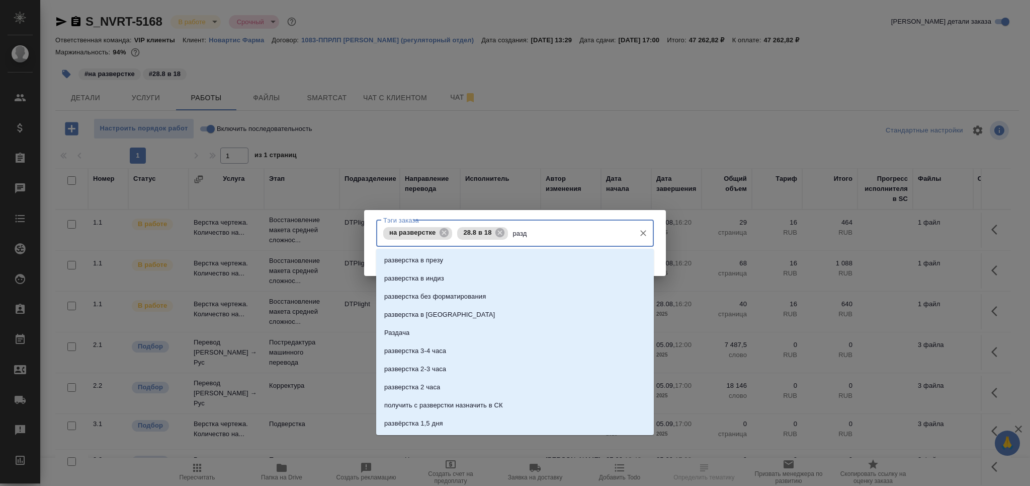
type input "разда"
click at [449, 267] on li "Раздача" at bounding box center [515, 260] width 278 height 18
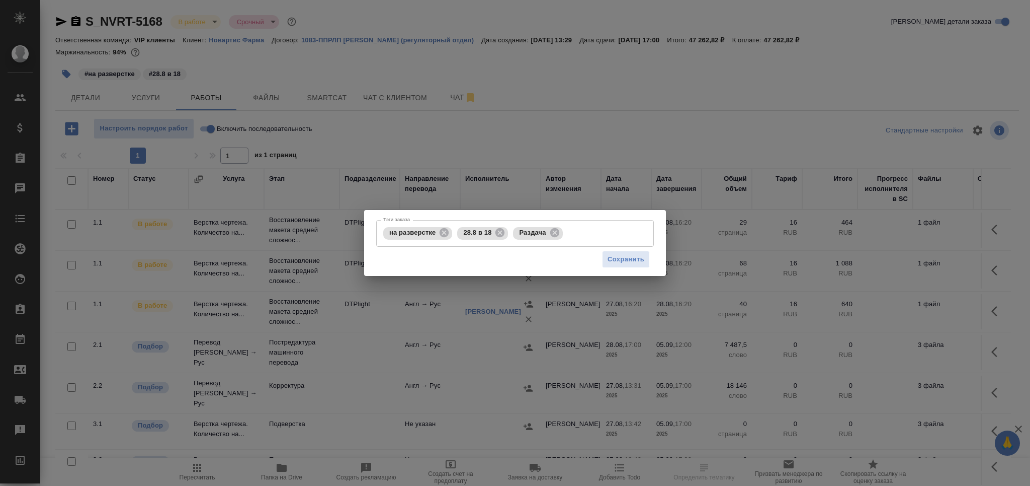
click at [630, 272] on div "Тэги заказа на разверстке 28.8 в 18 Раздача Тэги заказа Сохранить" at bounding box center [515, 243] width 302 height 66
click at [629, 252] on button "Сохранить" at bounding box center [626, 260] width 48 height 18
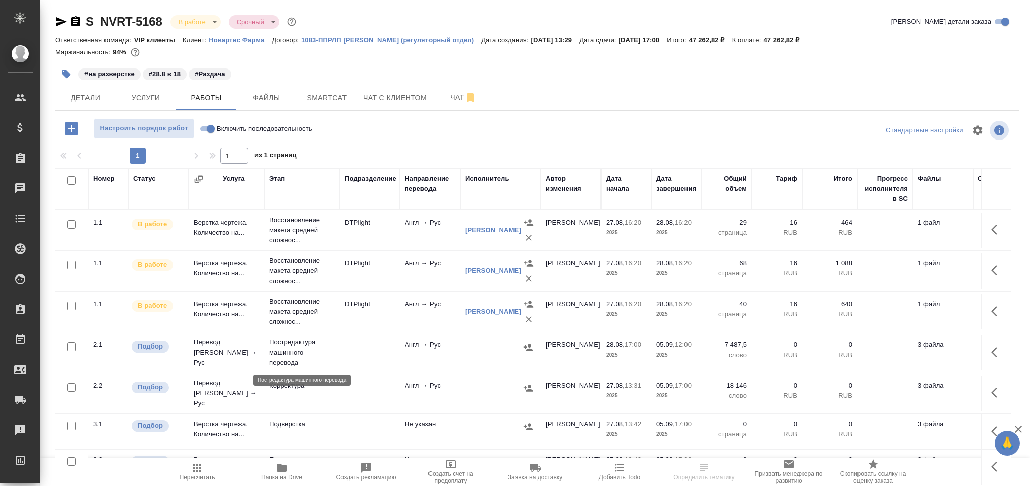
click at [327, 353] on p "Постредактура машинного перевода" at bounding box center [301, 352] width 65 height 30
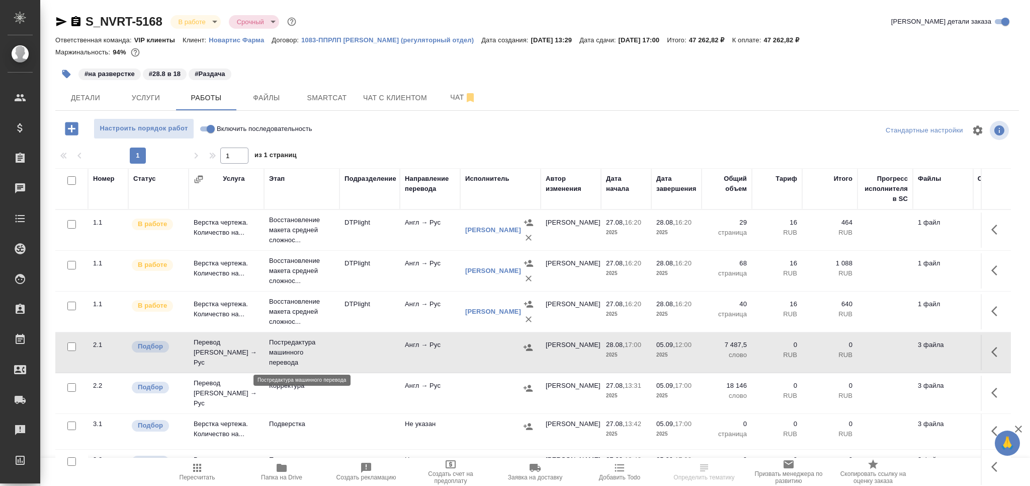
click at [327, 353] on p "Постредактура машинного перевода" at bounding box center [301, 352] width 65 height 30
click at [68, 72] on icon "button" at bounding box center [66, 74] width 9 height 9
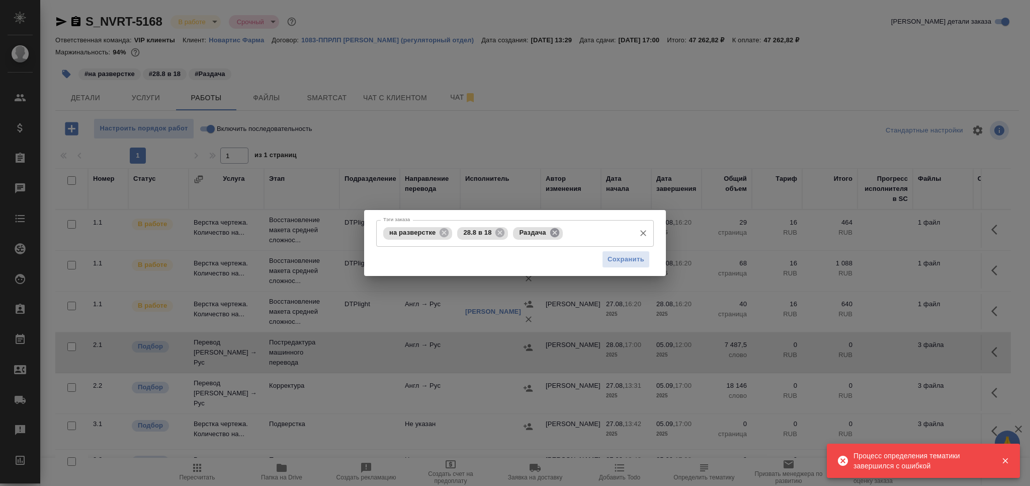
click at [557, 230] on icon at bounding box center [554, 232] width 9 height 9
click at [566, 230] on input "Тэги заказа" at bounding box center [598, 232] width 65 height 17
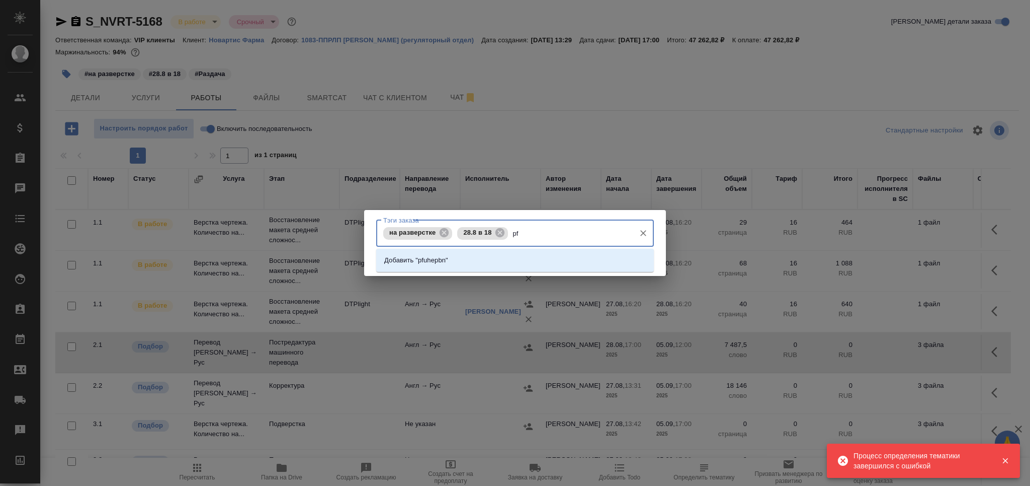
type input "p"
type input "загрузить"
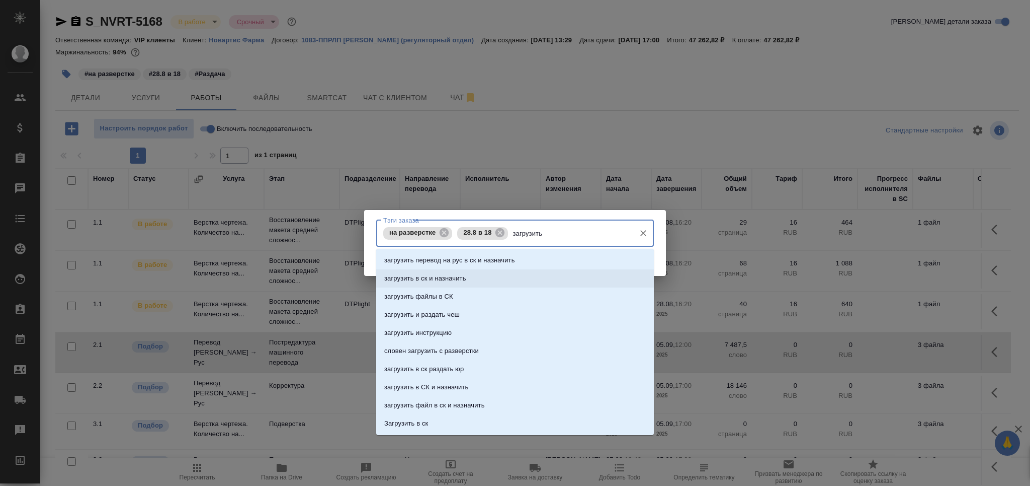
click at [453, 278] on p "загрузить в ск и назначить" at bounding box center [425, 278] width 82 height 10
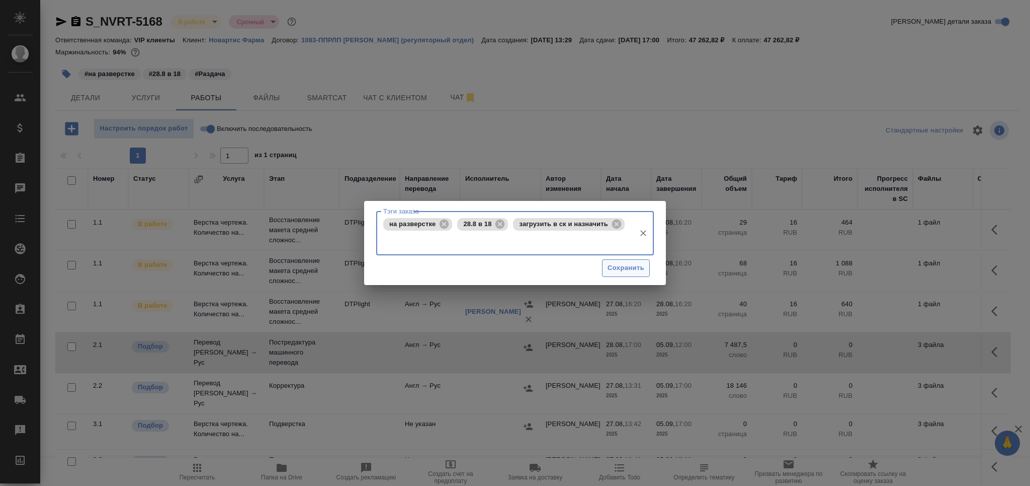
click at [624, 272] on span "Сохранить" at bounding box center [626, 268] width 37 height 12
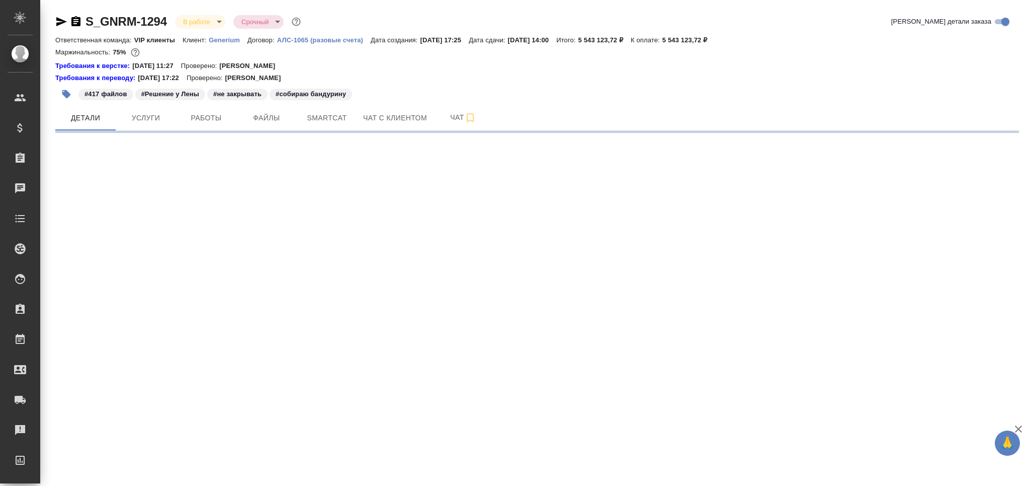
select select "RU"
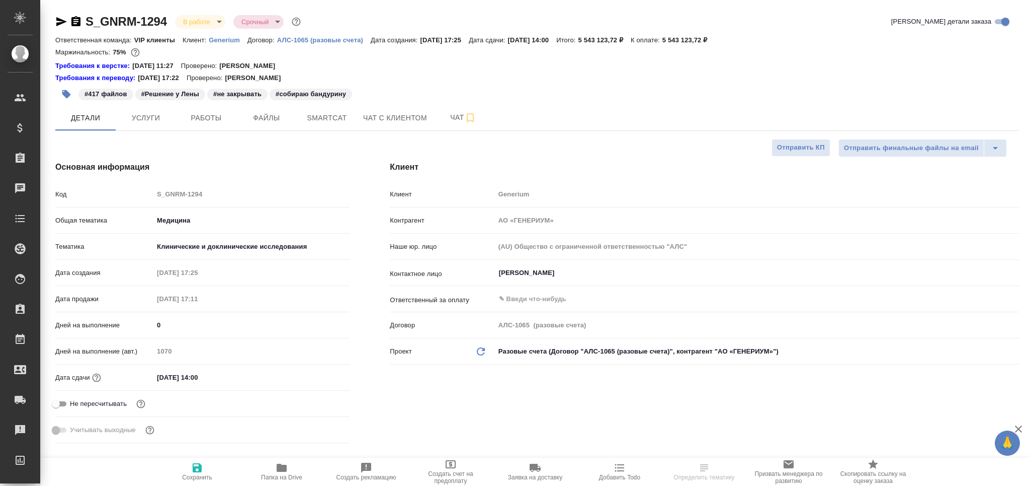
type textarea "x"
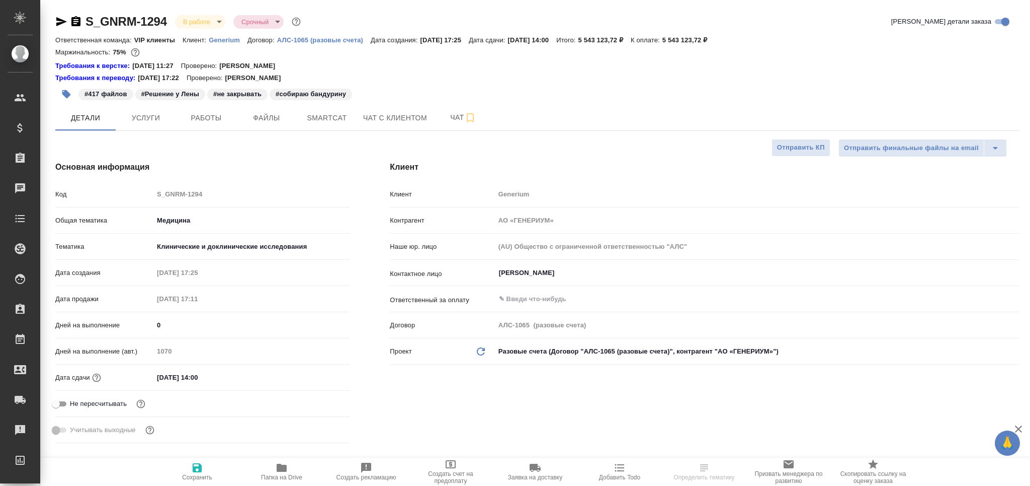
type textarea "x"
click at [78, 25] on icon "button" at bounding box center [75, 21] width 9 height 10
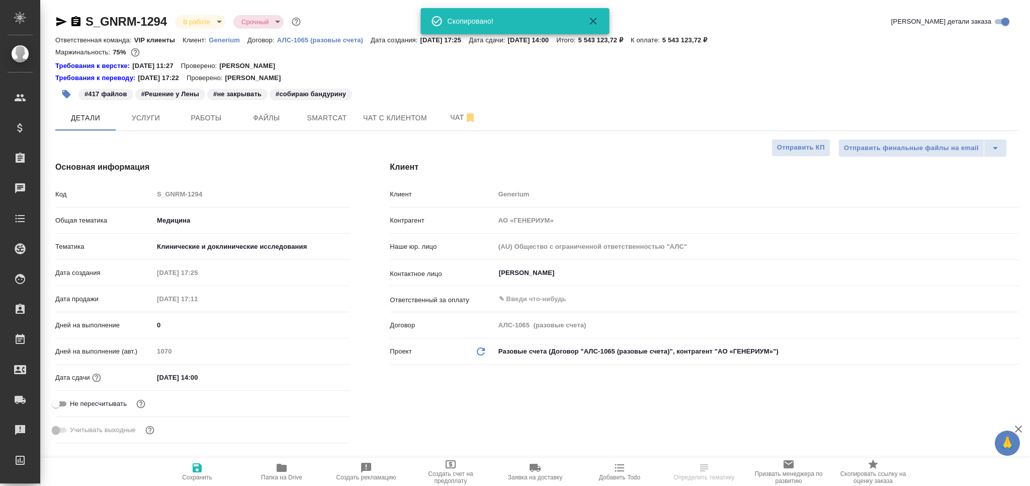
type textarea "x"
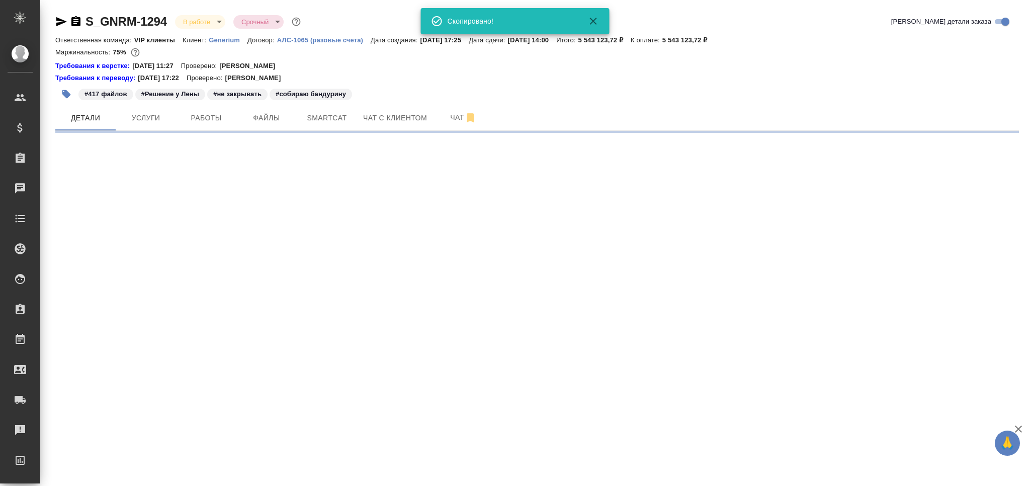
select select "RU"
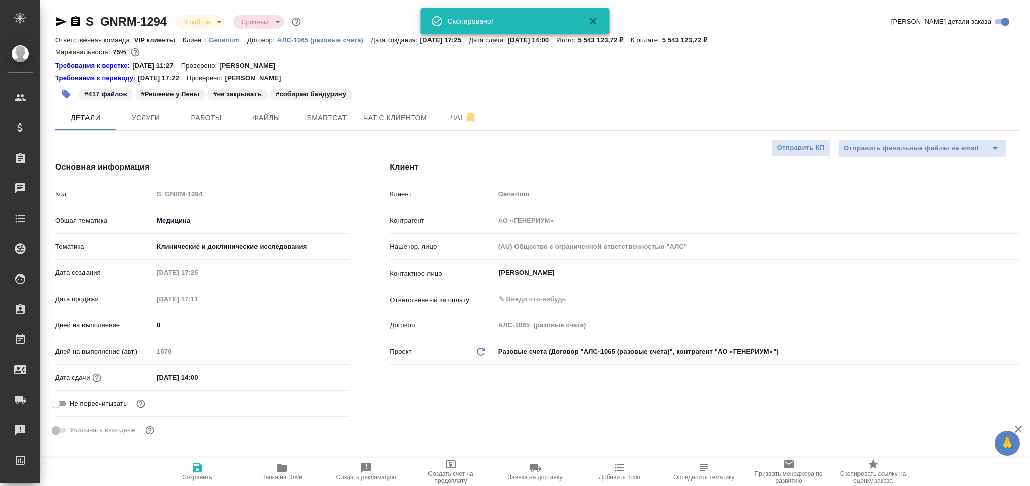
type textarea "x"
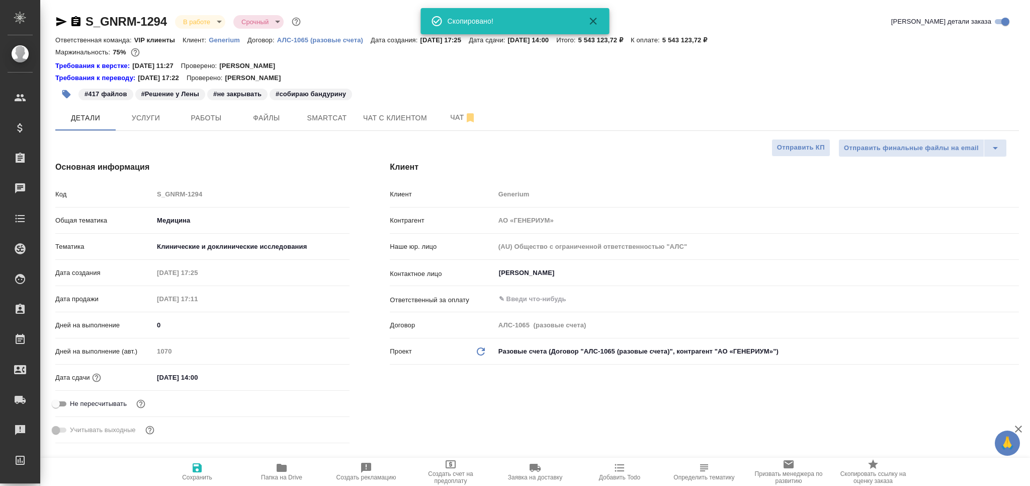
type textarea "x"
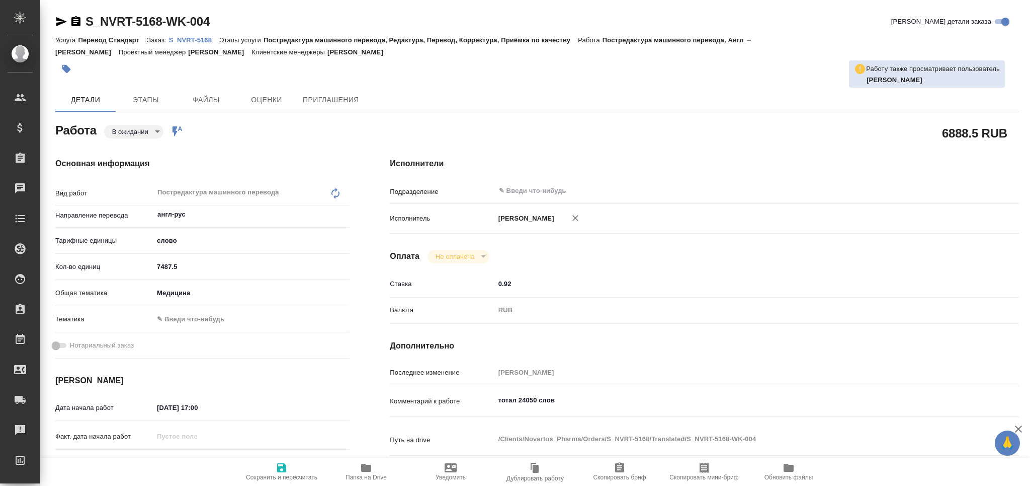
type textarea "x"
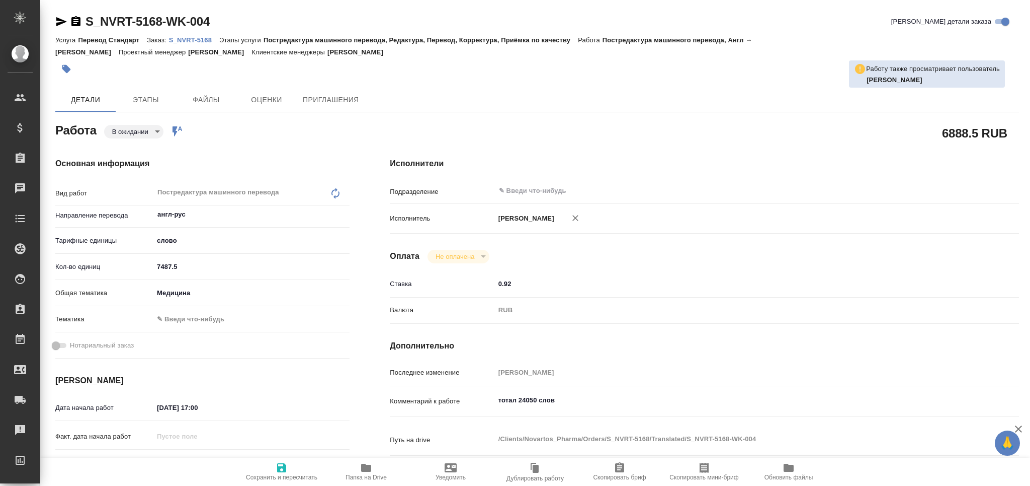
type textarea "x"
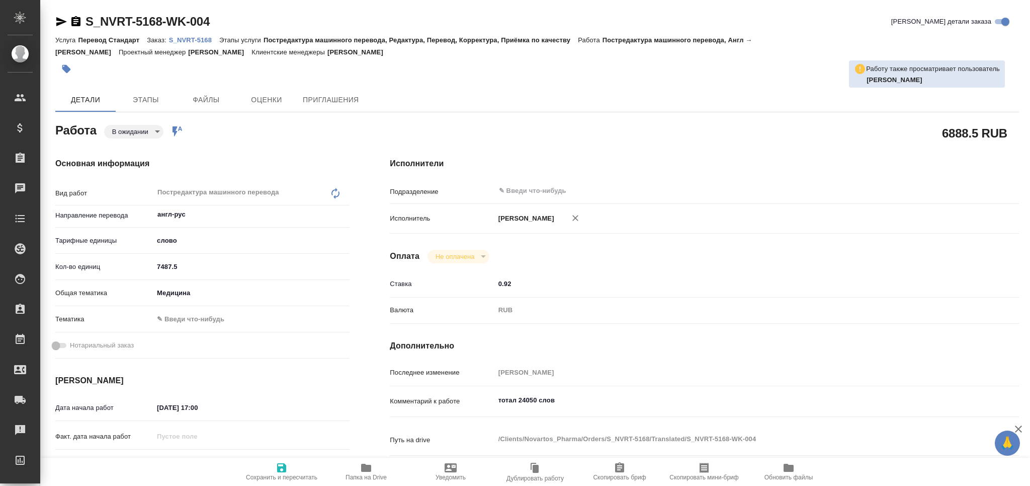
type textarea "x"
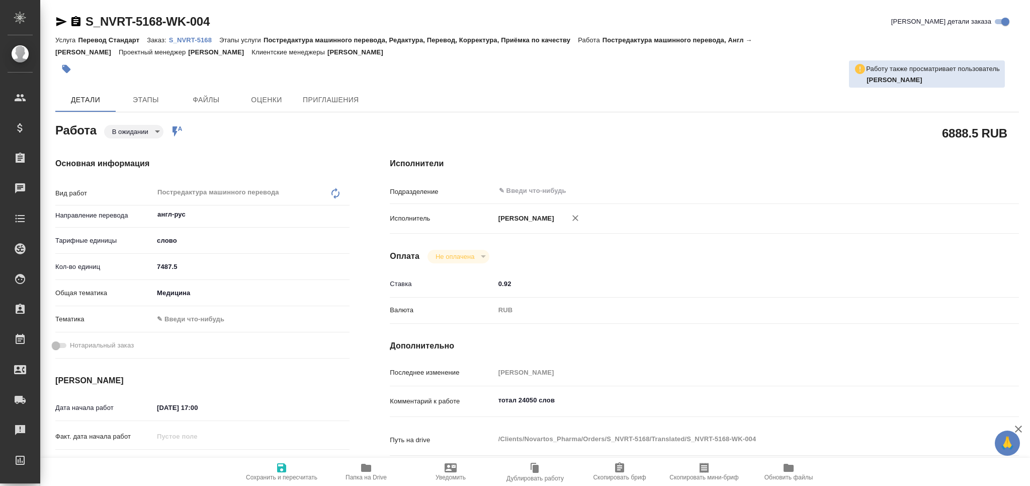
type textarea "x"
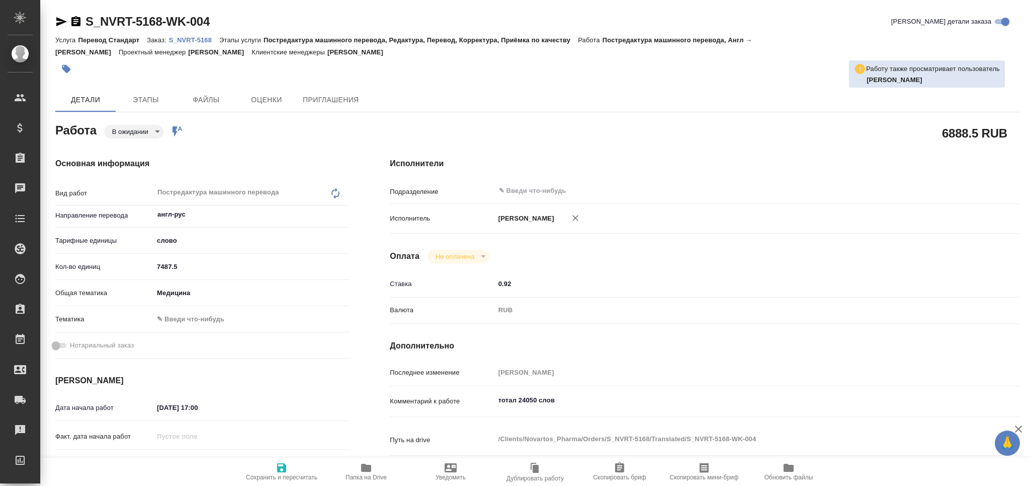
type textarea "x"
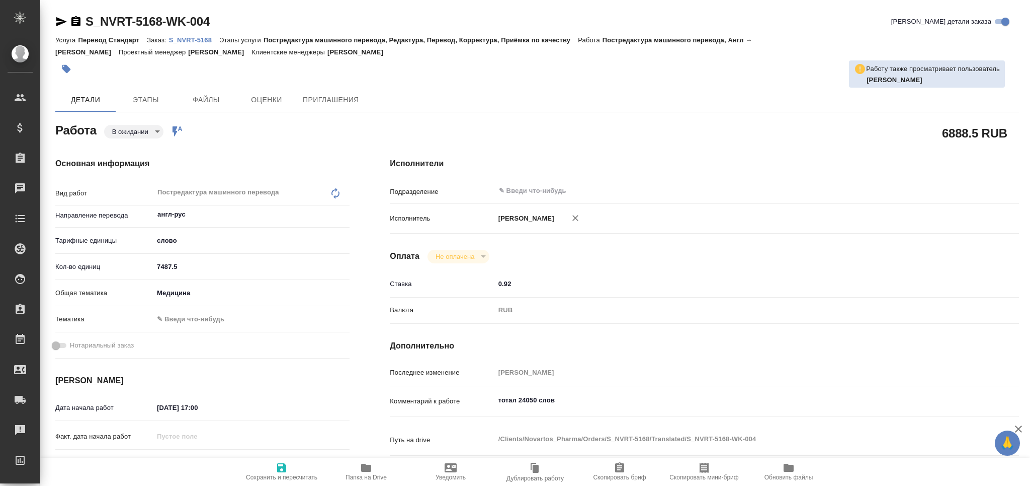
click at [537, 179] on div "Исполнители Подразделение ​ Исполнитель [PERSON_NAME] Не оплачена notPayed Став…" at bounding box center [705, 352] width 670 height 430
type textarea "x"
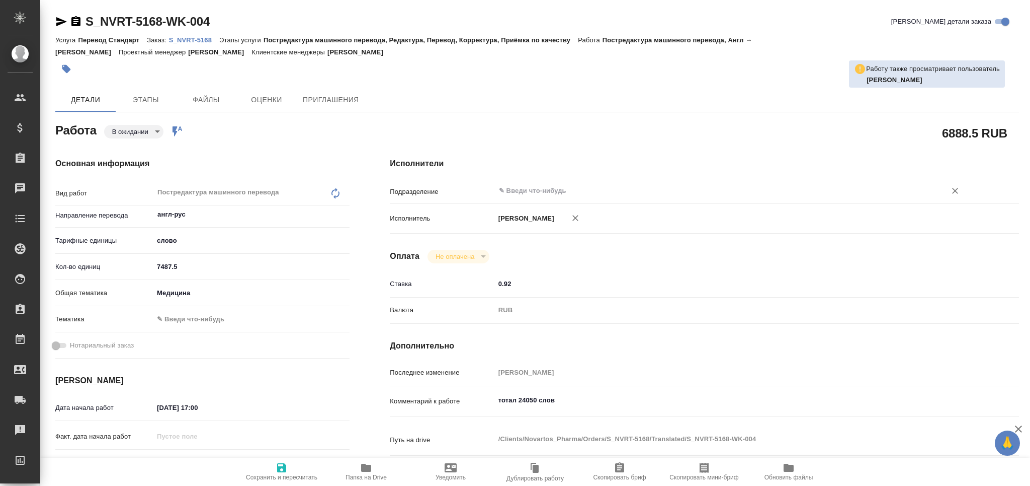
type textarea "x"
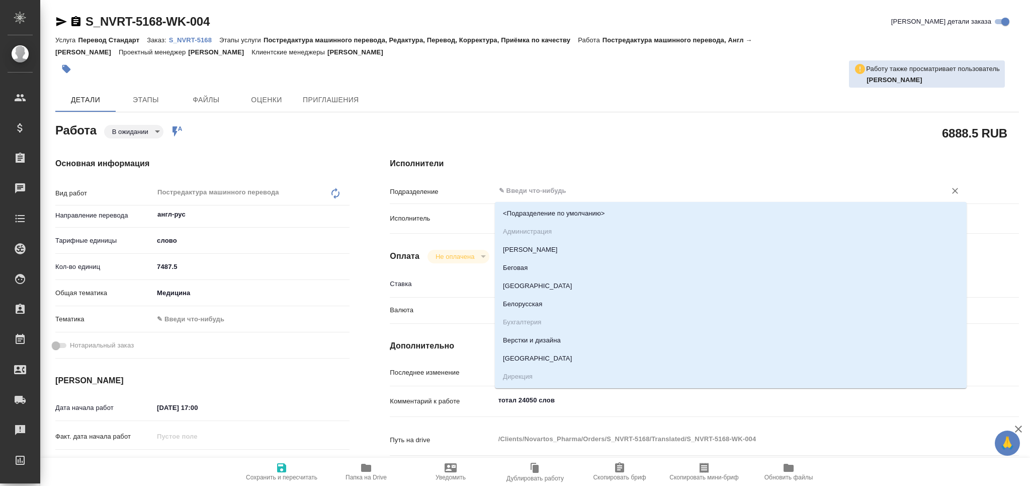
click at [535, 190] on input "text" at bounding box center [714, 191] width 432 height 12
type input "m"
type textarea "x"
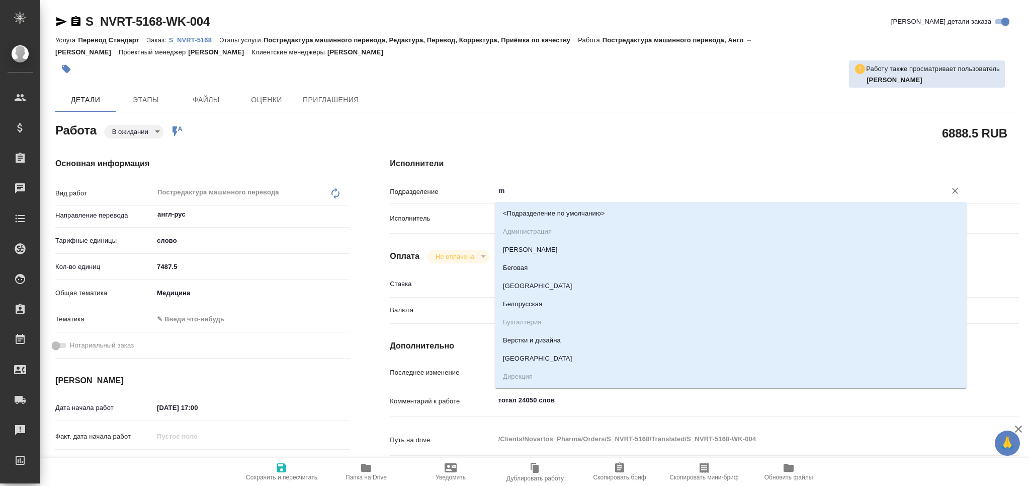
type textarea "x"
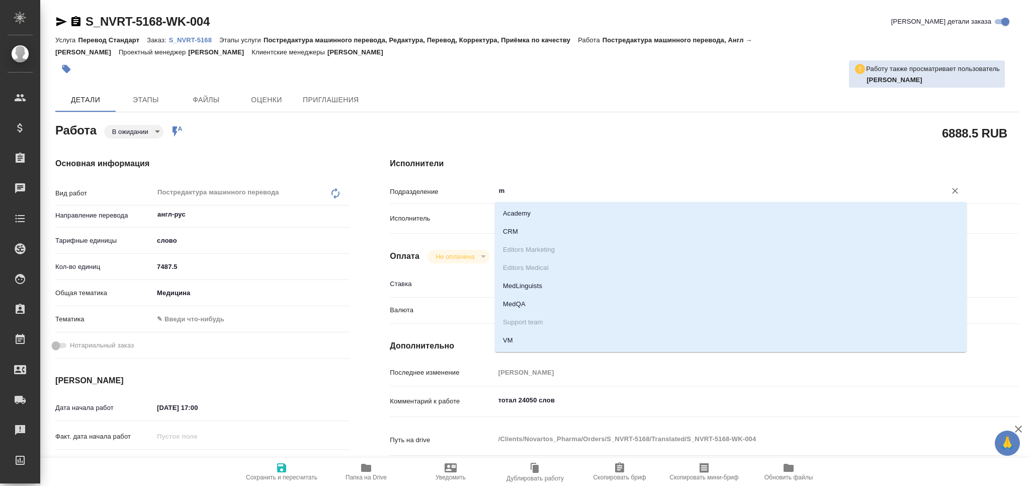
type input "me"
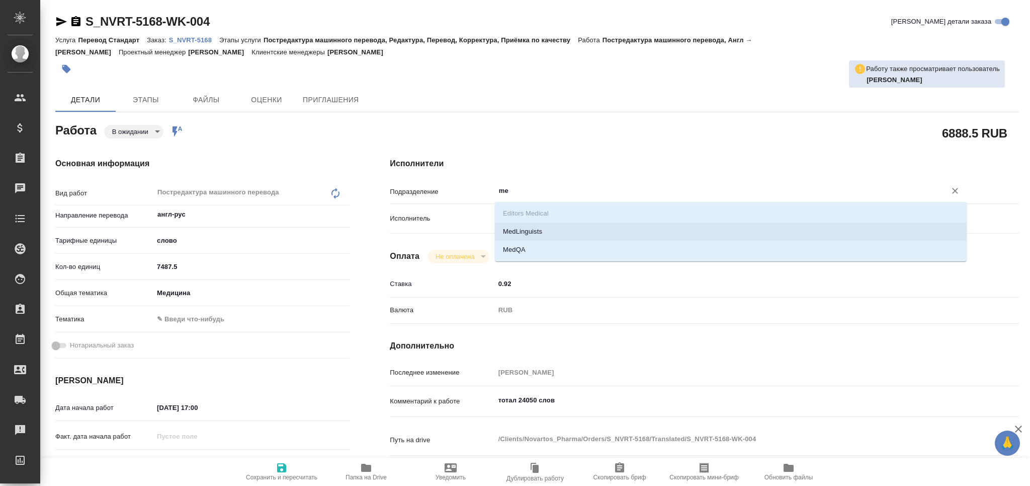
click at [542, 229] on li "MedLinguists" at bounding box center [731, 231] width 472 height 18
type textarea "x"
type input "MedLinguists"
type textarea "x"
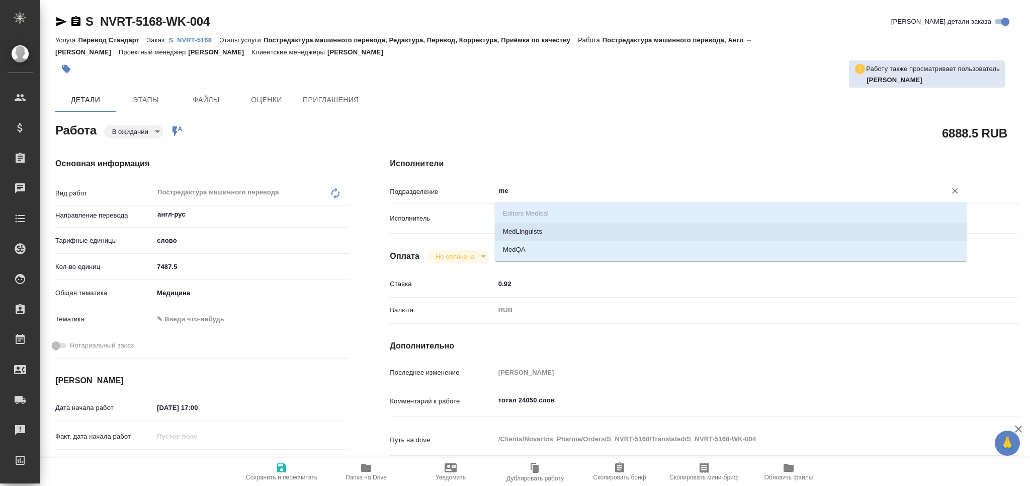
type textarea "x"
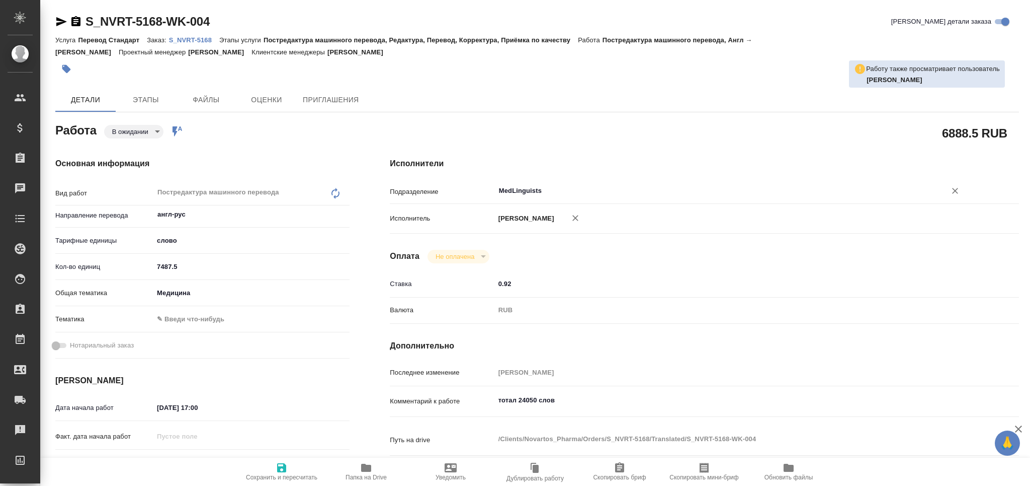
type input "MedLinguists"
click at [306, 467] on span "Сохранить и пересчитать" at bounding box center [282, 470] width 72 height 19
type textarea "x"
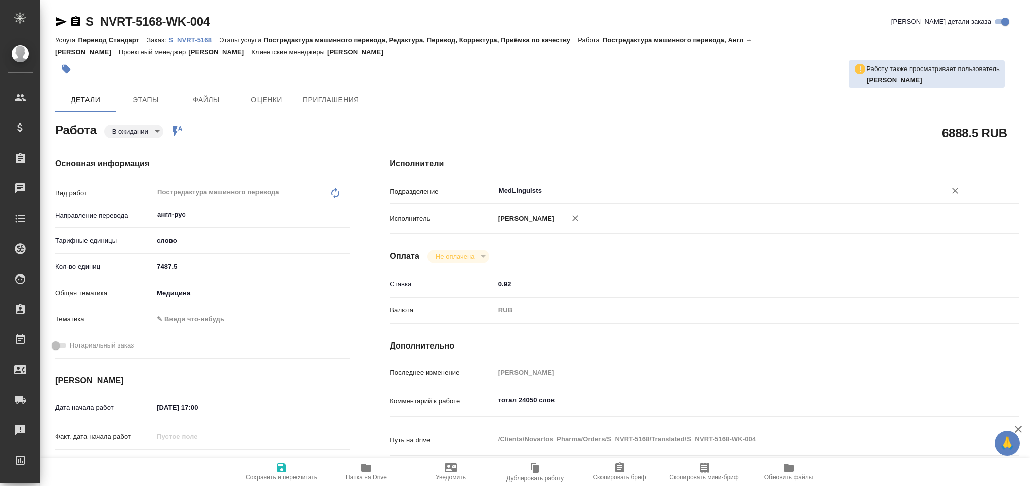
type textarea "x"
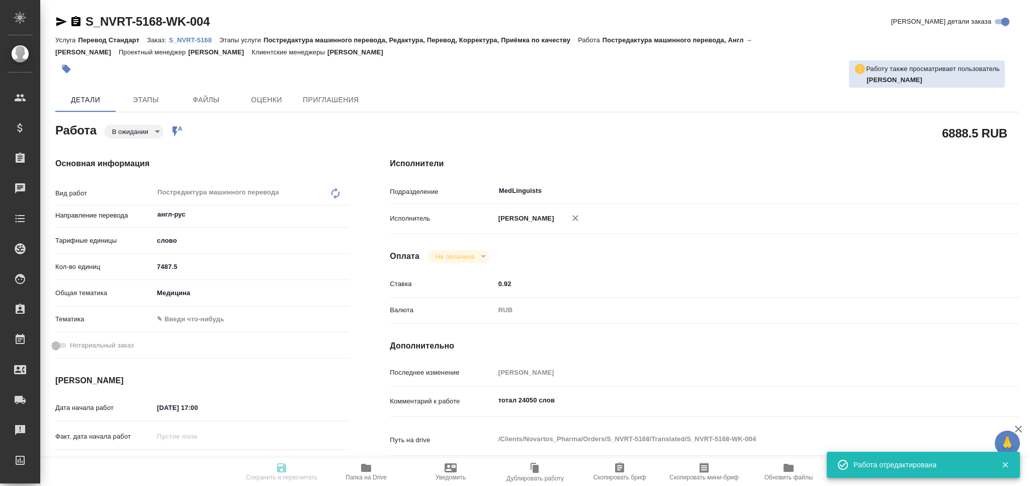
type textarea "x"
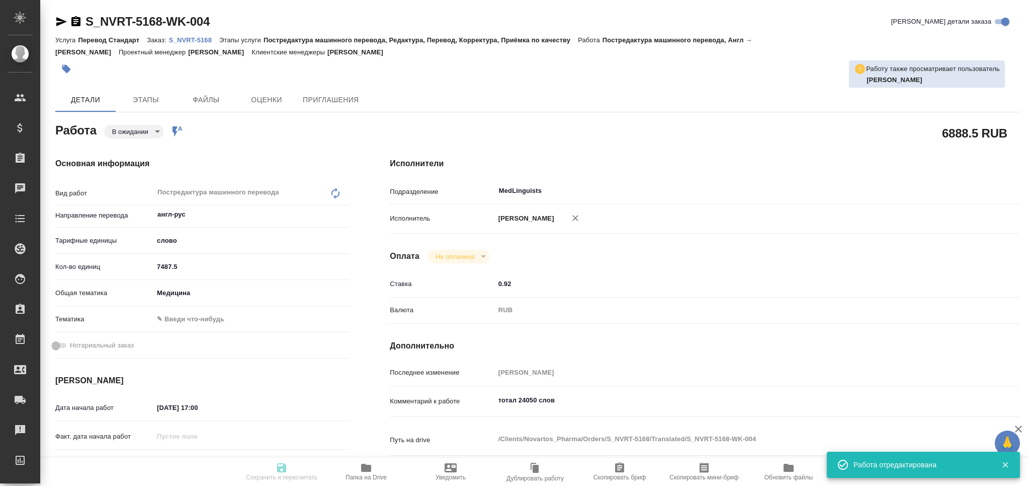
type input "pending"
type textarea "Постредактура машинного перевода"
type textarea "x"
type input "англ-рус"
type input "5a8b1489cc6b4906c91bfd90"
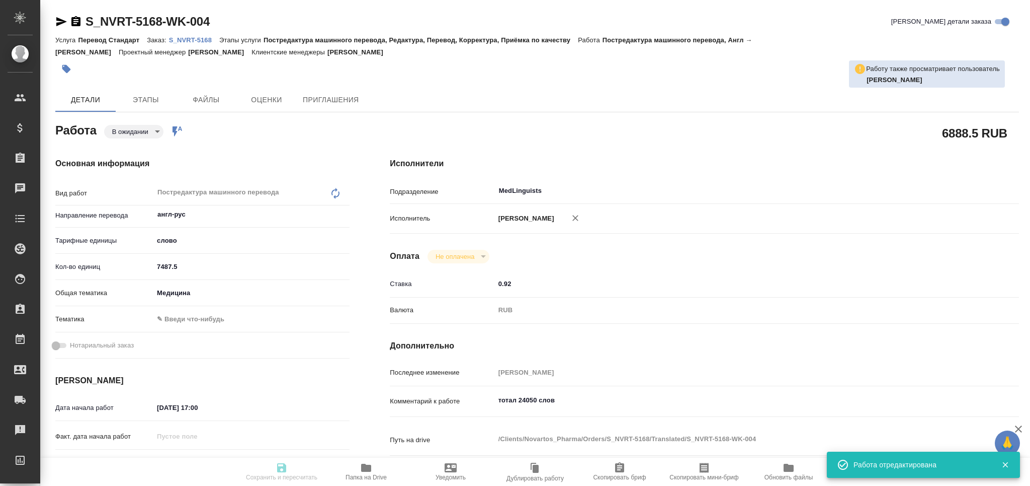
type input "7487.5"
type input "med"
type input "[DATE] 17:00"
type input "[DATE] 12:00"
type input "[DATE] 17:00"
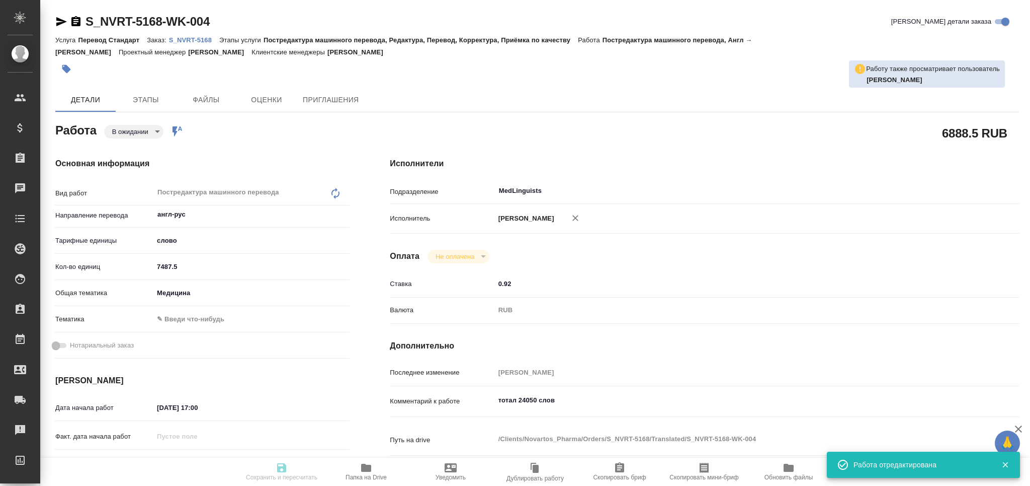
type input "MedLinguists"
type input "notPayed"
type input "0.92"
type input "RUB"
type input "[PERSON_NAME]"
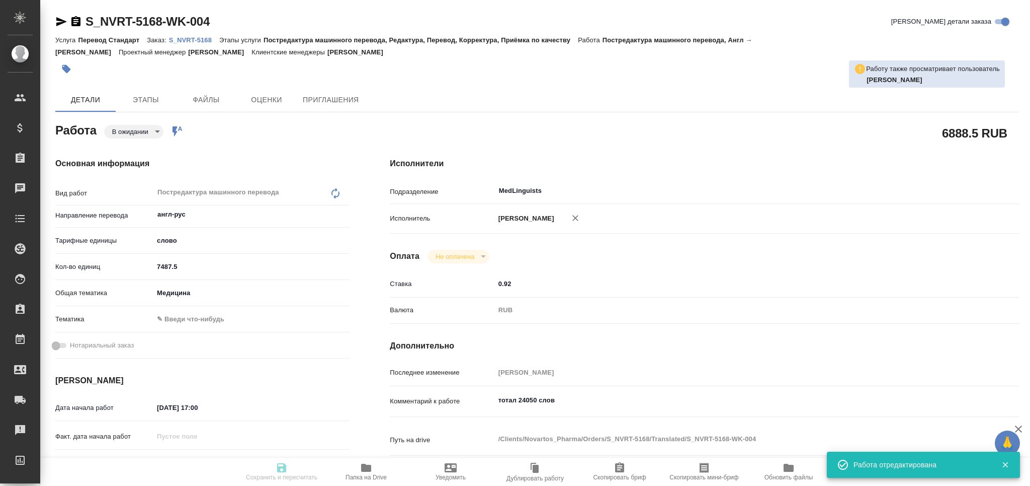
type textarea "тотал 24050 слов"
type textarea "x"
type textarea "/Clients/Novartos_Pharma/Orders/S_NVRT-5168/Translated/S_NVRT-5168-WK-004"
type textarea "x"
type input "S_NVRT-5168"
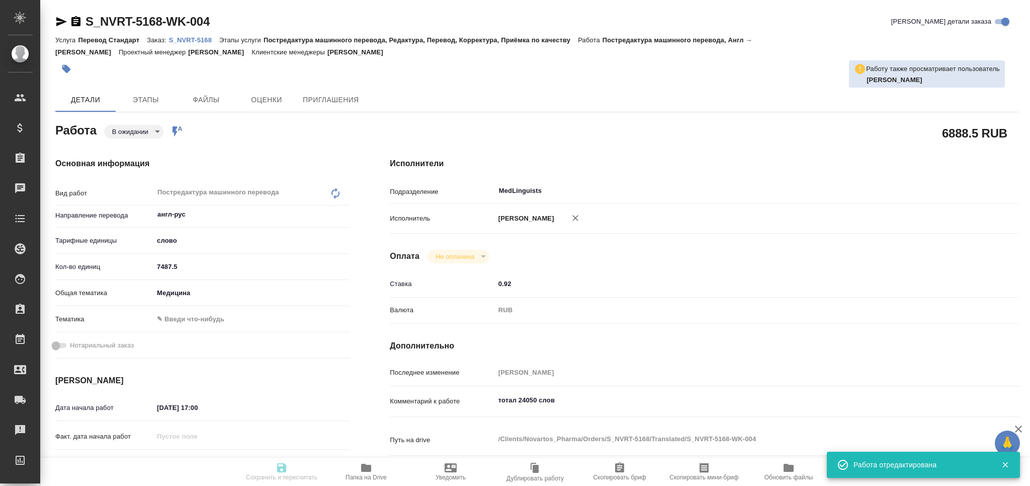
type input "Перевод Стандарт"
type input "Постредактура машинного перевода, Редактура, Перевод, Корректура, Приёмка по ка…"
type input "[PERSON_NAME]"
type input "/Clients/Novartos_Pharma/Orders/S_NVRT-5168"
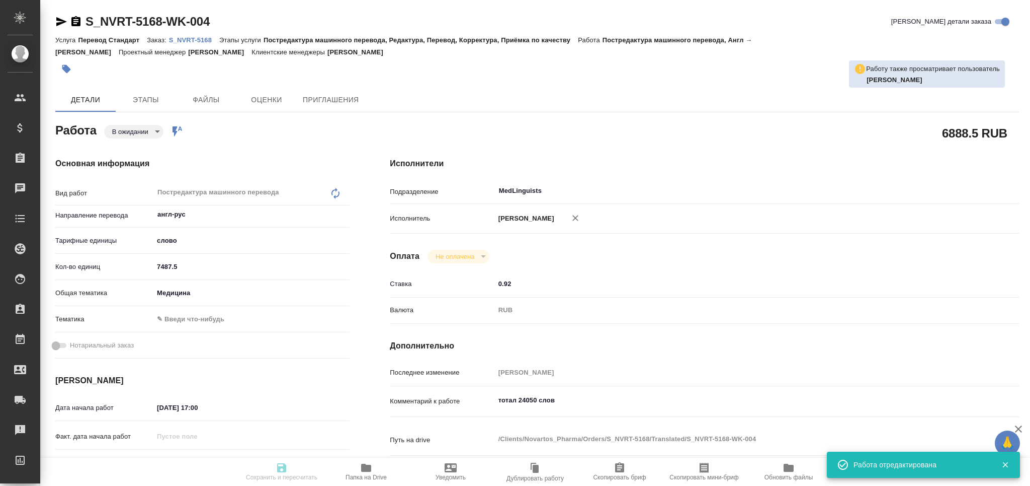
type textarea "x"
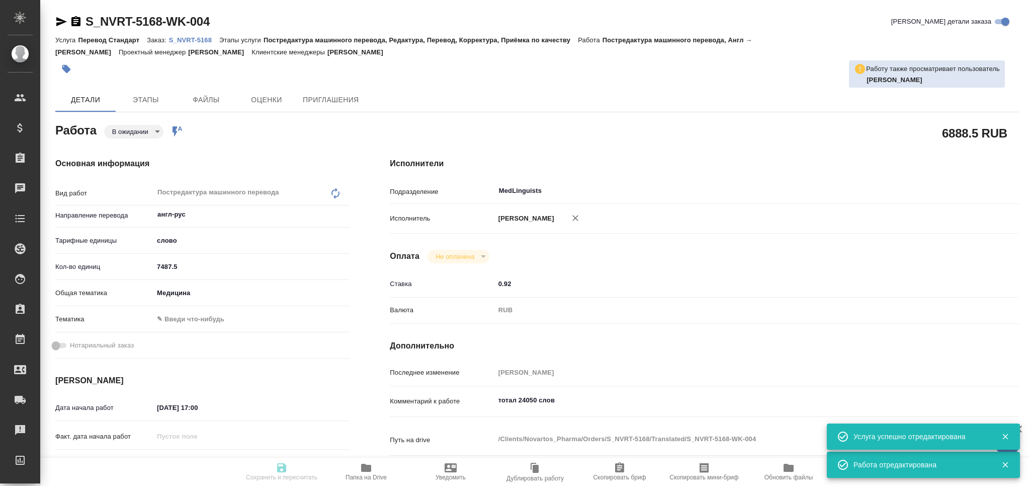
type textarea "x"
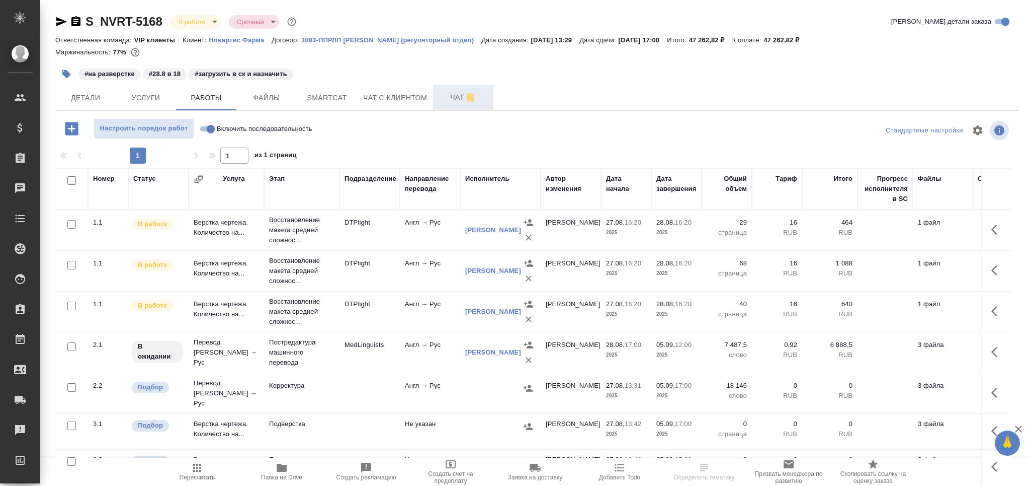
click at [452, 99] on span "Чат" at bounding box center [463, 97] width 48 height 13
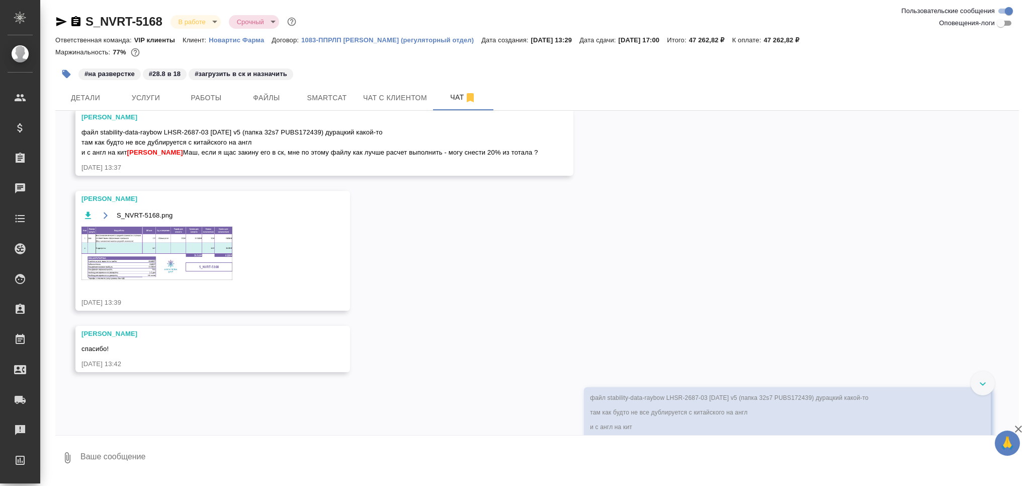
scroll to position [29, 0]
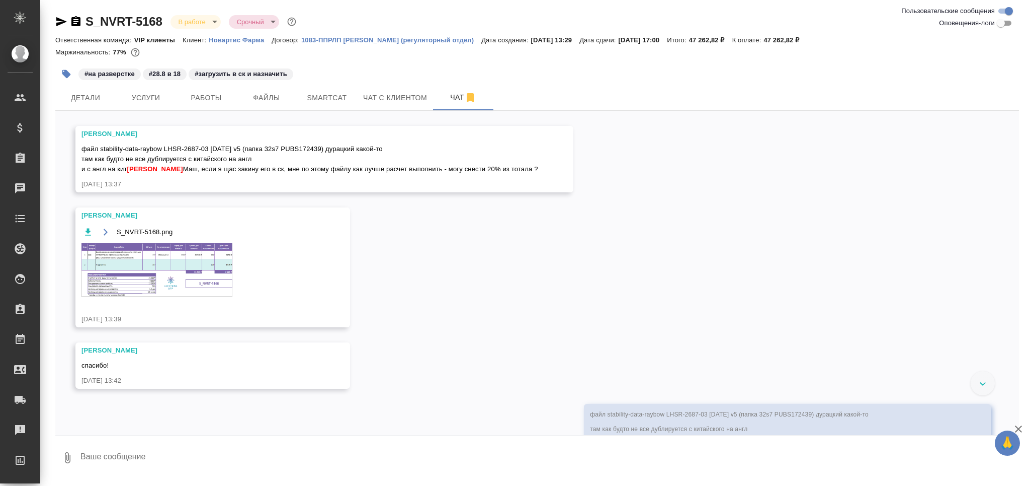
click at [176, 290] on img at bounding box center [157, 269] width 151 height 53
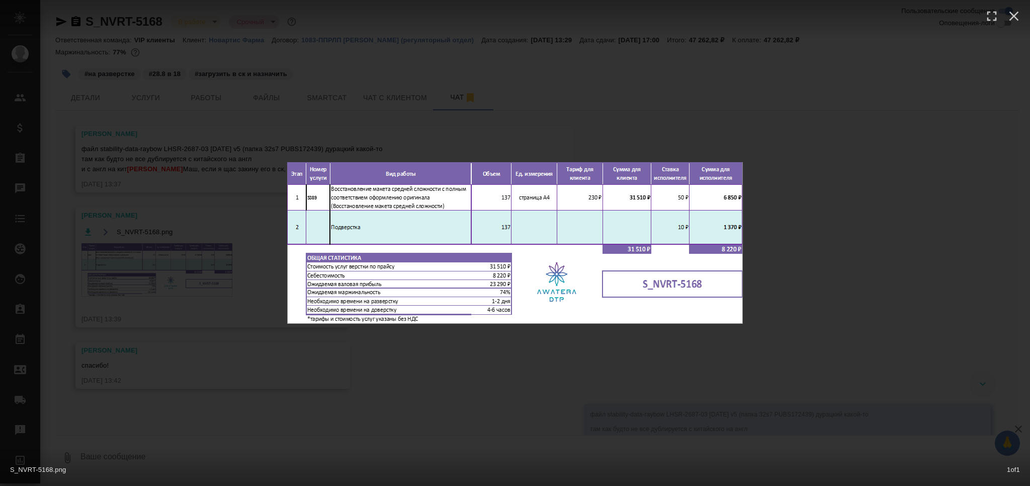
click at [176, 294] on div "S_NVRT-5168.png 1 of 1" at bounding box center [515, 243] width 1030 height 486
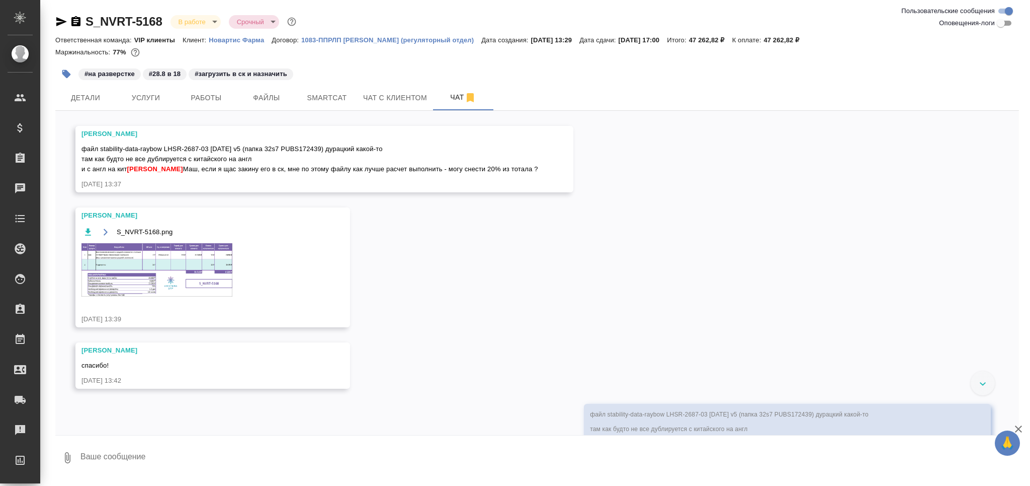
click at [64, 69] on icon "button" at bounding box center [66, 74] width 10 height 10
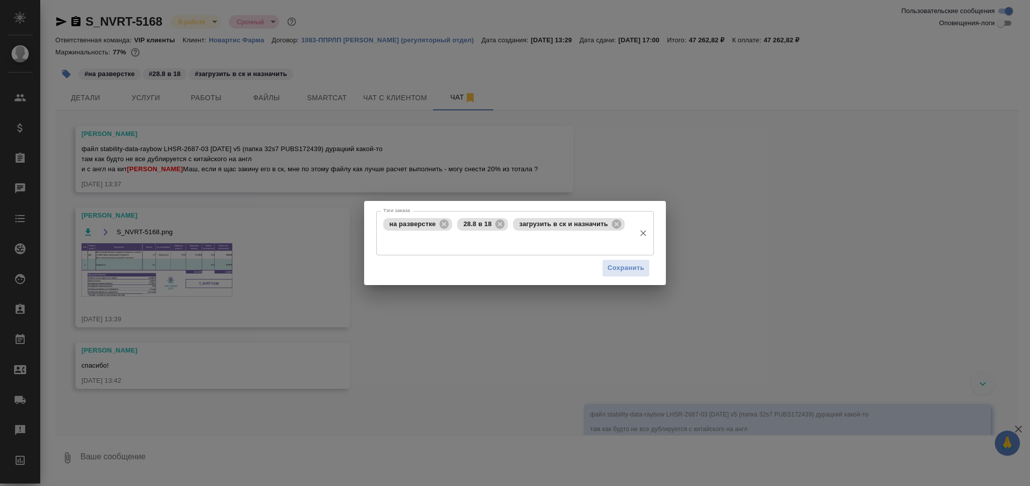
click at [525, 251] on div "на разверстке 28.8 в 18 загрузить в ск и назначить Тэги заказа" at bounding box center [515, 233] width 278 height 44
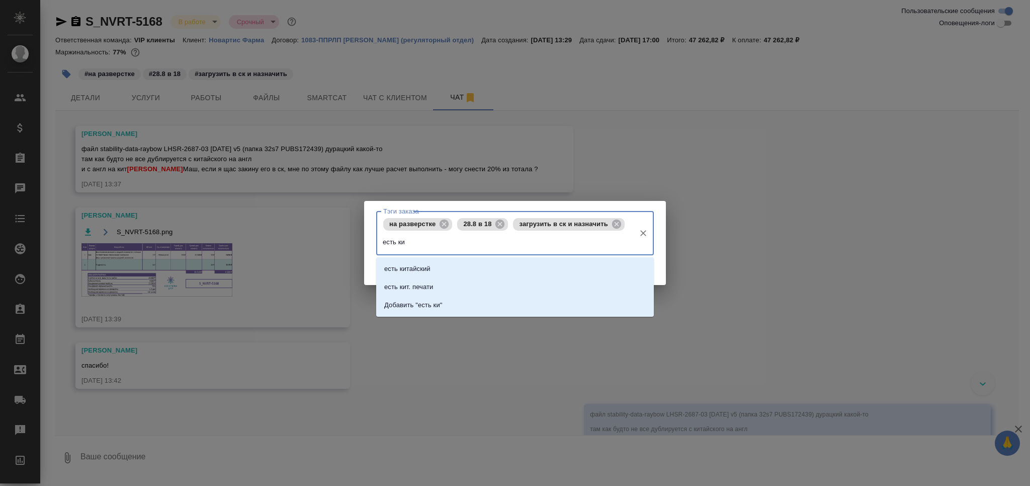
type input "есть кит"
click at [475, 273] on li "есть китайский" at bounding box center [515, 269] width 278 height 18
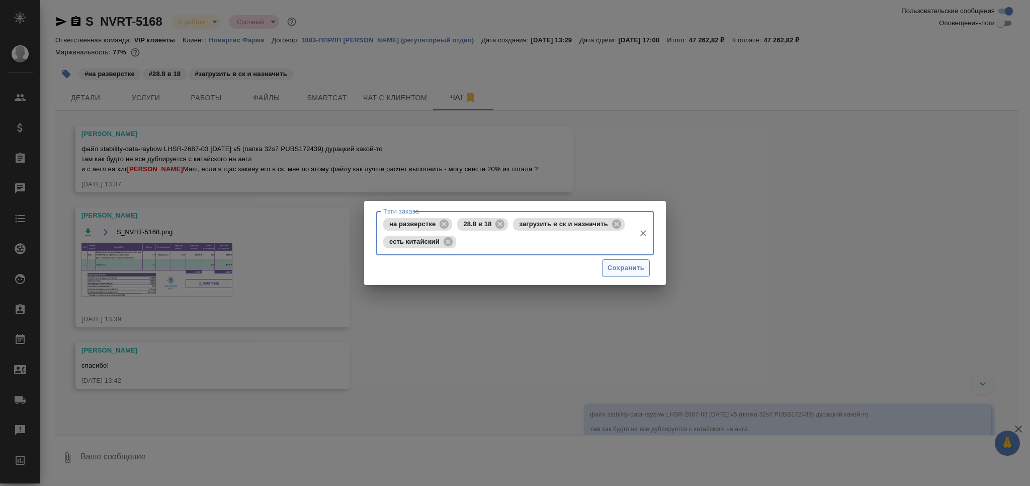
click at [622, 266] on span "Сохранить" at bounding box center [626, 268] width 37 height 12
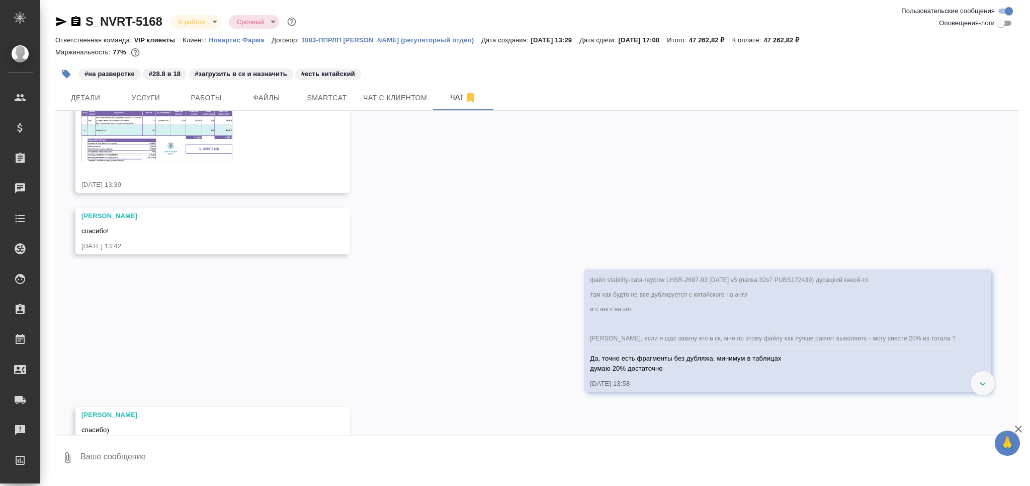
scroll to position [216, 0]
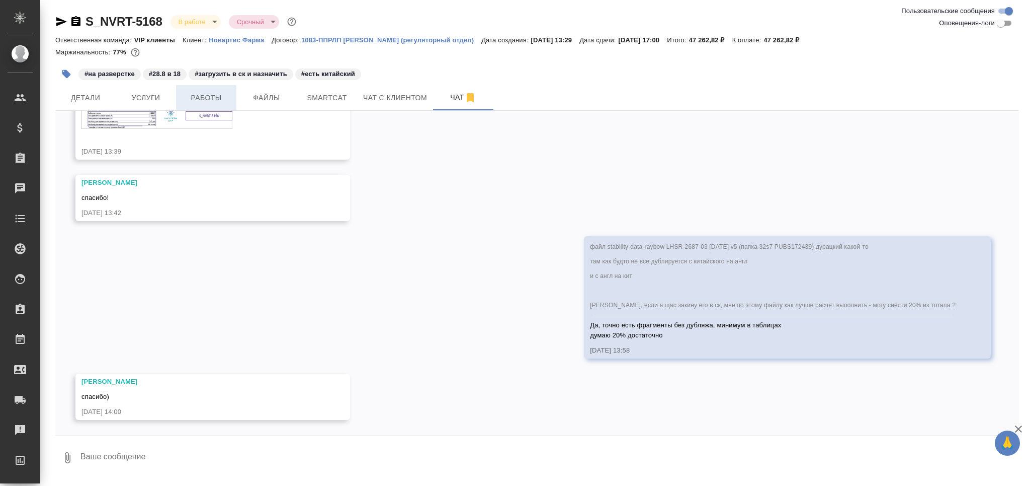
click at [219, 94] on span "Работы" at bounding box center [206, 98] width 48 height 13
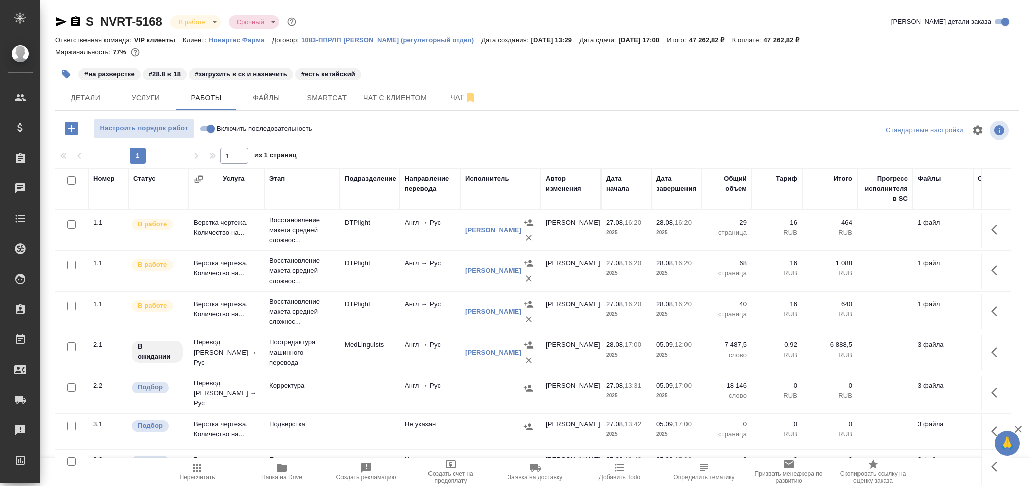
click at [69, 384] on input "checkbox" at bounding box center [71, 387] width 9 height 9
checkbox input "true"
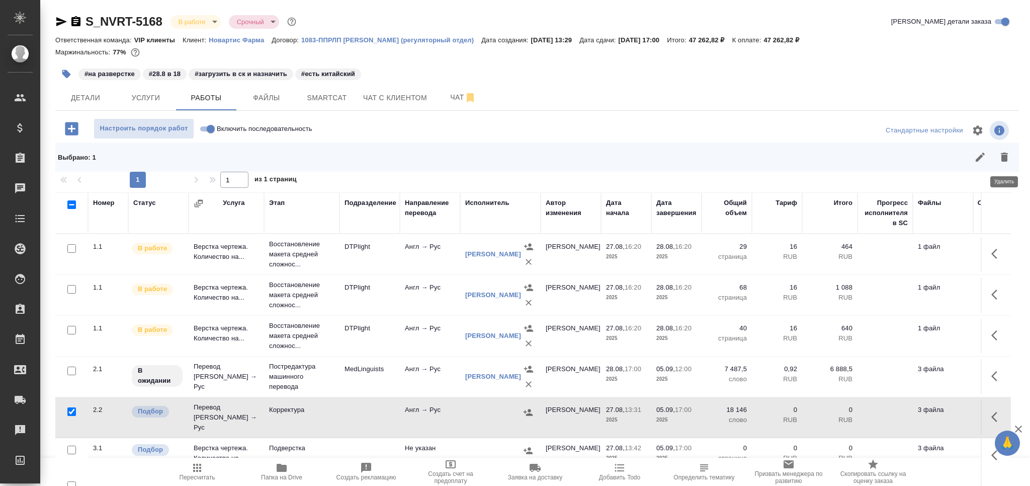
click at [1007, 154] on icon "button" at bounding box center [1004, 156] width 7 height 9
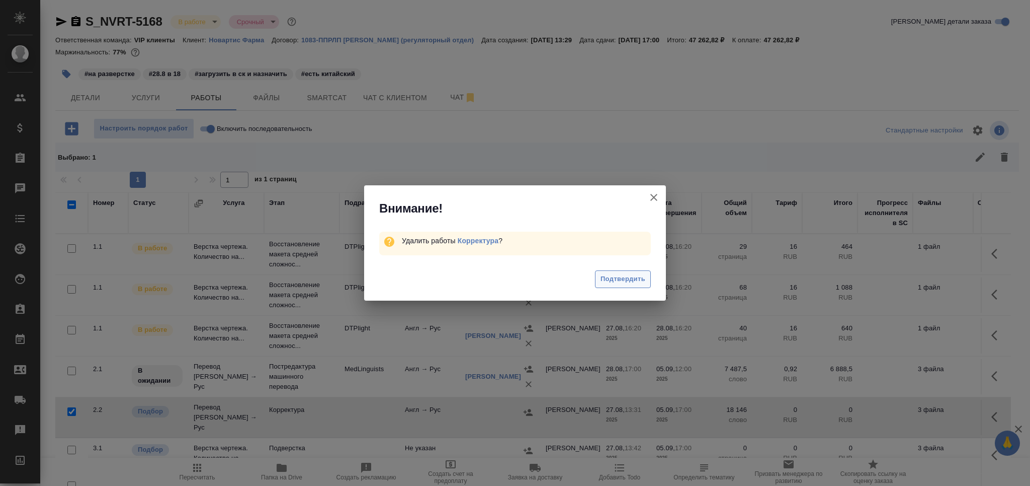
click at [625, 274] on span "Подтвердить" at bounding box center [623, 279] width 45 height 12
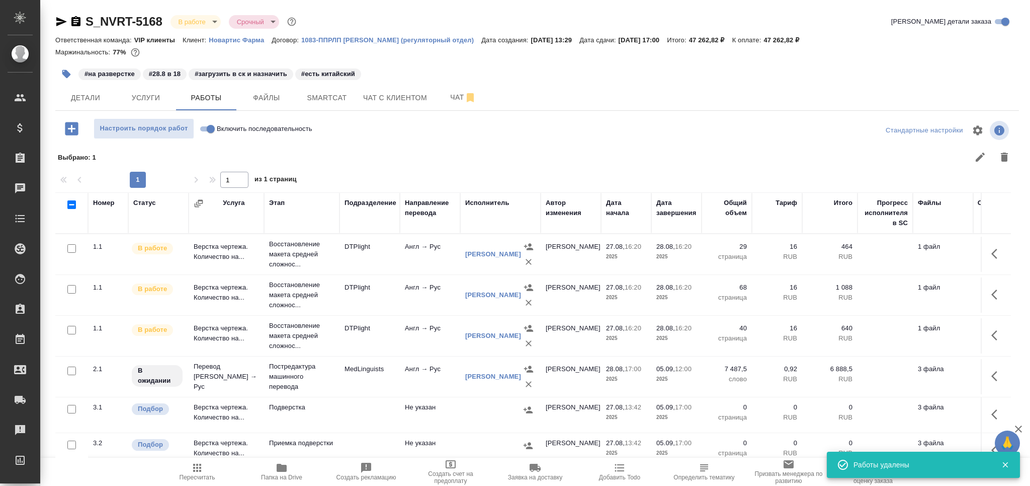
click at [314, 423] on td "Подверстка" at bounding box center [301, 414] width 75 height 35
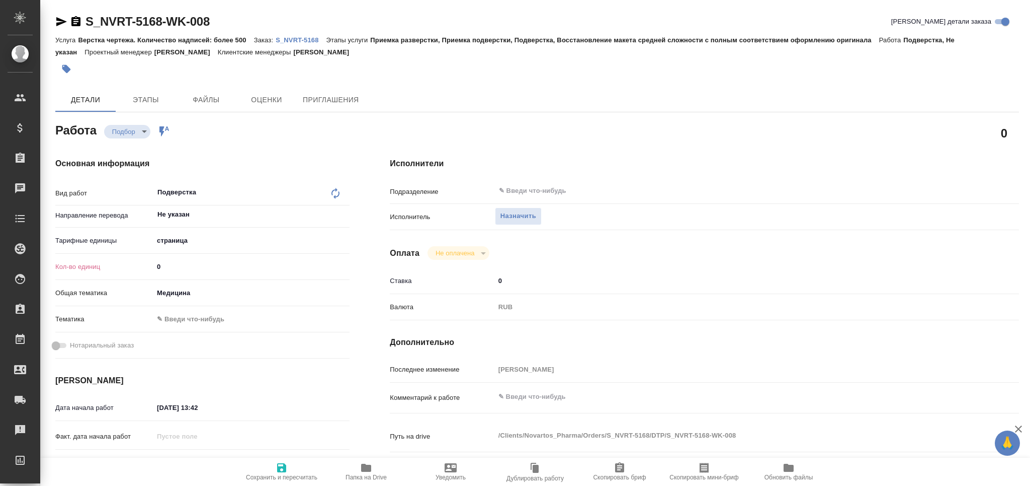
type textarea "x"
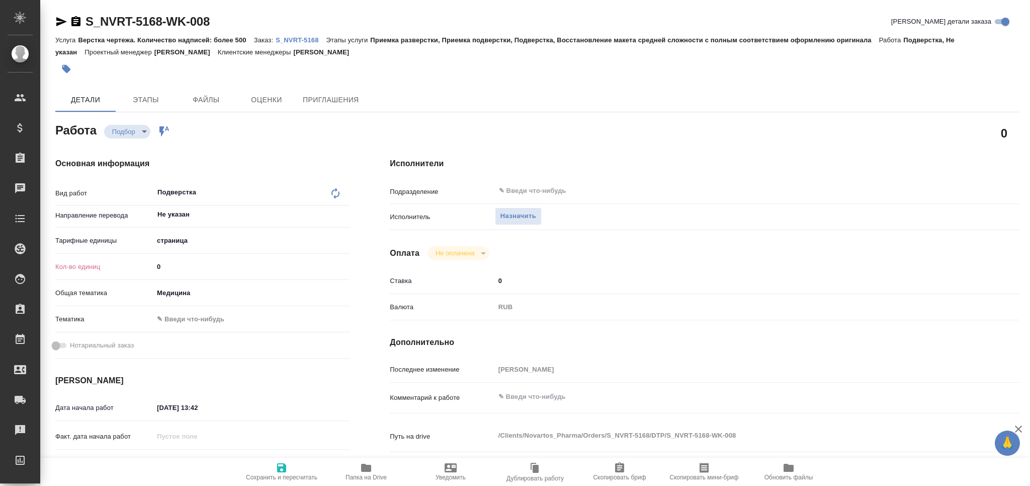
type textarea "x"
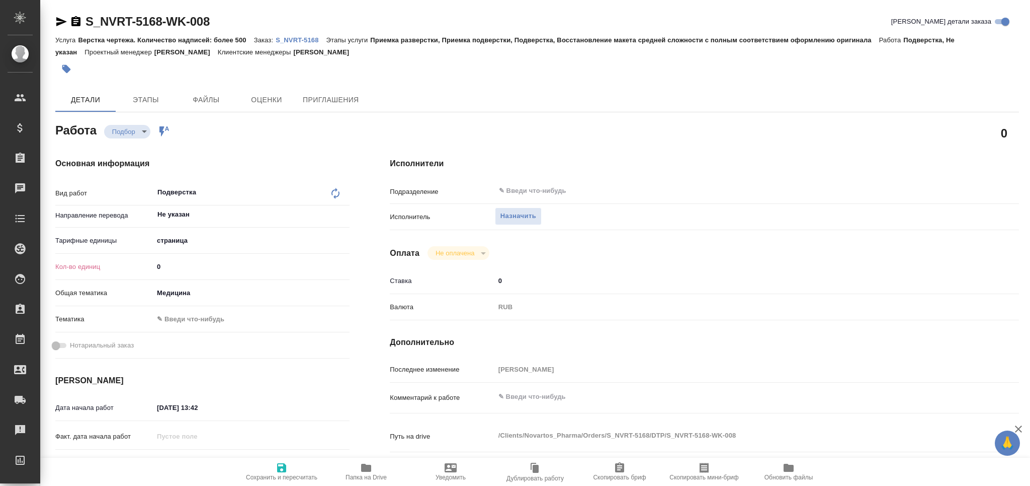
type textarea "x"
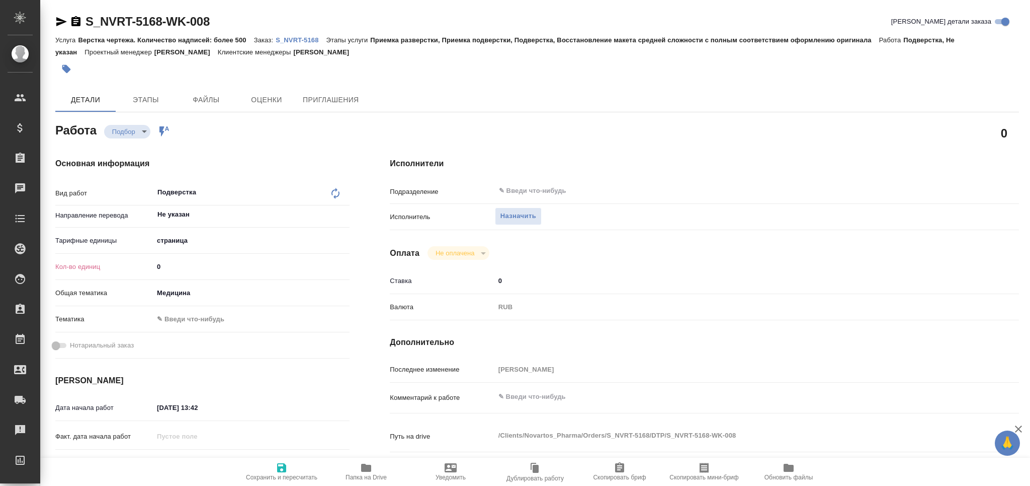
type textarea "x"
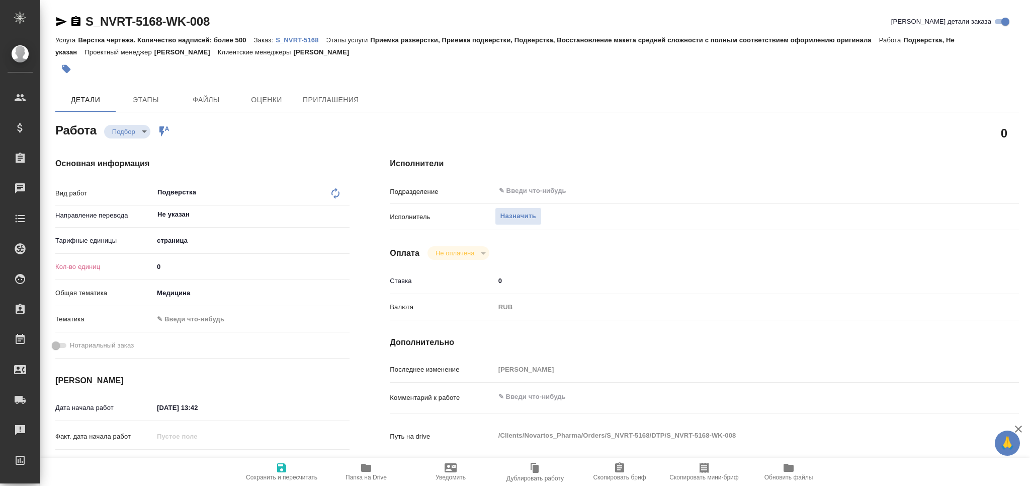
drag, startPoint x: 128, startPoint y: 267, endPoint x: 115, endPoint y: 266, distance: 13.1
click at [115, 266] on div "Кол-во единиц 0" at bounding box center [202, 267] width 294 height 18
type textarea "x"
type input "1"
type textarea "x"
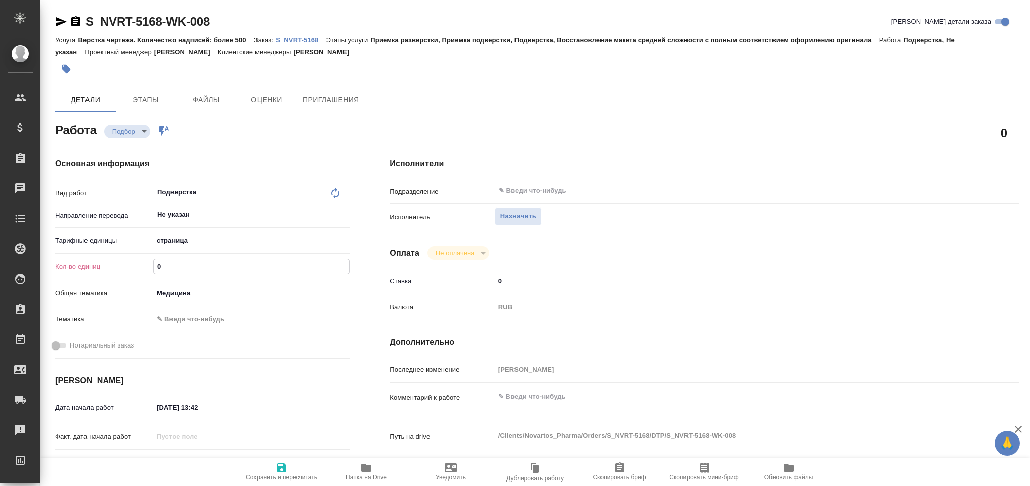
type textarea "x"
type input "13"
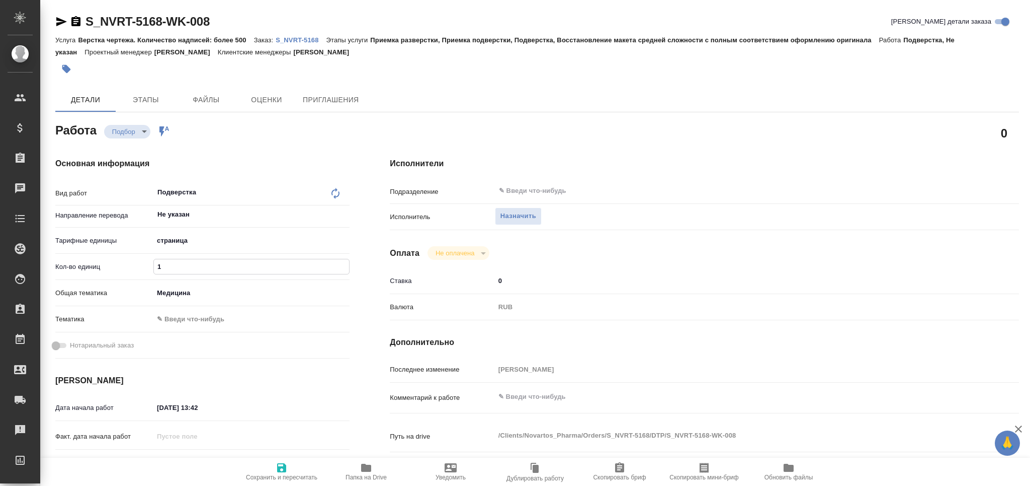
type textarea "x"
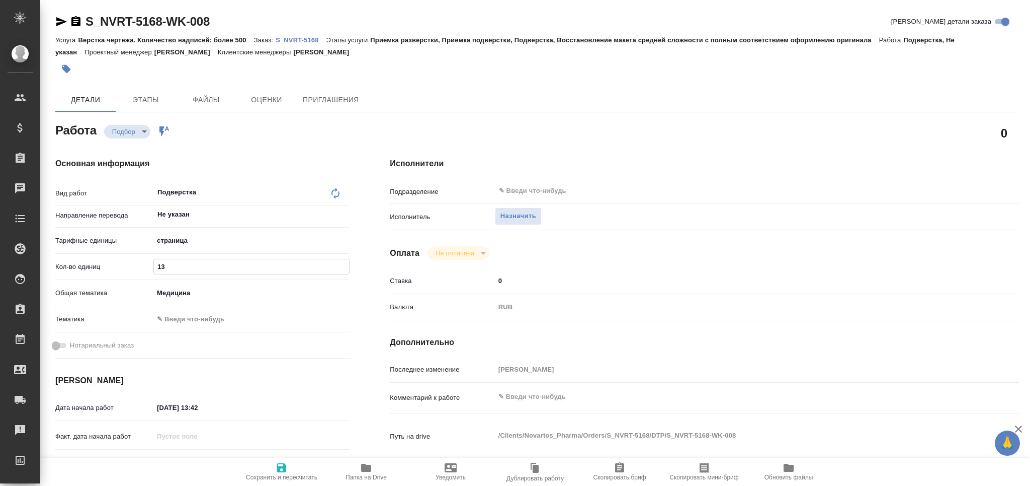
type textarea "x"
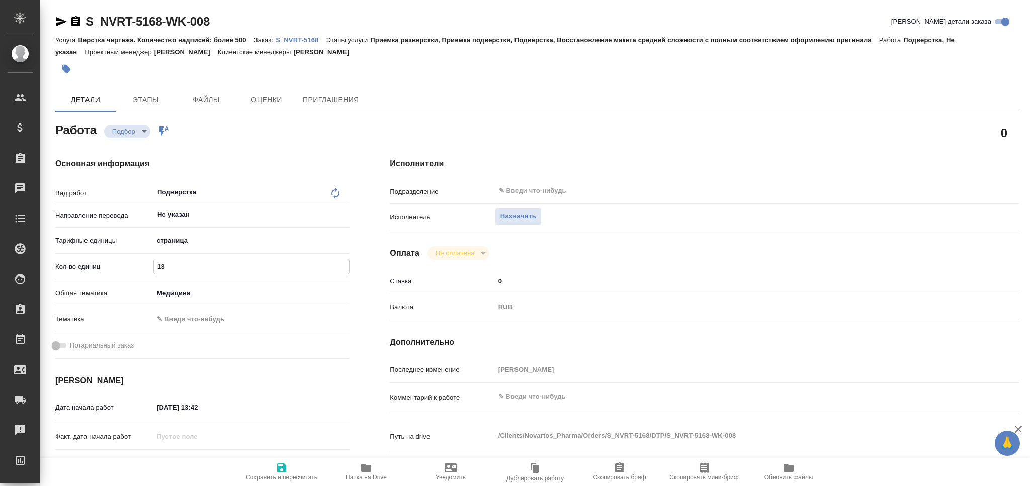
type input "137"
type textarea "x"
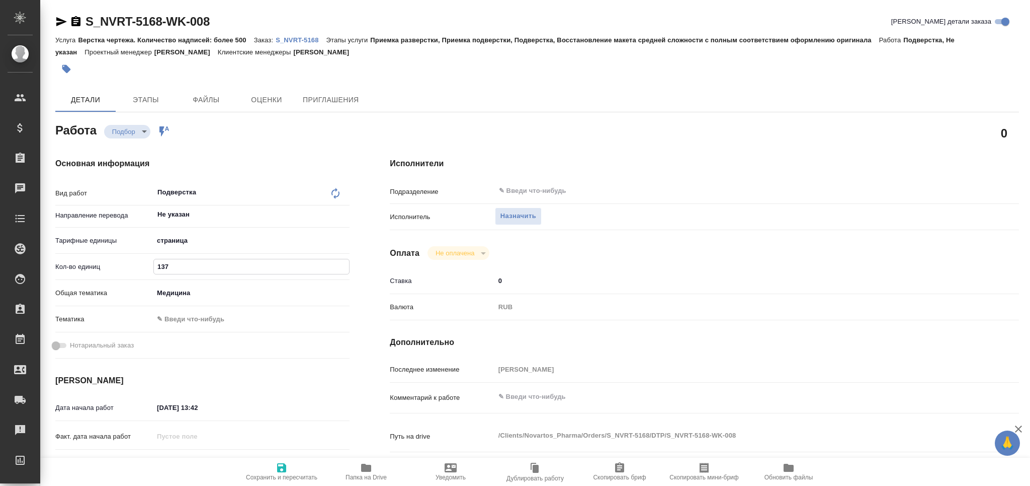
scroll to position [134, 0]
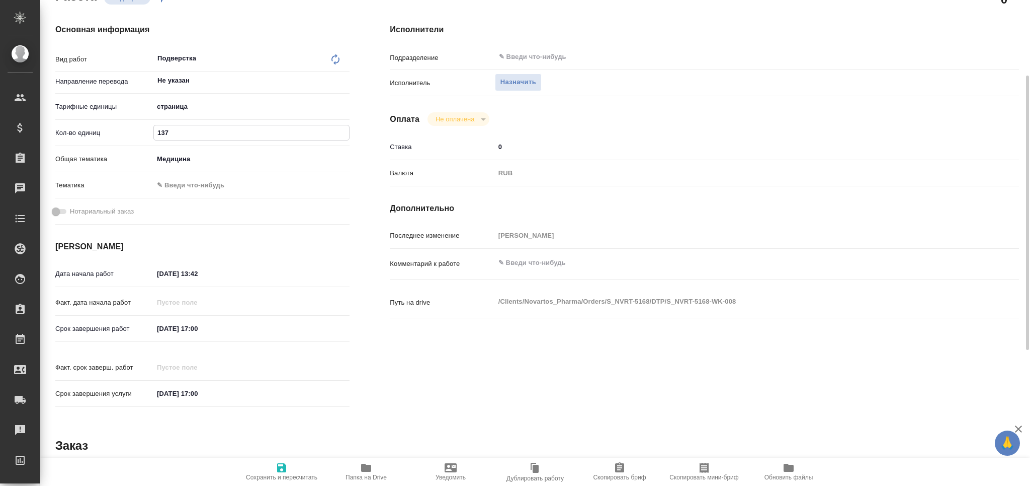
type textarea "x"
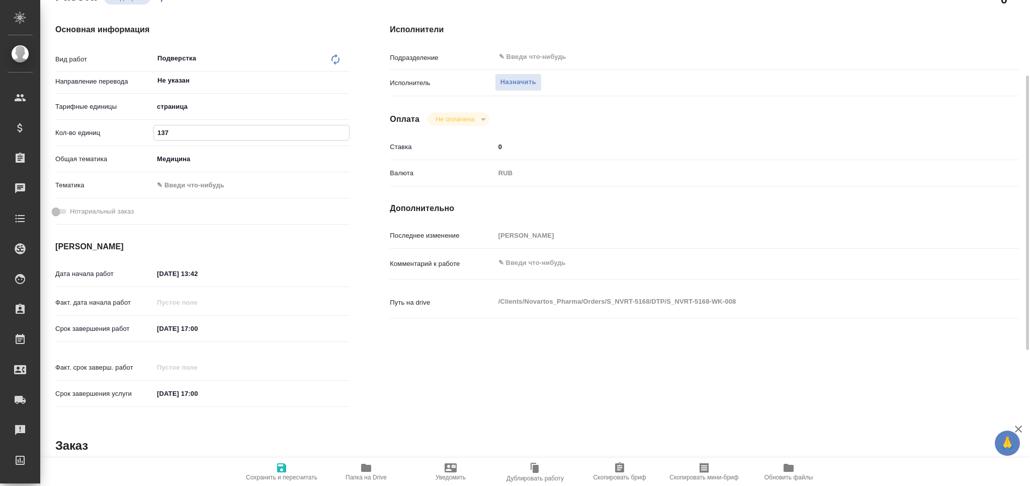
type input "137"
drag, startPoint x: 221, startPoint y: 328, endPoint x: 80, endPoint y: 328, distance: 141.9
click at [80, 328] on div "Срок завершения работ [DATE] 17:00" at bounding box center [202, 329] width 294 height 18
drag, startPoint x: 224, startPoint y: 270, endPoint x: 160, endPoint y: 269, distance: 64.9
click at [117, 272] on div "Дата начала работ [DATE] 13:42" at bounding box center [202, 274] width 294 height 18
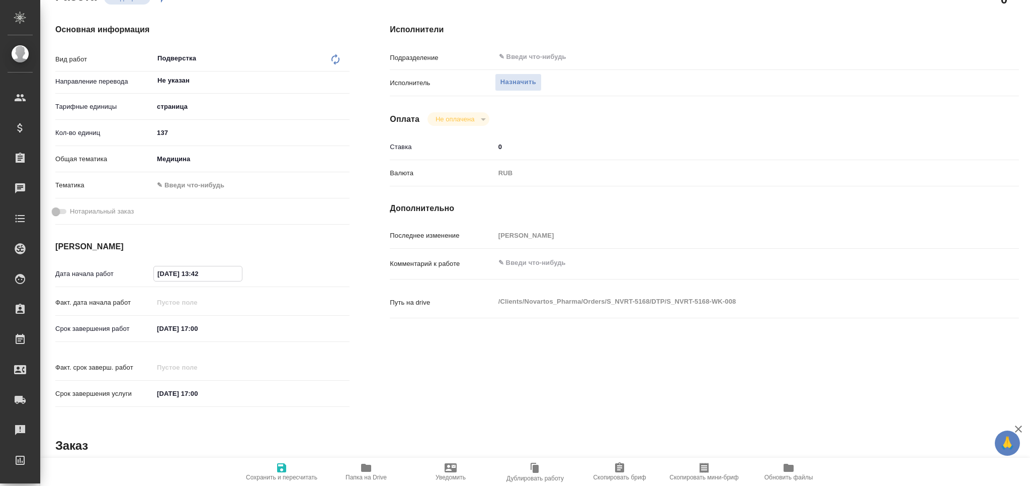
paste input "[DATE] 17:00"
type input "[DATE] 17:00"
type textarea "x"
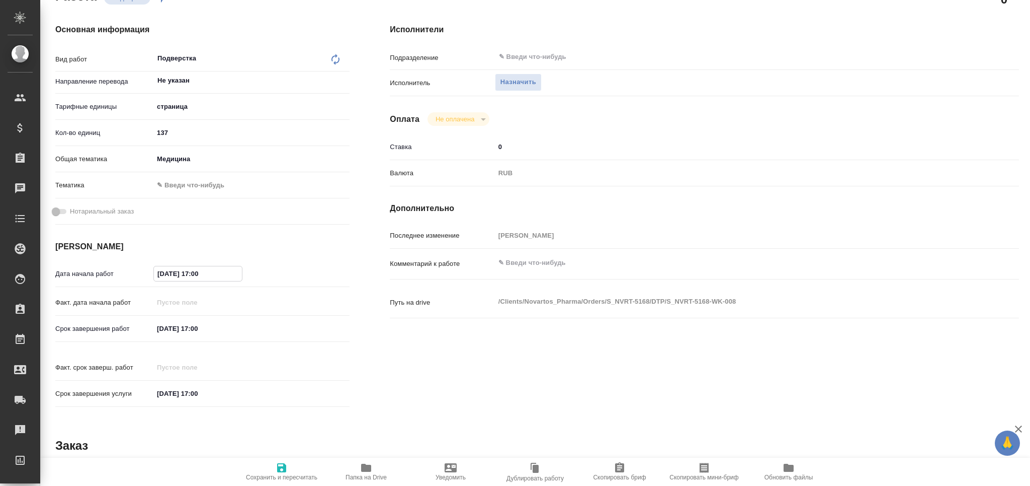
type textarea "x"
click at [198, 275] on input "[DATE] 17:00" at bounding box center [198, 273] width 88 height 15
type textarea "x"
type input "[DATE] 12:00"
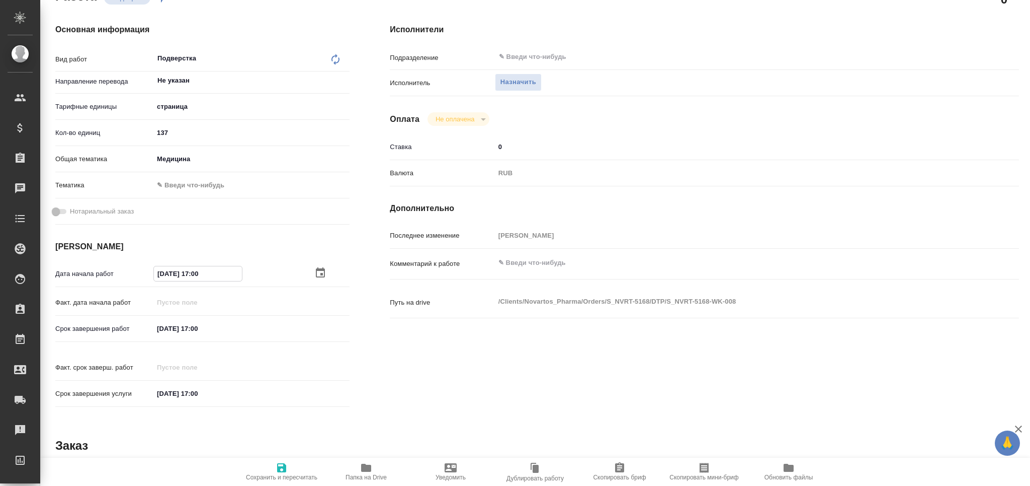
type textarea "x"
type input "[DATE] 12:00"
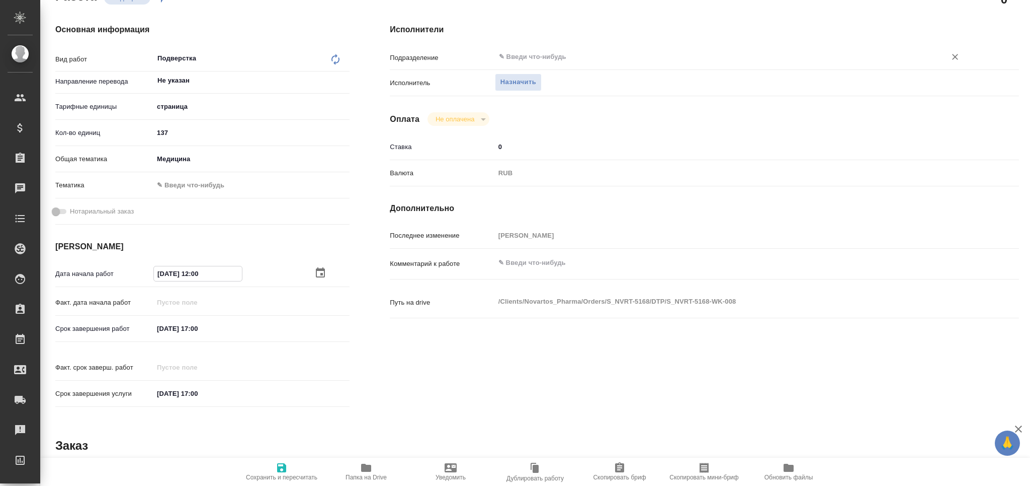
click at [520, 58] on input "text" at bounding box center [714, 57] width 432 height 12
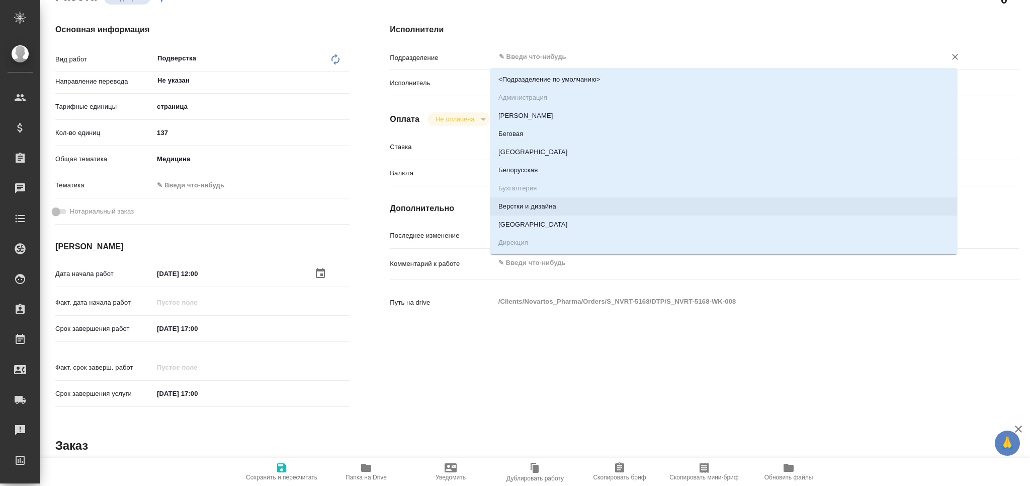
click at [533, 206] on li "Верстки и дизайна" at bounding box center [724, 206] width 467 height 18
type textarea "x"
type input "Верстки и дизайна"
type textarea "x"
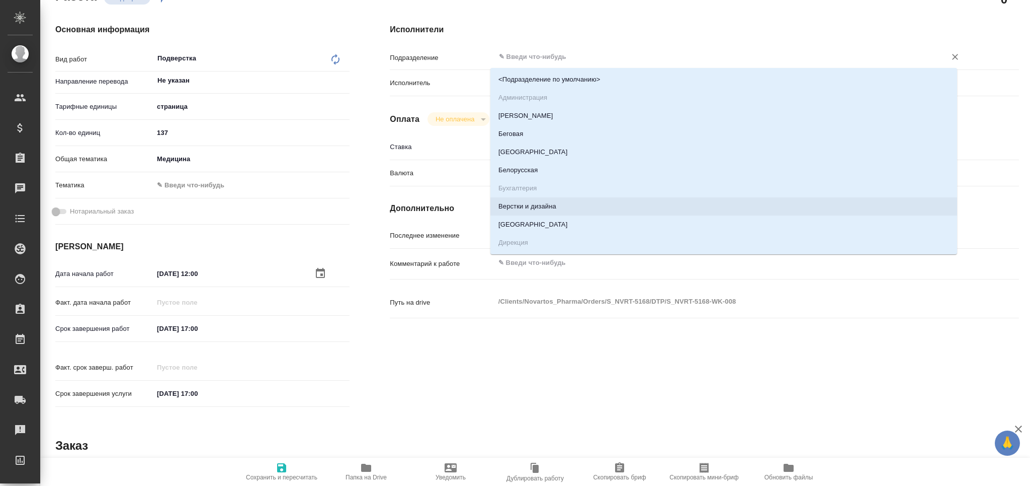
type textarea "x"
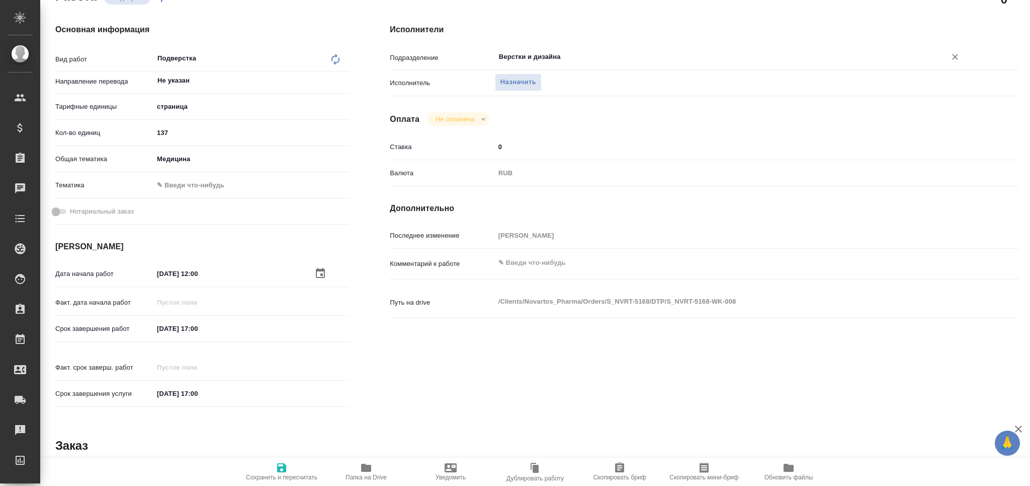
drag, startPoint x: 285, startPoint y: 470, endPoint x: 336, endPoint y: 227, distance: 247.8
click at [285, 470] on icon "button" at bounding box center [281, 467] width 9 height 9
type textarea "x"
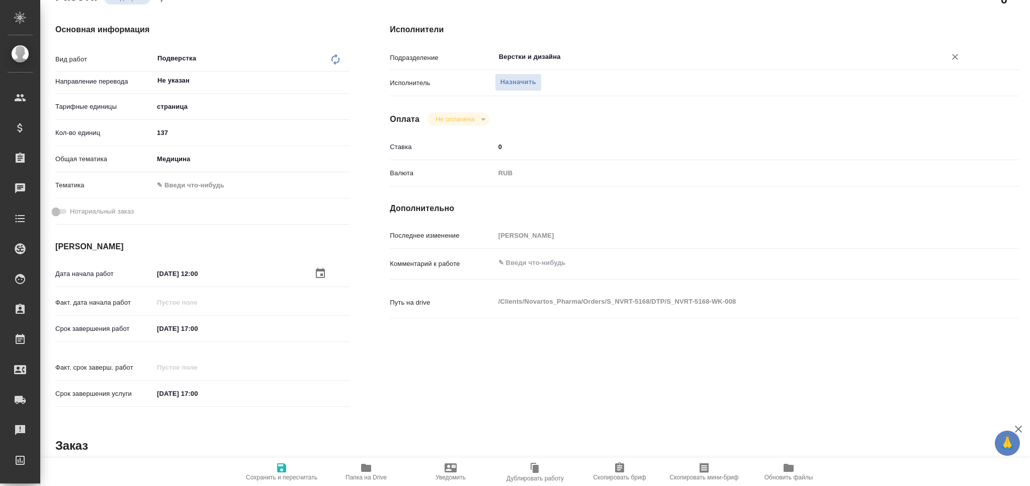
type textarea "x"
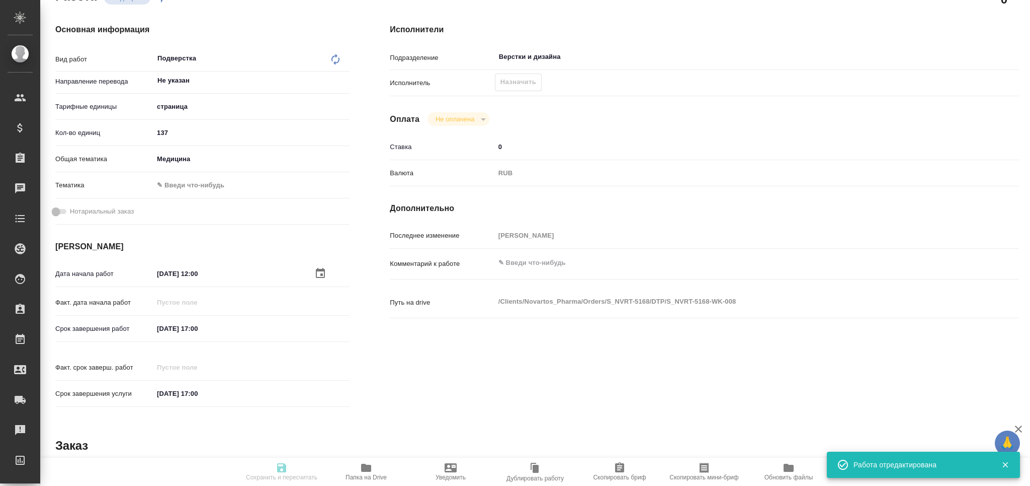
type textarea "x"
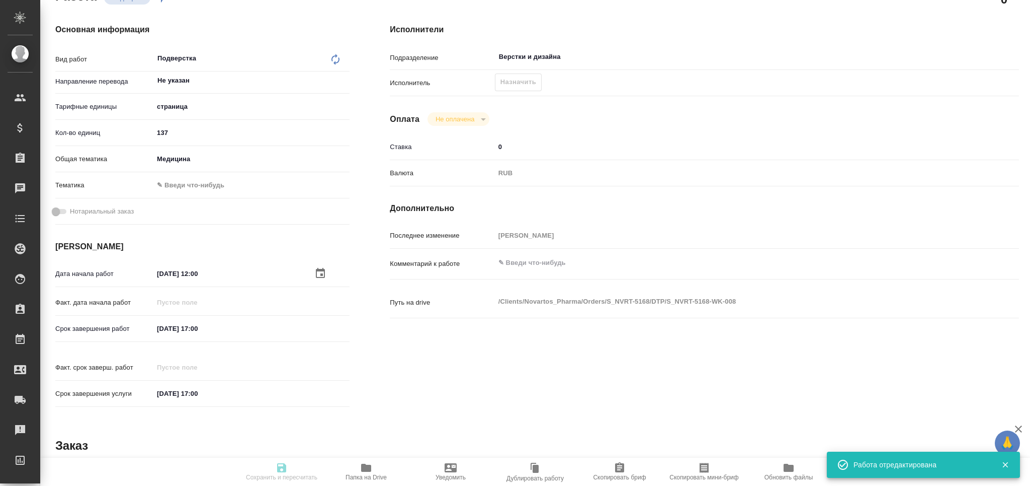
type input "recruiting"
type textarea "Подверстка"
type textarea "x"
type input "Не указан"
type input "5a8b1489cc6b4906c91bfdb2"
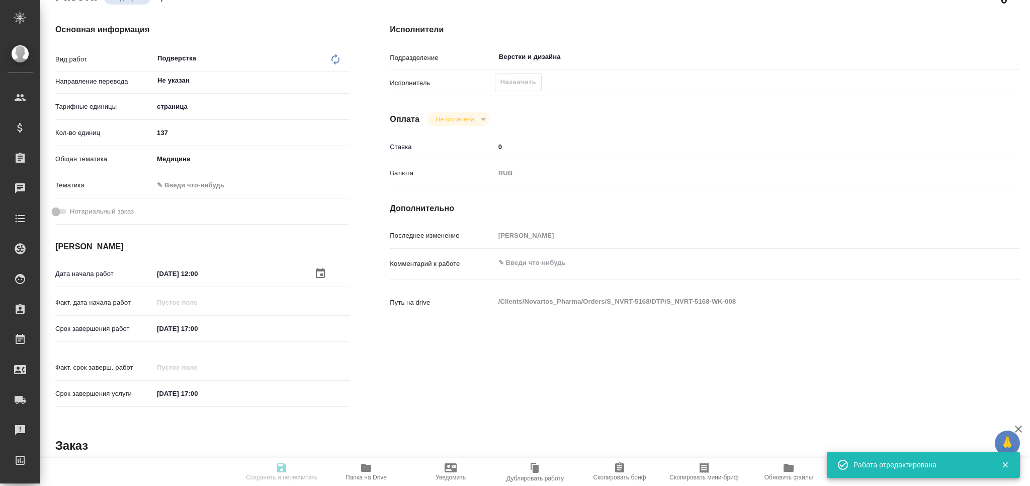
type input "137"
type input "med"
type input "[DATE] 12:00"
type input "[DATE] 17:00"
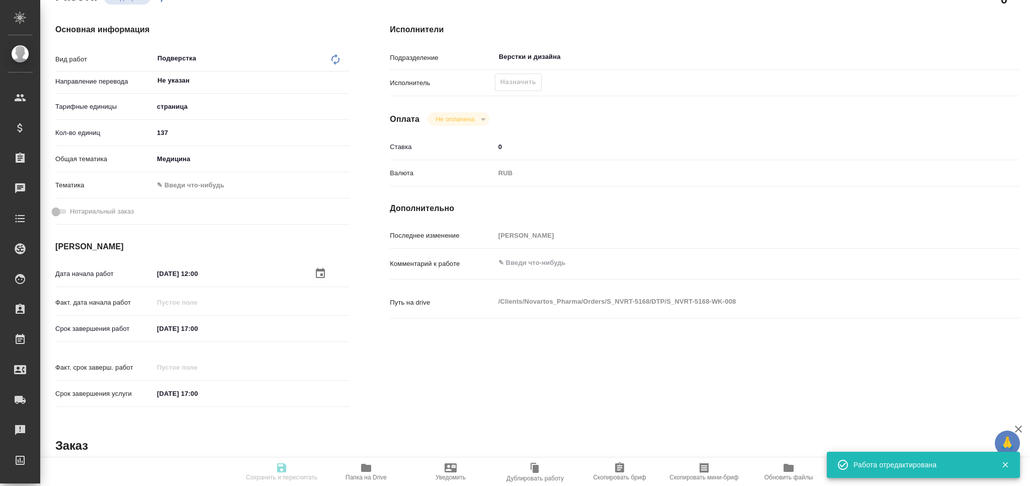
type input "Верстки и дизайна"
type input "notPayed"
type input "0"
type input "RUB"
type input "[PERSON_NAME]"
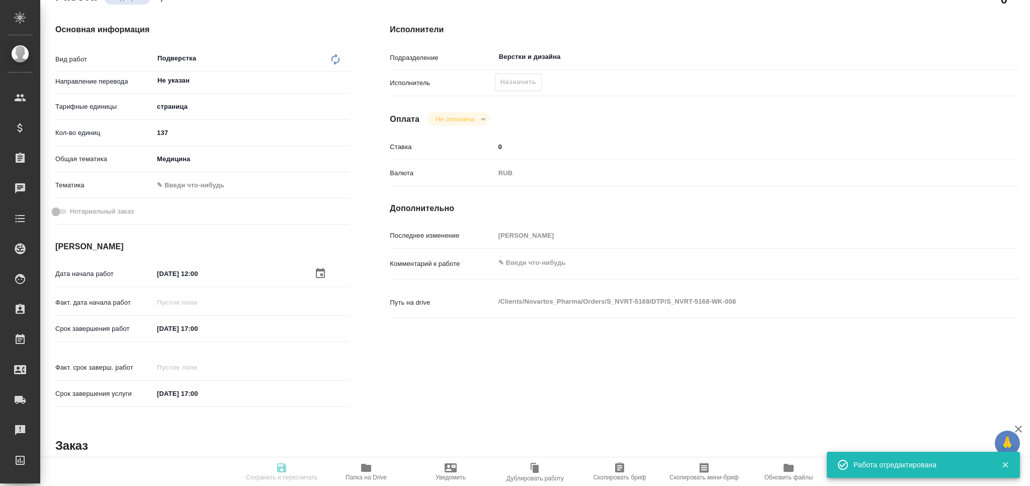
type textarea "x"
type textarea "/Clients/Novartos_Pharma/Orders/S_NVRT-5168/DTP/S_NVRT-5168-WK-008"
type textarea "x"
type input "S_NVRT-5168"
type input "Верстка чертежа. Количество надписей: более 500"
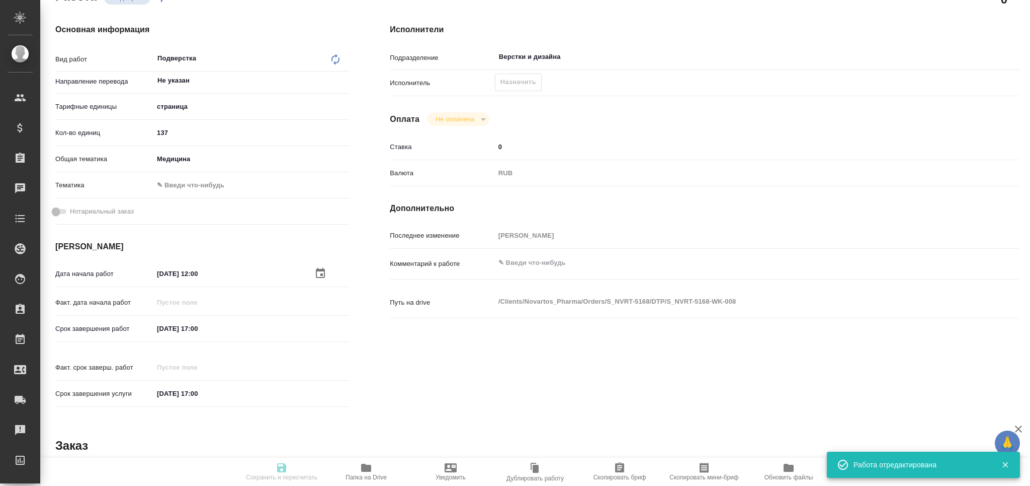
type input "Приемка разверстки, Приемка подверстки, Подверстка, Восстановление макета средн…"
type input "[PERSON_NAME]"
type input "/Clients/Novartos_Pharma/Orders/S_NVRT-5168"
type textarea "x"
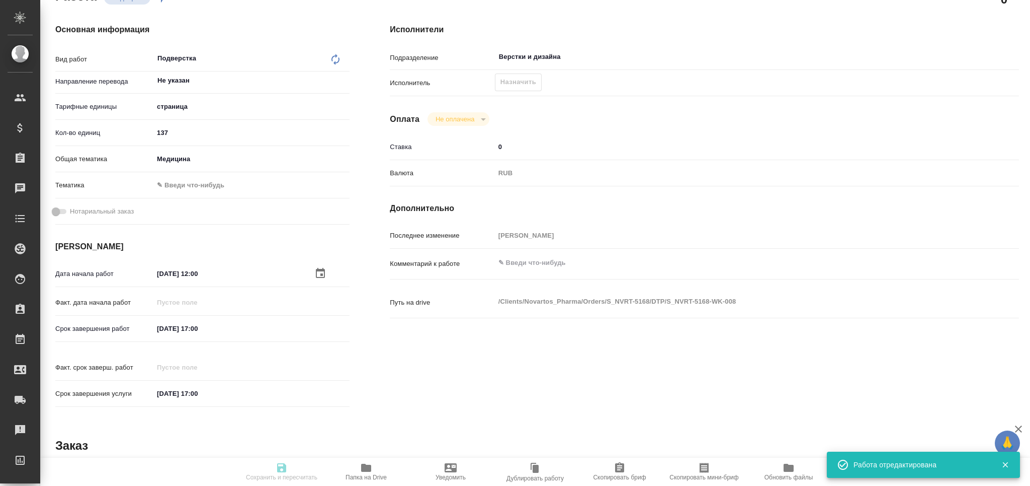
type textarea "x"
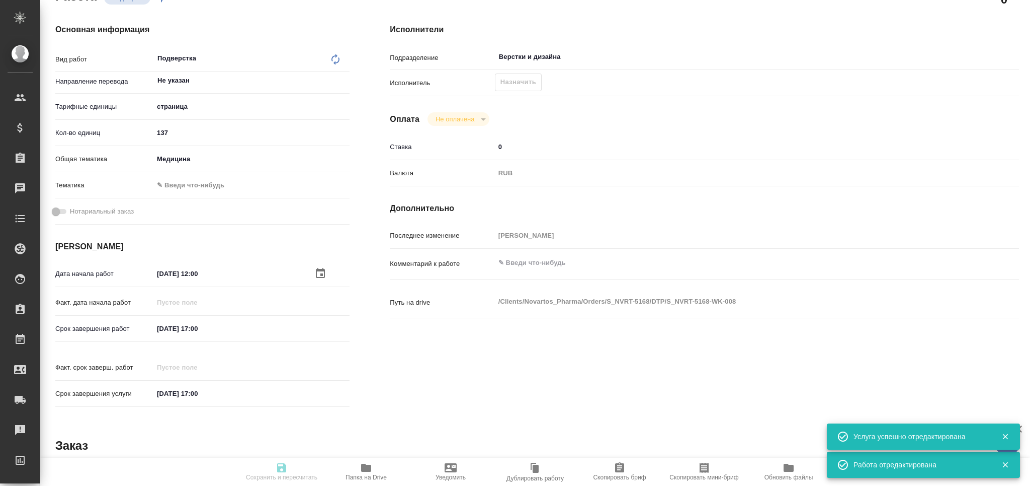
type textarea "x"
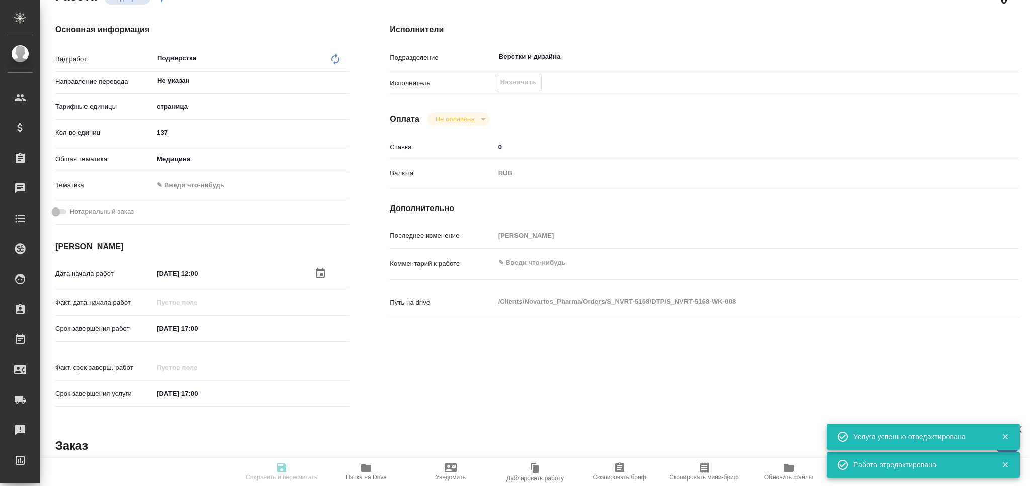
type textarea "x"
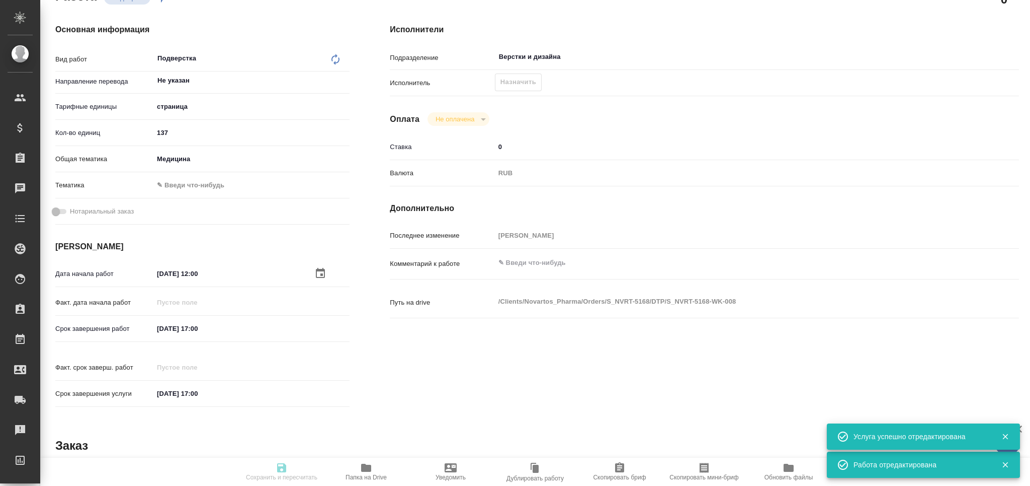
type textarea "x"
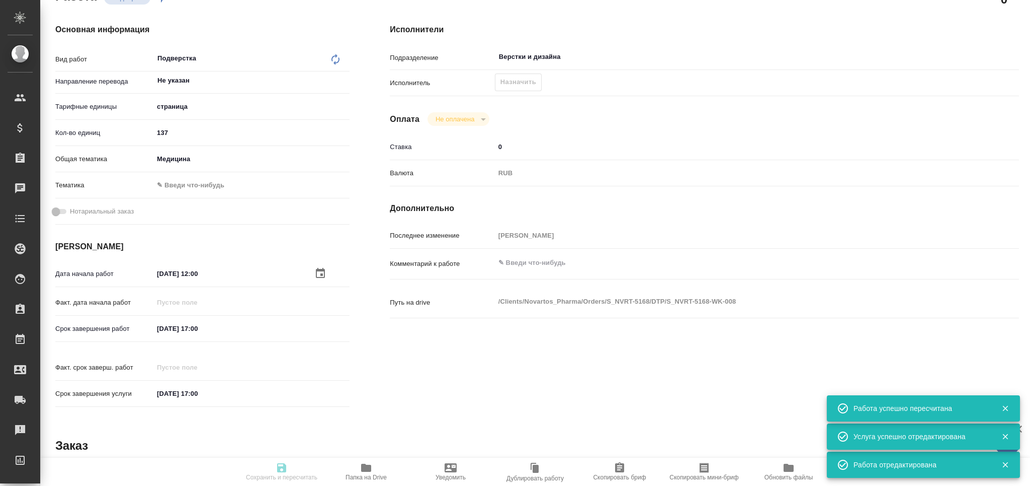
type input "recruiting"
type textarea "Подверстка"
type textarea "x"
type input "Не указан"
type input "5a8b1489cc6b4906c91bfdb2"
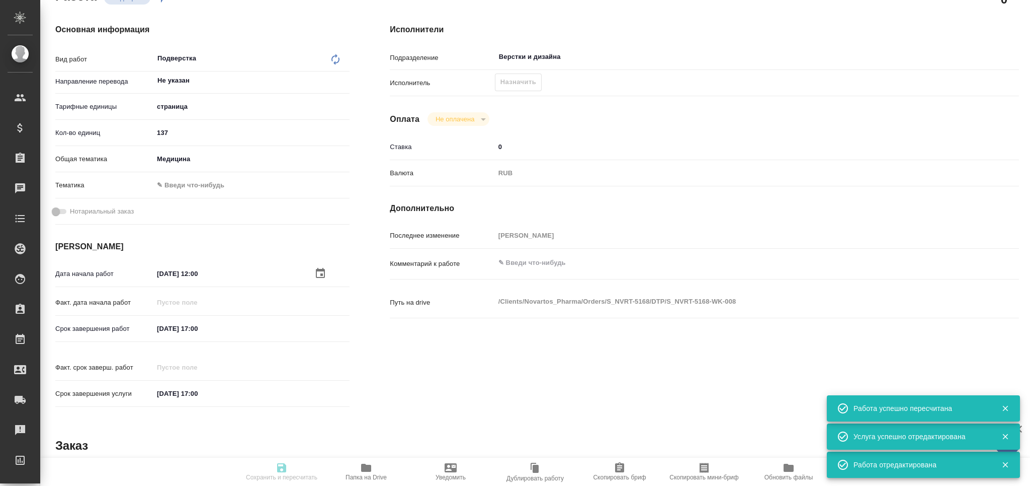
type input "137"
type input "med"
type input "[DATE] 12:00"
type input "[DATE] 17:00"
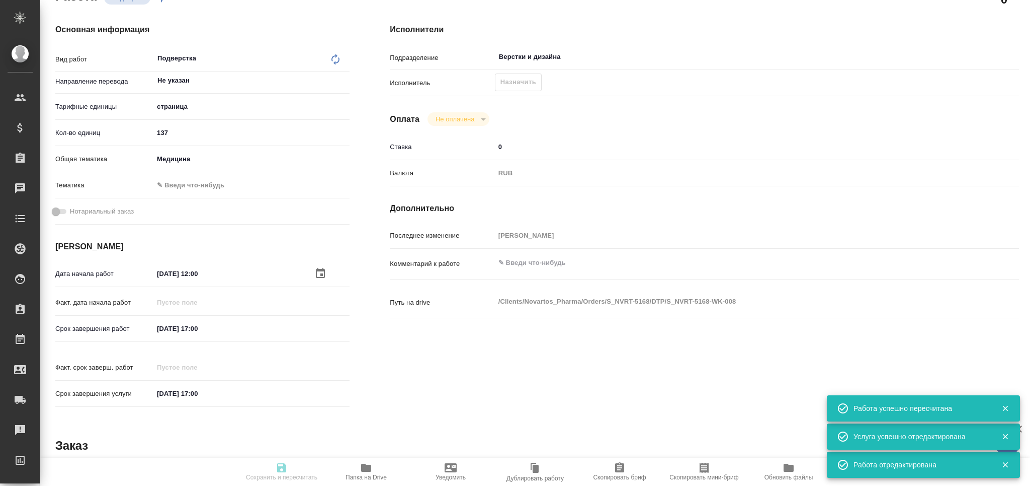
type input "Верстки и дизайна"
type input "notPayed"
type input "0"
type input "RUB"
type input "[PERSON_NAME]"
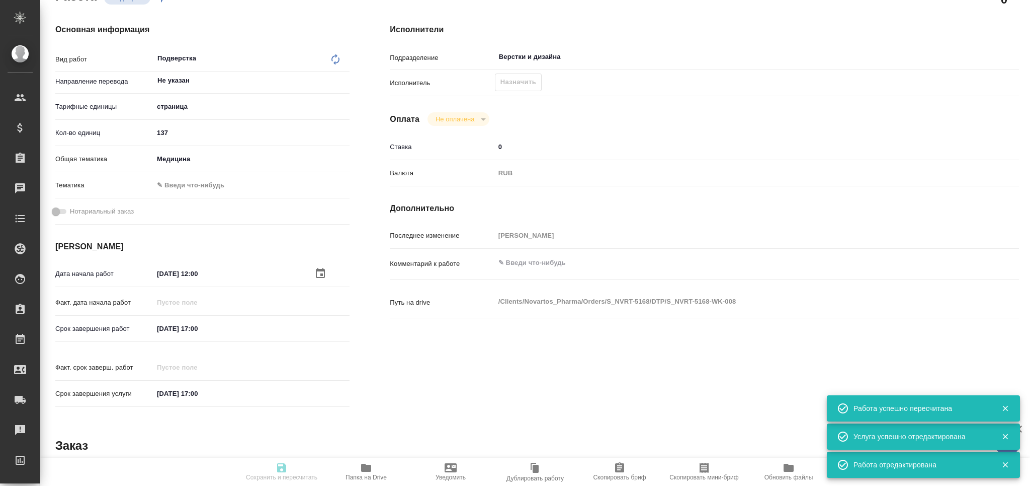
type textarea "x"
type textarea "/Clients/Novartos_Pharma/Orders/S_NVRT-5168/DTP/S_NVRT-5168-WK-008"
type textarea "x"
type input "S_NVRT-5168"
type input "Верстка чертежа. Количество надписей: более 500"
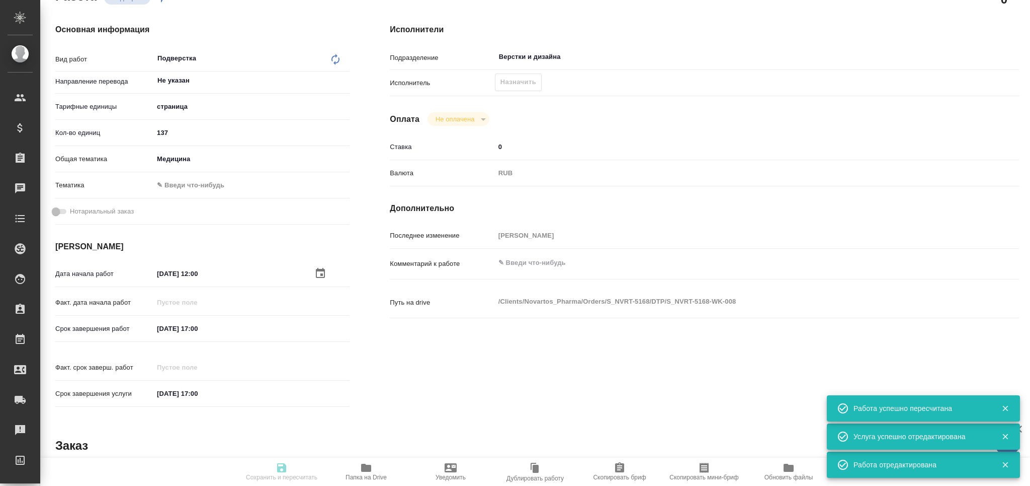
type input "Приемка разверстки, Приемка подверстки, Подверстка, Восстановление макета средн…"
type input "[PERSON_NAME]"
type input "/Clients/Novartos_Pharma/Orders/S_NVRT-5168"
type textarea "x"
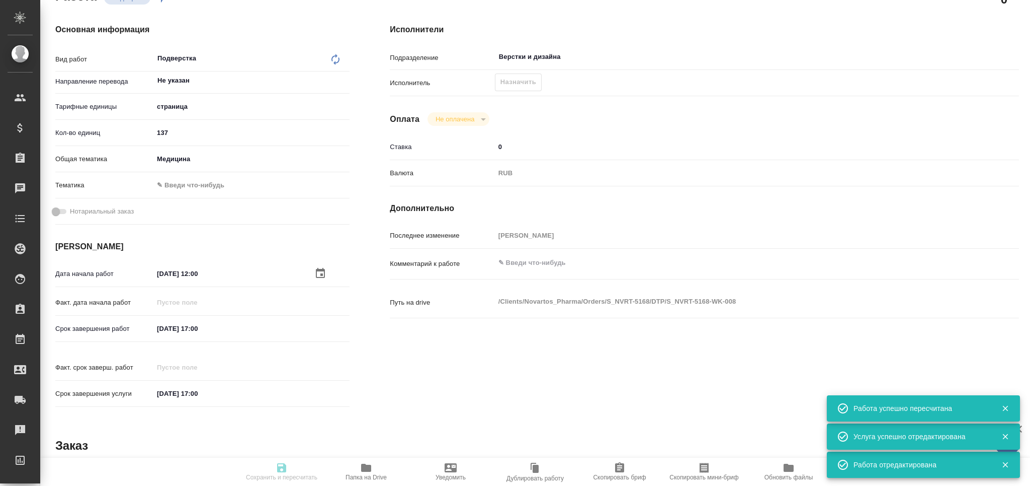
type textarea "x"
